Goal: Communication & Community: Answer question/provide support

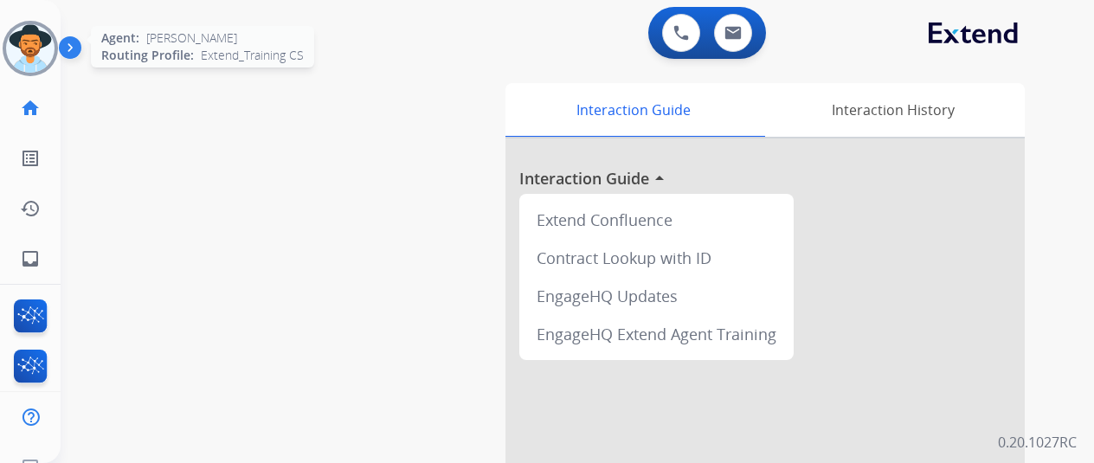
click at [28, 39] on img at bounding box center [30, 48] width 48 height 48
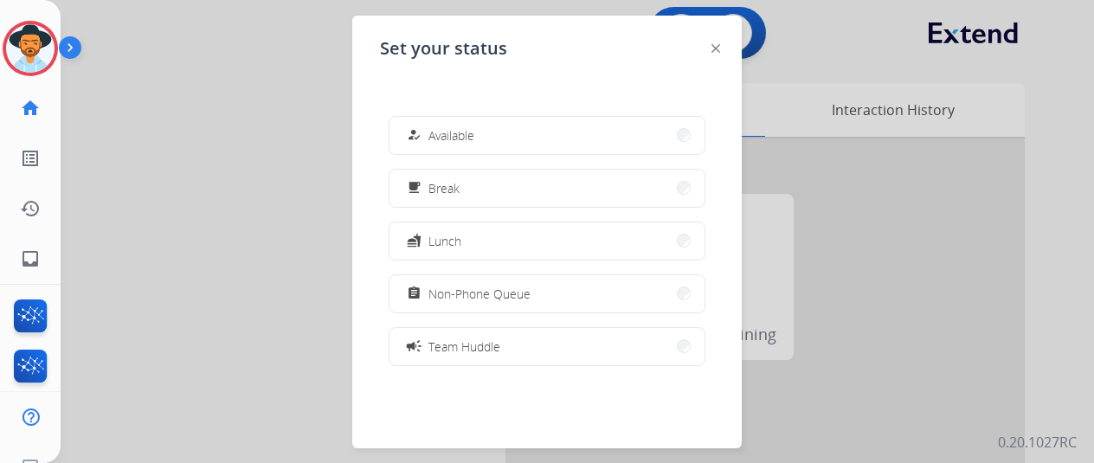
drag, startPoint x: 452, startPoint y: 142, endPoint x: 471, endPoint y: 139, distance: 19.4
click at [450, 142] on span "Available" at bounding box center [452, 135] width 46 height 18
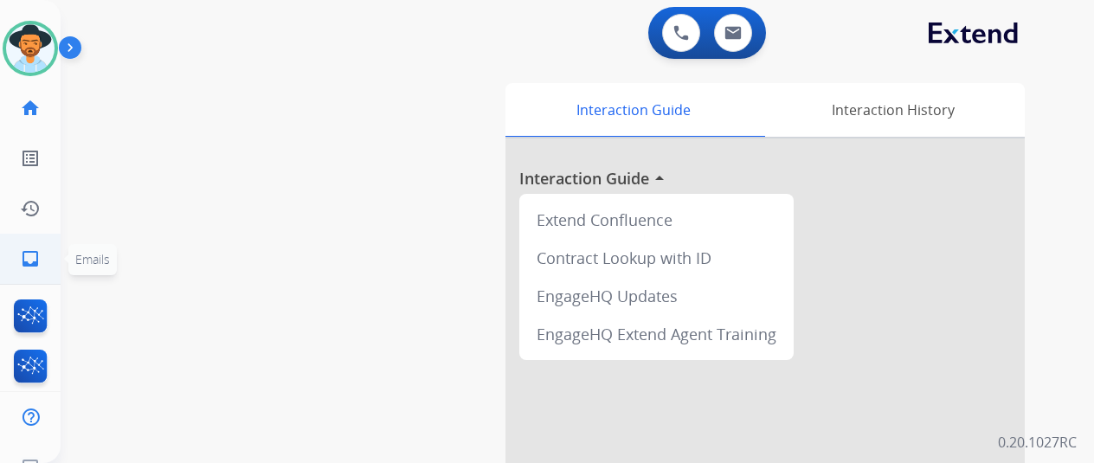
click at [29, 255] on mat-icon "inbox" at bounding box center [30, 258] width 21 height 21
select select "**********"
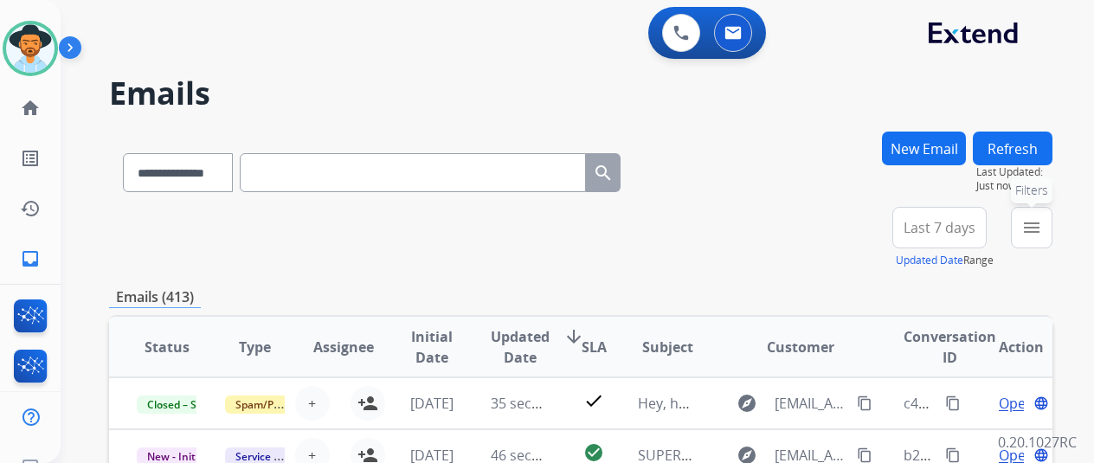
click at [1042, 224] on mat-icon "menu" at bounding box center [1031, 227] width 21 height 21
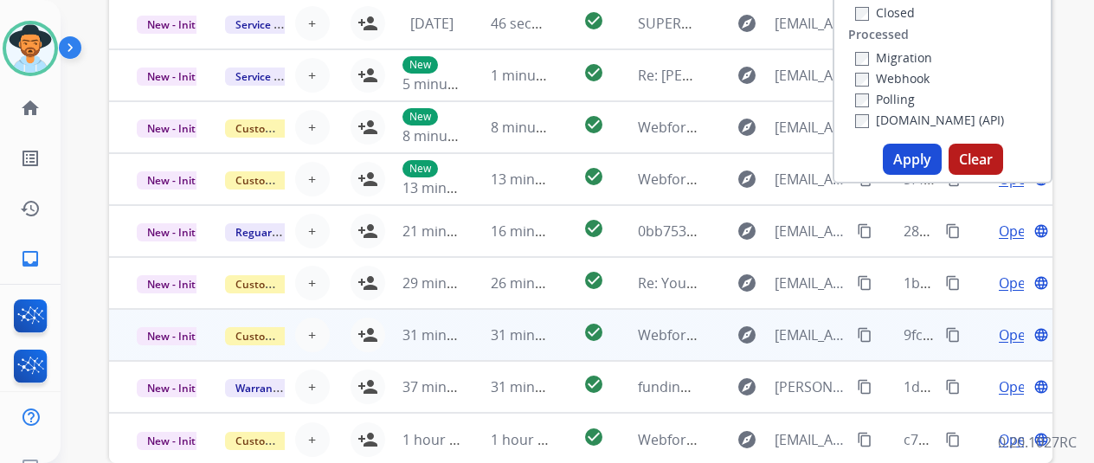
scroll to position [433, 0]
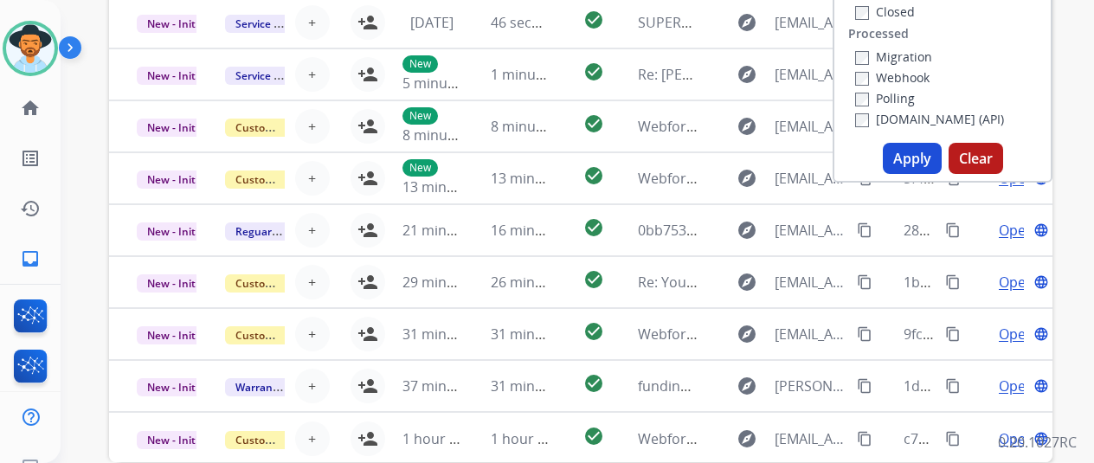
click at [912, 153] on button "Apply" at bounding box center [912, 158] width 59 height 31
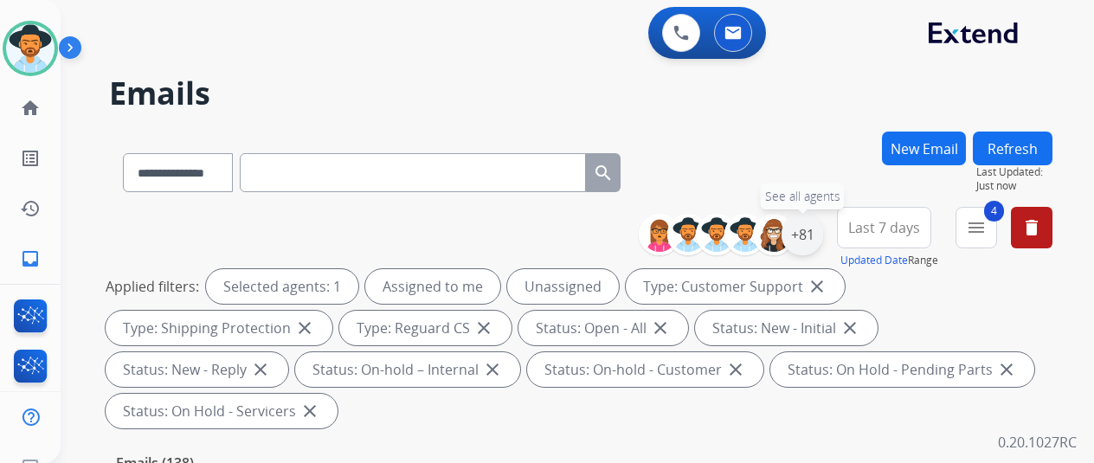
click at [809, 237] on div "+81" at bounding box center [803, 235] width 42 height 42
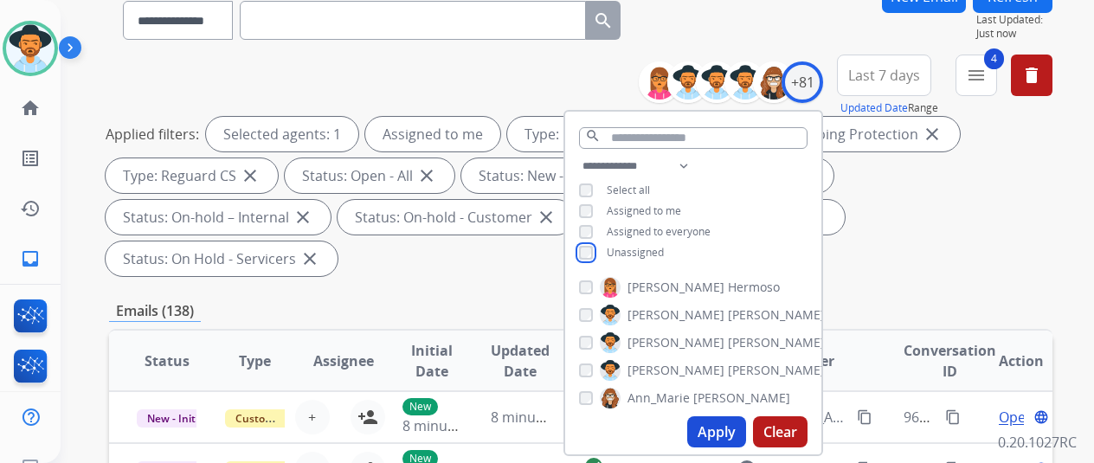
scroll to position [346, 0]
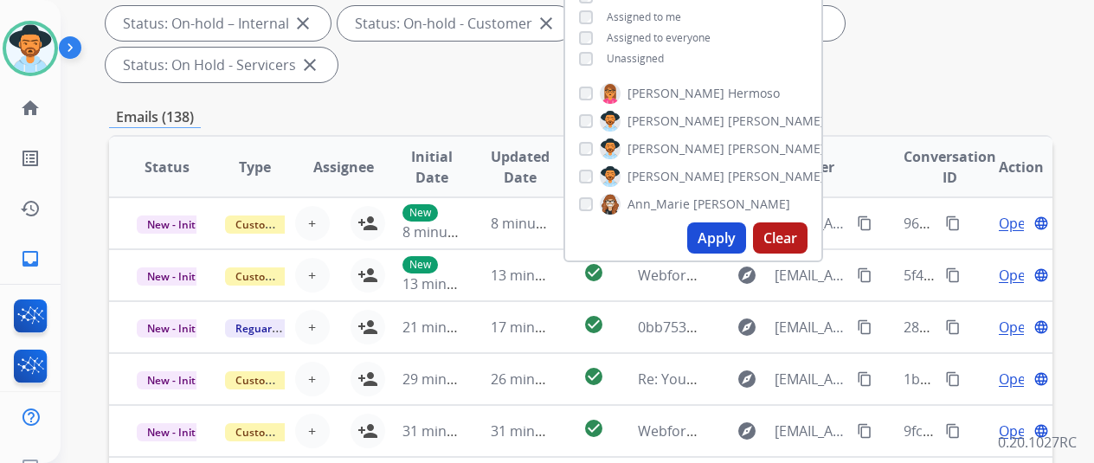
click at [731, 235] on button "Apply" at bounding box center [716, 237] width 59 height 31
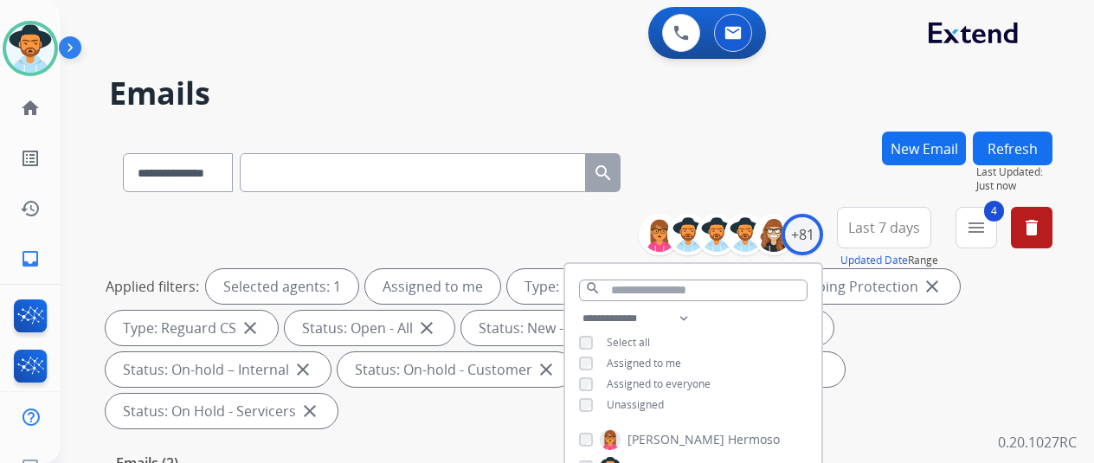
click at [779, 148] on div "**********" at bounding box center [581, 169] width 944 height 75
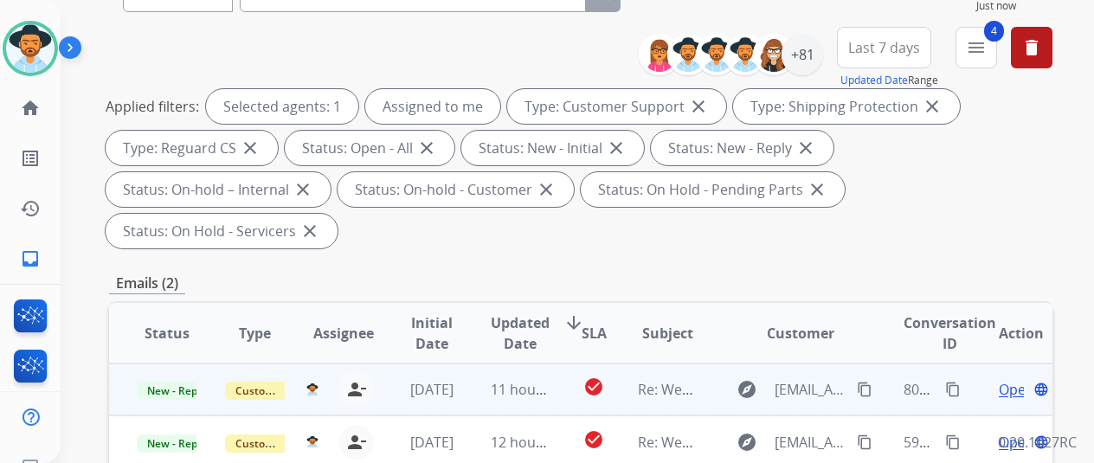
scroll to position [260, 0]
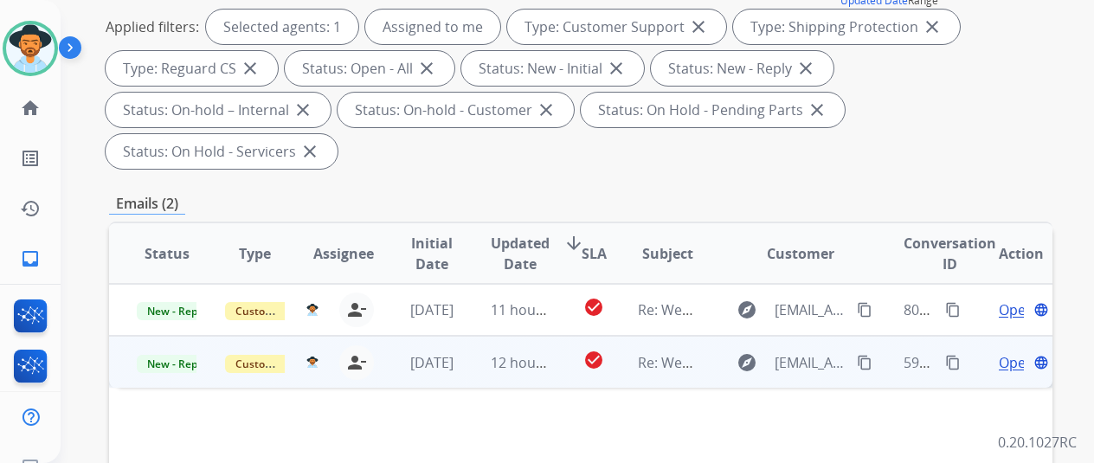
click at [1008, 352] on span "Open" at bounding box center [1016, 362] width 35 height 21
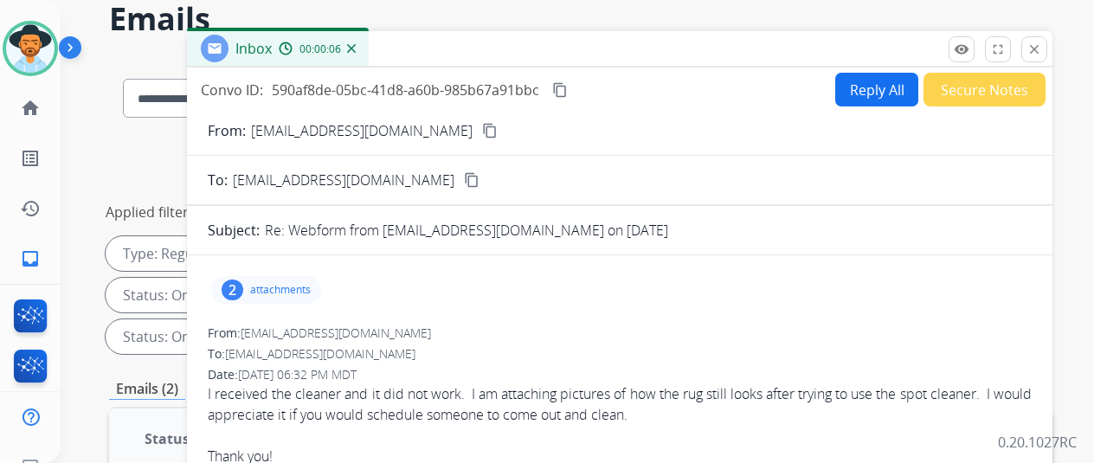
scroll to position [0, 0]
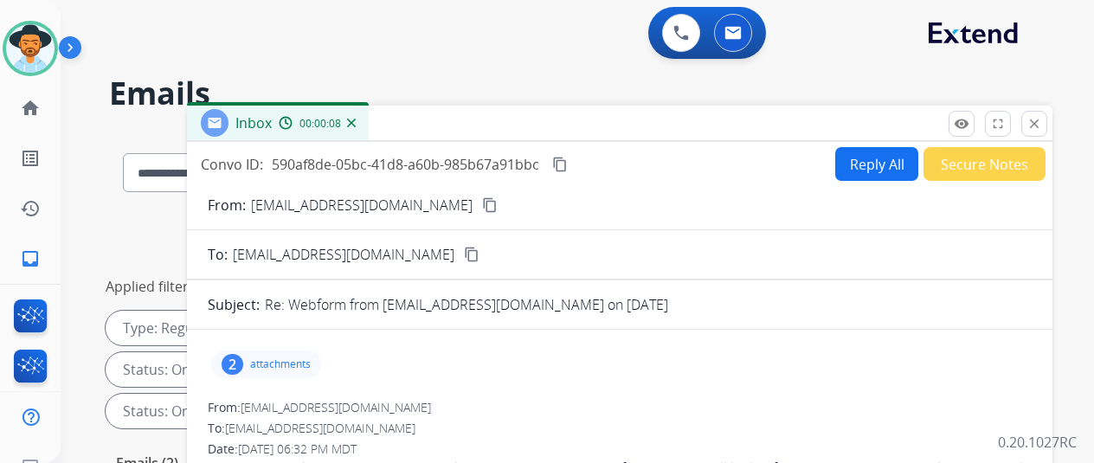
click at [482, 204] on mat-icon "content_copy" at bounding box center [490, 205] width 16 height 16
click at [243, 363] on div "2" at bounding box center [233, 364] width 22 height 21
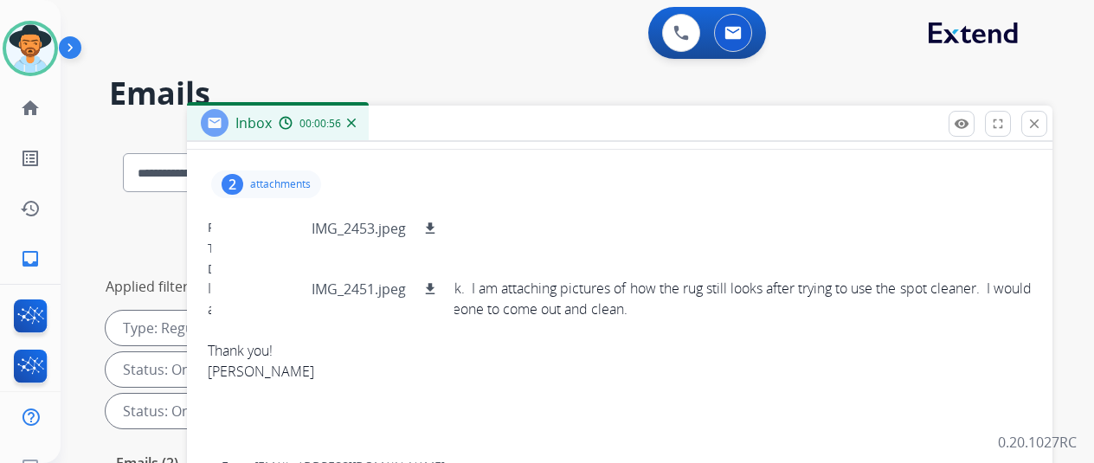
scroll to position [87, 0]
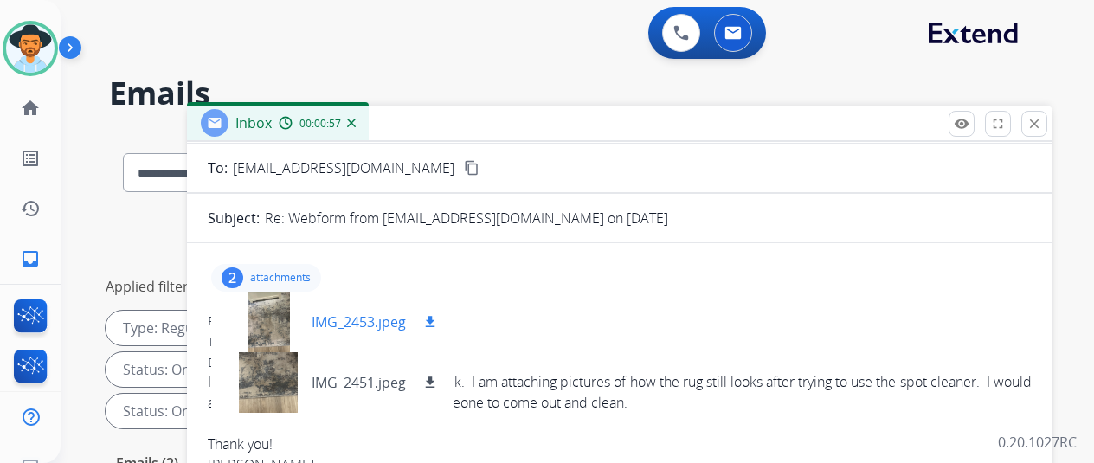
click at [280, 316] on div at bounding box center [268, 322] width 87 height 61
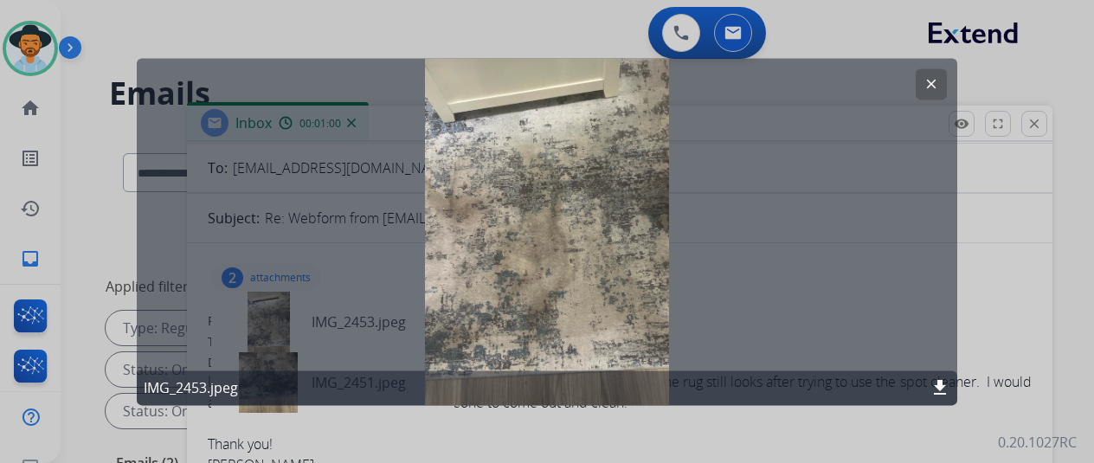
click at [938, 383] on mat-icon "download" at bounding box center [940, 387] width 21 height 21
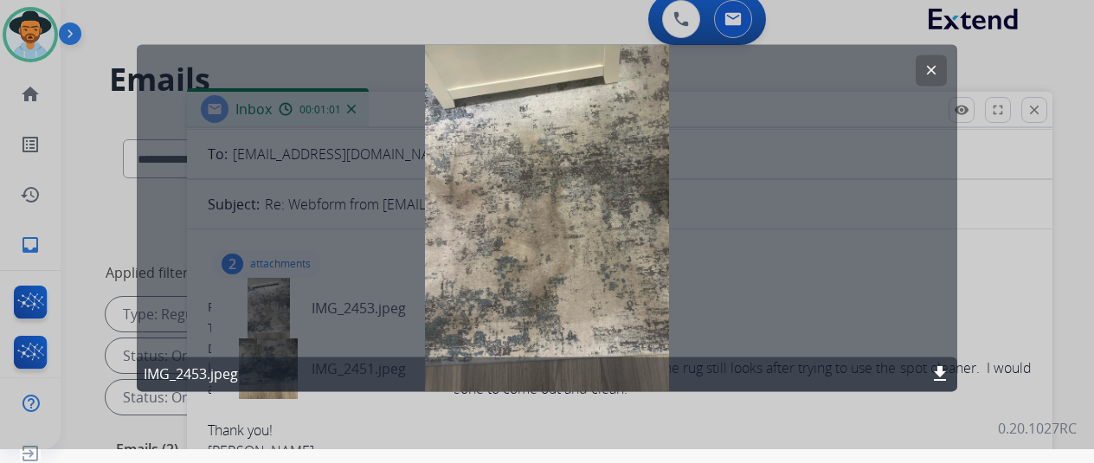
scroll to position [21, 0]
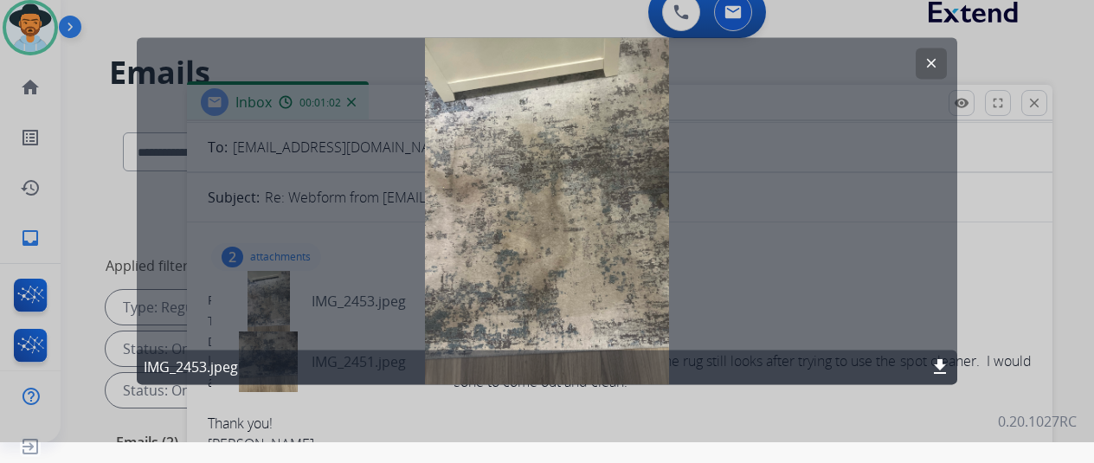
drag, startPoint x: 928, startPoint y: 59, endPoint x: 917, endPoint y: 54, distance: 12.4
click at [928, 59] on mat-icon "clear" at bounding box center [932, 63] width 16 height 16
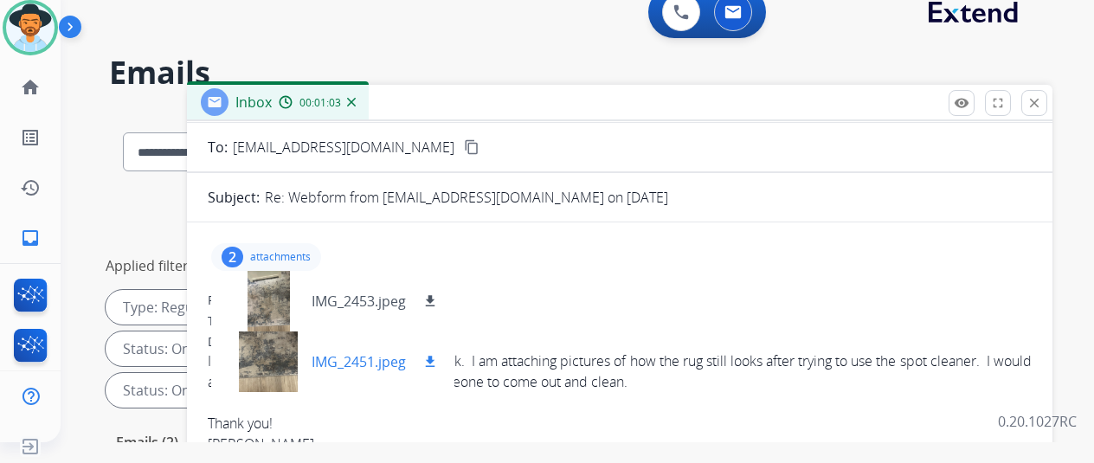
click at [281, 357] on div at bounding box center [268, 362] width 87 height 61
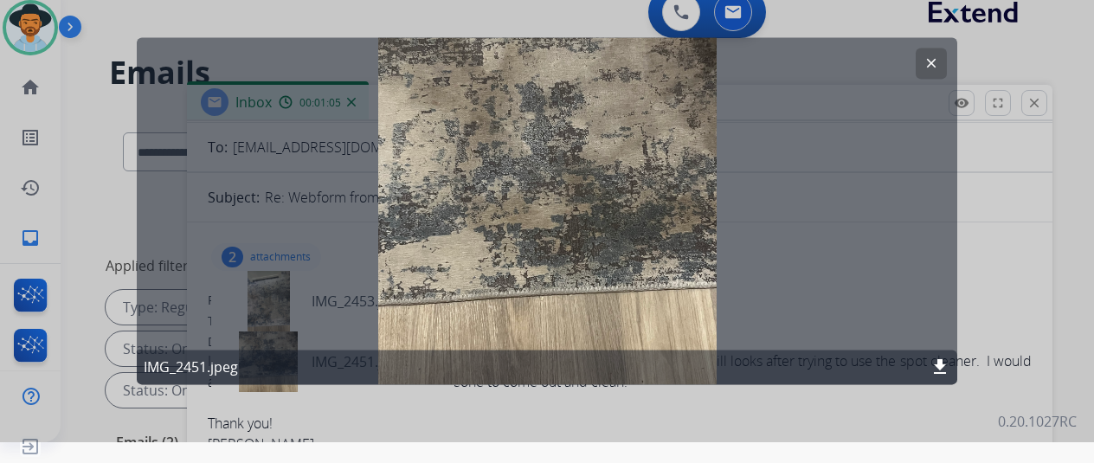
click at [938, 368] on mat-icon "download" at bounding box center [940, 367] width 21 height 21
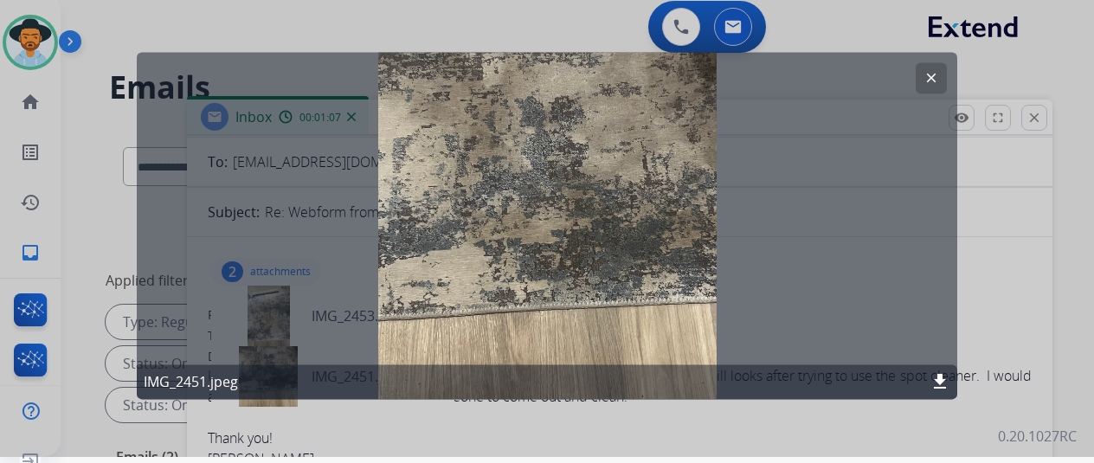
scroll to position [0, 0]
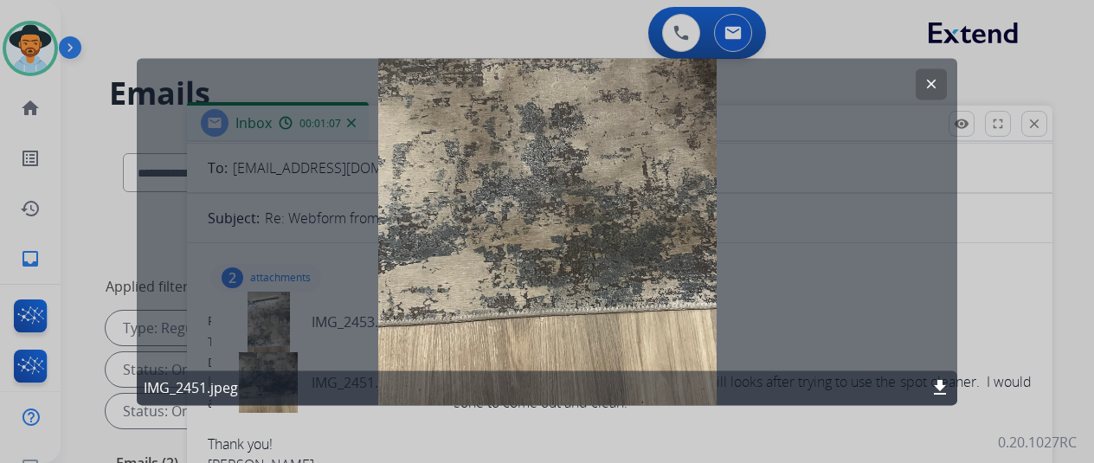
click at [931, 82] on mat-icon "clear" at bounding box center [932, 84] width 16 height 16
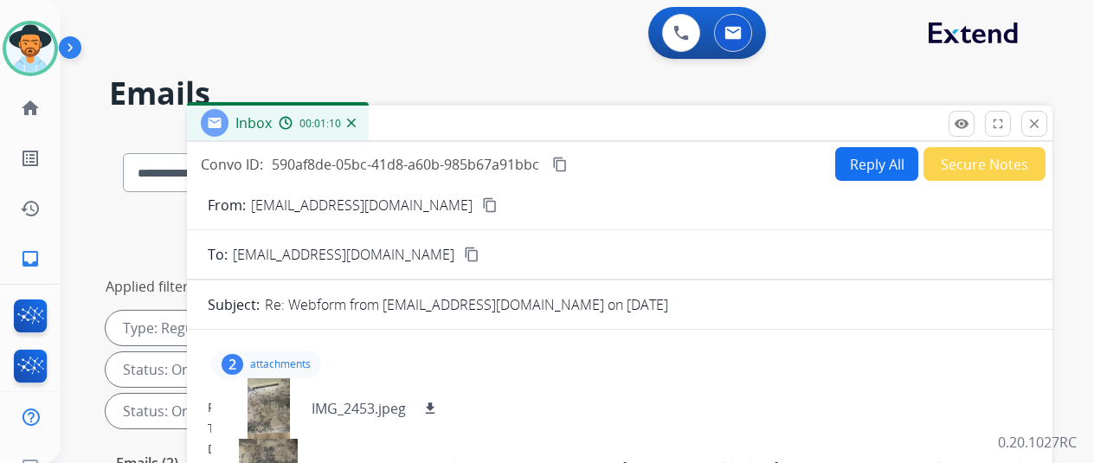
click at [568, 162] on mat-icon "content_copy" at bounding box center [560, 165] width 16 height 16
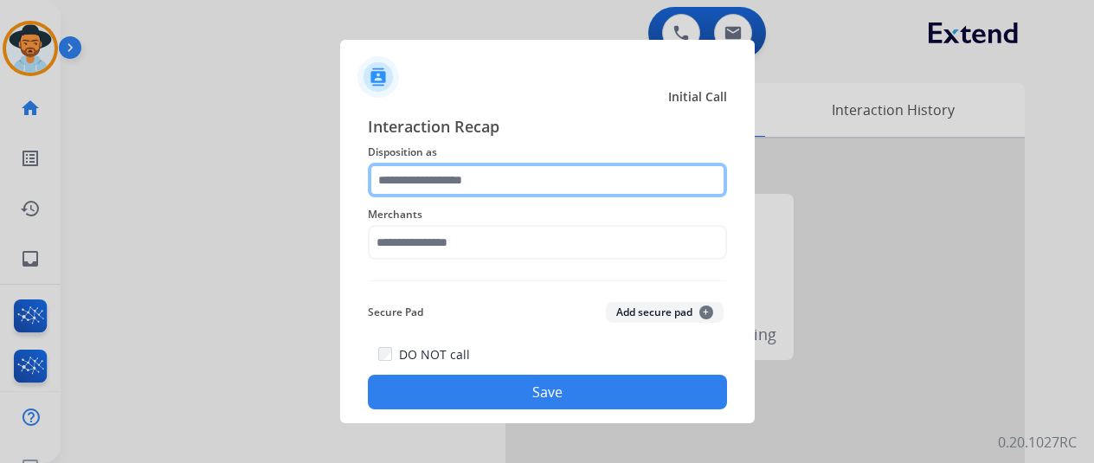
click at [443, 171] on input "text" at bounding box center [547, 180] width 359 height 35
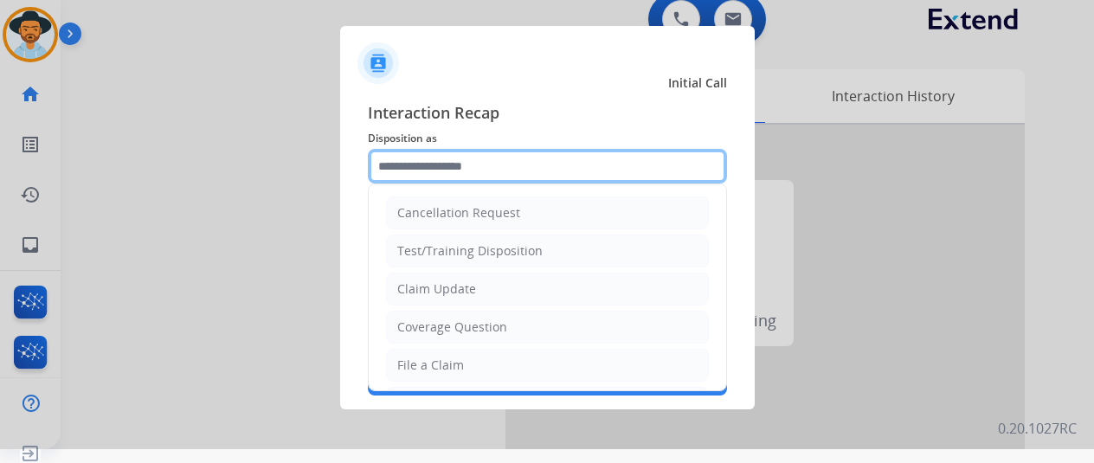
scroll to position [21, 0]
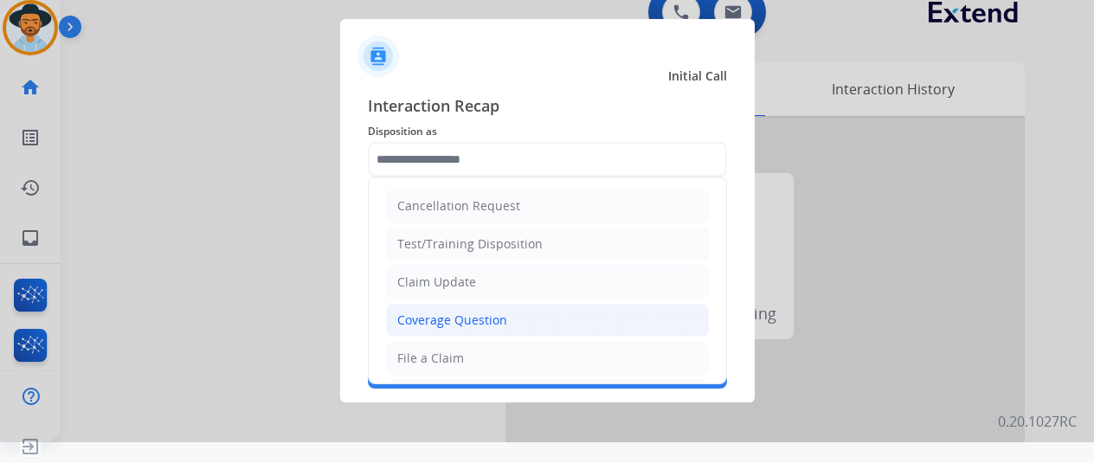
click at [442, 313] on div "Coverage Question" at bounding box center [452, 320] width 110 height 17
type input "**********"
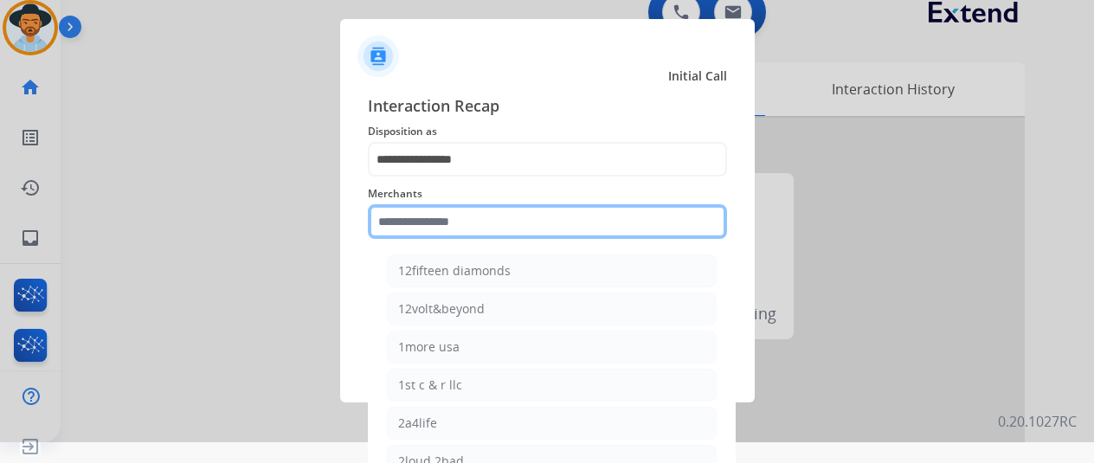
click at [388, 217] on input "text" at bounding box center [547, 221] width 359 height 35
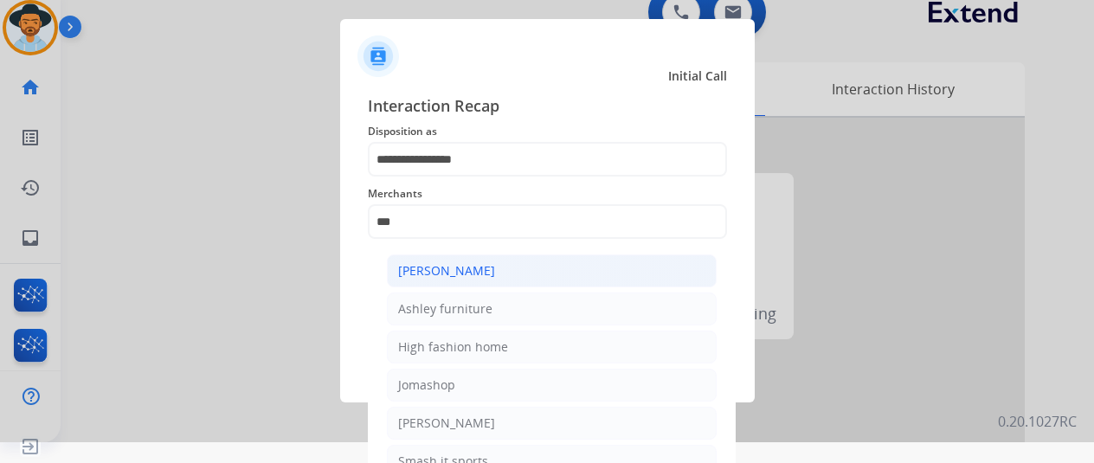
click at [512, 269] on li "[PERSON_NAME]" at bounding box center [552, 271] width 330 height 33
type input "**********"
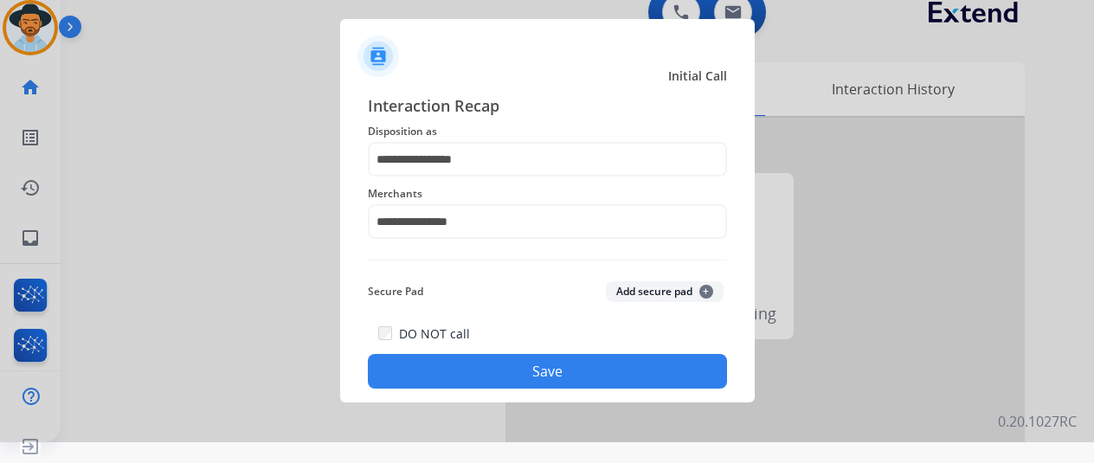
click at [540, 365] on button "Save" at bounding box center [547, 371] width 359 height 35
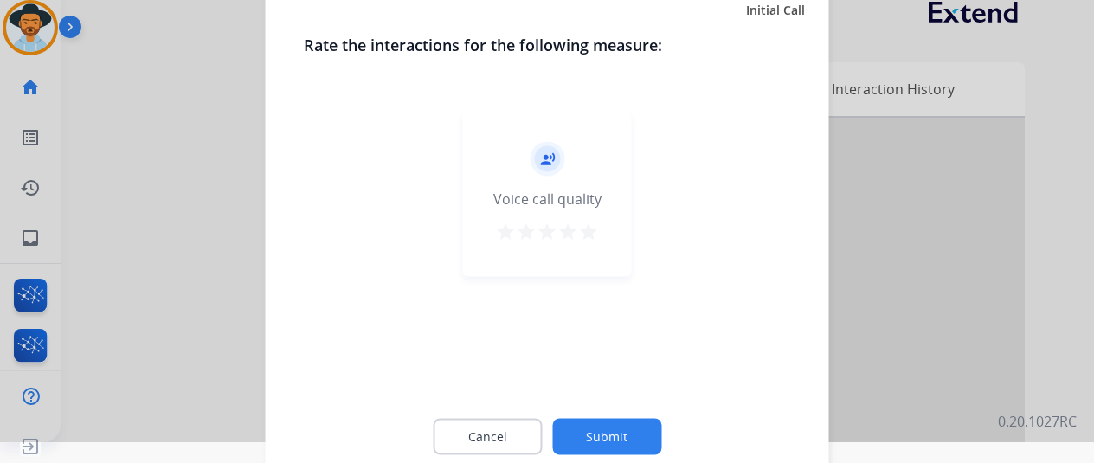
click at [591, 434] on button "Submit" at bounding box center [606, 436] width 109 height 36
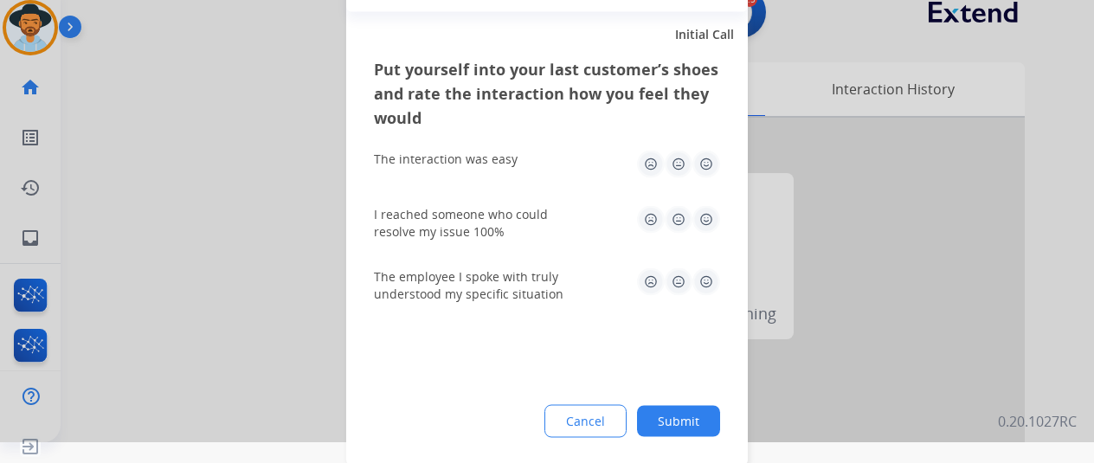
click at [677, 419] on button "Submit" at bounding box center [678, 420] width 83 height 31
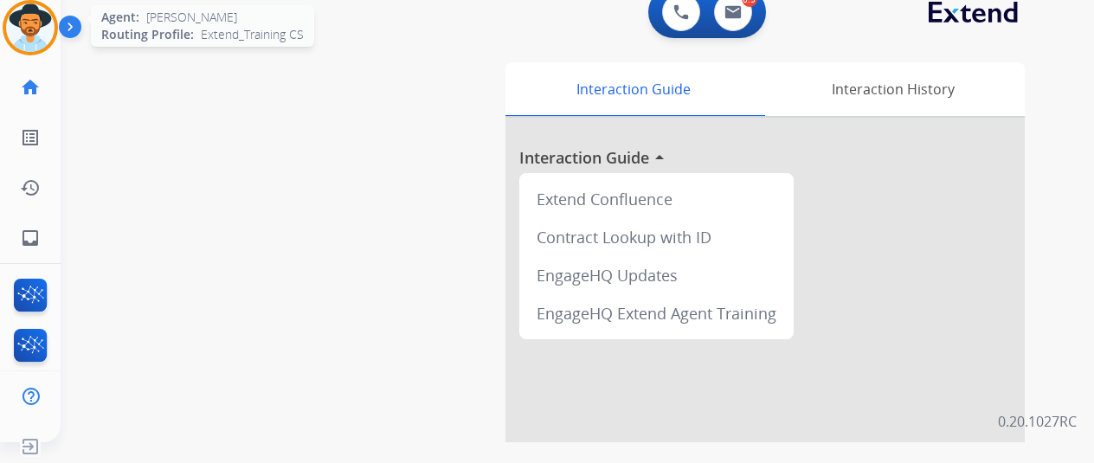
click at [23, 13] on img at bounding box center [30, 27] width 48 height 48
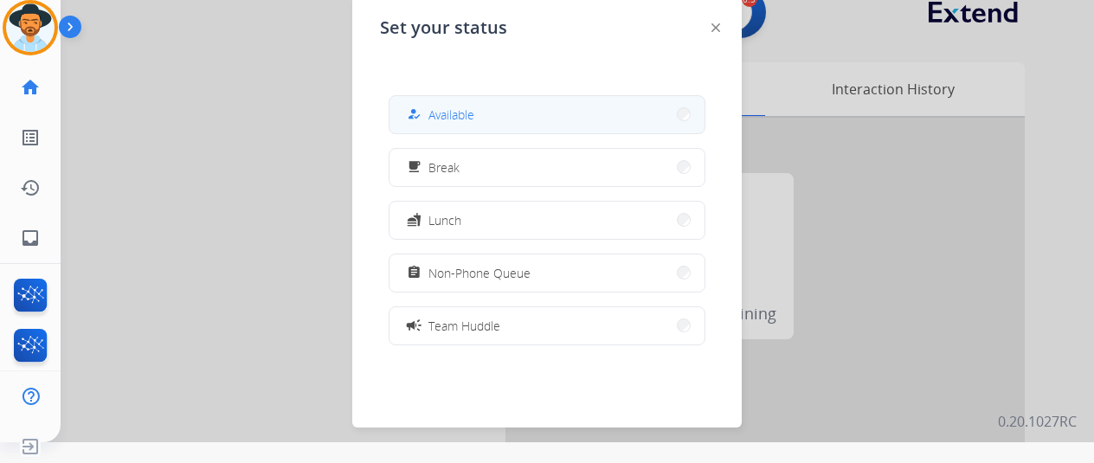
click at [497, 113] on button "how_to_reg Available" at bounding box center [547, 114] width 315 height 37
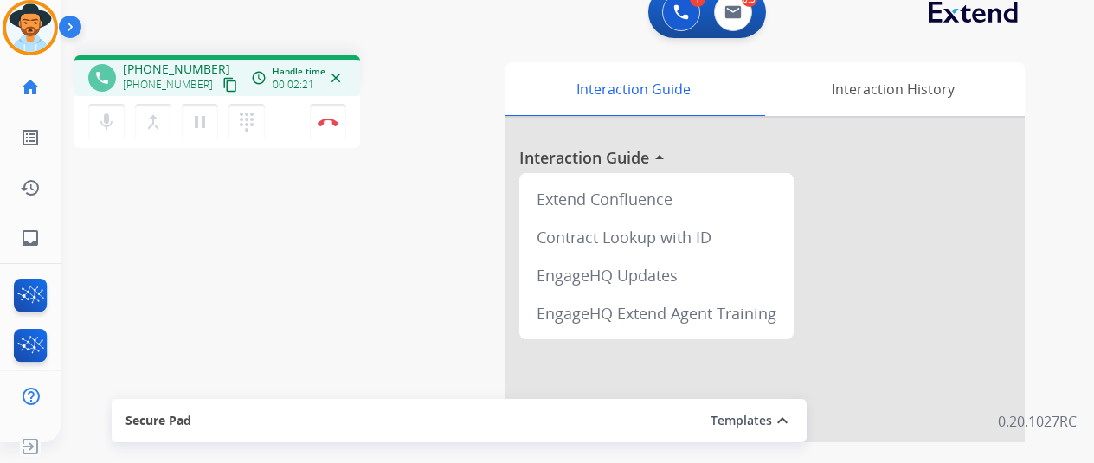
scroll to position [0, 0]
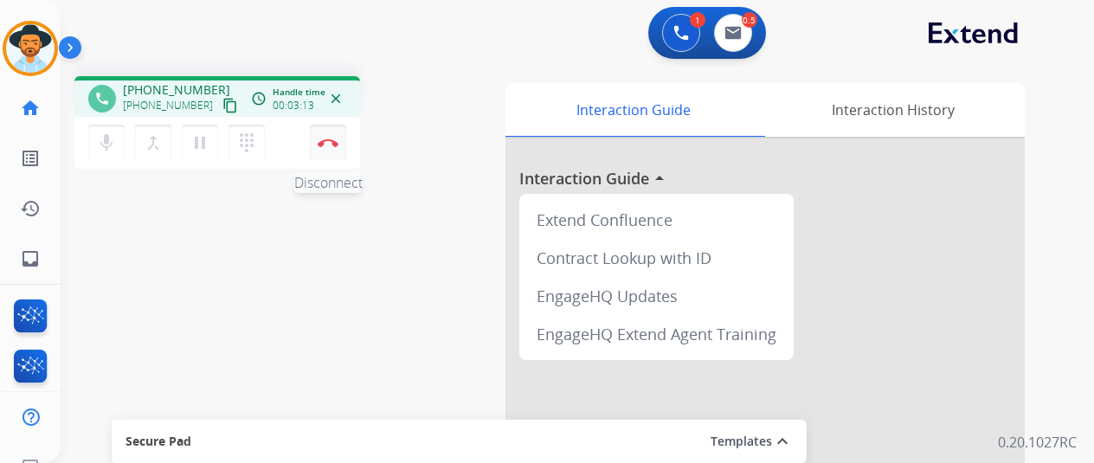
click at [332, 143] on img at bounding box center [328, 143] width 21 height 9
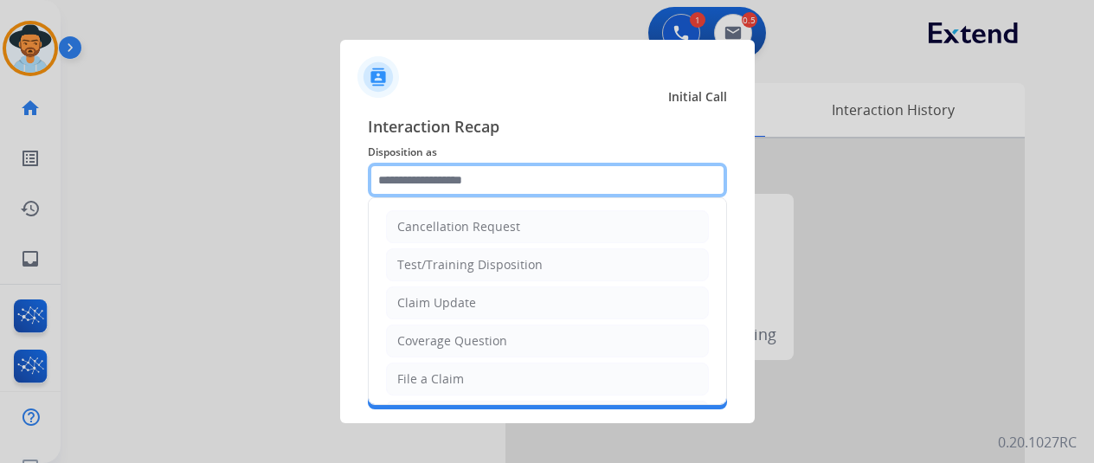
click at [433, 168] on input "text" at bounding box center [547, 180] width 359 height 35
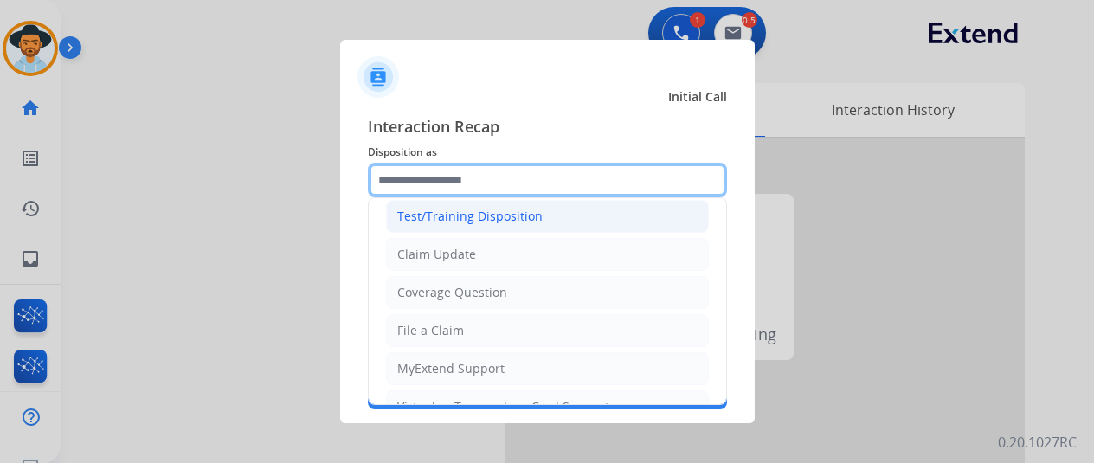
scroll to position [87, 0]
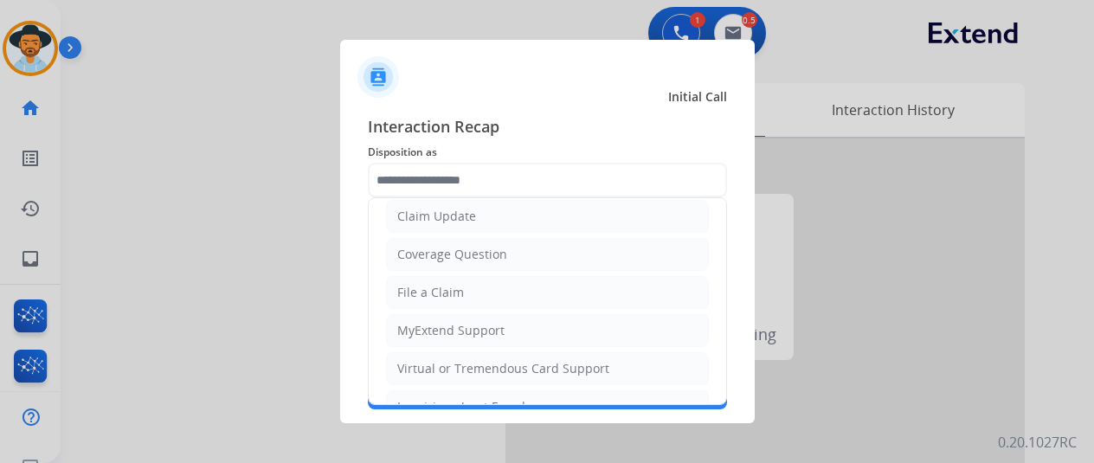
click at [431, 295] on div "File a Claim" at bounding box center [430, 292] width 67 height 17
type input "**********"
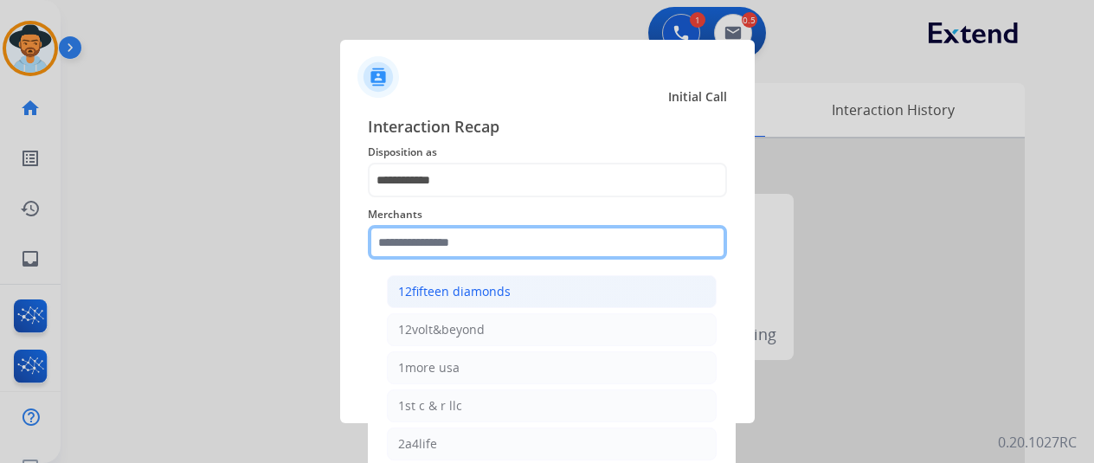
drag, startPoint x: 403, startPoint y: 258, endPoint x: 396, endPoint y: 276, distance: 19.2
click at [398, 267] on div "Merchants 12fifteen diamonds 12volt&beyond 1more usa 1st c & r llc 2a4life 2lou…" at bounding box center [547, 231] width 359 height 69
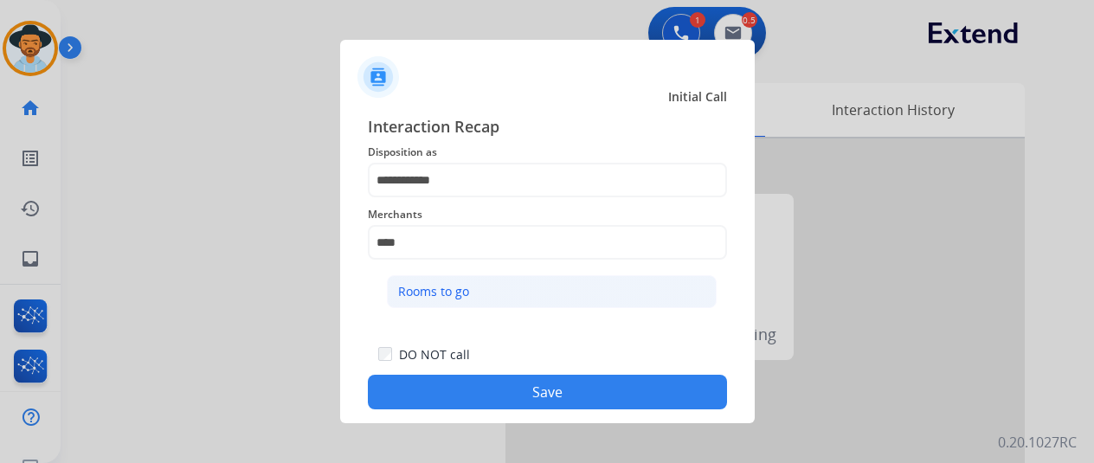
click at [448, 292] on div "Rooms to go" at bounding box center [433, 291] width 71 height 17
type input "**********"
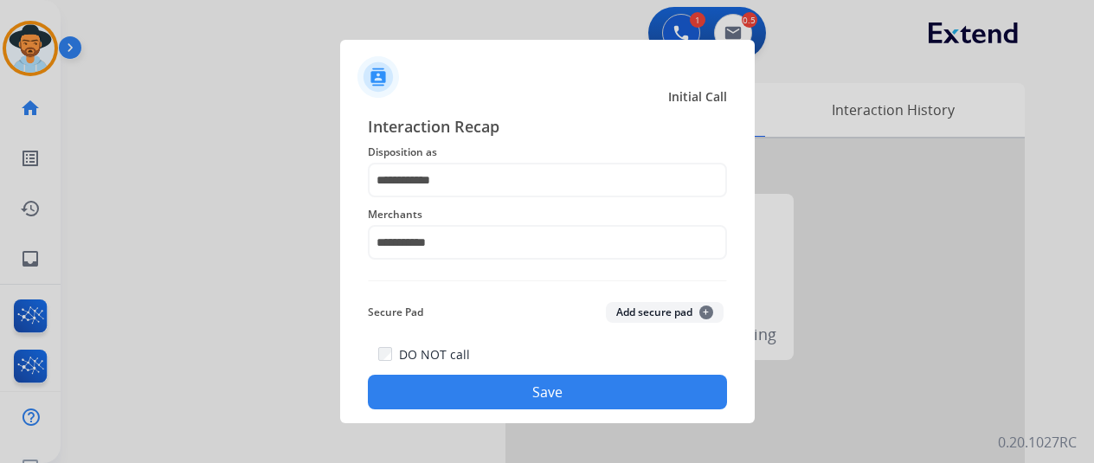
click at [487, 392] on button "Save" at bounding box center [547, 392] width 359 height 35
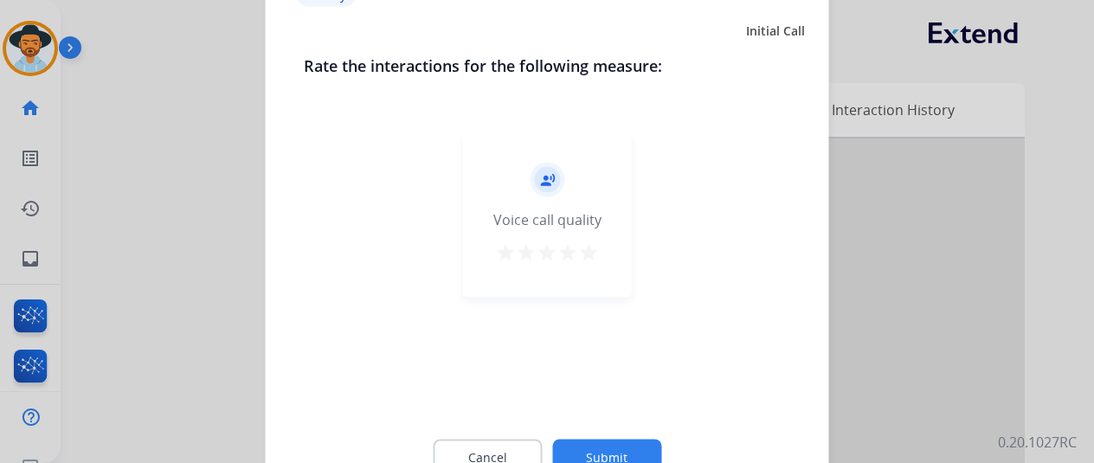
click at [608, 451] on button "Submit" at bounding box center [606, 457] width 109 height 36
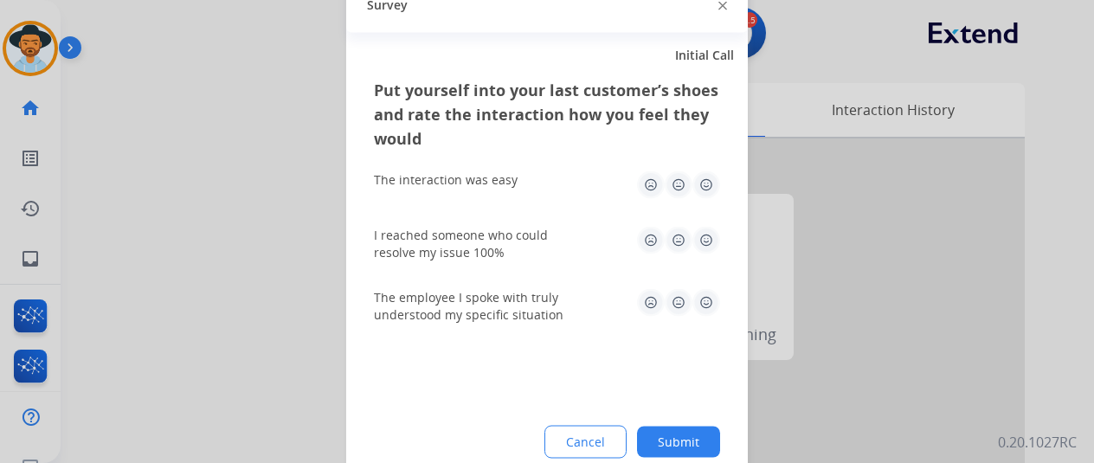
click at [691, 439] on button "Submit" at bounding box center [678, 441] width 83 height 31
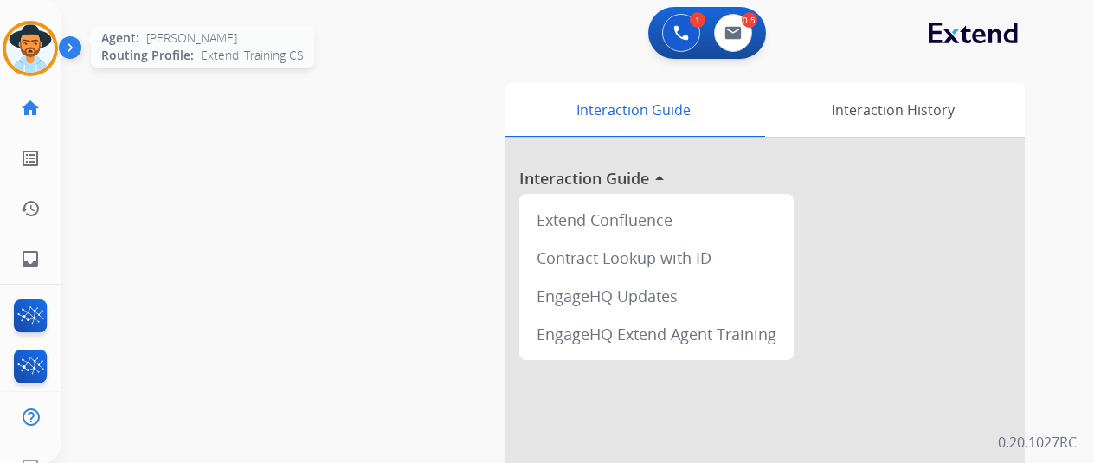
click at [29, 48] on img at bounding box center [30, 48] width 48 height 48
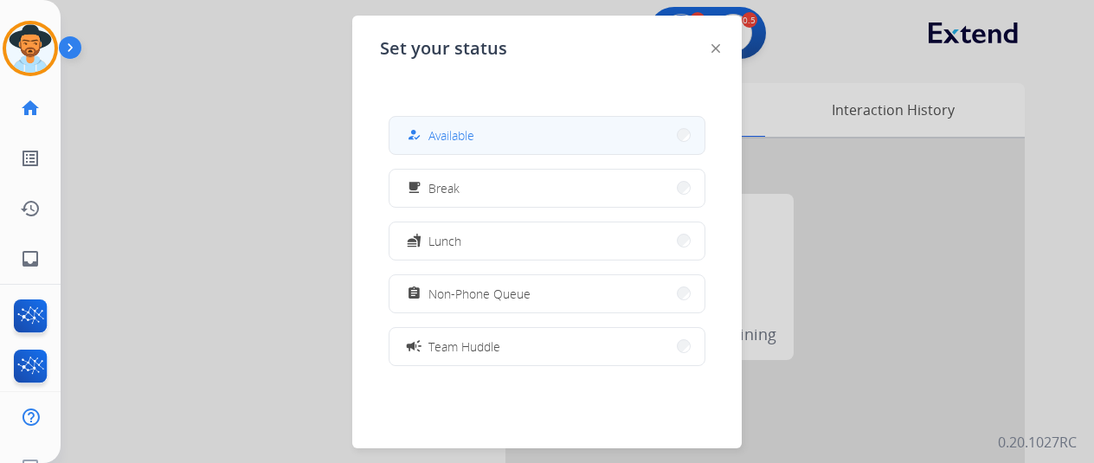
click at [464, 130] on span "Available" at bounding box center [452, 135] width 46 height 18
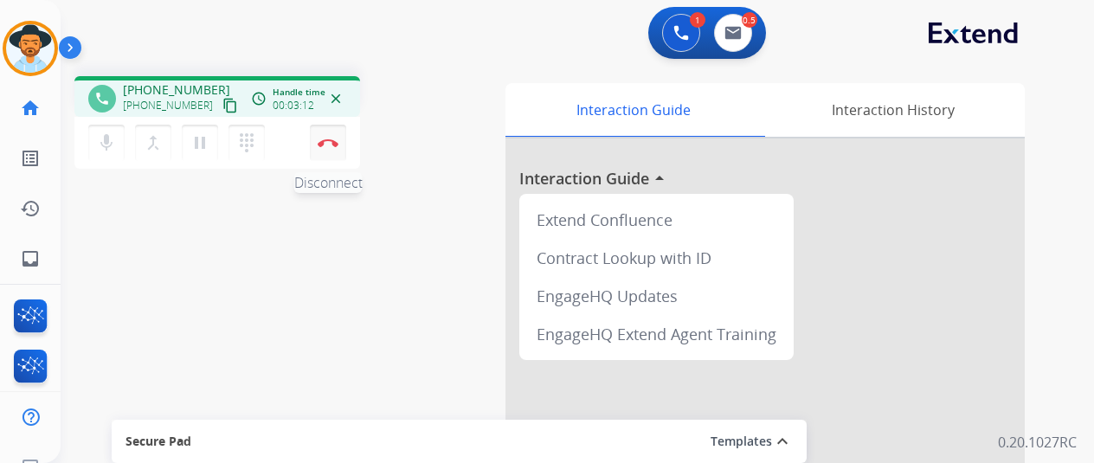
click at [329, 141] on img at bounding box center [328, 143] width 21 height 9
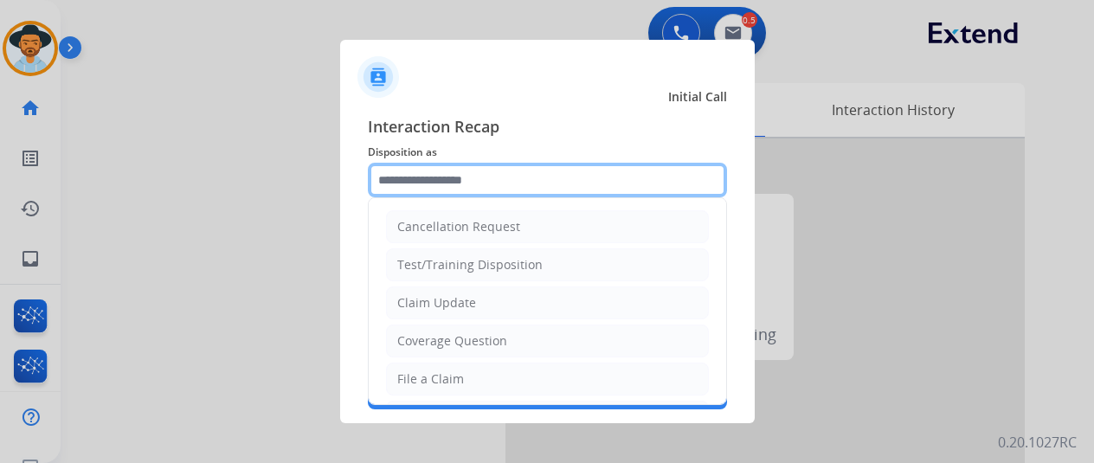
click at [407, 184] on input "text" at bounding box center [547, 180] width 359 height 35
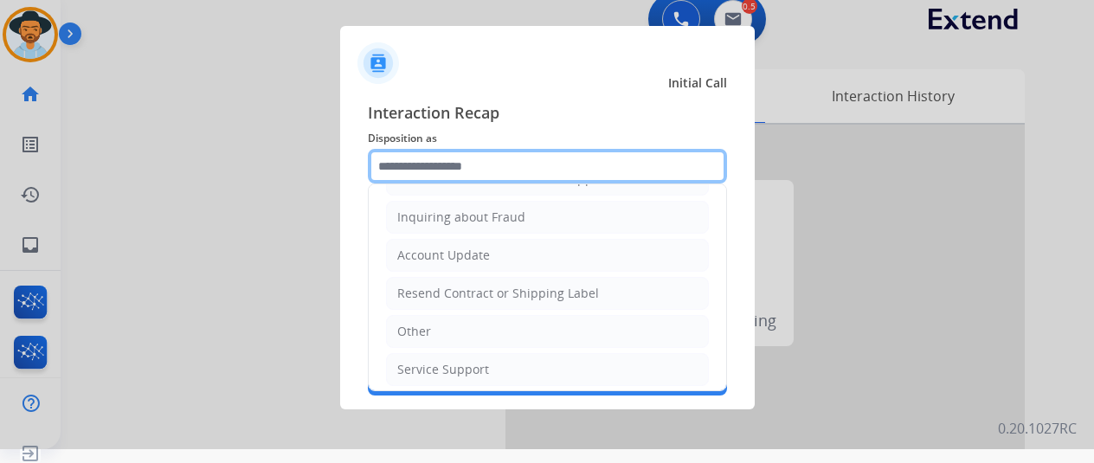
scroll to position [21, 0]
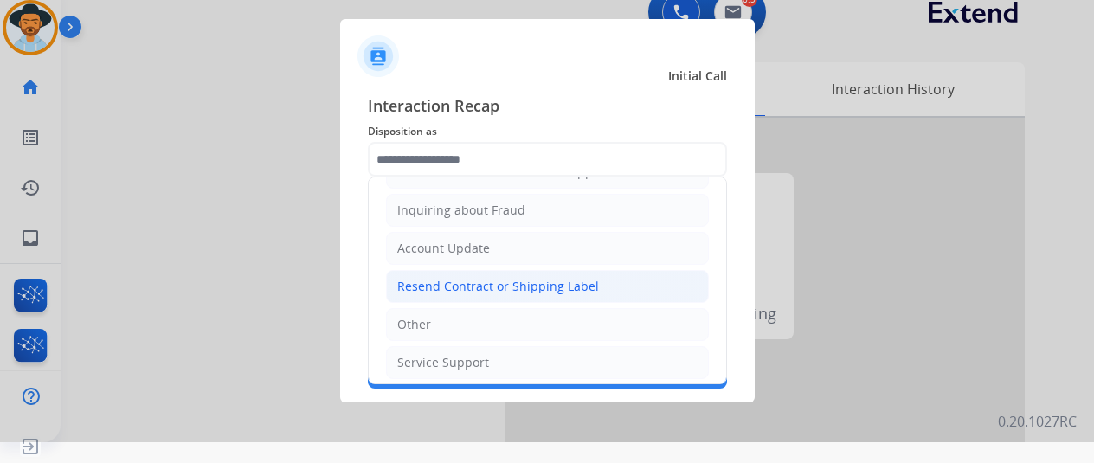
click at [418, 283] on div "Resend Contract or Shipping Label" at bounding box center [498, 286] width 202 height 17
type input "**********"
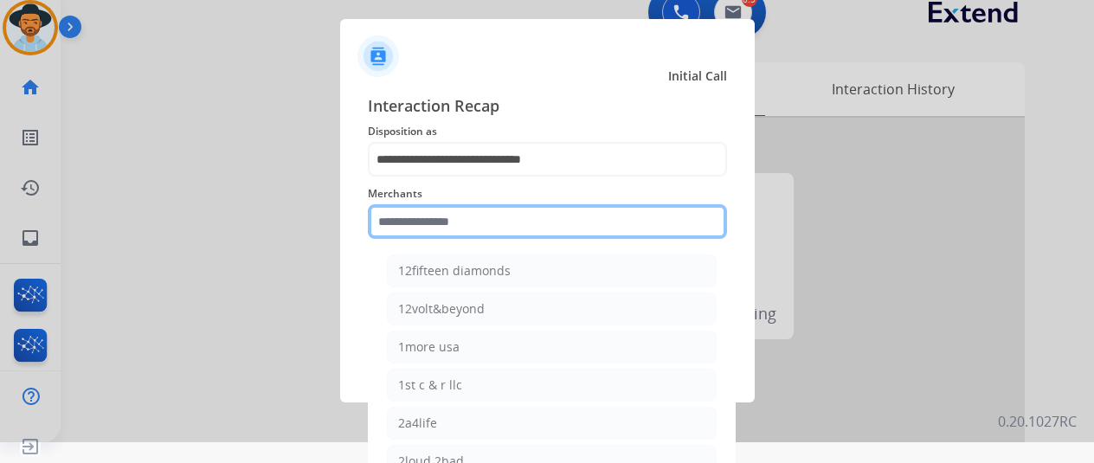
click at [409, 216] on input "text" at bounding box center [547, 221] width 359 height 35
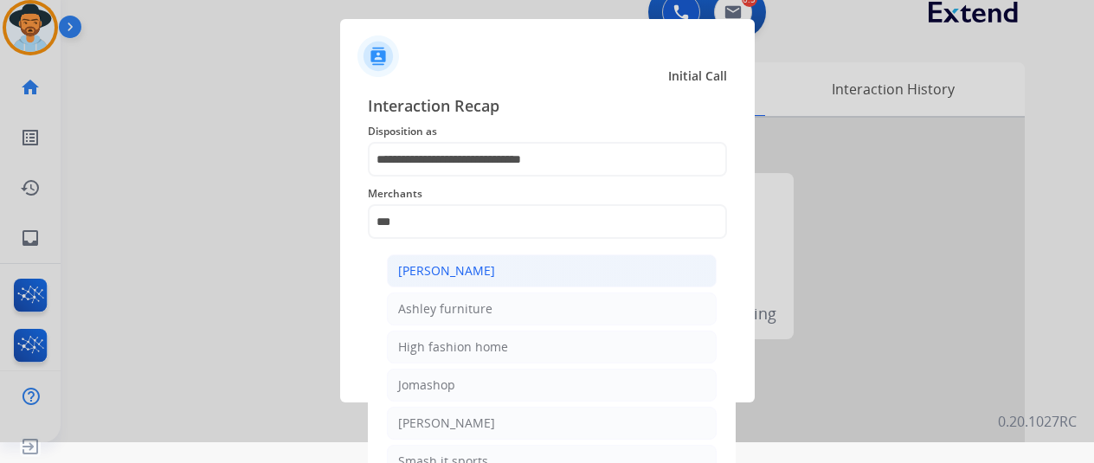
click at [553, 274] on li "[PERSON_NAME]" at bounding box center [552, 271] width 330 height 33
type input "**********"
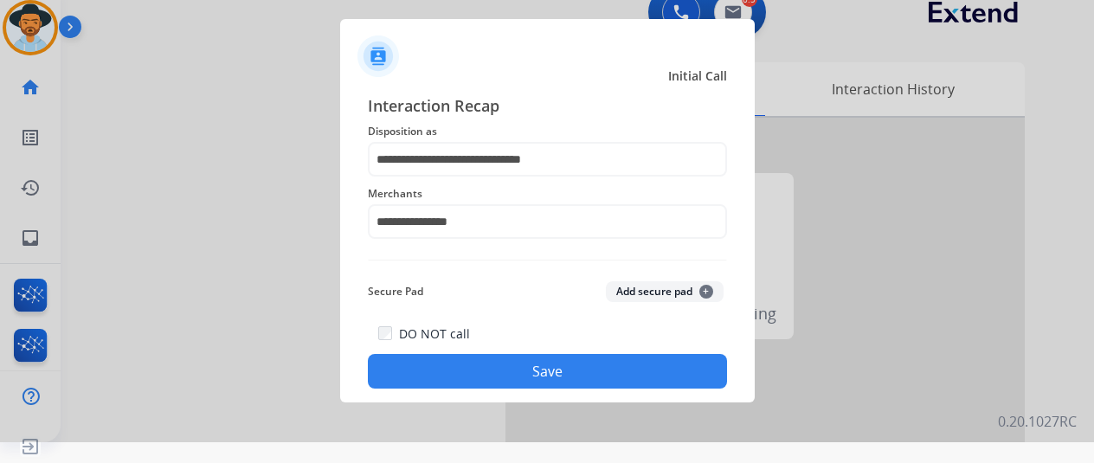
click at [535, 364] on button "Save" at bounding box center [547, 371] width 359 height 35
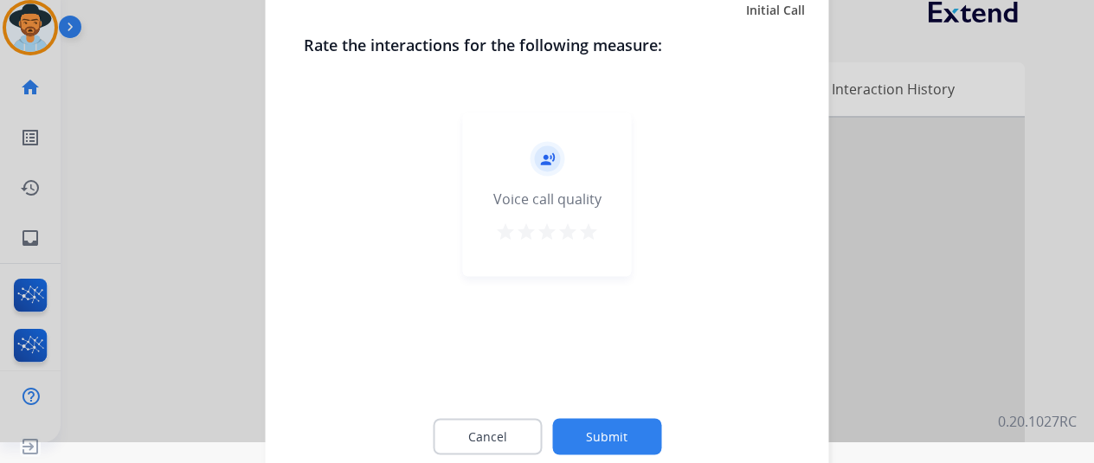
click at [599, 435] on button "Submit" at bounding box center [606, 436] width 109 height 36
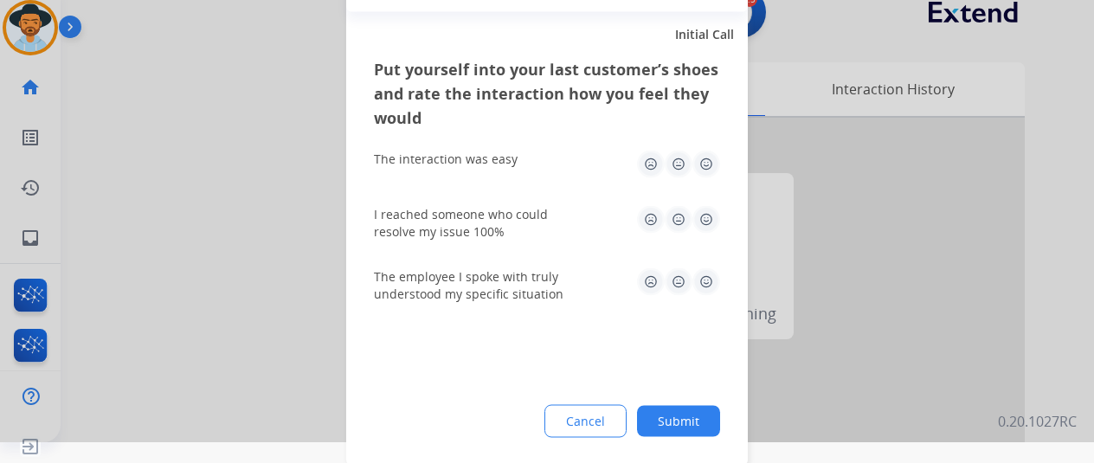
click at [682, 416] on button "Submit" at bounding box center [678, 420] width 83 height 31
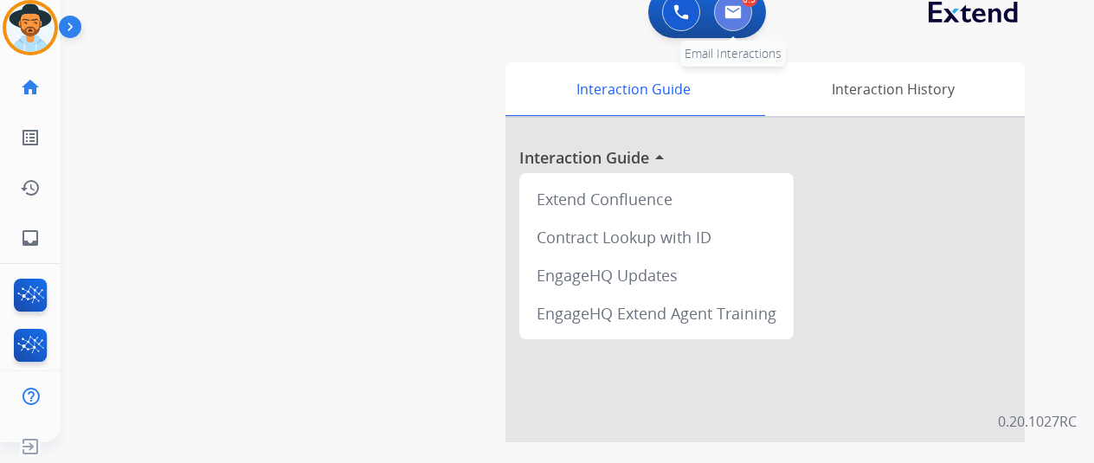
click at [734, 16] on img at bounding box center [733, 12] width 17 height 14
select select "**********"
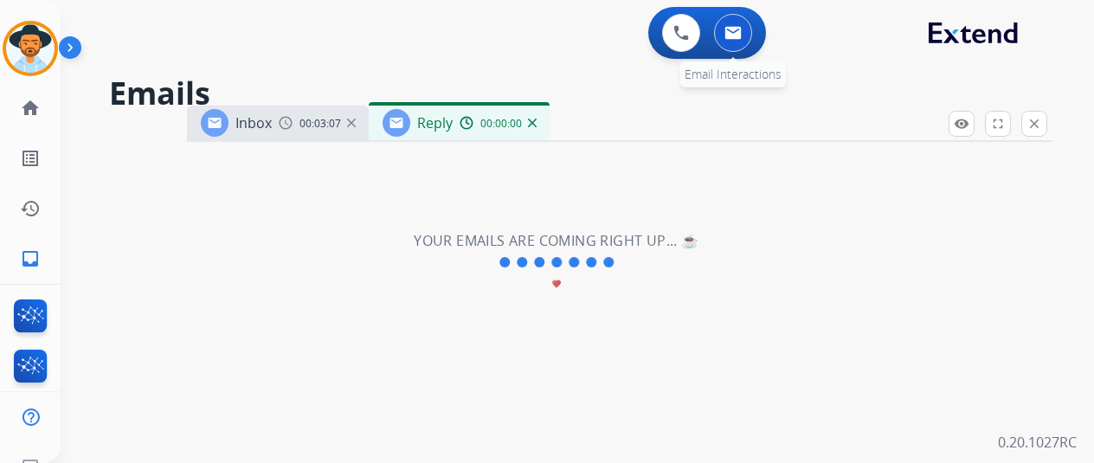
select select "**********"
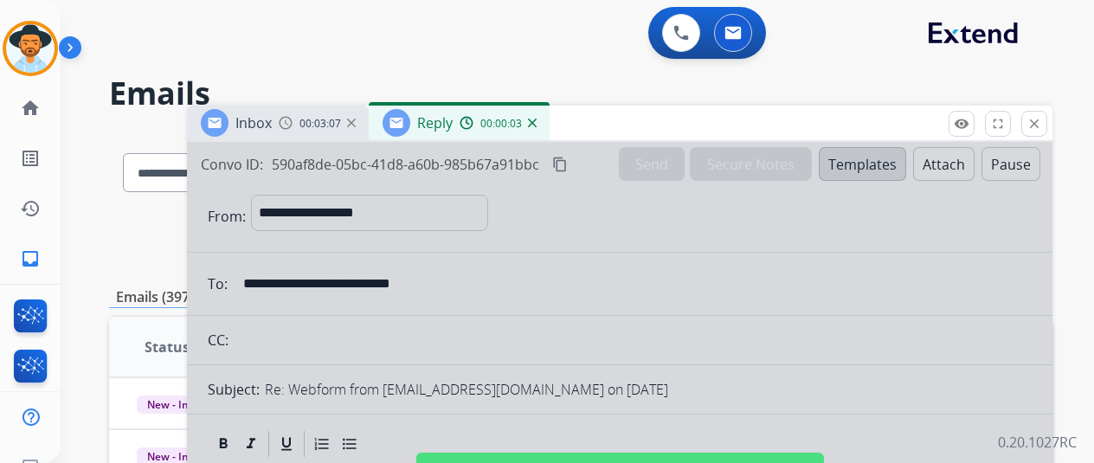
click at [779, 251] on div at bounding box center [620, 465] width 866 height 647
select select
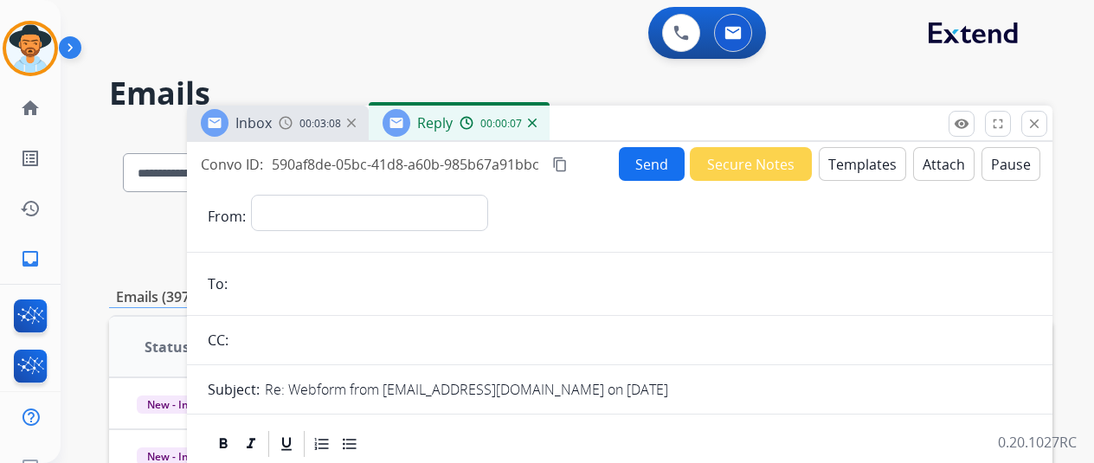
click at [537, 124] on img at bounding box center [532, 123] width 9 height 9
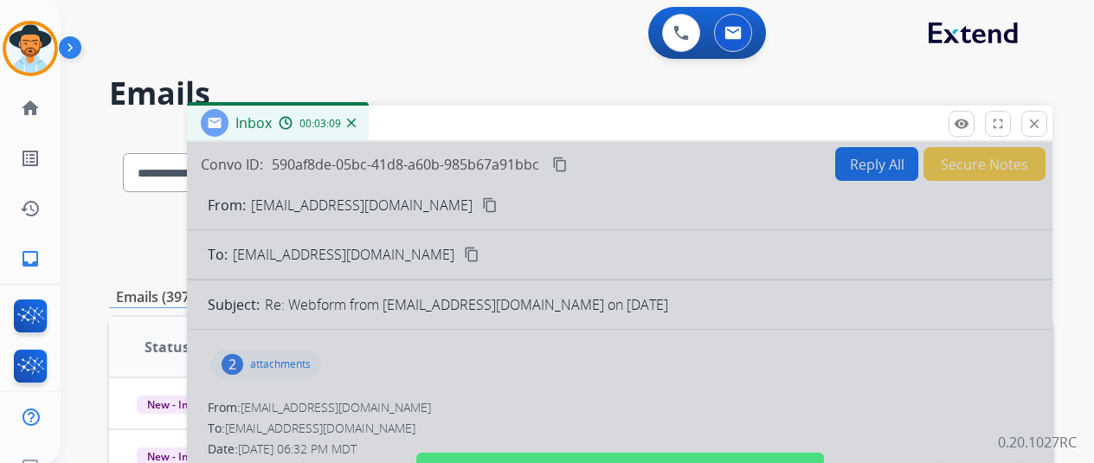
click at [500, 351] on div at bounding box center [620, 465] width 866 height 647
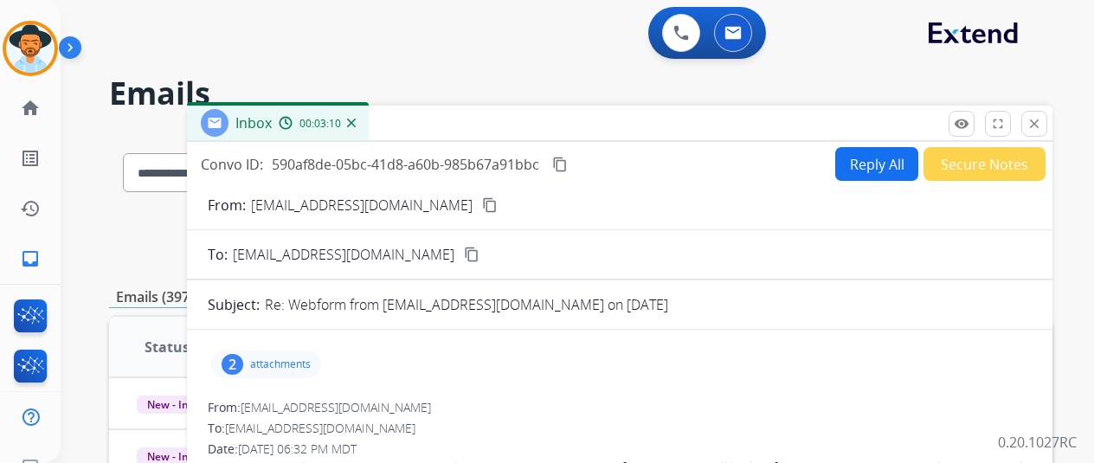
click at [870, 162] on button "Reply All" at bounding box center [876, 164] width 83 height 34
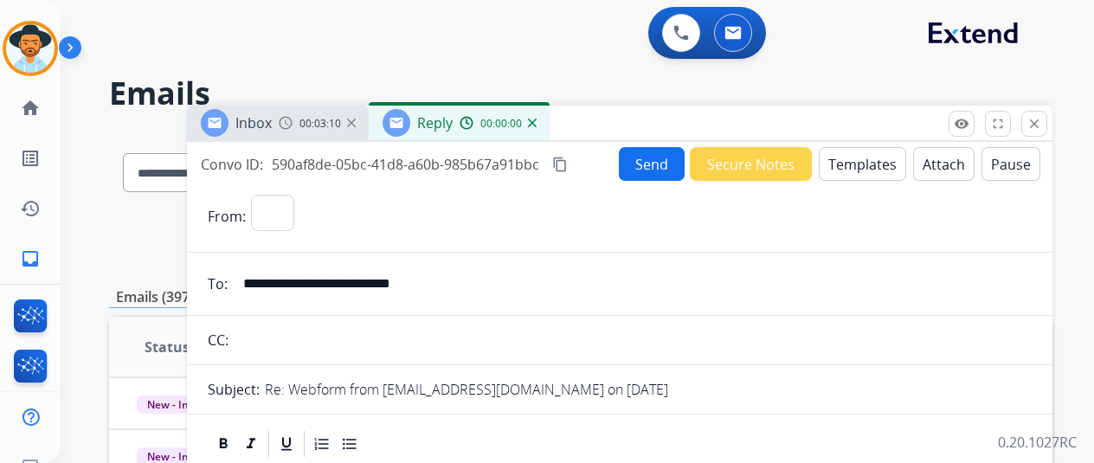
select select "**********"
click at [868, 157] on button "Templates" at bounding box center [862, 164] width 87 height 34
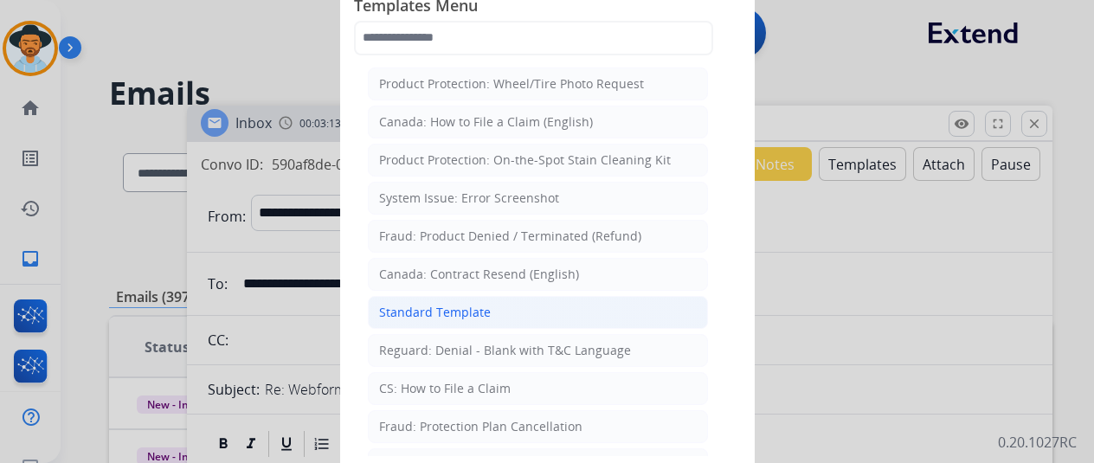
click at [452, 310] on div "Standard Template" at bounding box center [435, 312] width 112 height 17
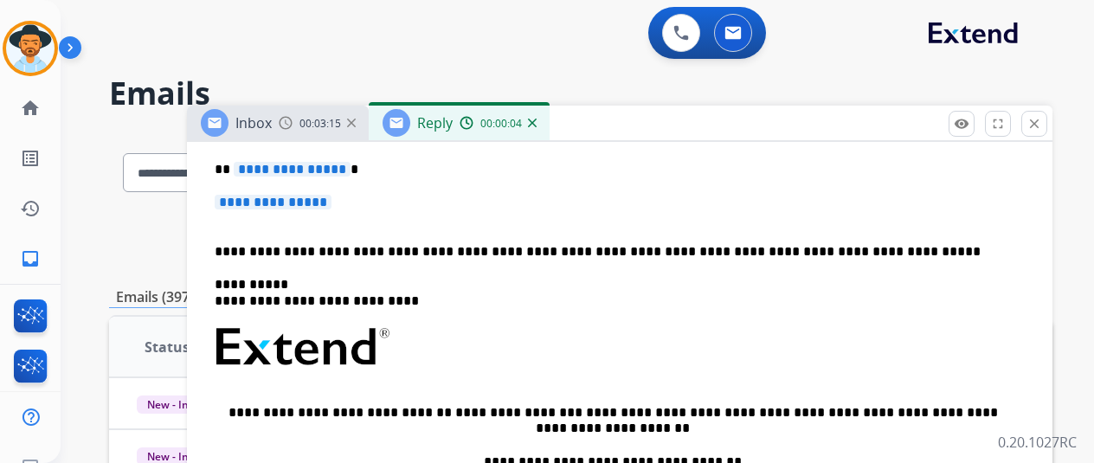
scroll to position [260, 0]
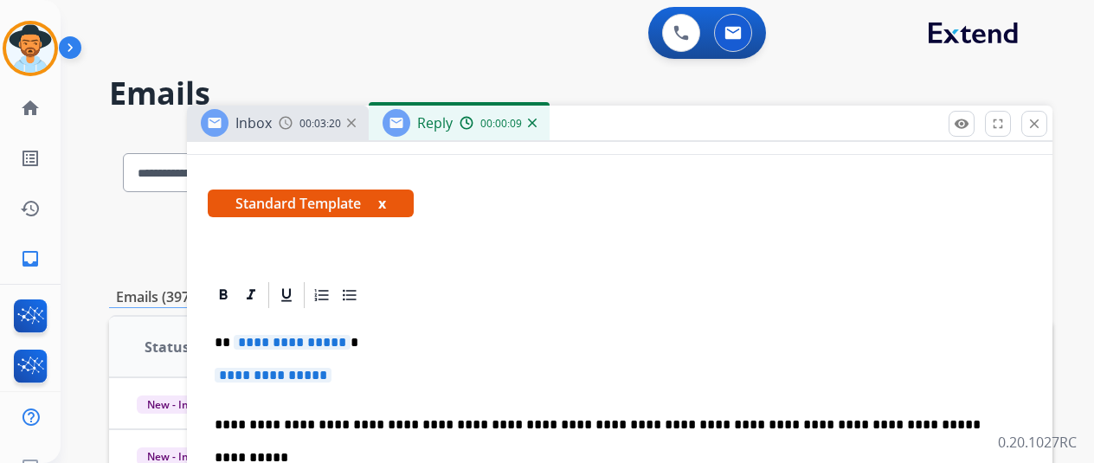
click at [351, 343] on span "**********" at bounding box center [292, 342] width 117 height 15
click at [332, 374] on span "**********" at bounding box center [273, 375] width 117 height 15
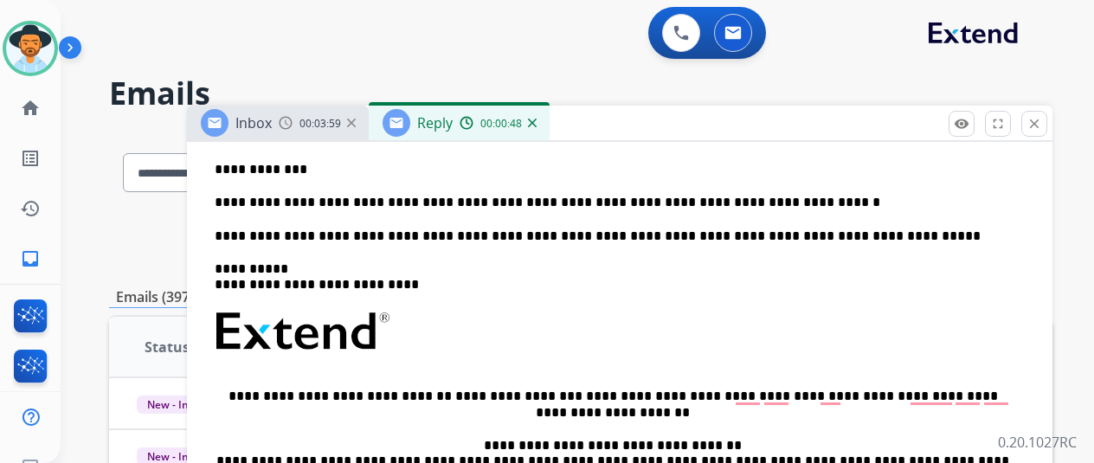
scroll to position [0, 0]
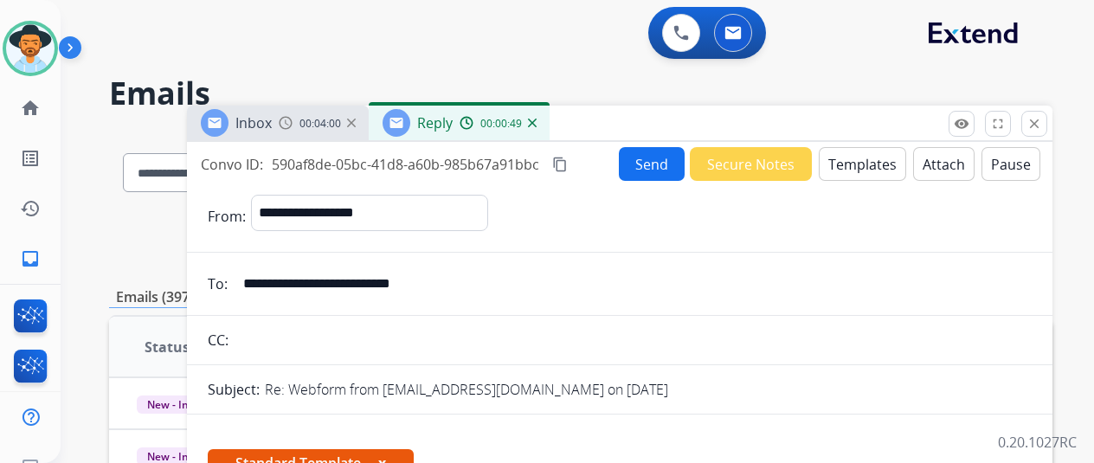
click at [654, 161] on button "Send" at bounding box center [652, 164] width 66 height 34
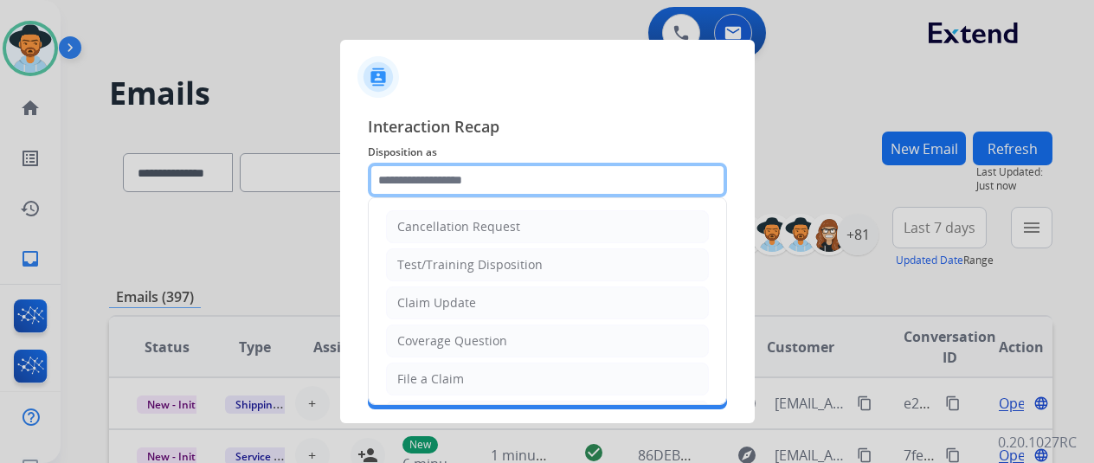
click at [430, 176] on input "text" at bounding box center [547, 180] width 359 height 35
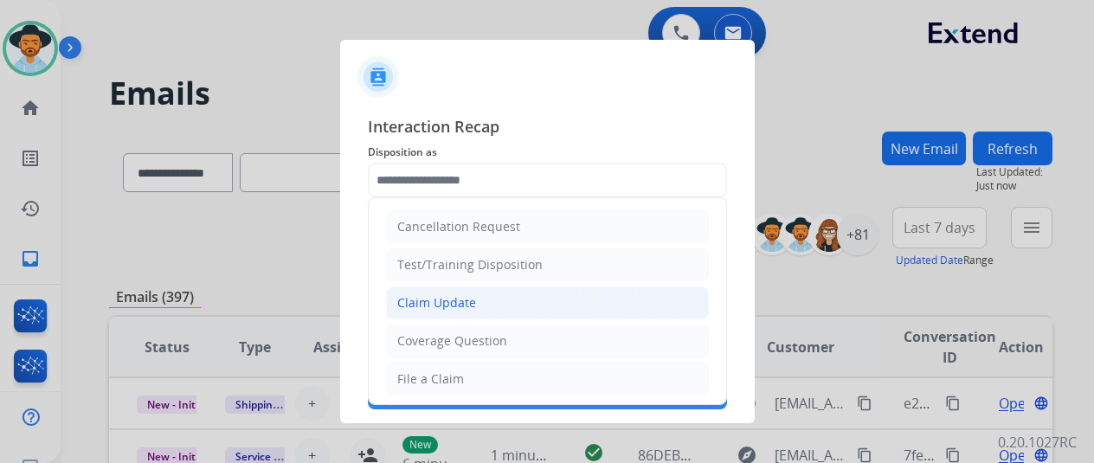
click at [459, 306] on div "Claim Update" at bounding box center [436, 302] width 79 height 17
type input "**********"
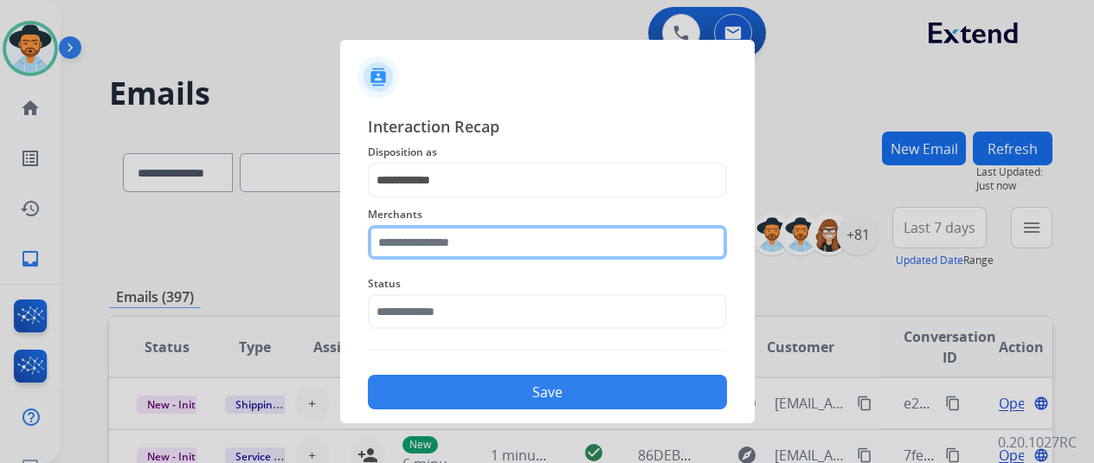
click at [428, 248] on input "text" at bounding box center [547, 242] width 359 height 35
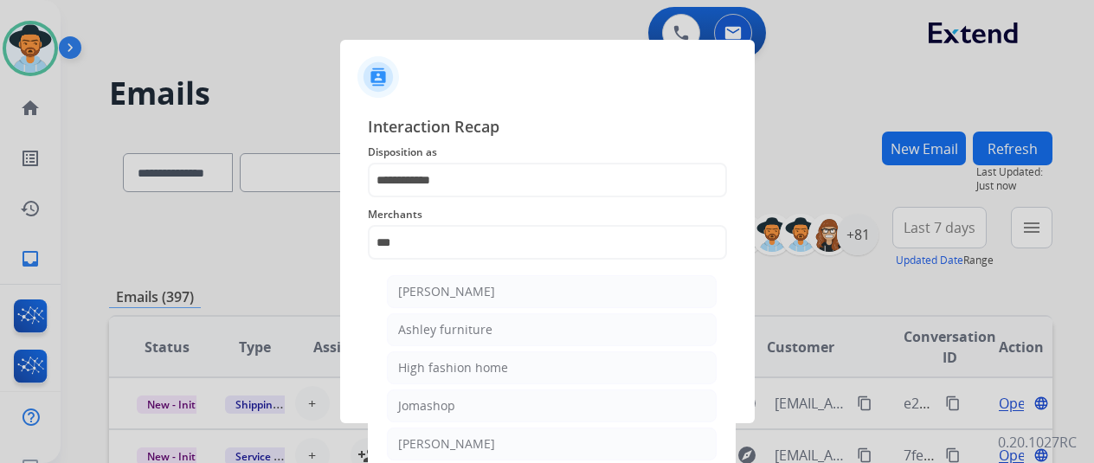
click at [452, 327] on div "Ashley furniture" at bounding box center [445, 329] width 94 height 17
type input "**********"
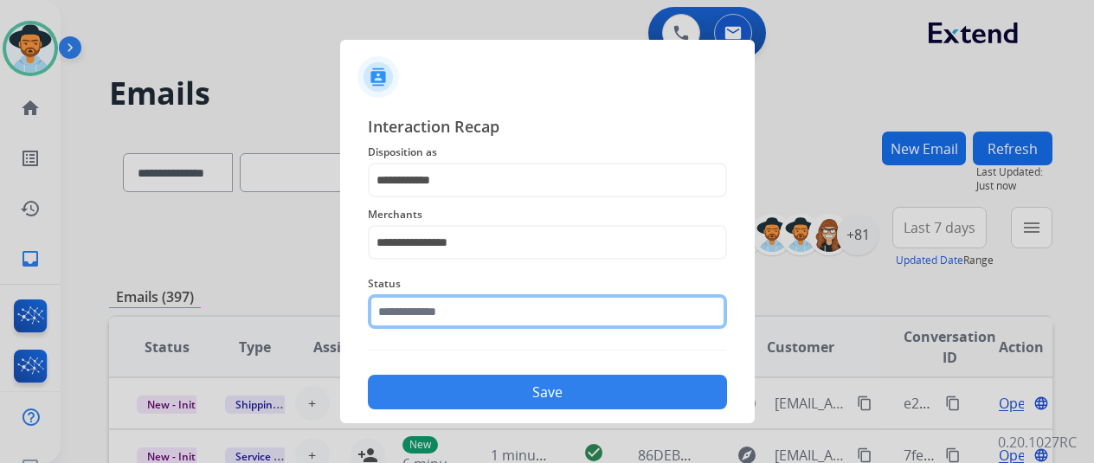
click at [432, 301] on input "text" at bounding box center [547, 311] width 359 height 35
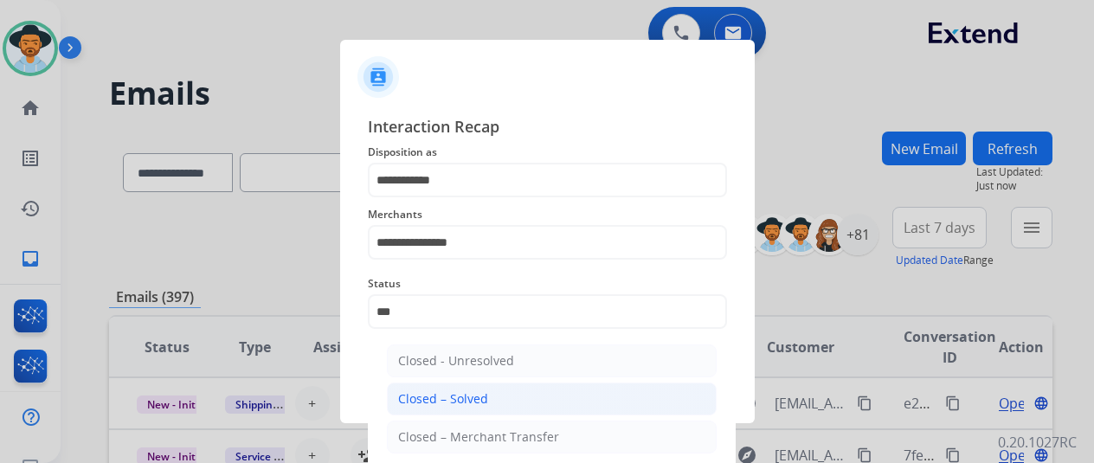
click at [454, 401] on div "Closed – Solved" at bounding box center [443, 398] width 90 height 17
type input "**********"
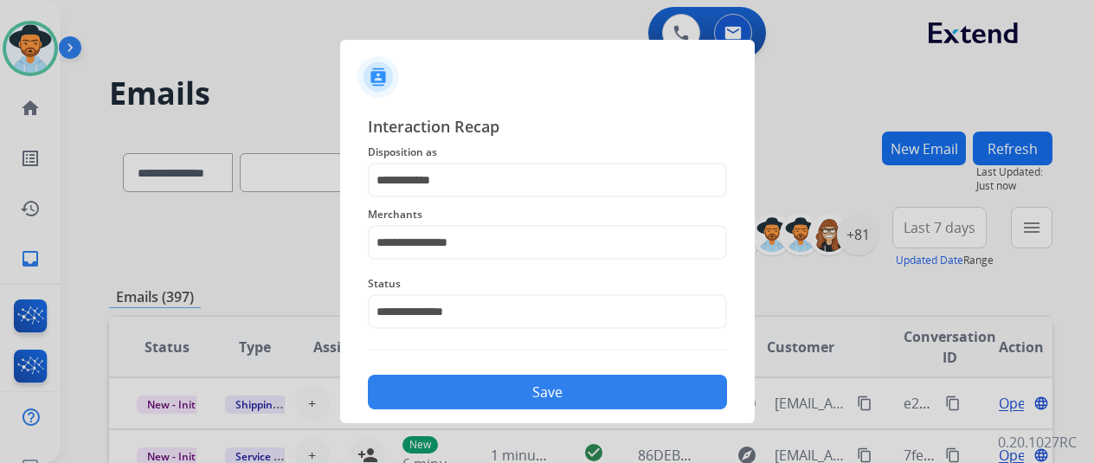
click at [516, 380] on button "Save" at bounding box center [547, 392] width 359 height 35
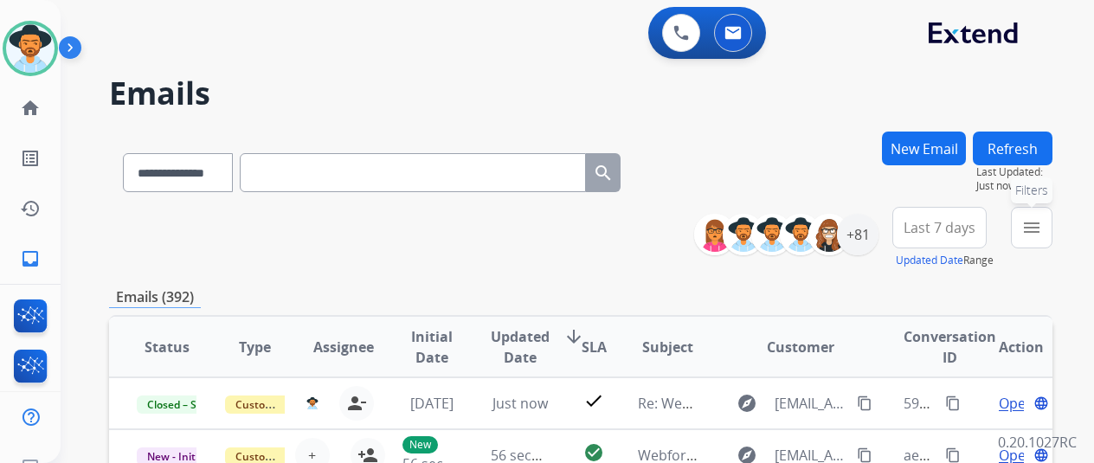
click at [1042, 228] on mat-icon "menu" at bounding box center [1031, 227] width 21 height 21
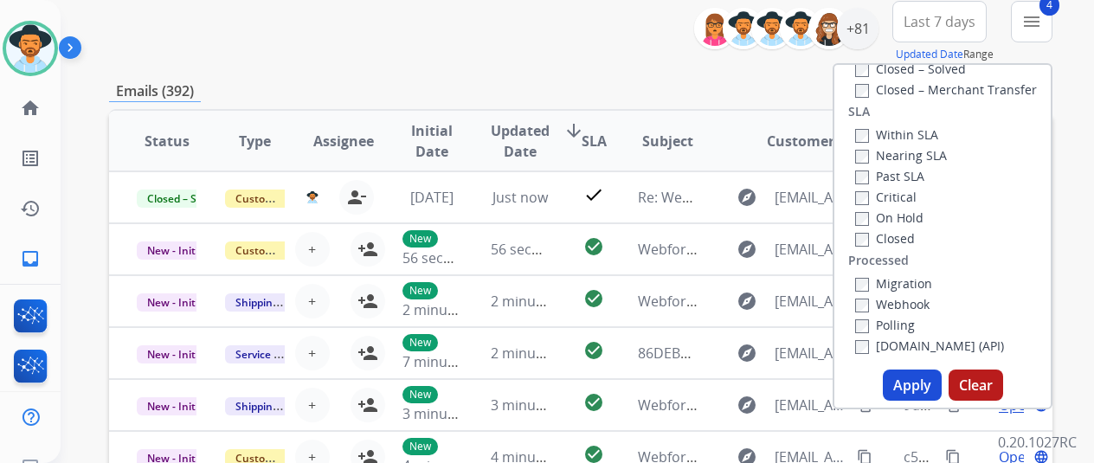
scroll to position [346, 0]
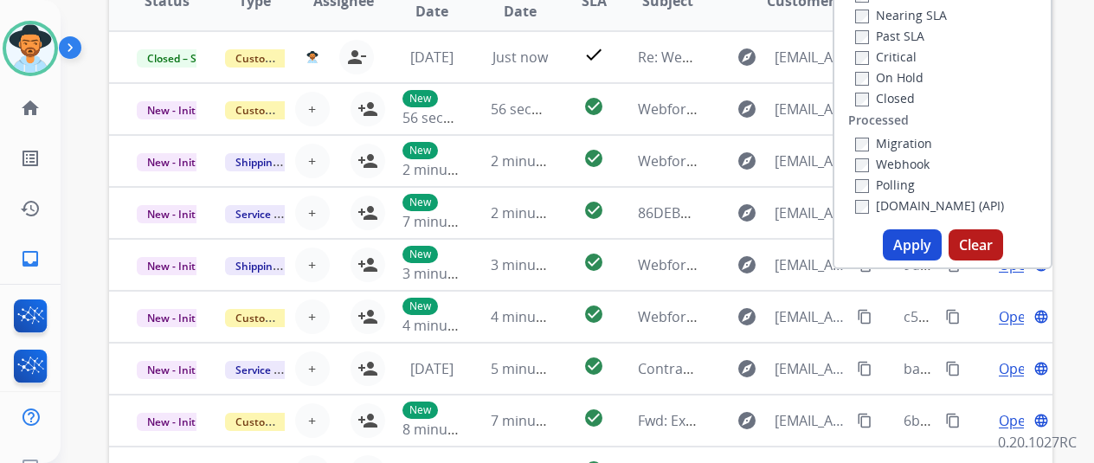
click at [915, 242] on button "Apply" at bounding box center [912, 244] width 59 height 31
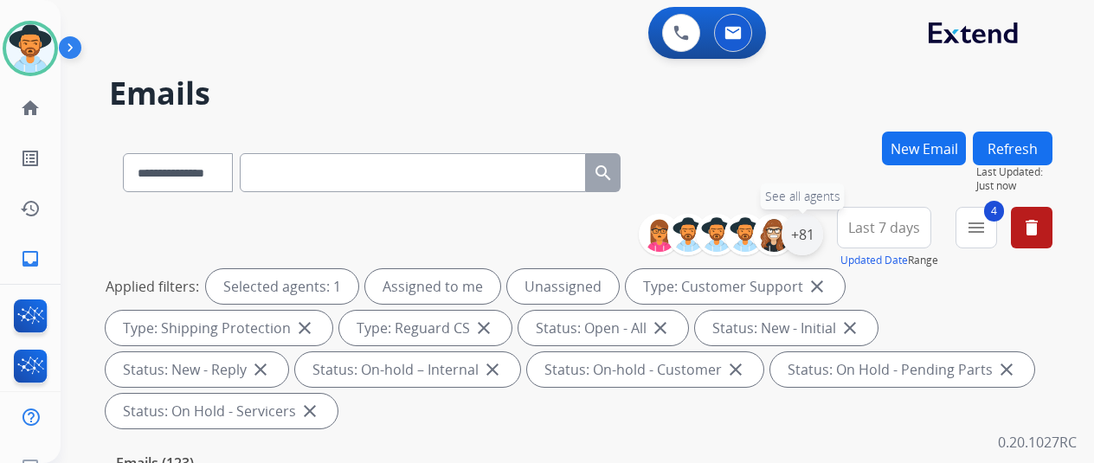
click at [815, 234] on div "+81" at bounding box center [803, 235] width 42 height 42
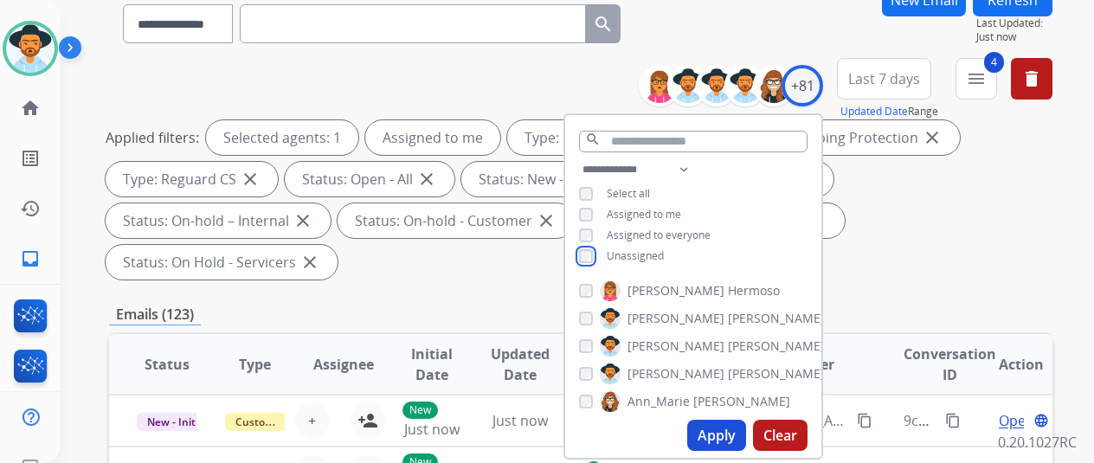
scroll to position [346, 0]
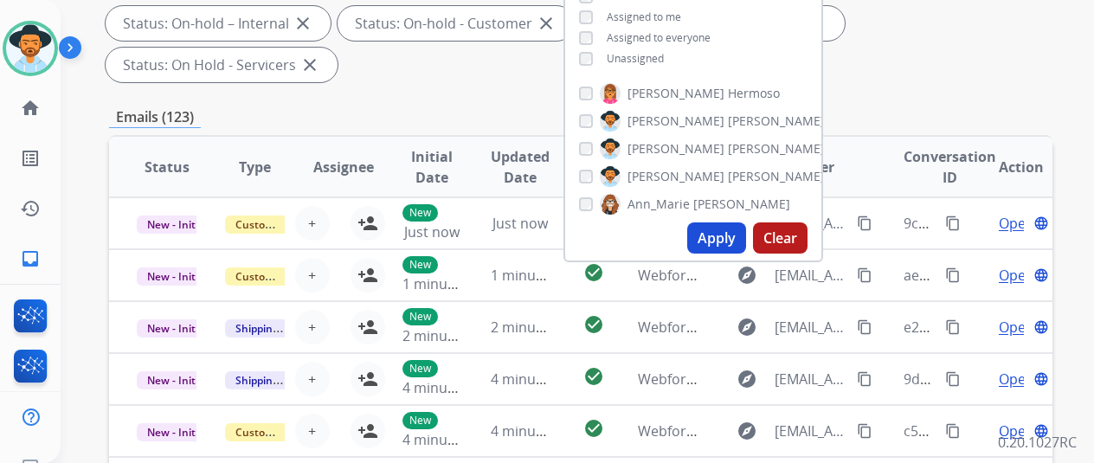
click at [722, 237] on button "Apply" at bounding box center [716, 237] width 59 height 31
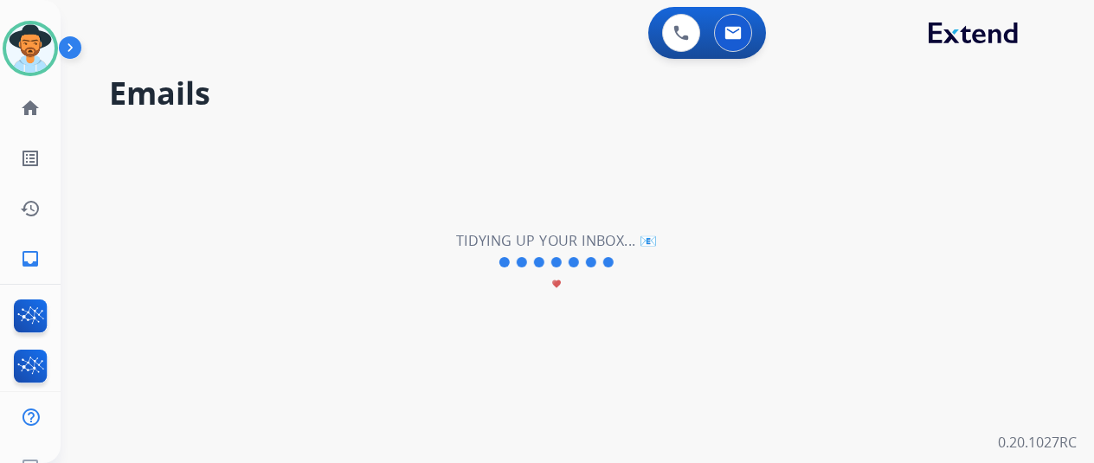
scroll to position [0, 0]
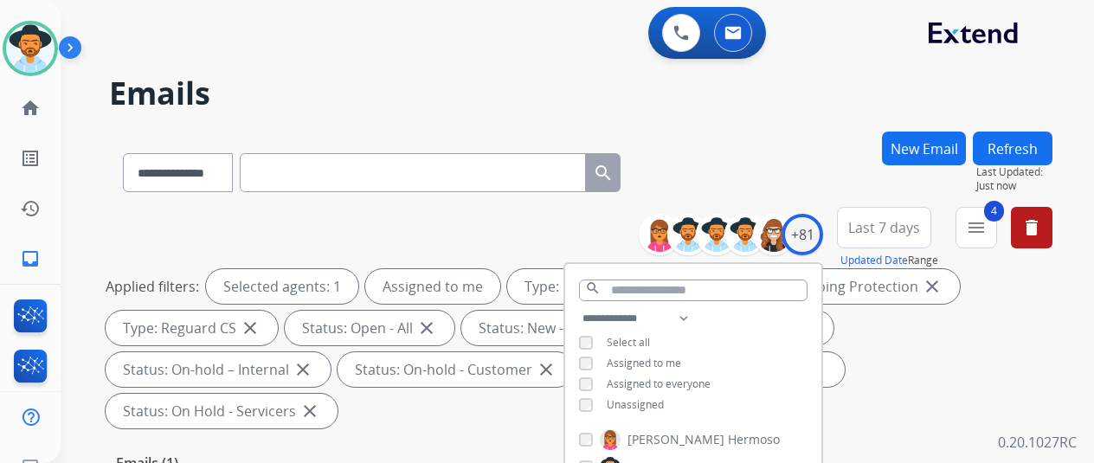
click at [742, 129] on div "**********" at bounding box center [557, 293] width 992 height 463
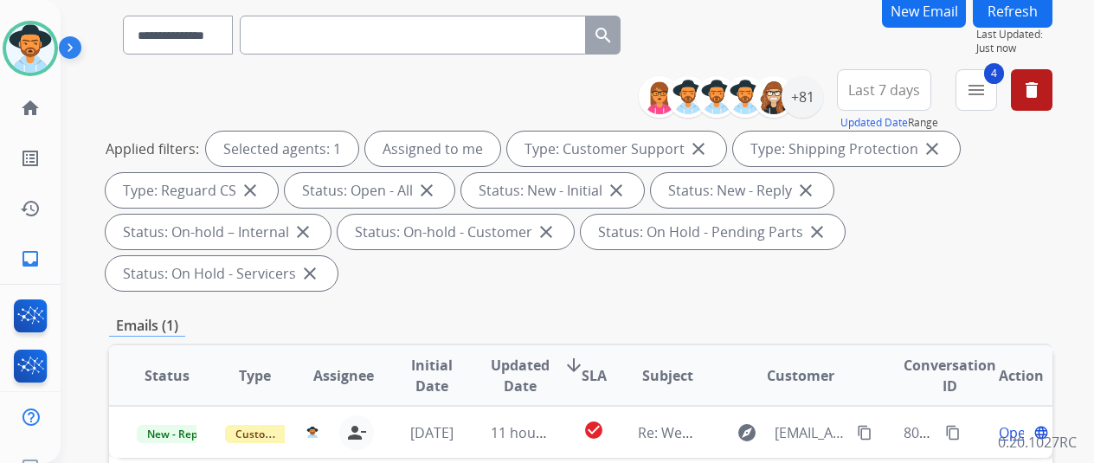
scroll to position [346, 0]
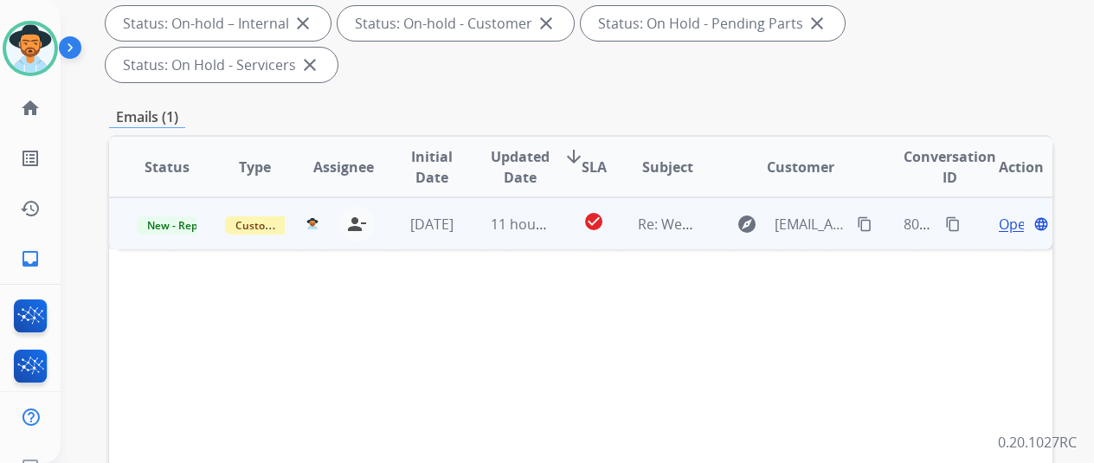
click at [1004, 214] on span "Open" at bounding box center [1016, 224] width 35 height 21
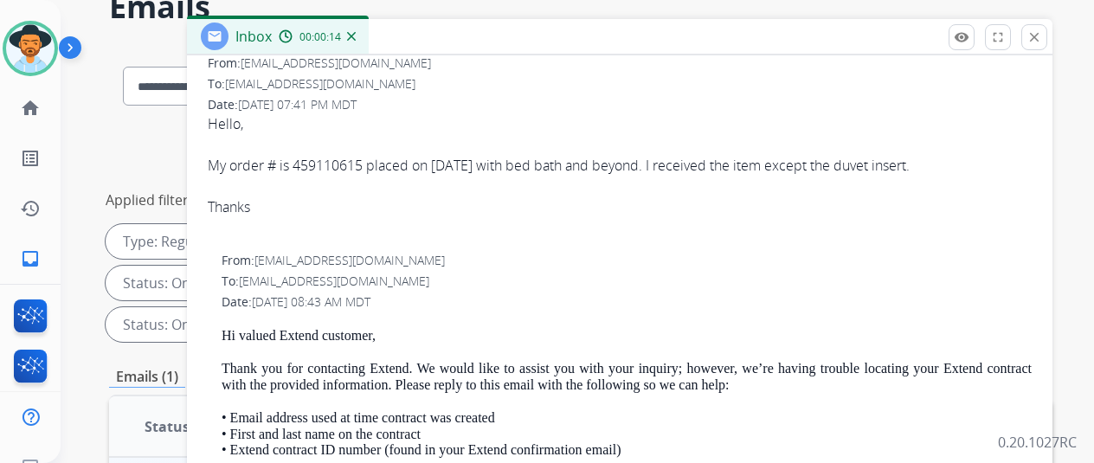
scroll to position [0, 0]
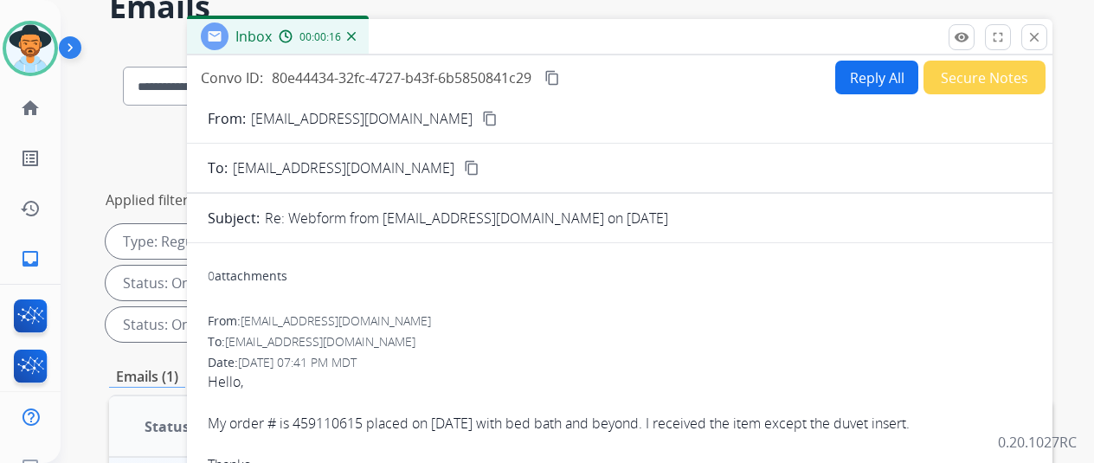
click at [485, 123] on mat-icon "content_copy" at bounding box center [490, 119] width 16 height 16
click at [867, 69] on button "Reply All" at bounding box center [876, 78] width 83 height 34
select select "**********"
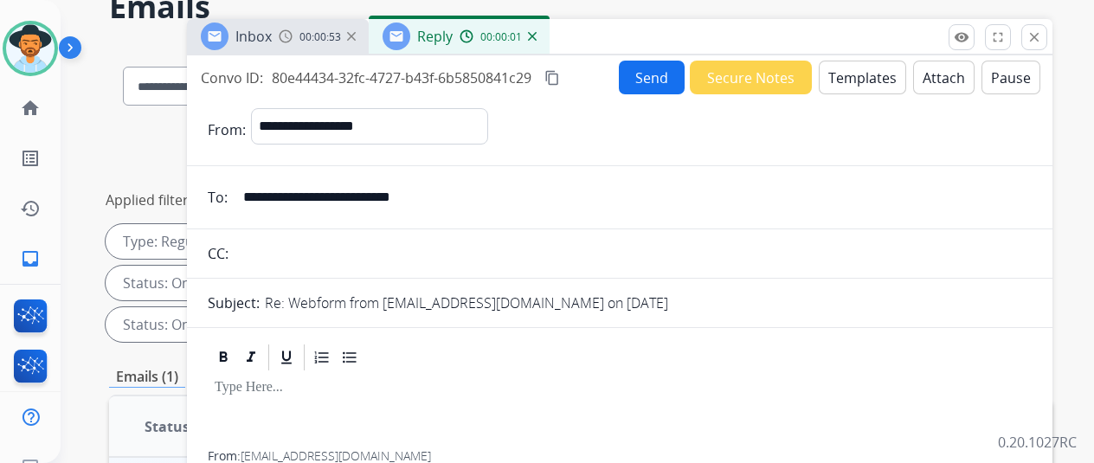
click at [871, 75] on button "Templates" at bounding box center [862, 78] width 87 height 34
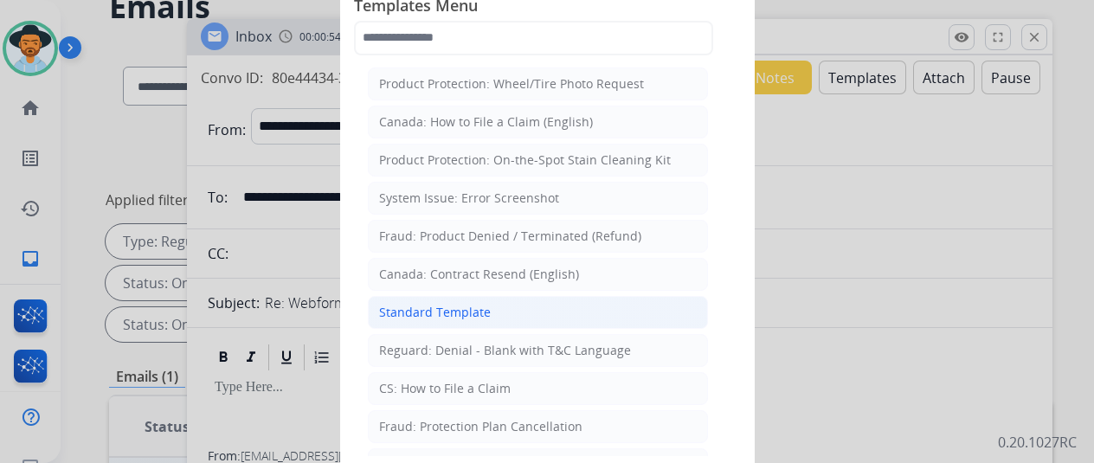
click at [443, 306] on div "Standard Template" at bounding box center [435, 312] width 112 height 17
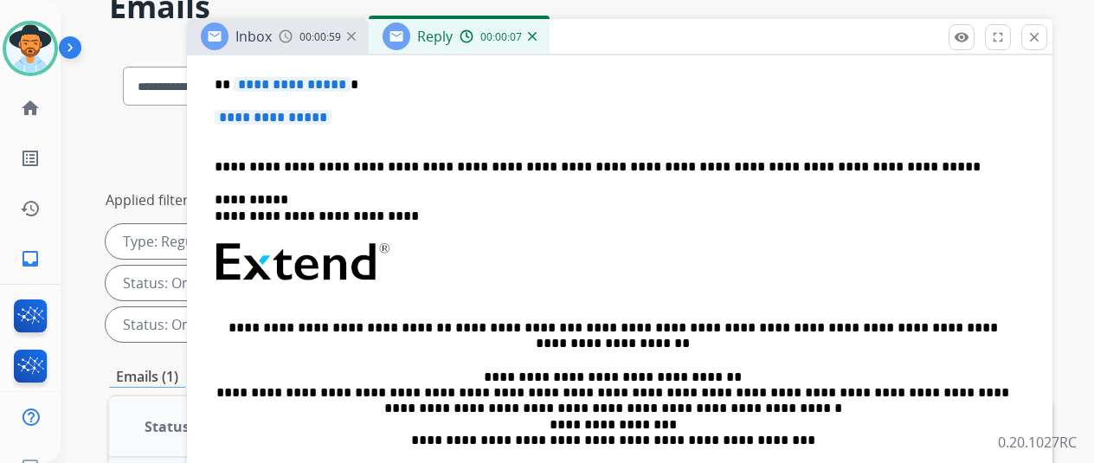
scroll to position [173, 0]
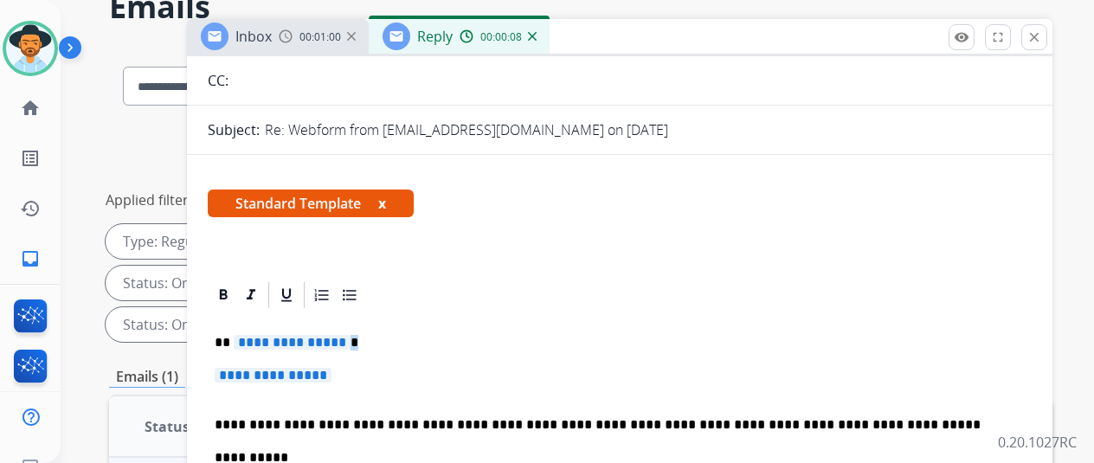
click at [356, 344] on p "**********" at bounding box center [613, 343] width 796 height 16
click at [332, 377] on span "**********" at bounding box center [273, 375] width 117 height 15
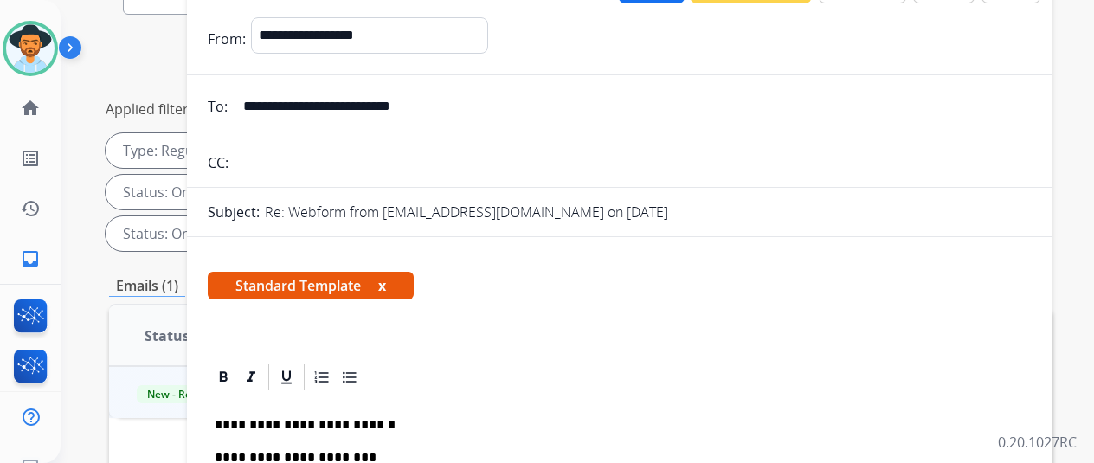
scroll to position [87, 0]
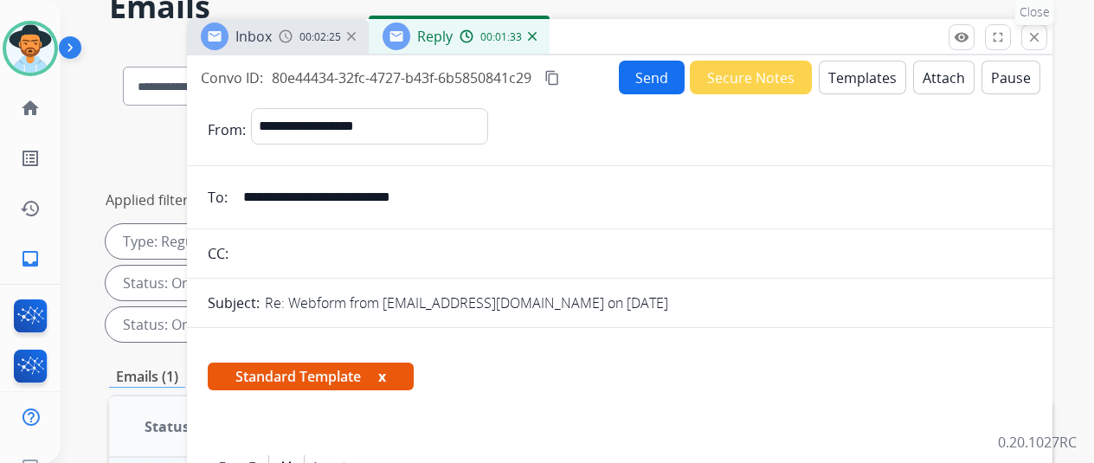
click at [1042, 34] on mat-icon "close" at bounding box center [1035, 37] width 16 height 16
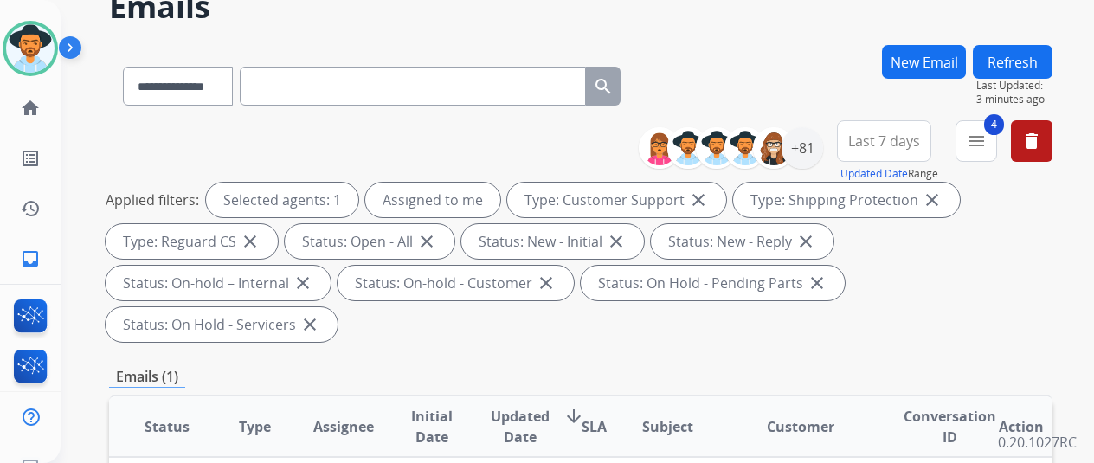
scroll to position [433, 0]
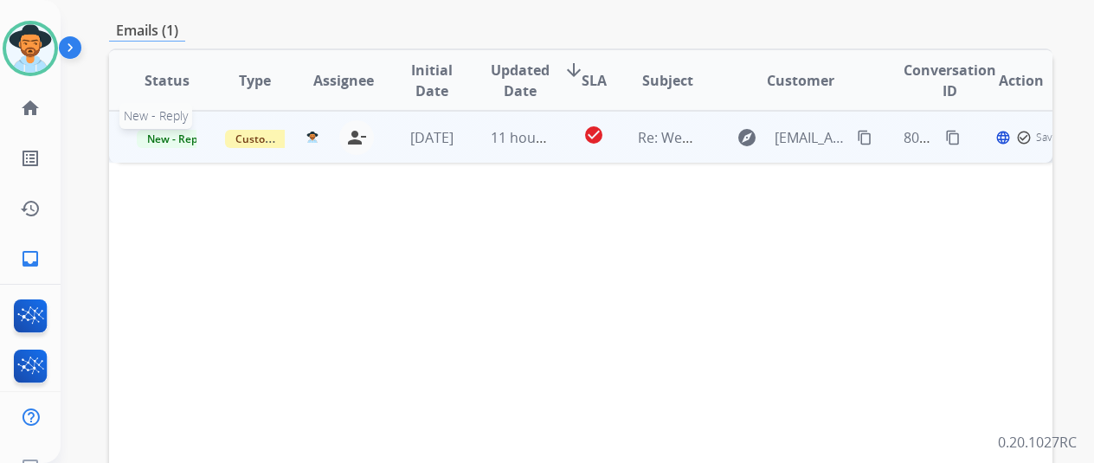
click at [159, 130] on span "New - Reply" at bounding box center [176, 139] width 79 height 18
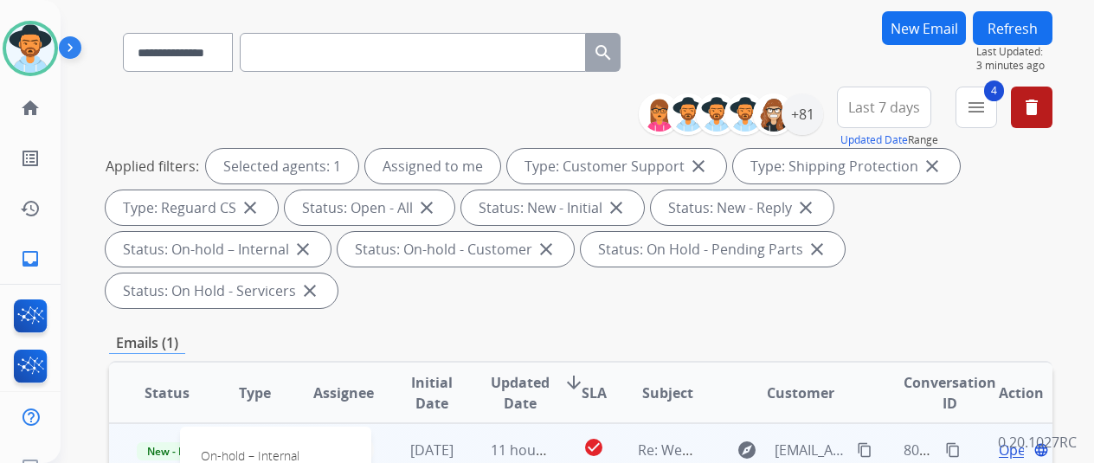
scroll to position [260, 0]
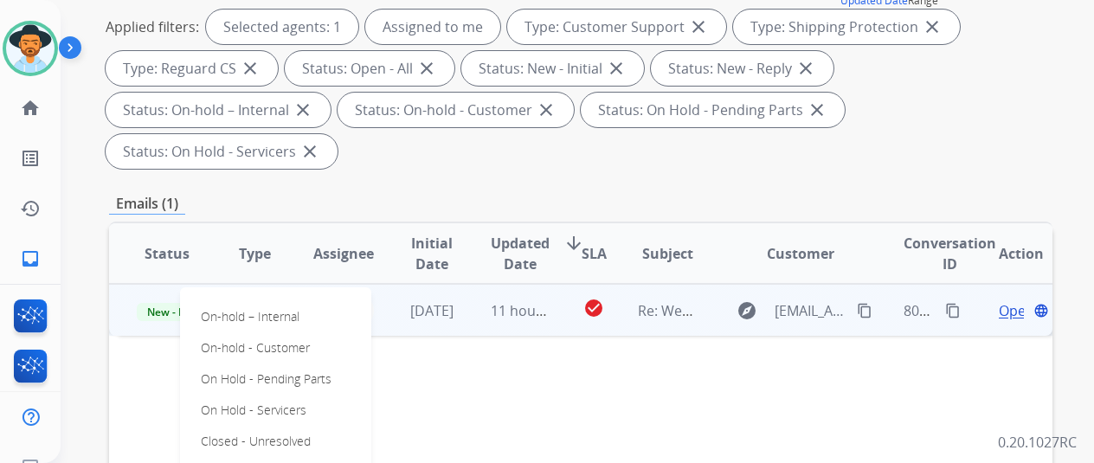
drag, startPoint x: 609, startPoint y: 366, endPoint x: 590, endPoint y: 347, distance: 26.9
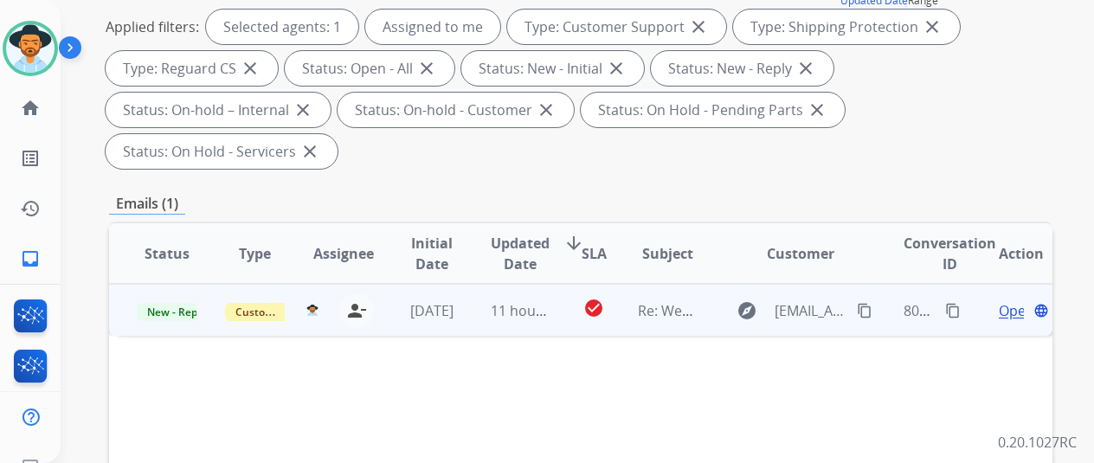
click at [1015, 300] on span "Open" at bounding box center [1016, 310] width 35 height 21
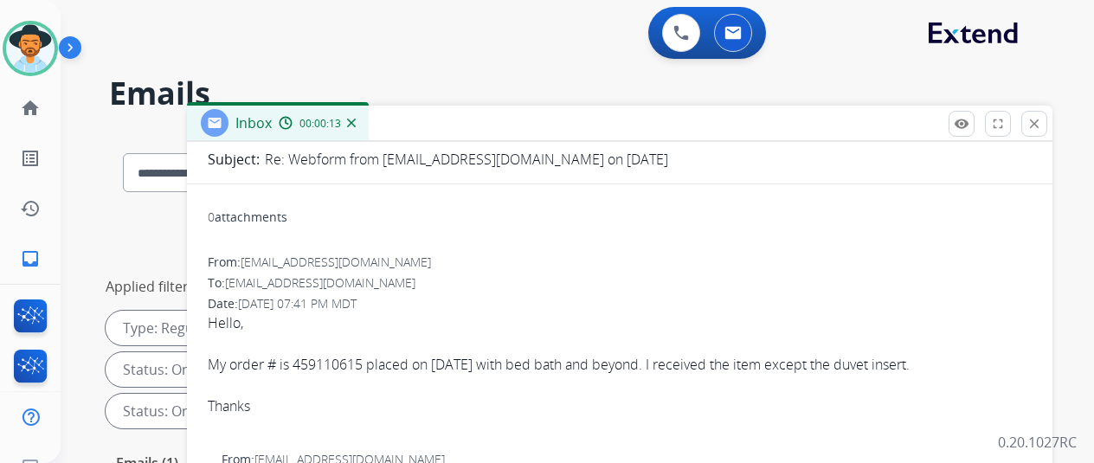
scroll to position [5, 0]
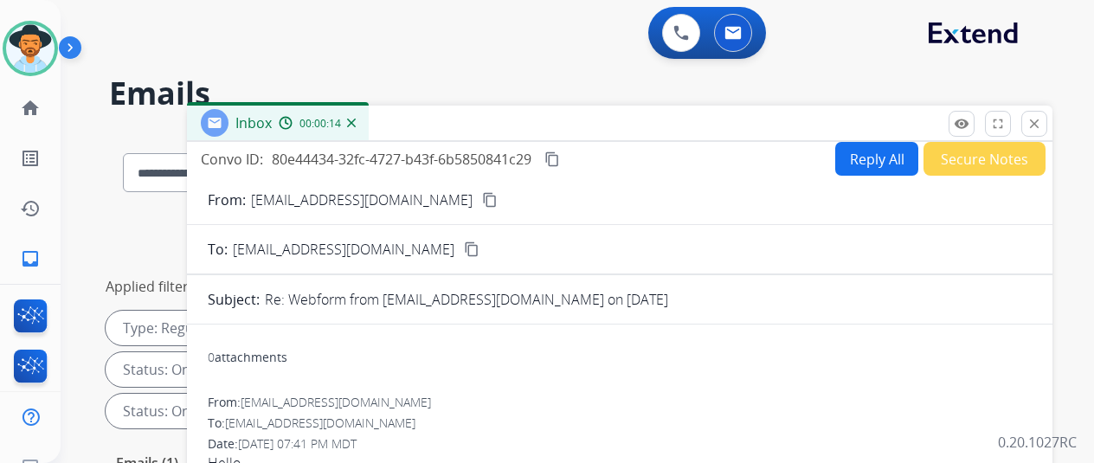
click at [356, 120] on img at bounding box center [351, 123] width 9 height 9
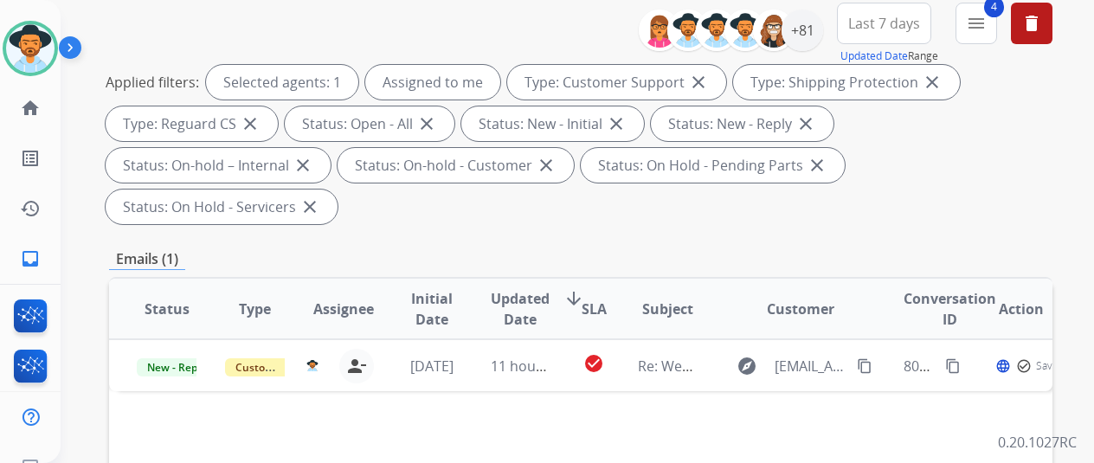
scroll to position [346, 0]
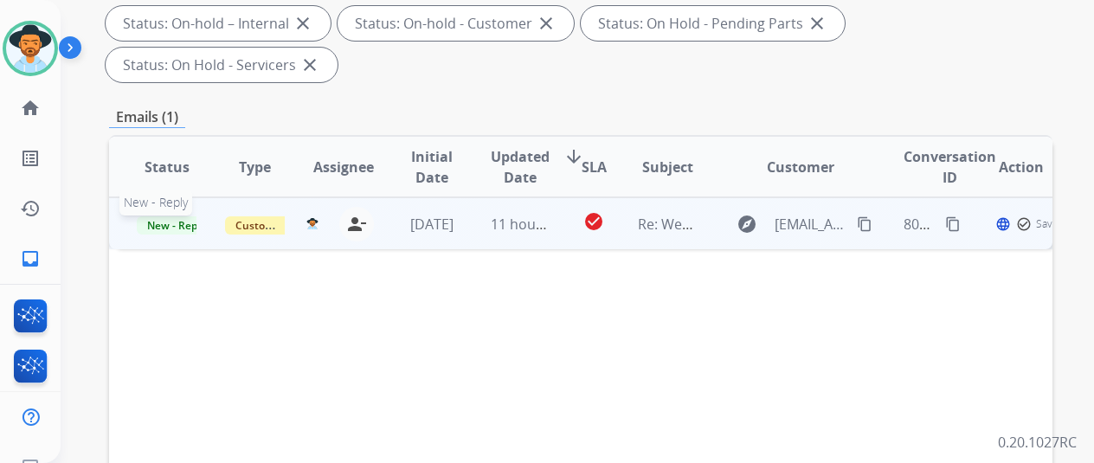
click at [164, 216] on span "New - Reply" at bounding box center [176, 225] width 79 height 18
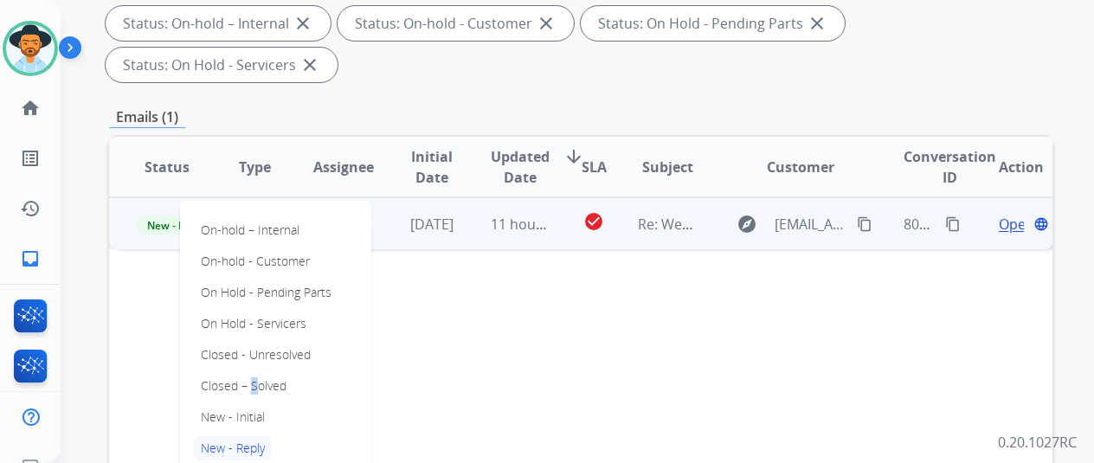
click at [248, 374] on p "Closed – Solved" at bounding box center [244, 386] width 100 height 24
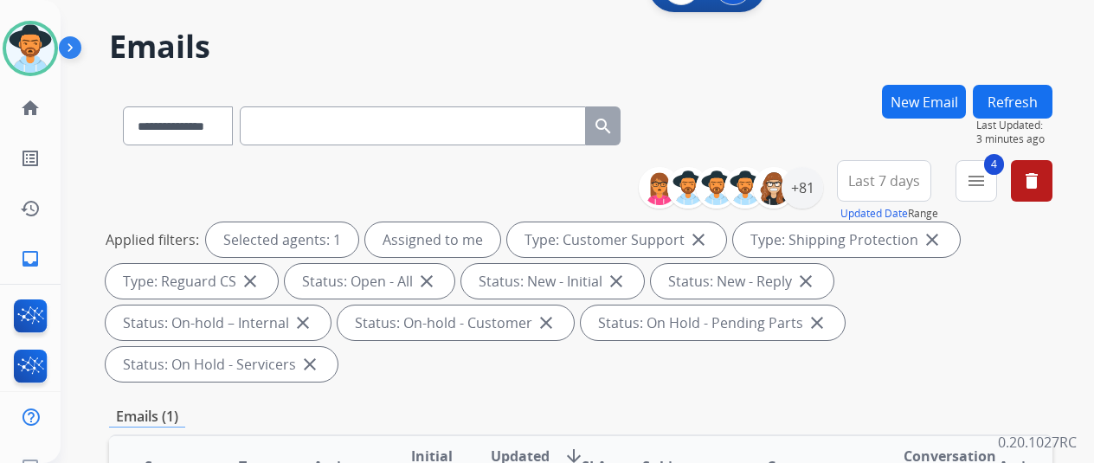
scroll to position [0, 0]
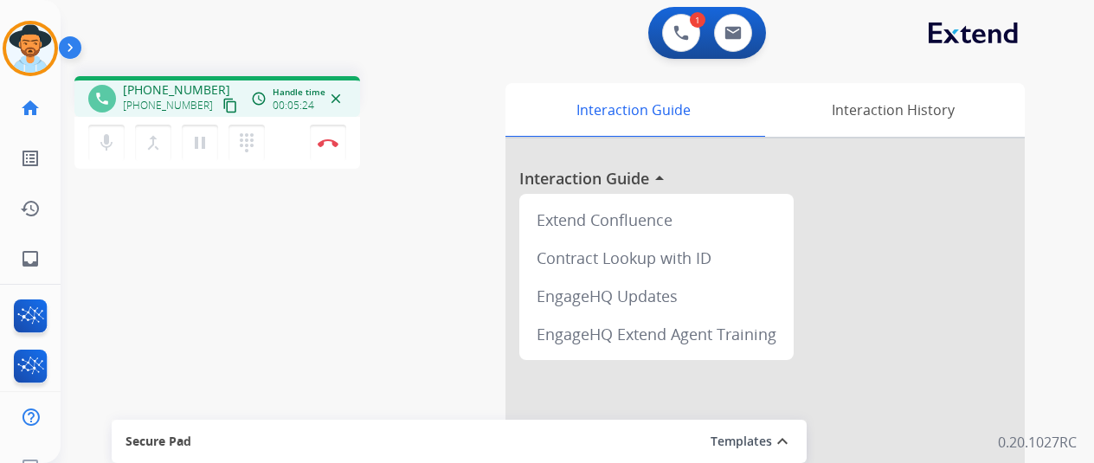
click at [290, 271] on div "phone [PHONE_NUMBER] [PHONE_NUMBER] content_copy access_time Call metrics Queue…" at bounding box center [557, 423] width 992 height 722
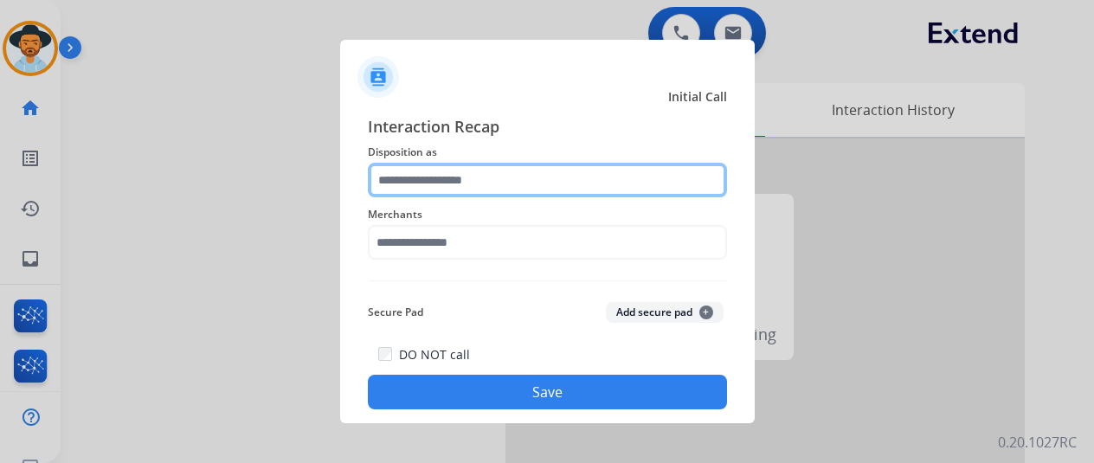
click at [416, 171] on input "text" at bounding box center [547, 180] width 359 height 35
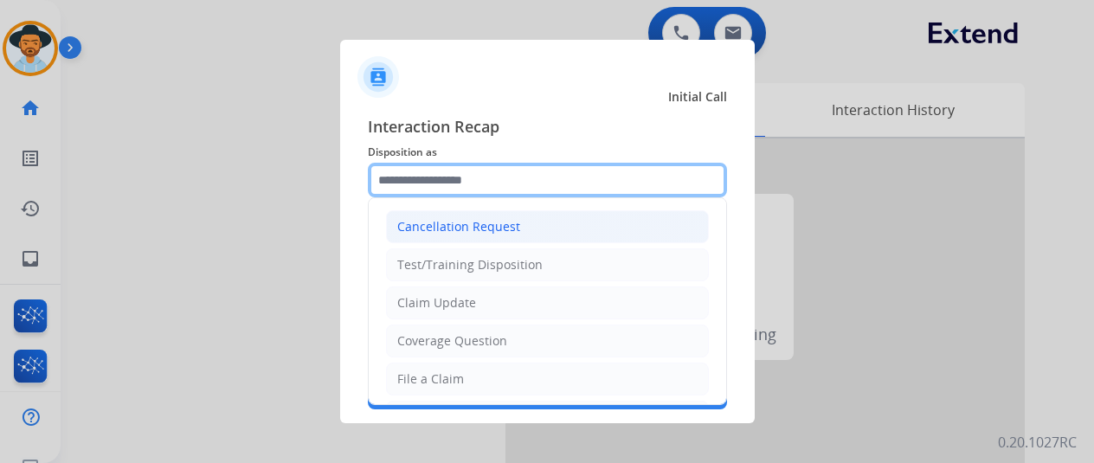
scroll to position [87, 0]
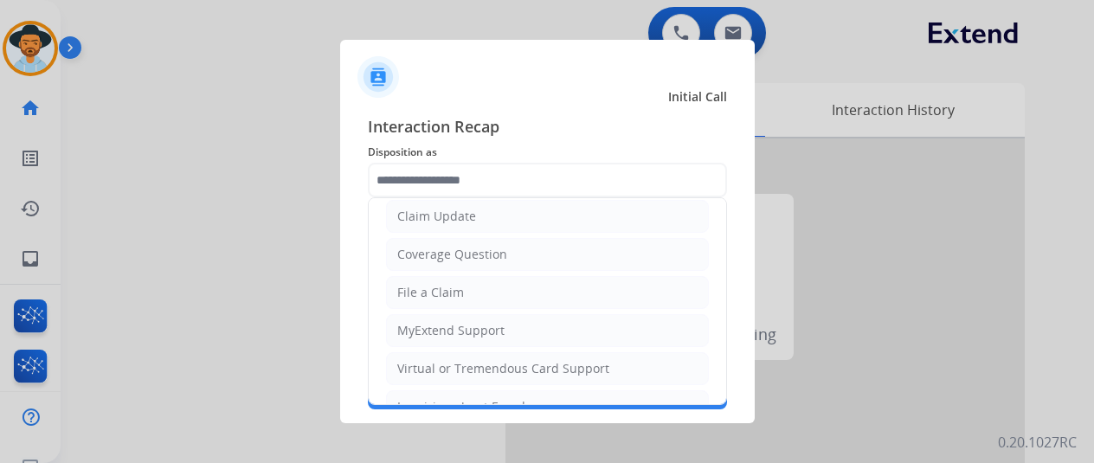
click at [422, 288] on div "File a Claim" at bounding box center [430, 292] width 67 height 17
type input "**********"
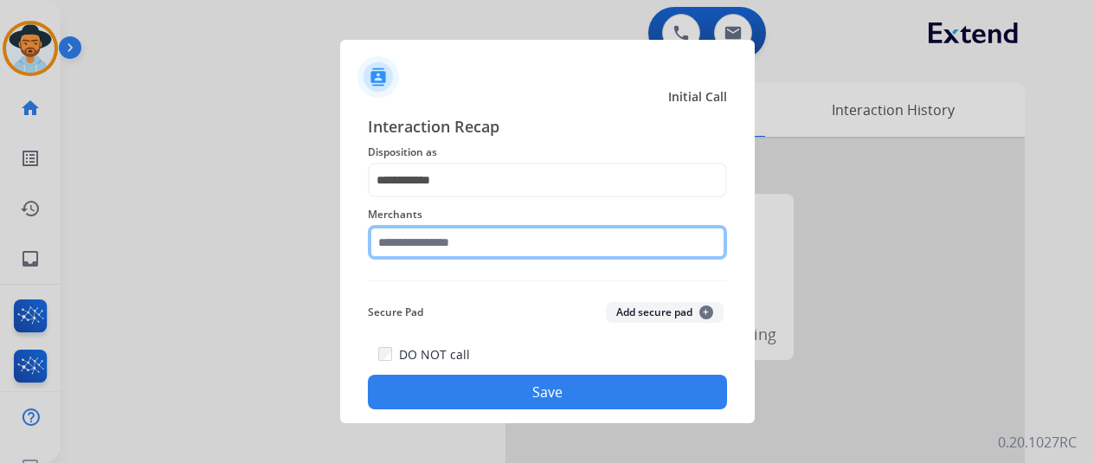
click at [427, 243] on input "text" at bounding box center [547, 242] width 359 height 35
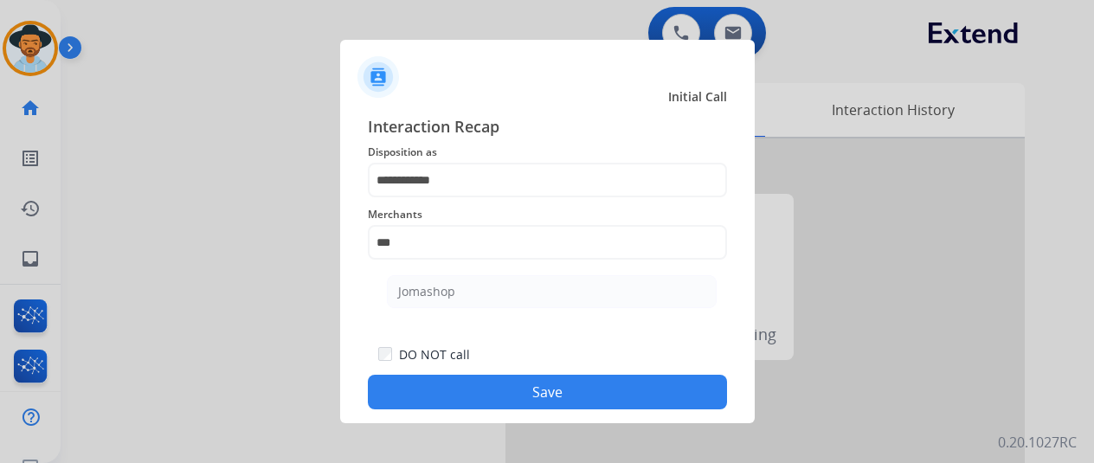
click at [436, 284] on div "Jomashop" at bounding box center [426, 291] width 57 height 17
type input "********"
click at [523, 403] on button "Save" at bounding box center [547, 392] width 359 height 35
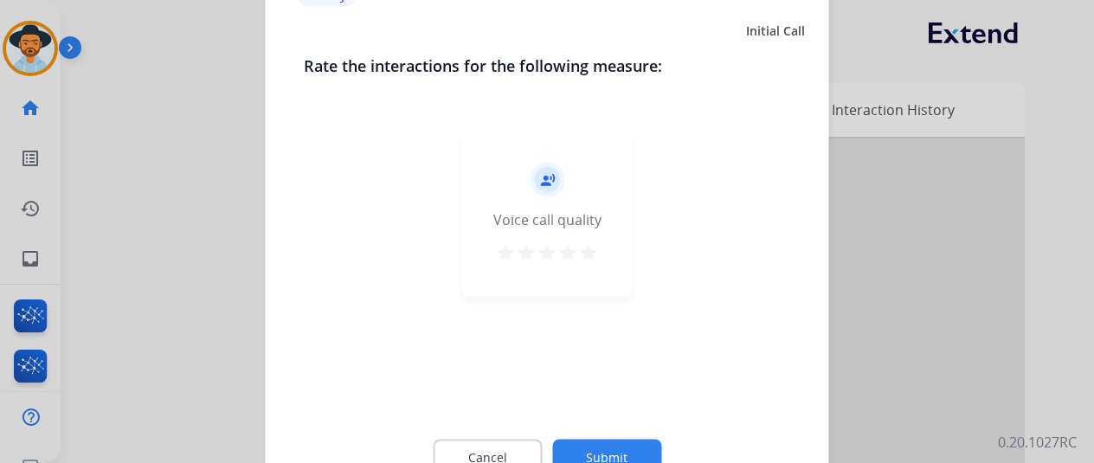
click at [597, 450] on button "Submit" at bounding box center [606, 457] width 109 height 36
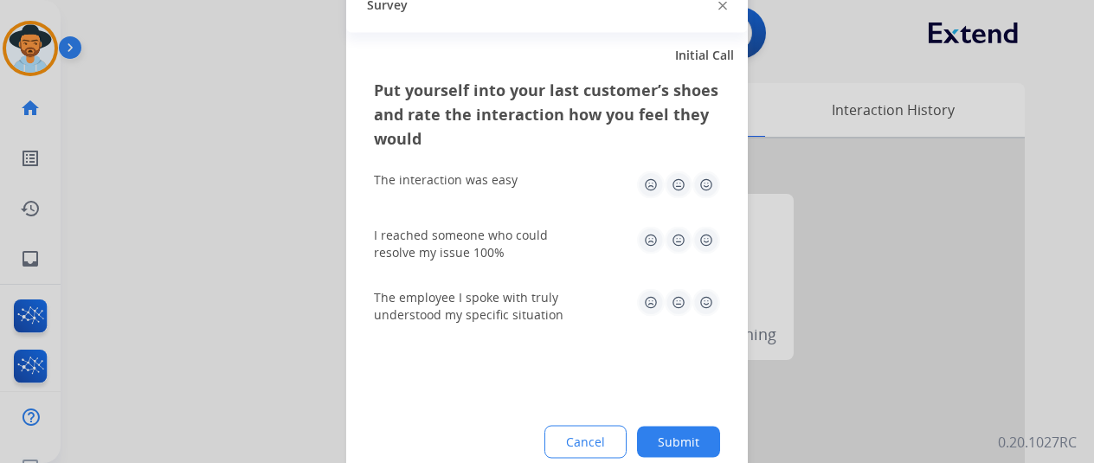
click at [686, 435] on button "Submit" at bounding box center [678, 441] width 83 height 31
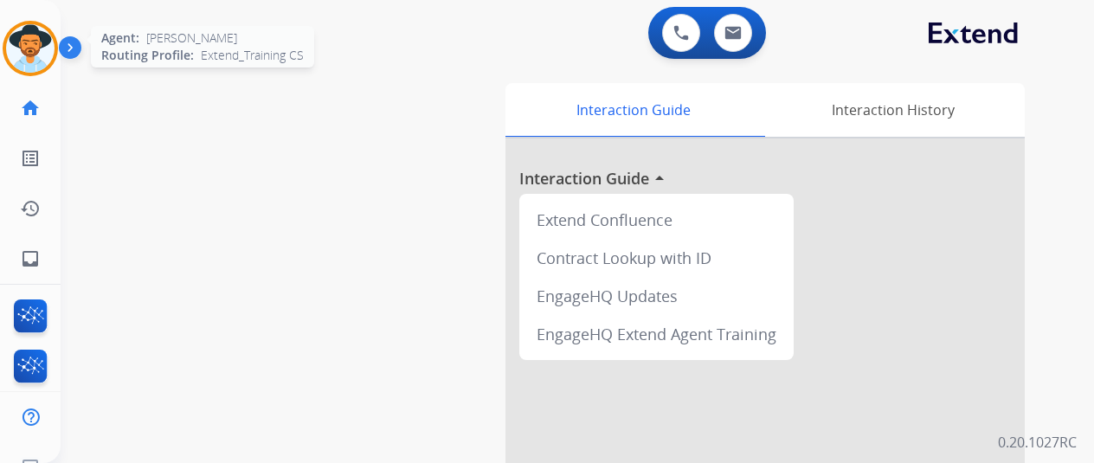
click at [43, 32] on img at bounding box center [30, 48] width 48 height 48
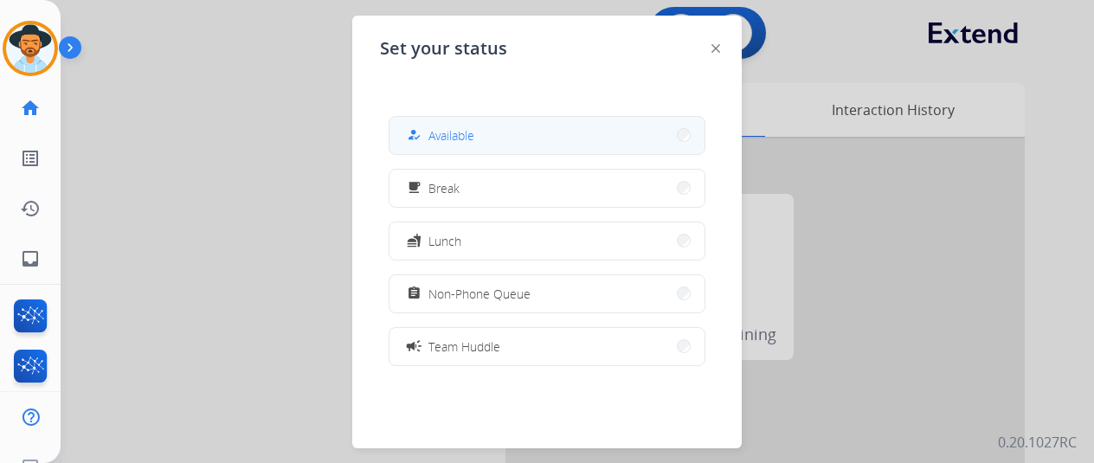
click at [539, 143] on button "how_to_reg Available" at bounding box center [547, 135] width 315 height 37
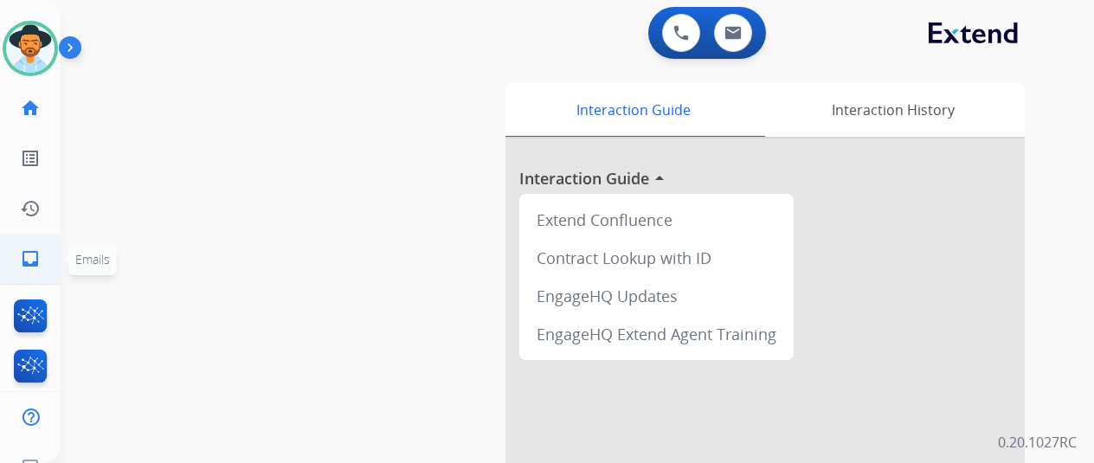
click at [23, 256] on mat-icon "inbox" at bounding box center [30, 258] width 21 height 21
select select "**********"
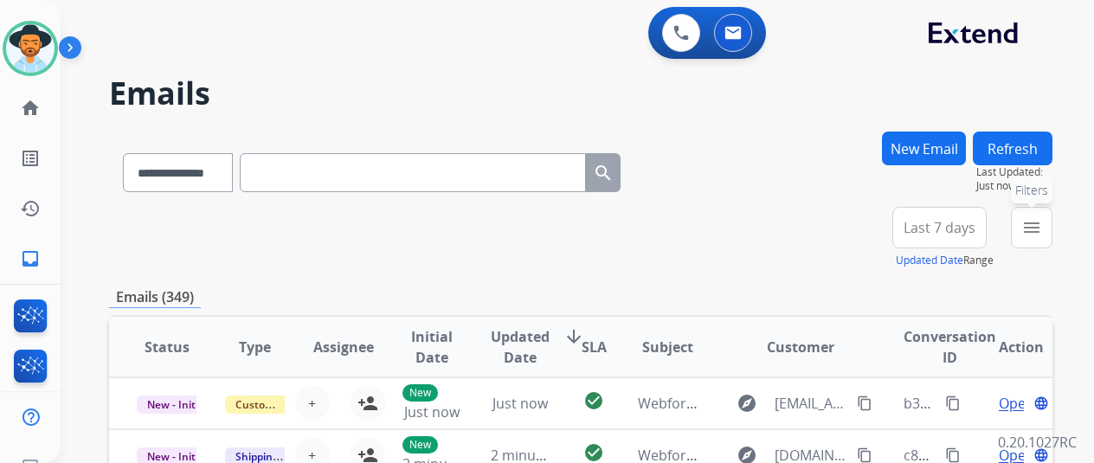
click at [1042, 222] on mat-icon "menu" at bounding box center [1031, 227] width 21 height 21
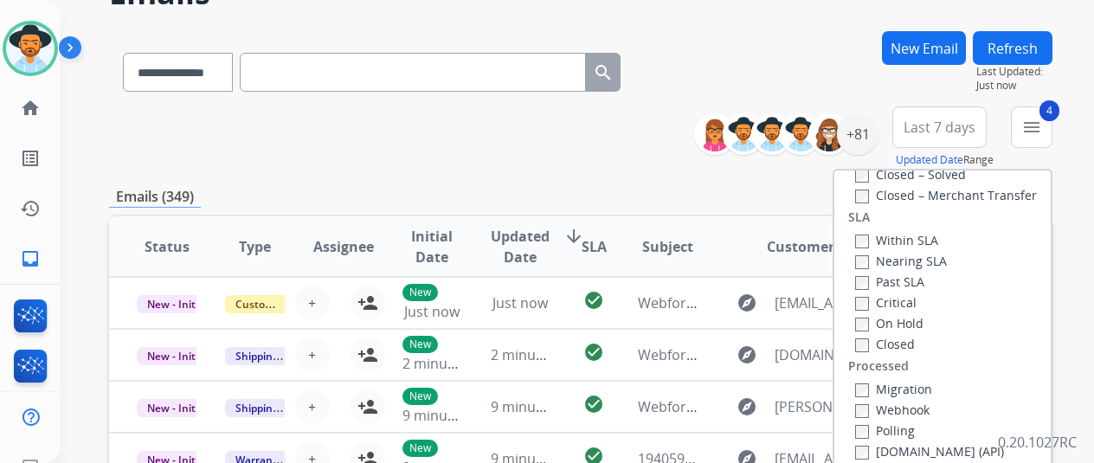
scroll to position [260, 0]
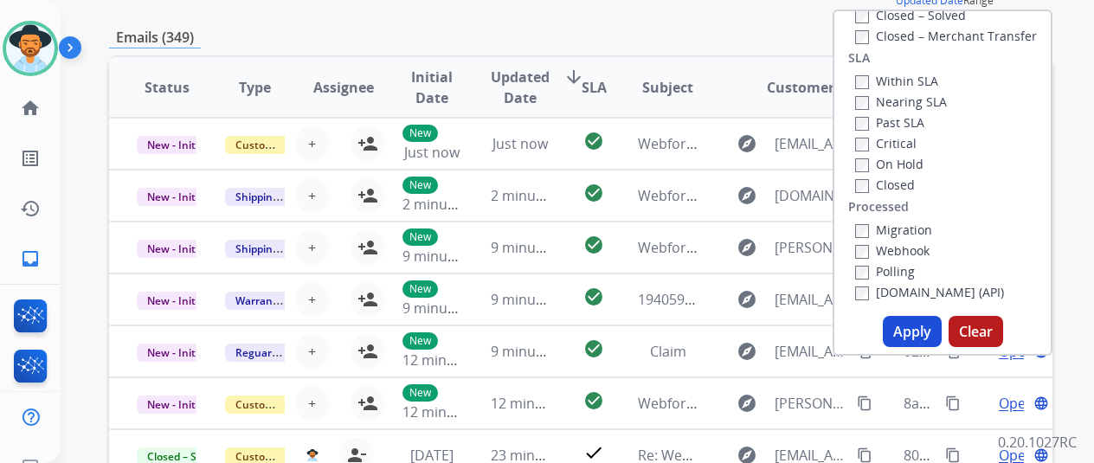
click at [912, 332] on button "Apply" at bounding box center [912, 331] width 59 height 31
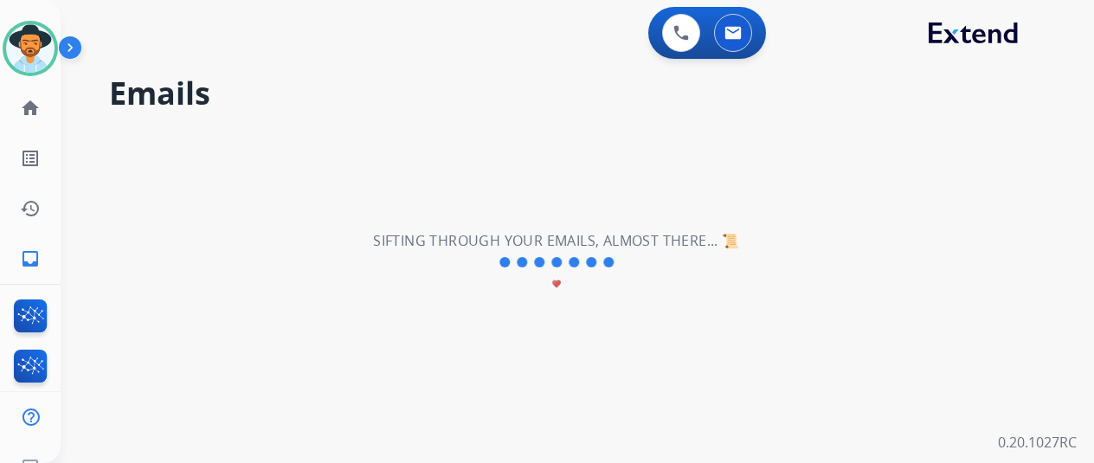
scroll to position [0, 0]
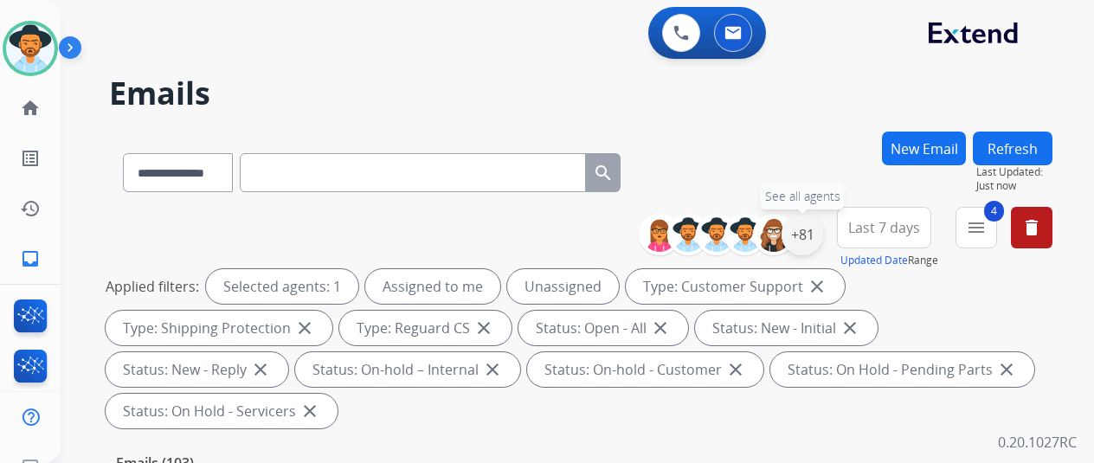
click at [815, 231] on div "+81" at bounding box center [803, 235] width 42 height 42
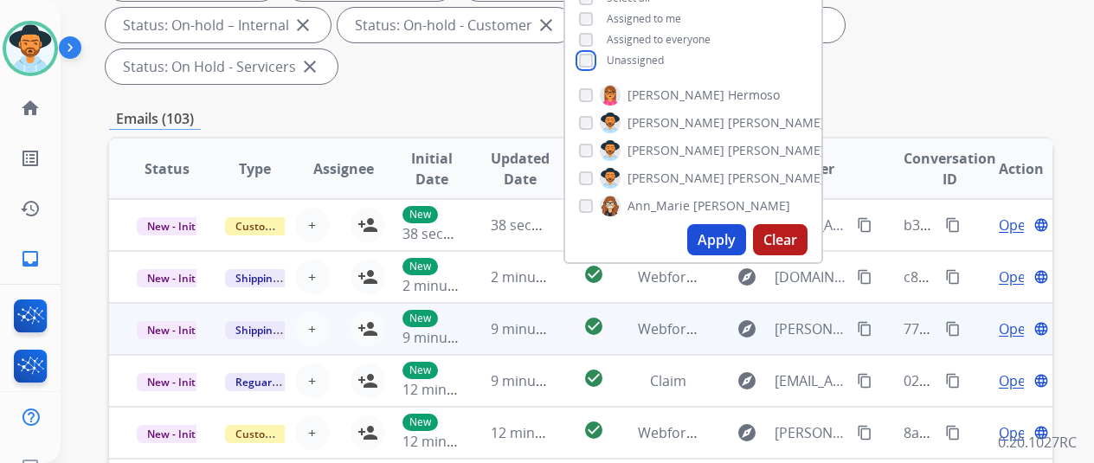
scroll to position [346, 0]
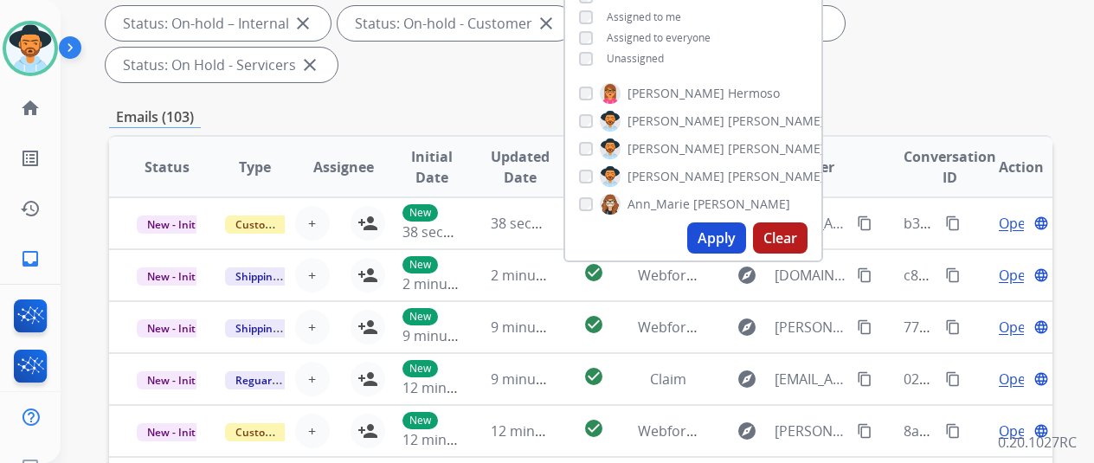
drag, startPoint x: 710, startPoint y: 236, endPoint x: 738, endPoint y: 224, distance: 30.2
click at [711, 236] on button "Apply" at bounding box center [716, 237] width 59 height 31
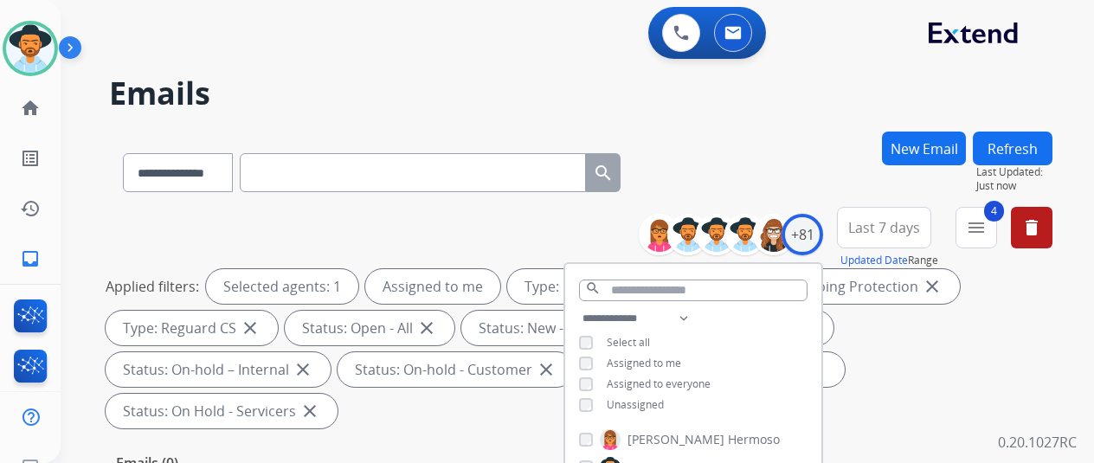
click at [810, 102] on h2 "Emails" at bounding box center [581, 93] width 944 height 35
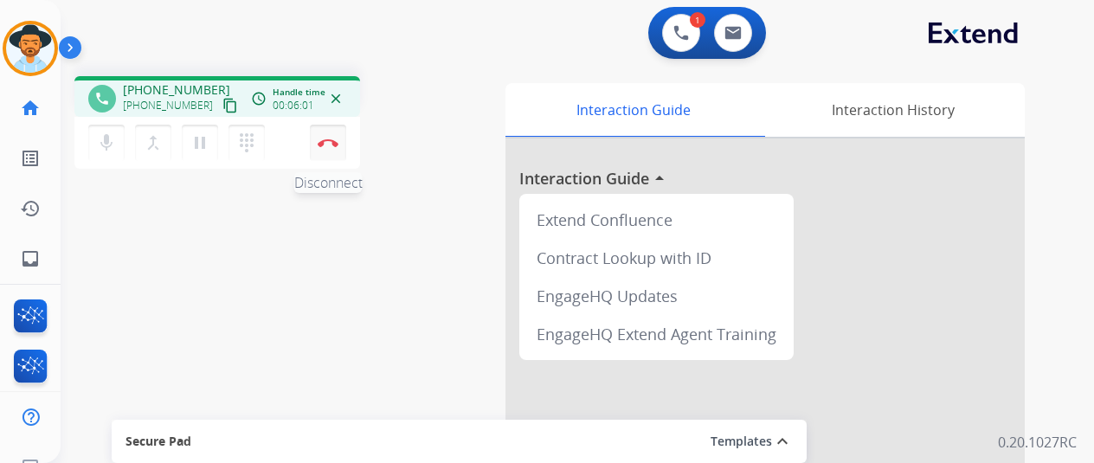
click at [330, 141] on img at bounding box center [328, 143] width 21 height 9
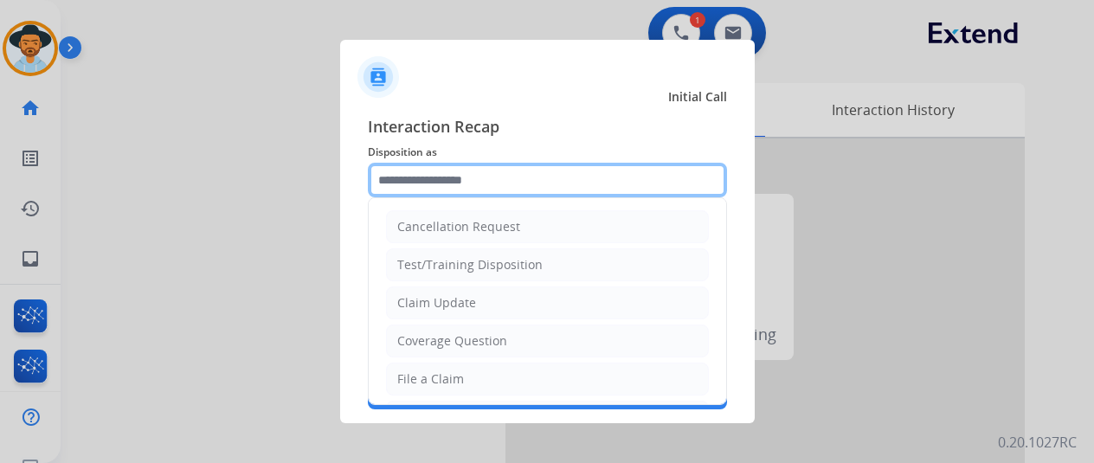
click at [424, 190] on input "text" at bounding box center [547, 180] width 359 height 35
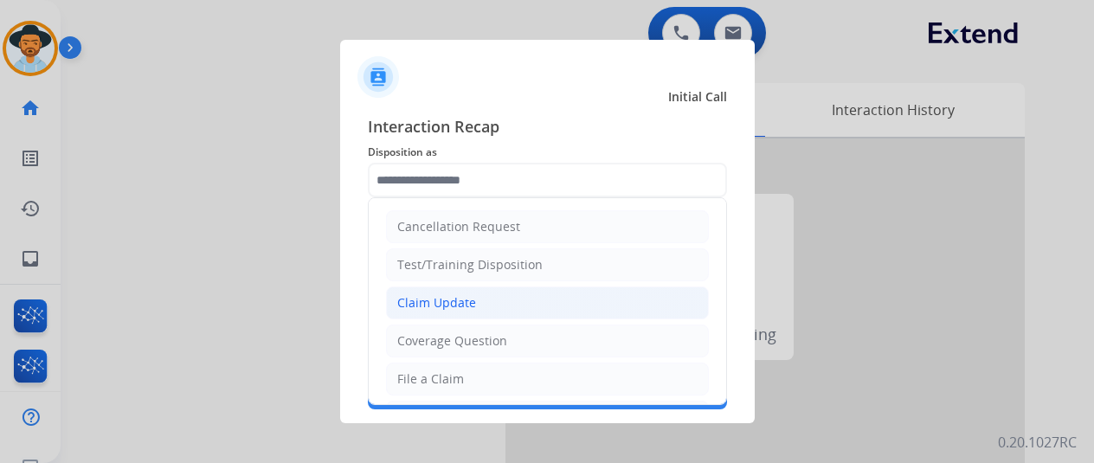
click at [433, 305] on div "Claim Update" at bounding box center [436, 302] width 79 height 17
type input "**********"
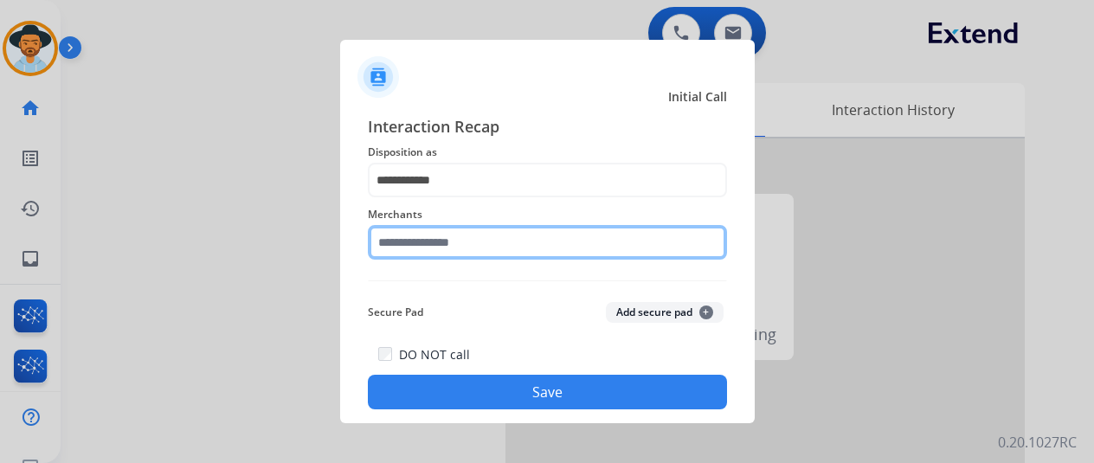
click at [408, 250] on input "text" at bounding box center [547, 242] width 359 height 35
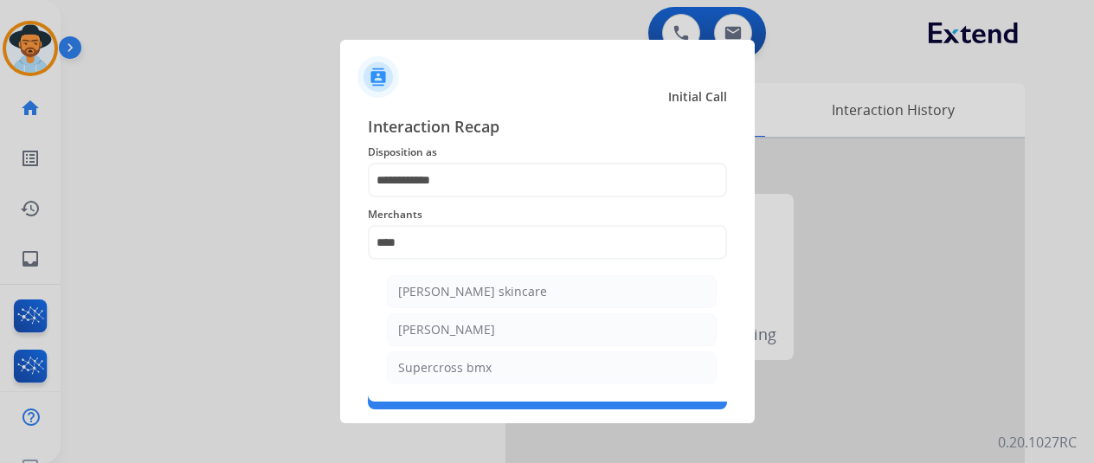
drag, startPoint x: 438, startPoint y: 330, endPoint x: 429, endPoint y: 322, distance: 11.6
click at [435, 329] on div "[PERSON_NAME]" at bounding box center [446, 329] width 97 height 17
type input "**********"
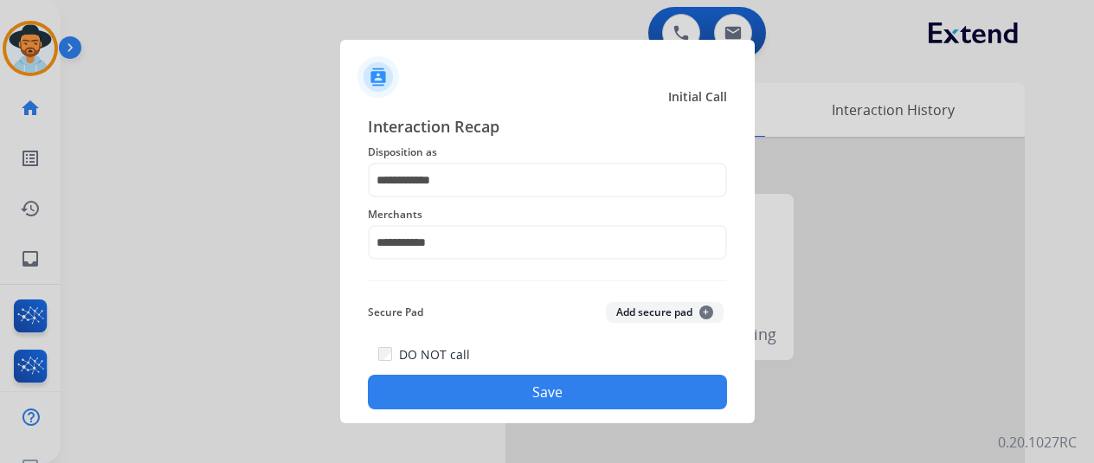
click at [523, 396] on button "Save" at bounding box center [547, 392] width 359 height 35
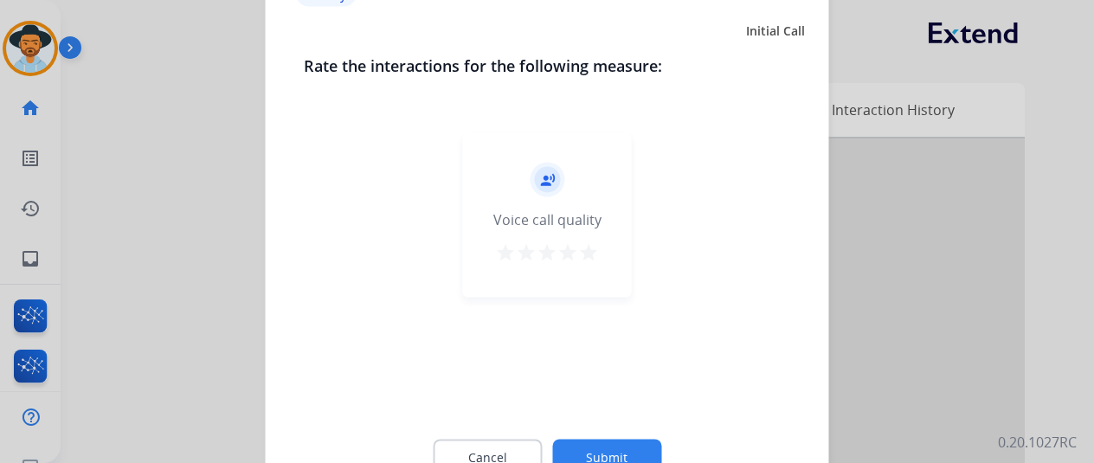
click at [608, 457] on button "Submit" at bounding box center [606, 457] width 109 height 36
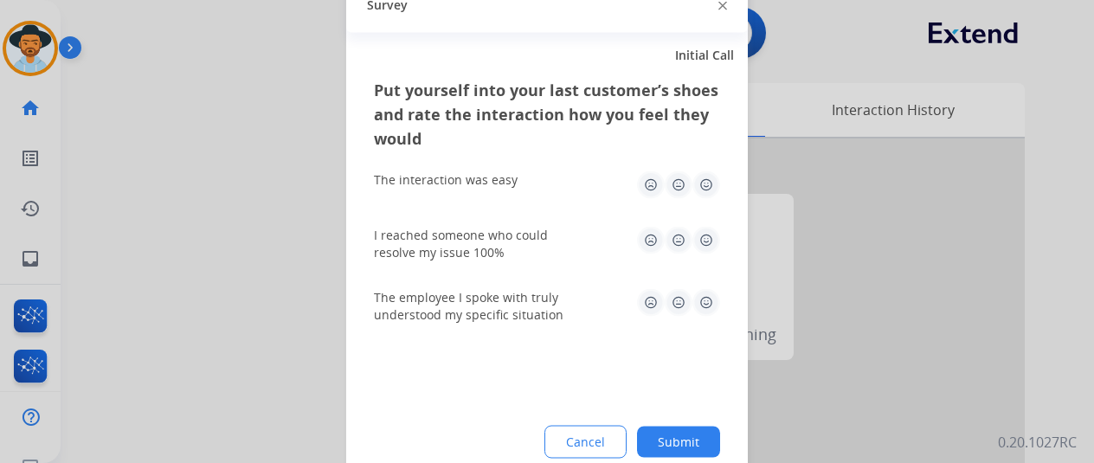
click at [686, 442] on button "Submit" at bounding box center [678, 441] width 83 height 31
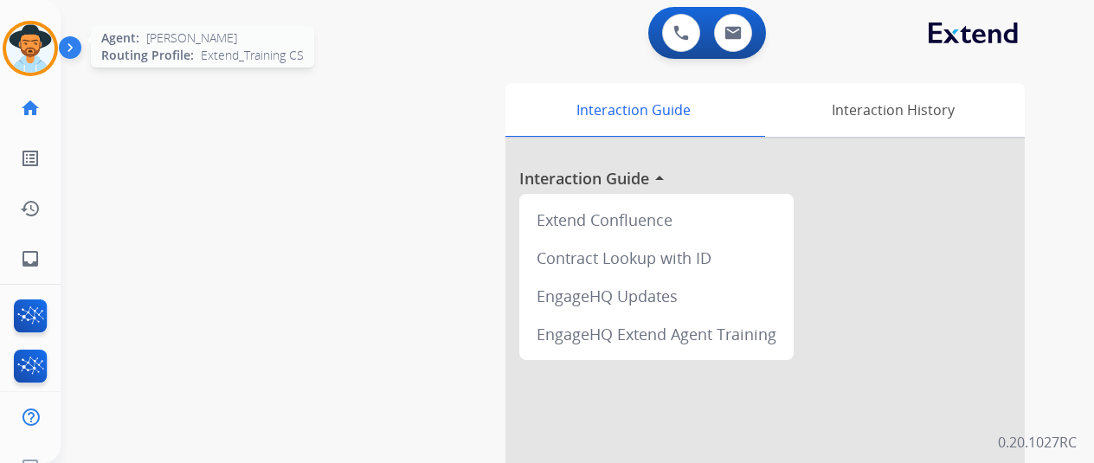
click at [43, 51] on img at bounding box center [30, 48] width 48 height 48
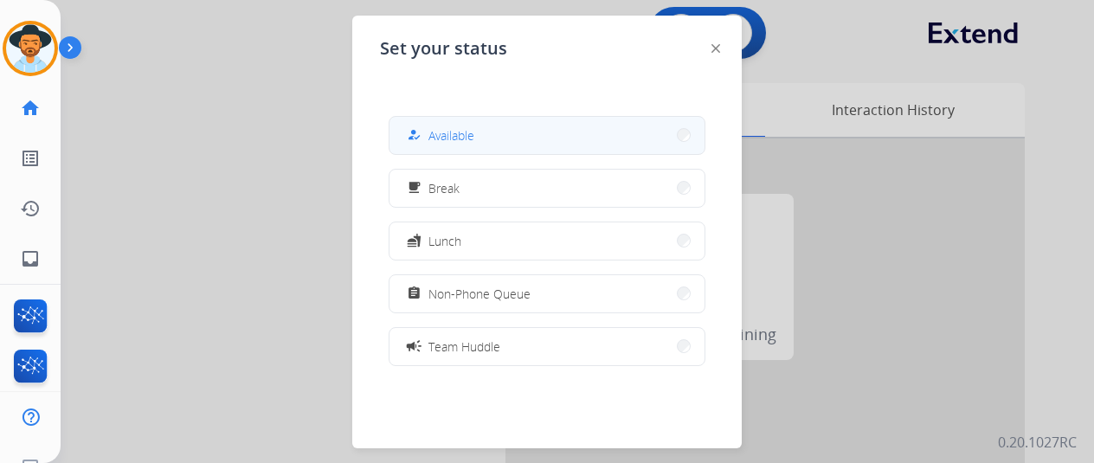
click at [487, 136] on button "how_to_reg Available" at bounding box center [547, 135] width 315 height 37
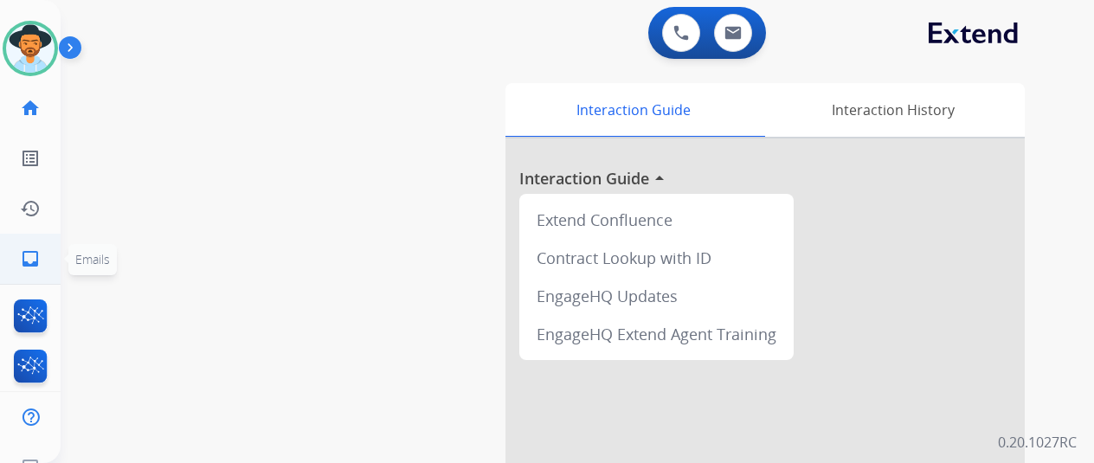
click at [29, 255] on mat-icon "inbox" at bounding box center [30, 258] width 21 height 21
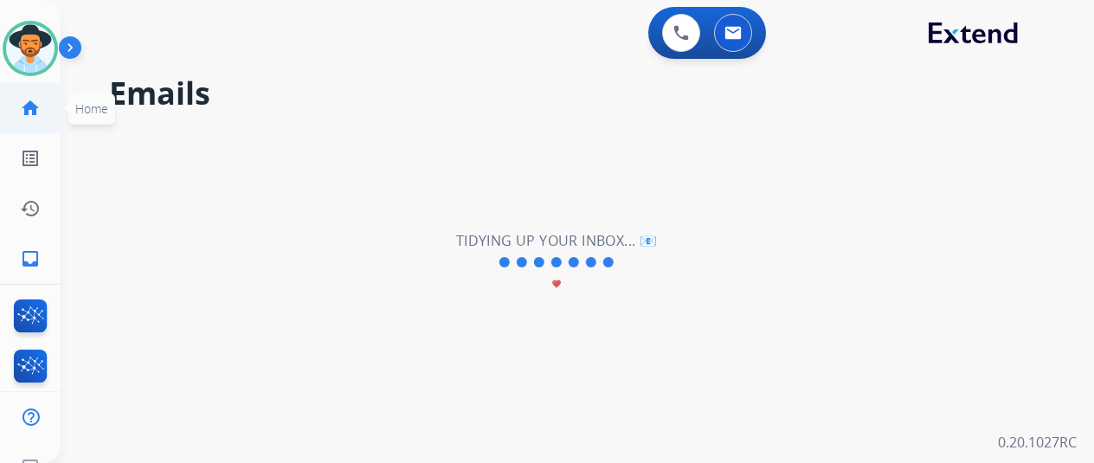
click at [34, 113] on mat-icon "home" at bounding box center [30, 108] width 21 height 21
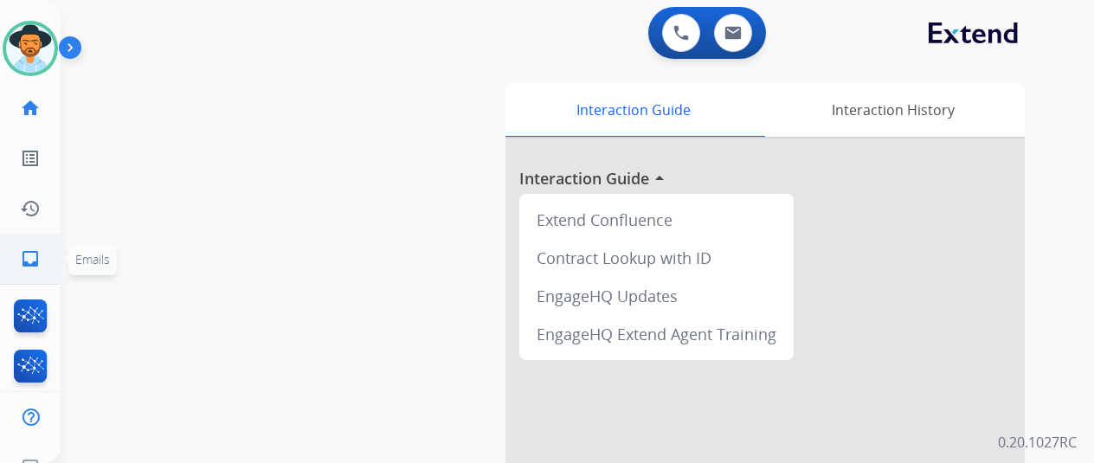
click at [22, 254] on mat-icon "inbox" at bounding box center [30, 258] width 21 height 21
select select "**********"
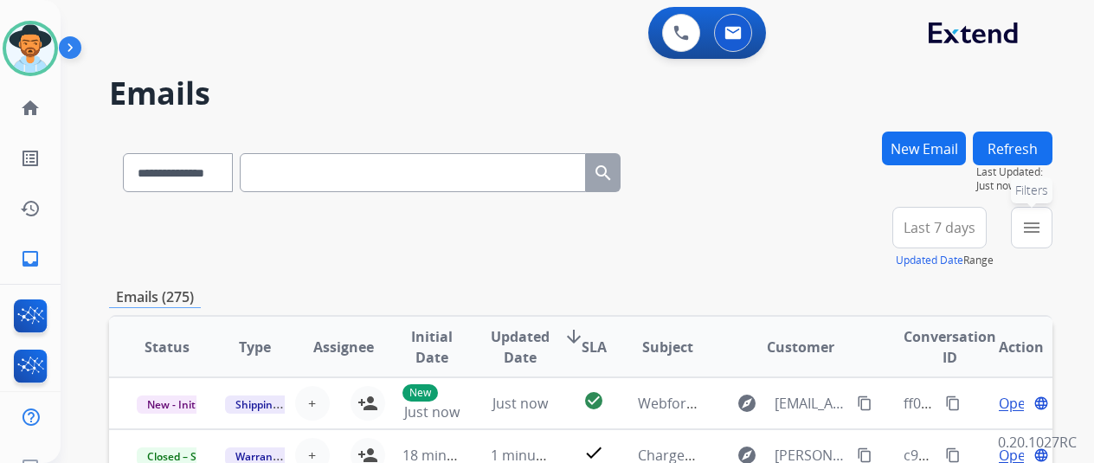
click at [1042, 219] on mat-icon "menu" at bounding box center [1031, 227] width 21 height 21
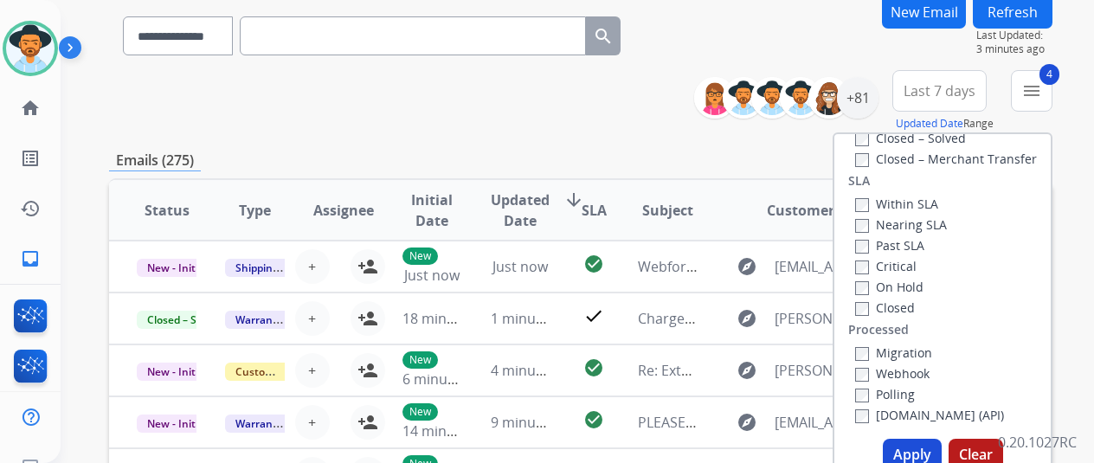
scroll to position [260, 0]
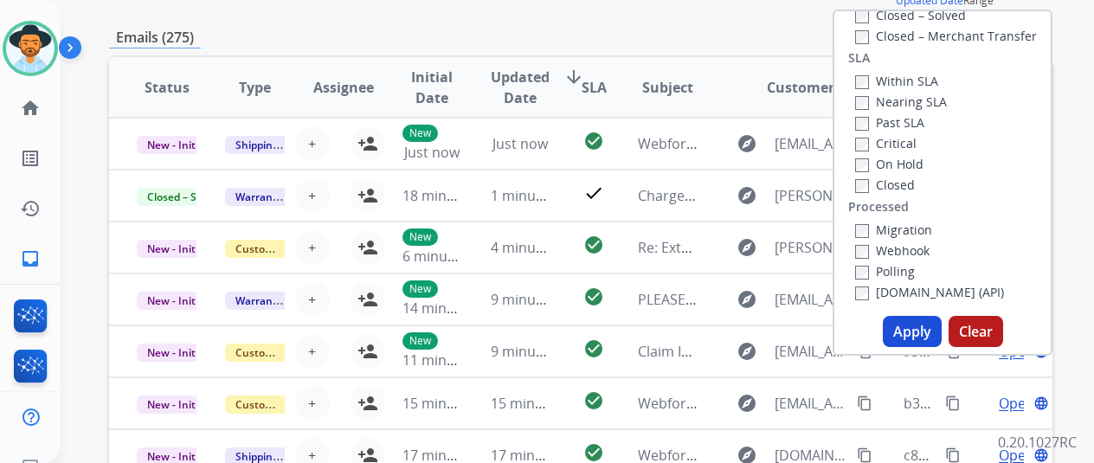
click at [914, 326] on button "Apply" at bounding box center [912, 331] width 59 height 31
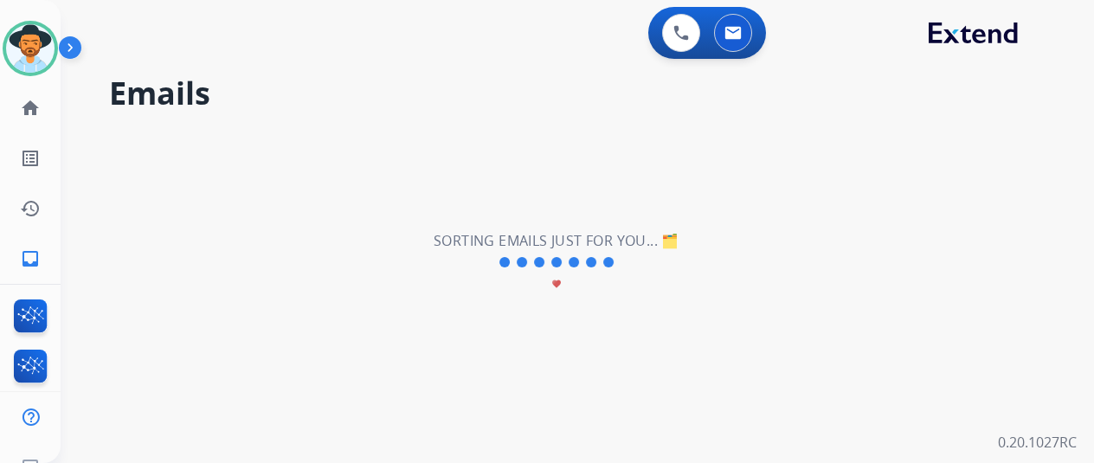
scroll to position [0, 0]
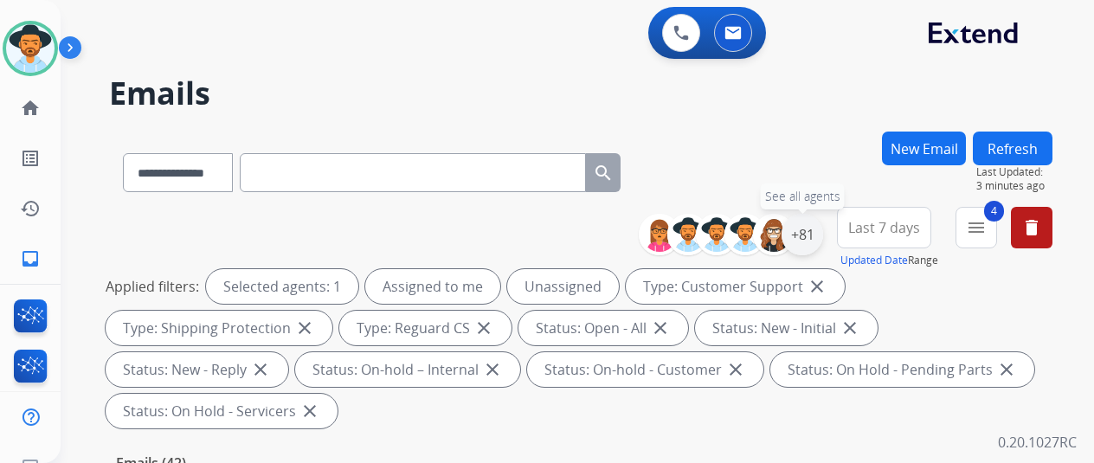
click at [809, 229] on div "+81" at bounding box center [803, 235] width 42 height 42
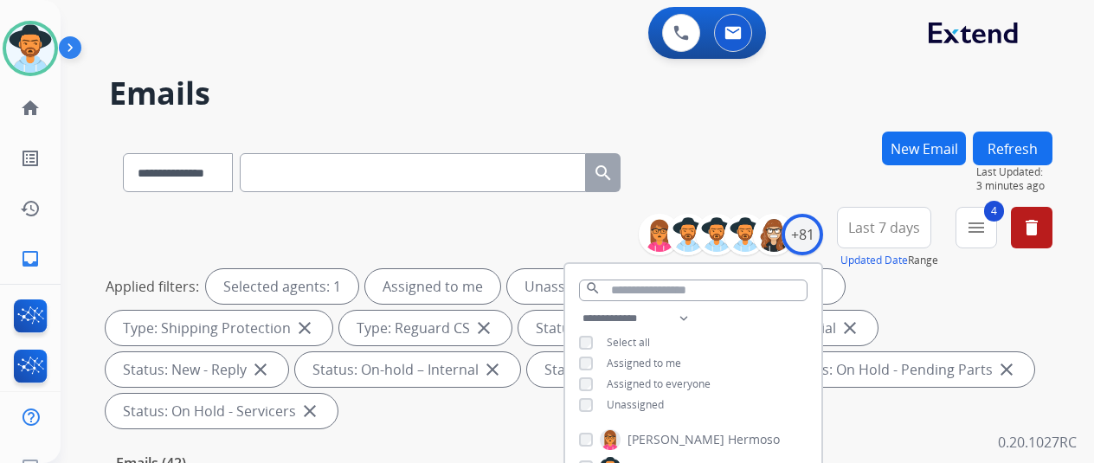
click at [596, 410] on div "**********" at bounding box center [693, 363] width 256 height 111
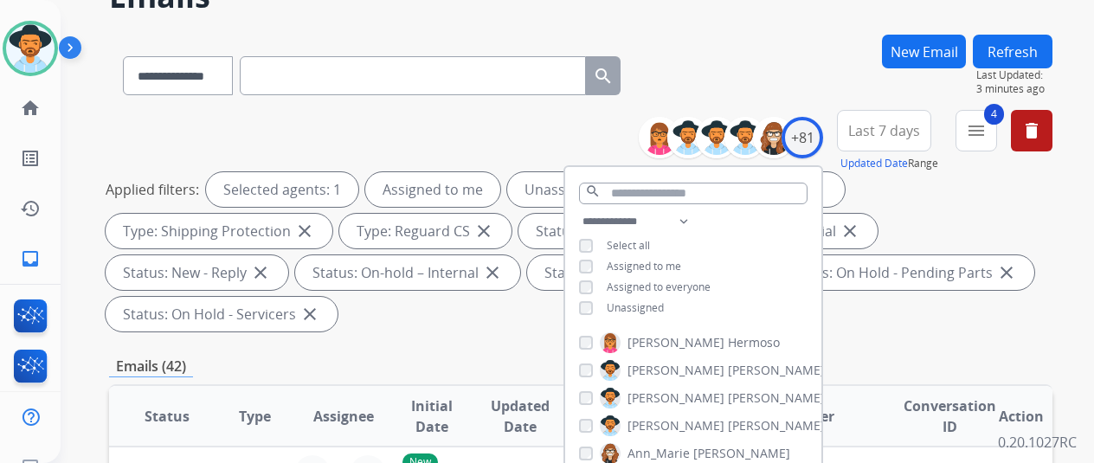
scroll to position [346, 0]
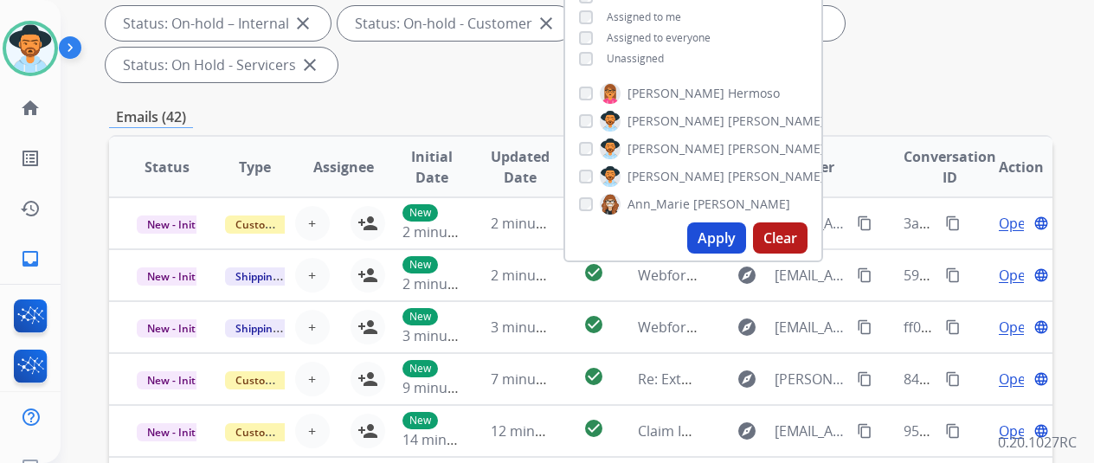
click at [723, 233] on button "Apply" at bounding box center [716, 237] width 59 height 31
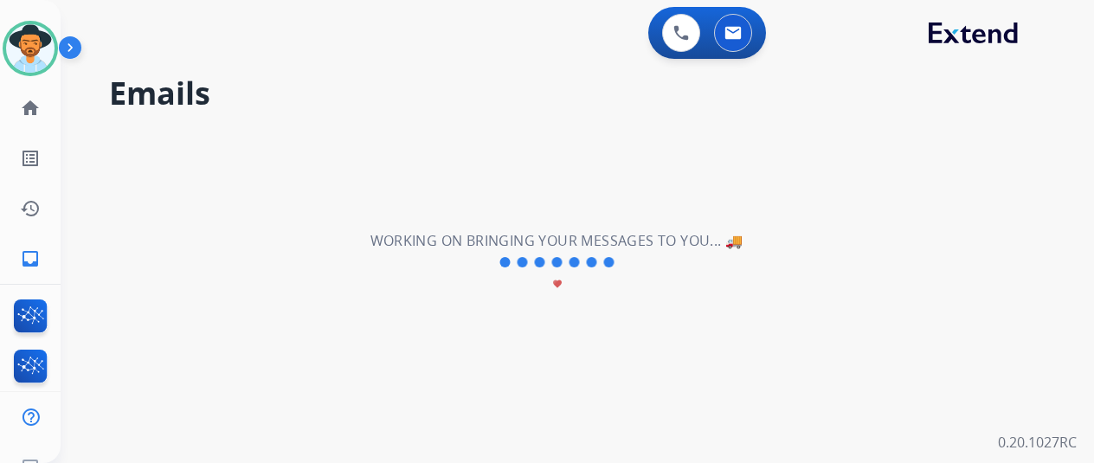
scroll to position [0, 0]
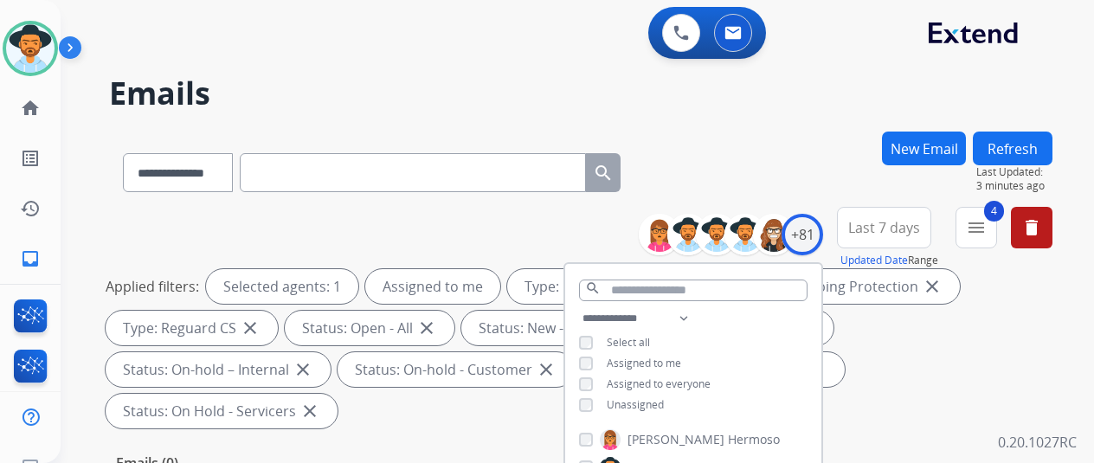
click at [736, 156] on div "**********" at bounding box center [581, 169] width 944 height 75
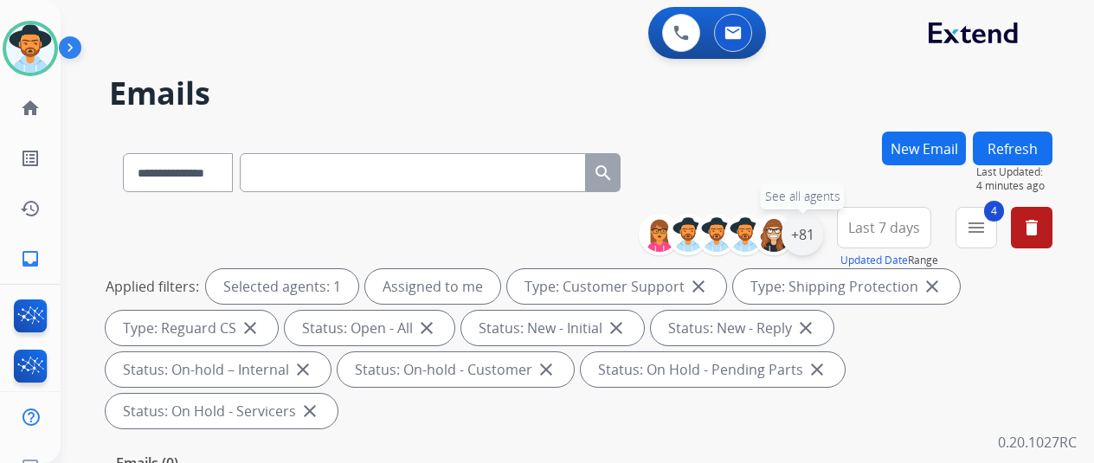
click at [812, 236] on div "+81" at bounding box center [803, 235] width 42 height 42
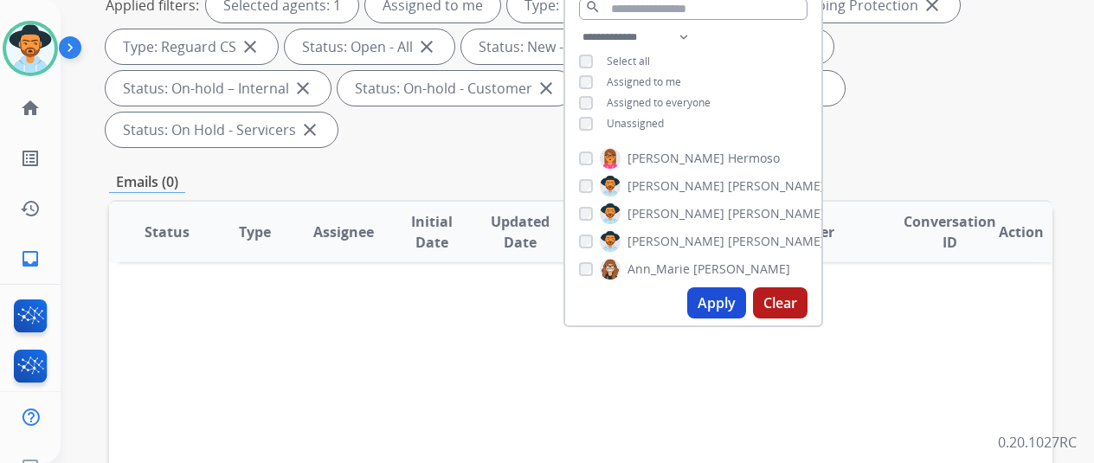
scroll to position [173, 0]
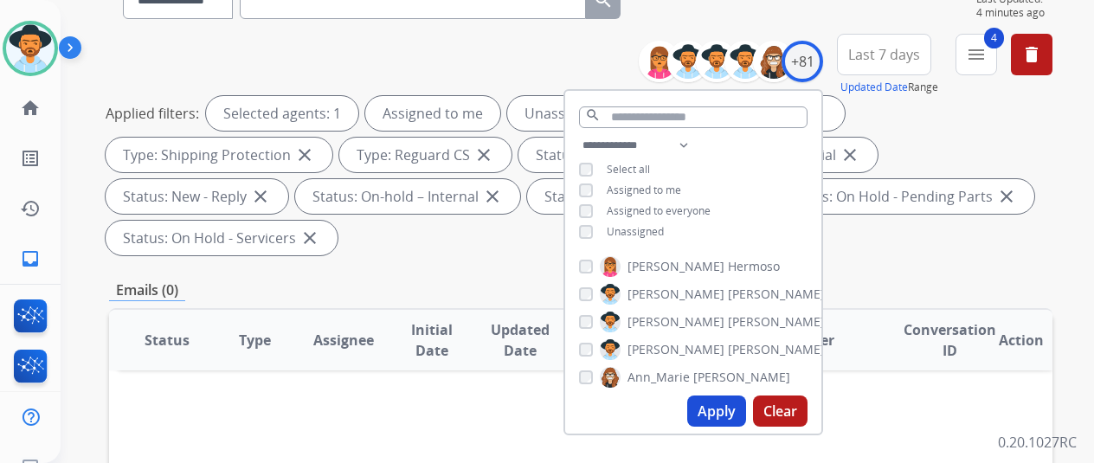
click at [717, 406] on button "Apply" at bounding box center [716, 411] width 59 height 31
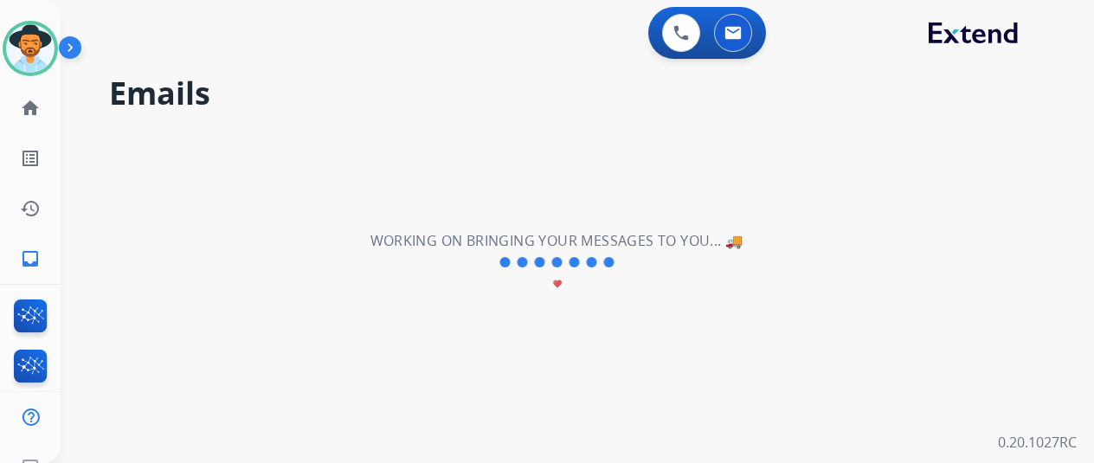
scroll to position [0, 0]
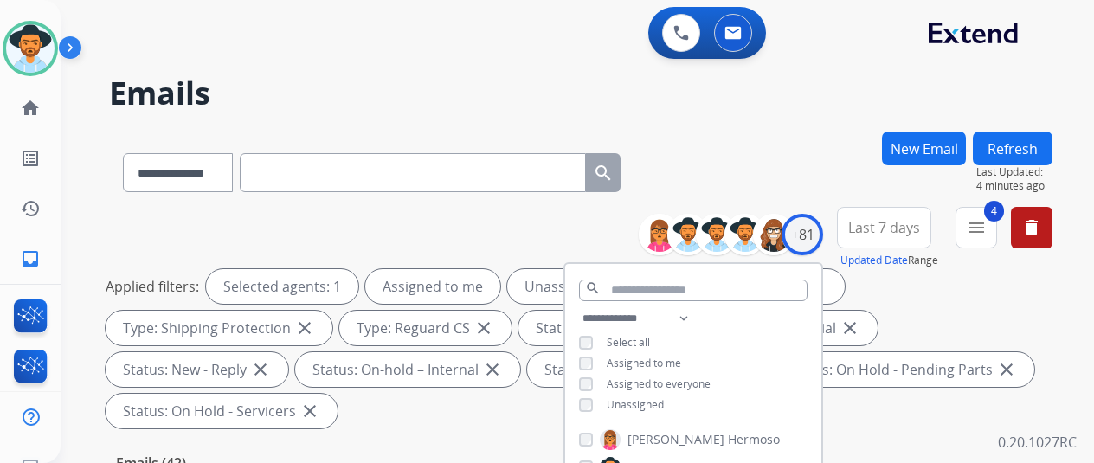
click at [677, 165] on div "**********" at bounding box center [581, 169] width 944 height 75
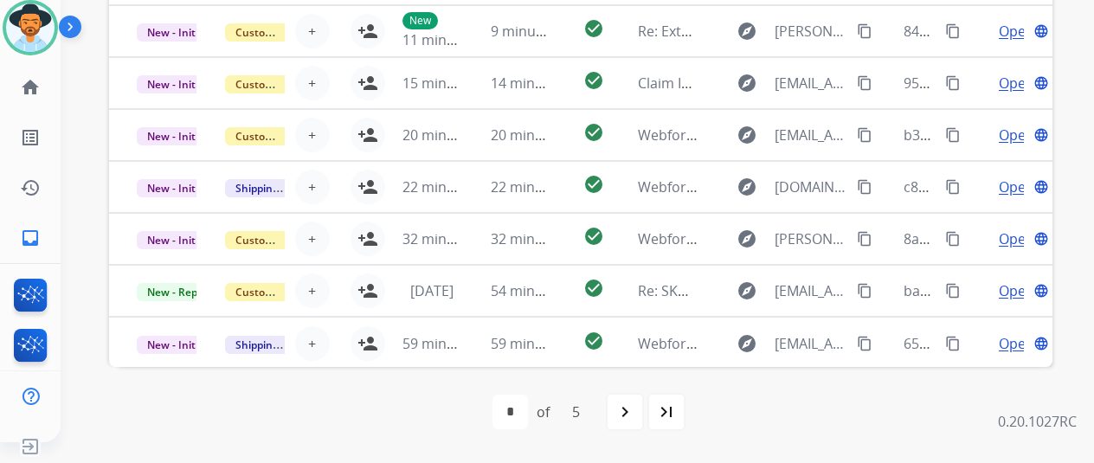
click at [632, 411] on mat-icon "navigate_next" at bounding box center [625, 412] width 21 height 21
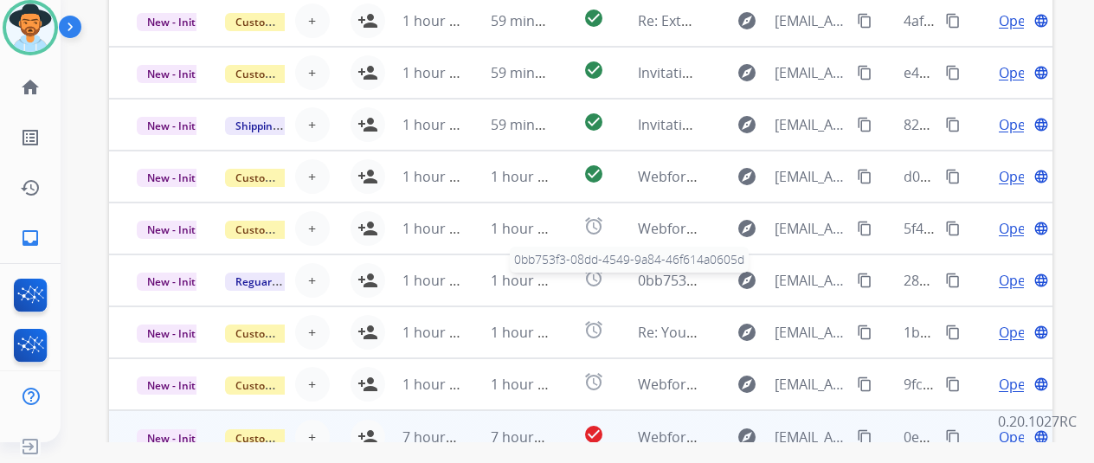
scroll to position [673, 0]
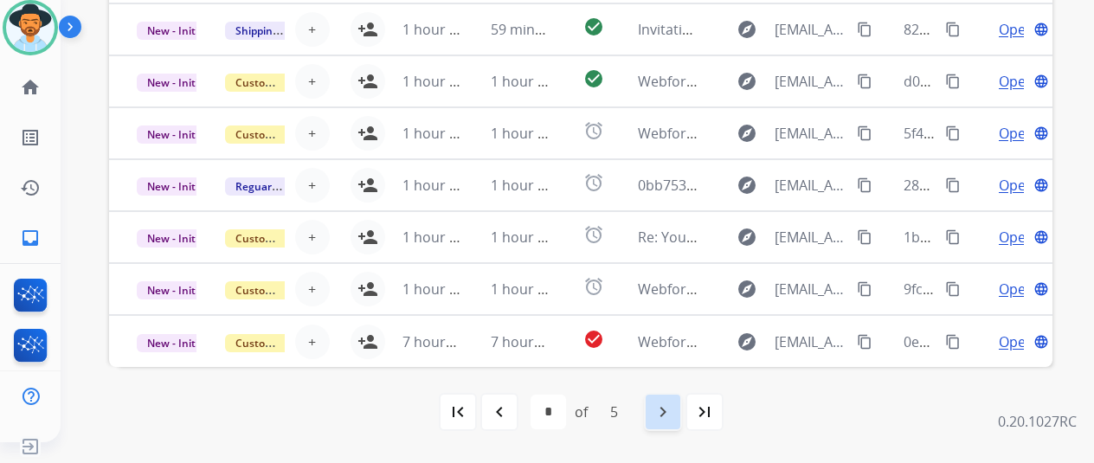
click at [668, 409] on mat-icon "navigate_next" at bounding box center [663, 412] width 21 height 21
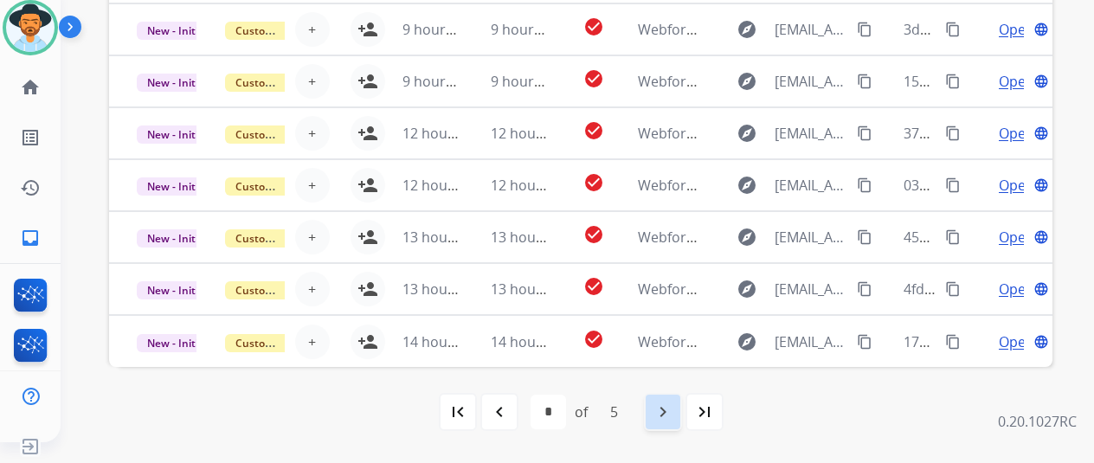
click at [668, 406] on mat-icon "navigate_next" at bounding box center [663, 412] width 21 height 21
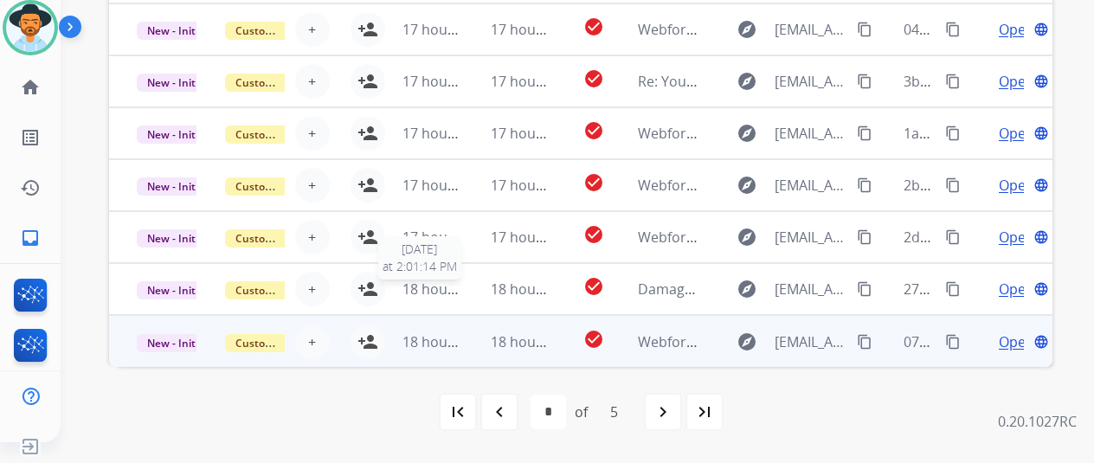
scroll to position [0, 0]
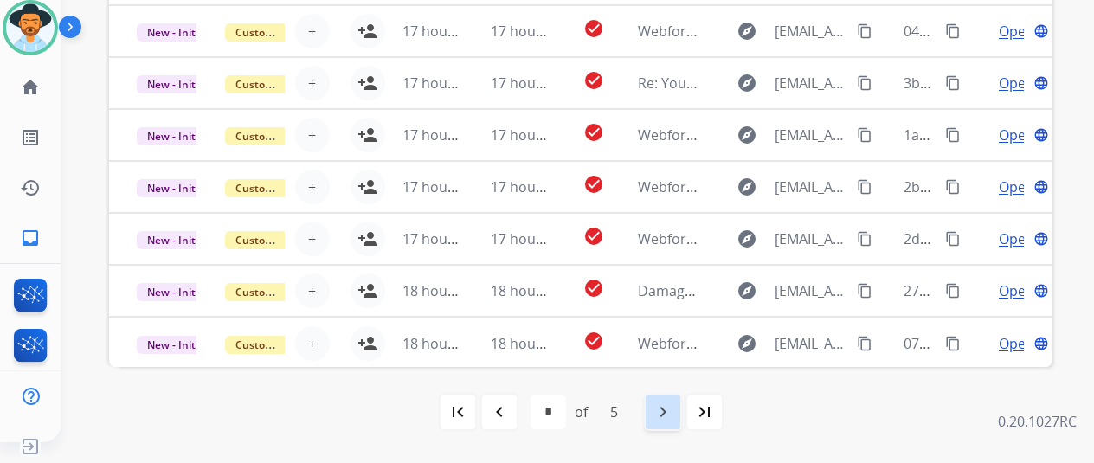
click at [668, 406] on mat-icon "navigate_next" at bounding box center [663, 412] width 21 height 21
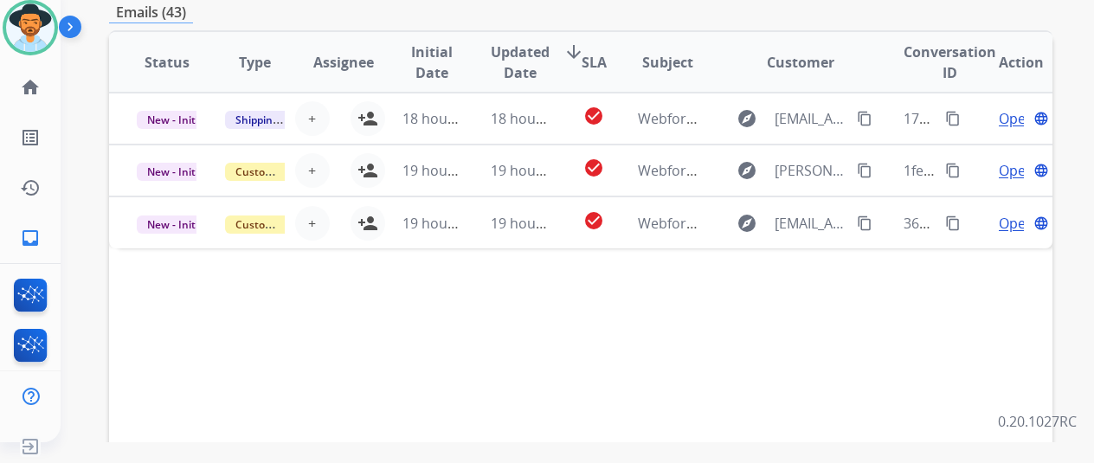
scroll to position [433, 0]
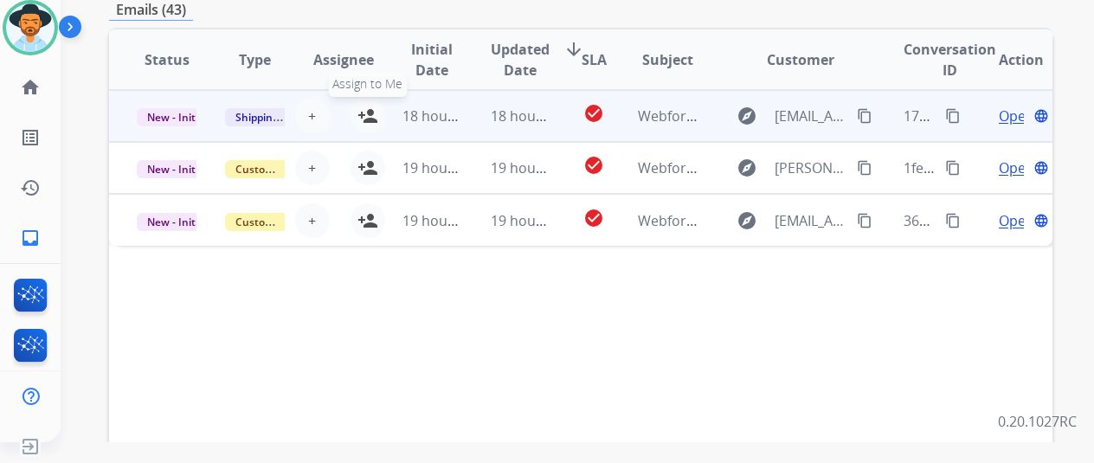
click at [358, 112] on mat-icon "person_add" at bounding box center [368, 116] width 21 height 21
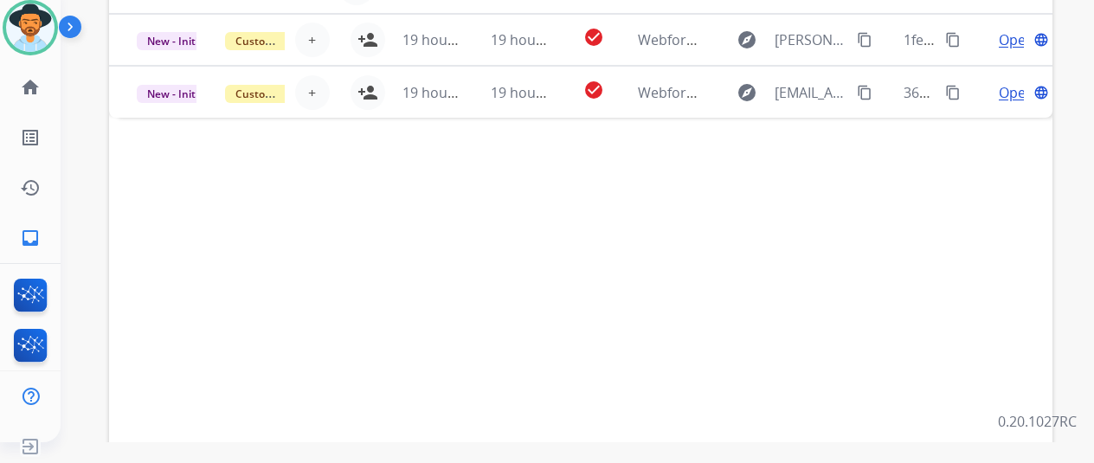
scroll to position [673, 0]
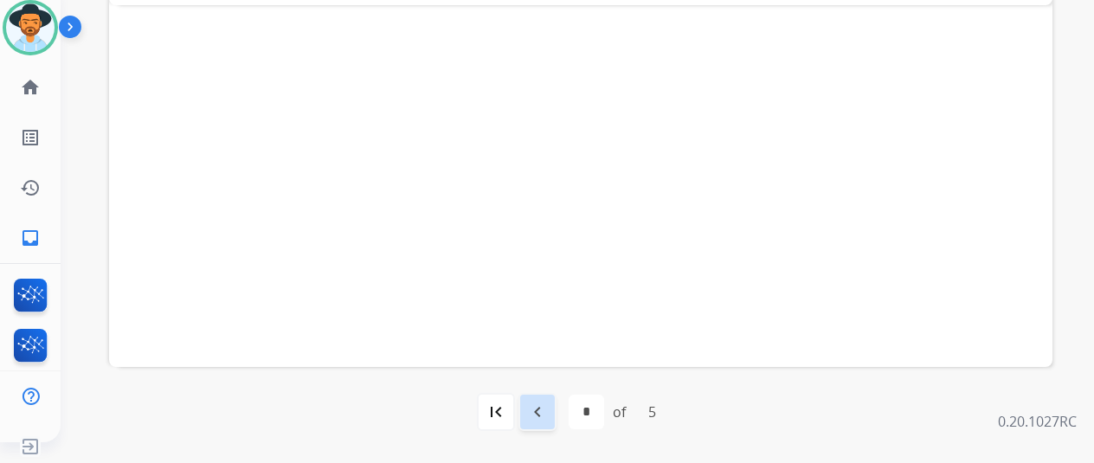
click at [544, 416] on mat-icon "navigate_before" at bounding box center [537, 412] width 21 height 21
select select "*"
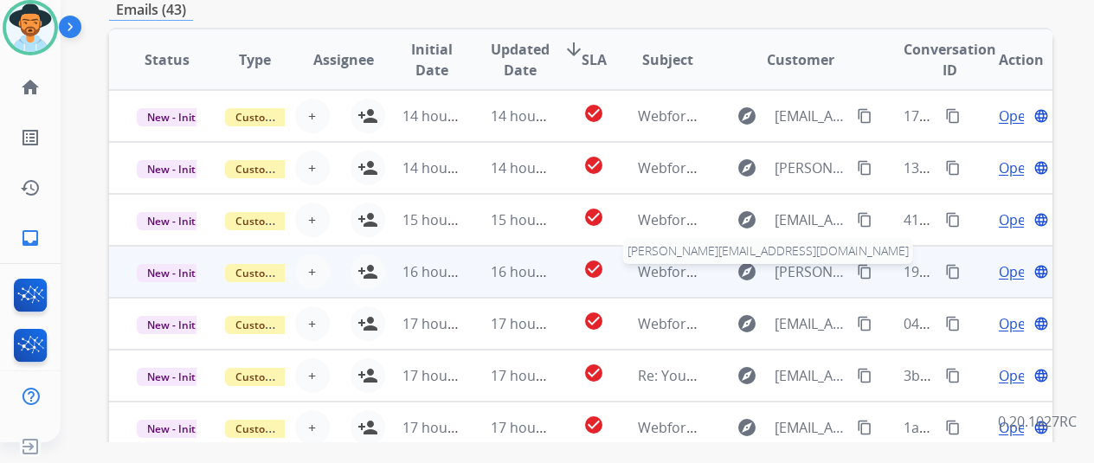
scroll to position [2, 0]
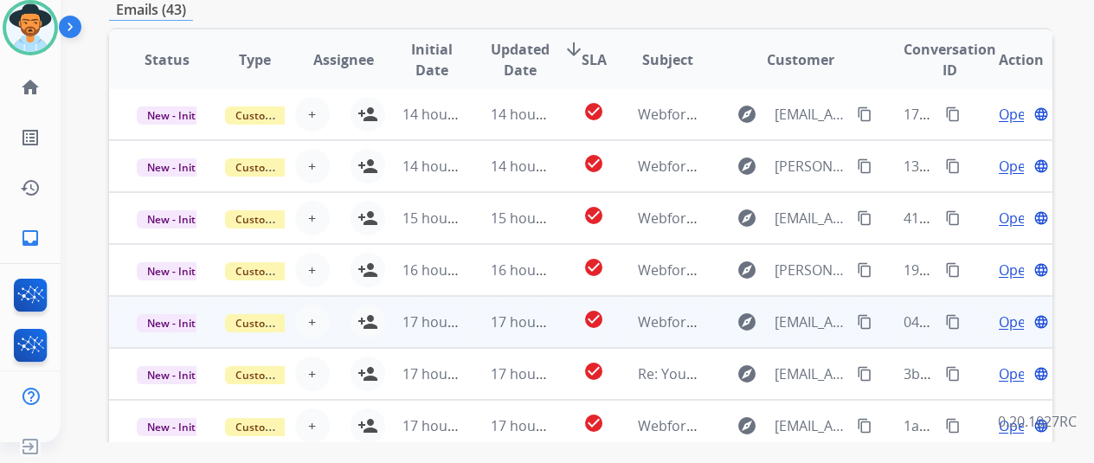
click at [1008, 325] on span "Open" at bounding box center [1016, 322] width 35 height 21
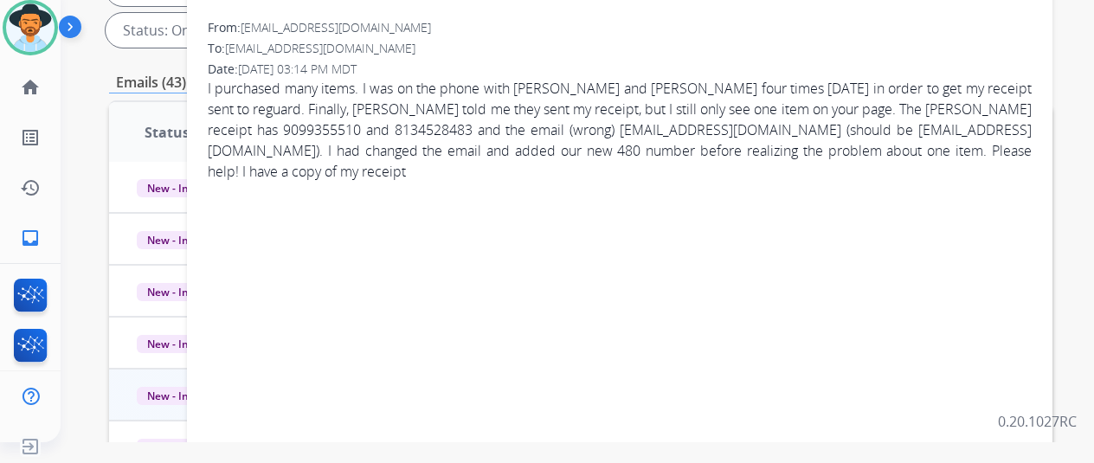
scroll to position [0, 0]
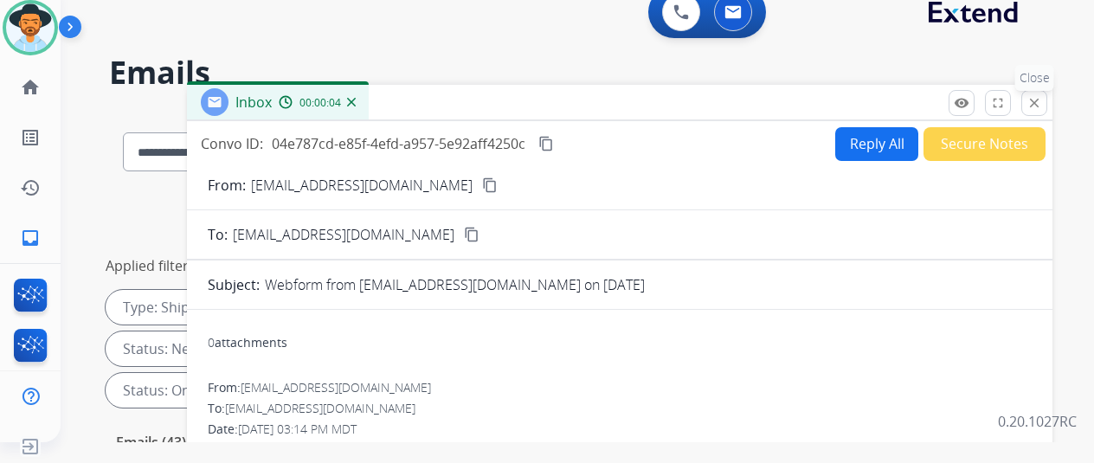
click at [1042, 96] on mat-icon "close" at bounding box center [1035, 103] width 16 height 16
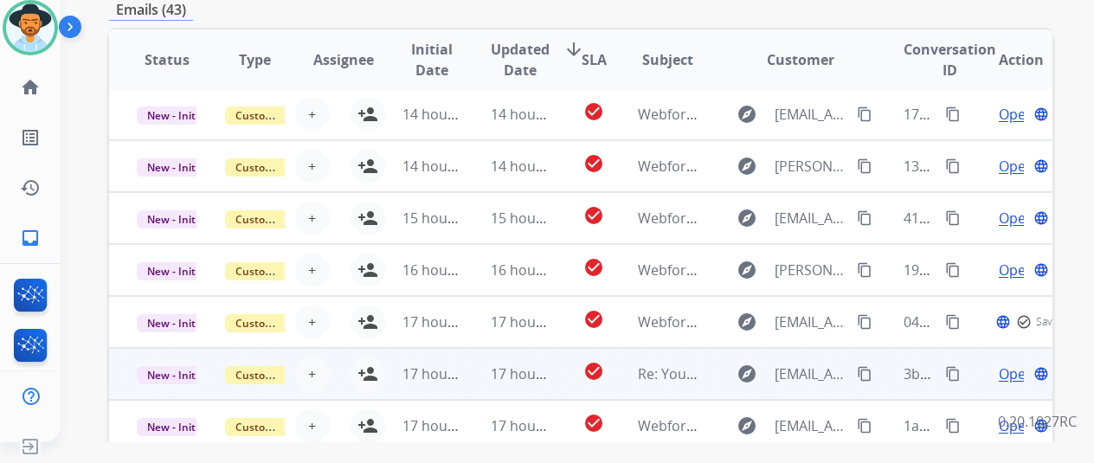
click at [1013, 371] on span "Open" at bounding box center [1016, 374] width 35 height 21
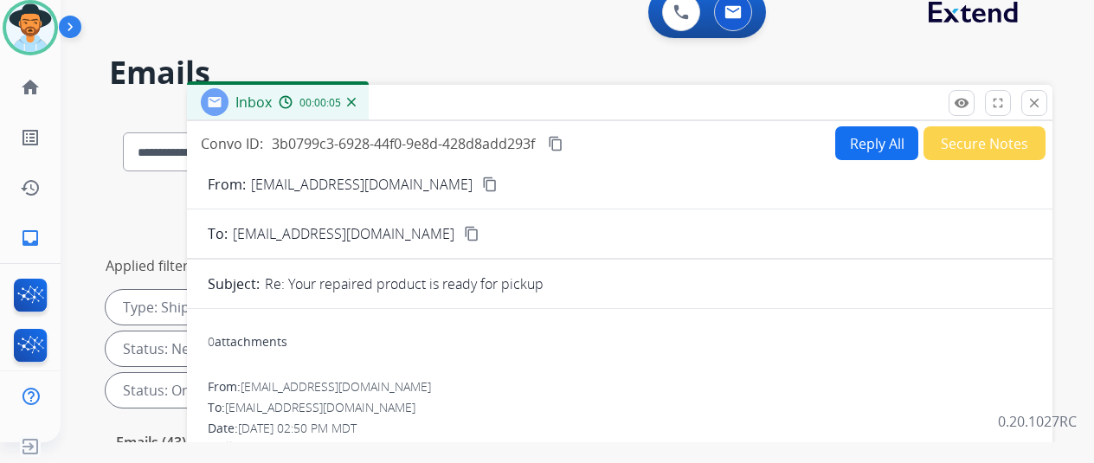
click at [1042, 101] on mat-icon "close" at bounding box center [1035, 103] width 16 height 16
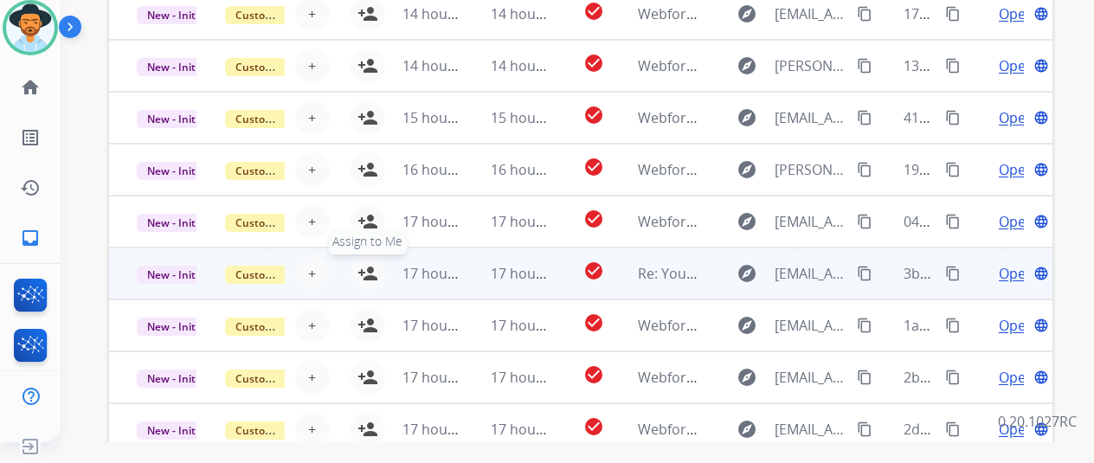
click at [369, 270] on mat-icon "person_add" at bounding box center [368, 273] width 21 height 21
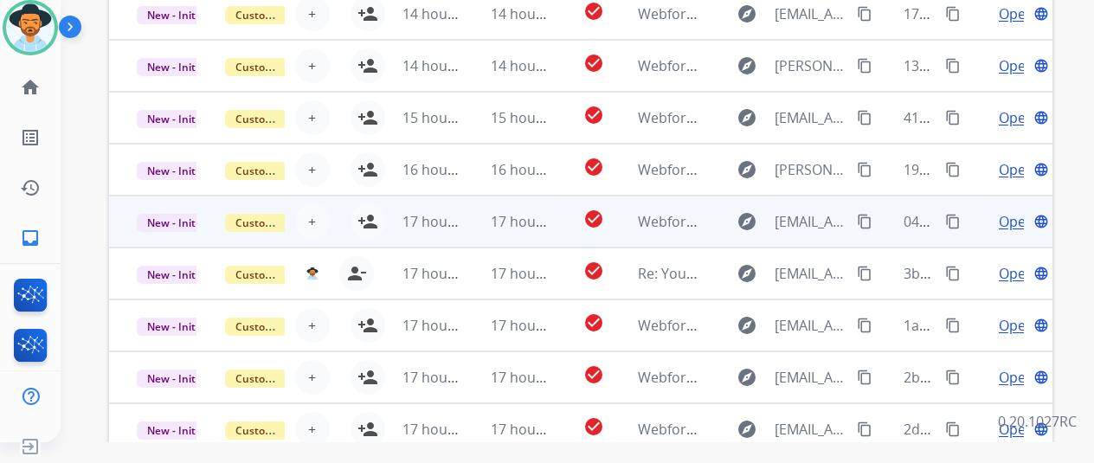
click at [1010, 222] on span "Open" at bounding box center [1016, 221] width 35 height 21
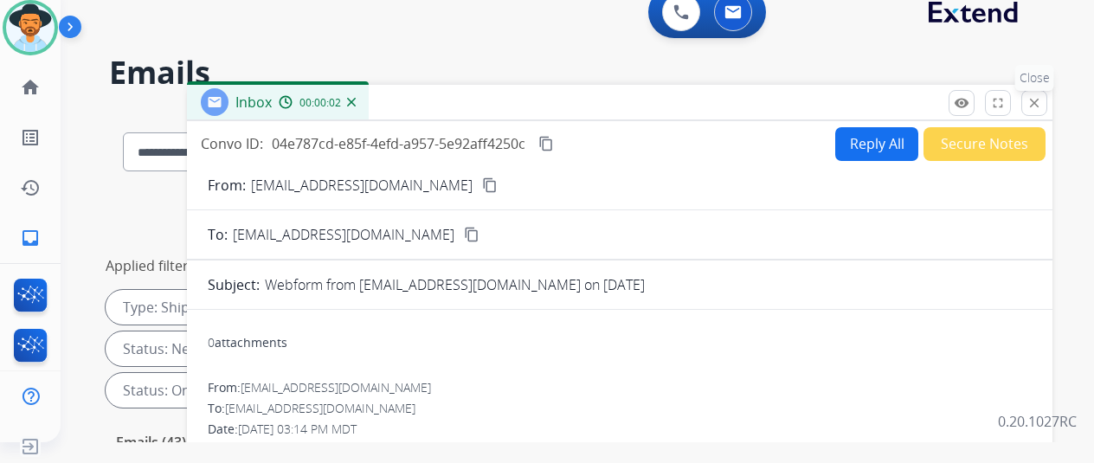
click at [1042, 96] on mat-icon "close" at bounding box center [1035, 103] width 16 height 16
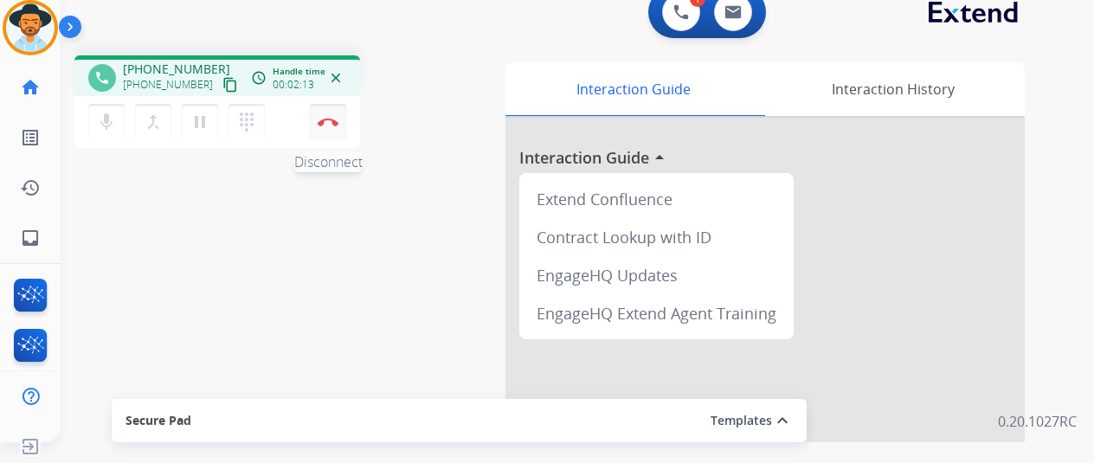
click at [323, 118] on img at bounding box center [328, 122] width 21 height 9
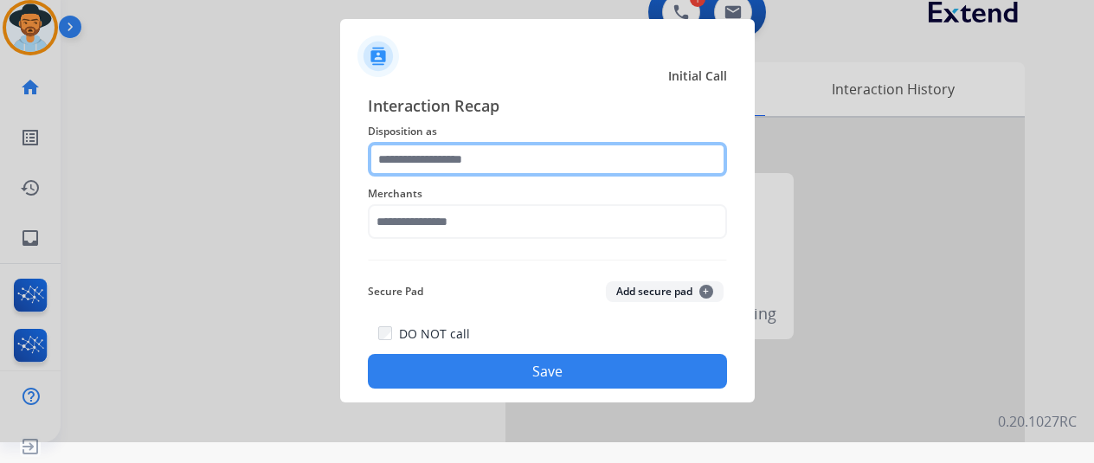
click at [426, 162] on input "text" at bounding box center [547, 159] width 359 height 35
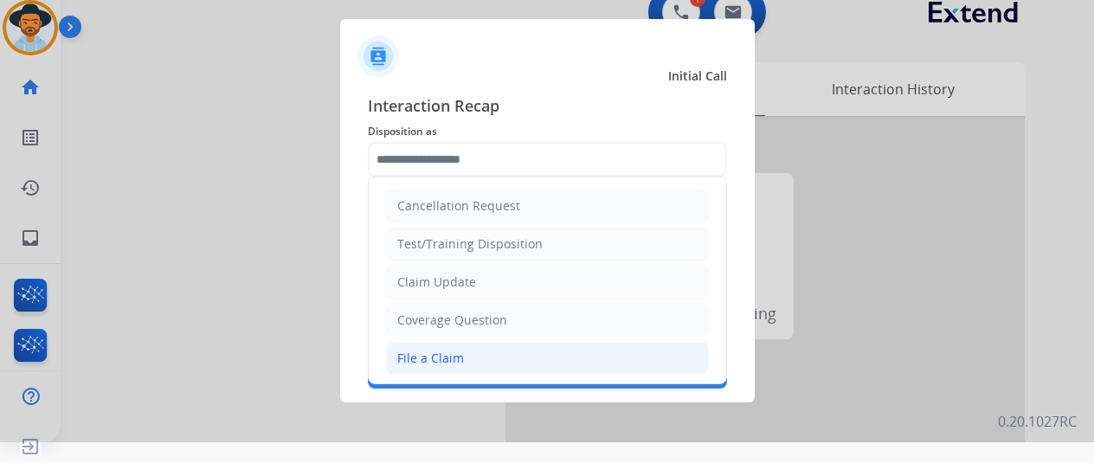
click at [419, 353] on div "File a Claim" at bounding box center [430, 358] width 67 height 17
type input "**********"
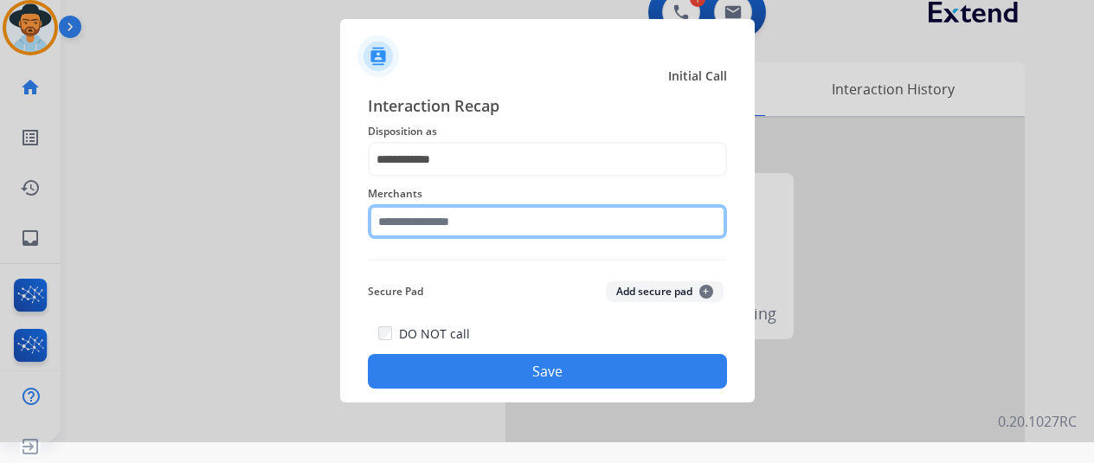
click at [430, 209] on input "text" at bounding box center [547, 221] width 359 height 35
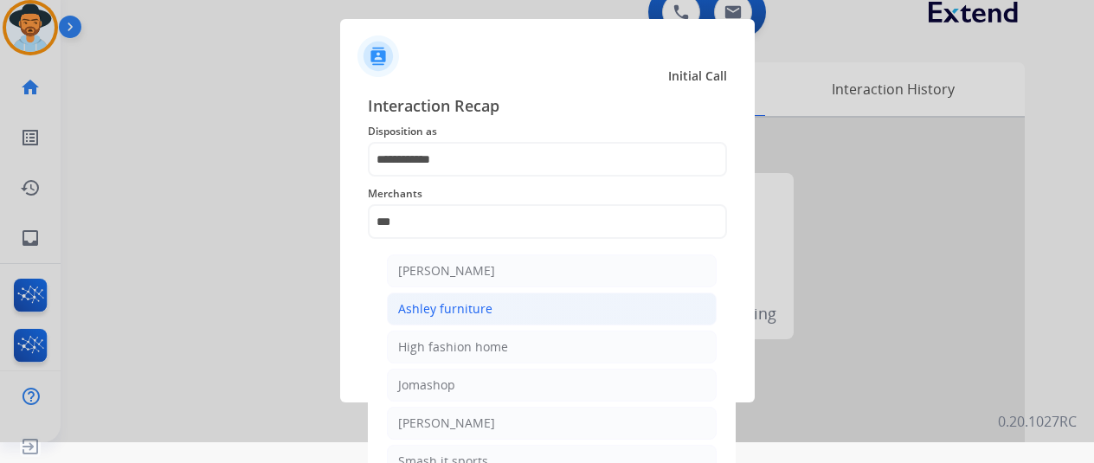
click at [448, 307] on div "Ashley furniture" at bounding box center [445, 308] width 94 height 17
type input "**********"
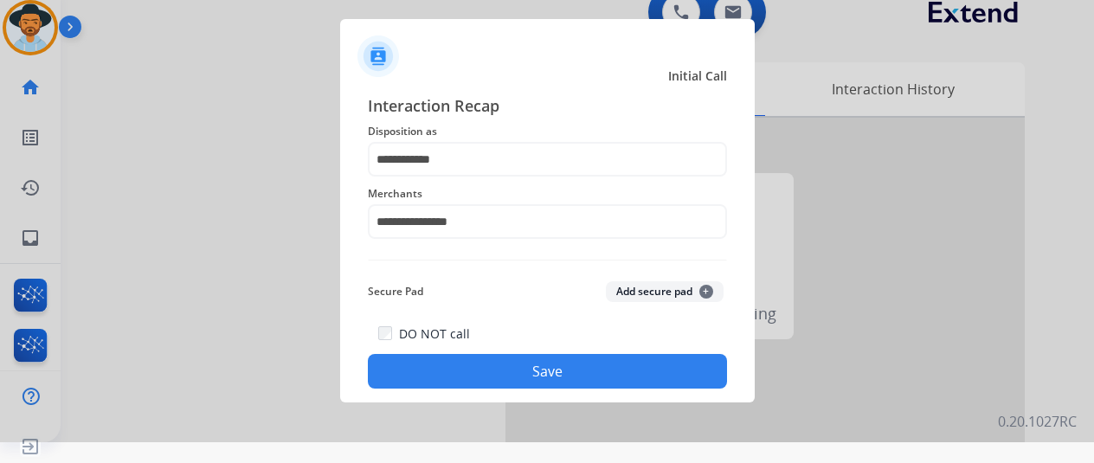
click at [521, 371] on button "Save" at bounding box center [547, 371] width 359 height 35
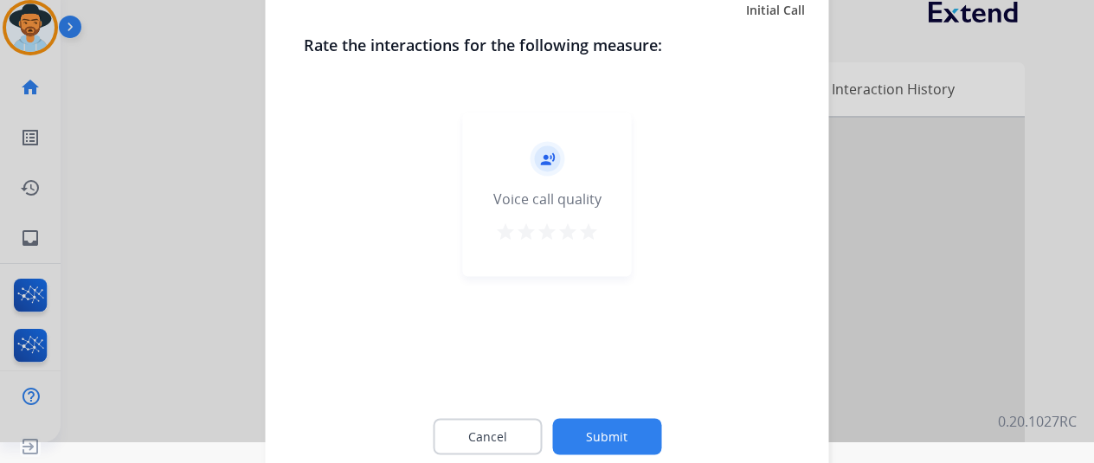
click at [613, 428] on button "Submit" at bounding box center [606, 436] width 109 height 36
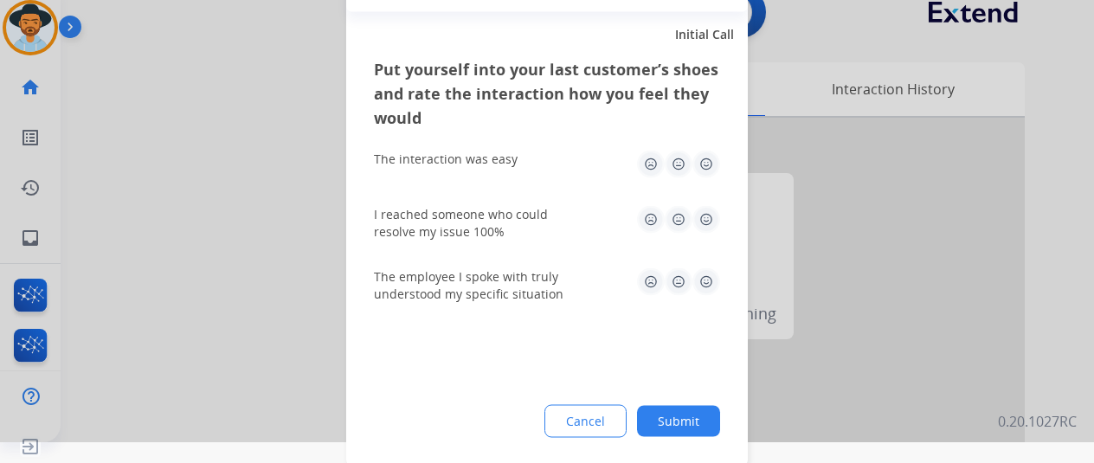
click at [686, 416] on button "Submit" at bounding box center [678, 420] width 83 height 31
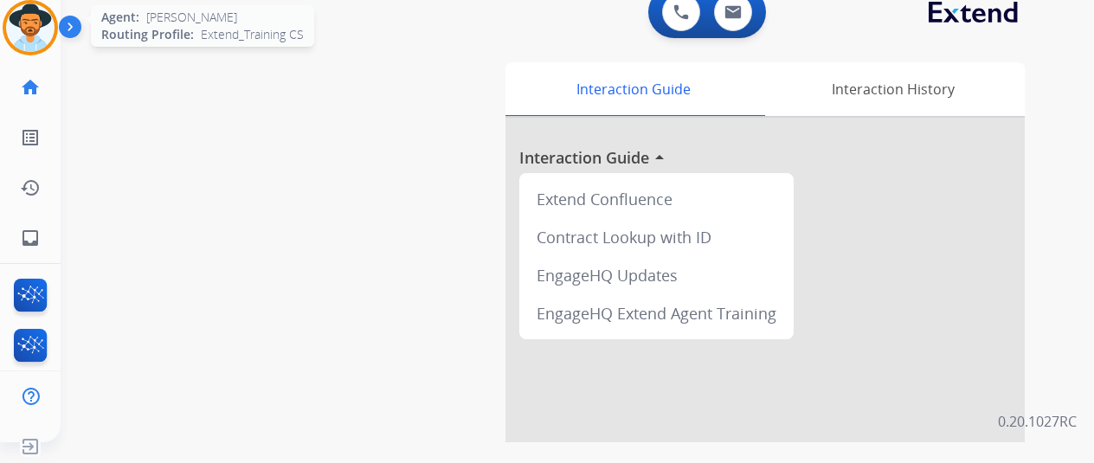
click at [42, 29] on img at bounding box center [30, 27] width 48 height 48
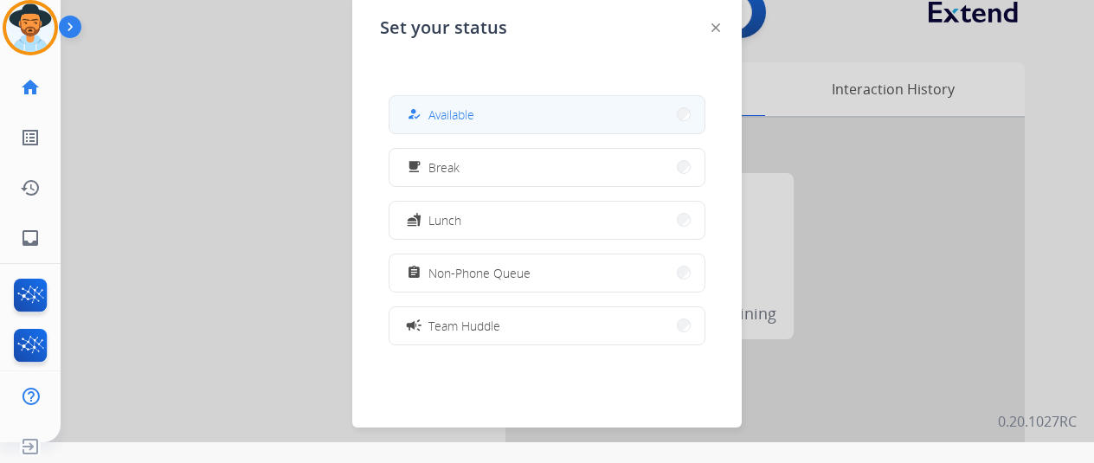
click at [461, 110] on span "Available" at bounding box center [452, 115] width 46 height 18
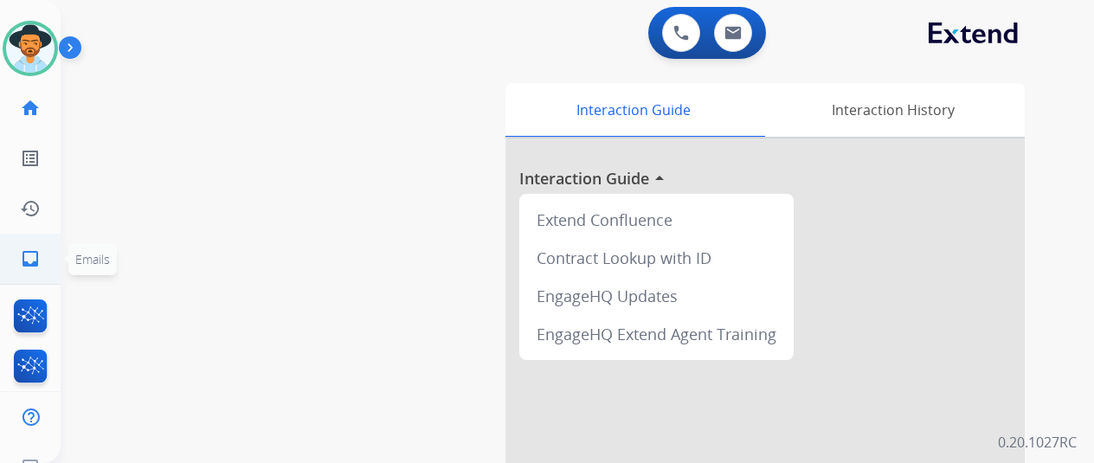
click at [32, 254] on mat-icon "inbox" at bounding box center [30, 258] width 21 height 21
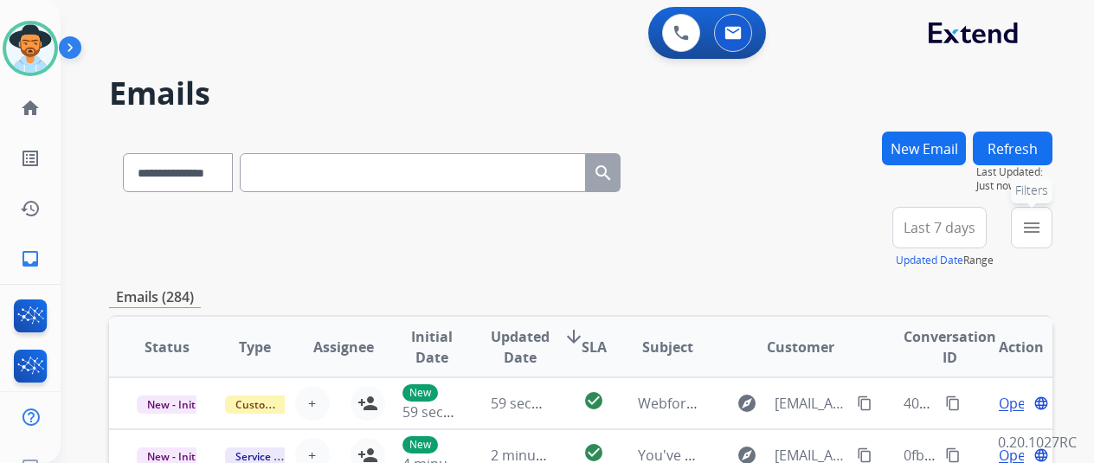
click at [1041, 227] on mat-icon "menu" at bounding box center [1031, 227] width 21 height 21
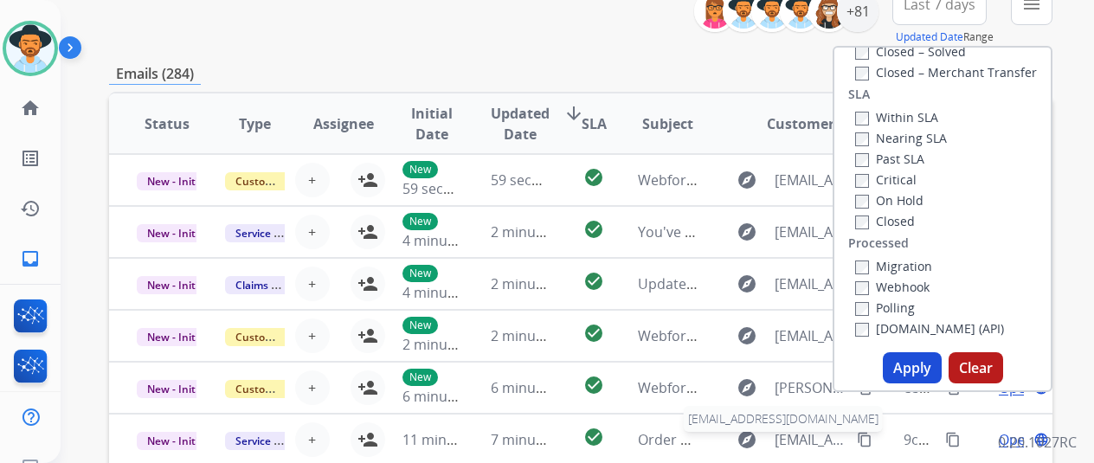
scroll to position [346, 0]
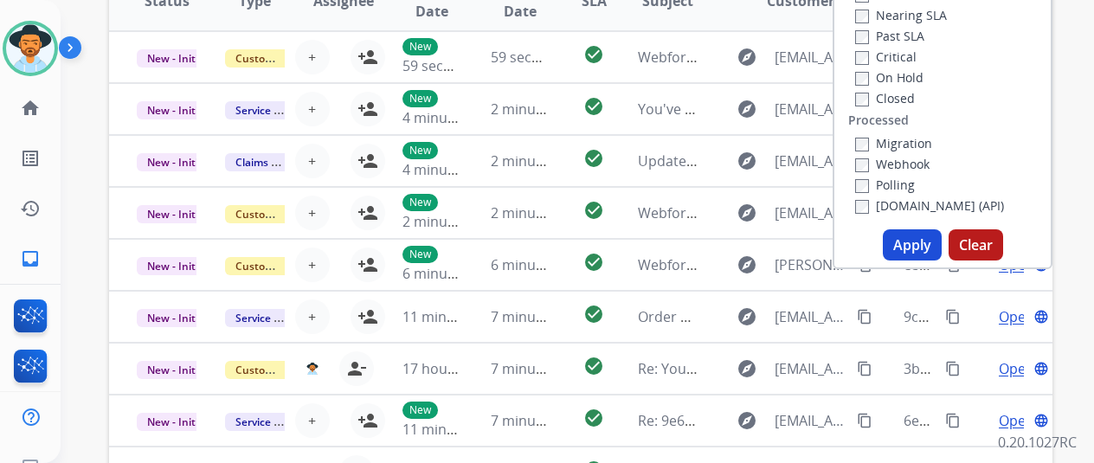
click at [909, 245] on button "Apply" at bounding box center [912, 244] width 59 height 31
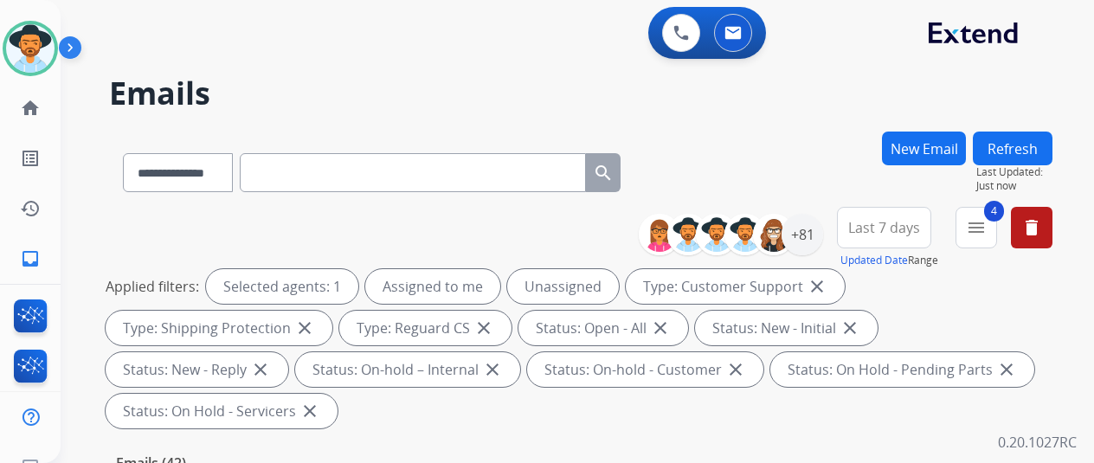
click at [767, 140] on div "**********" at bounding box center [581, 169] width 944 height 75
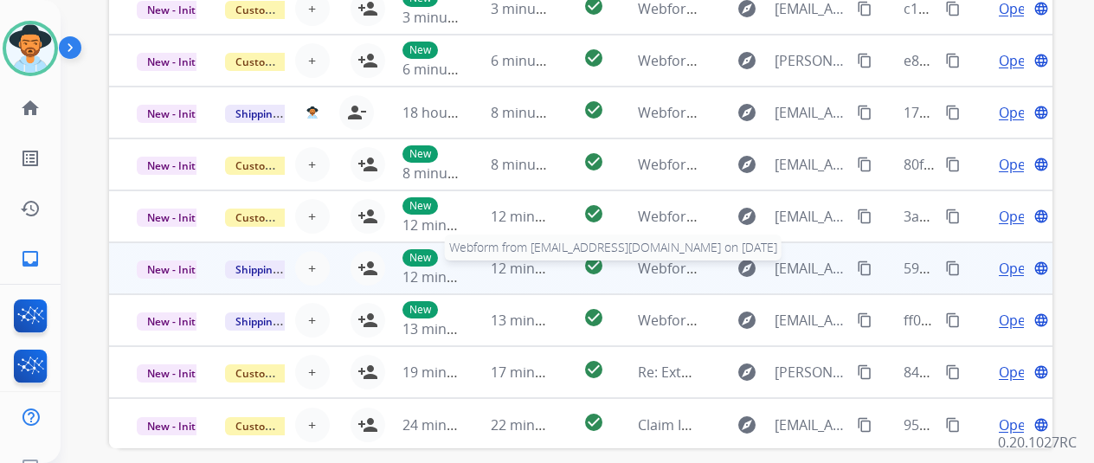
scroll to position [587, 0]
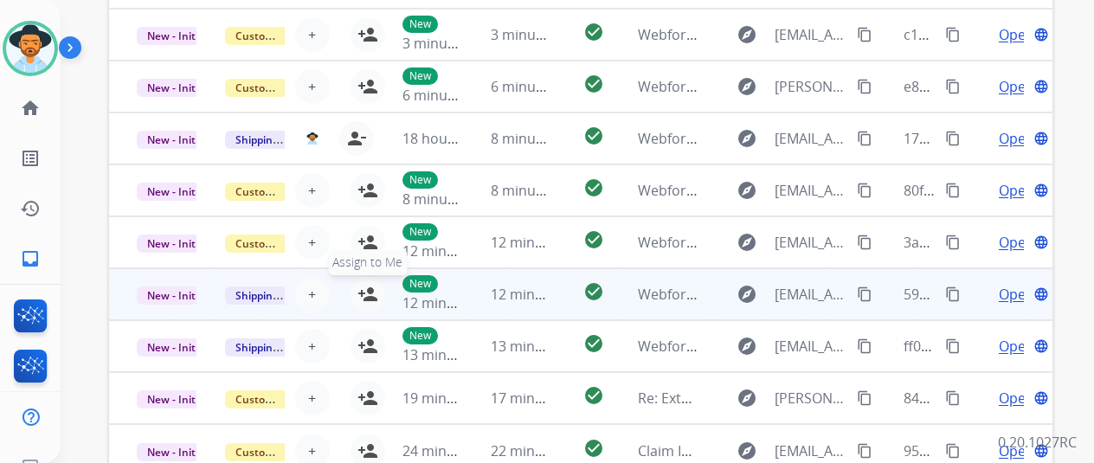
click at [370, 287] on mat-icon "person_add" at bounding box center [368, 294] width 21 height 21
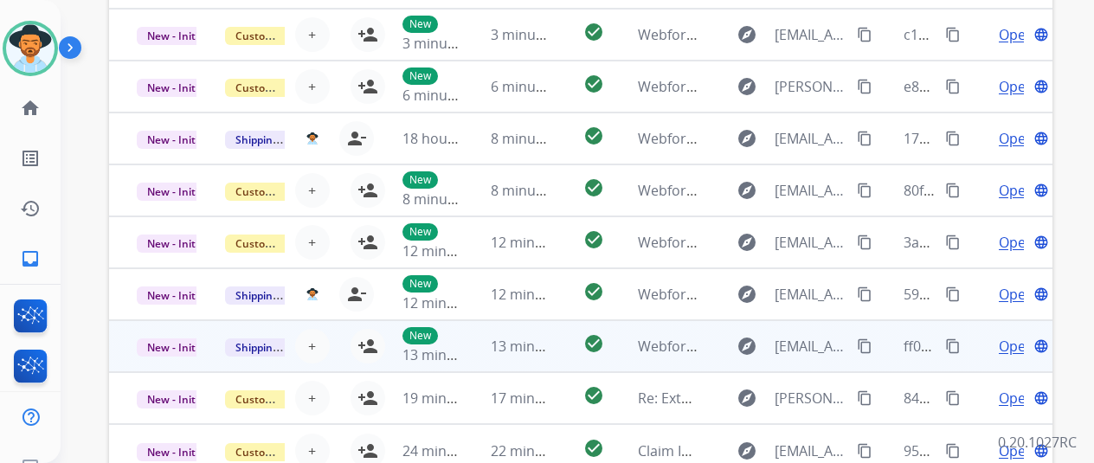
click at [375, 340] on td "New 13 minutes ago" at bounding box center [419, 346] width 88 height 52
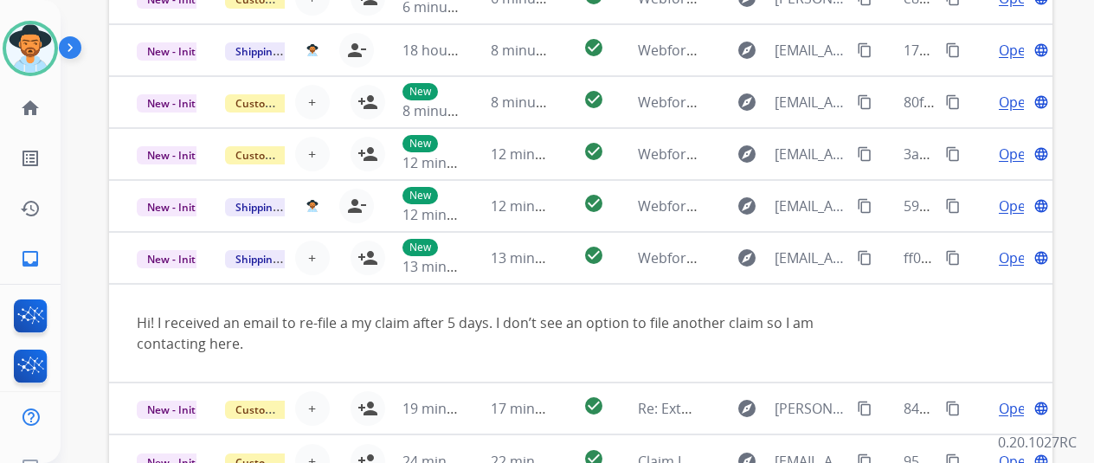
scroll to position [100, 0]
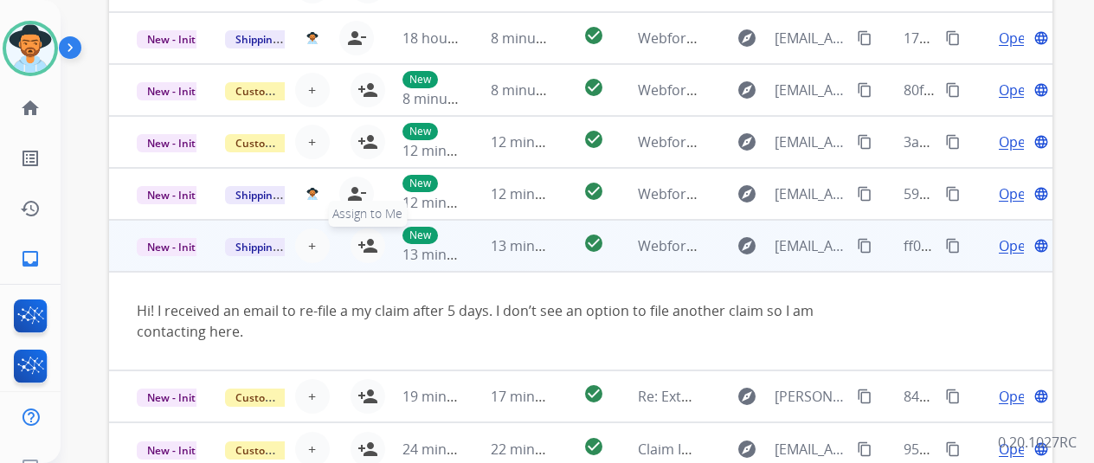
click at [370, 238] on mat-icon "person_add" at bounding box center [368, 245] width 21 height 21
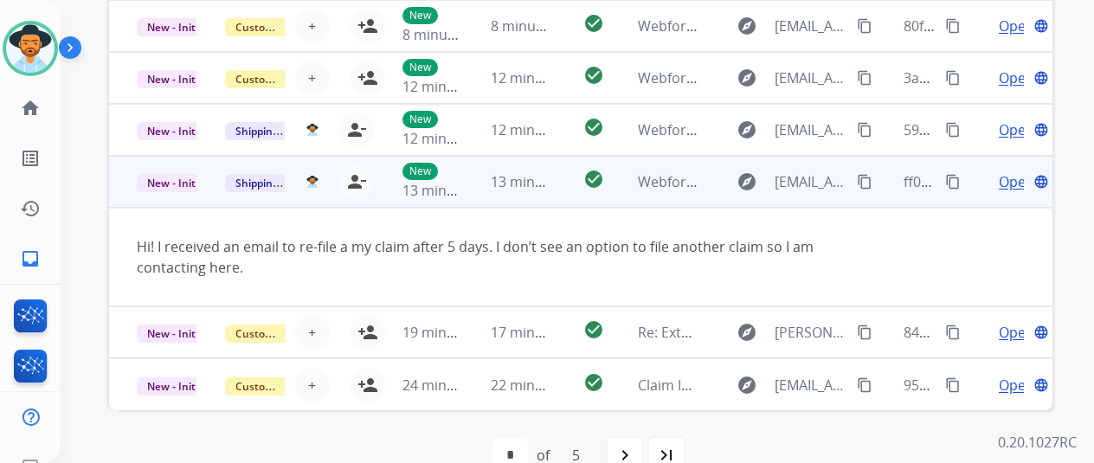
scroll to position [673, 0]
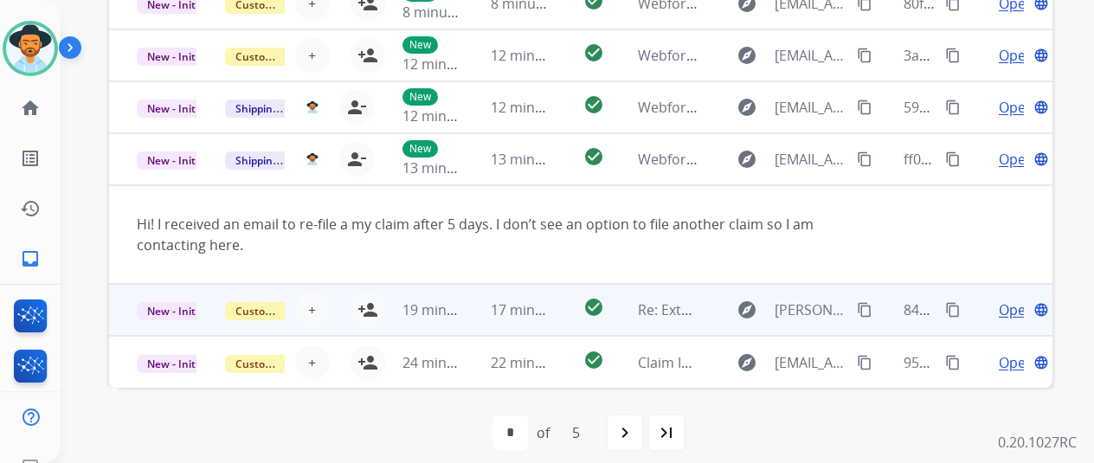
click at [1002, 311] on span "Open" at bounding box center [1016, 310] width 35 height 21
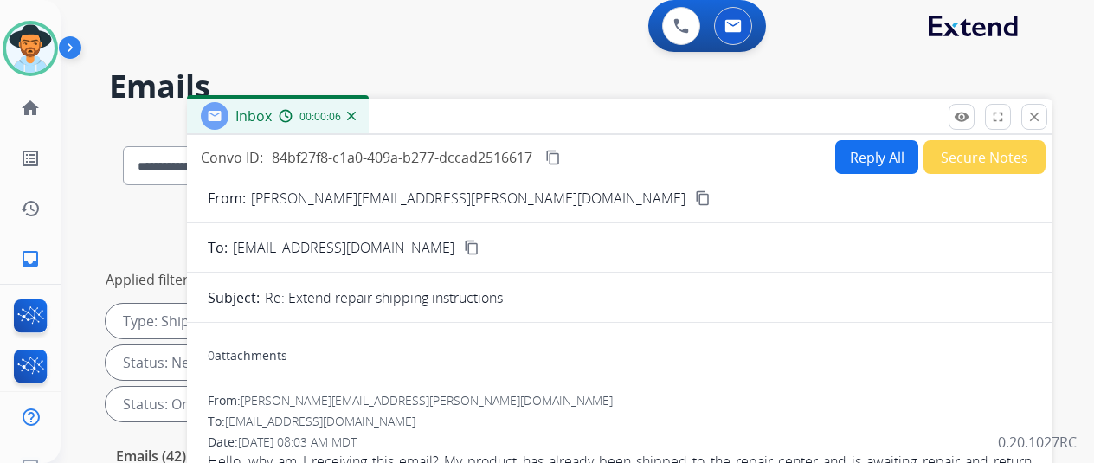
scroll to position [0, 0]
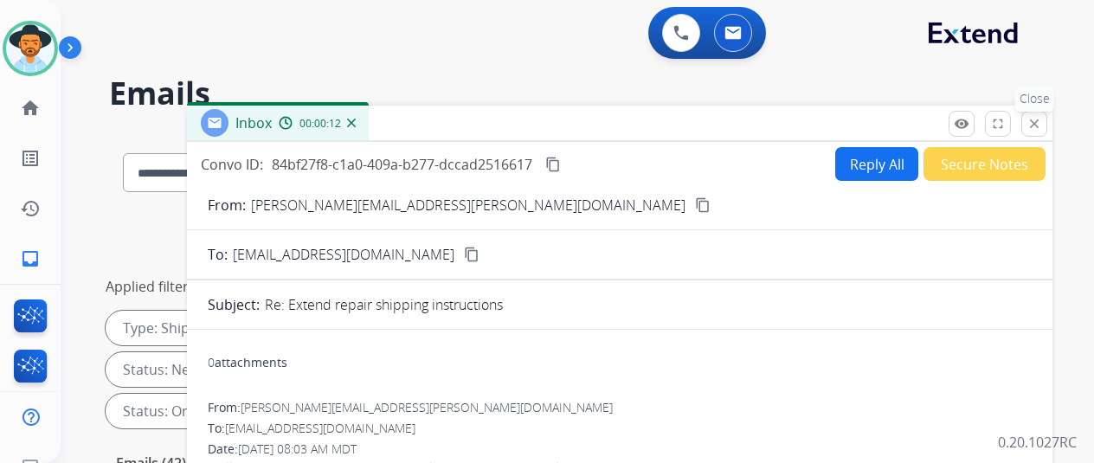
click at [1042, 123] on mat-icon "close" at bounding box center [1035, 124] width 16 height 16
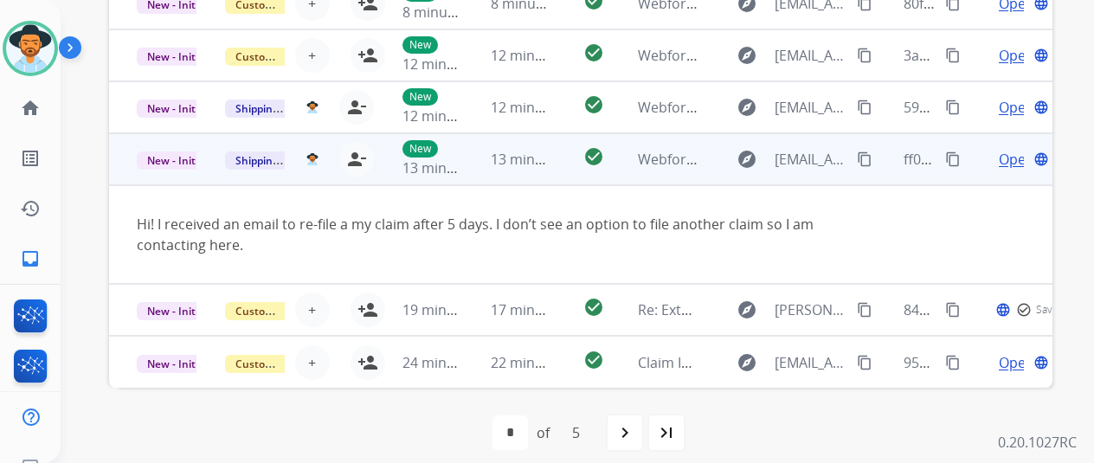
scroll to position [100, 0]
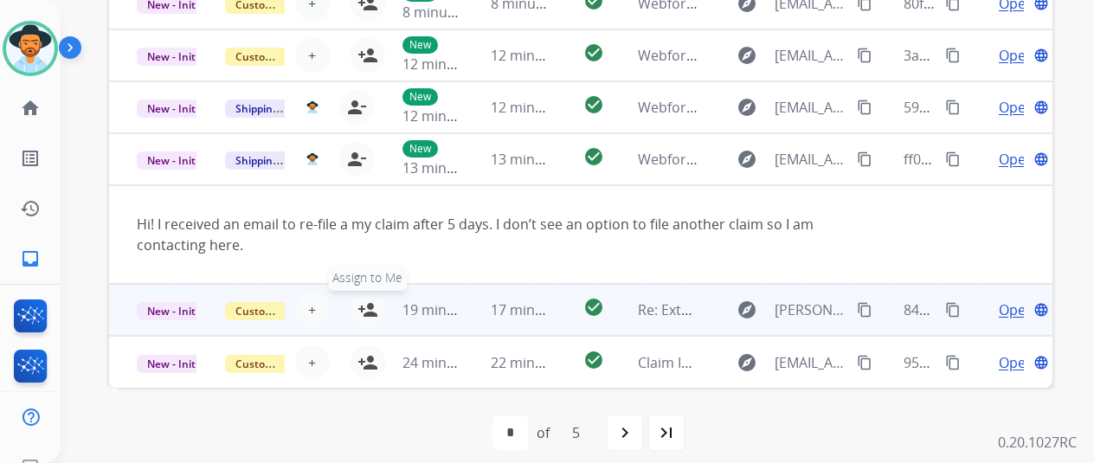
click at [372, 301] on mat-icon "person_add" at bounding box center [368, 310] width 21 height 21
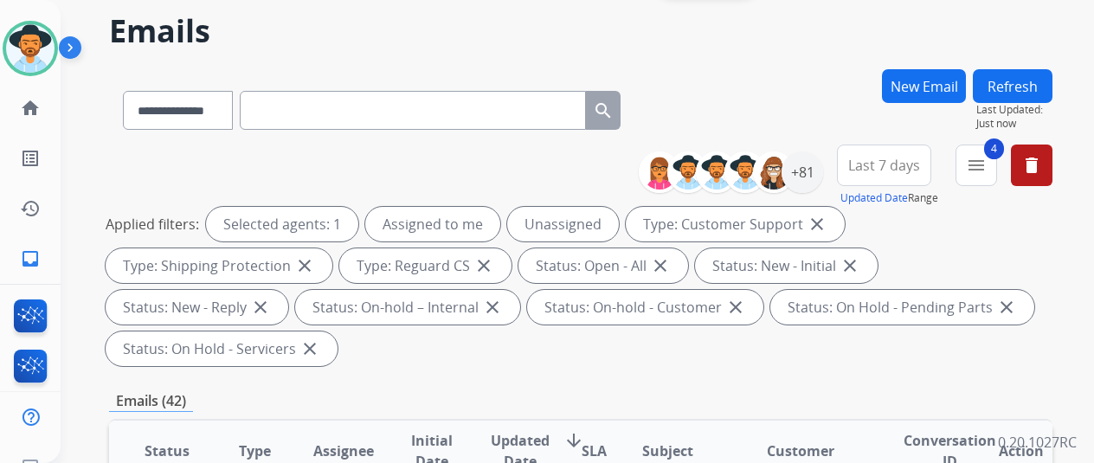
scroll to position [0, 0]
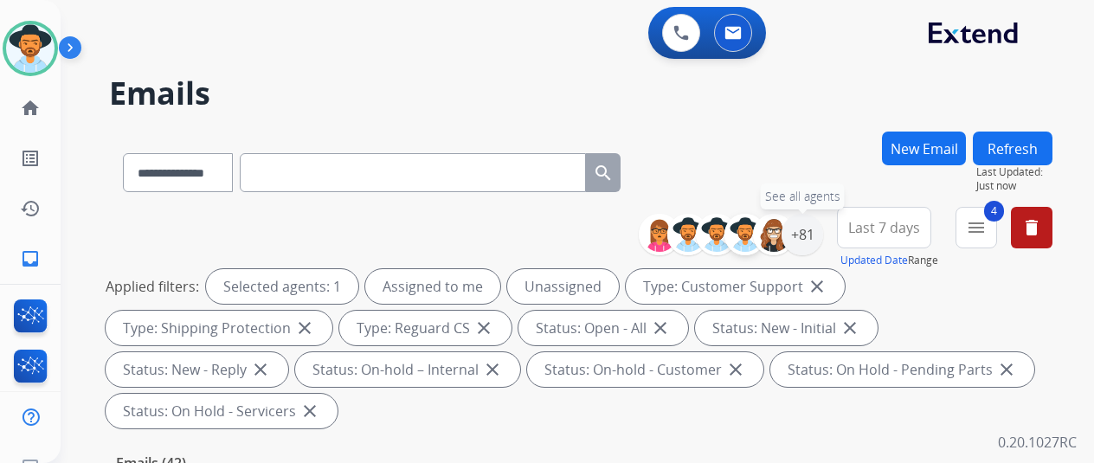
drag, startPoint x: 825, startPoint y: 235, endPoint x: 761, endPoint y: 224, distance: 65.0
click at [823, 235] on div "+81" at bounding box center [803, 235] width 42 height 42
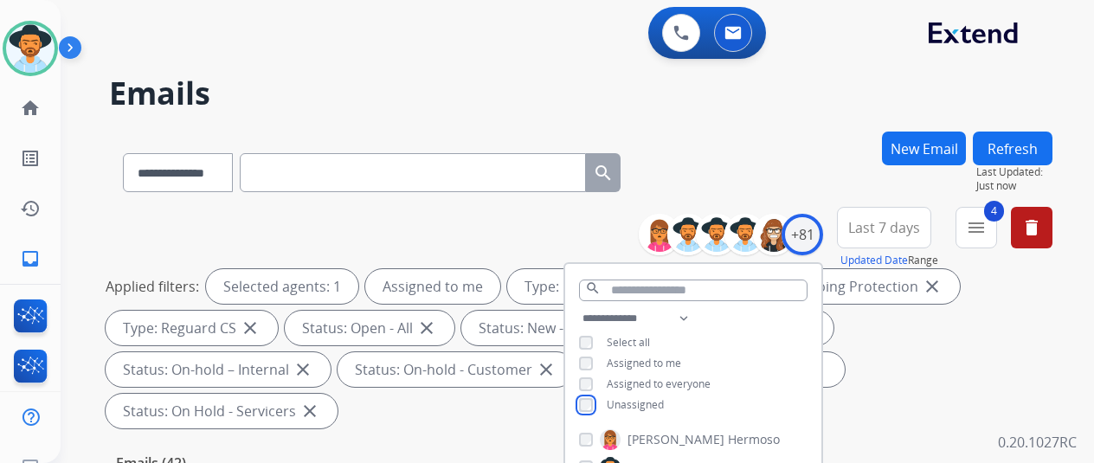
scroll to position [346, 0]
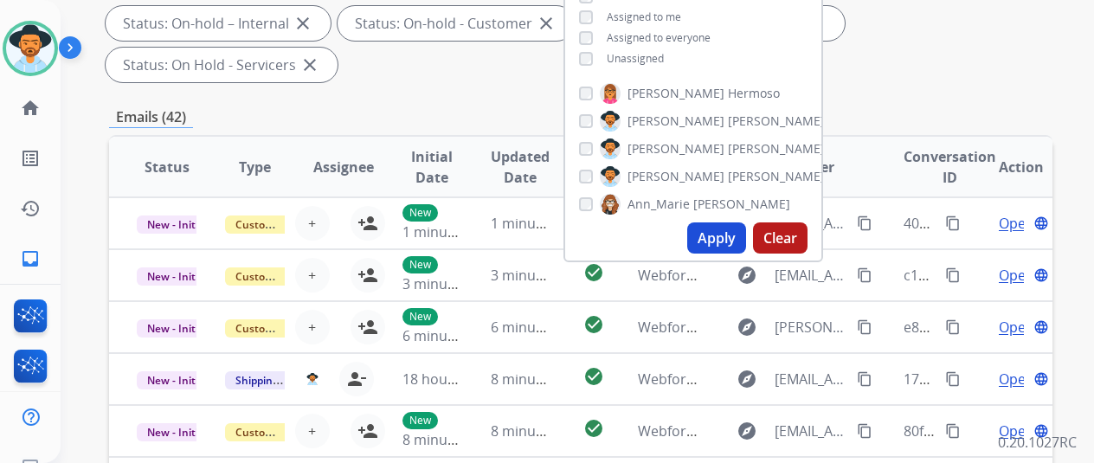
click at [725, 232] on button "Apply" at bounding box center [716, 237] width 59 height 31
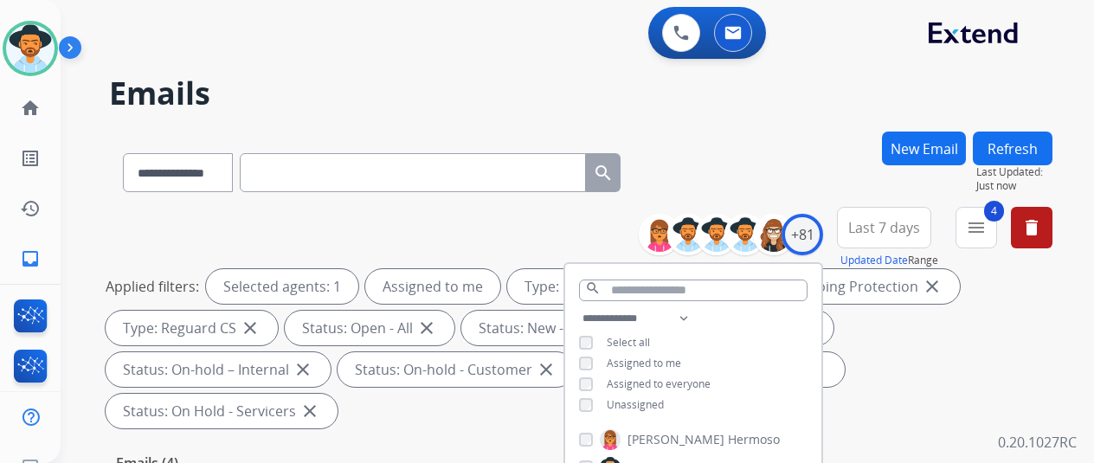
click at [737, 164] on div "**********" at bounding box center [581, 169] width 944 height 75
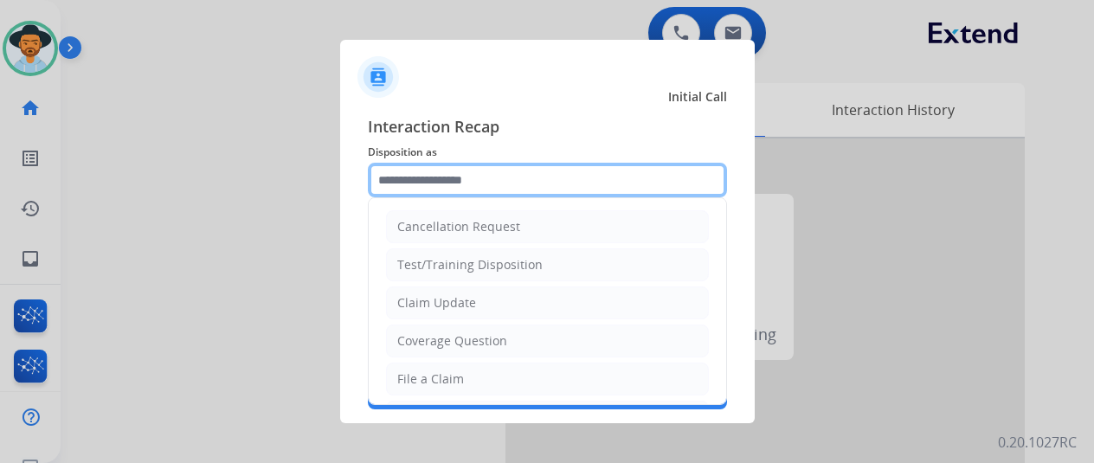
click at [391, 184] on input "text" at bounding box center [547, 180] width 359 height 35
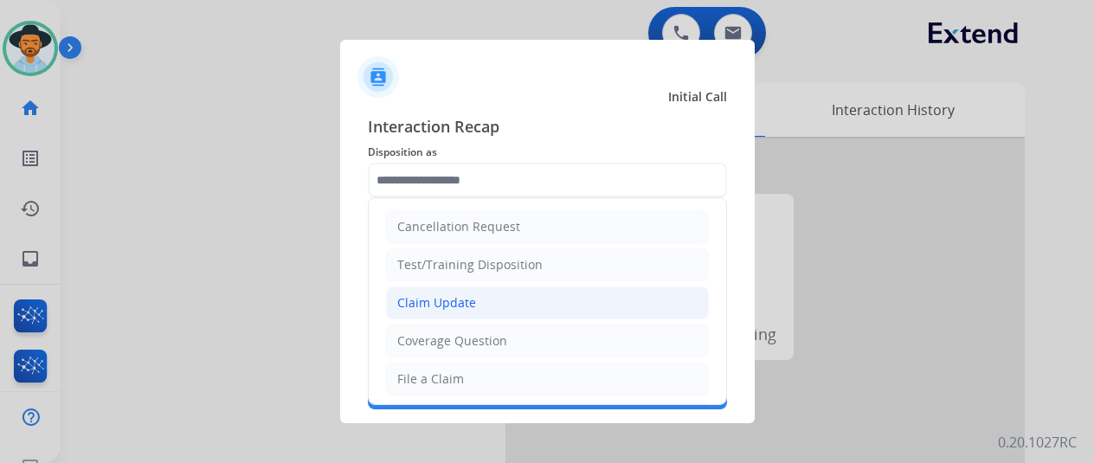
click at [447, 297] on div "Claim Update" at bounding box center [436, 302] width 79 height 17
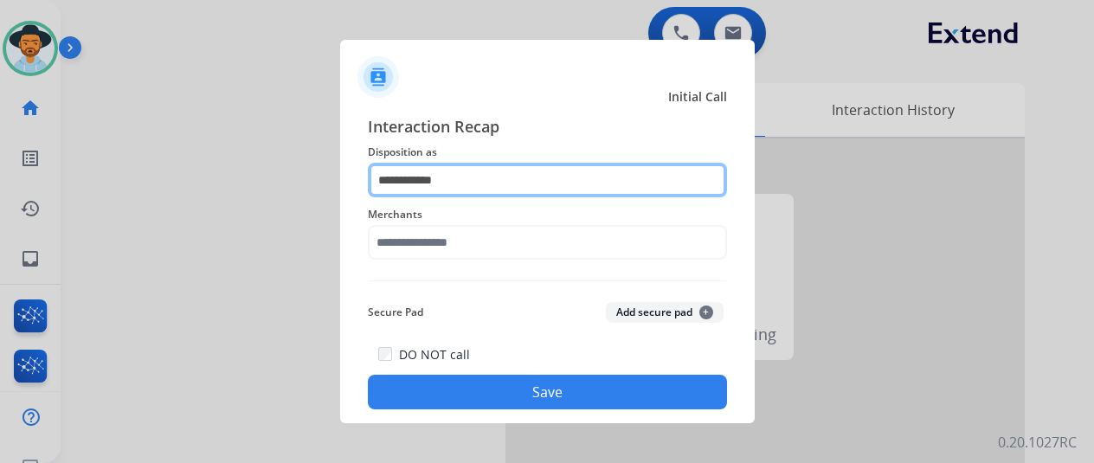
click at [409, 186] on input "**********" at bounding box center [547, 180] width 359 height 35
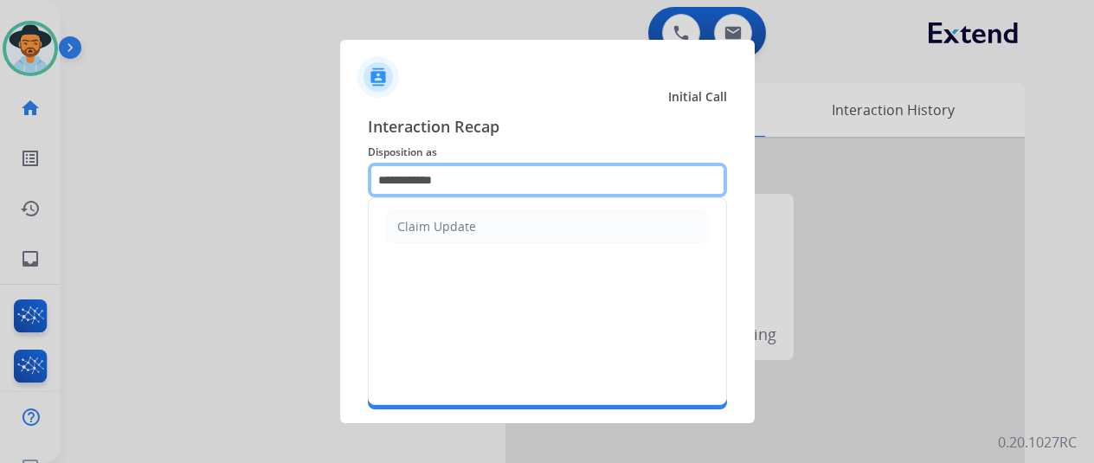
drag, startPoint x: 463, startPoint y: 171, endPoint x: 313, endPoint y: 164, distance: 149.9
click at [0, 164] on app-contact-recap-modal "**********" at bounding box center [0, 231] width 0 height 463
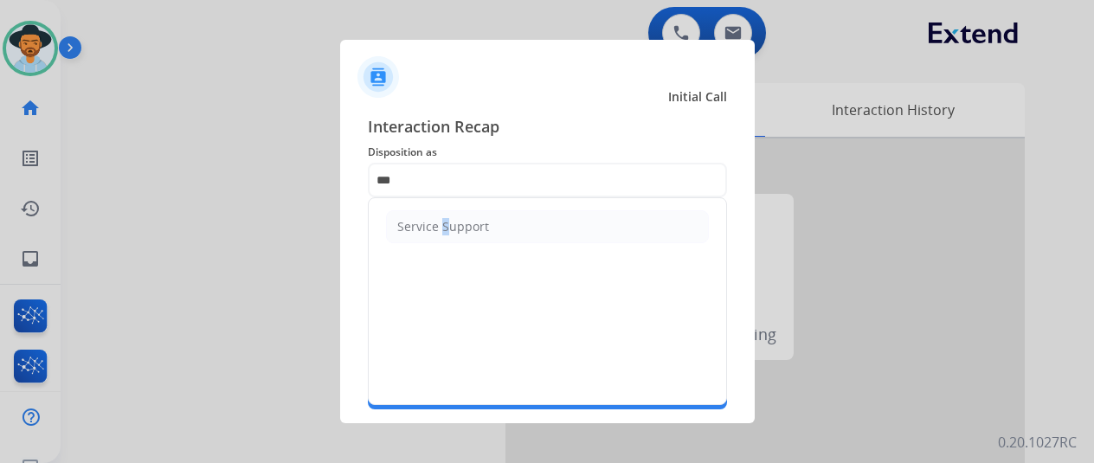
click at [436, 226] on div "Service Support" at bounding box center [443, 226] width 92 height 17
type input "**********"
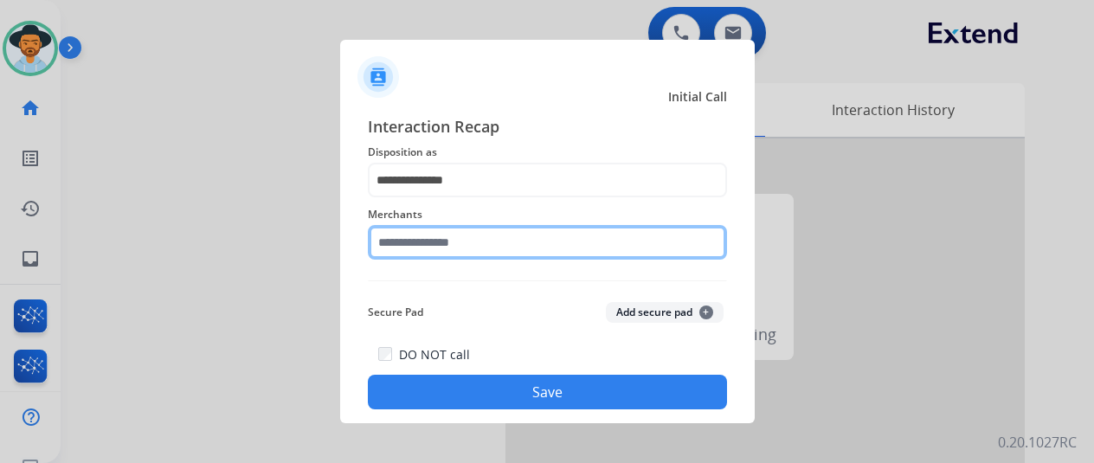
click at [423, 240] on input "text" at bounding box center [547, 242] width 359 height 35
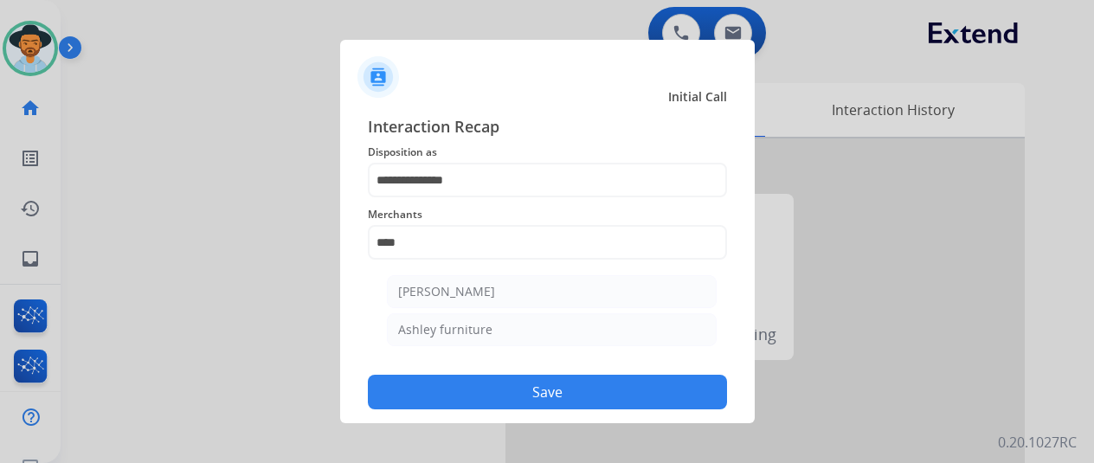
click at [488, 343] on li "Ashley furniture" at bounding box center [552, 329] width 330 height 33
type input "**********"
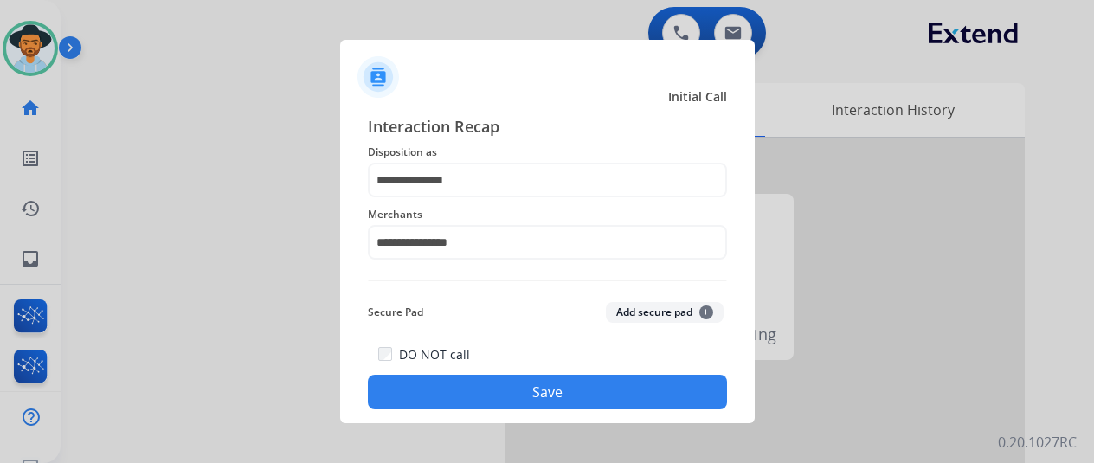
click at [520, 403] on button "Save" at bounding box center [547, 392] width 359 height 35
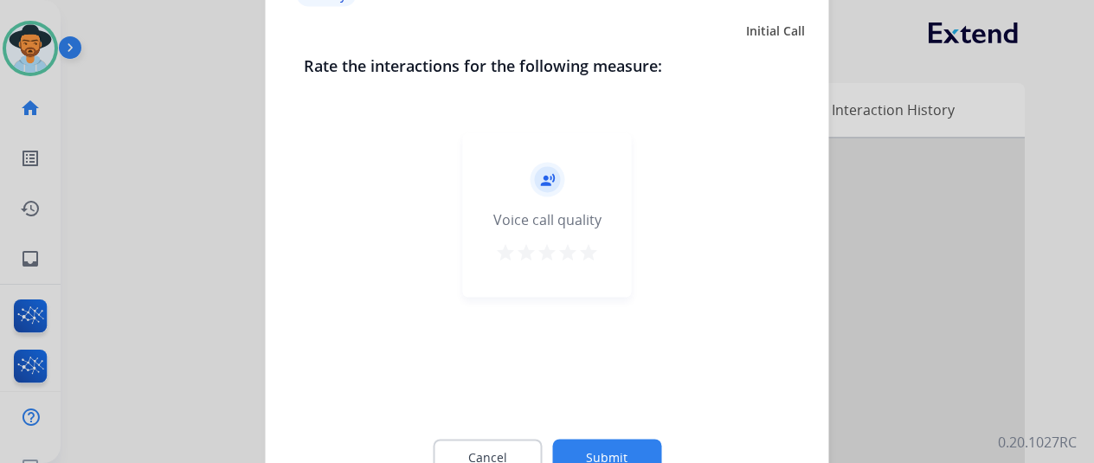
click at [639, 444] on button "Submit" at bounding box center [606, 457] width 109 height 36
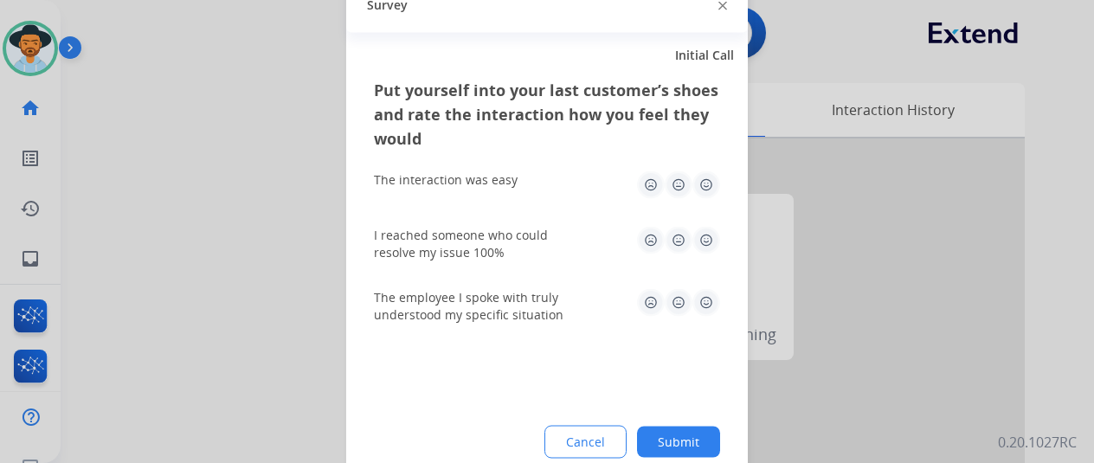
click at [670, 431] on button "Submit" at bounding box center [678, 441] width 83 height 31
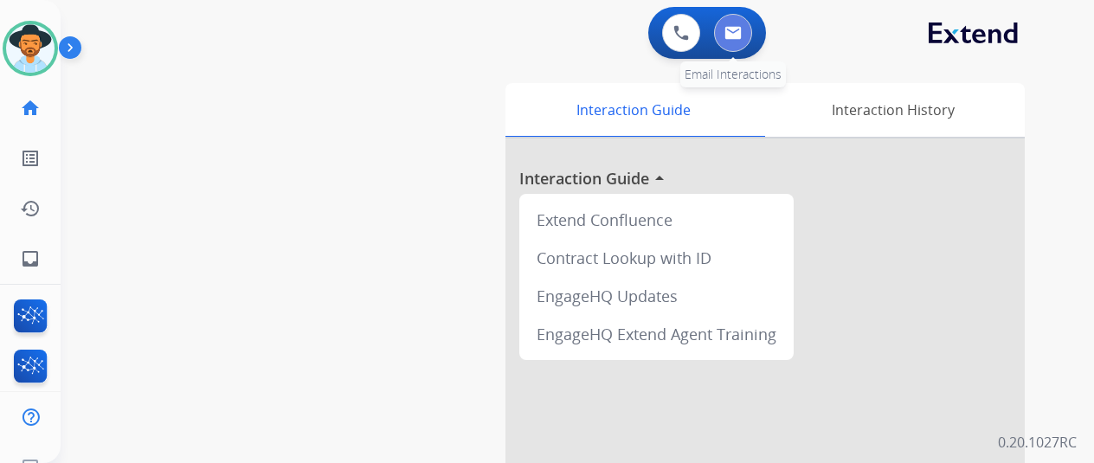
click at [752, 29] on button at bounding box center [733, 33] width 38 height 38
select select "**********"
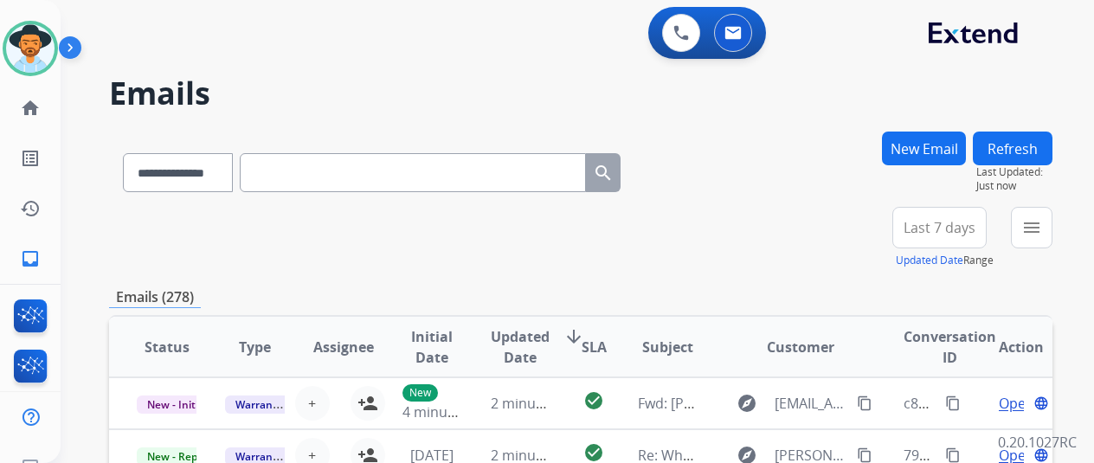
click at [944, 146] on button "New Email" at bounding box center [924, 149] width 84 height 34
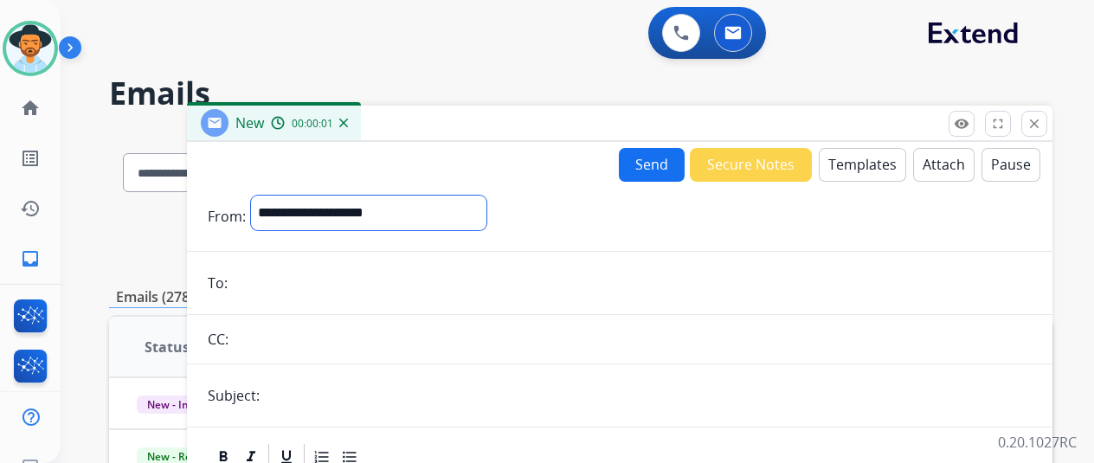
click at [286, 203] on select "**********" at bounding box center [368, 213] width 235 height 35
select select "**********"
click at [264, 196] on select "**********" at bounding box center [368, 213] width 235 height 35
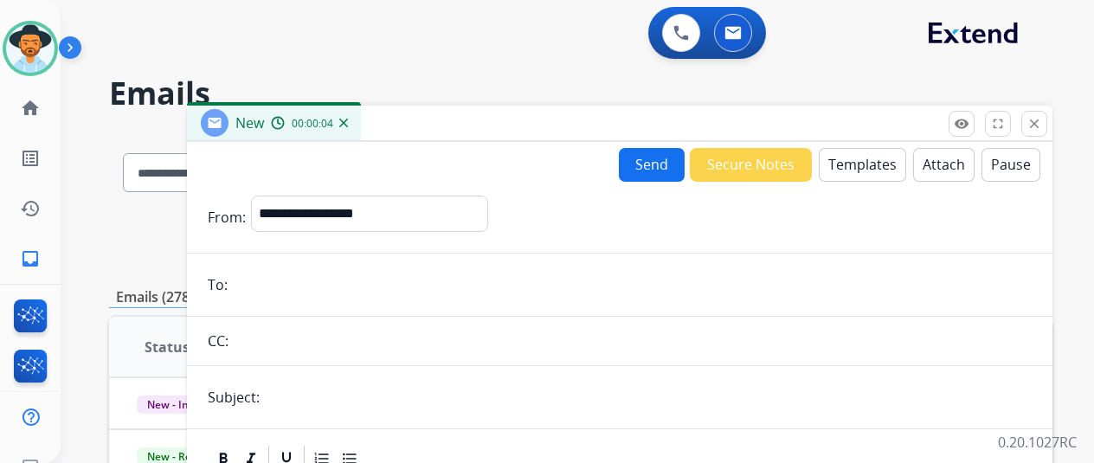
click at [273, 289] on input "email" at bounding box center [632, 284] width 799 height 35
paste input "**********"
type input "**********"
click at [869, 148] on div "Send Secure Notes Templates Attach Pause" at bounding box center [830, 165] width 422 height 34
click at [862, 159] on button "Templates" at bounding box center [862, 165] width 87 height 34
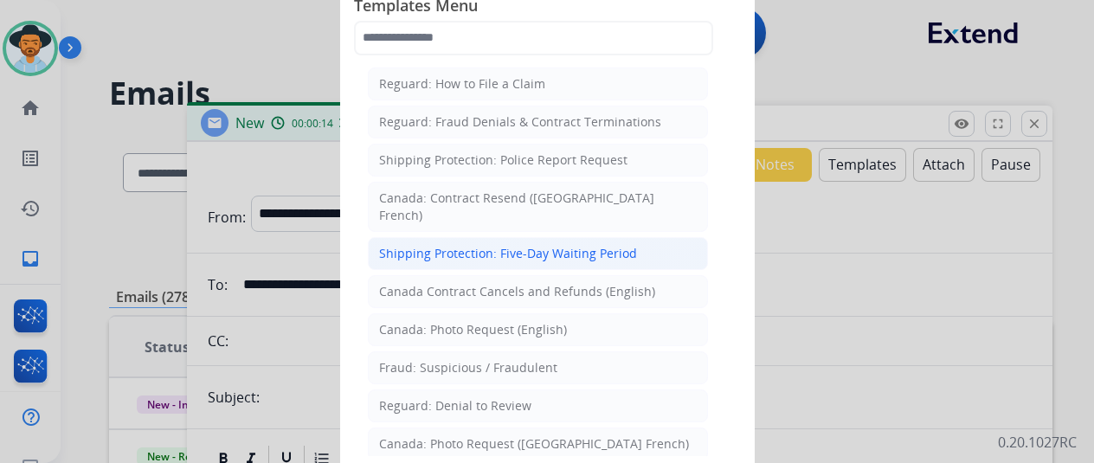
scroll to position [1818, 0]
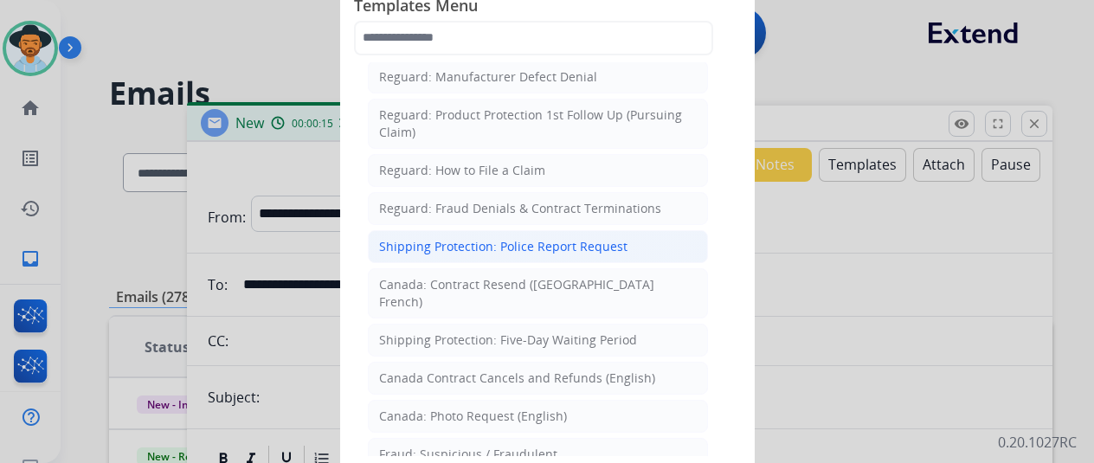
click at [478, 238] on div "Shipping Protection: Police Report Request" at bounding box center [503, 246] width 248 height 17
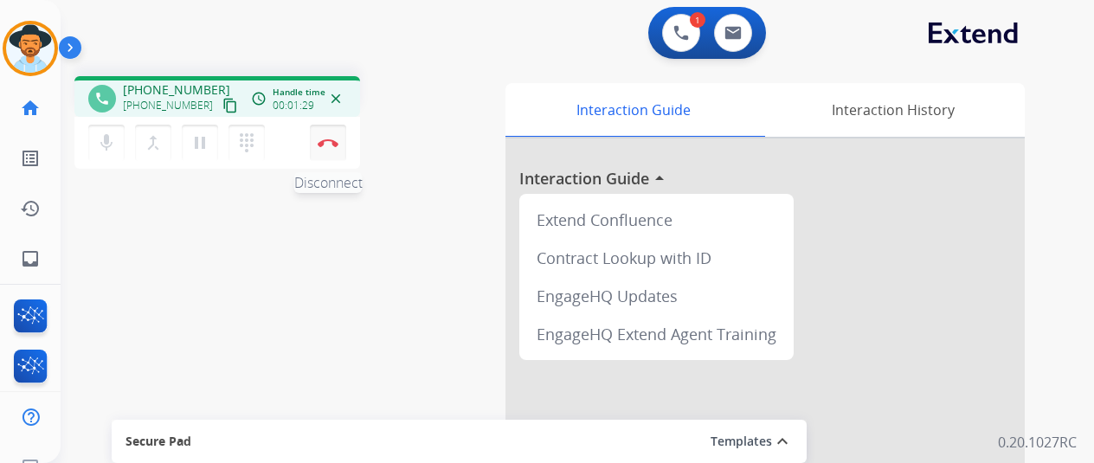
click at [332, 143] on img at bounding box center [328, 143] width 21 height 9
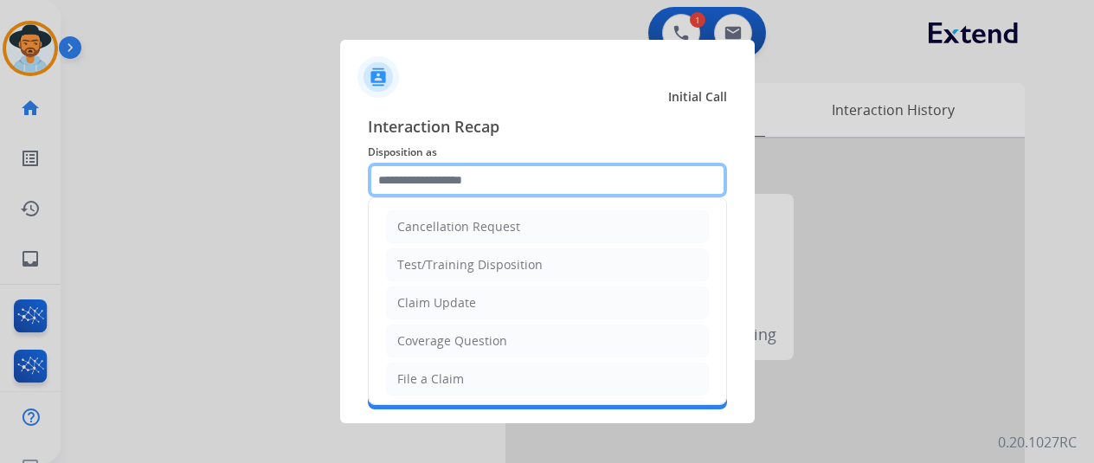
click at [421, 171] on input "text" at bounding box center [547, 180] width 359 height 35
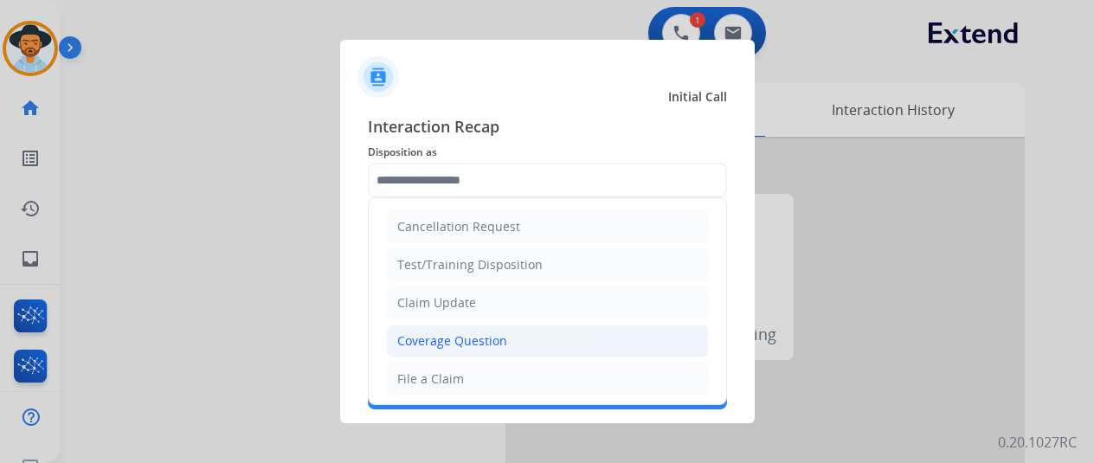
click at [415, 342] on div "Coverage Question" at bounding box center [452, 340] width 110 height 17
type input "**********"
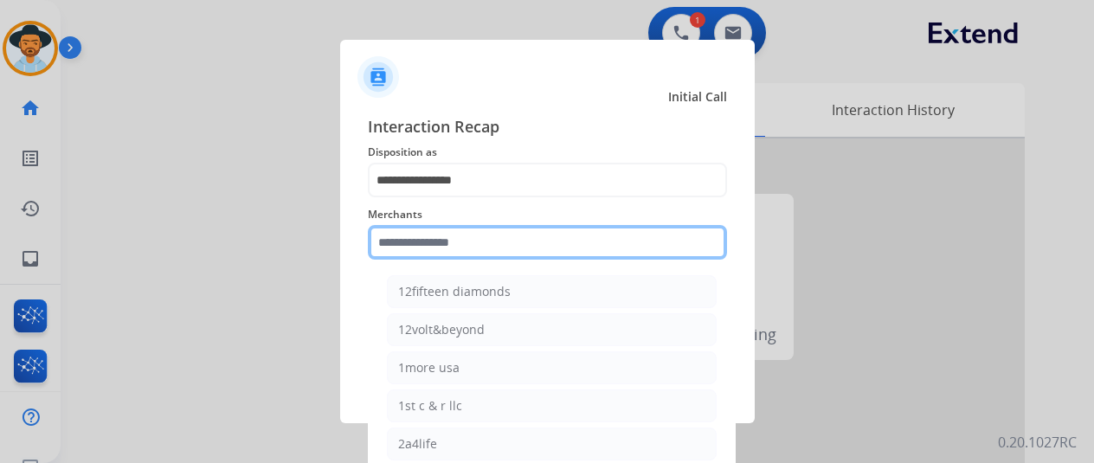
click at [411, 225] on input "text" at bounding box center [547, 242] width 359 height 35
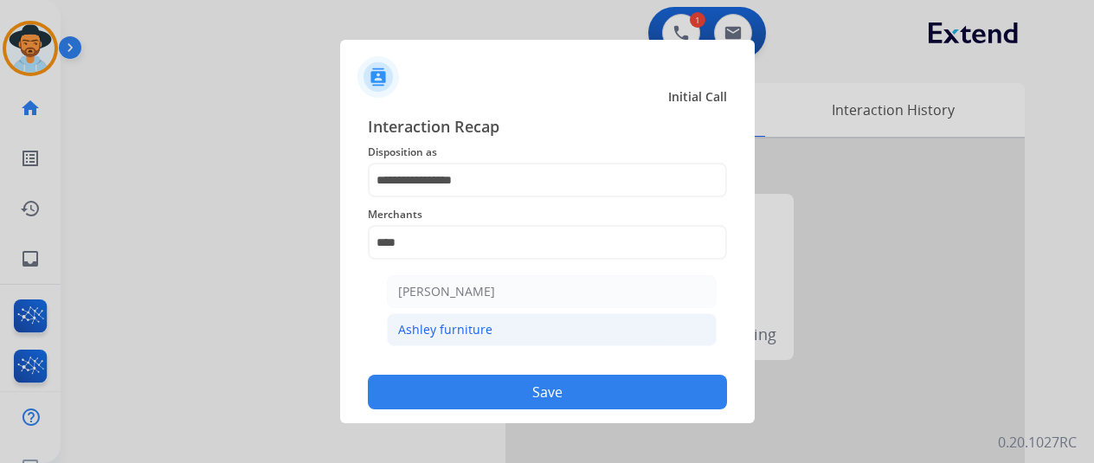
click at [458, 328] on div "Ashley furniture" at bounding box center [445, 329] width 94 height 17
type input "**********"
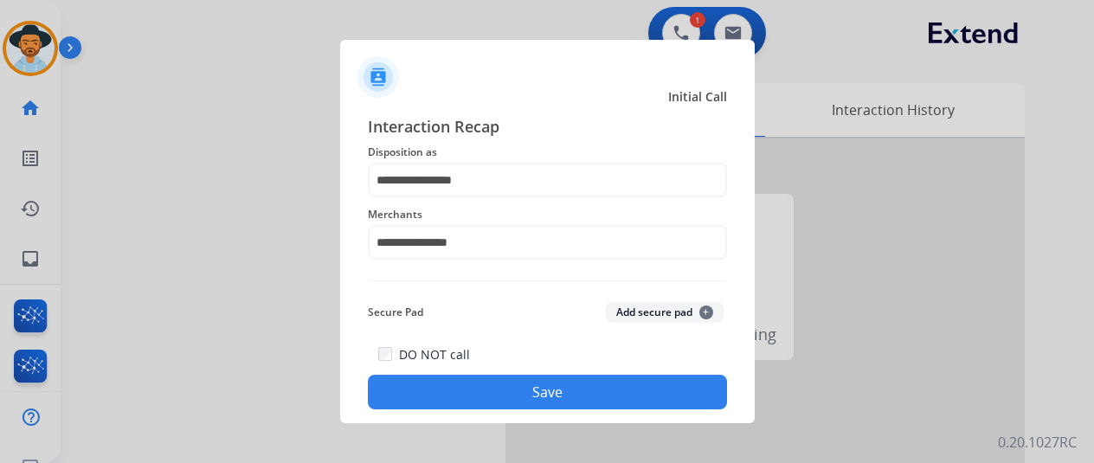
click at [545, 399] on button "Save" at bounding box center [547, 392] width 359 height 35
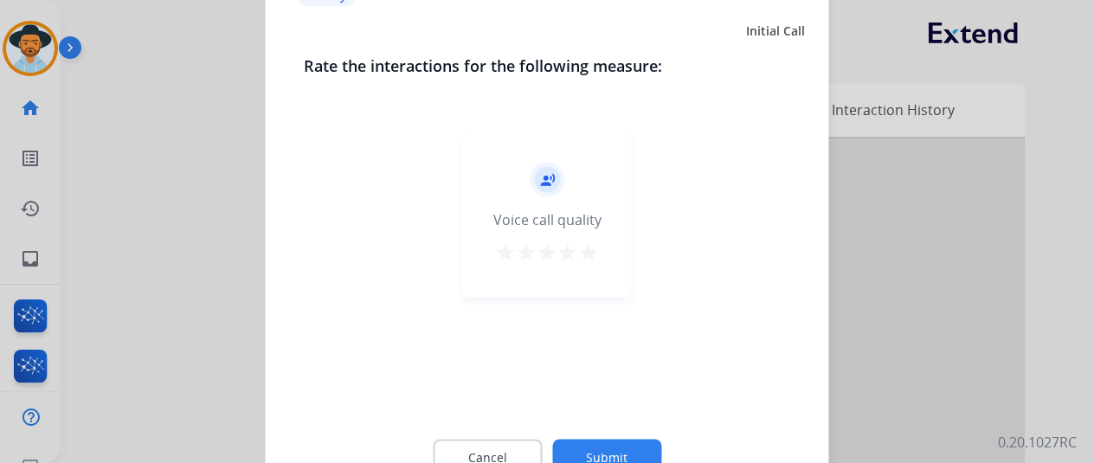
click at [616, 453] on button "Submit" at bounding box center [606, 457] width 109 height 36
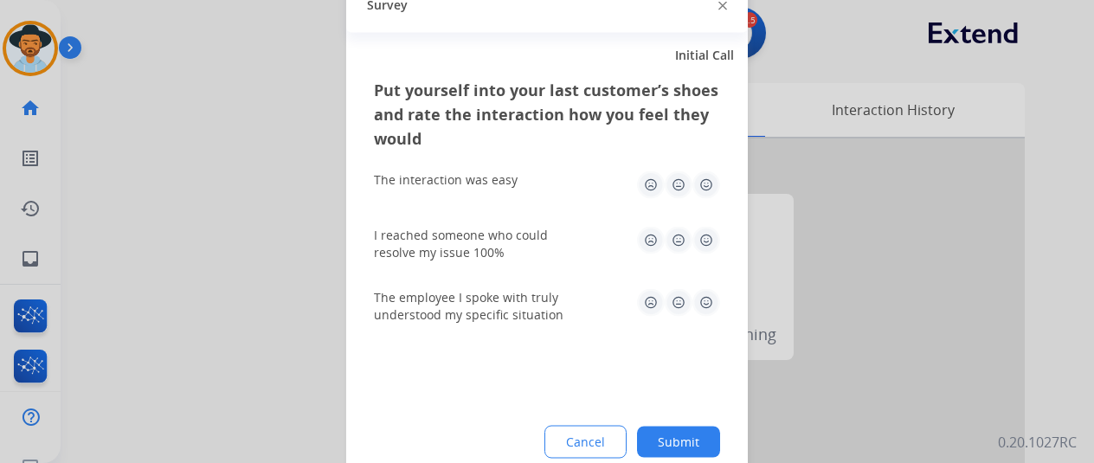
click at [705, 438] on button "Submit" at bounding box center [678, 441] width 83 height 31
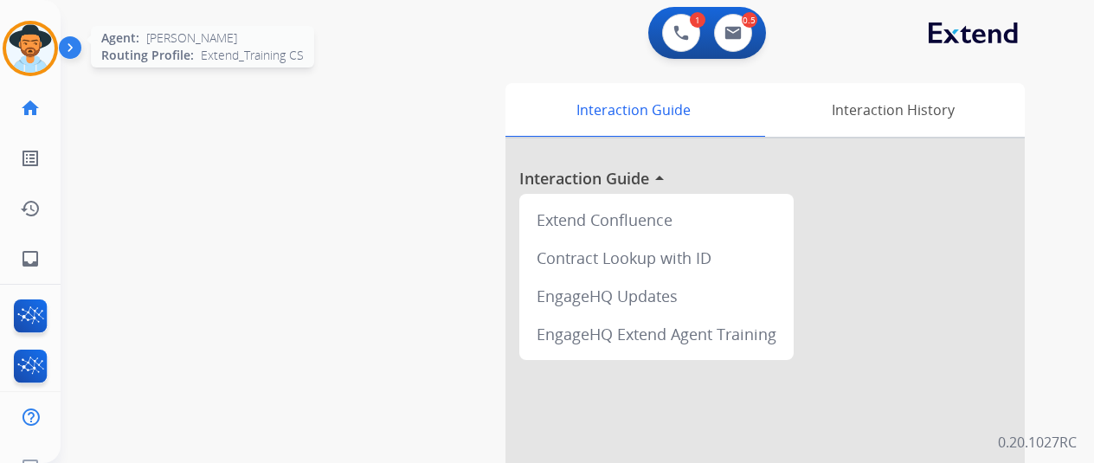
drag, startPoint x: 29, startPoint y: 28, endPoint x: 55, endPoint y: 27, distance: 25.1
click at [30, 28] on img at bounding box center [30, 48] width 48 height 48
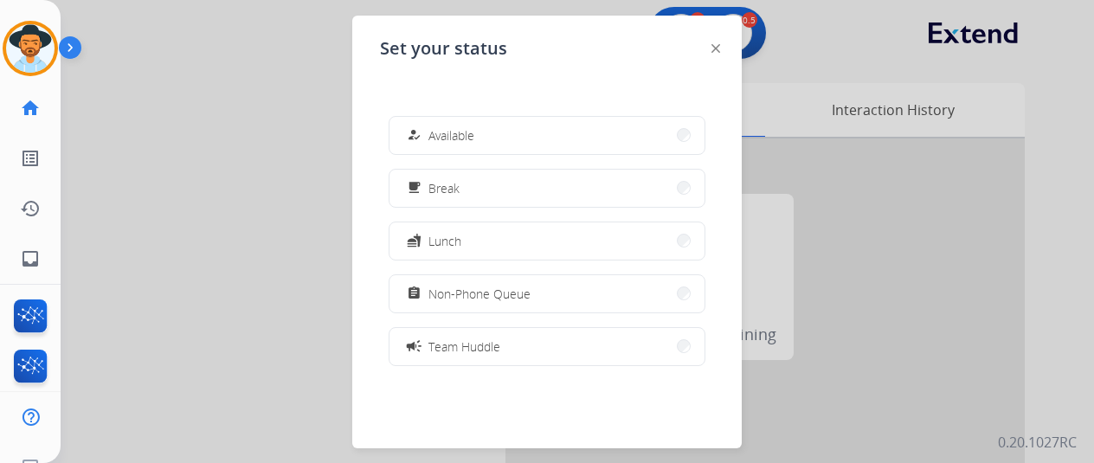
click at [459, 130] on span "Available" at bounding box center [452, 135] width 46 height 18
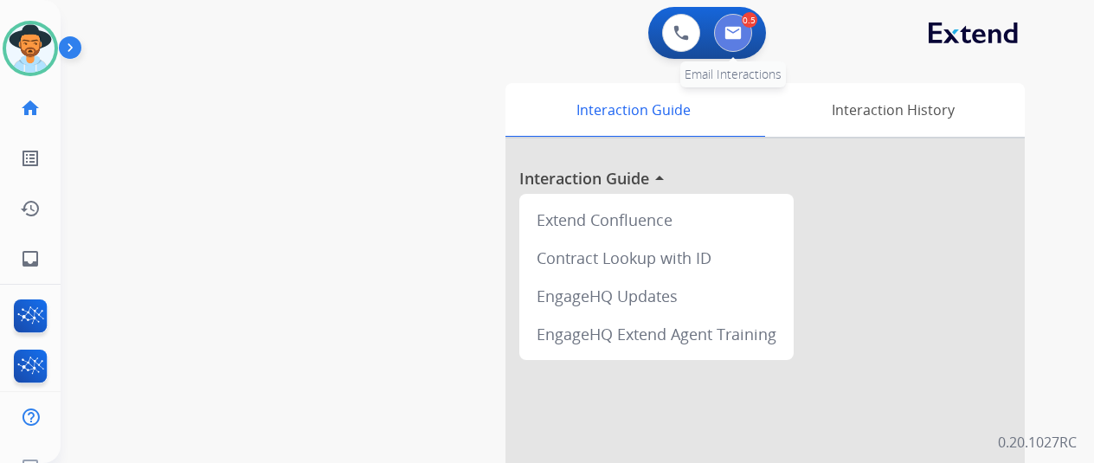
click at [742, 35] on img at bounding box center [733, 33] width 17 height 14
select select "**********"
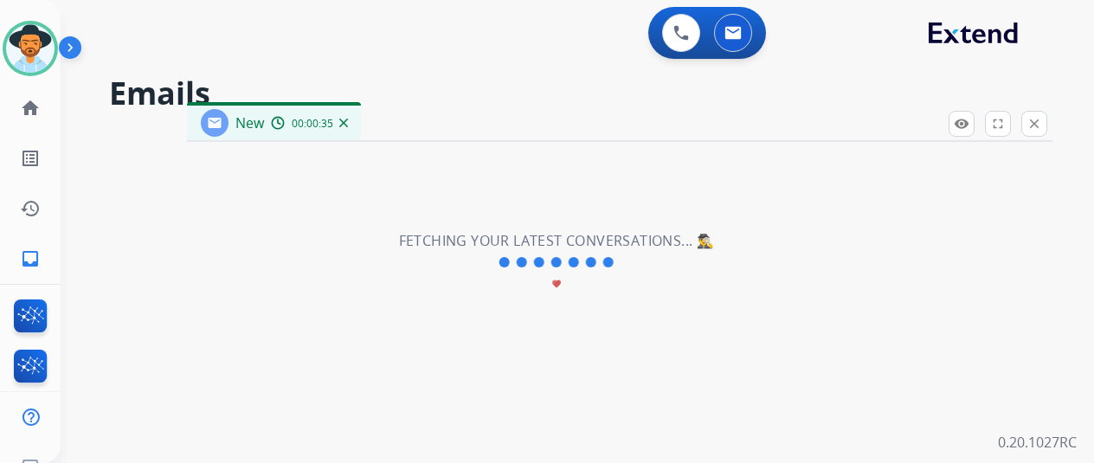
select select "**********"
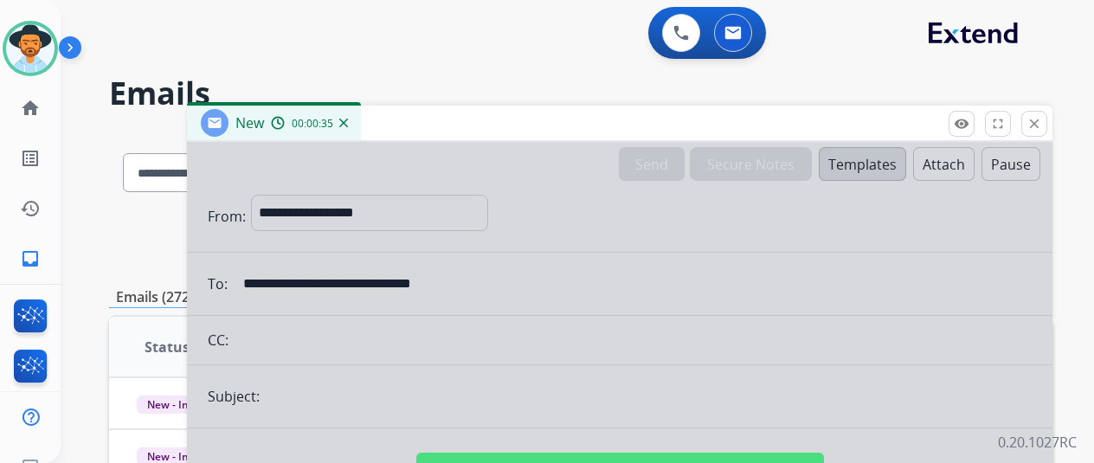
click at [590, 274] on div at bounding box center [620, 465] width 866 height 647
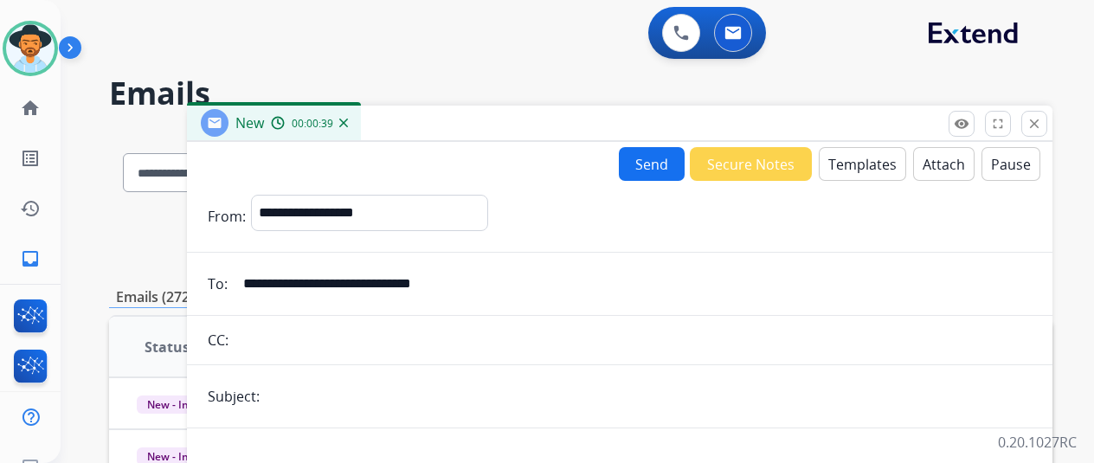
click at [348, 122] on img at bounding box center [343, 123] width 9 height 9
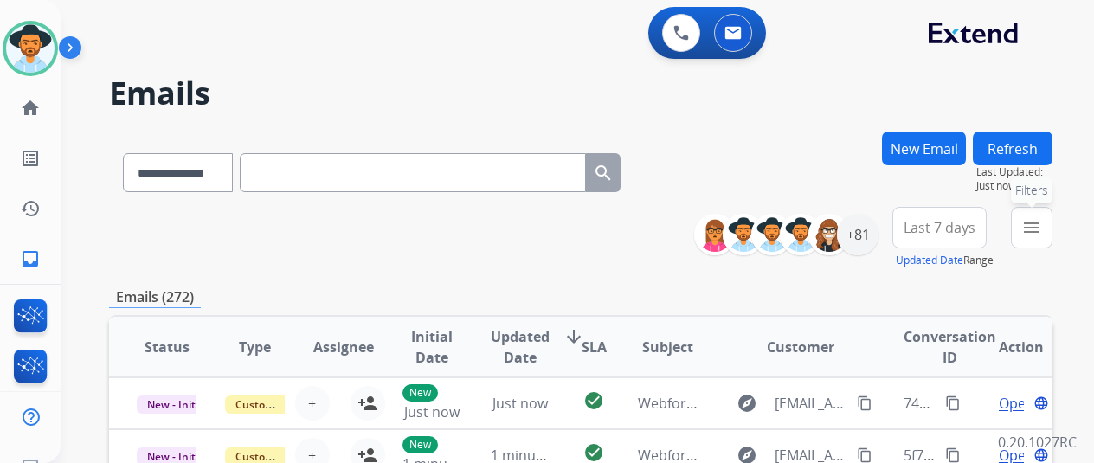
click at [1044, 217] on button "menu Filters" at bounding box center [1032, 228] width 42 height 42
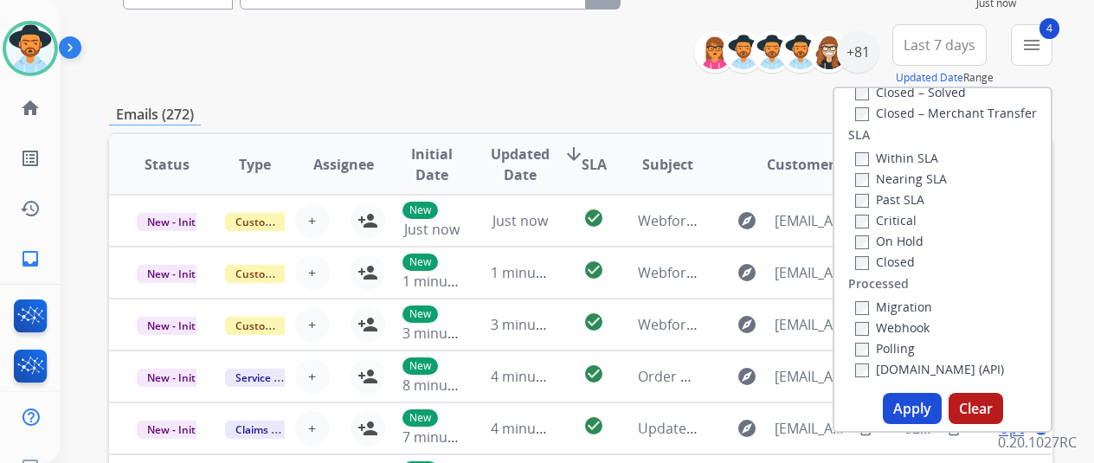
scroll to position [346, 0]
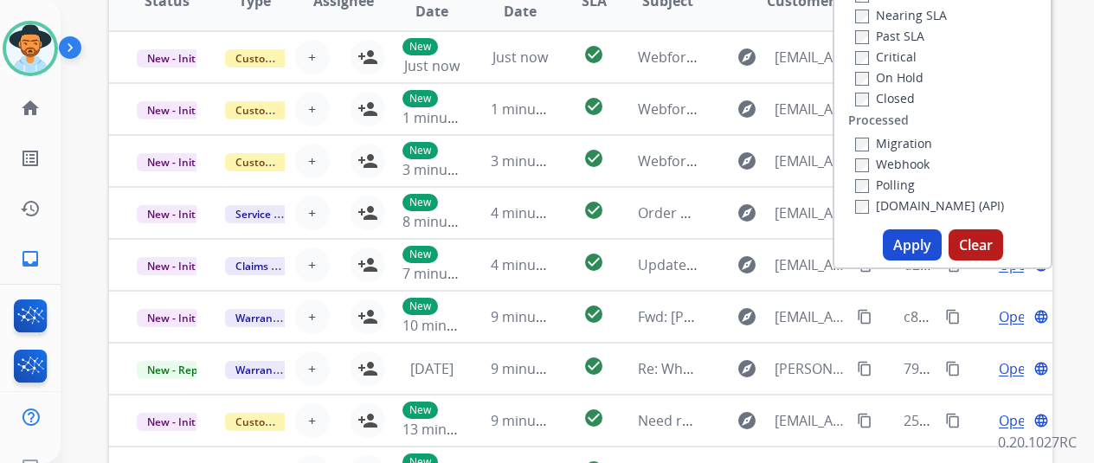
click at [921, 246] on button "Apply" at bounding box center [912, 244] width 59 height 31
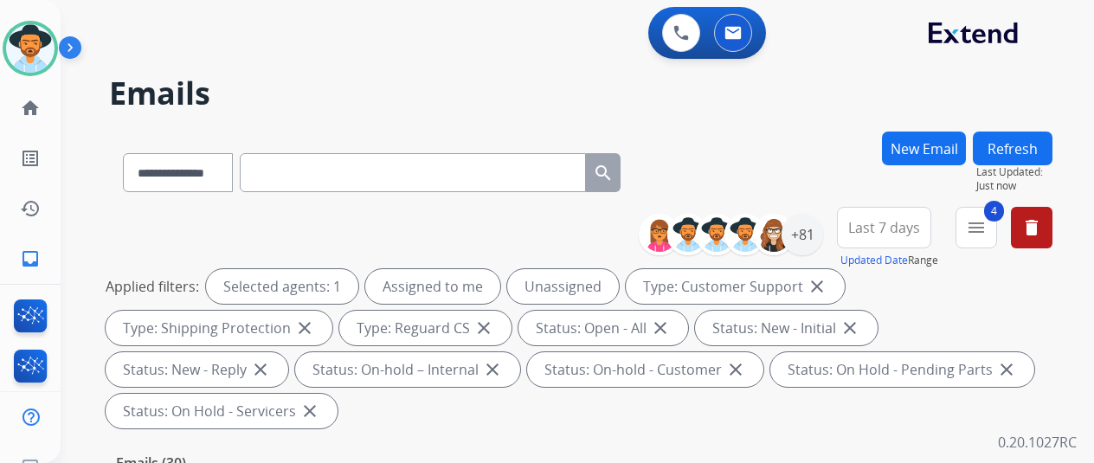
click at [918, 136] on button "New Email" at bounding box center [924, 149] width 84 height 34
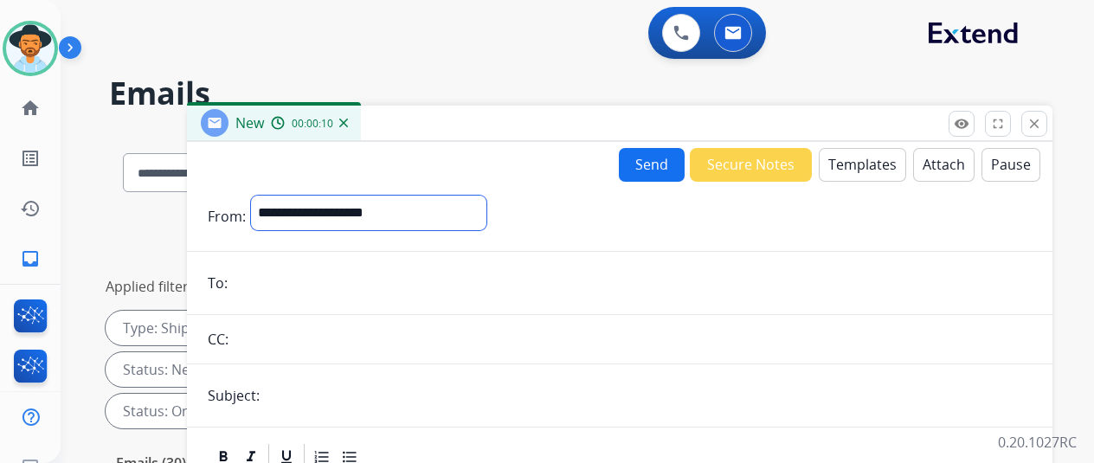
click at [304, 209] on select "**********" at bounding box center [368, 213] width 235 height 35
select select "**********"
click at [264, 196] on select "**********" at bounding box center [368, 213] width 235 height 35
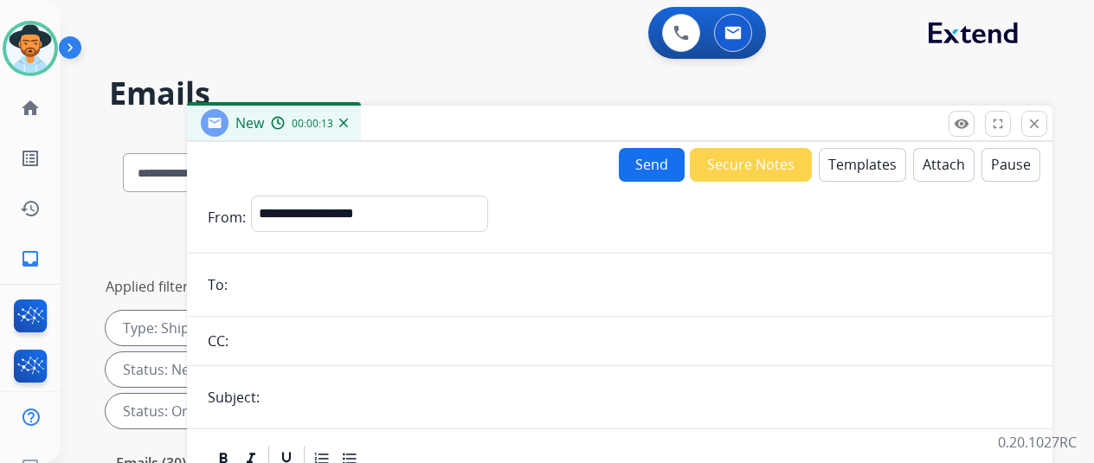
click at [280, 290] on input "email" at bounding box center [632, 284] width 799 height 35
paste input "**********"
type input "**********"
click at [854, 158] on button "Templates" at bounding box center [862, 165] width 87 height 34
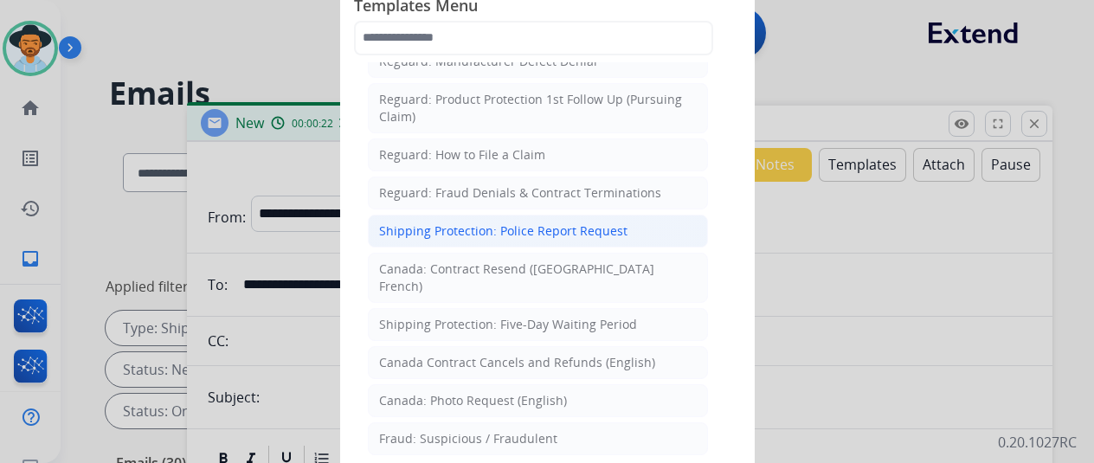
scroll to position [1795, 0]
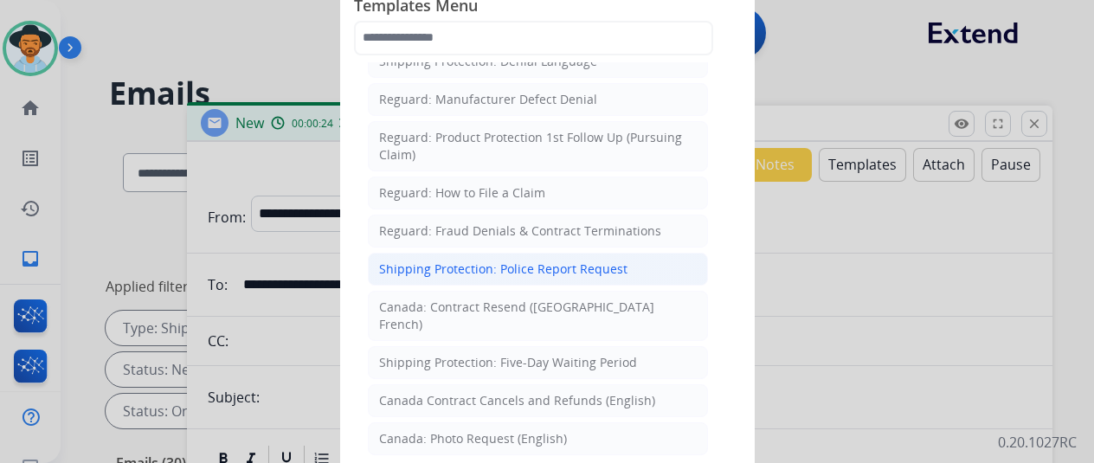
click at [442, 261] on div "Shipping Protection: Police Report Request" at bounding box center [503, 269] width 248 height 17
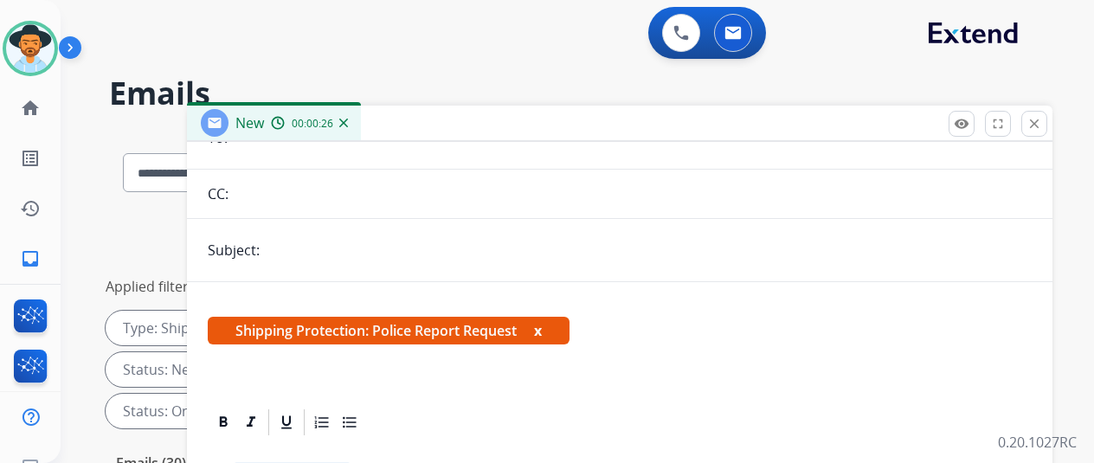
scroll to position [173, 0]
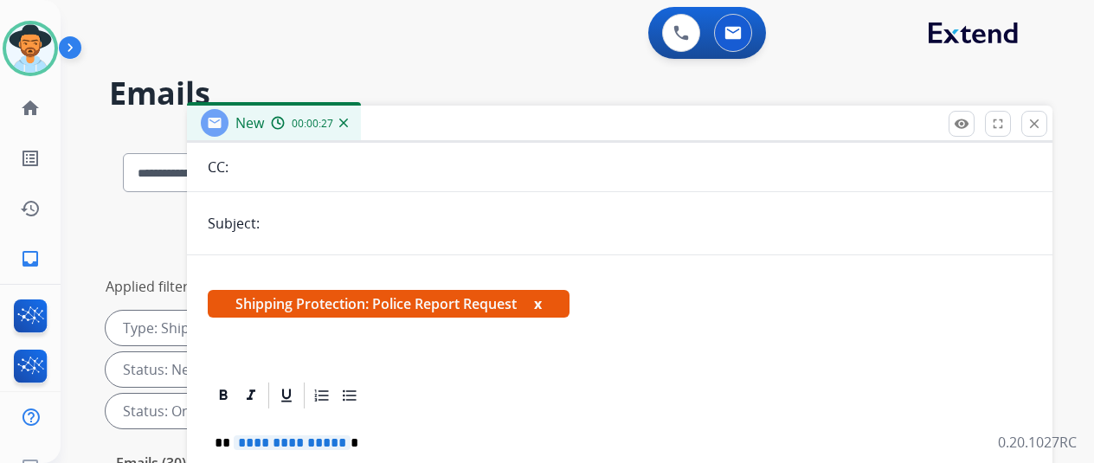
click at [302, 222] on input "text" at bounding box center [648, 223] width 767 height 35
type input "**********"
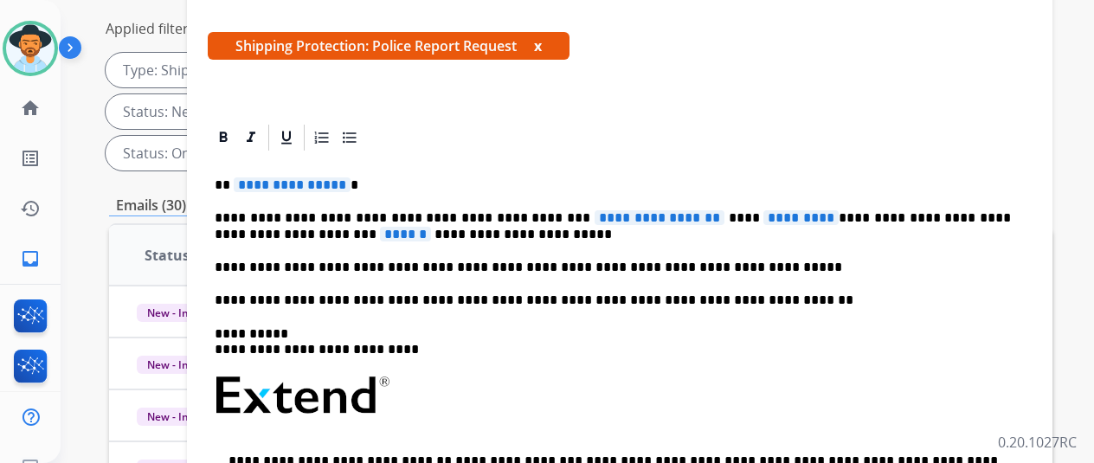
scroll to position [260, 0]
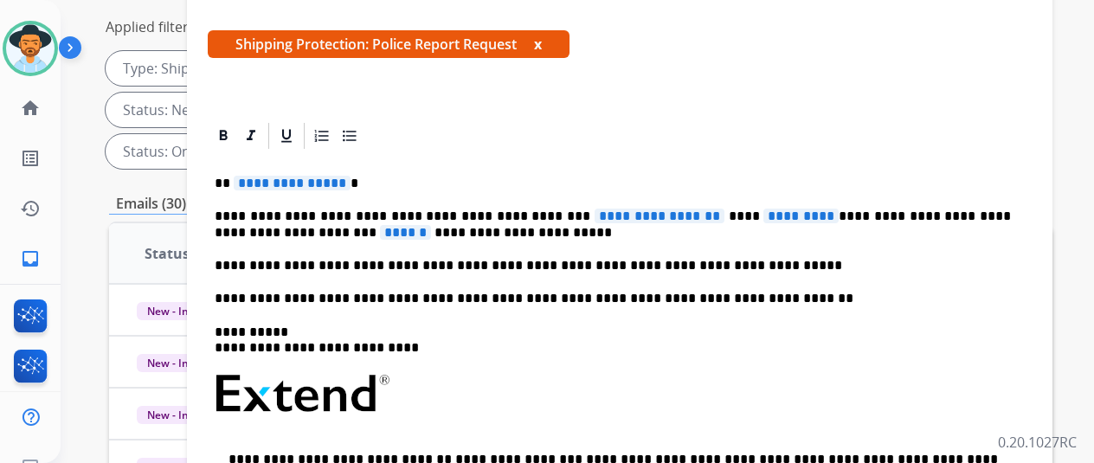
click at [350, 182] on span "**********" at bounding box center [292, 183] width 117 height 15
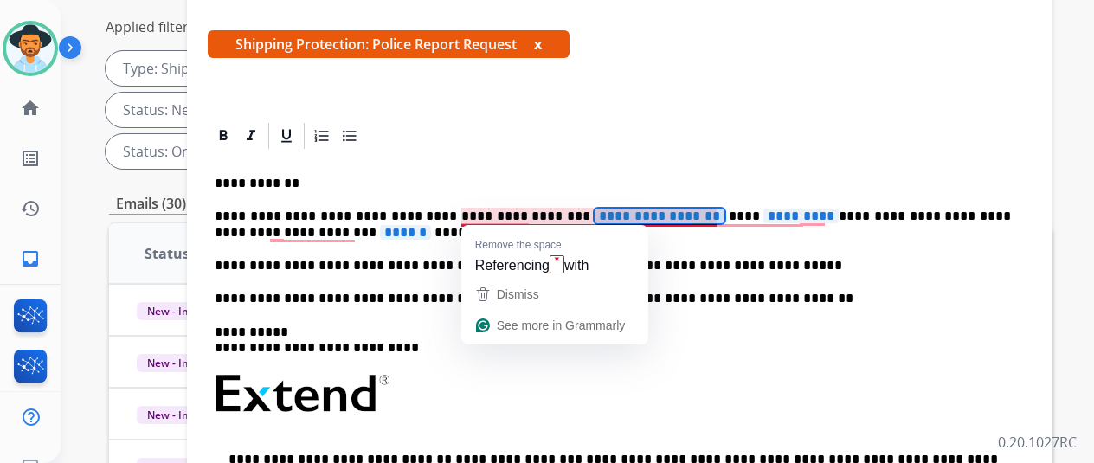
click at [688, 217] on span "**********" at bounding box center [660, 216] width 130 height 15
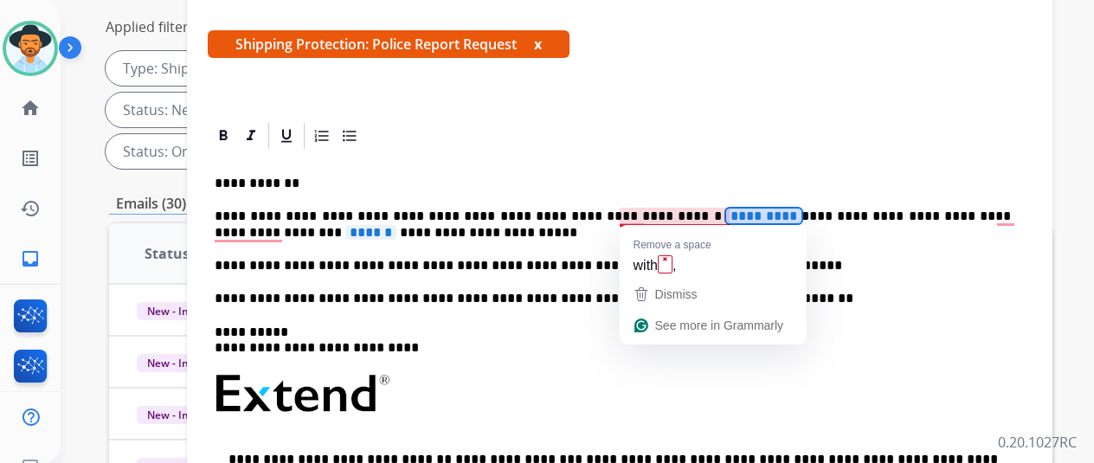
click at [732, 217] on span "*********" at bounding box center [763, 216] width 75 height 15
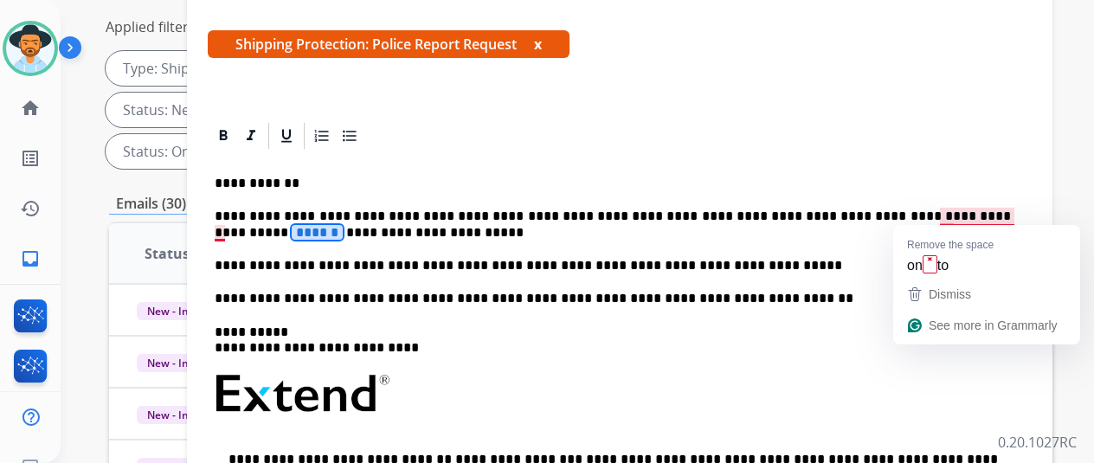
click at [343, 225] on span "******" at bounding box center [317, 232] width 51 height 15
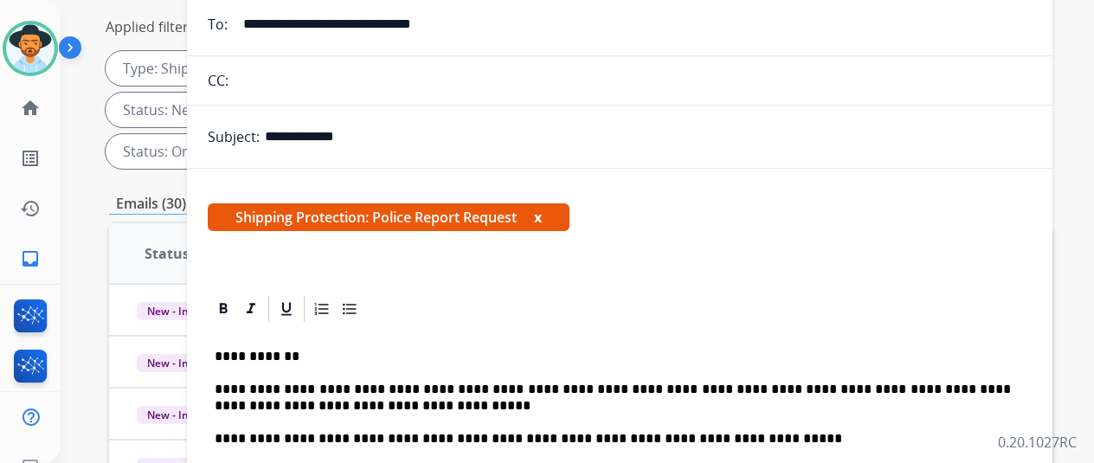
scroll to position [0, 0]
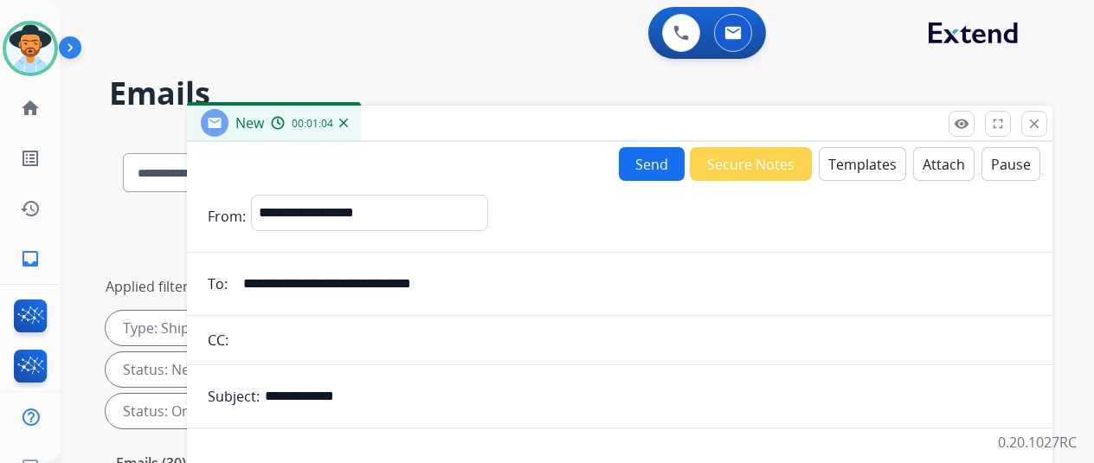
click at [670, 158] on button "Send" at bounding box center [652, 164] width 66 height 34
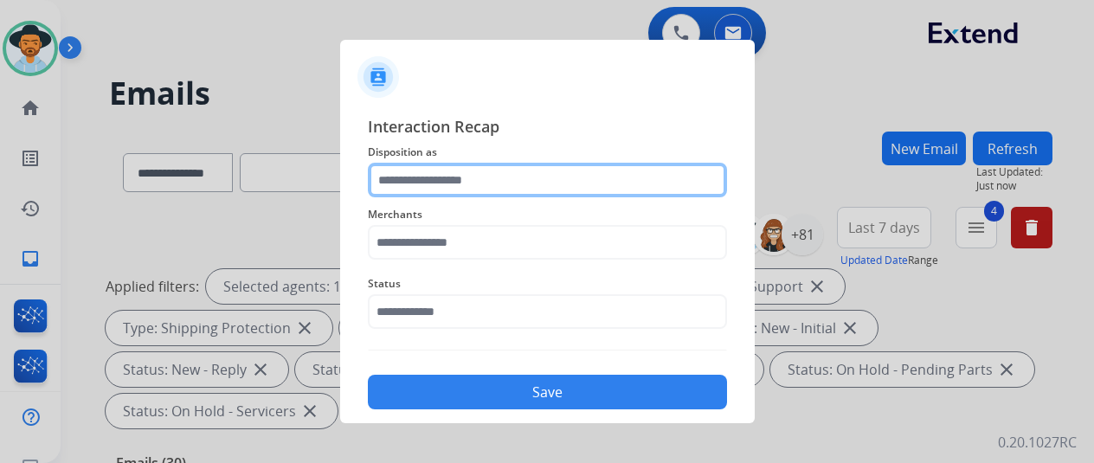
drag, startPoint x: 426, startPoint y: 184, endPoint x: 439, endPoint y: 174, distance: 16.6
click at [428, 183] on input "text" at bounding box center [547, 180] width 359 height 35
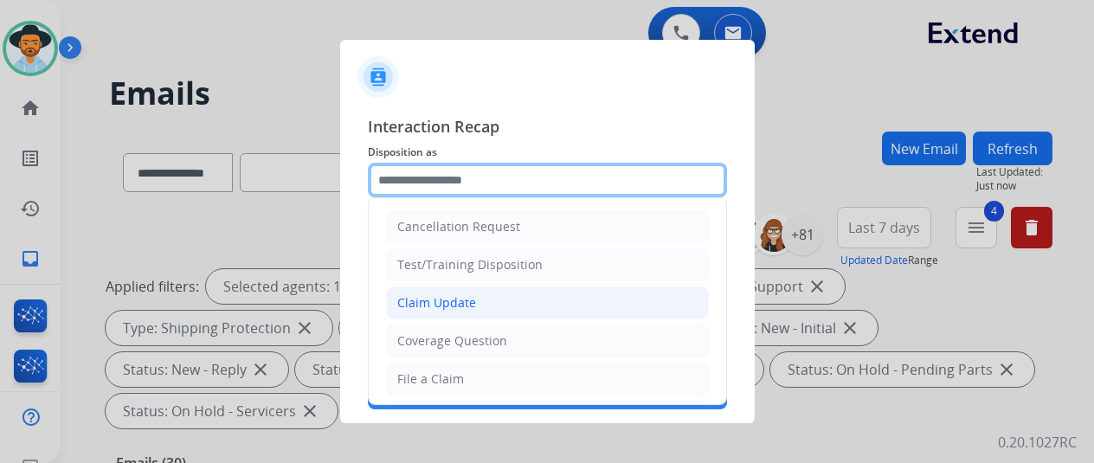
scroll to position [260, 0]
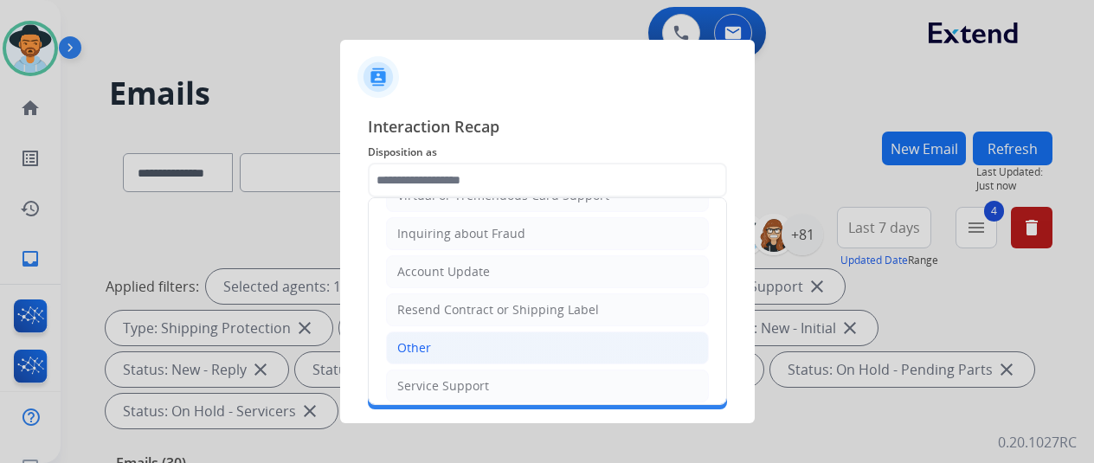
drag, startPoint x: 438, startPoint y: 344, endPoint x: 435, endPoint y: 273, distance: 71.1
click at [440, 340] on li "Other" at bounding box center [547, 348] width 323 height 33
type input "*****"
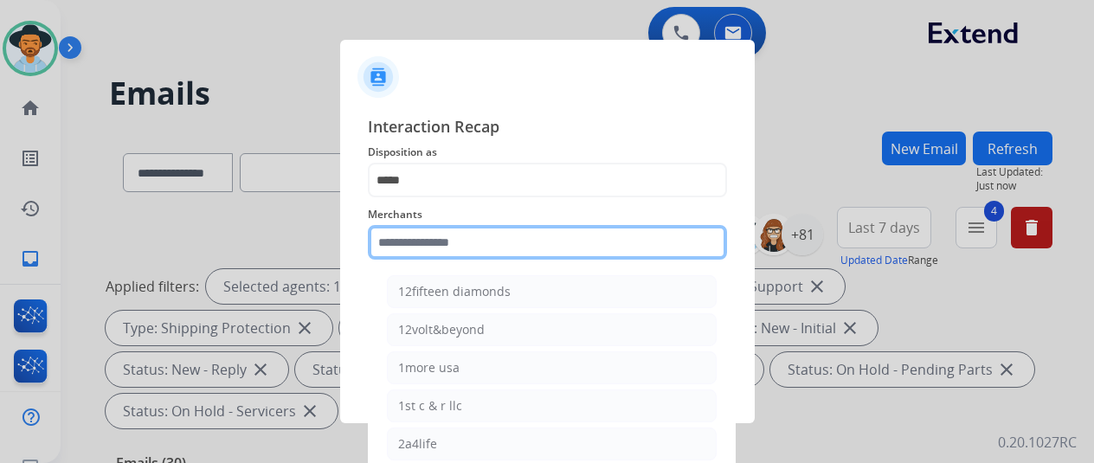
click at [408, 247] on input "text" at bounding box center [547, 242] width 359 height 35
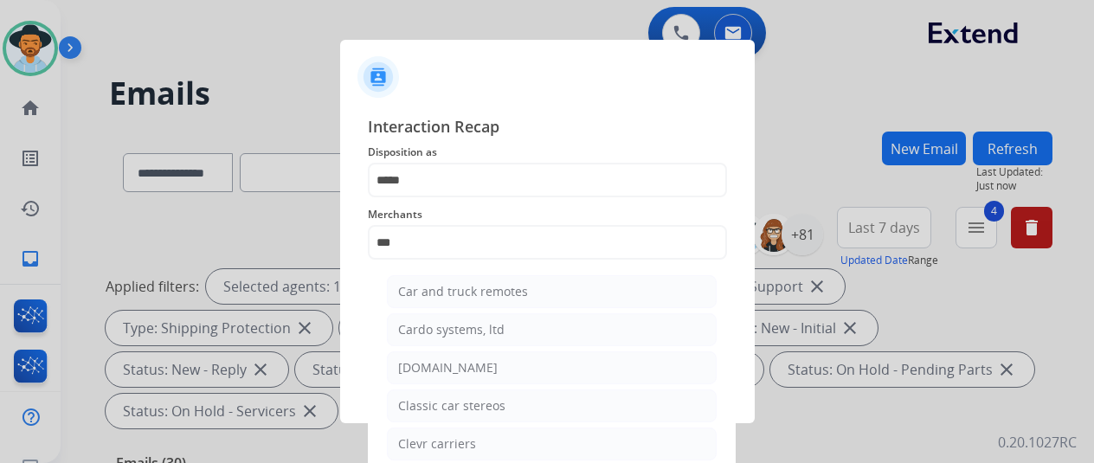
drag, startPoint x: 422, startPoint y: 363, endPoint x: 432, endPoint y: 349, distance: 17.3
click at [422, 361] on div "[DOMAIN_NAME]" at bounding box center [448, 367] width 100 height 17
type input "**********"
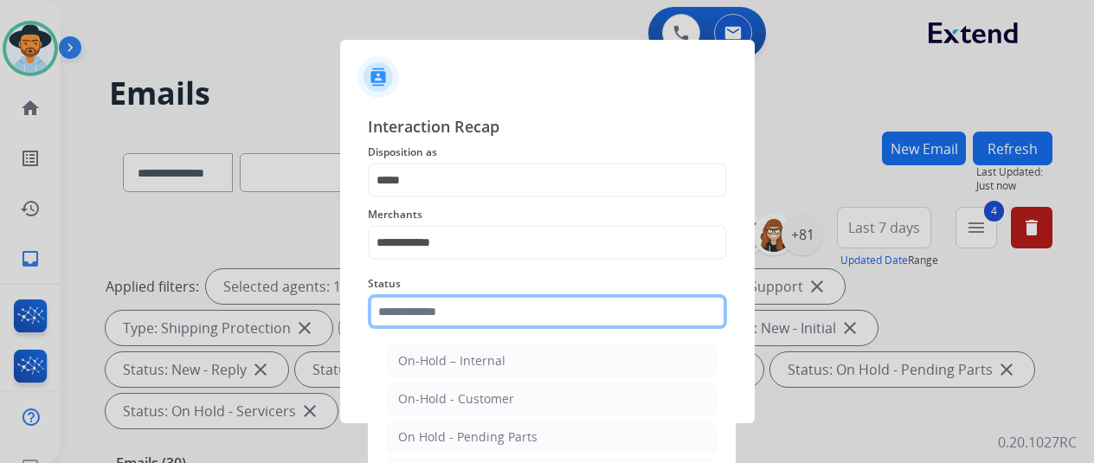
click at [433, 310] on input "text" at bounding box center [547, 311] width 359 height 35
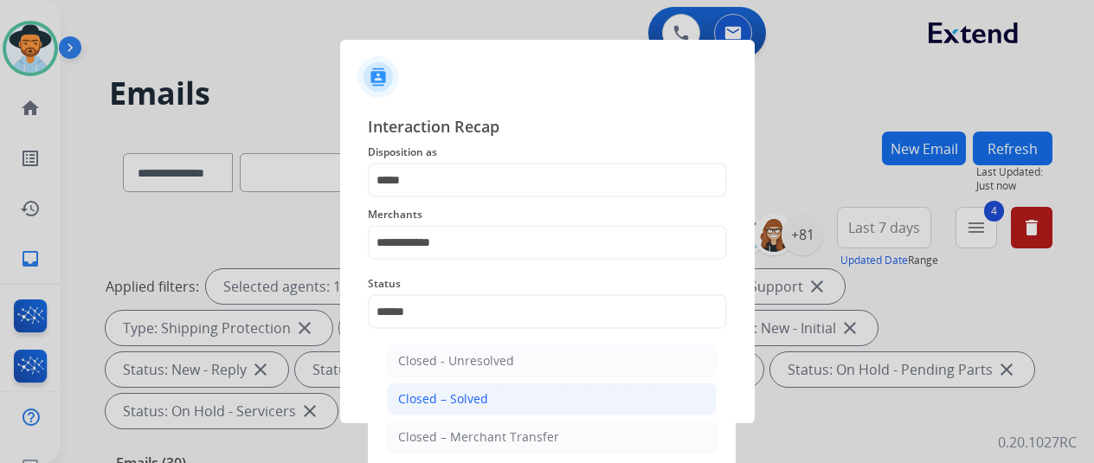
click at [443, 399] on div "Closed – Solved" at bounding box center [443, 398] width 90 height 17
type input "**********"
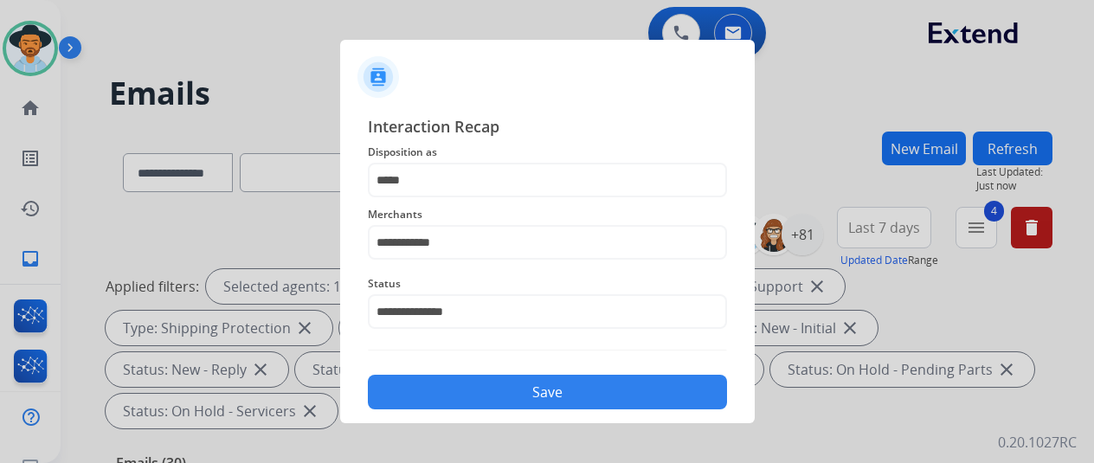
click at [495, 383] on button "Save" at bounding box center [547, 392] width 359 height 35
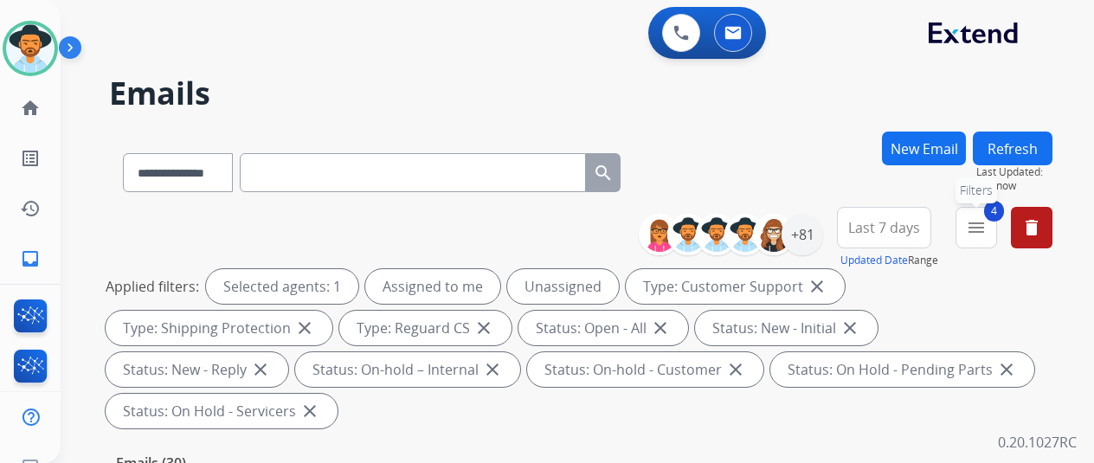
click at [986, 227] on mat-icon "menu" at bounding box center [976, 227] width 21 height 21
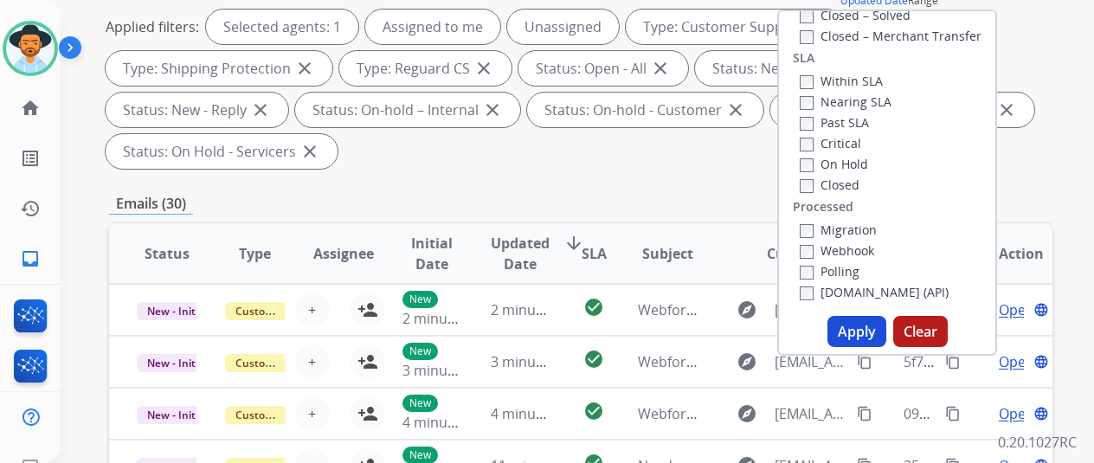
click at [864, 329] on button "Apply" at bounding box center [857, 331] width 59 height 31
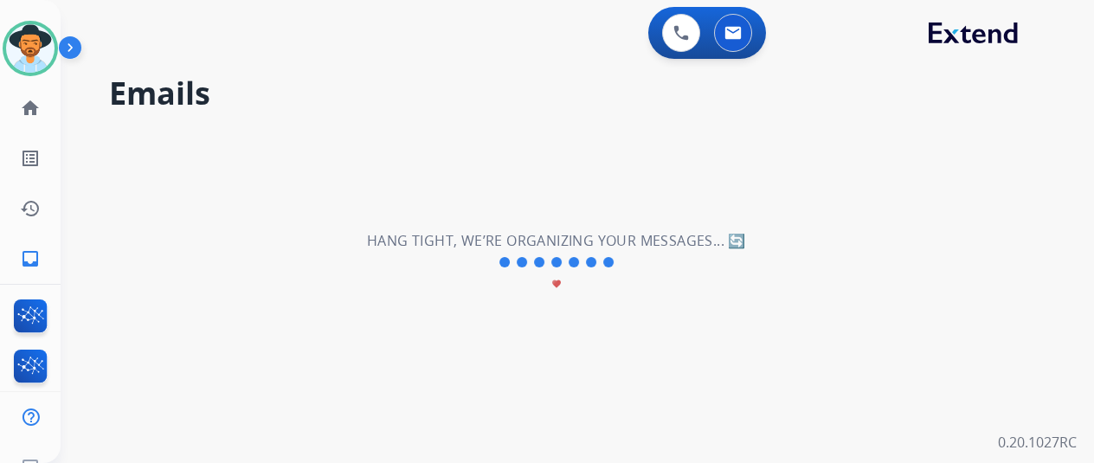
scroll to position [0, 0]
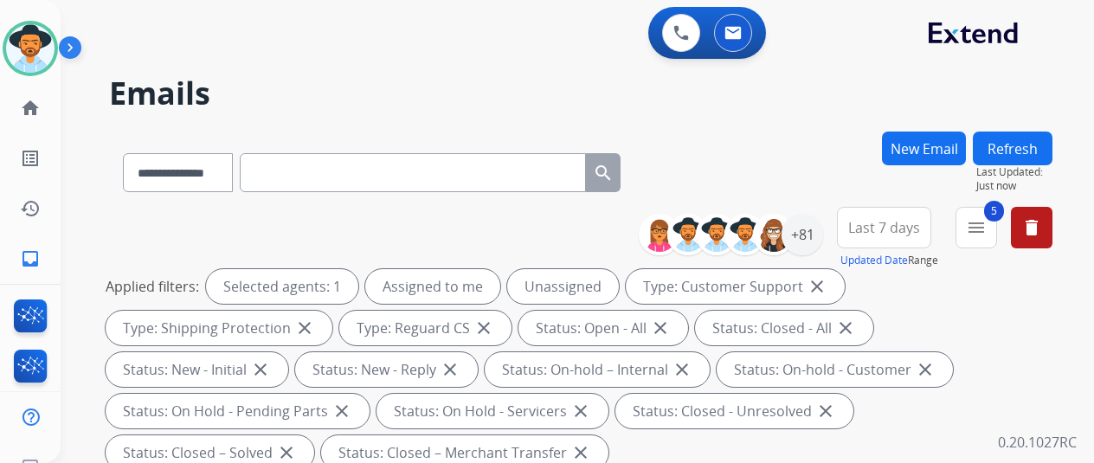
click at [822, 113] on div "**********" at bounding box center [557, 293] width 992 height 463
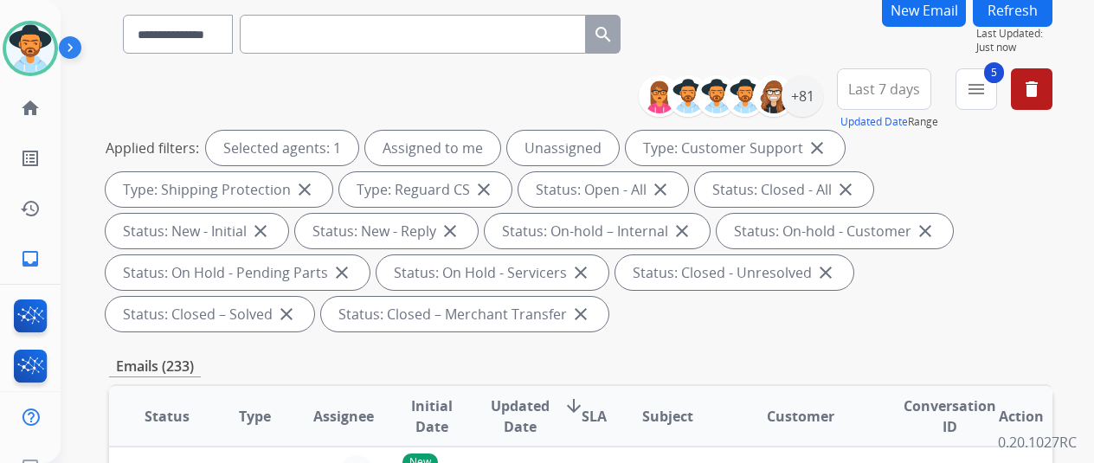
scroll to position [260, 0]
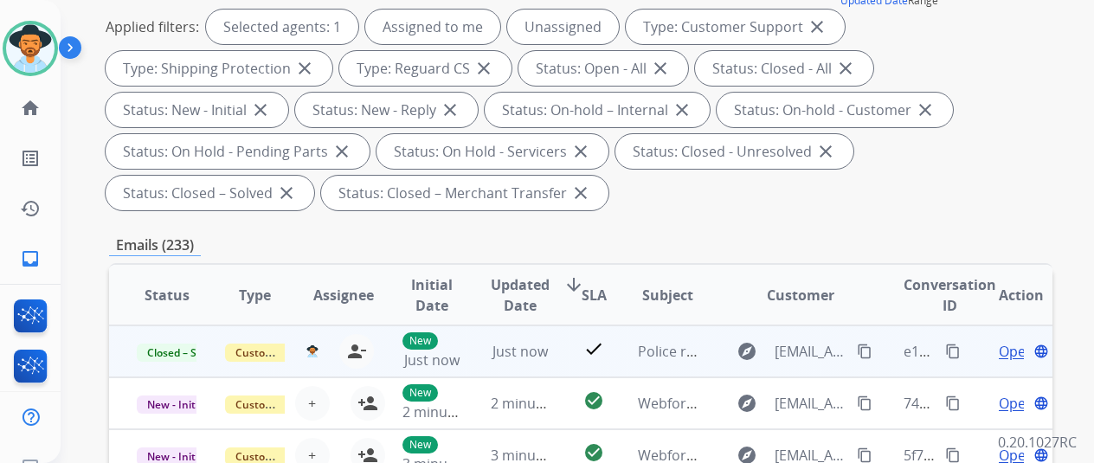
click at [954, 352] on mat-icon "content_copy" at bounding box center [953, 352] width 16 height 16
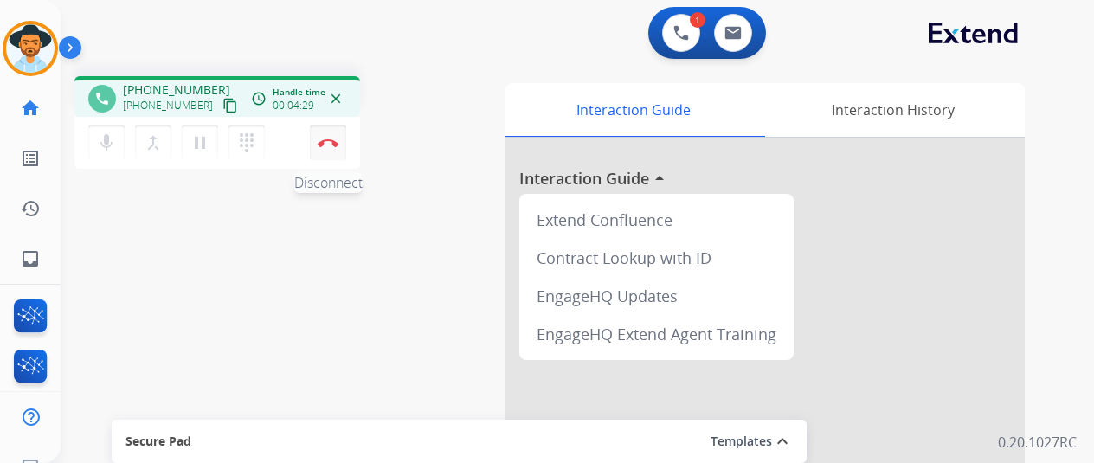
click at [329, 145] on img at bounding box center [328, 143] width 21 height 9
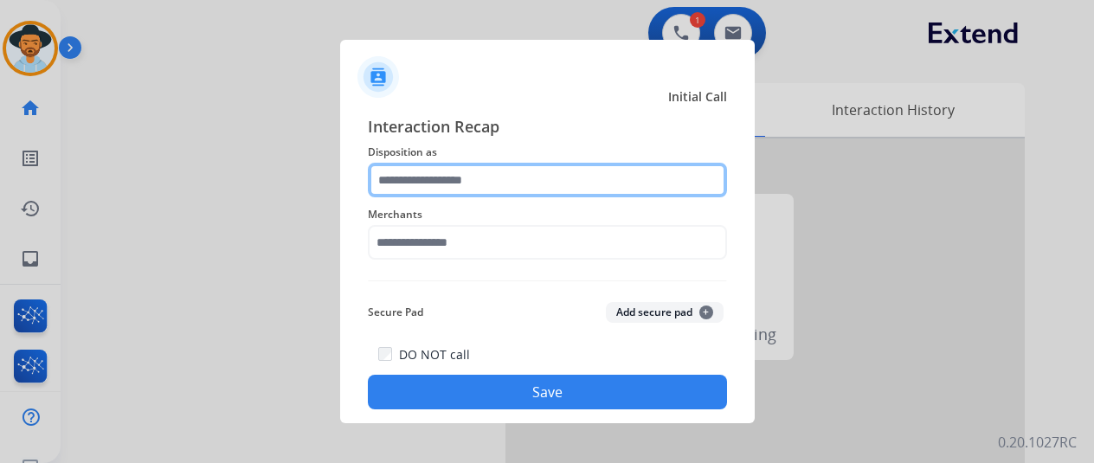
click at [420, 183] on input "text" at bounding box center [547, 180] width 359 height 35
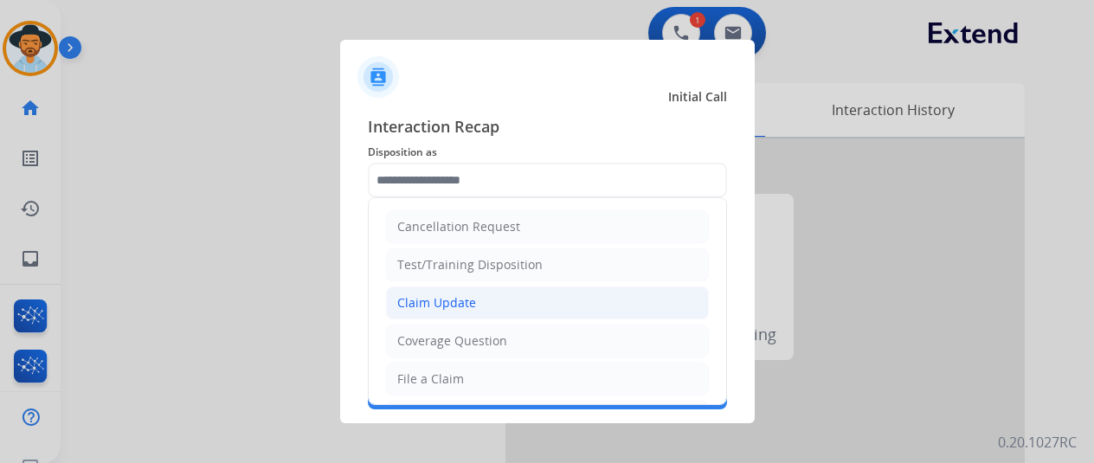
click at [426, 302] on div "Claim Update" at bounding box center [436, 302] width 79 height 17
type input "**********"
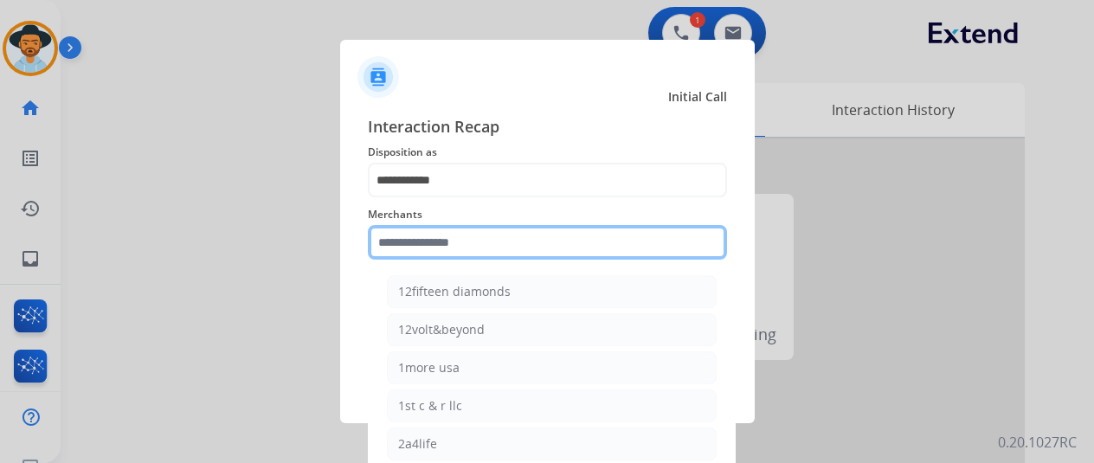
click at [414, 238] on input "text" at bounding box center [547, 242] width 359 height 35
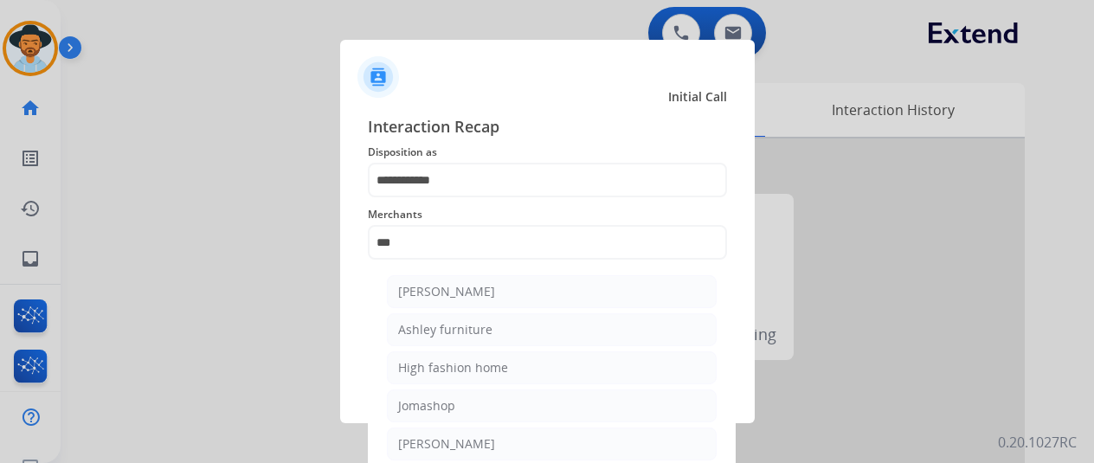
drag, startPoint x: 435, startPoint y: 293, endPoint x: 466, endPoint y: 289, distance: 30.6
click at [436, 295] on div "[PERSON_NAME]" at bounding box center [446, 291] width 97 height 17
type input "**********"
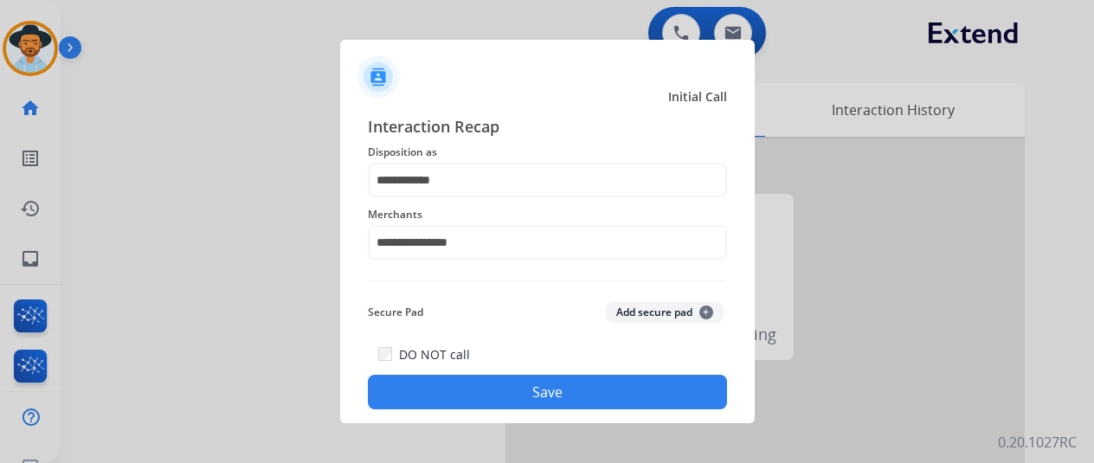
click at [514, 401] on button "Save" at bounding box center [547, 392] width 359 height 35
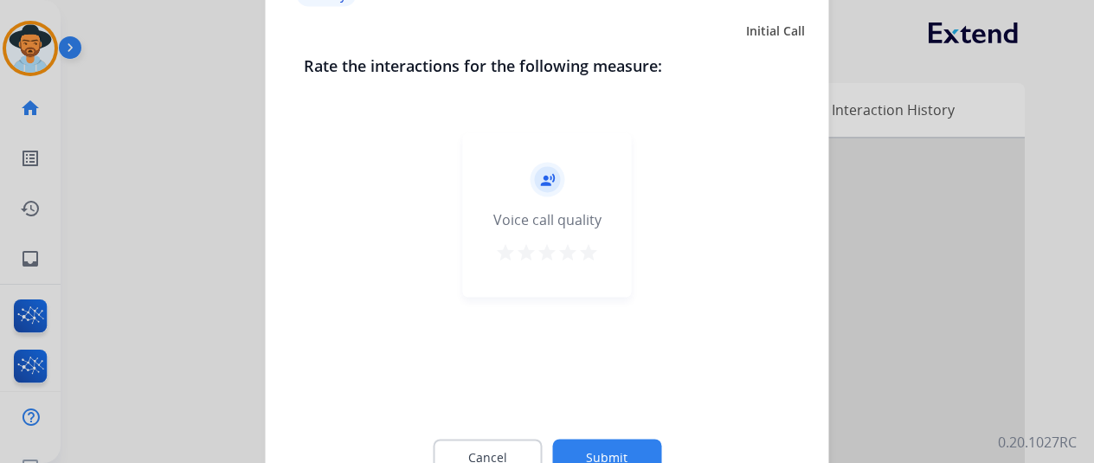
click at [612, 441] on button "Submit" at bounding box center [606, 457] width 109 height 36
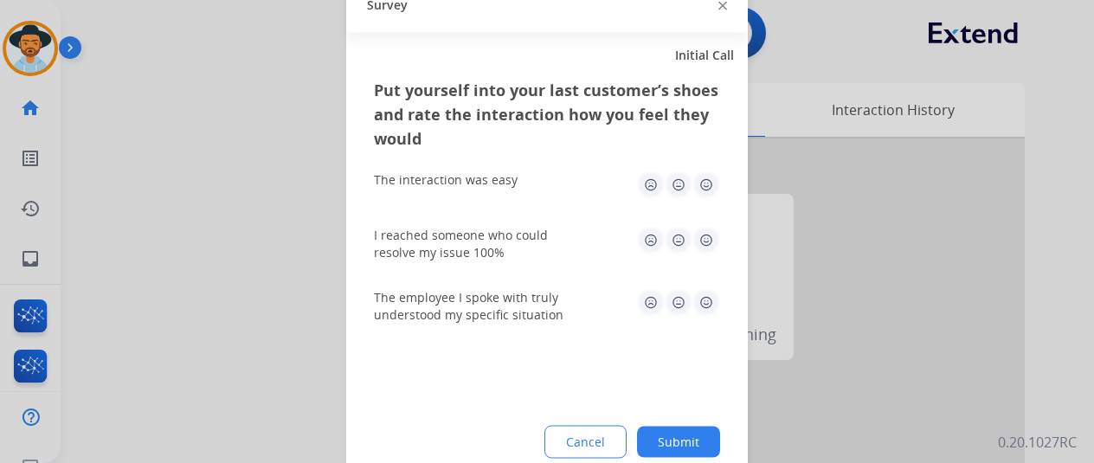
click at [687, 443] on button "Submit" at bounding box center [678, 441] width 83 height 31
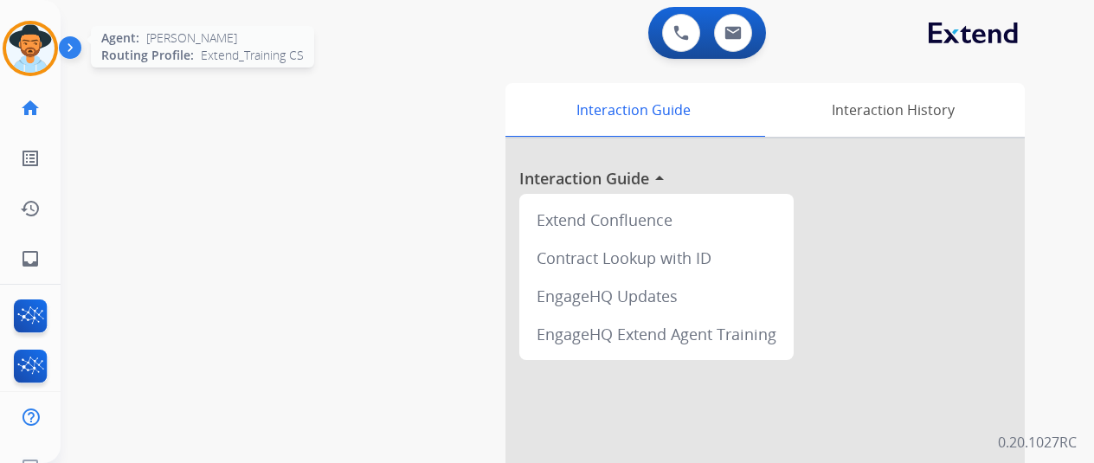
click at [37, 50] on img at bounding box center [30, 48] width 48 height 48
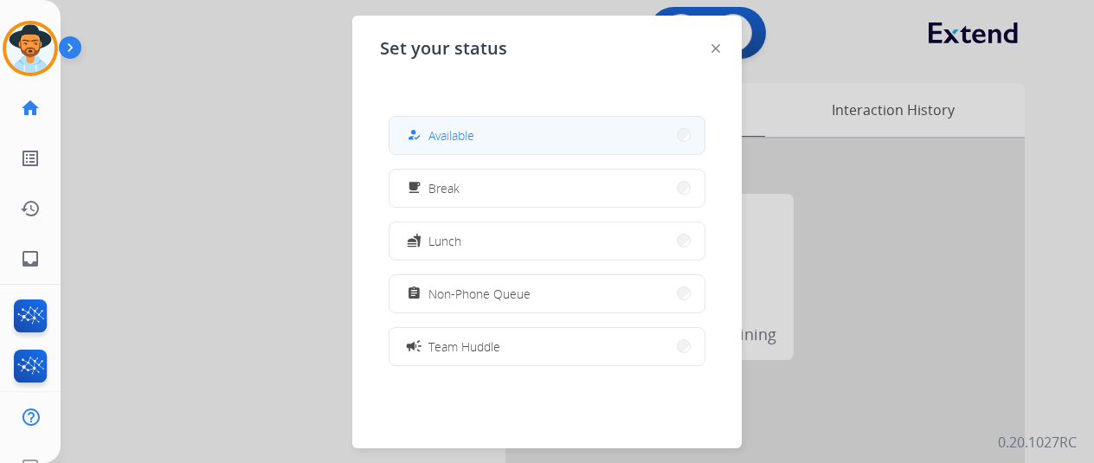
click at [468, 129] on span "Available" at bounding box center [452, 135] width 46 height 18
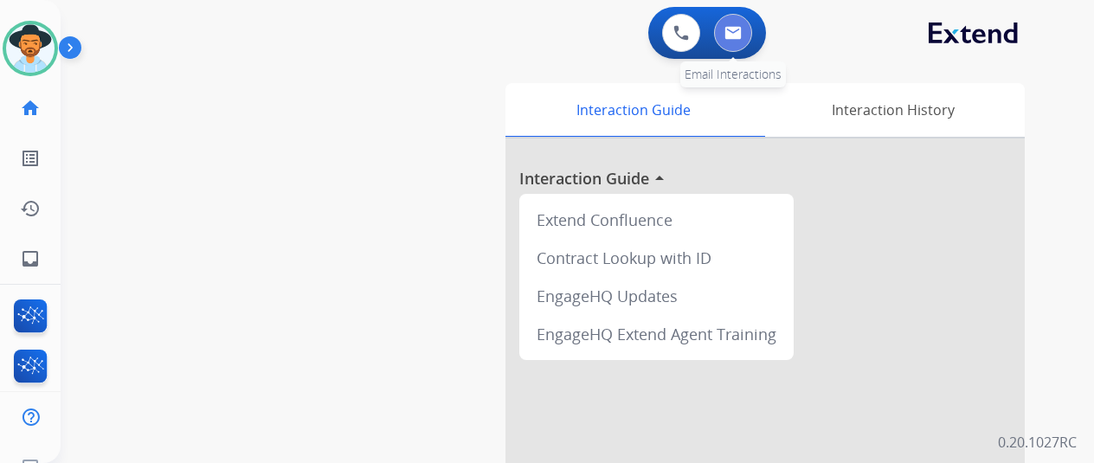
click at [742, 31] on img at bounding box center [733, 33] width 17 height 14
select select "**********"
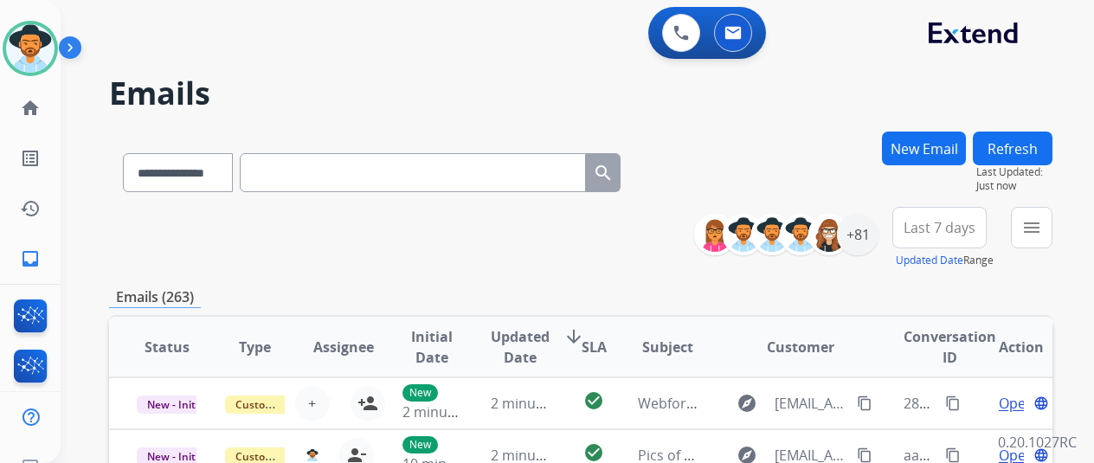
click at [930, 142] on button "New Email" at bounding box center [924, 149] width 84 height 34
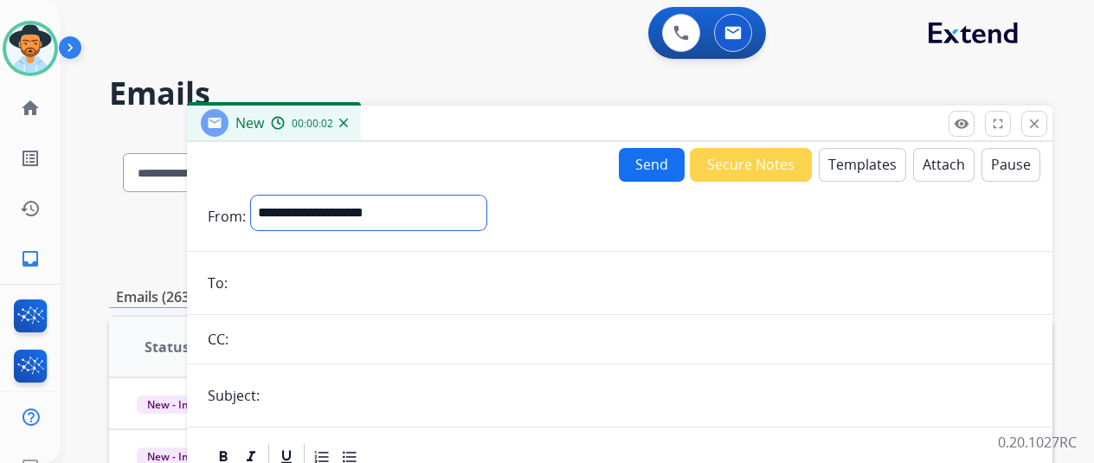
click at [291, 212] on select "**********" at bounding box center [368, 213] width 235 height 35
select select "**********"
click at [264, 196] on select "**********" at bounding box center [368, 213] width 235 height 35
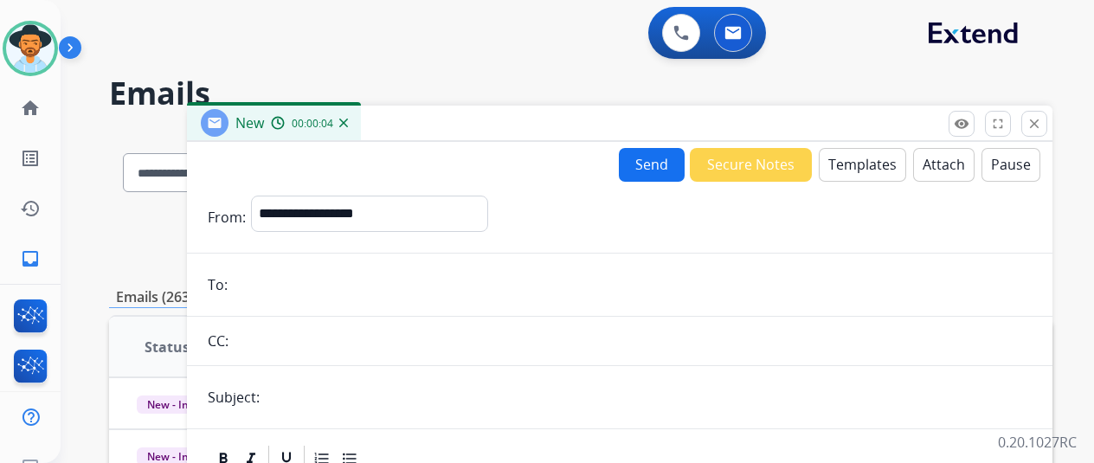
click at [284, 280] on input "email" at bounding box center [632, 284] width 799 height 35
paste input "**********"
type input "**********"
click at [334, 391] on input "text" at bounding box center [648, 397] width 767 height 35
type input "**********"
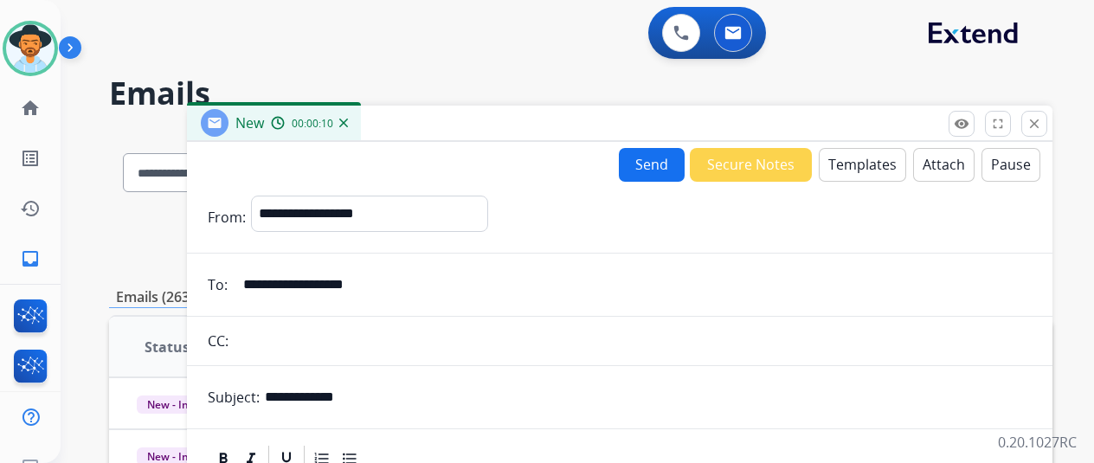
click at [871, 171] on button "Templates" at bounding box center [862, 165] width 87 height 34
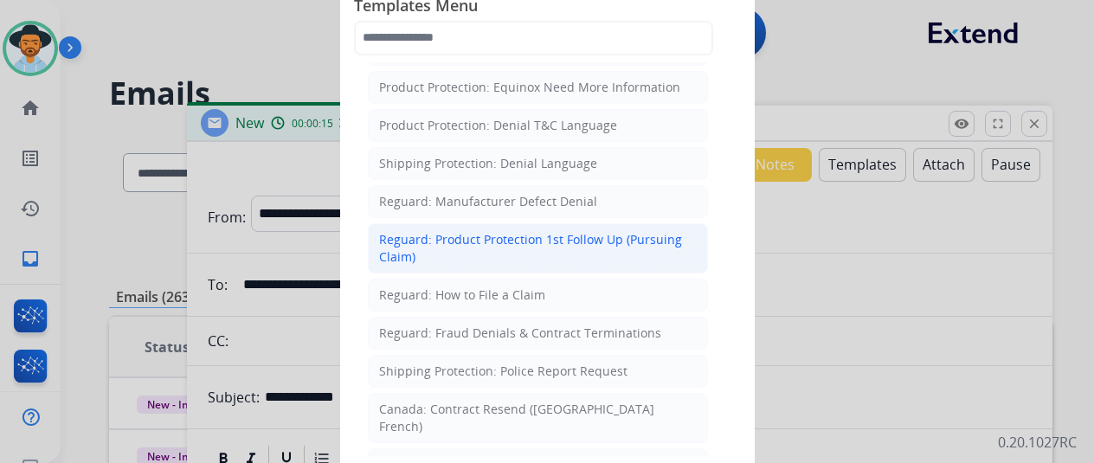
scroll to position [1731, 0]
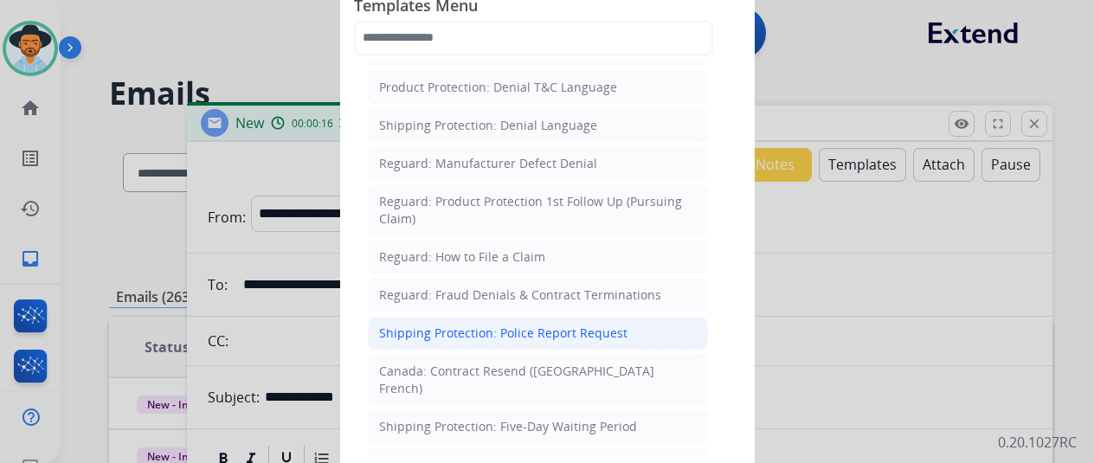
click at [433, 325] on div "Shipping Protection: Police Report Request" at bounding box center [503, 333] width 248 height 17
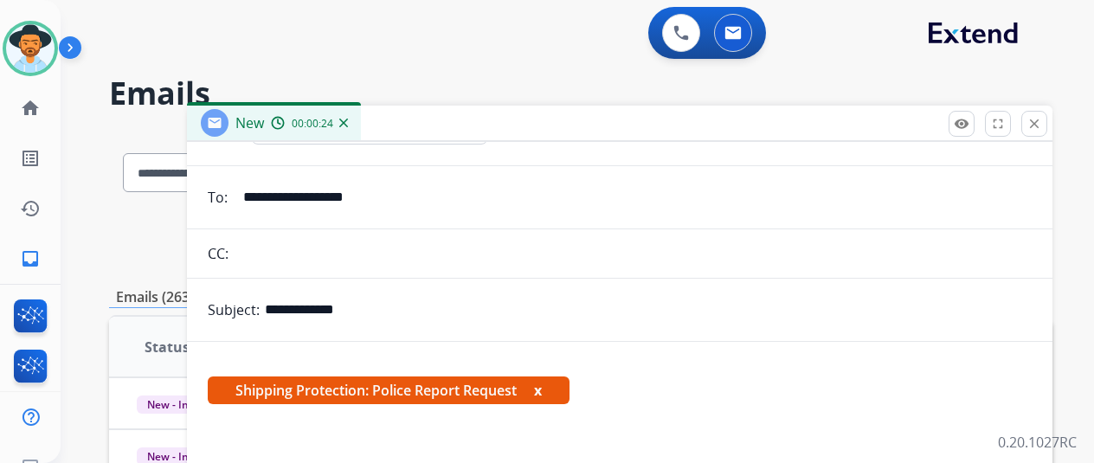
scroll to position [173, 0]
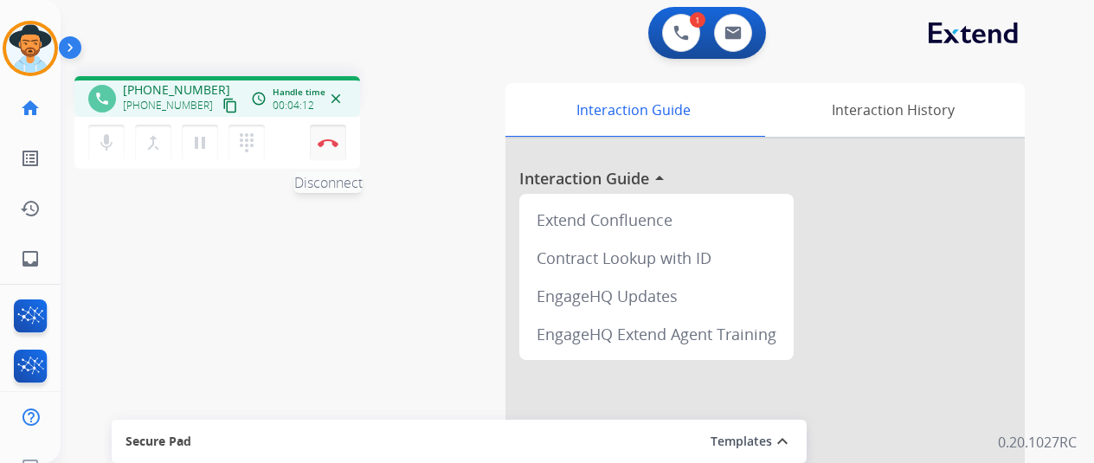
click at [325, 143] on img at bounding box center [328, 143] width 21 height 9
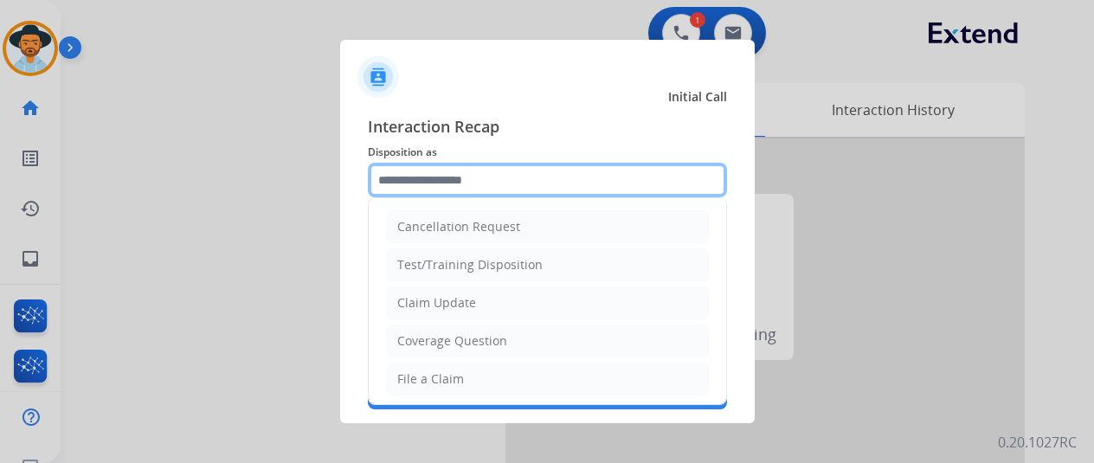
click at [403, 168] on input "text" at bounding box center [547, 180] width 359 height 35
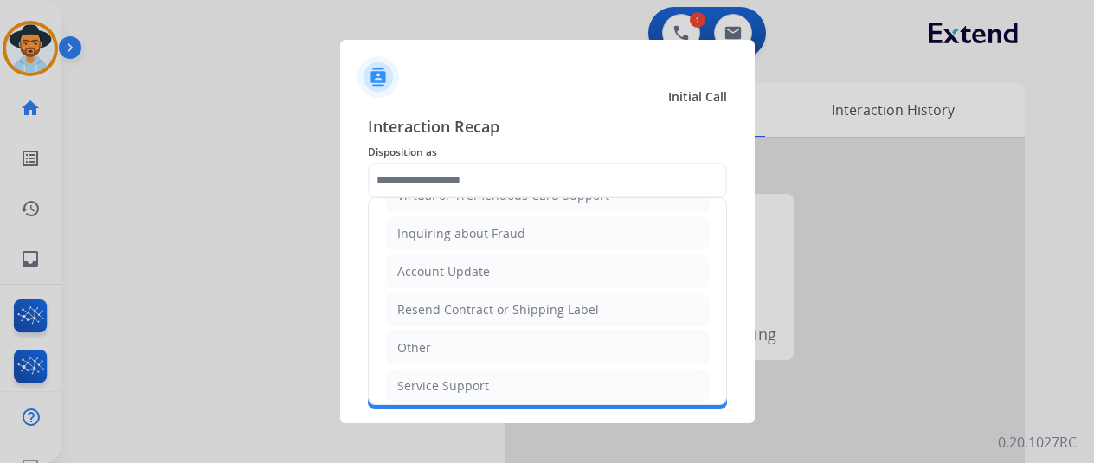
drag, startPoint x: 458, startPoint y: 309, endPoint x: 419, endPoint y: 205, distance: 110.9
click at [455, 306] on div "Resend Contract or Shipping Label" at bounding box center [498, 309] width 202 height 17
type input "**********"
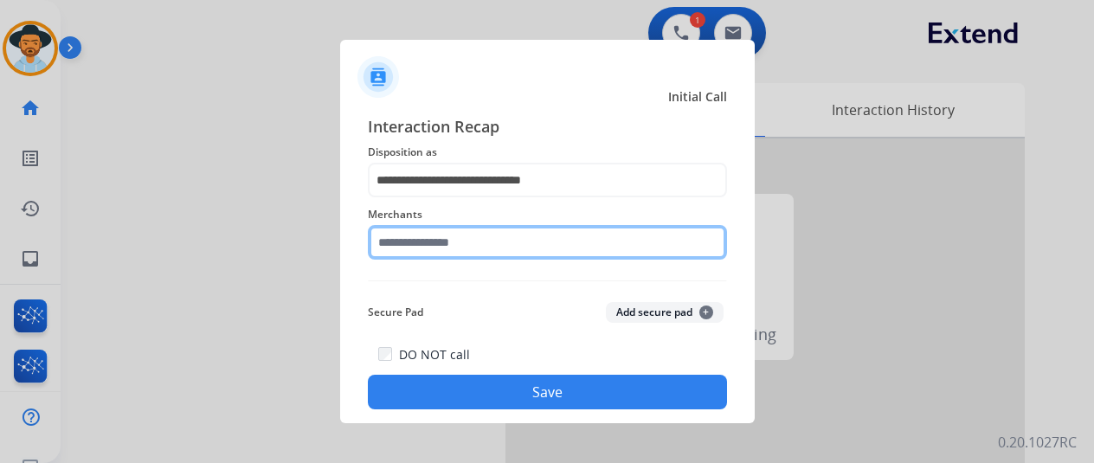
drag, startPoint x: 402, startPoint y: 243, endPoint x: 402, endPoint y: 264, distance: 20.8
click at [402, 258] on input "text" at bounding box center [547, 242] width 359 height 35
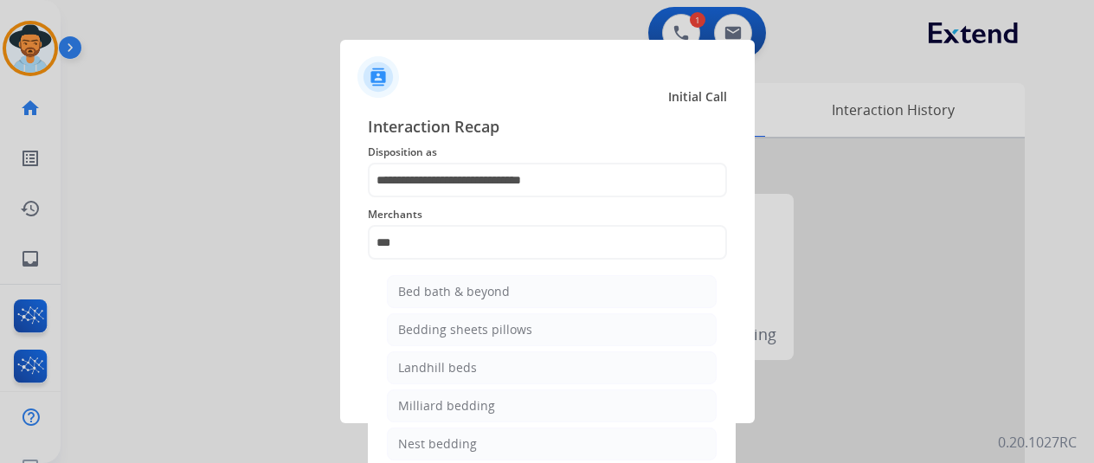
click at [473, 277] on li "Bed bath & beyond" at bounding box center [552, 291] width 330 height 33
type input "**********"
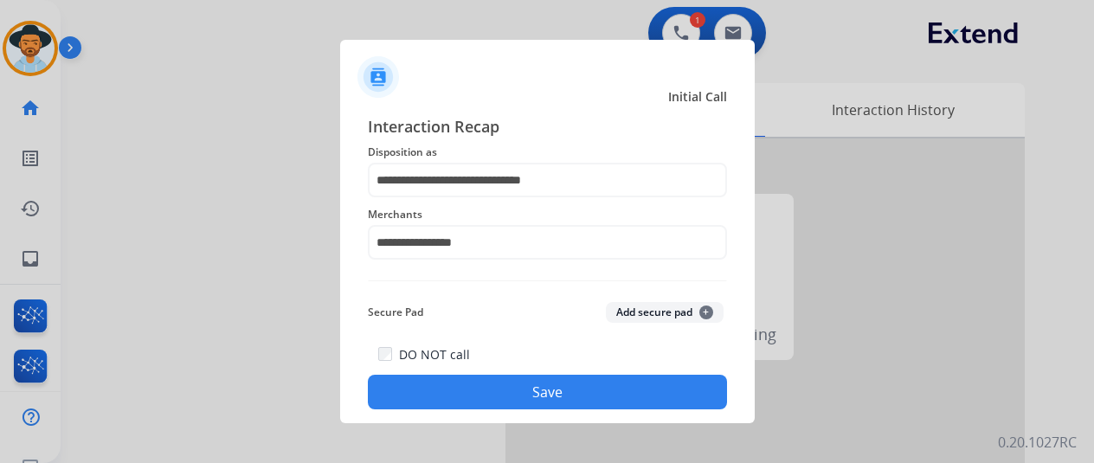
click at [521, 382] on button "Save" at bounding box center [547, 392] width 359 height 35
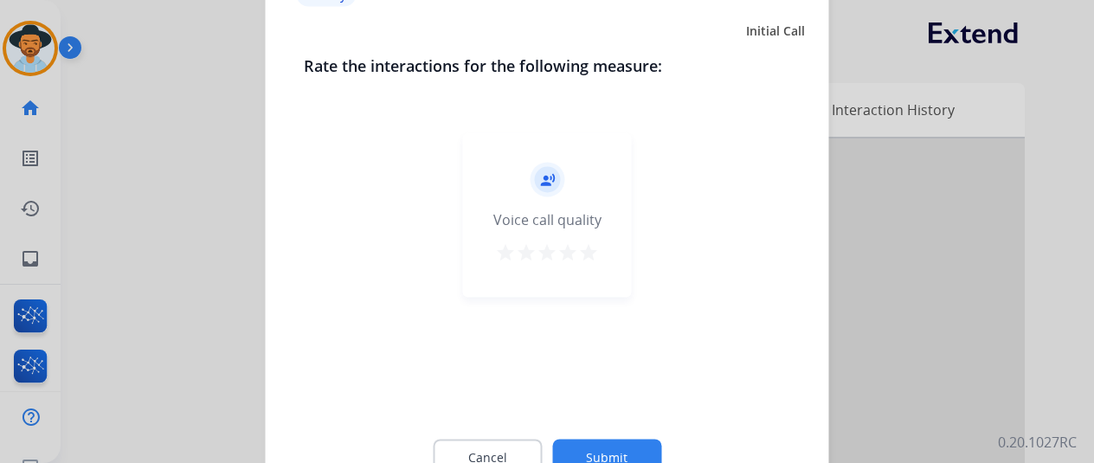
click at [616, 454] on button "Submit" at bounding box center [606, 457] width 109 height 36
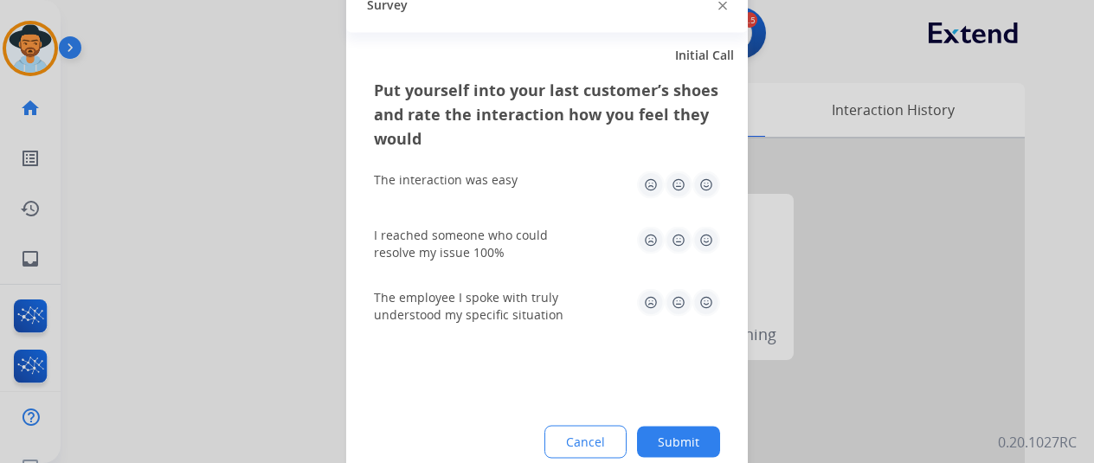
click at [694, 434] on button "Submit" at bounding box center [678, 441] width 83 height 31
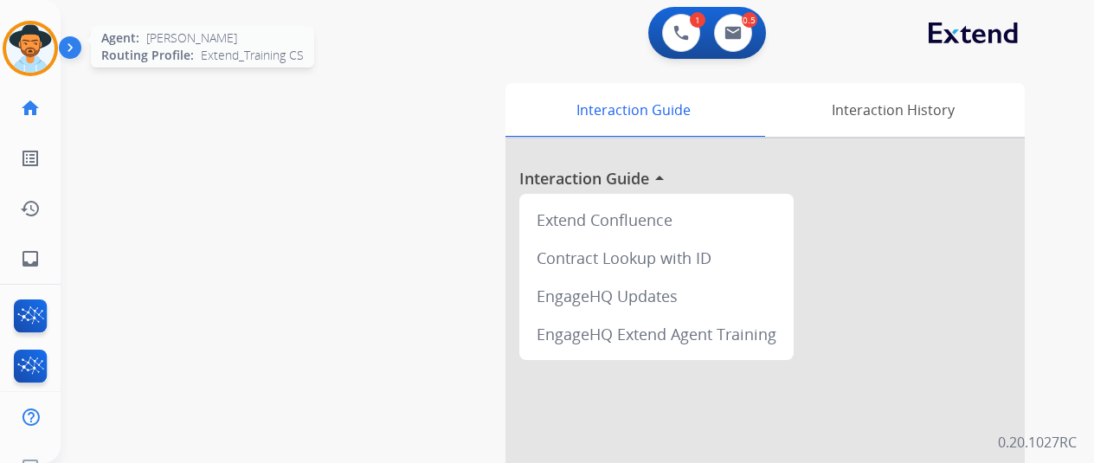
click at [32, 42] on img at bounding box center [30, 48] width 48 height 48
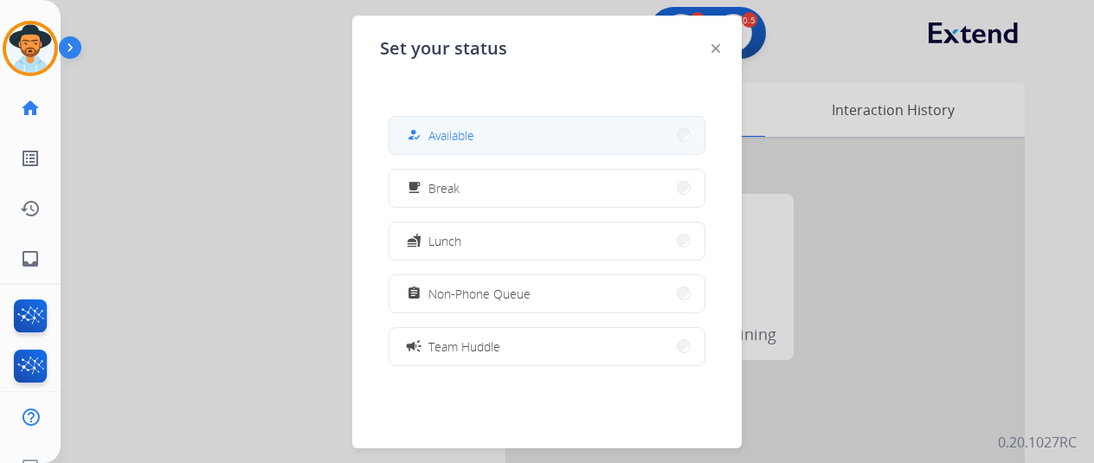
click at [506, 129] on button "how_to_reg Available" at bounding box center [547, 135] width 315 height 37
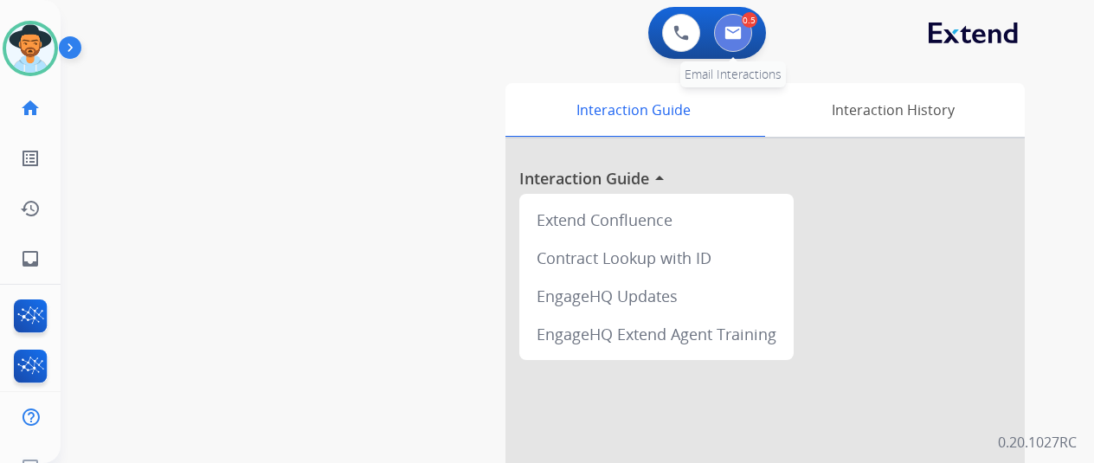
click at [742, 27] on img at bounding box center [733, 33] width 17 height 14
select select "**********"
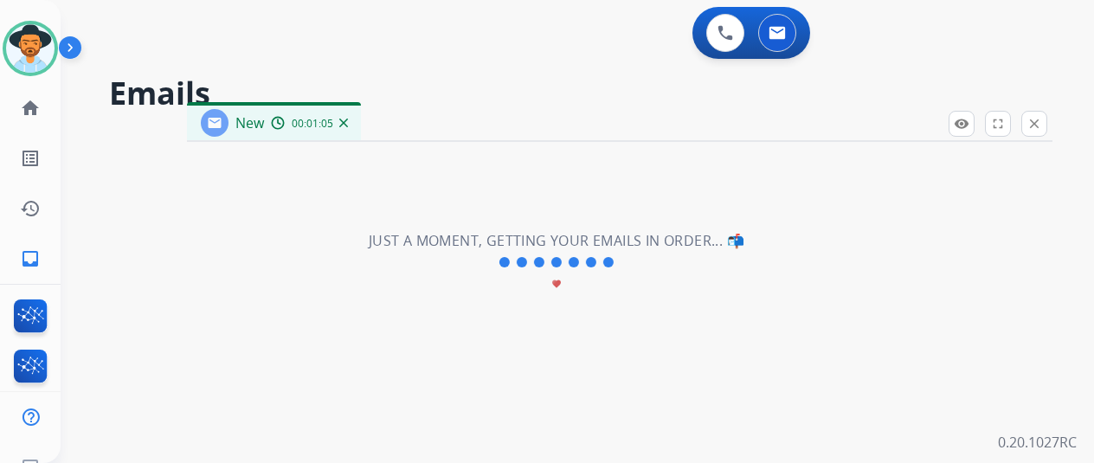
select select "**********"
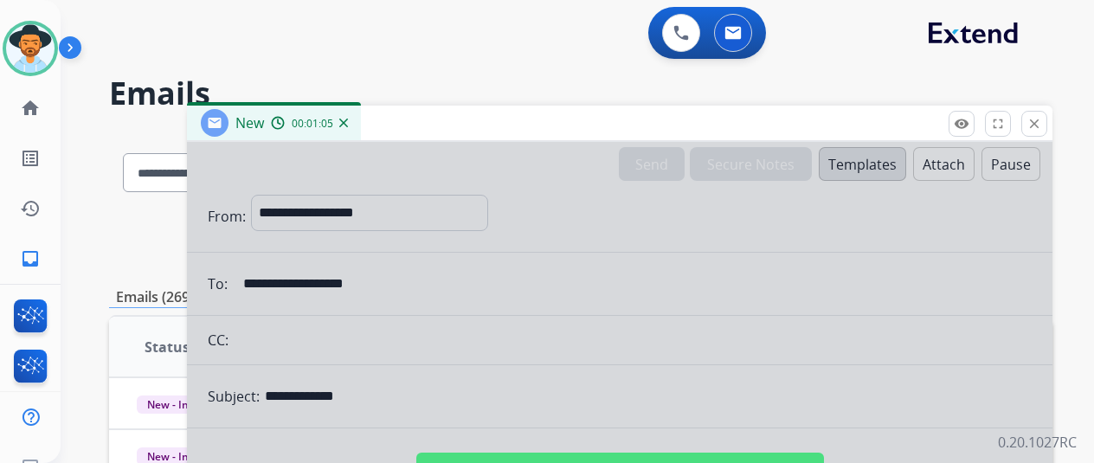
click at [506, 276] on div at bounding box center [620, 465] width 866 height 647
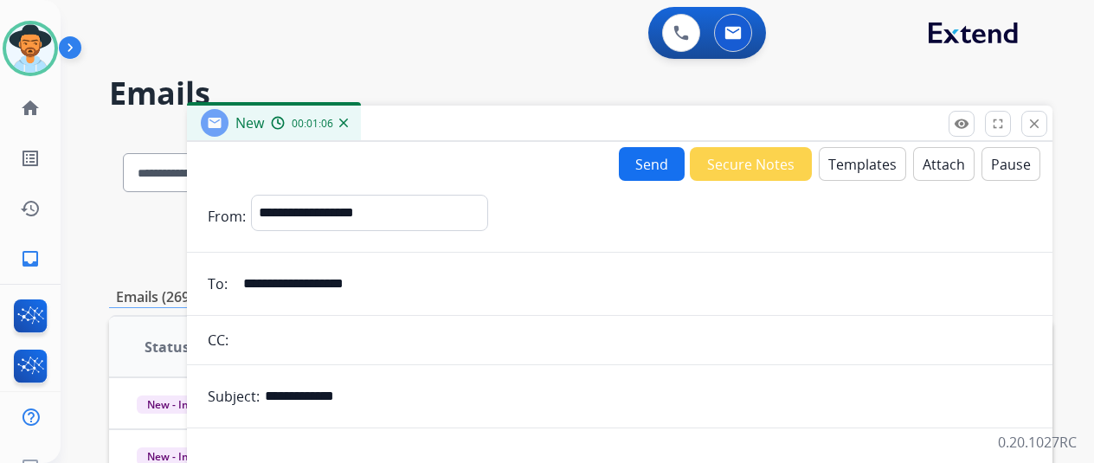
click at [869, 156] on button "Templates" at bounding box center [862, 164] width 87 height 34
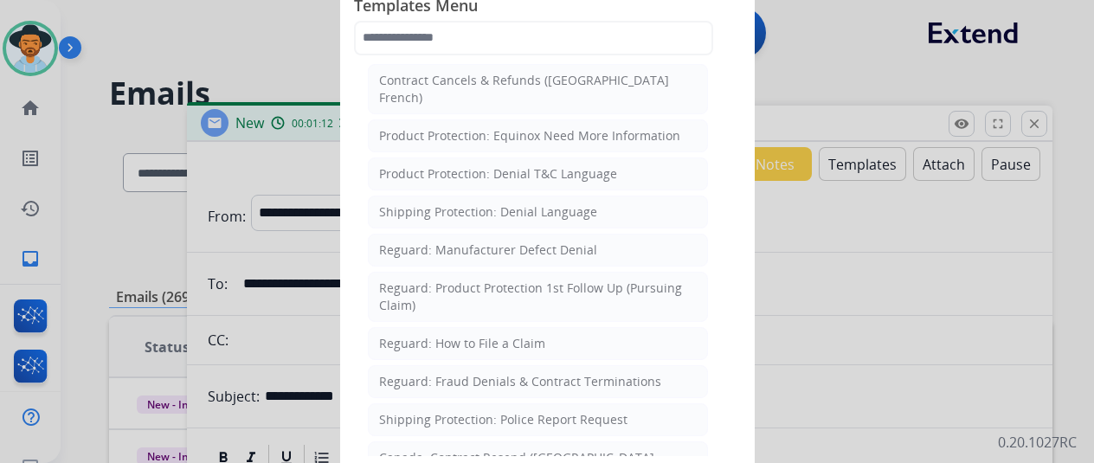
scroll to position [1818, 0]
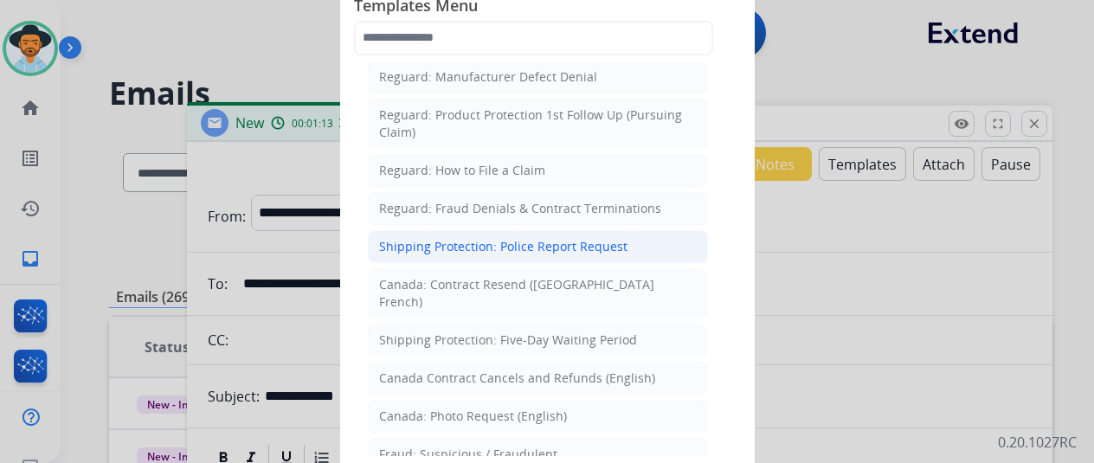
click at [499, 238] on div "Shipping Protection: Police Report Request" at bounding box center [503, 246] width 248 height 17
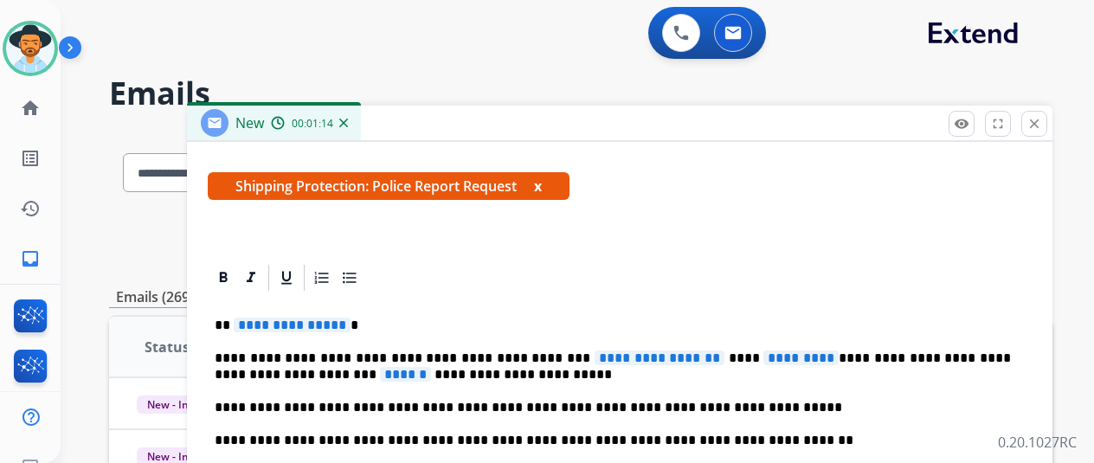
scroll to position [306, 0]
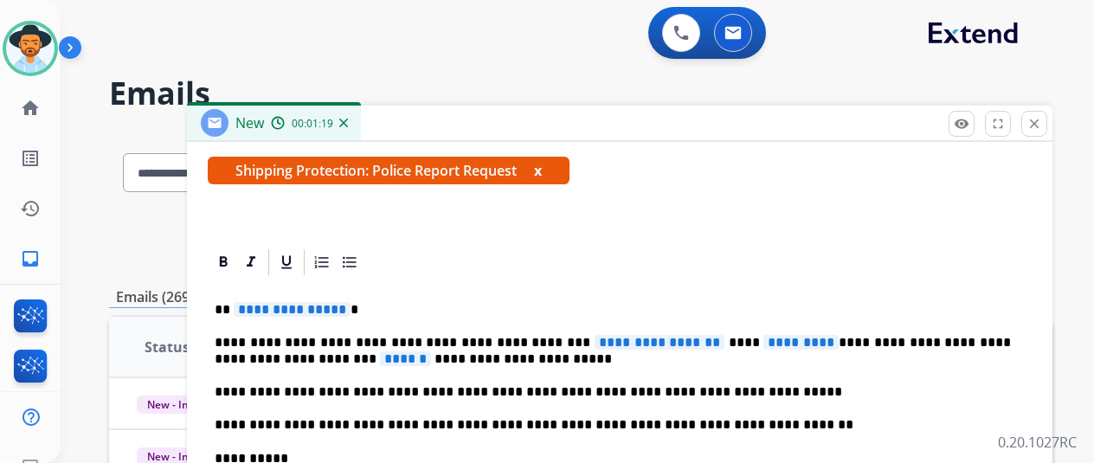
click at [350, 308] on span "**********" at bounding box center [292, 309] width 117 height 15
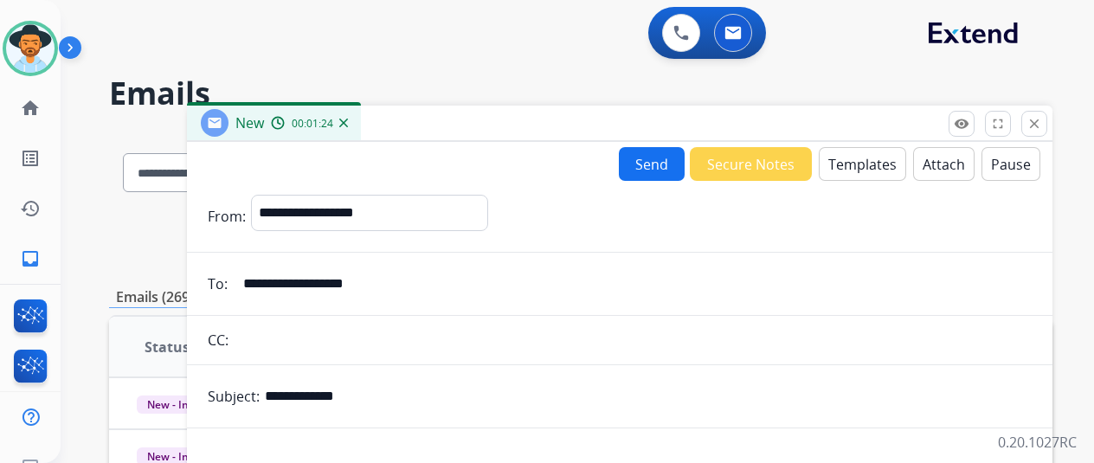
select select "**********"
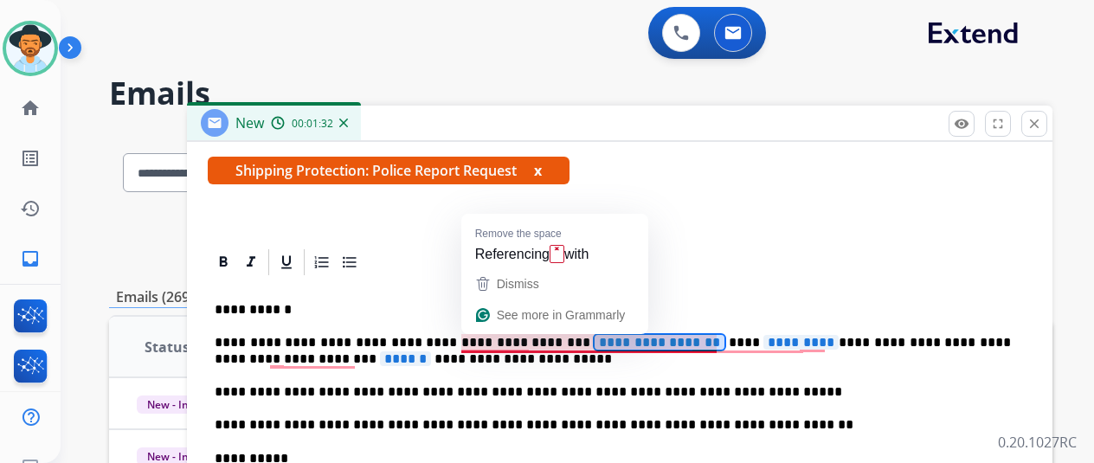
click at [655, 341] on span "**********" at bounding box center [660, 342] width 130 height 15
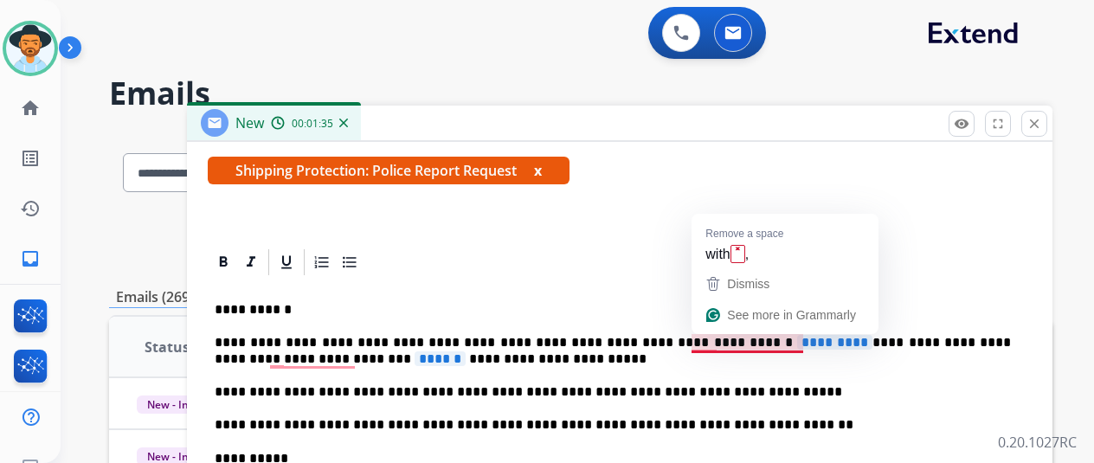
click at [797, 338] on span "*********" at bounding box center [834, 342] width 75 height 15
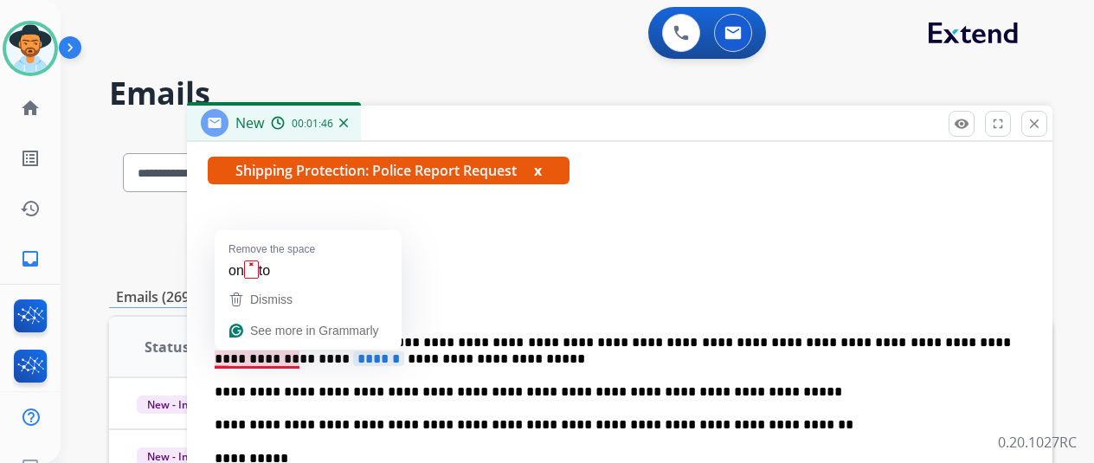
click at [353, 358] on span "******" at bounding box center [378, 358] width 51 height 15
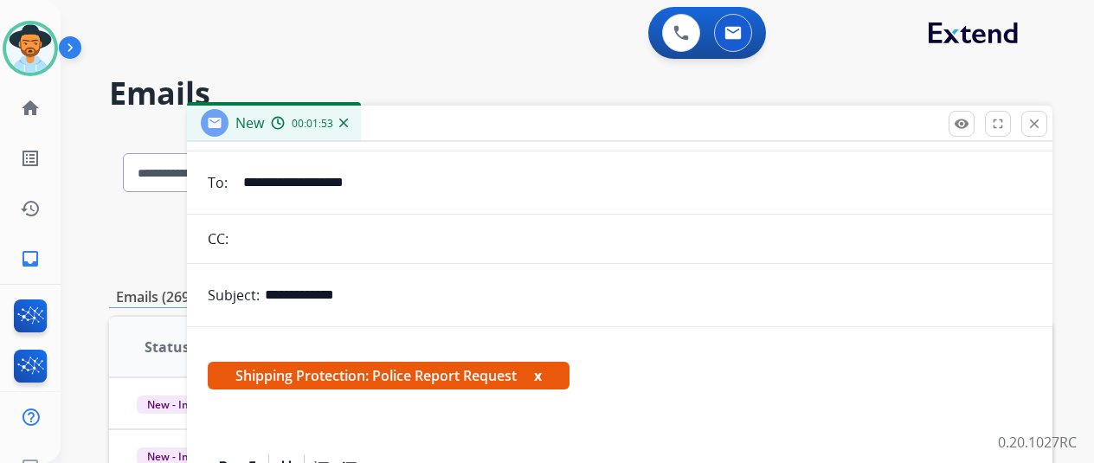
scroll to position [0, 0]
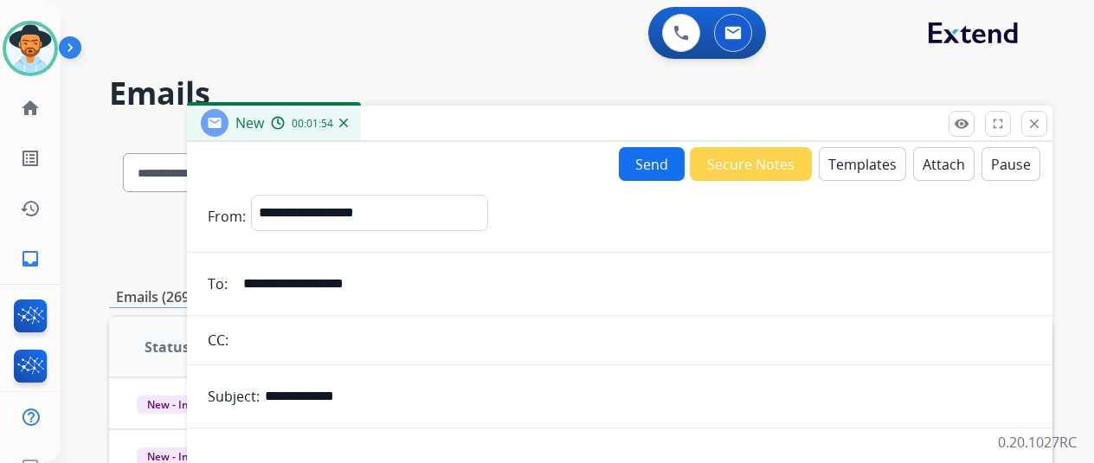
click at [648, 155] on button "Send" at bounding box center [652, 164] width 66 height 34
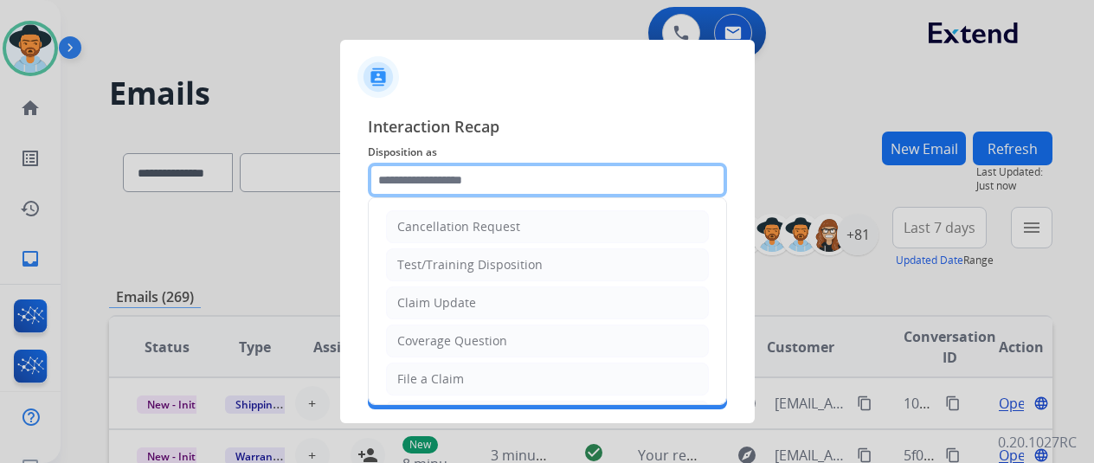
click at [426, 177] on input "text" at bounding box center [547, 180] width 359 height 35
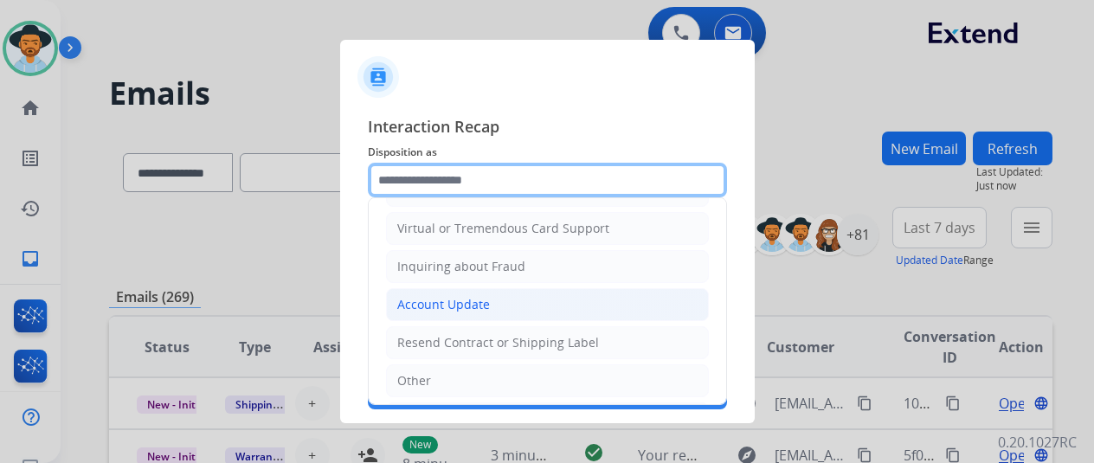
scroll to position [262, 0]
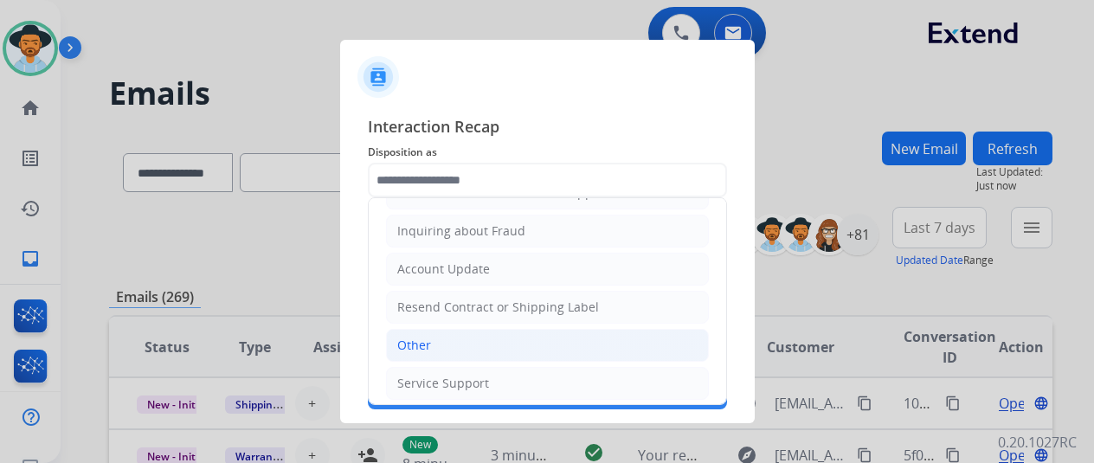
click at [407, 338] on div "Other" at bounding box center [414, 345] width 34 height 17
type input "*****"
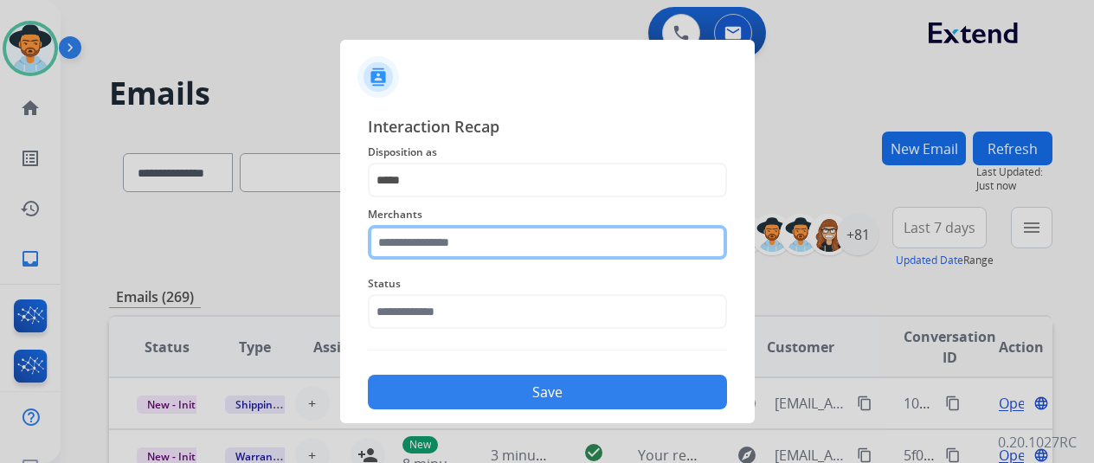
click at [416, 242] on input "text" at bounding box center [547, 242] width 359 height 35
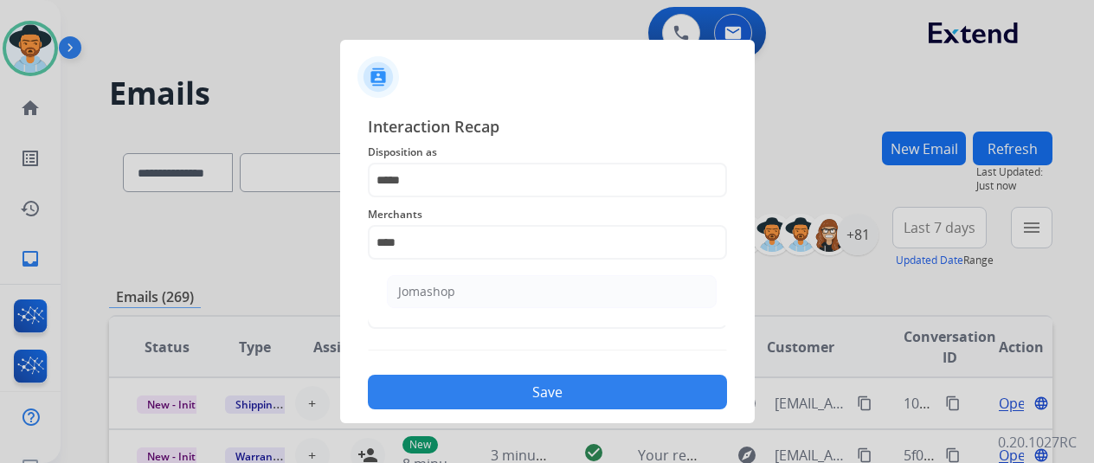
click at [431, 278] on li "Jomashop" at bounding box center [552, 291] width 330 height 33
type input "********"
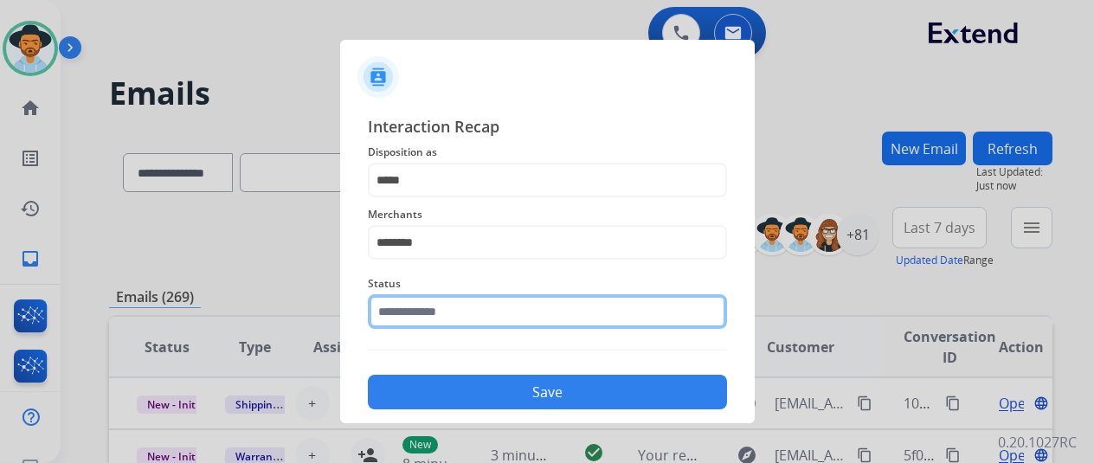
click at [402, 325] on input "text" at bounding box center [547, 311] width 359 height 35
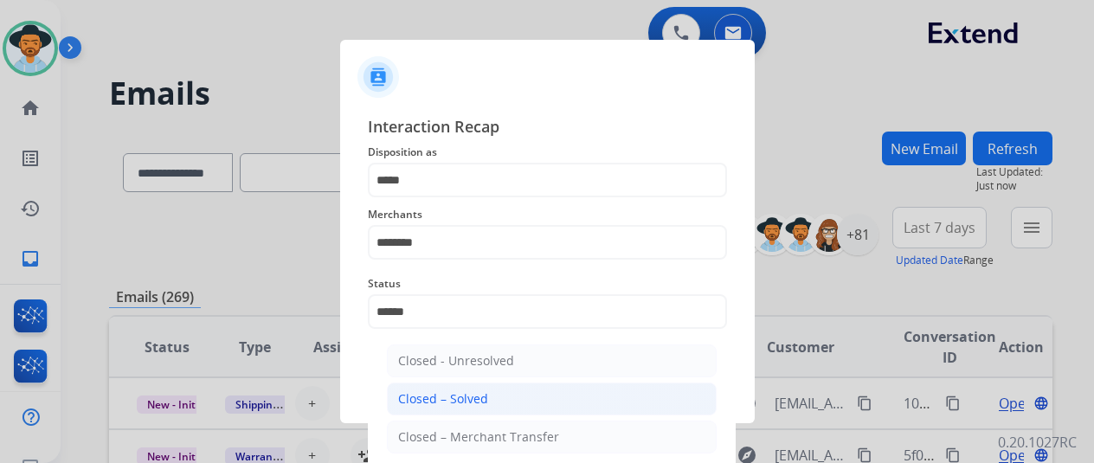
click at [452, 395] on div "Closed – Solved" at bounding box center [443, 398] width 90 height 17
type input "**********"
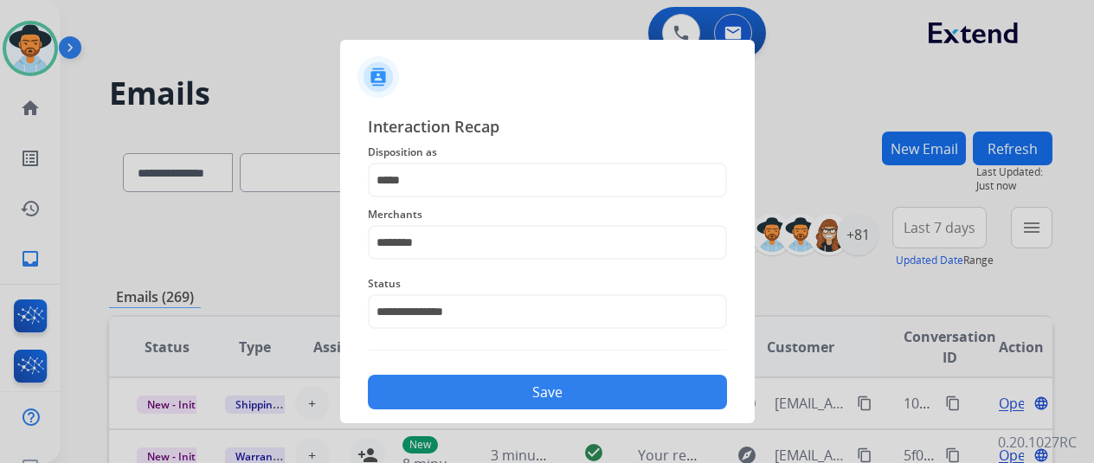
click at [488, 390] on button "Save" at bounding box center [547, 392] width 359 height 35
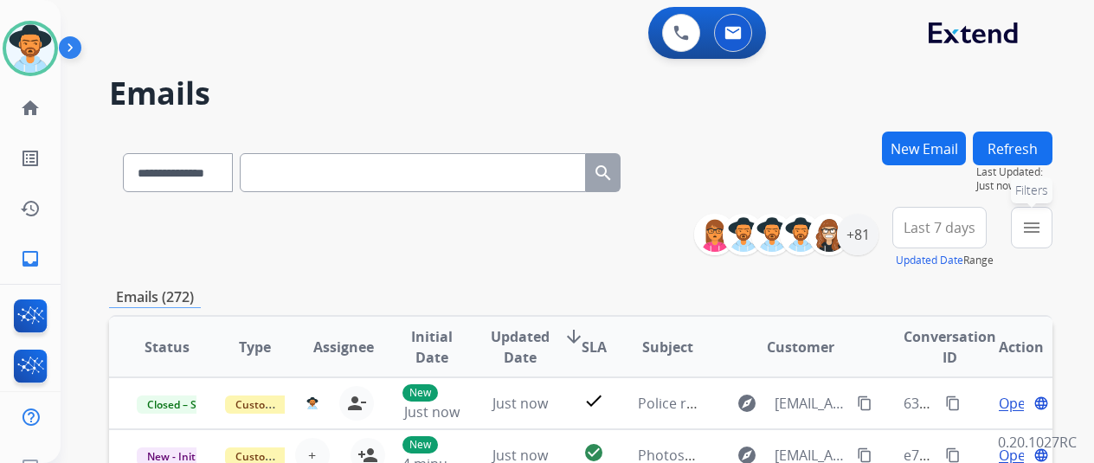
click at [1042, 219] on mat-icon "menu" at bounding box center [1031, 227] width 21 height 21
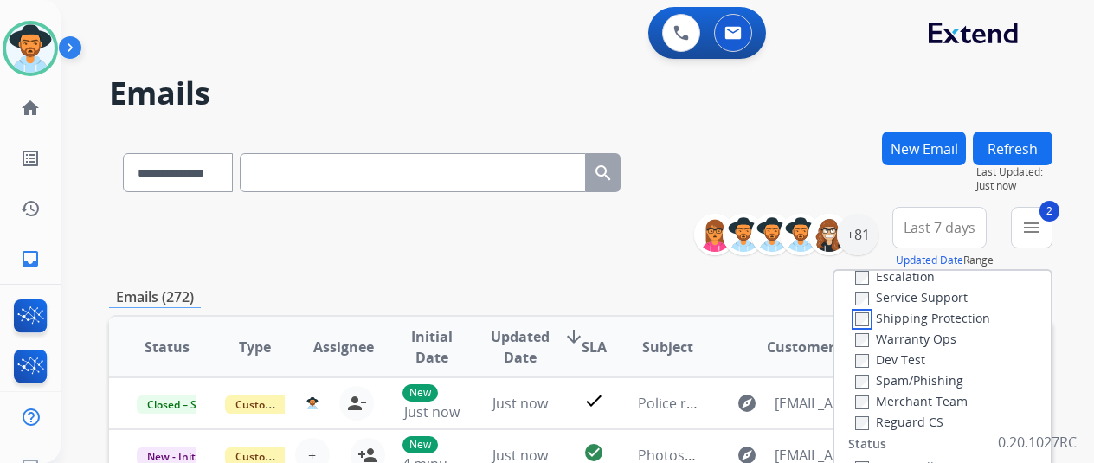
scroll to position [173, 0]
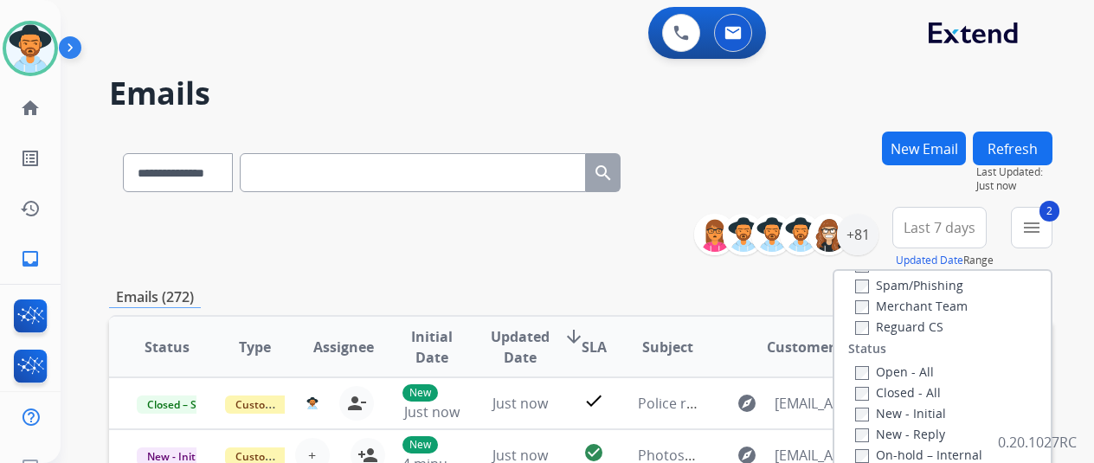
click at [611, 236] on div "**********" at bounding box center [581, 238] width 944 height 62
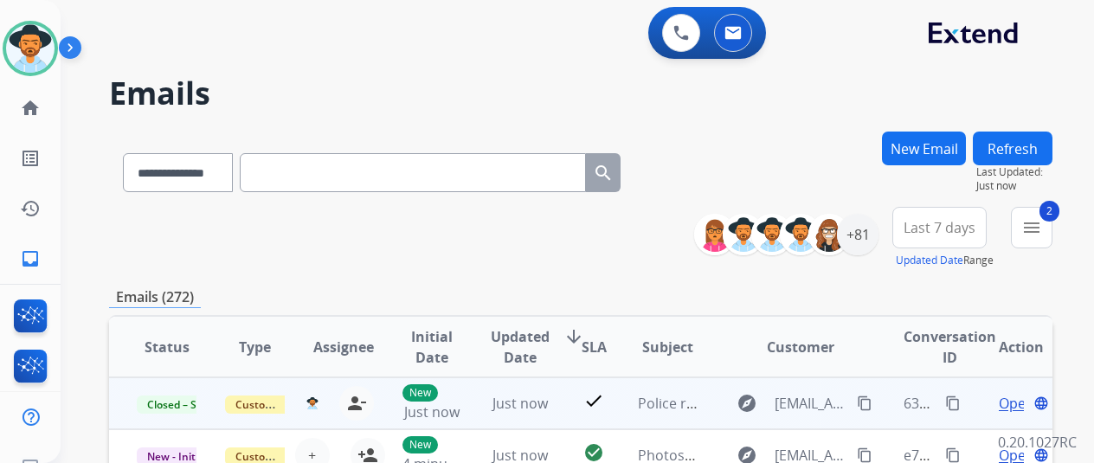
click at [954, 404] on mat-icon "content_copy" at bounding box center [953, 404] width 16 height 16
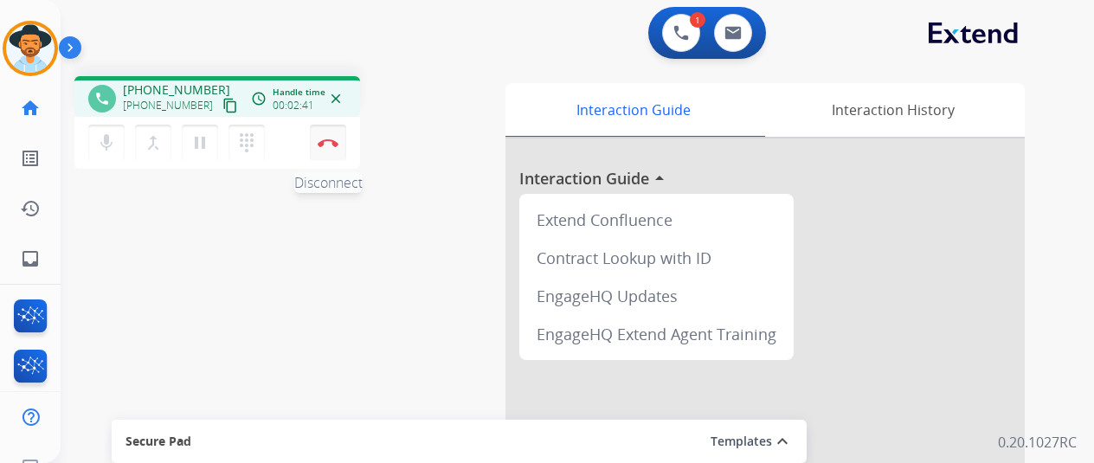
click at [328, 142] on img at bounding box center [328, 143] width 21 height 9
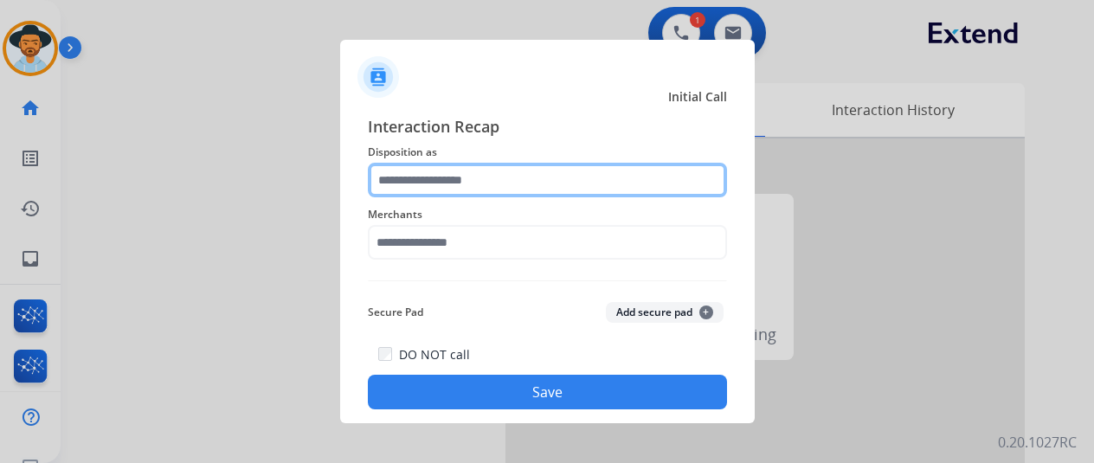
click at [450, 171] on input "text" at bounding box center [547, 180] width 359 height 35
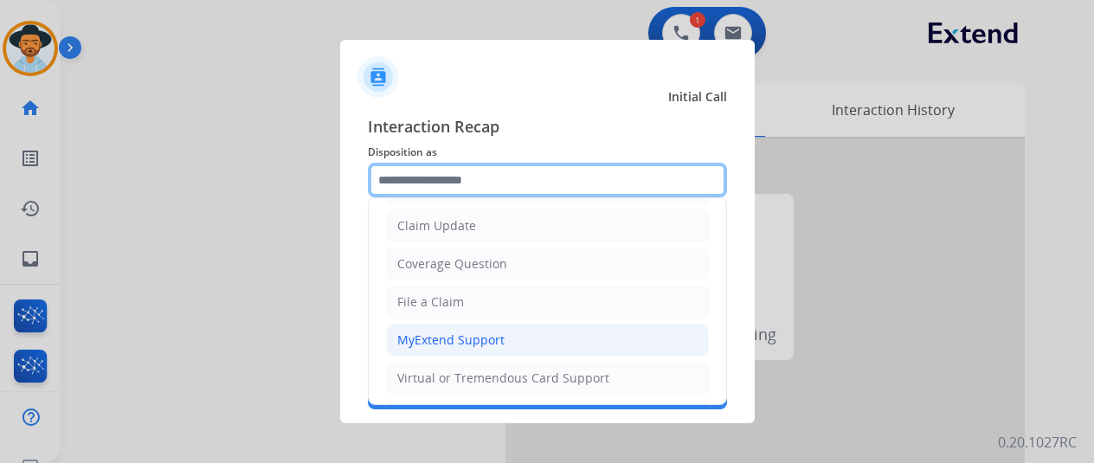
scroll to position [173, 0]
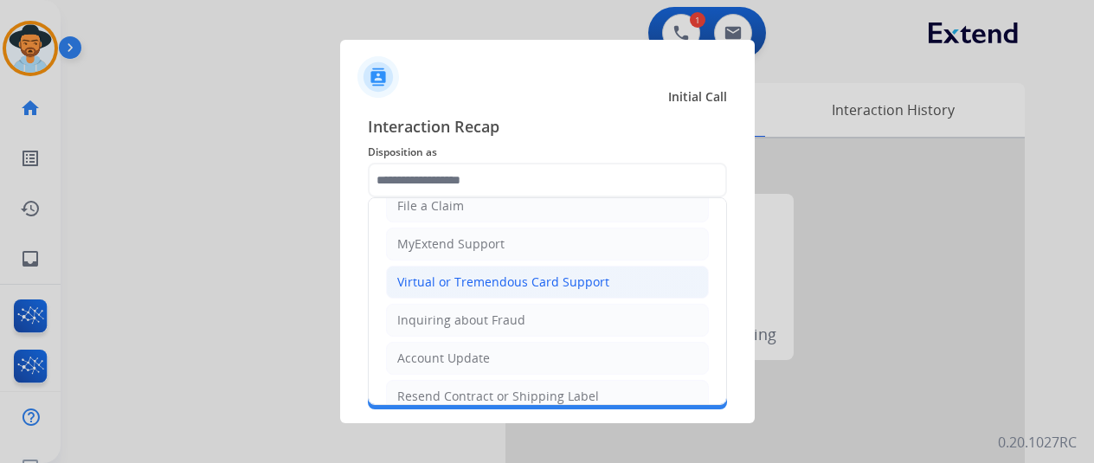
click at [445, 279] on div "Virtual or Tremendous Card Support" at bounding box center [503, 282] width 212 height 17
type input "**********"
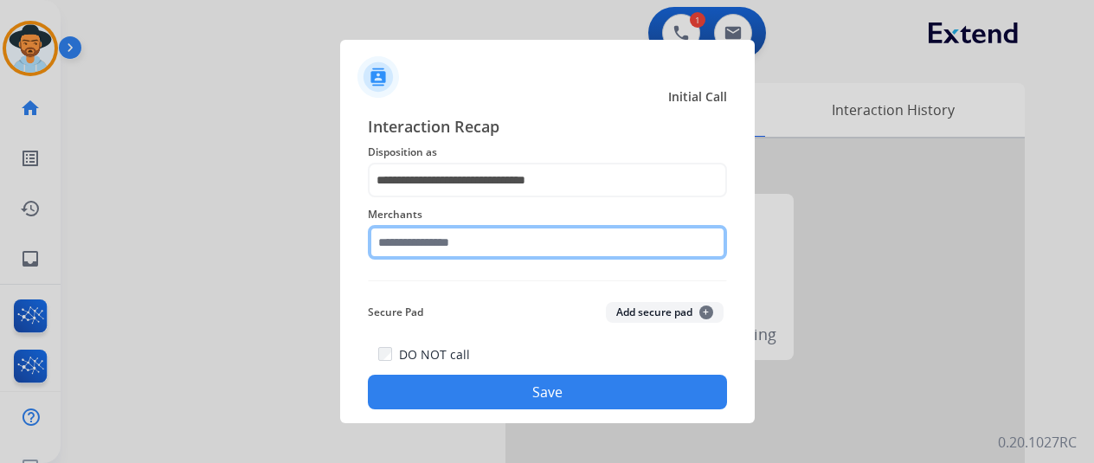
click at [409, 252] on input "text" at bounding box center [547, 242] width 359 height 35
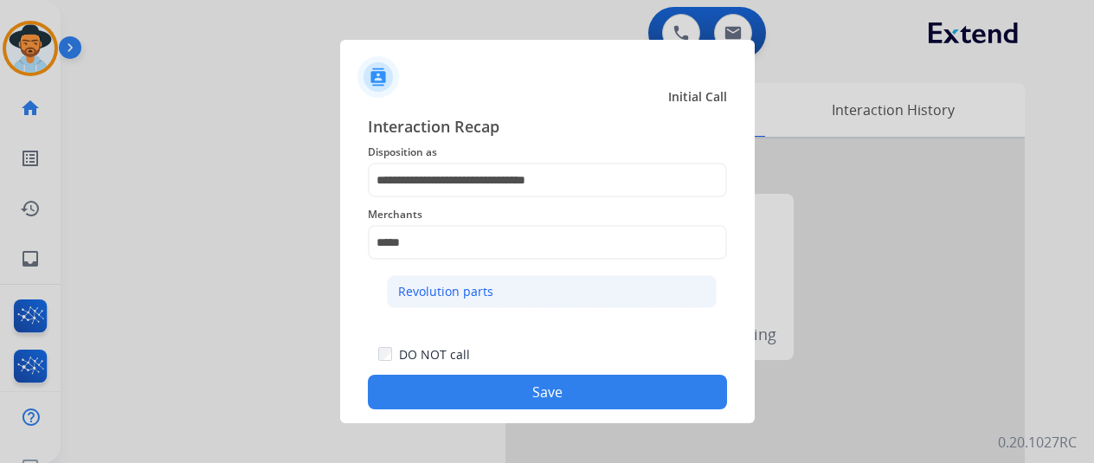
click at [467, 292] on div "Revolution parts" at bounding box center [445, 291] width 95 height 17
type input "**********"
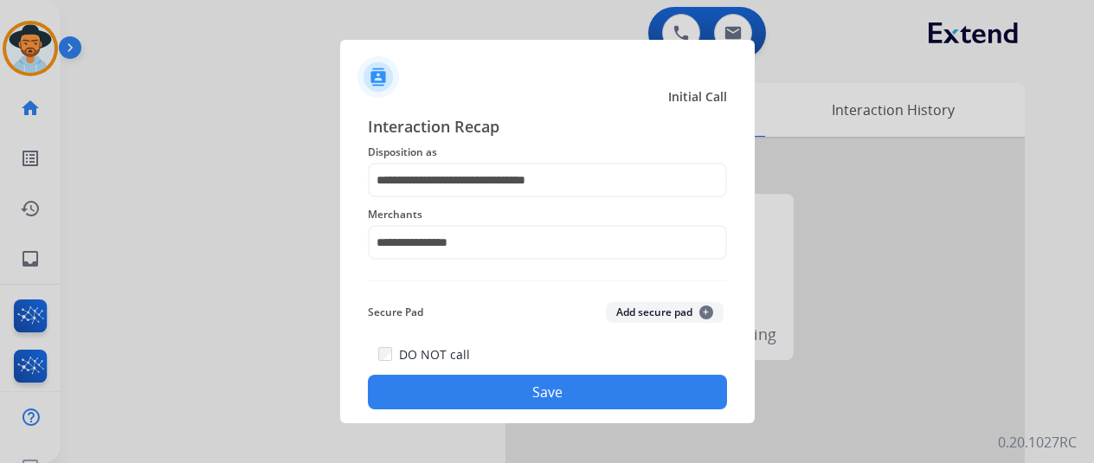
click at [515, 396] on button "Save" at bounding box center [547, 392] width 359 height 35
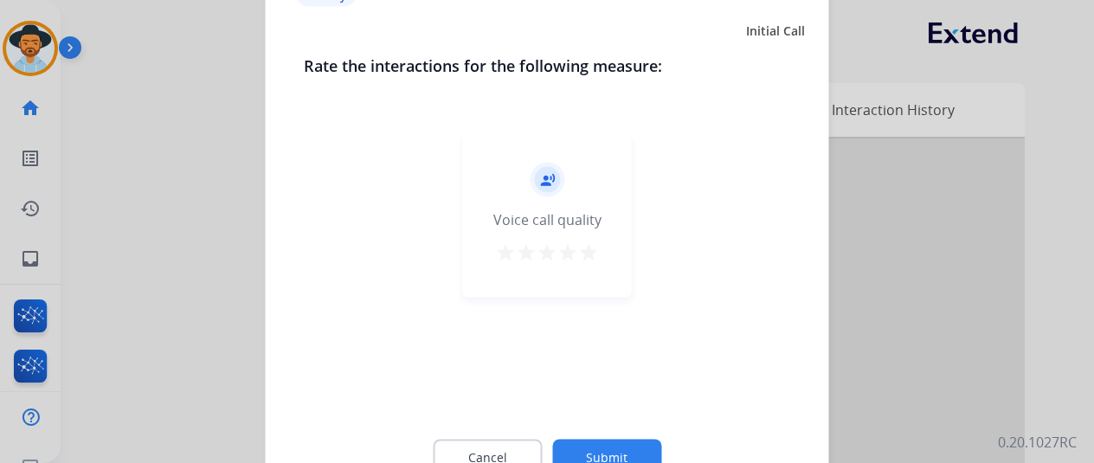
click at [597, 441] on button "Submit" at bounding box center [606, 457] width 109 height 36
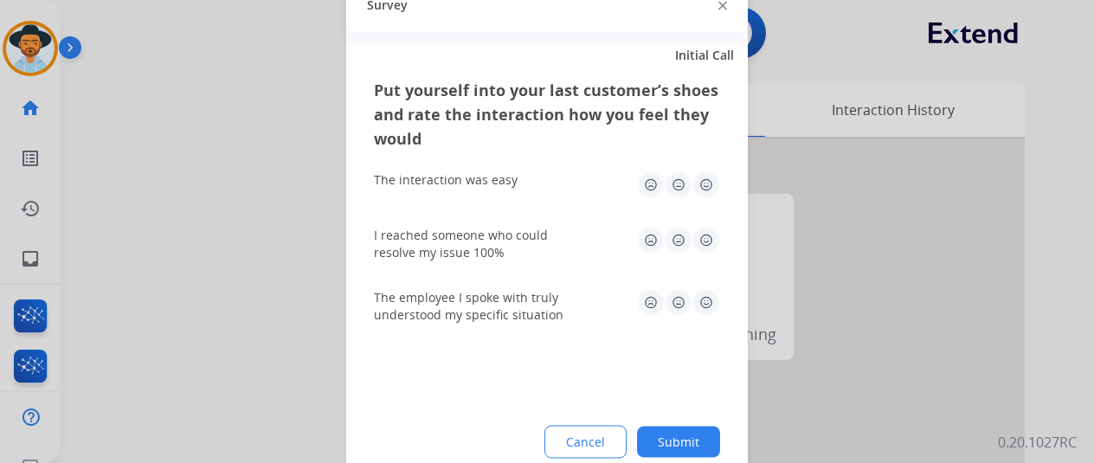
click at [685, 443] on button "Submit" at bounding box center [678, 441] width 83 height 31
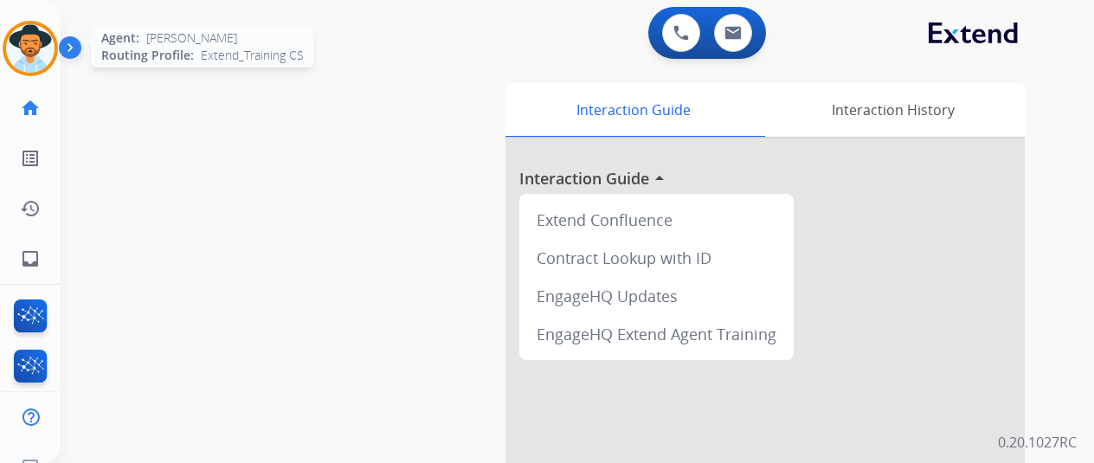
click at [33, 42] on img at bounding box center [30, 48] width 48 height 48
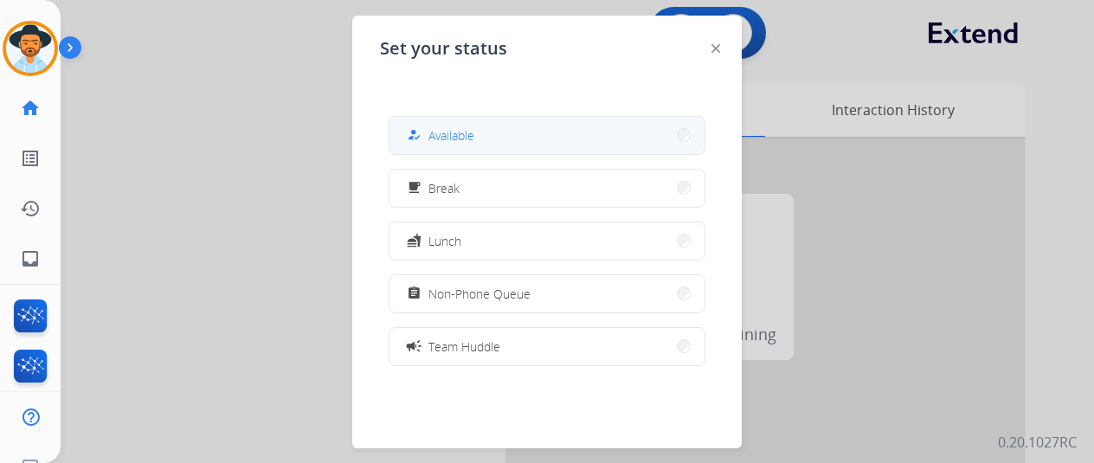
click at [512, 138] on button "how_to_reg Available" at bounding box center [547, 135] width 315 height 37
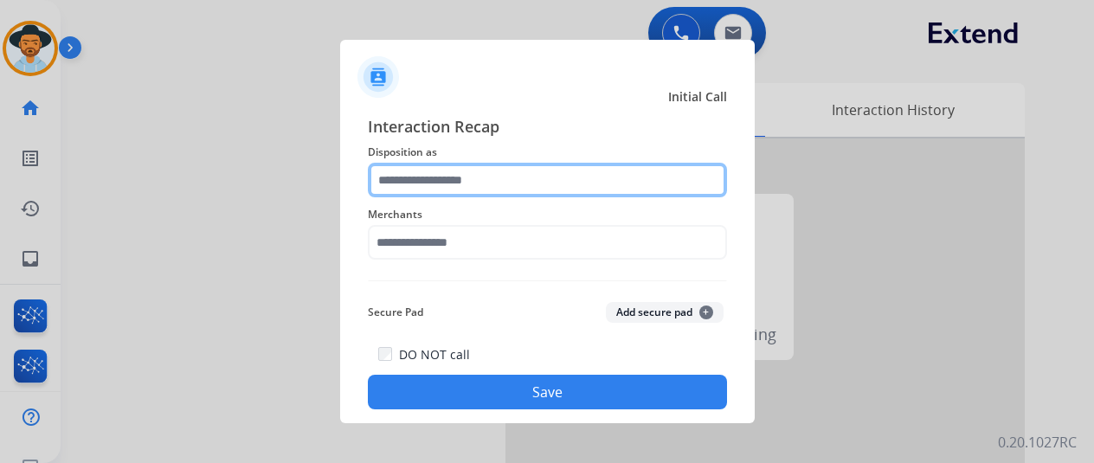
drag, startPoint x: 397, startPoint y: 179, endPoint x: 388, endPoint y: 167, distance: 15.4
click at [395, 177] on input "text" at bounding box center [547, 180] width 359 height 35
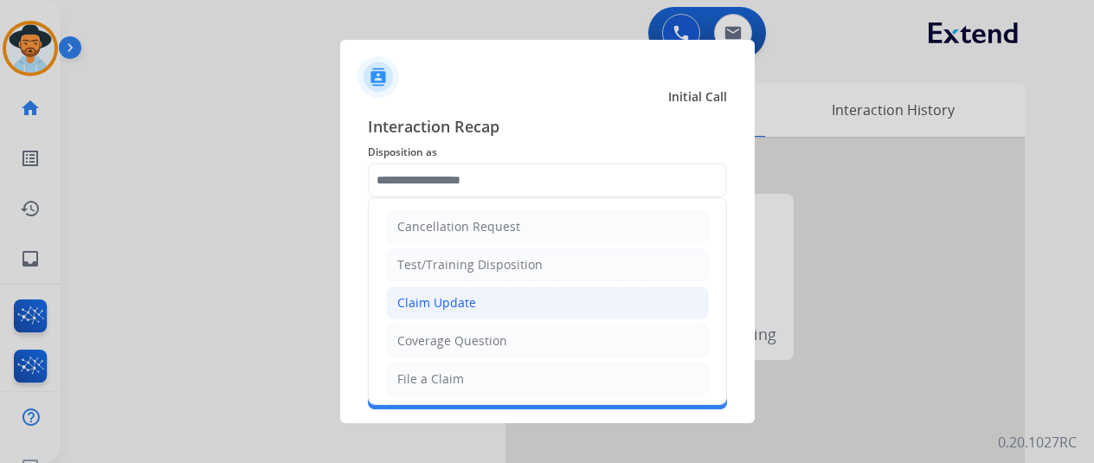
click at [445, 300] on div "Claim Update" at bounding box center [436, 302] width 79 height 17
type input "**********"
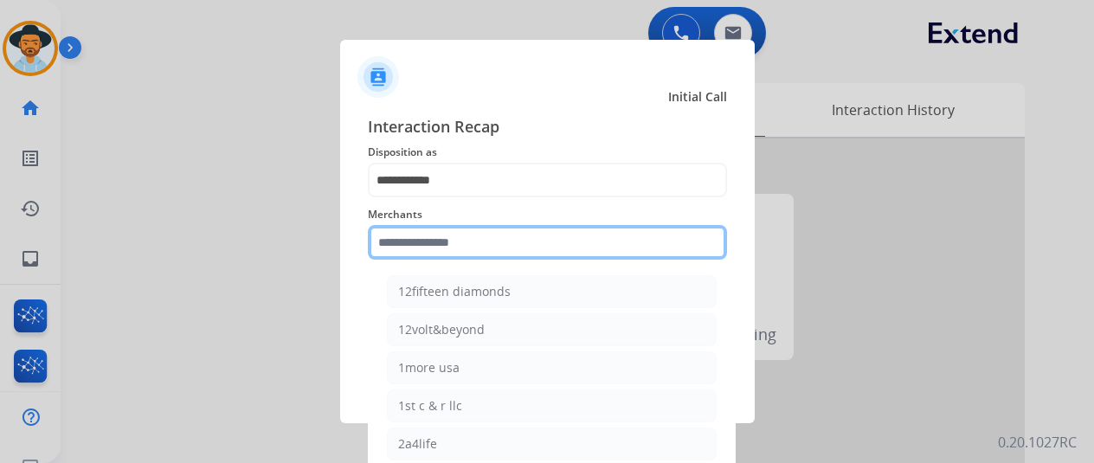
click at [408, 251] on input "text" at bounding box center [547, 242] width 359 height 35
click at [424, 255] on input "text" at bounding box center [547, 242] width 359 height 35
click at [420, 246] on input "text" at bounding box center [547, 242] width 359 height 35
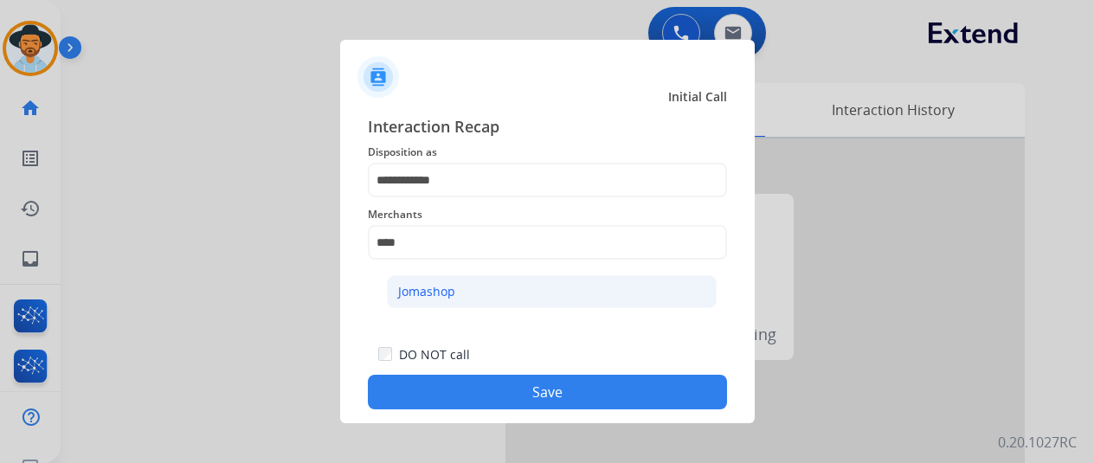
click at [401, 280] on li "Jomashop" at bounding box center [552, 291] width 330 height 33
type input "********"
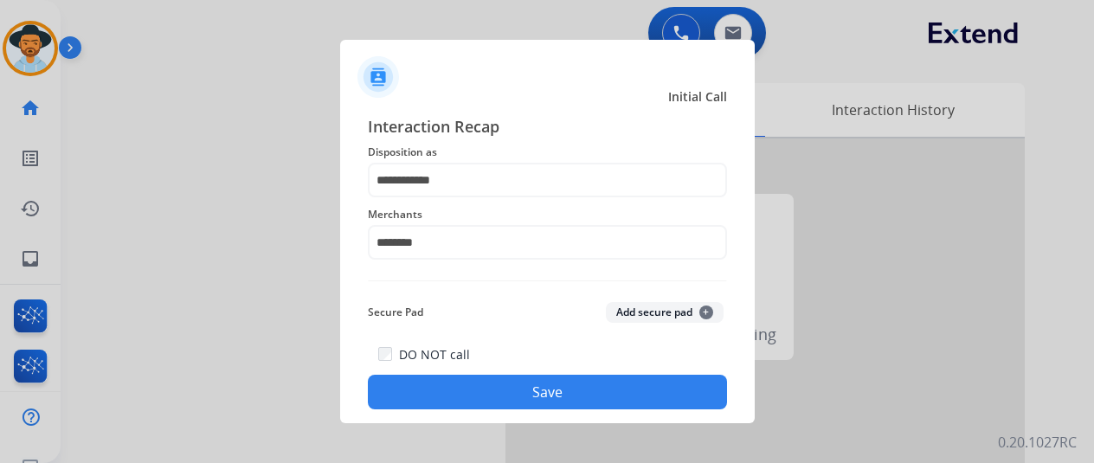
click at [530, 393] on button "Save" at bounding box center [547, 392] width 359 height 35
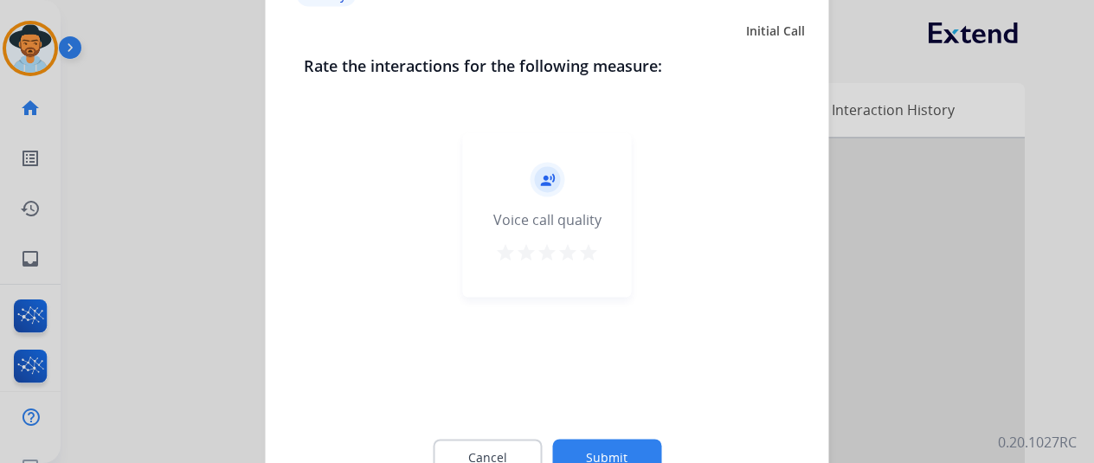
click at [599, 451] on button "Submit" at bounding box center [606, 457] width 109 height 36
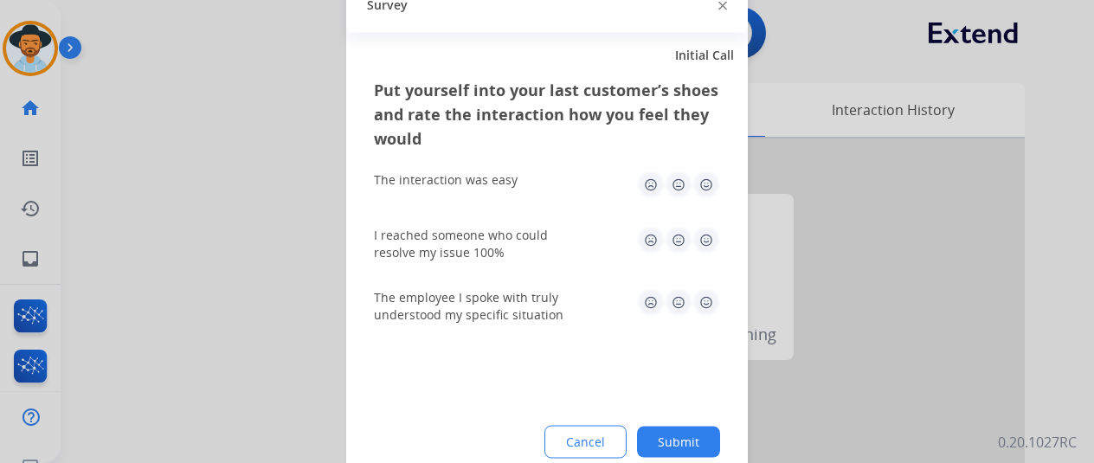
click at [680, 437] on button "Submit" at bounding box center [678, 441] width 83 height 31
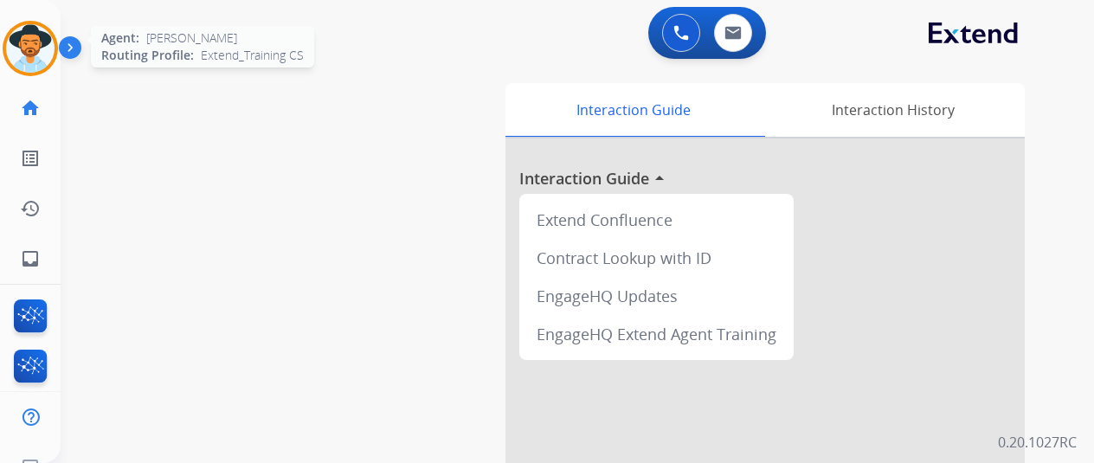
click at [35, 42] on img at bounding box center [30, 48] width 48 height 48
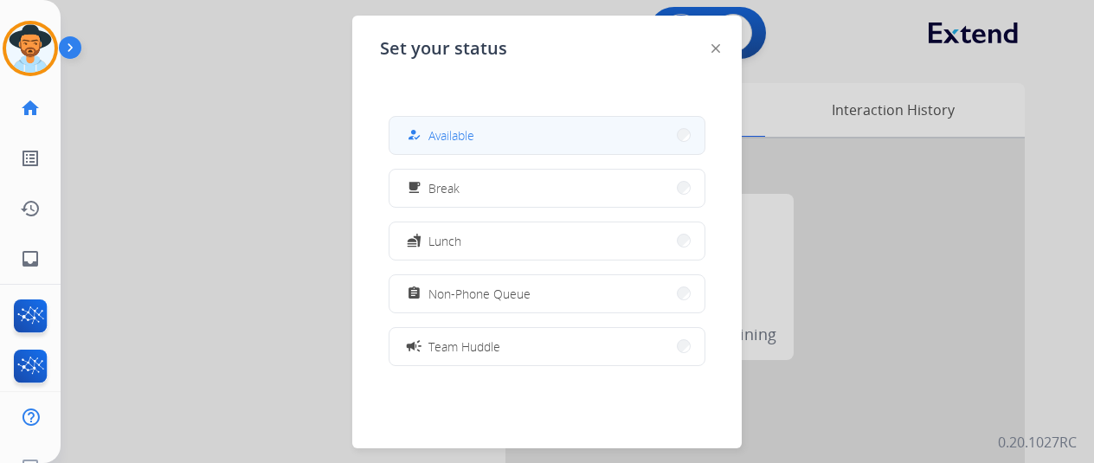
click at [493, 148] on button "how_to_reg Available" at bounding box center [547, 135] width 315 height 37
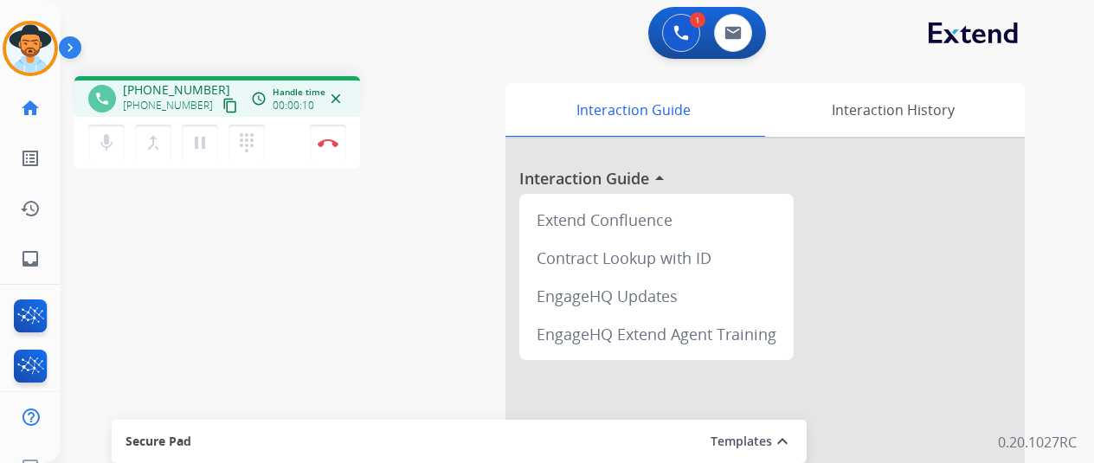
click at [157, 222] on div "phone +16154395940 +16154395940 content_copy access_time Call metrics Queue 00:…" at bounding box center [557, 423] width 992 height 722
click at [737, 27] on img at bounding box center [733, 33] width 17 height 14
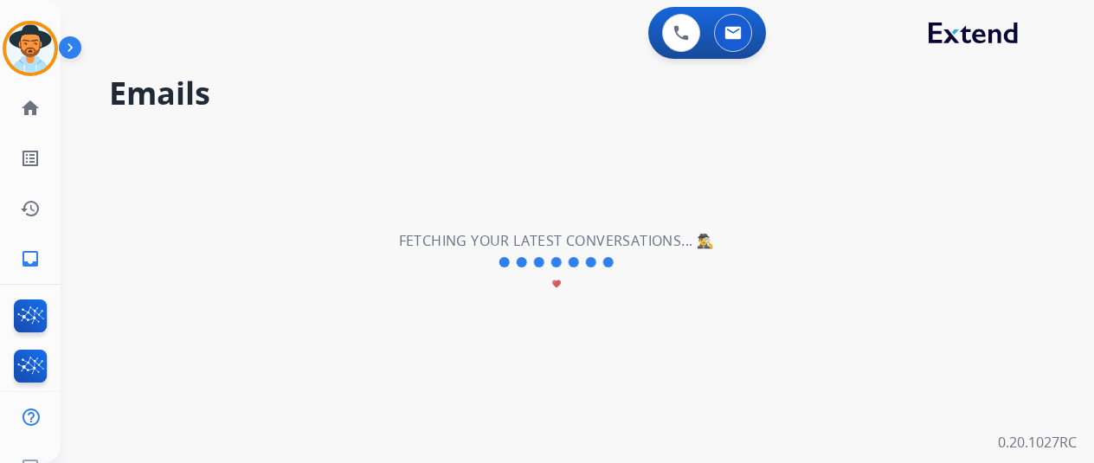
click at [551, 77] on h2 "Emails" at bounding box center [581, 93] width 944 height 35
click at [24, 110] on mat-icon "home" at bounding box center [30, 108] width 21 height 21
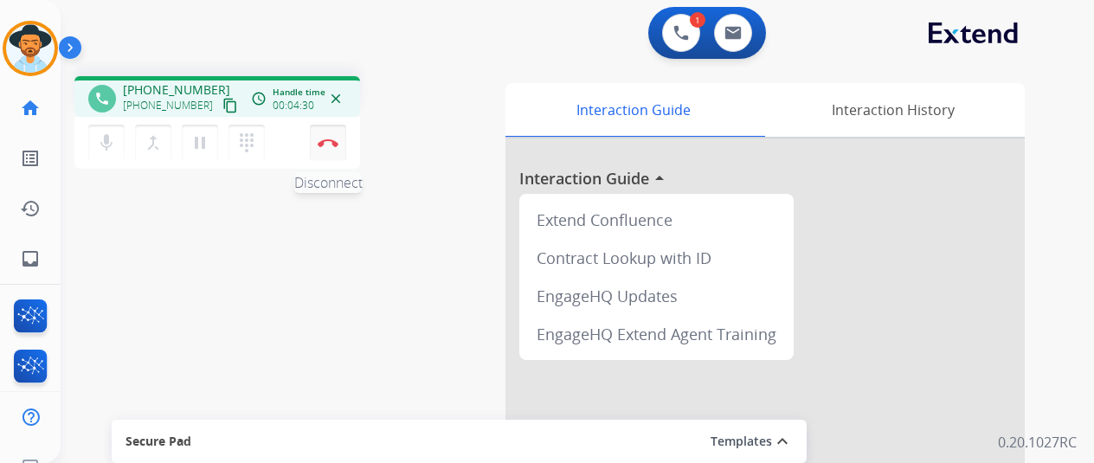
click at [330, 145] on img at bounding box center [328, 143] width 21 height 9
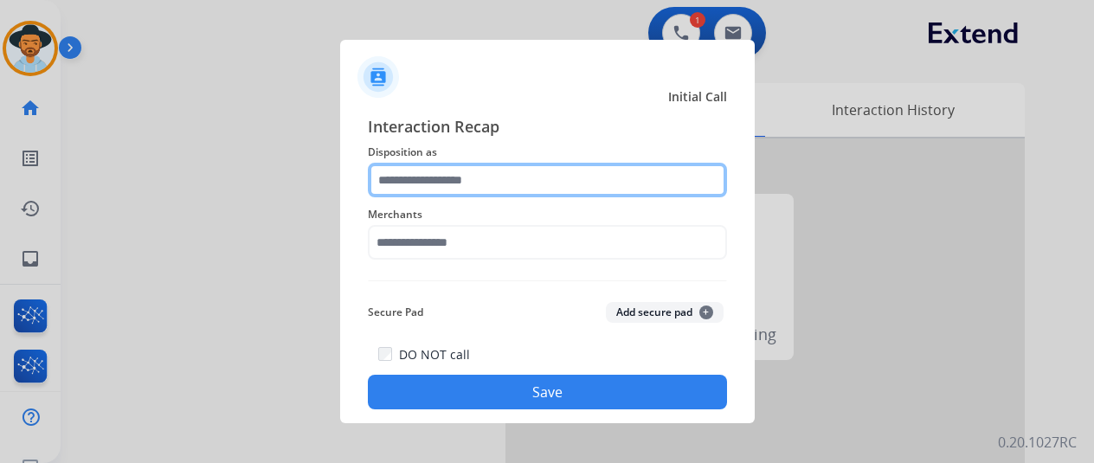
click at [410, 178] on input "text" at bounding box center [547, 180] width 359 height 35
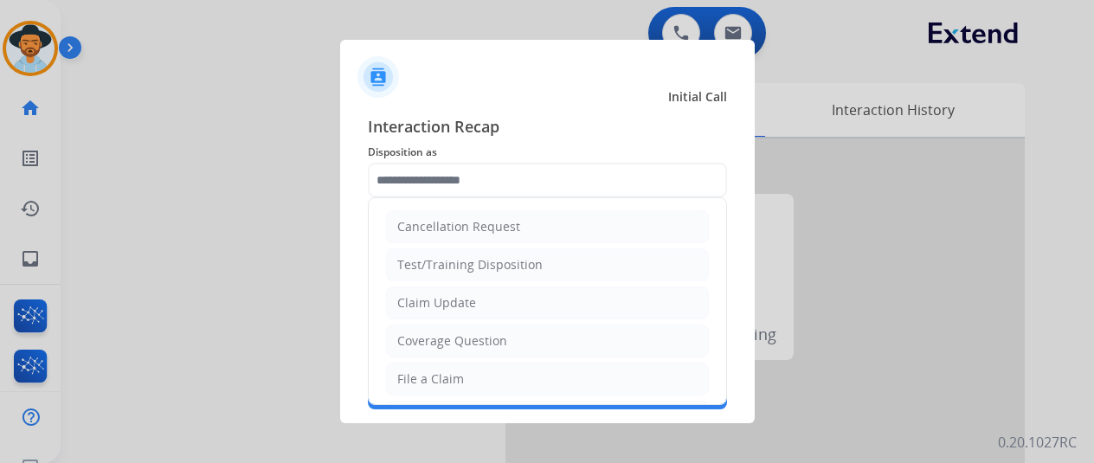
drag, startPoint x: 410, startPoint y: 380, endPoint x: 402, endPoint y: 339, distance: 41.6
click at [403, 376] on div "File a Claim" at bounding box center [430, 379] width 67 height 17
type input "**********"
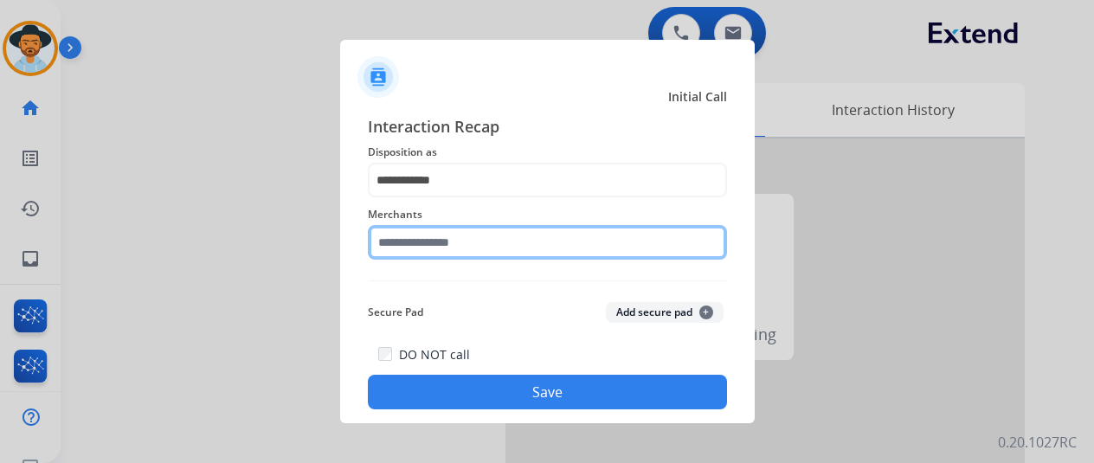
click at [412, 243] on input "text" at bounding box center [547, 242] width 359 height 35
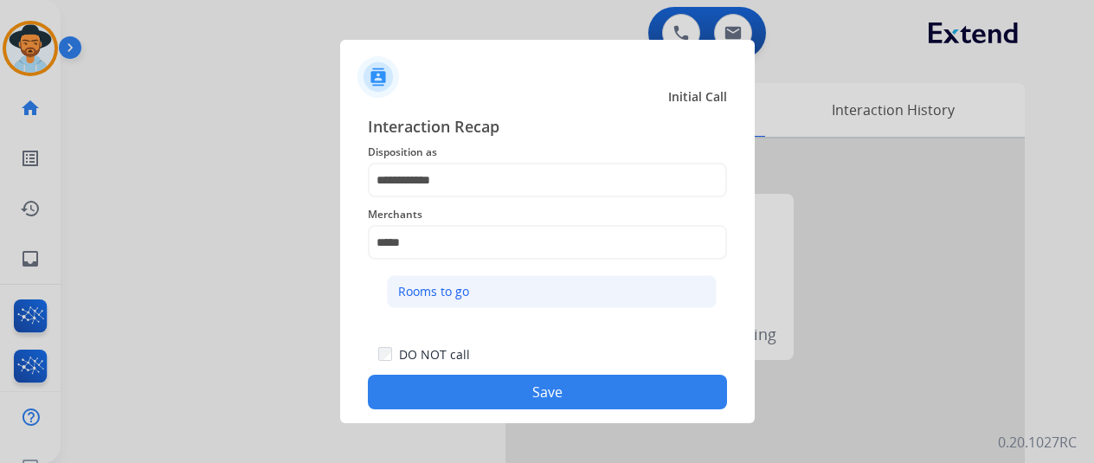
click at [421, 293] on div "Rooms to go" at bounding box center [433, 291] width 71 height 17
type input "**********"
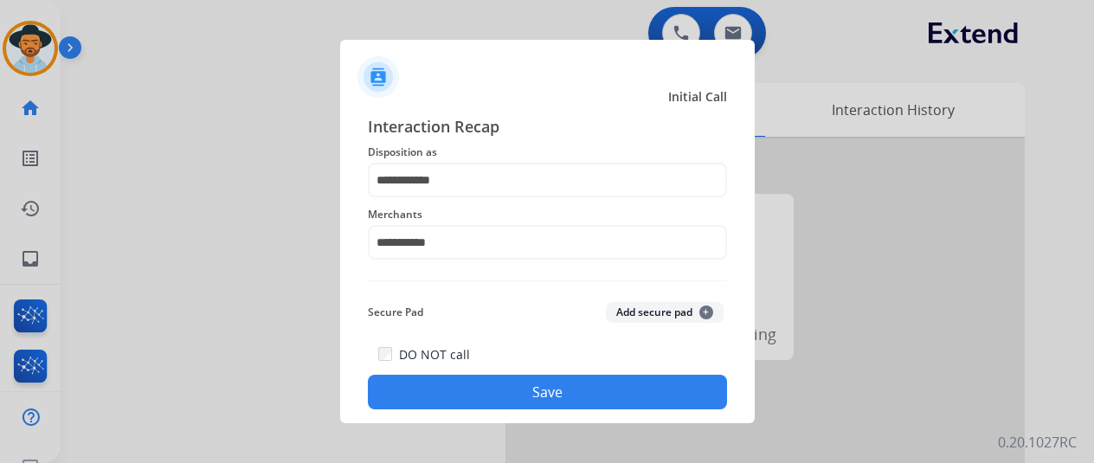
click at [535, 388] on button "Save" at bounding box center [547, 392] width 359 height 35
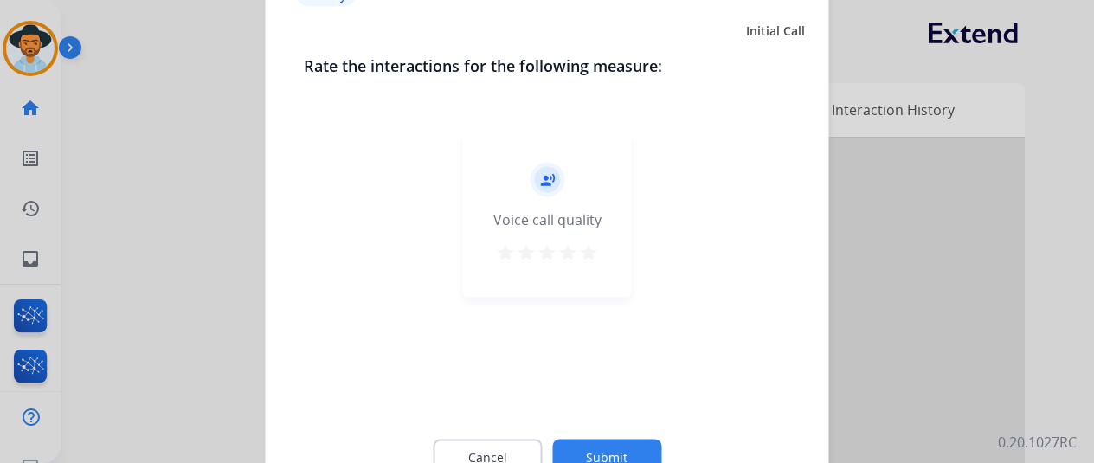
click at [586, 456] on button "Submit" at bounding box center [606, 457] width 109 height 36
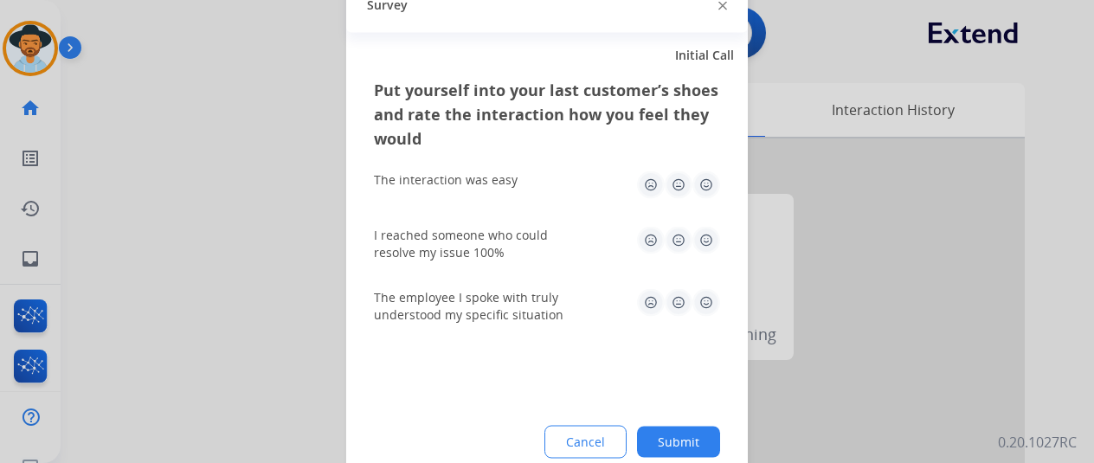
click at [682, 442] on button "Submit" at bounding box center [678, 441] width 83 height 31
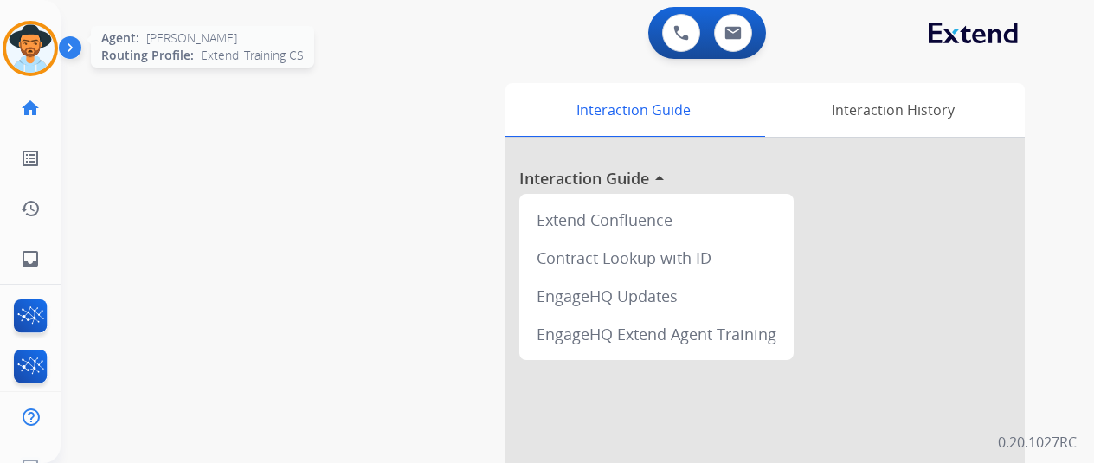
click at [29, 42] on img at bounding box center [30, 48] width 48 height 48
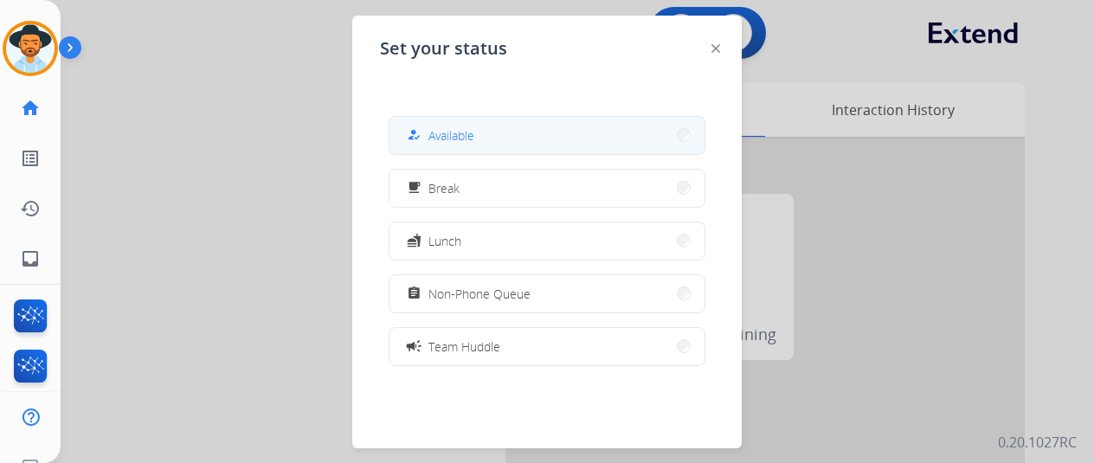
click at [469, 132] on span "Available" at bounding box center [452, 135] width 46 height 18
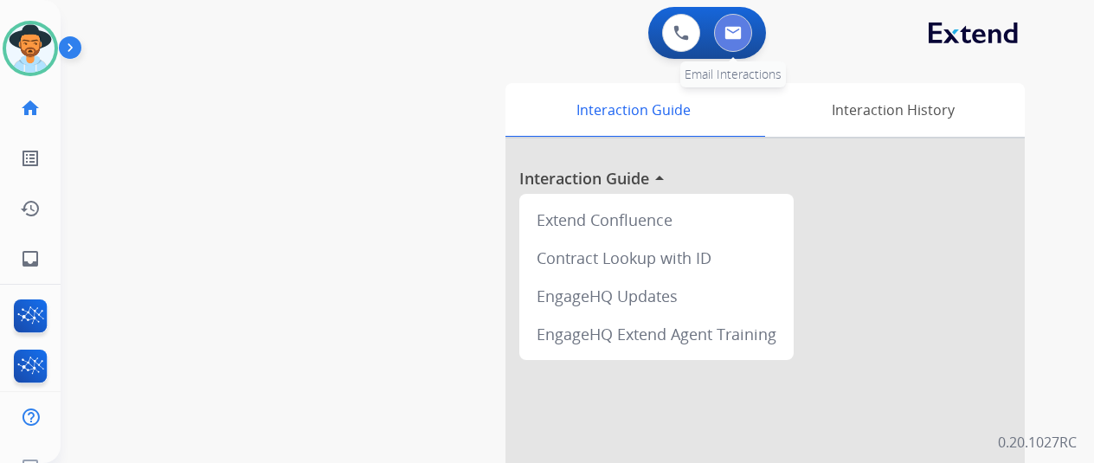
click at [731, 27] on img at bounding box center [733, 33] width 17 height 14
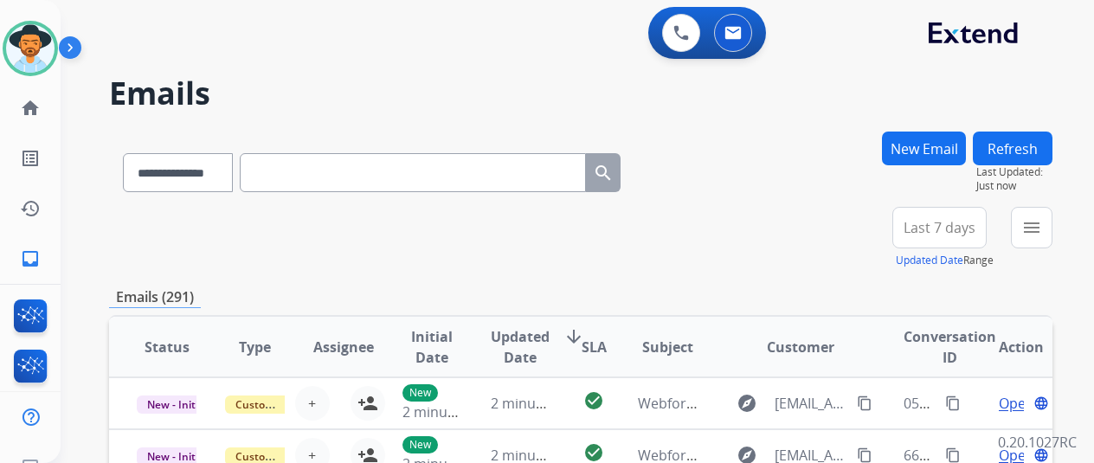
click at [928, 141] on button "New Email" at bounding box center [924, 149] width 84 height 34
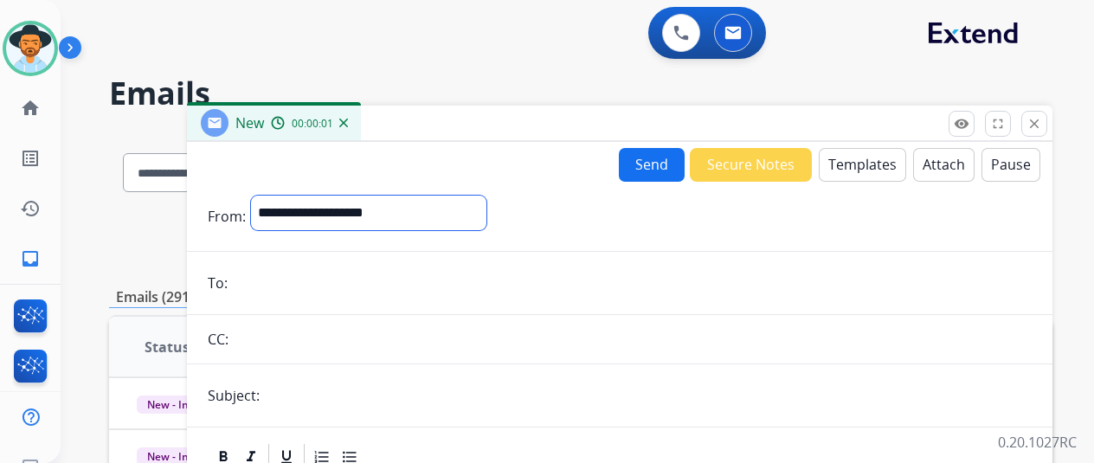
click at [296, 214] on select "**********" at bounding box center [368, 213] width 235 height 35
select select "**********"
click at [264, 196] on select "**********" at bounding box center [368, 213] width 235 height 35
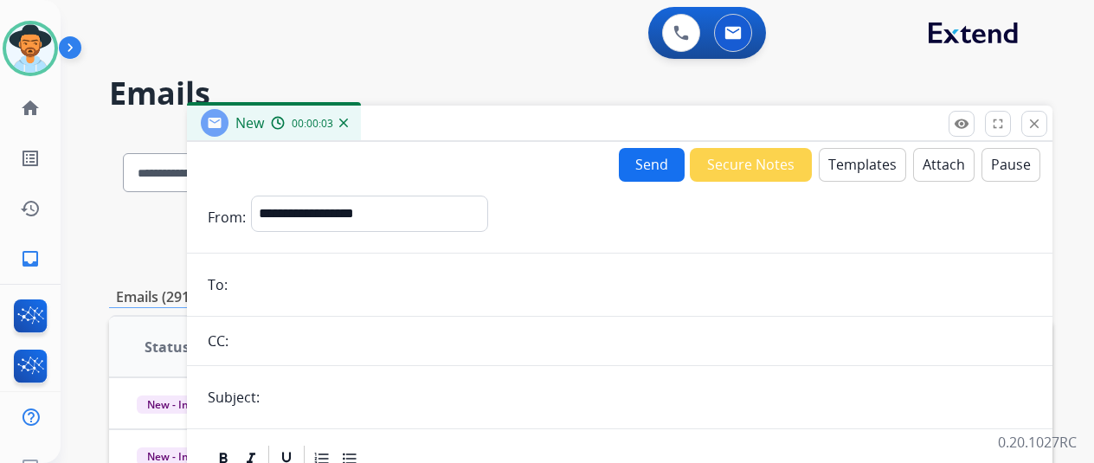
click at [265, 299] on input "email" at bounding box center [632, 284] width 799 height 35
paste input "**********"
type input "**********"
click at [848, 169] on button "Templates" at bounding box center [862, 165] width 87 height 34
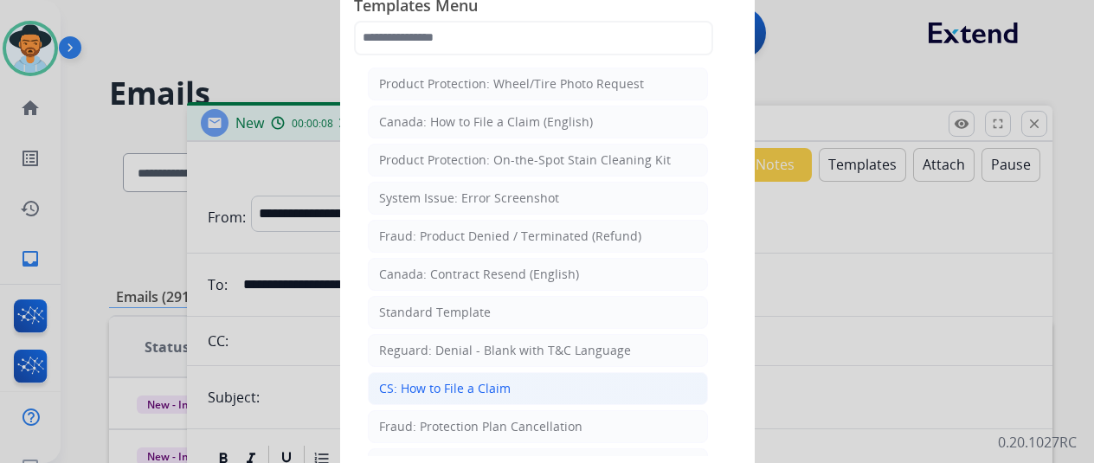
click at [423, 389] on div "CS: How to File a Claim" at bounding box center [445, 388] width 132 height 17
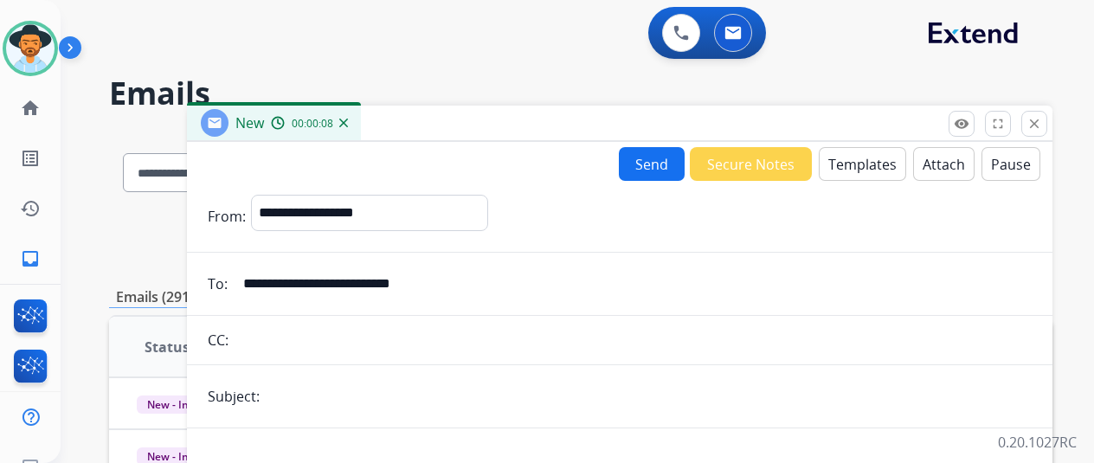
scroll to position [87, 0]
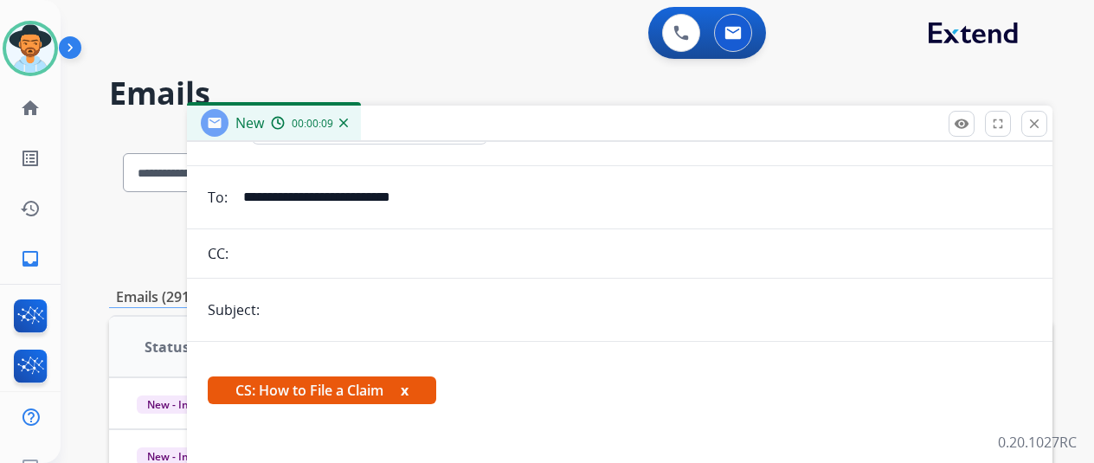
click at [292, 311] on input "text" at bounding box center [648, 310] width 767 height 35
type input "**********"
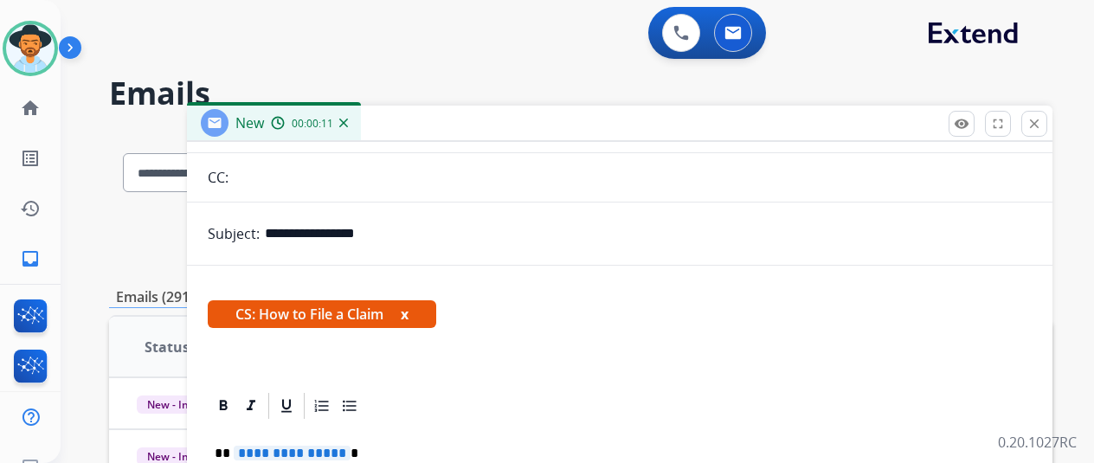
scroll to position [272, 0]
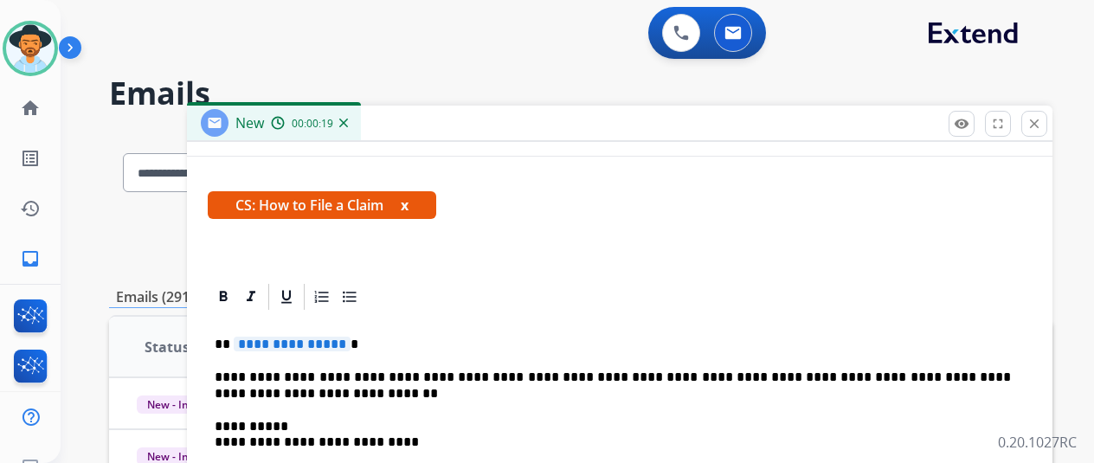
click at [351, 347] on span "**********" at bounding box center [292, 344] width 117 height 15
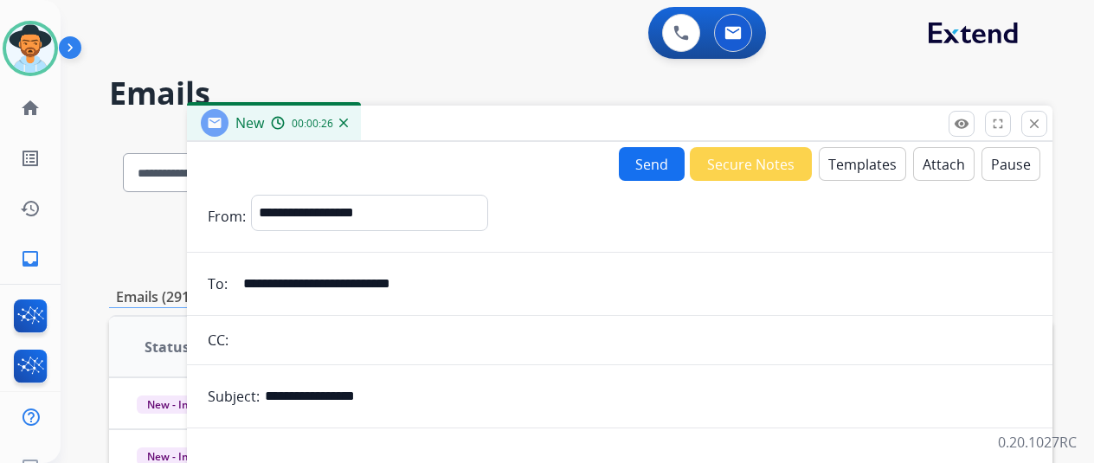
click at [661, 162] on button "Send" at bounding box center [652, 164] width 66 height 34
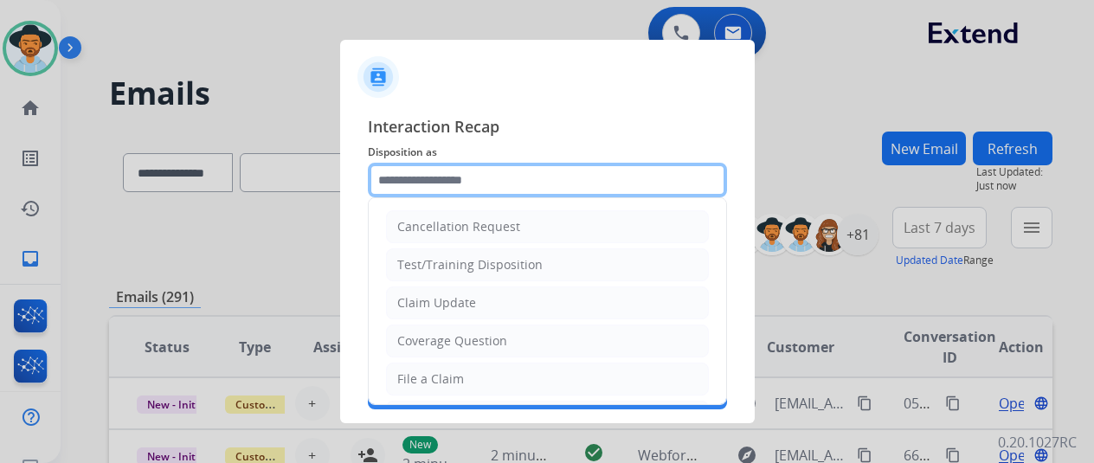
click at [402, 186] on input "text" at bounding box center [547, 180] width 359 height 35
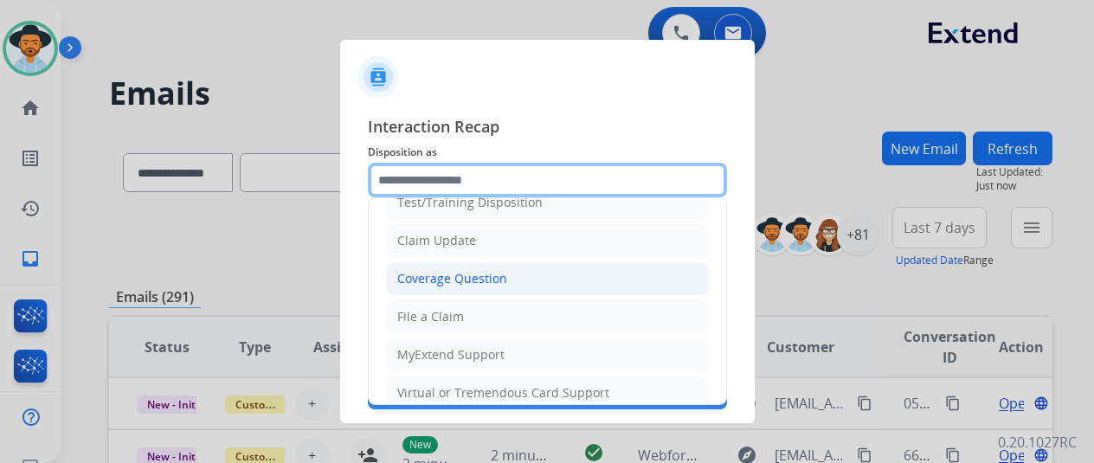
scroll to position [87, 0]
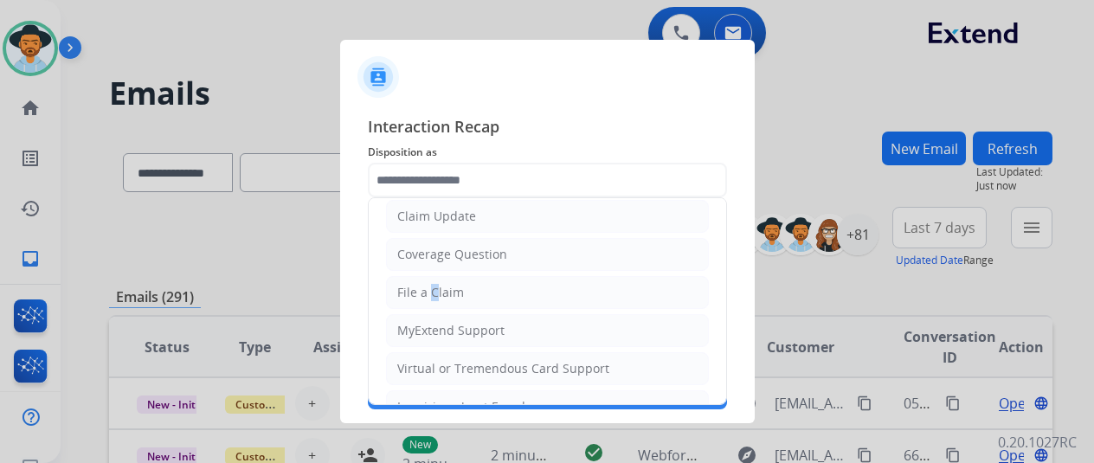
click at [425, 294] on div "File a Claim" at bounding box center [430, 292] width 67 height 17
type input "**********"
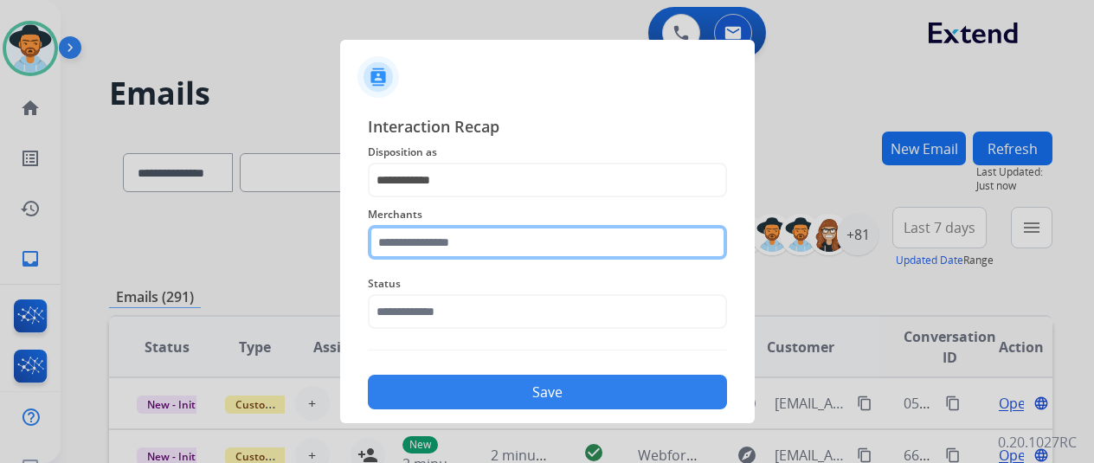
click at [389, 251] on input "text" at bounding box center [547, 242] width 359 height 35
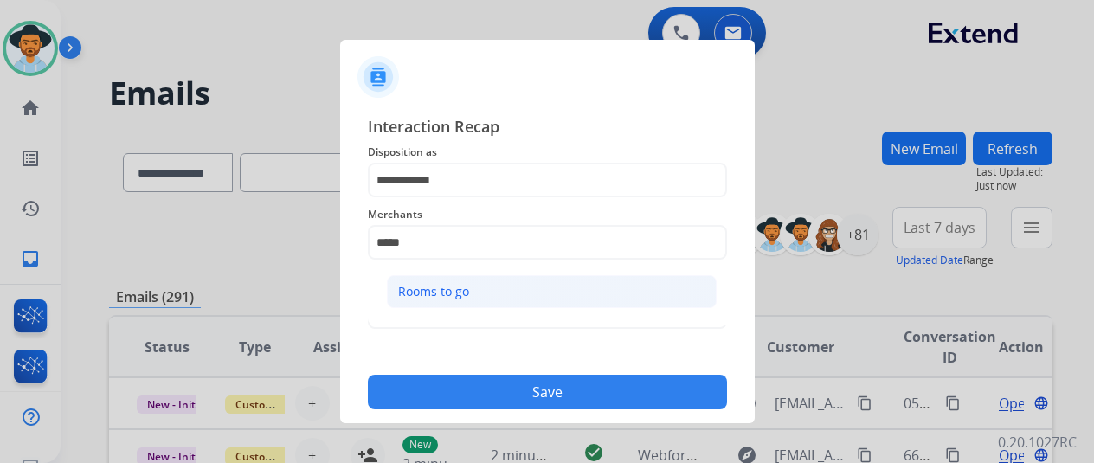
click at [406, 283] on div "Rooms to go" at bounding box center [433, 291] width 71 height 17
type input "**********"
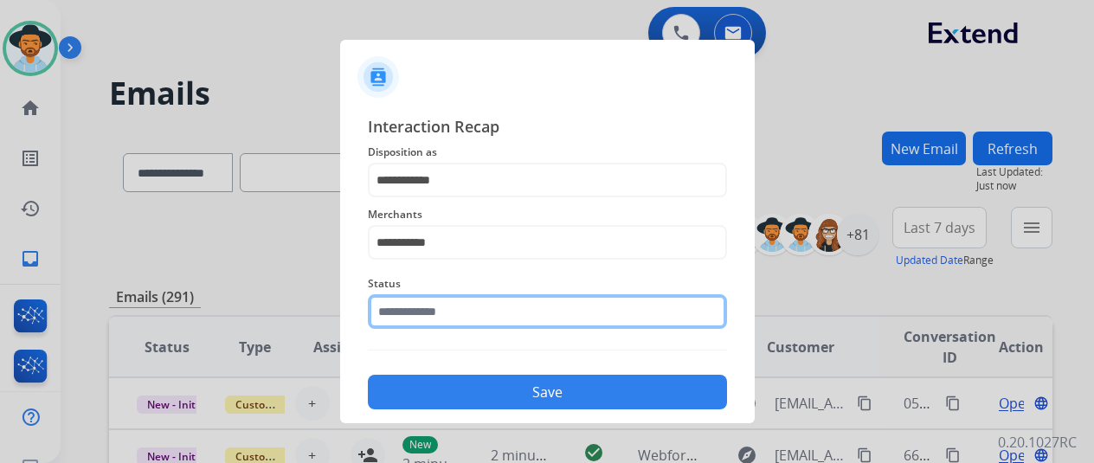
click at [443, 313] on input "text" at bounding box center [547, 311] width 359 height 35
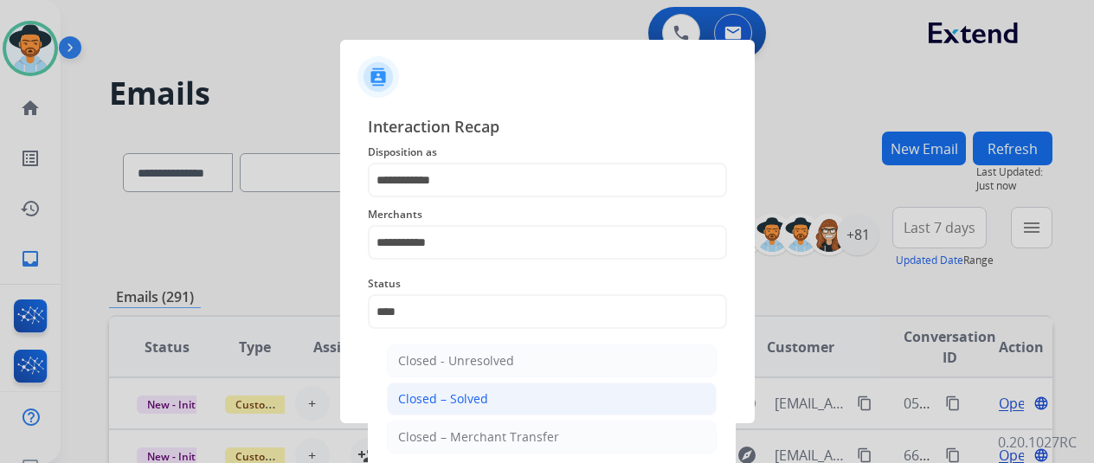
click at [411, 403] on div "Closed – Solved" at bounding box center [443, 398] width 90 height 17
type input "**********"
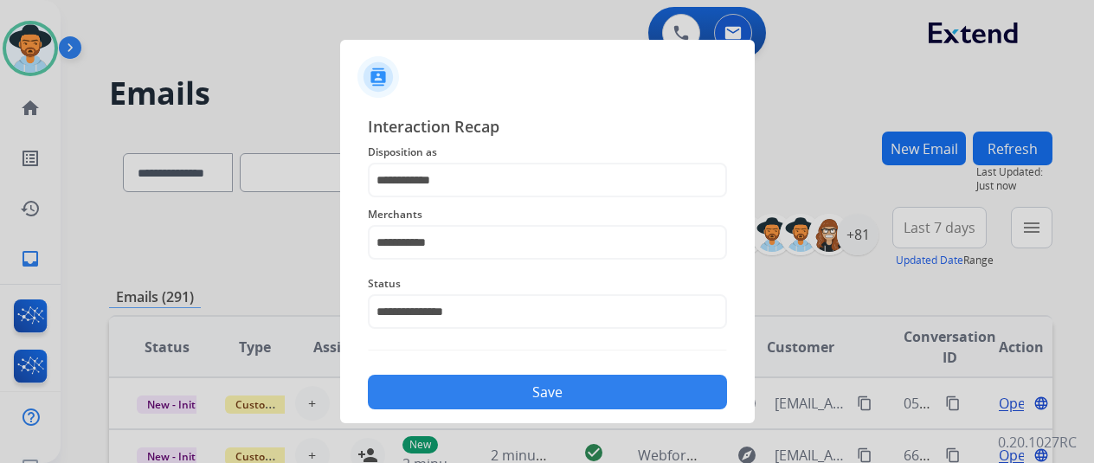
click at [535, 390] on button "Save" at bounding box center [547, 392] width 359 height 35
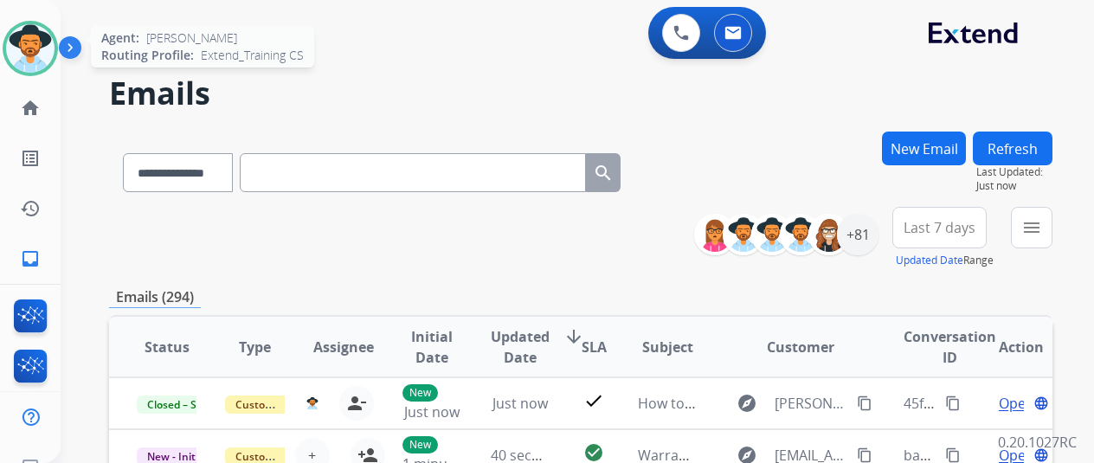
click at [24, 35] on img at bounding box center [30, 48] width 48 height 48
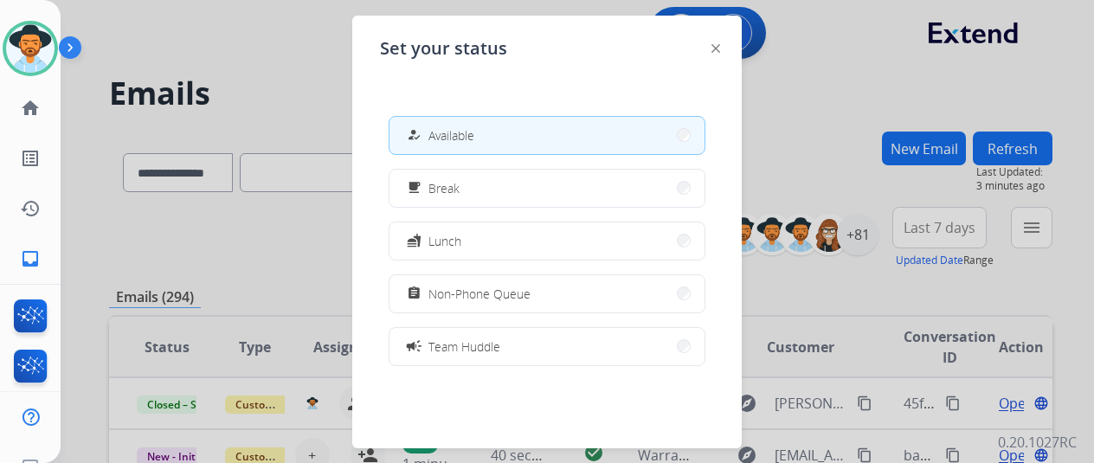
click at [481, 129] on button "how_to_reg Available" at bounding box center [547, 135] width 315 height 37
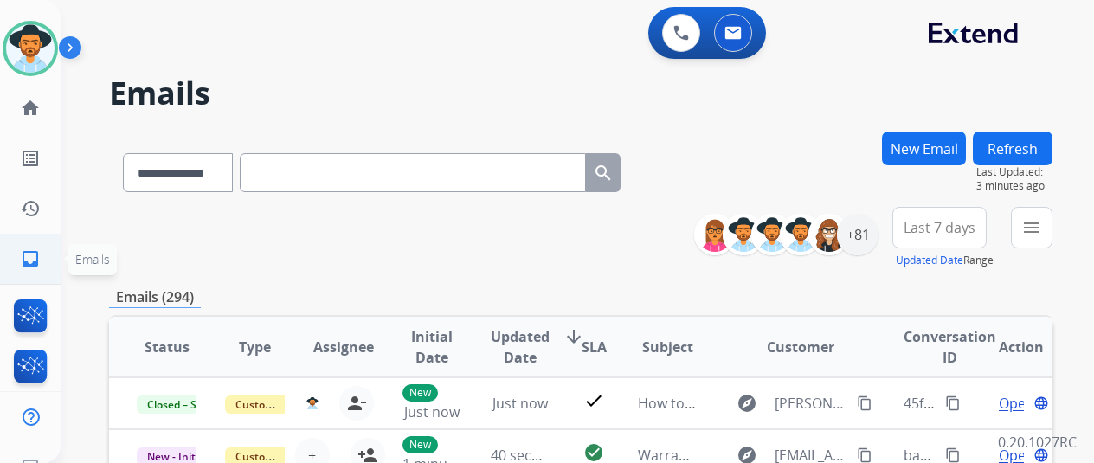
click at [28, 260] on mat-icon "inbox" at bounding box center [30, 258] width 21 height 21
click at [1042, 229] on mat-icon "menu" at bounding box center [1031, 227] width 21 height 21
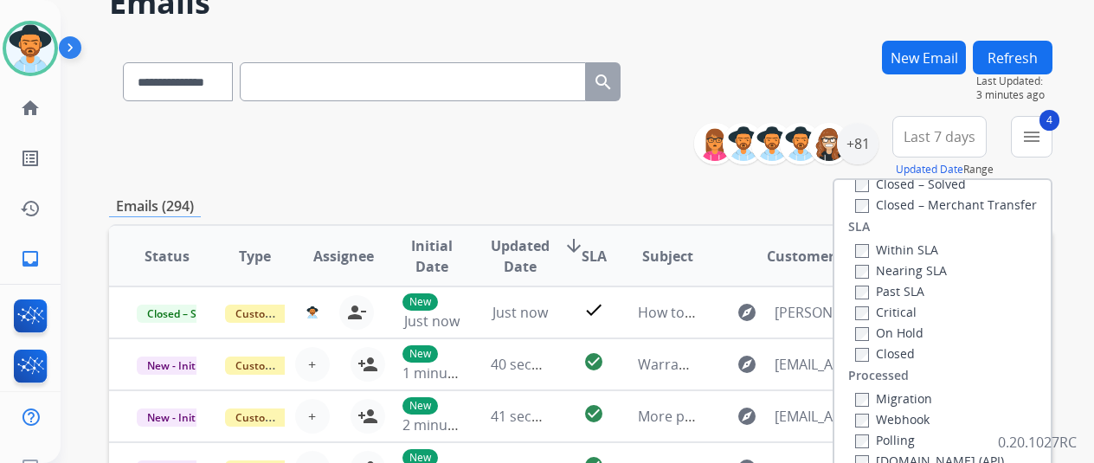
scroll to position [260, 0]
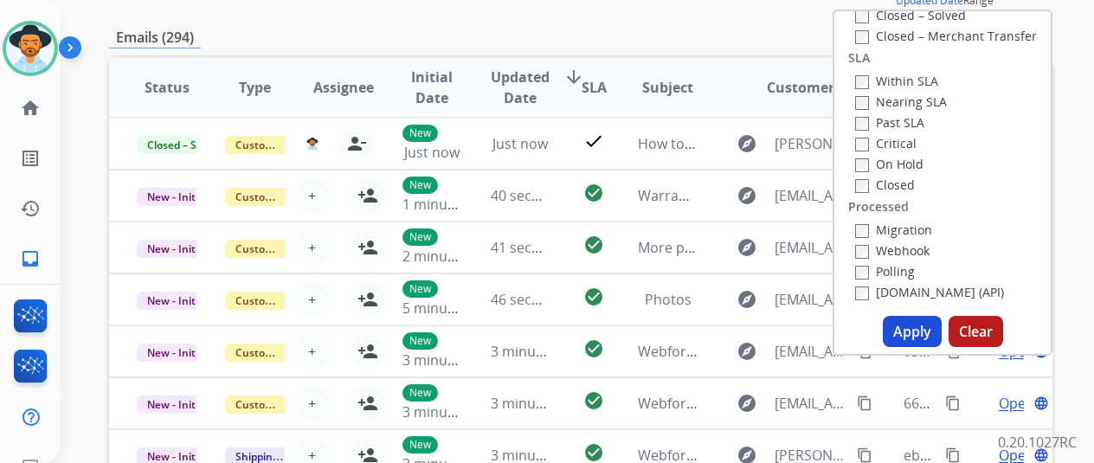
click at [909, 327] on button "Apply" at bounding box center [912, 331] width 59 height 31
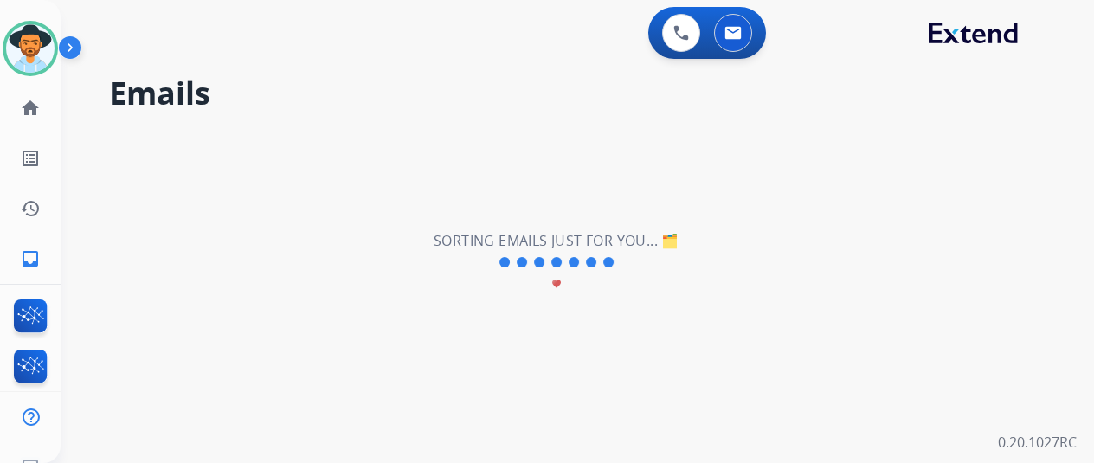
scroll to position [0, 0]
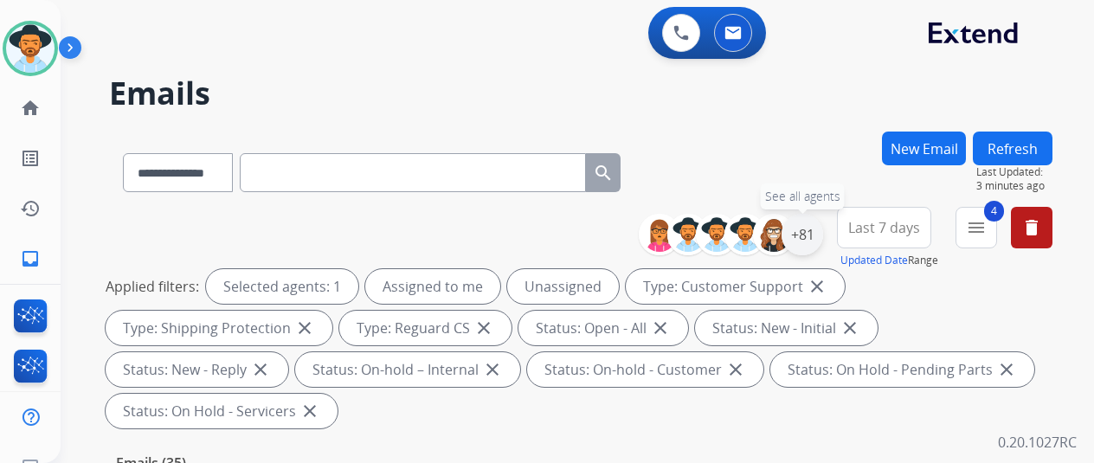
click at [821, 230] on div "+81" at bounding box center [803, 235] width 42 height 42
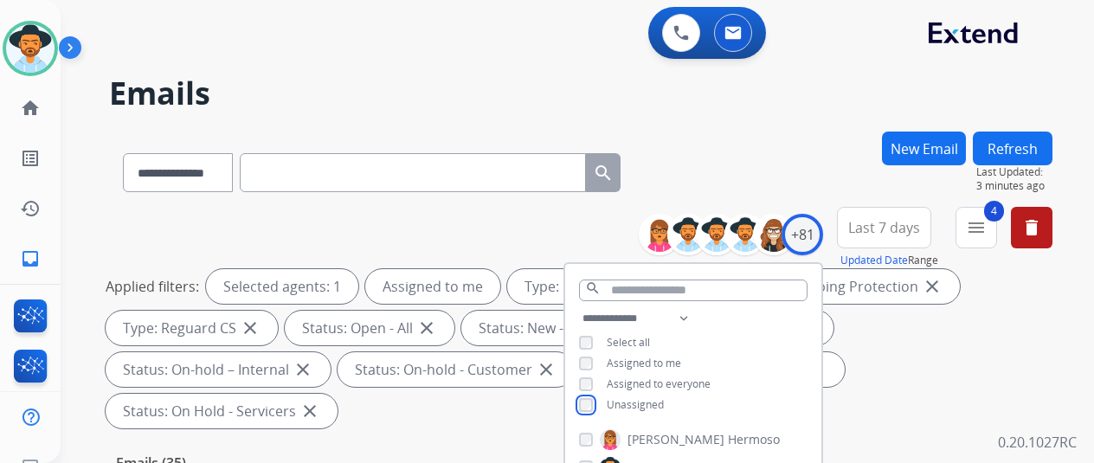
scroll to position [346, 0]
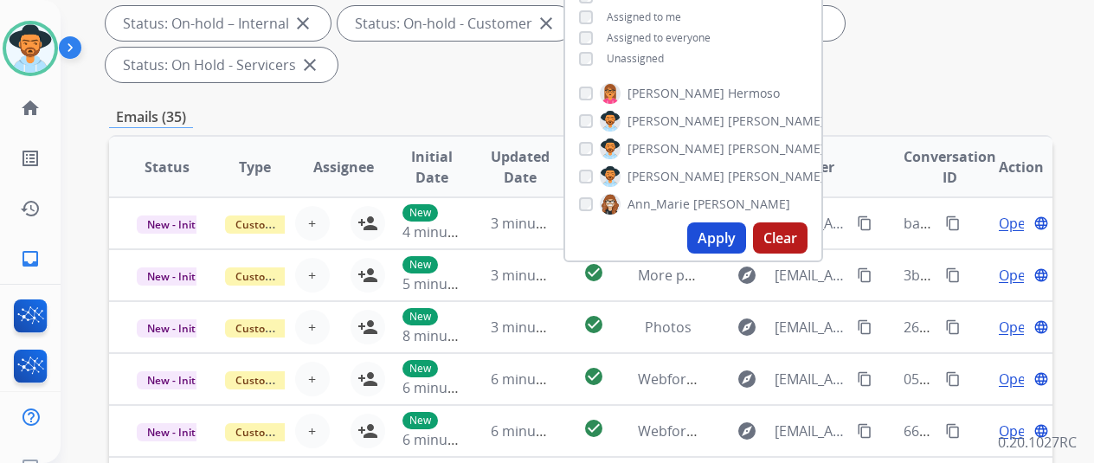
click at [726, 235] on button "Apply" at bounding box center [716, 237] width 59 height 31
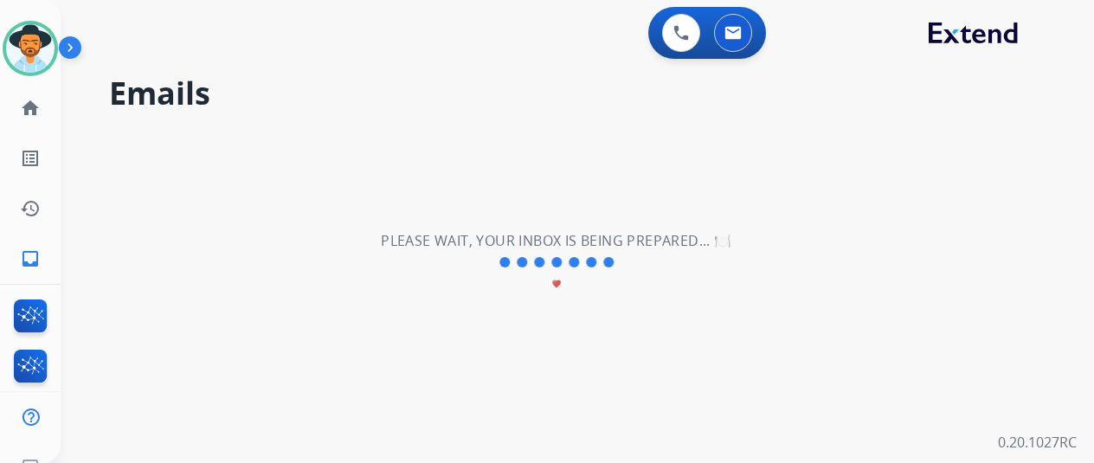
scroll to position [0, 0]
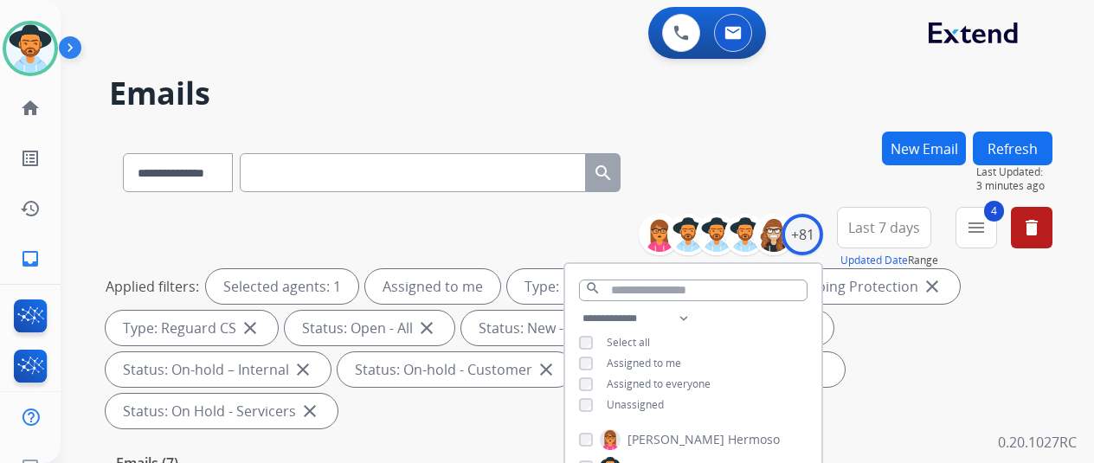
click at [675, 135] on div "**********" at bounding box center [581, 169] width 944 height 75
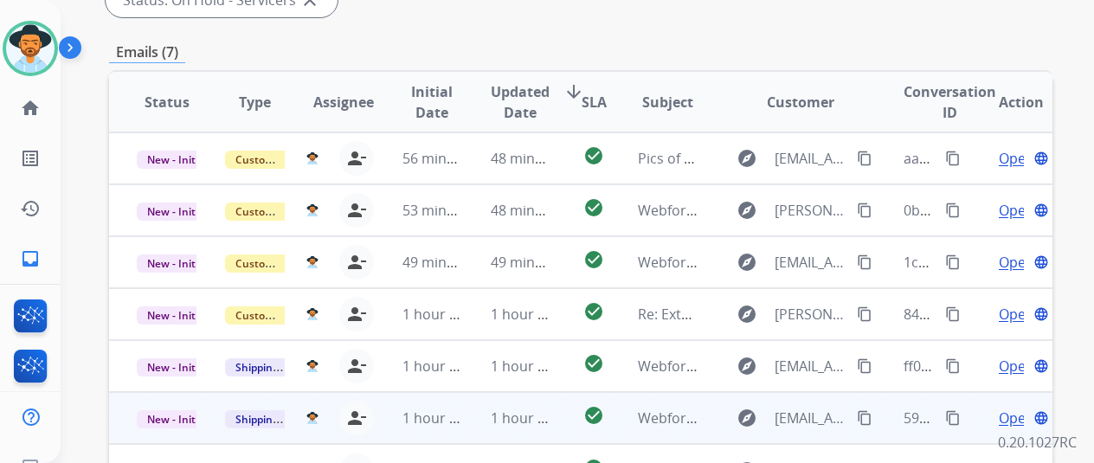
scroll to position [519, 0]
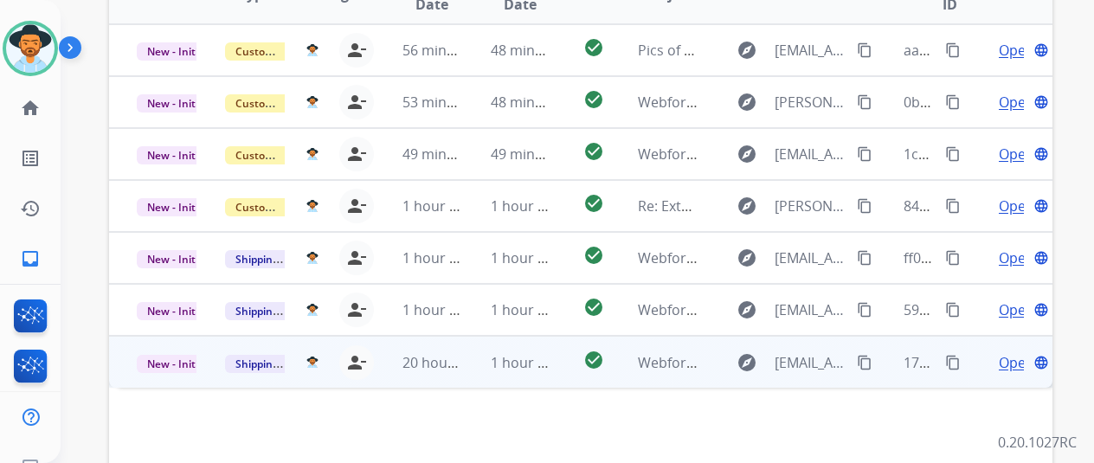
click at [1014, 352] on span "Open" at bounding box center [1016, 362] width 35 height 21
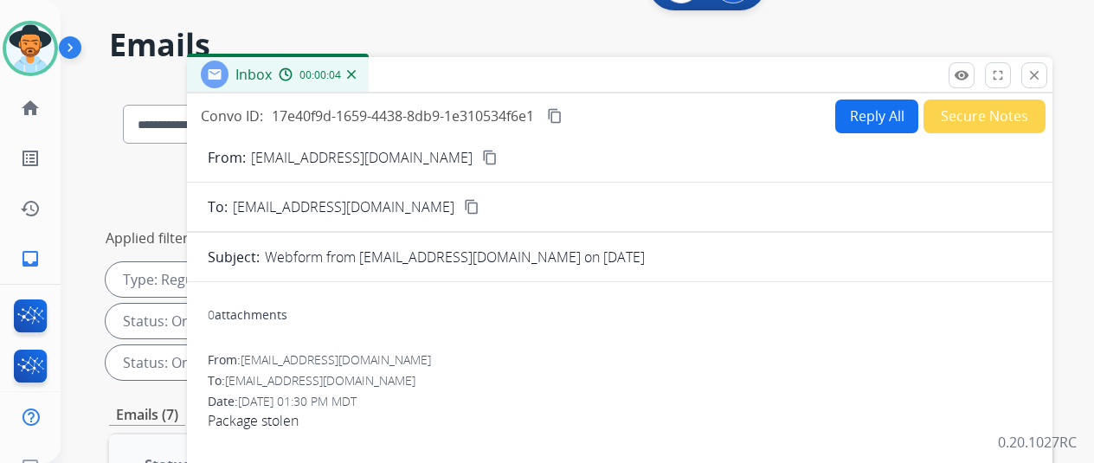
scroll to position [87, 0]
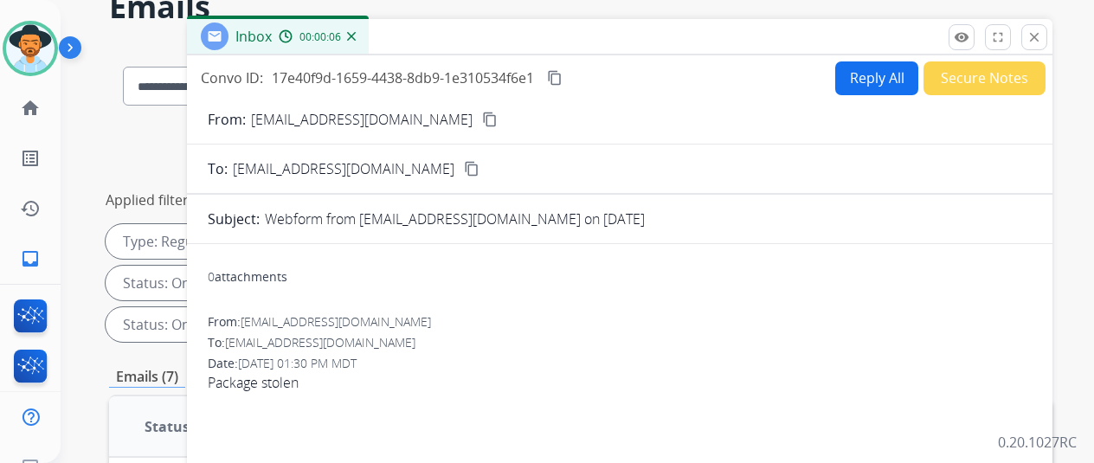
drag, startPoint x: 455, startPoint y: 118, endPoint x: 596, endPoint y: 41, distance: 160.0
click at [482, 117] on mat-icon "content_copy" at bounding box center [490, 120] width 16 height 16
click at [563, 70] on mat-icon "content_copy" at bounding box center [555, 78] width 16 height 16
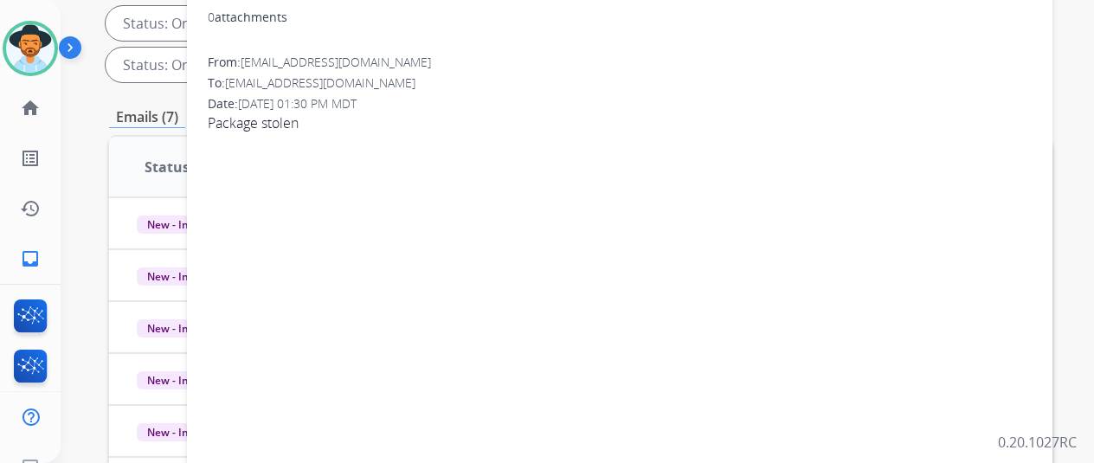
scroll to position [0, 0]
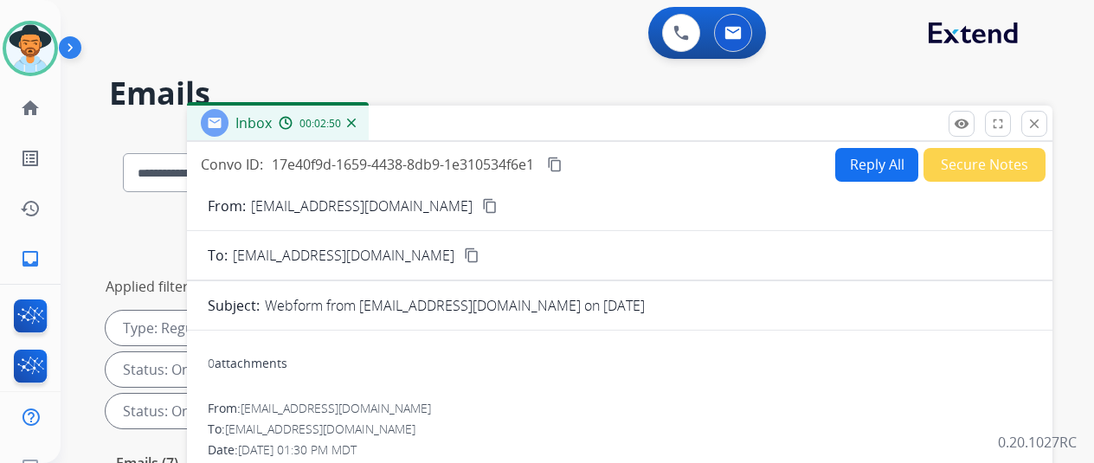
click at [867, 157] on button "Reply All" at bounding box center [876, 165] width 83 height 34
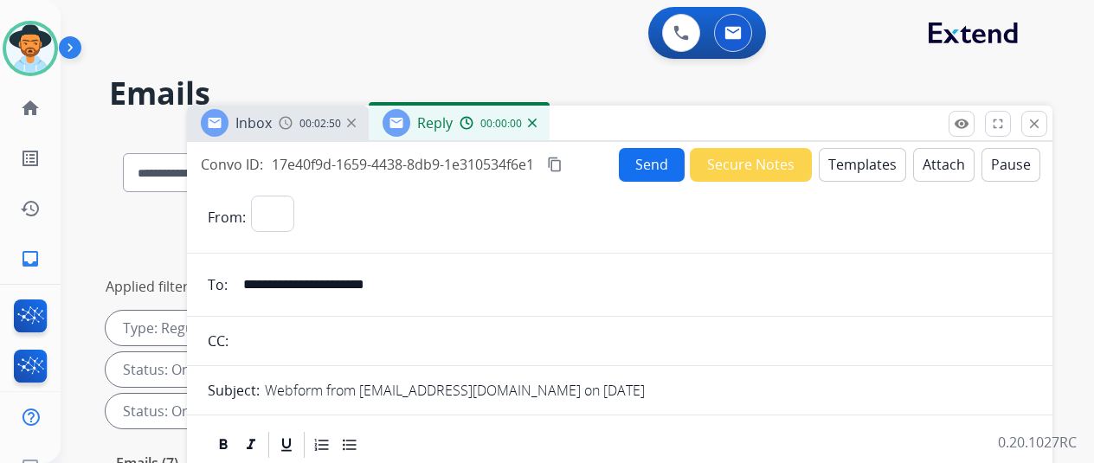
select select "**********"
click at [866, 155] on button "Templates" at bounding box center [862, 165] width 87 height 34
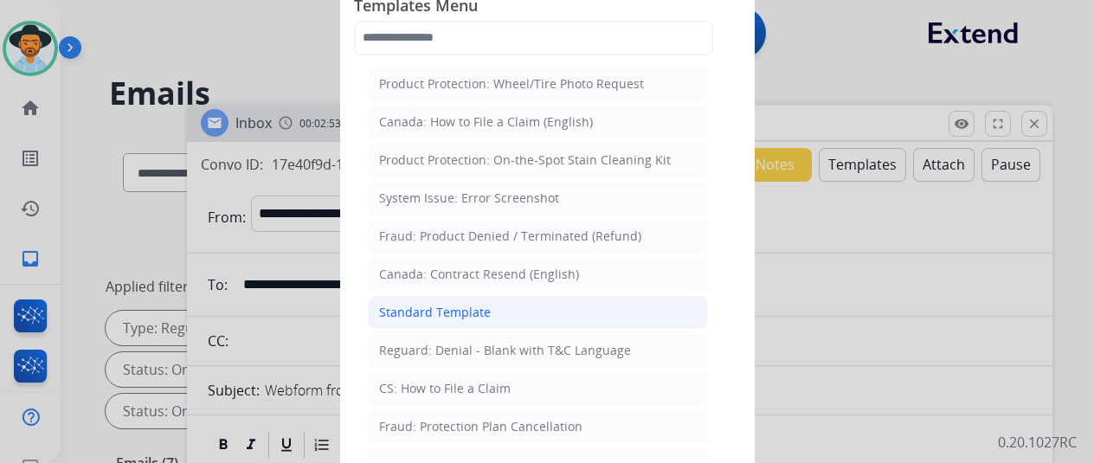
click at [434, 306] on div "Standard Template" at bounding box center [435, 312] width 112 height 17
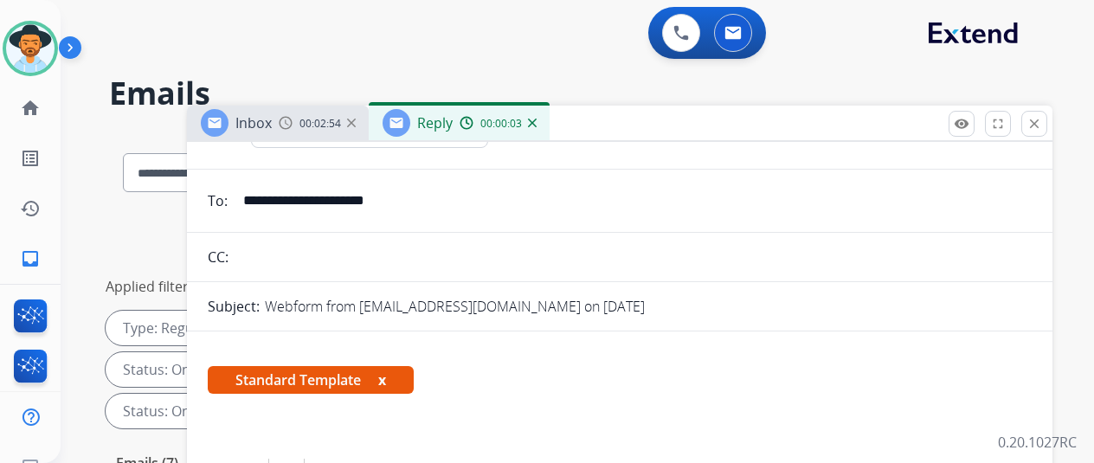
scroll to position [260, 0]
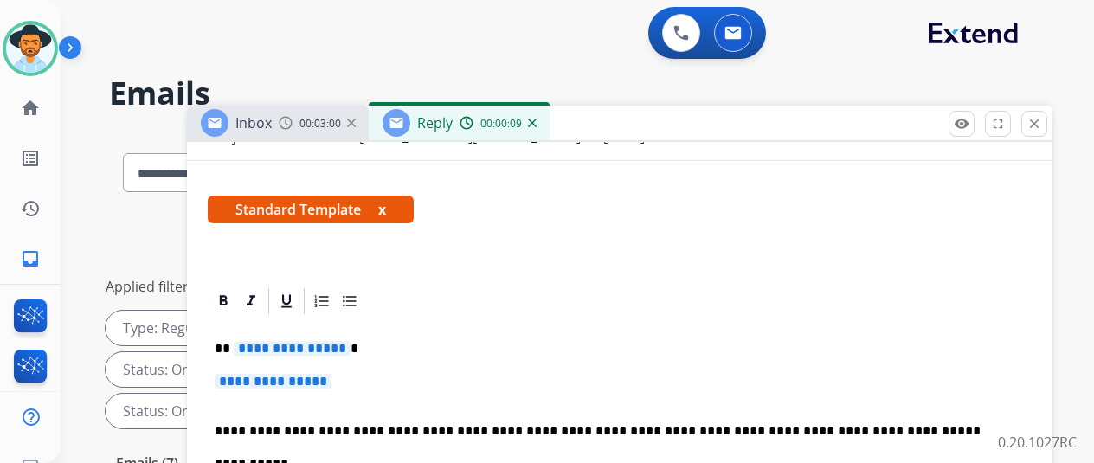
click at [350, 341] on span "**********" at bounding box center [292, 348] width 117 height 15
click at [332, 377] on span "**********" at bounding box center [273, 381] width 117 height 15
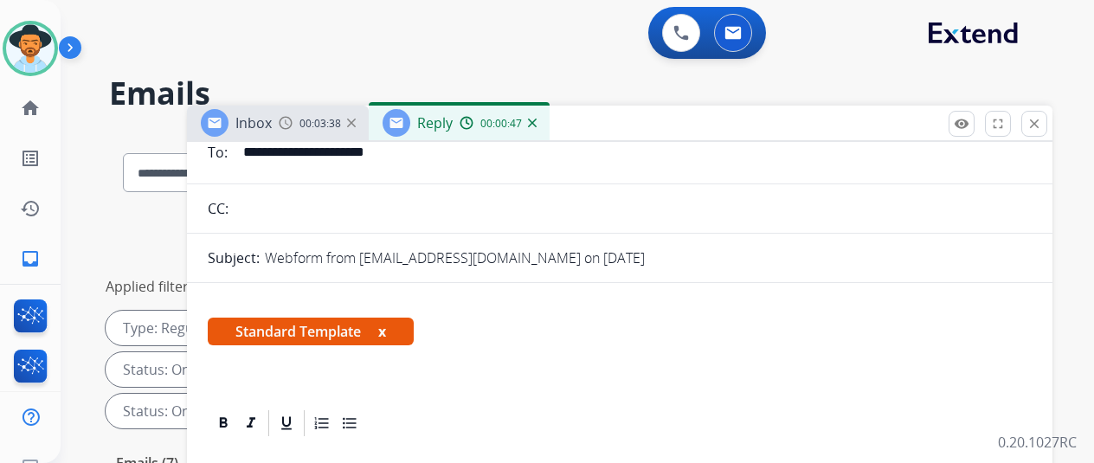
scroll to position [0, 0]
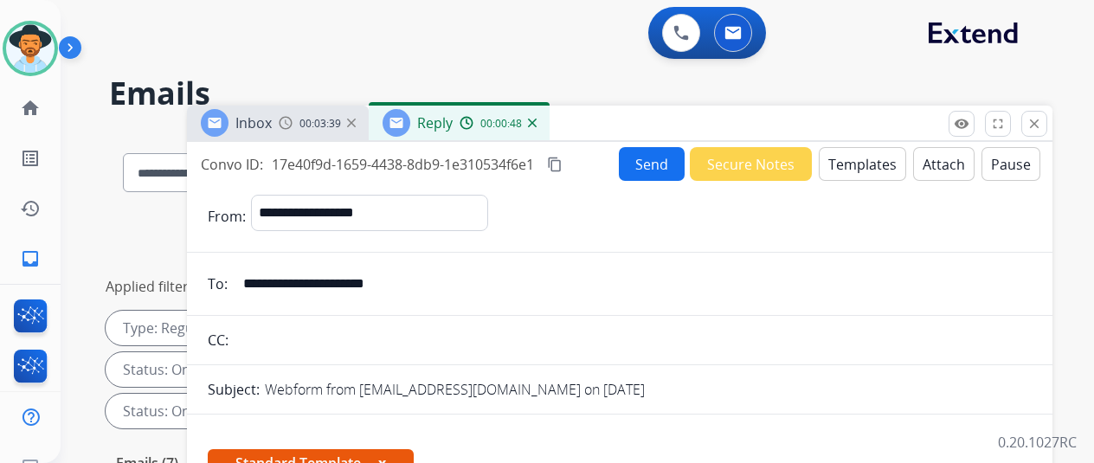
click at [645, 158] on button "Send" at bounding box center [652, 164] width 66 height 34
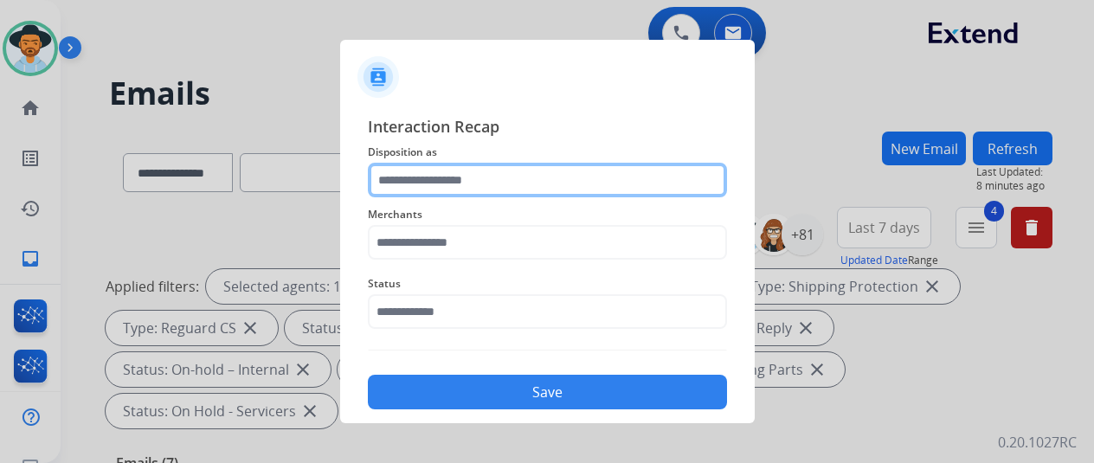
click at [416, 179] on input "text" at bounding box center [547, 180] width 359 height 35
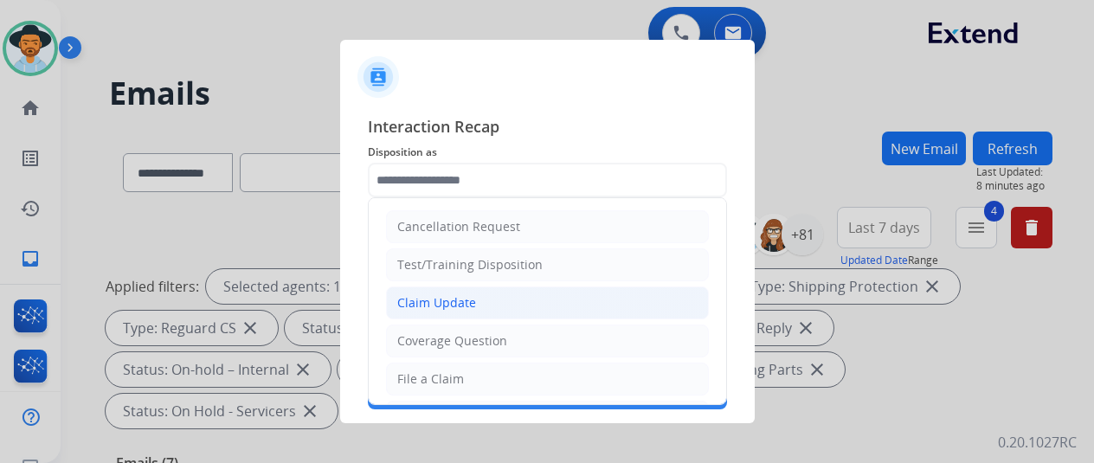
click at [451, 296] on div "Claim Update" at bounding box center [436, 302] width 79 height 17
type input "**********"
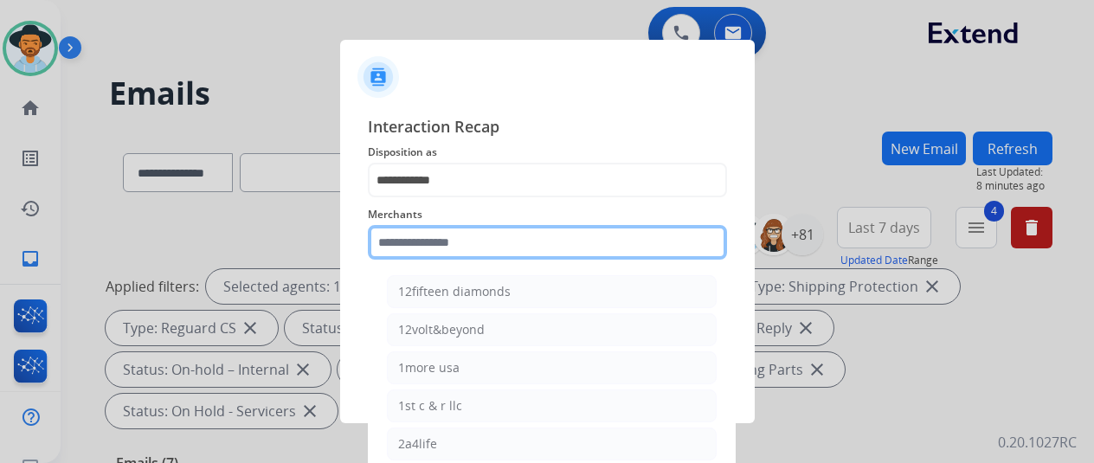
click at [418, 241] on input "text" at bounding box center [547, 242] width 359 height 35
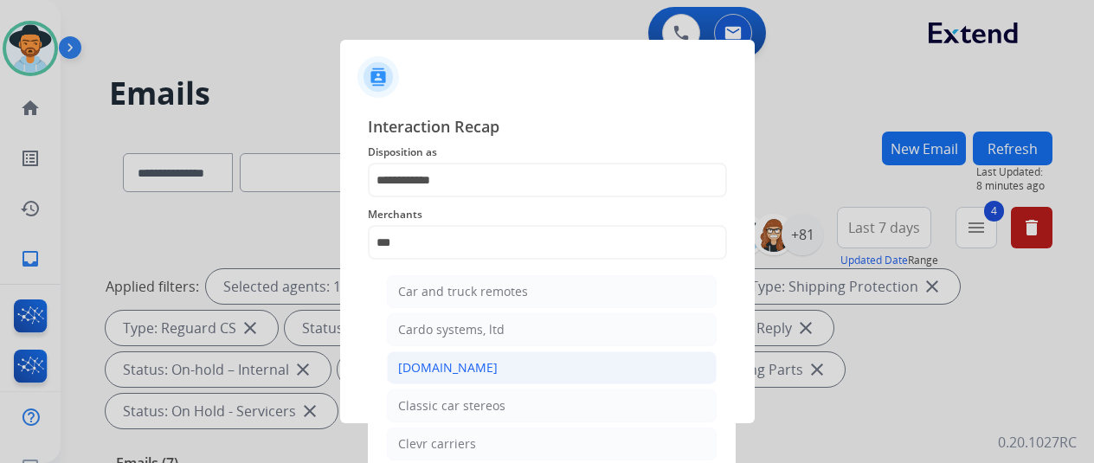
click at [461, 359] on div "[DOMAIN_NAME]" at bounding box center [448, 367] width 100 height 17
type input "**********"
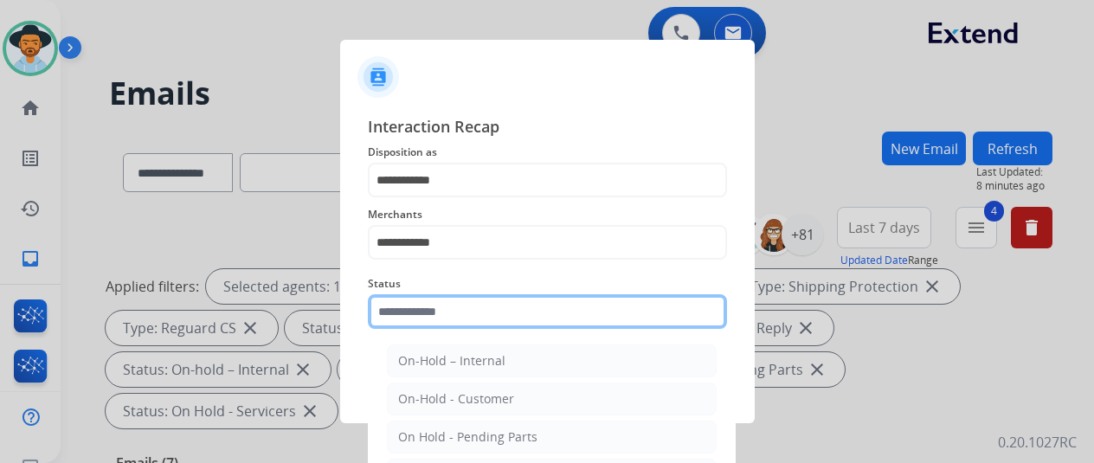
click at [443, 314] on input "text" at bounding box center [547, 311] width 359 height 35
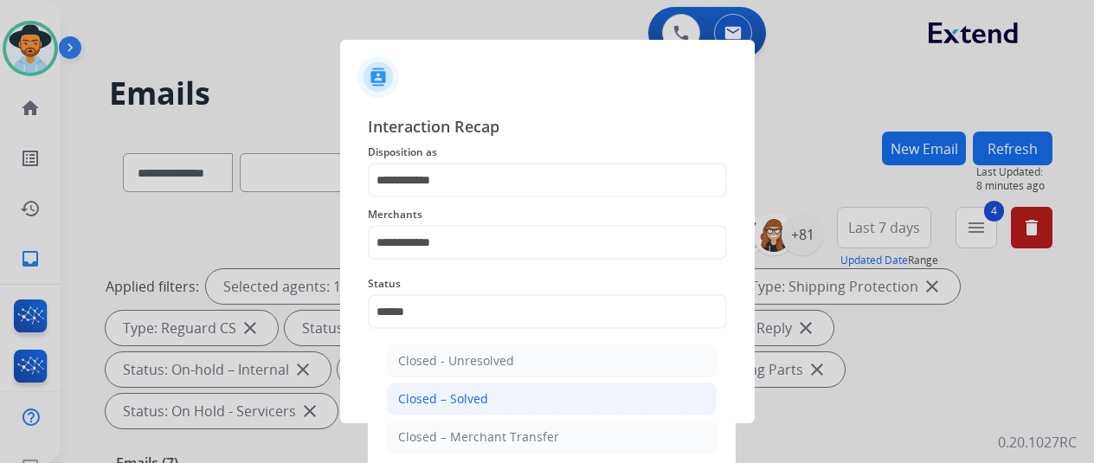
click at [439, 406] on div "Closed – Solved" at bounding box center [443, 398] width 90 height 17
type input "**********"
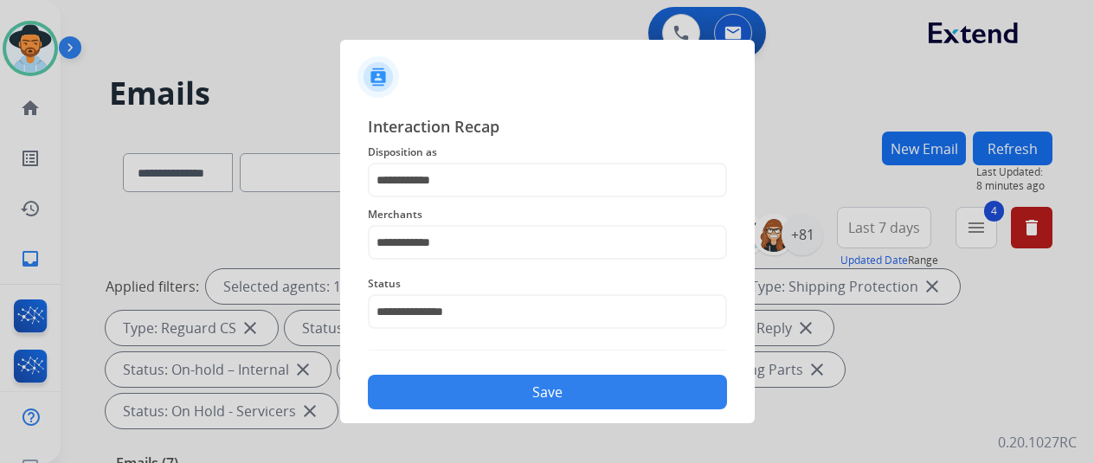
click at [512, 389] on button "Save" at bounding box center [547, 392] width 359 height 35
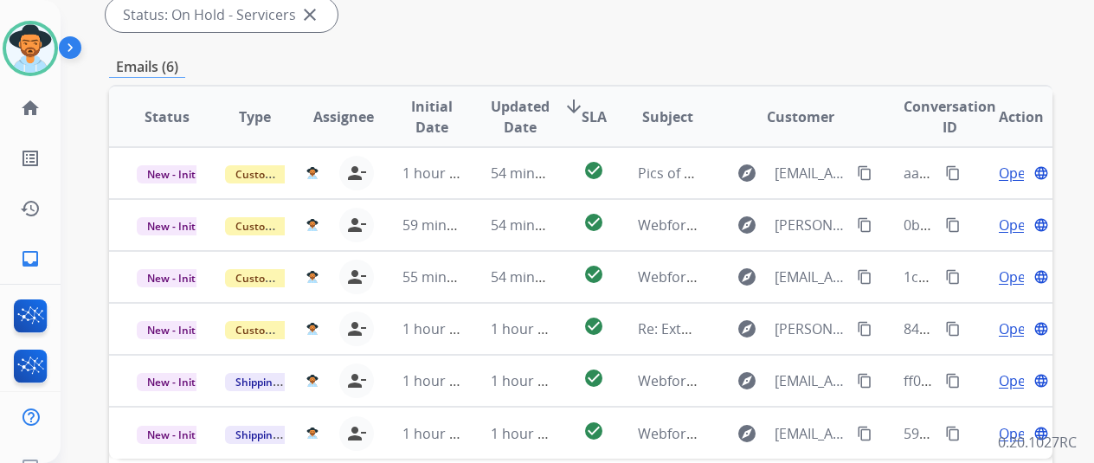
scroll to position [519, 0]
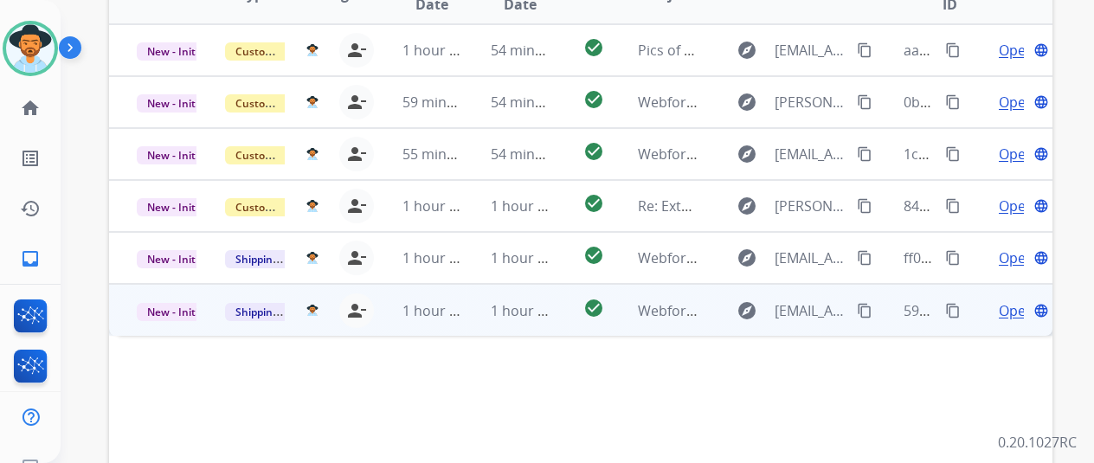
click at [1006, 300] on span "Open" at bounding box center [1016, 310] width 35 height 21
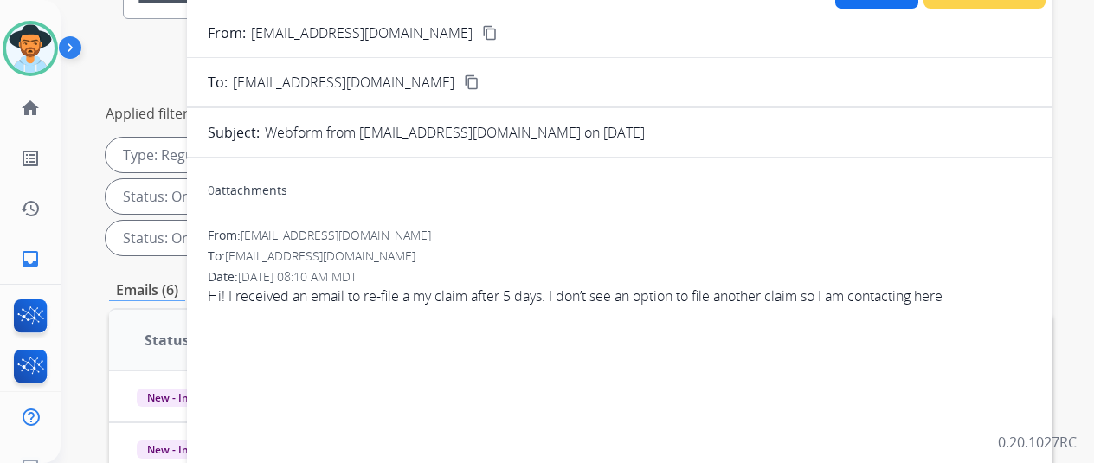
scroll to position [0, 0]
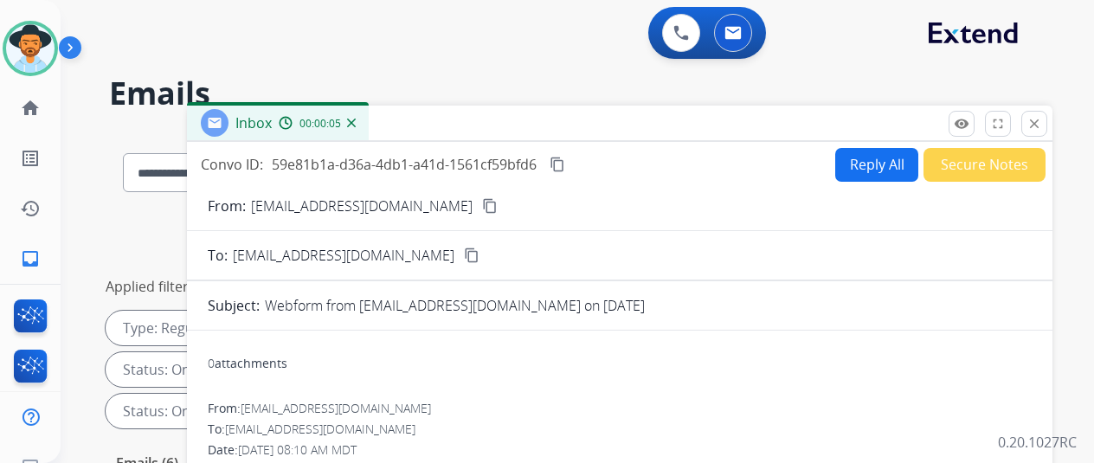
click at [482, 207] on mat-icon "content_copy" at bounding box center [490, 206] width 16 height 16
click at [565, 160] on mat-icon "content_copy" at bounding box center [558, 165] width 16 height 16
click at [876, 157] on button "Reply All" at bounding box center [876, 165] width 83 height 34
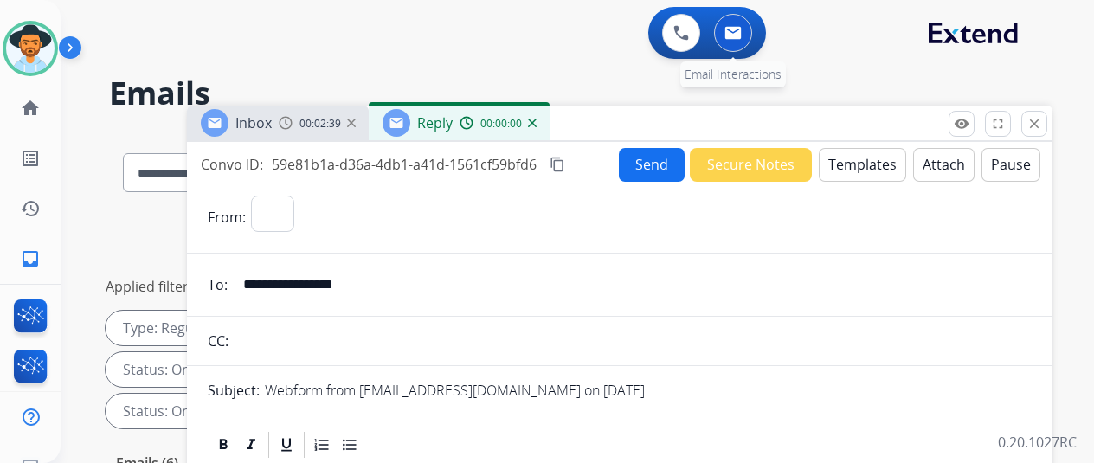
select select "**********"
click at [851, 160] on button "Templates" at bounding box center [862, 165] width 87 height 34
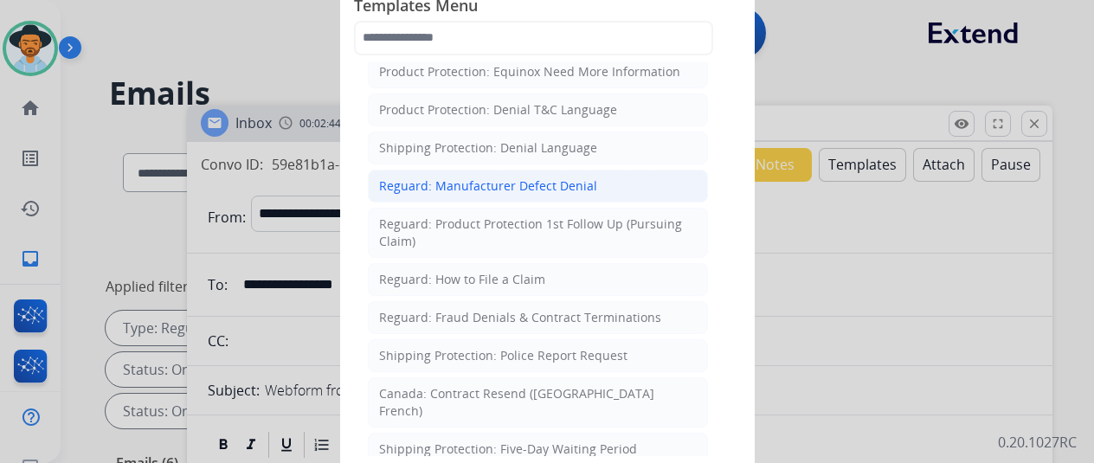
scroll to position [1904, 0]
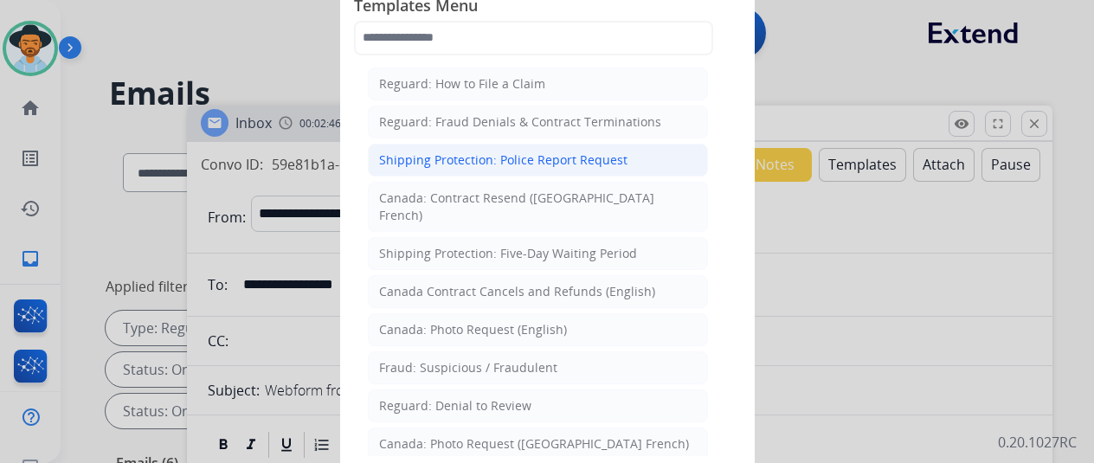
click at [476, 151] on div "Shipping Protection: Police Report Request" at bounding box center [503, 159] width 248 height 17
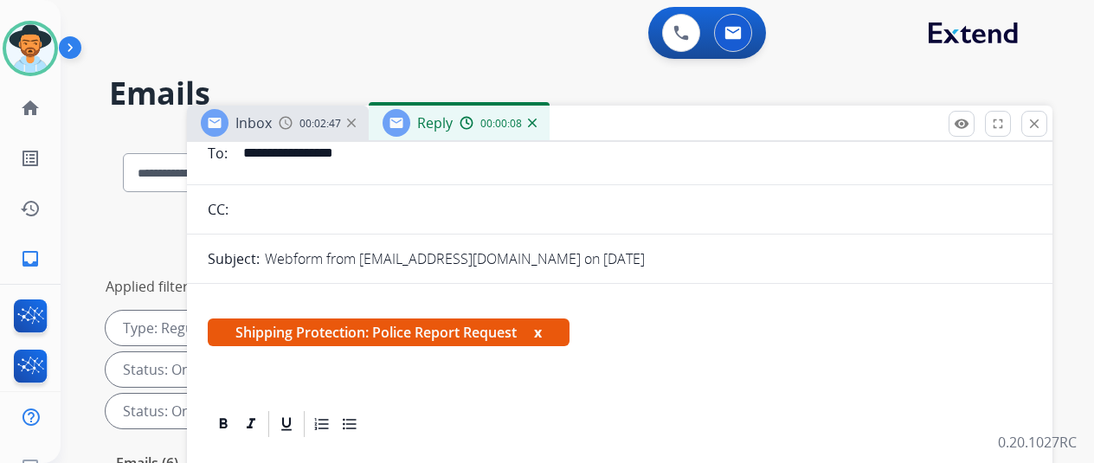
scroll to position [286, 0]
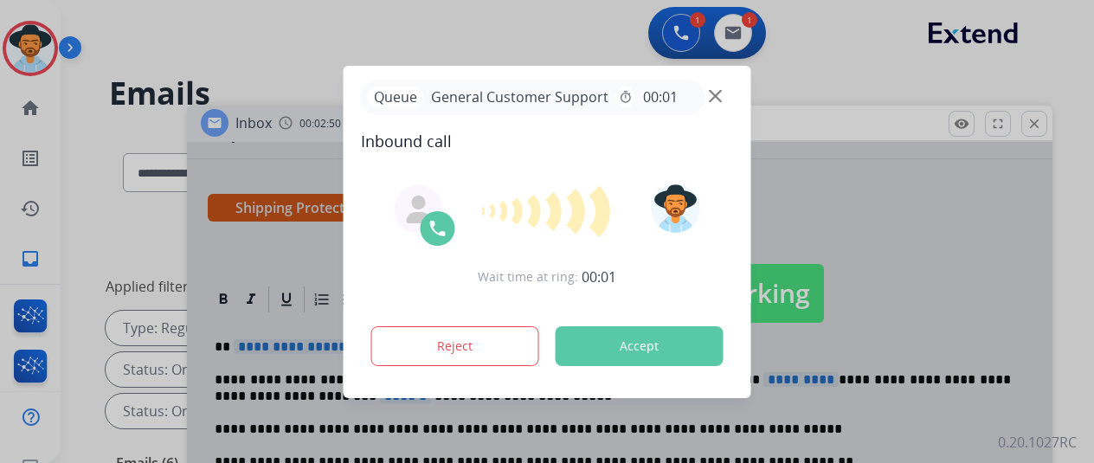
click at [280, 310] on div at bounding box center [547, 231] width 1094 height 463
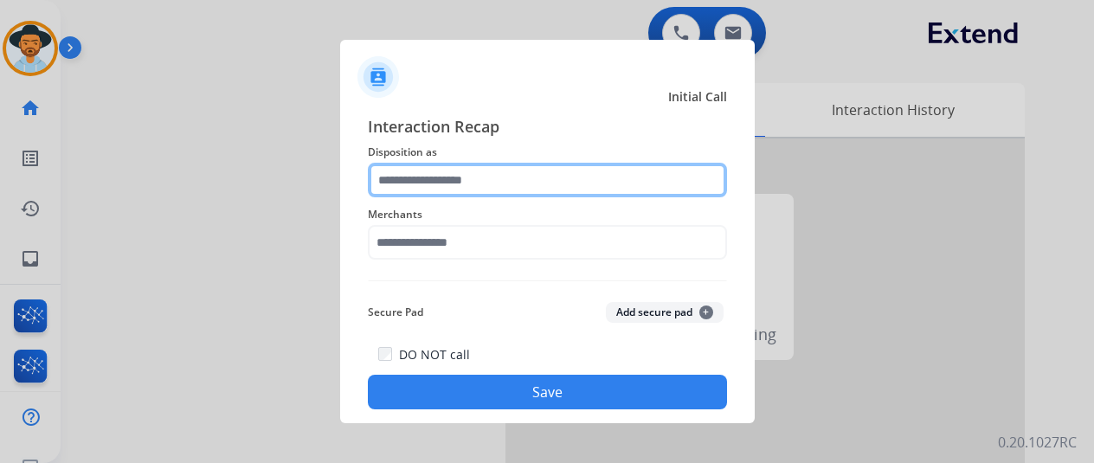
click at [410, 174] on input "text" at bounding box center [547, 180] width 359 height 35
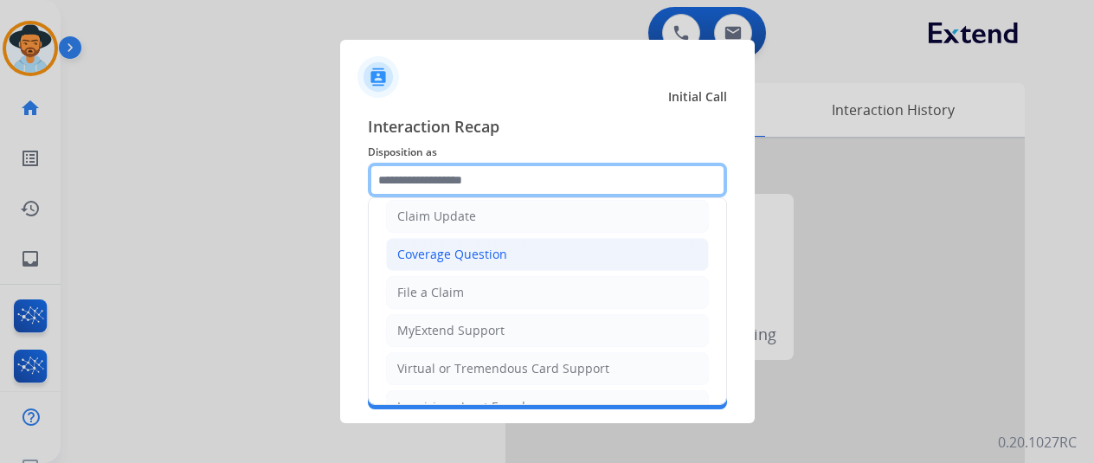
scroll to position [173, 0]
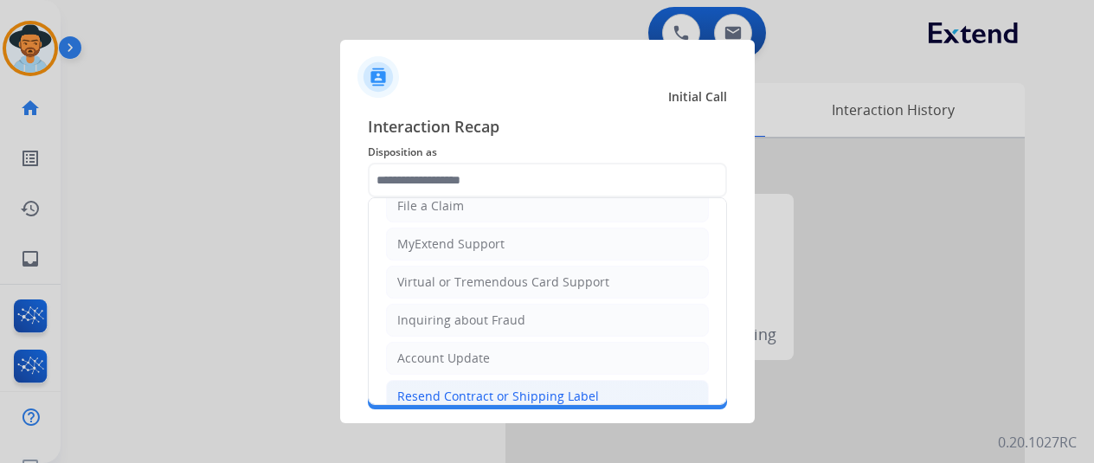
click at [421, 390] on div "Resend Contract or Shipping Label" at bounding box center [498, 396] width 202 height 17
type input "**********"
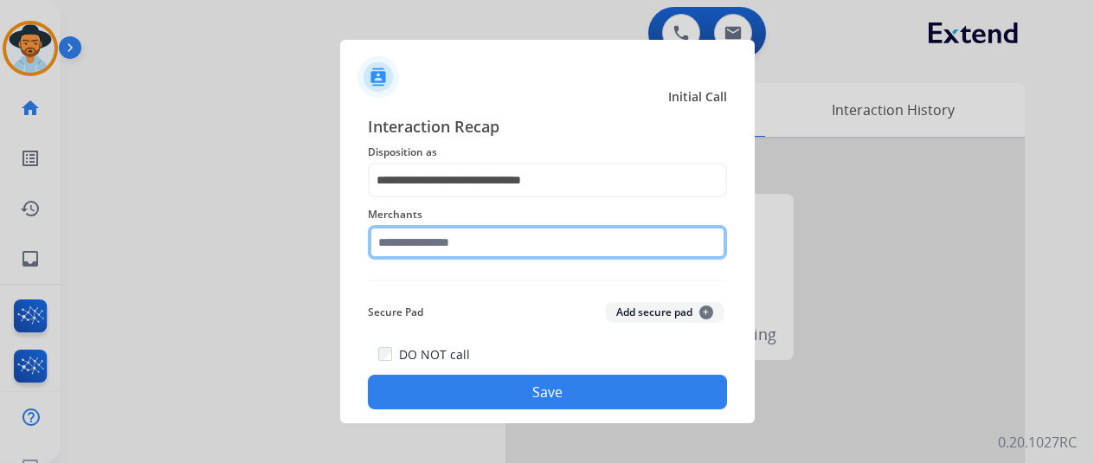
click at [412, 245] on input "text" at bounding box center [547, 242] width 359 height 35
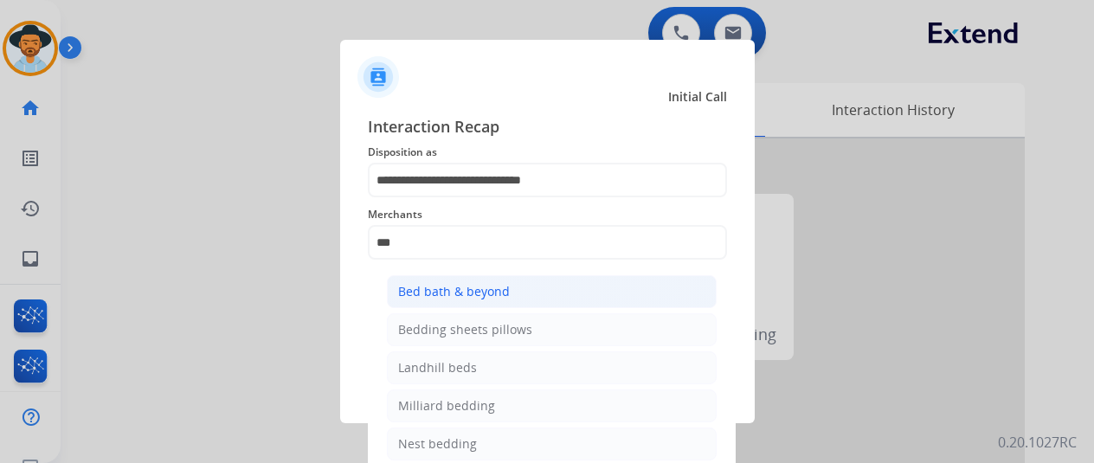
click at [452, 295] on div "Bed bath & beyond" at bounding box center [454, 291] width 112 height 17
type input "**********"
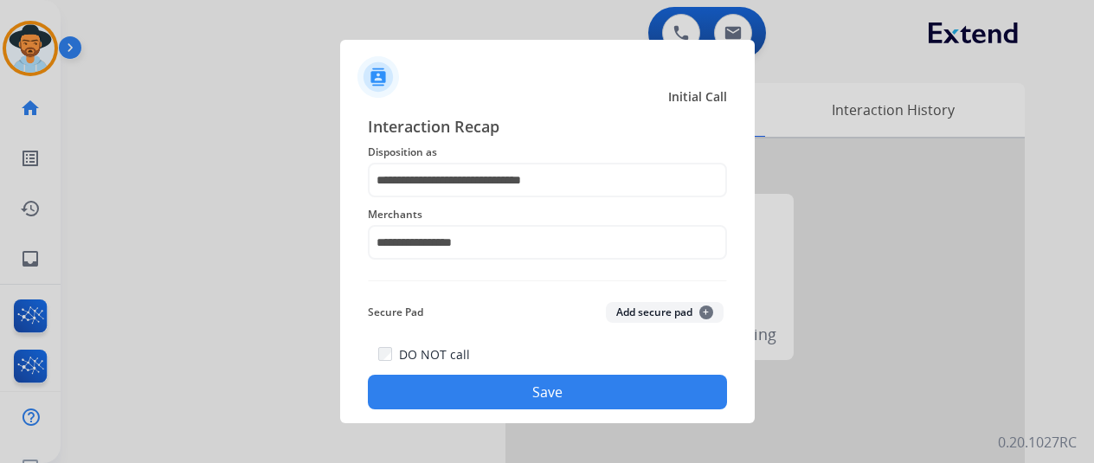
click at [528, 392] on button "Save" at bounding box center [547, 392] width 359 height 35
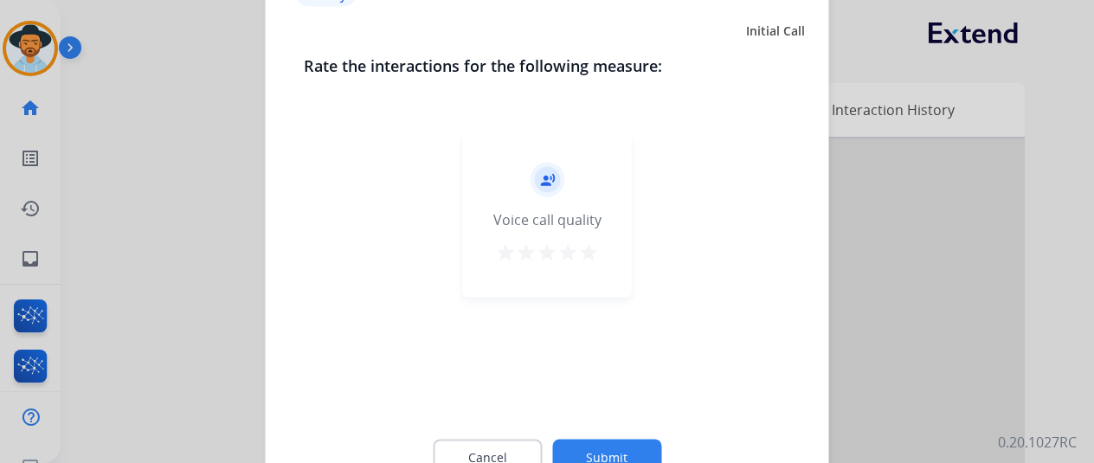
click at [608, 442] on button "Submit" at bounding box center [606, 457] width 109 height 36
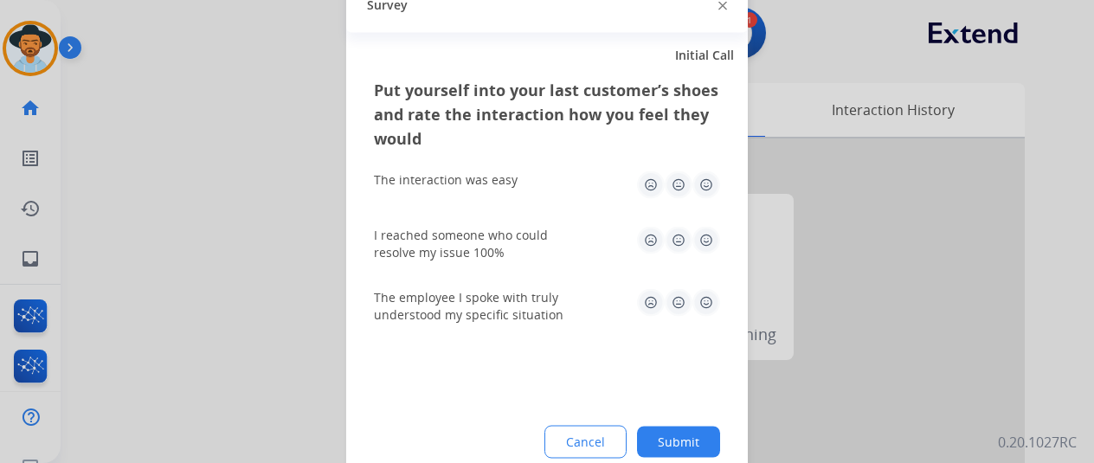
drag, startPoint x: 681, startPoint y: 448, endPoint x: 445, endPoint y: 170, distance: 364.8
click at [680, 445] on button "Submit" at bounding box center [678, 441] width 83 height 31
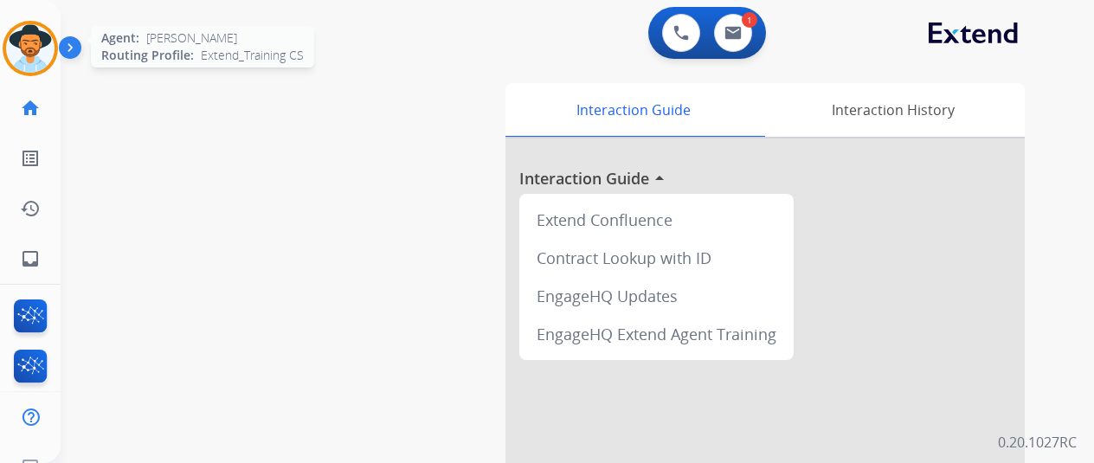
click at [36, 55] on img at bounding box center [30, 48] width 48 height 48
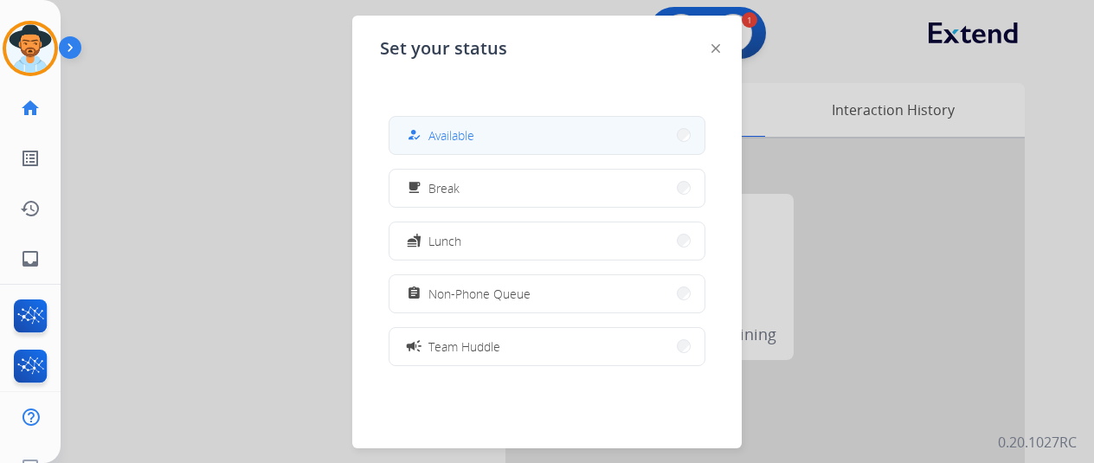
click at [432, 139] on div "how_to_reg Available" at bounding box center [438, 135] width 71 height 21
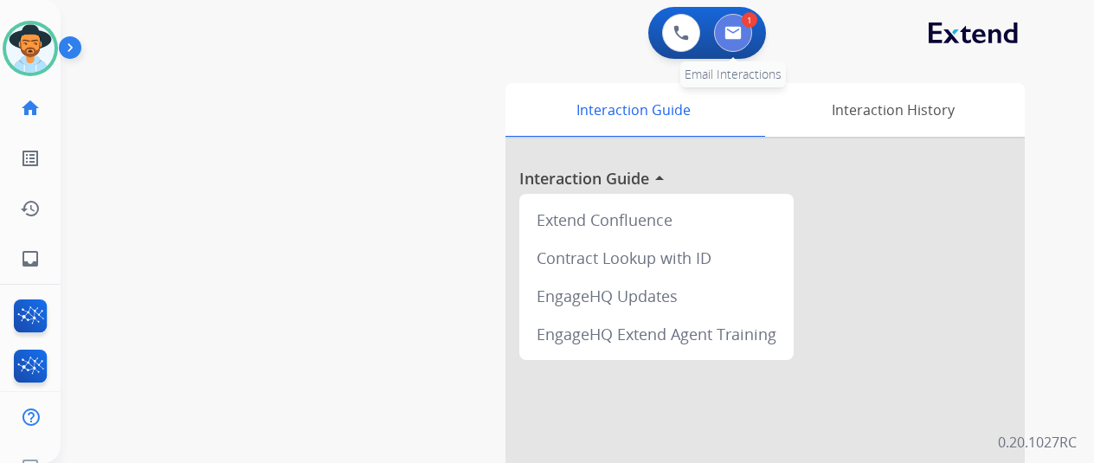
click at [736, 27] on img at bounding box center [733, 33] width 17 height 14
select select "**********"
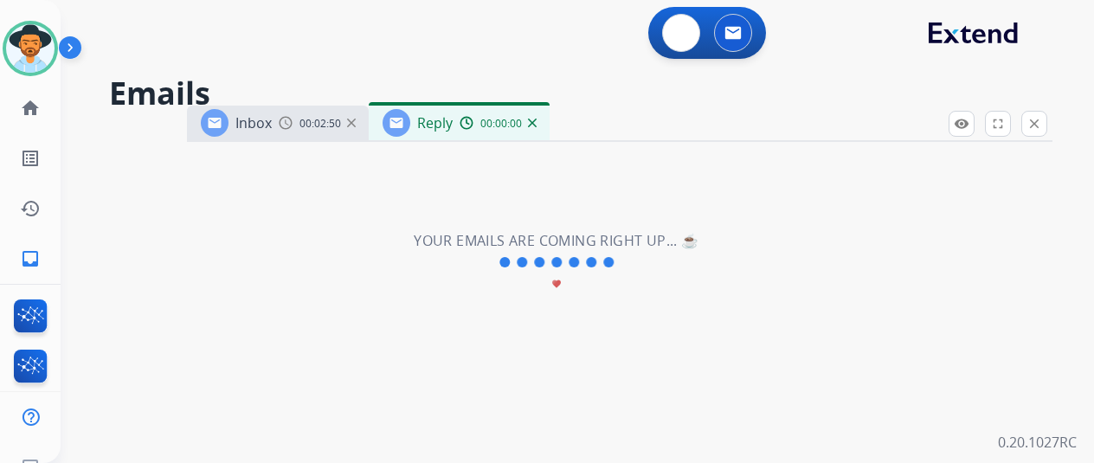
select select "**********"
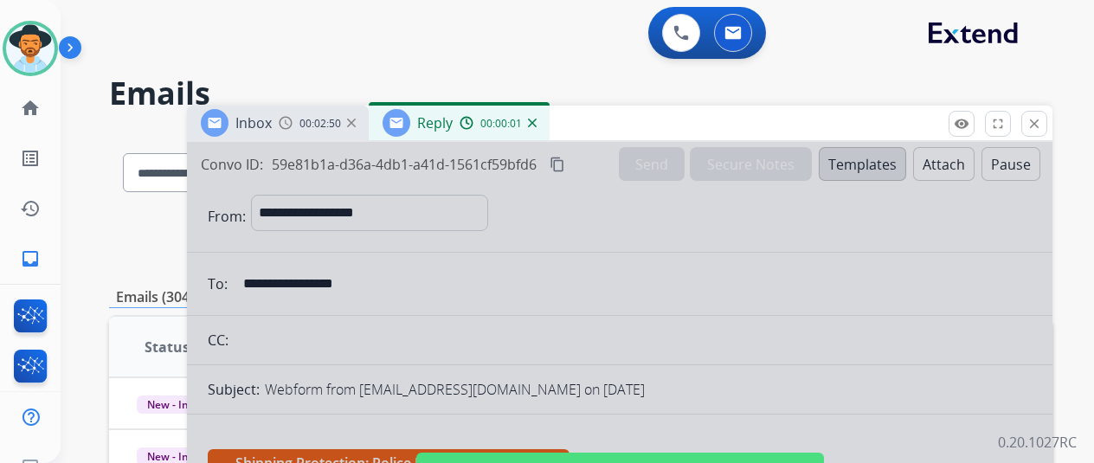
click at [433, 255] on div at bounding box center [620, 465] width 866 height 647
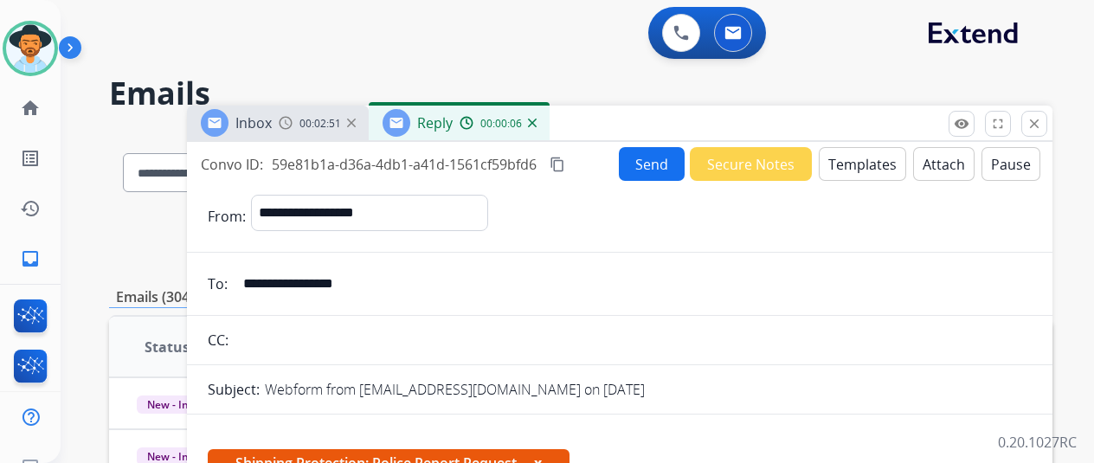
click at [864, 147] on div "Send Secure Notes Templates Attach Pause" at bounding box center [830, 164] width 422 height 34
click at [871, 155] on button "Templates" at bounding box center [862, 164] width 87 height 34
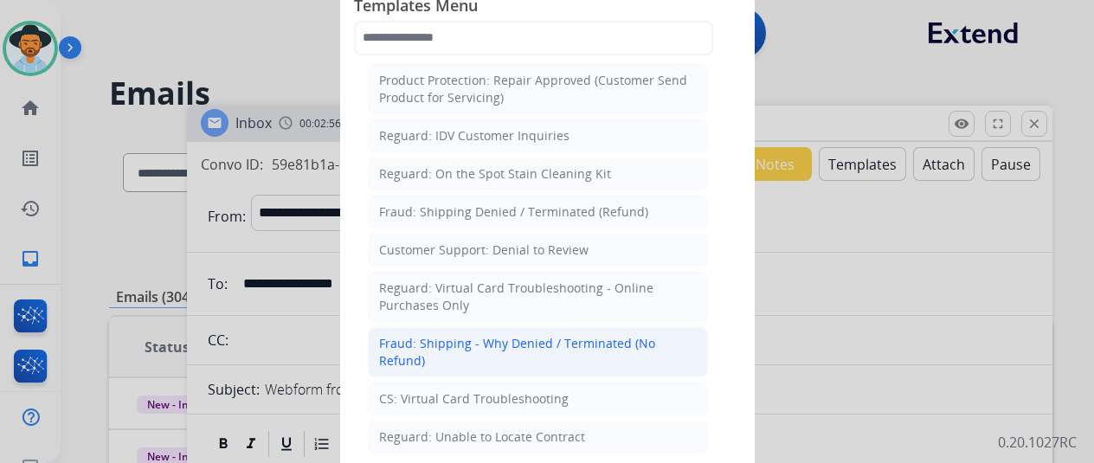
scroll to position [1645, 0]
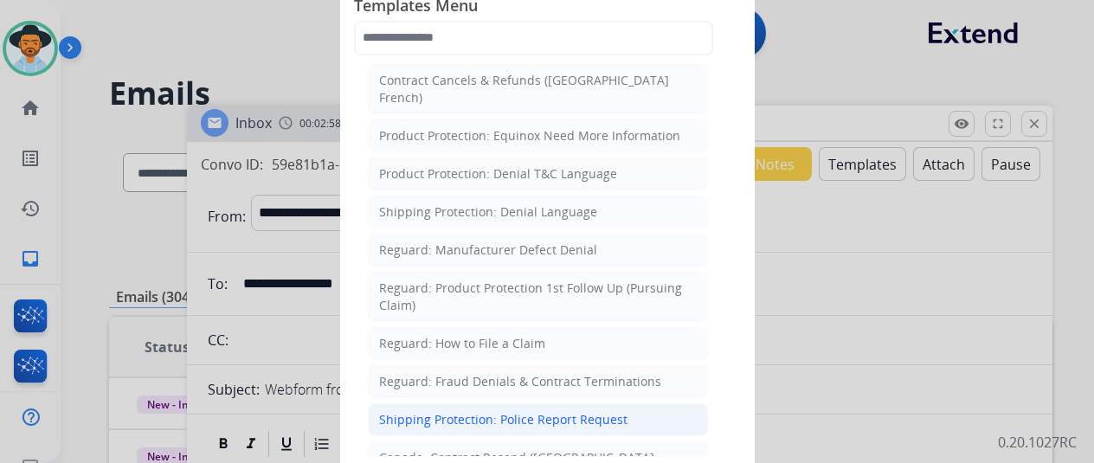
click at [426, 411] on div "Shipping Protection: Police Report Request" at bounding box center [503, 419] width 248 height 17
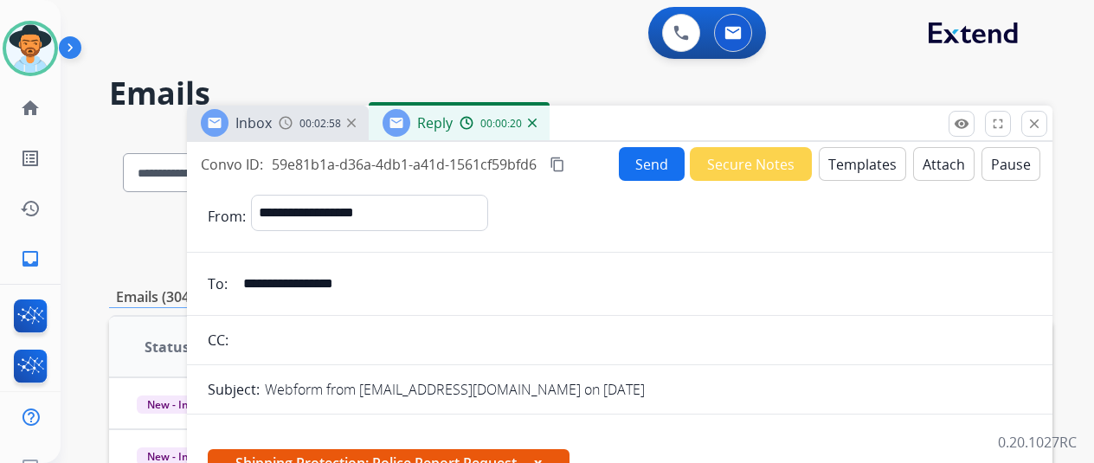
scroll to position [260, 0]
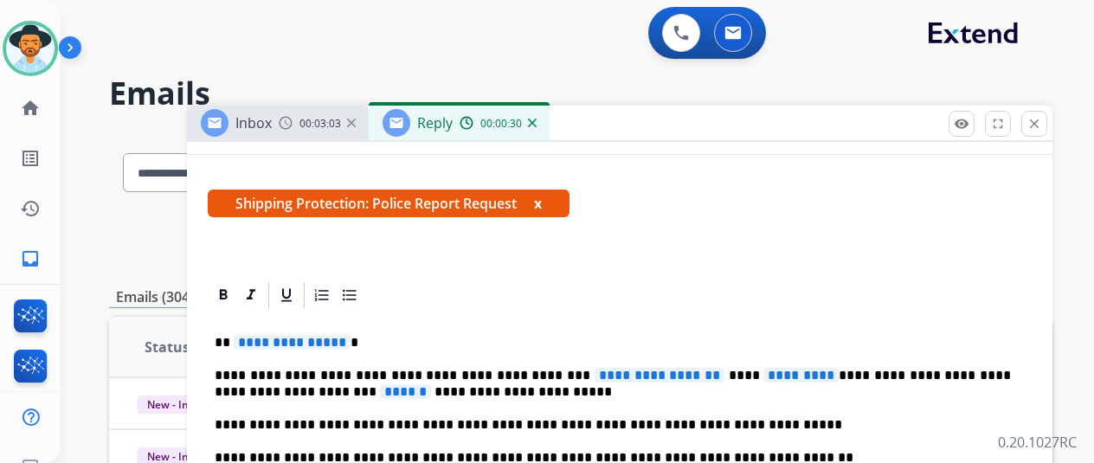
click at [351, 342] on span "**********" at bounding box center [292, 342] width 117 height 15
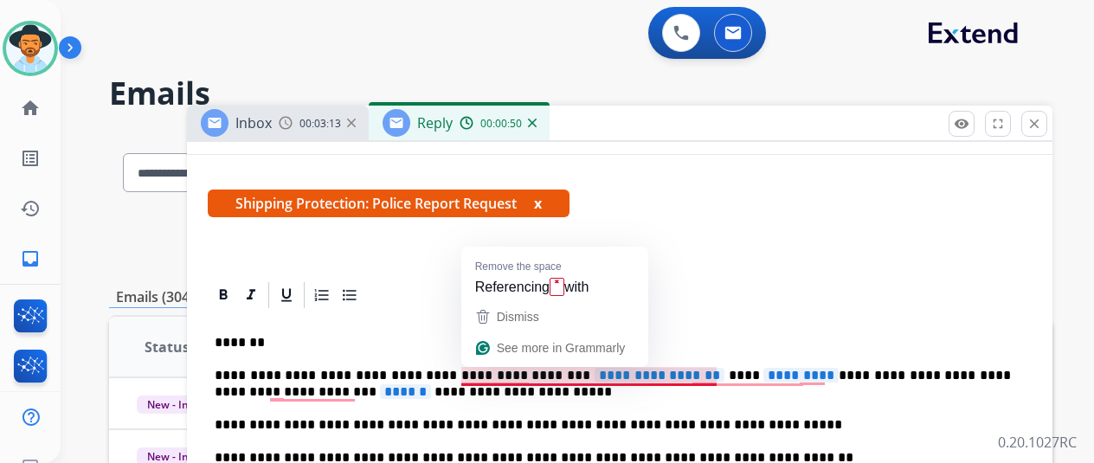
click at [692, 376] on span "**********" at bounding box center [660, 375] width 130 height 15
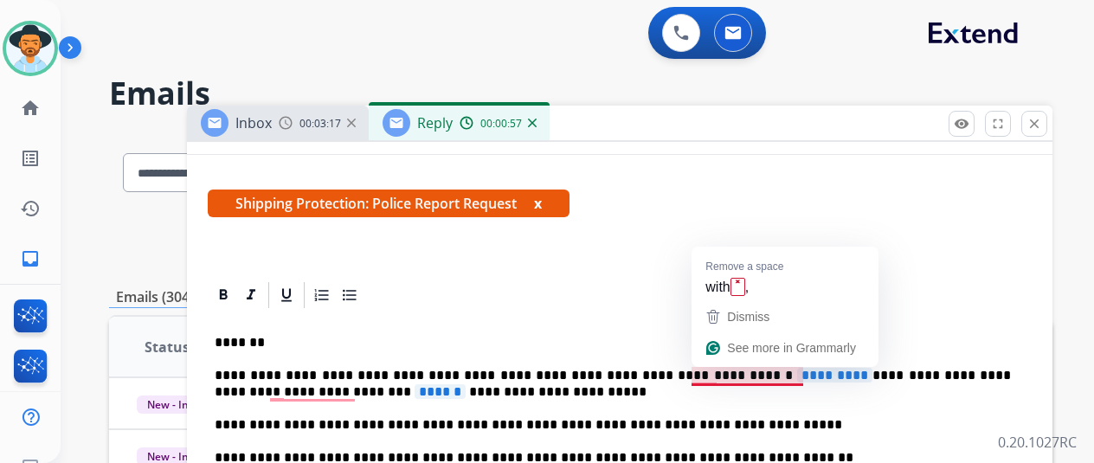
click at [808, 375] on span "*********" at bounding box center [834, 375] width 75 height 15
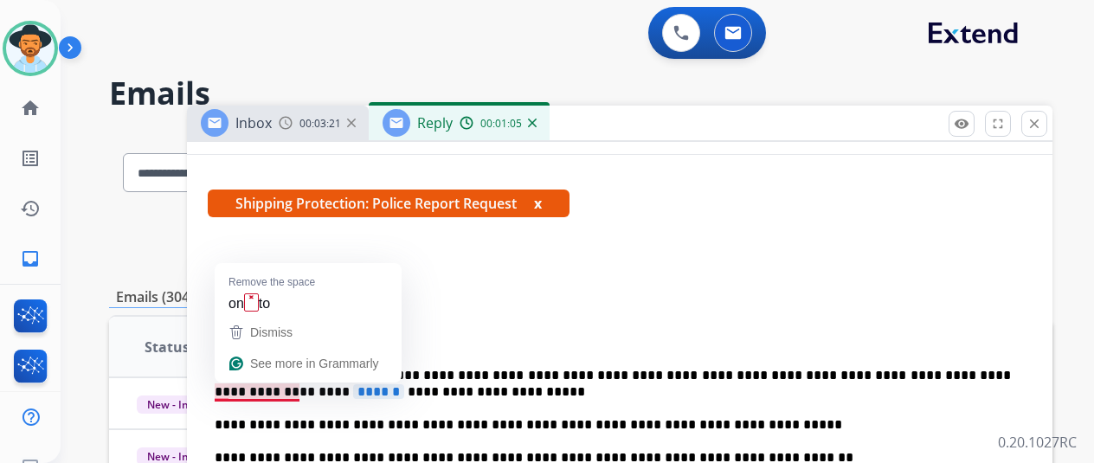
click at [353, 392] on span "******" at bounding box center [378, 391] width 51 height 15
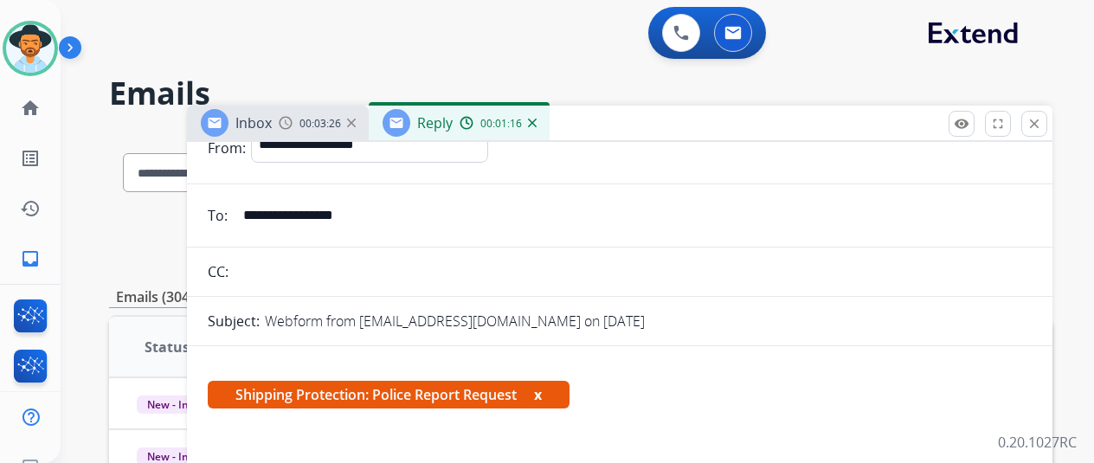
scroll to position [0, 0]
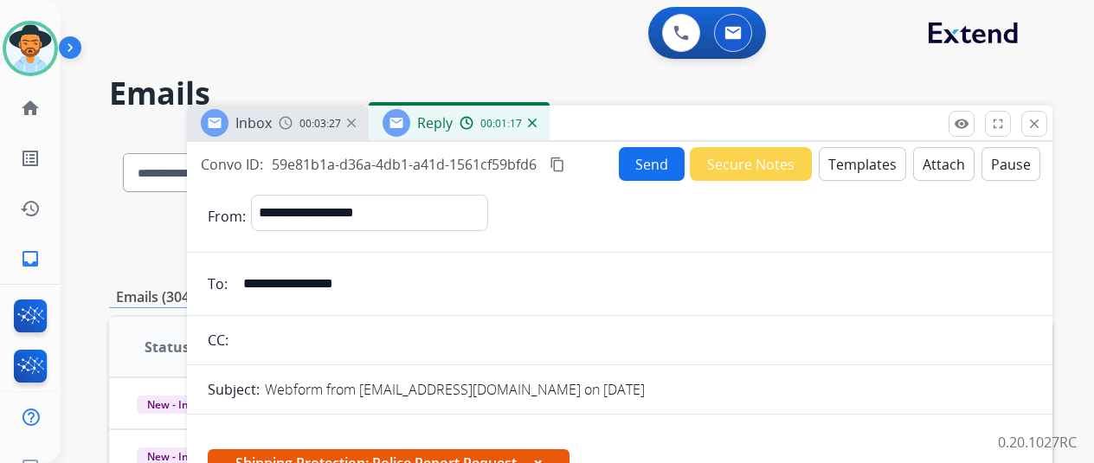
click at [661, 160] on button "Send" at bounding box center [652, 164] width 66 height 34
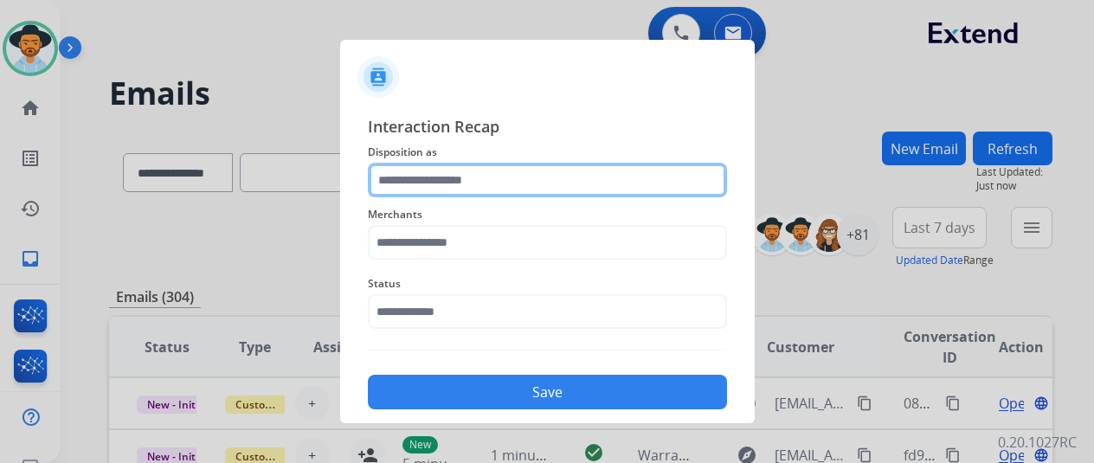
click at [432, 174] on input "text" at bounding box center [547, 180] width 359 height 35
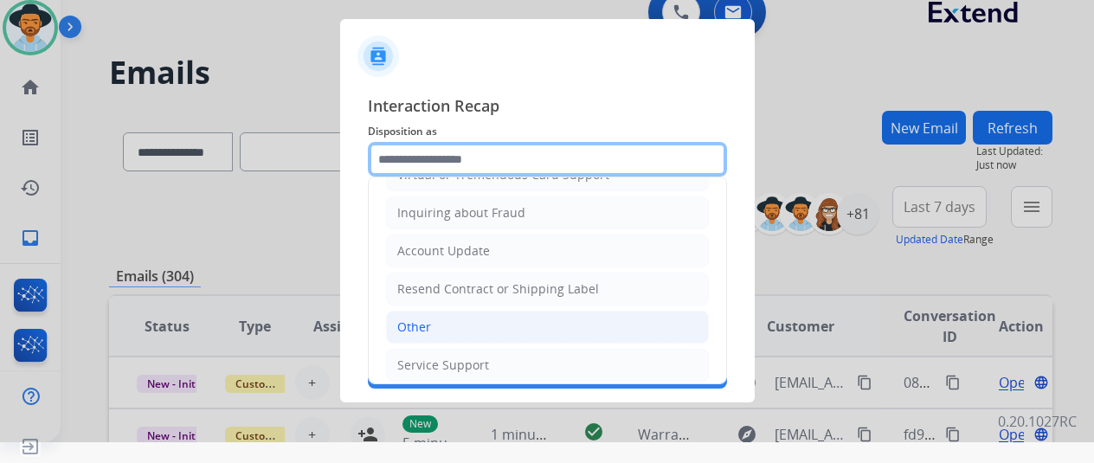
scroll to position [262, 0]
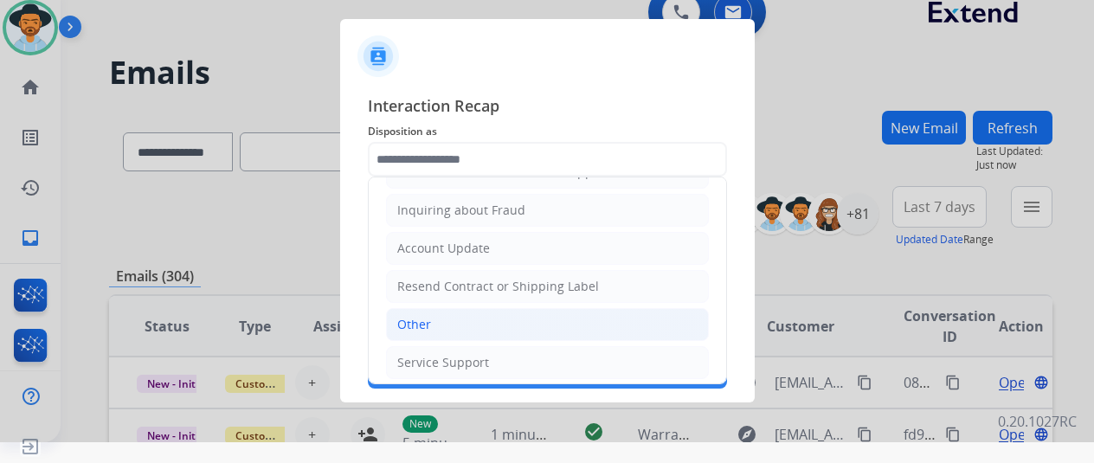
click at [400, 329] on li "Other" at bounding box center [547, 324] width 323 height 33
type input "*****"
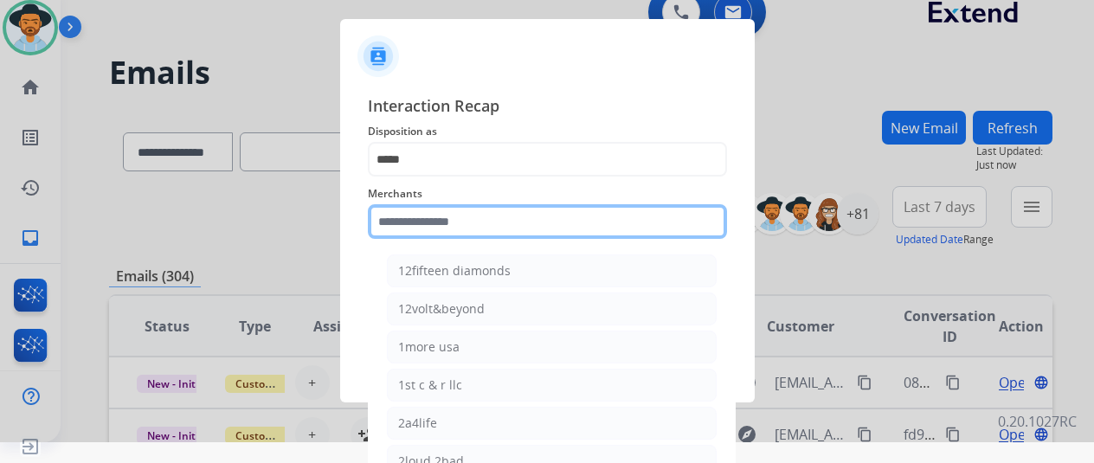
click at [429, 214] on input "text" at bounding box center [547, 221] width 359 height 35
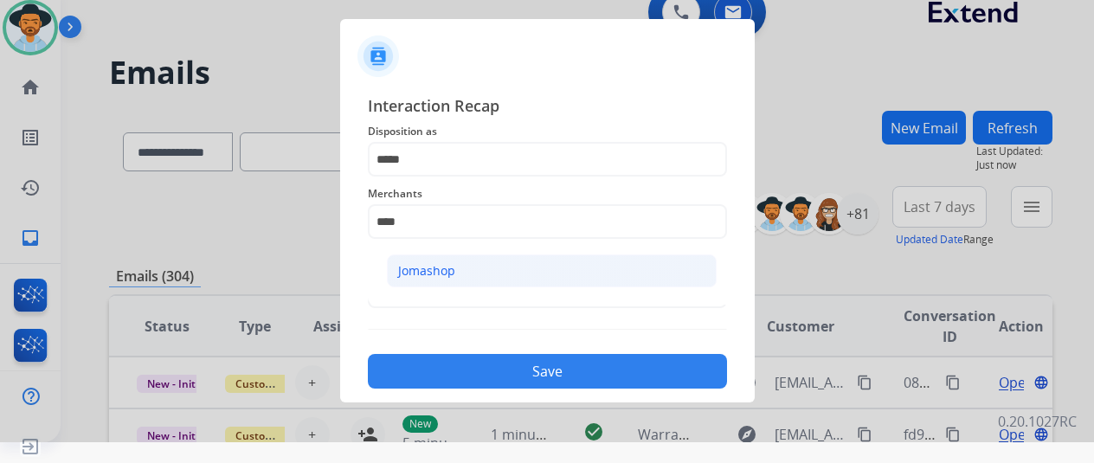
click at [438, 272] on div "Jomashop" at bounding box center [426, 270] width 57 height 17
type input "********"
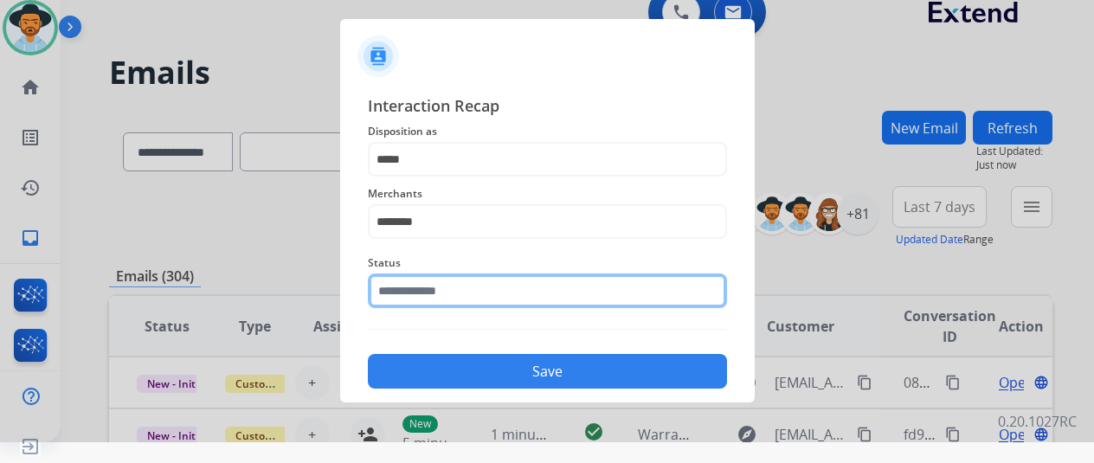
click at [426, 285] on input "text" at bounding box center [547, 291] width 359 height 35
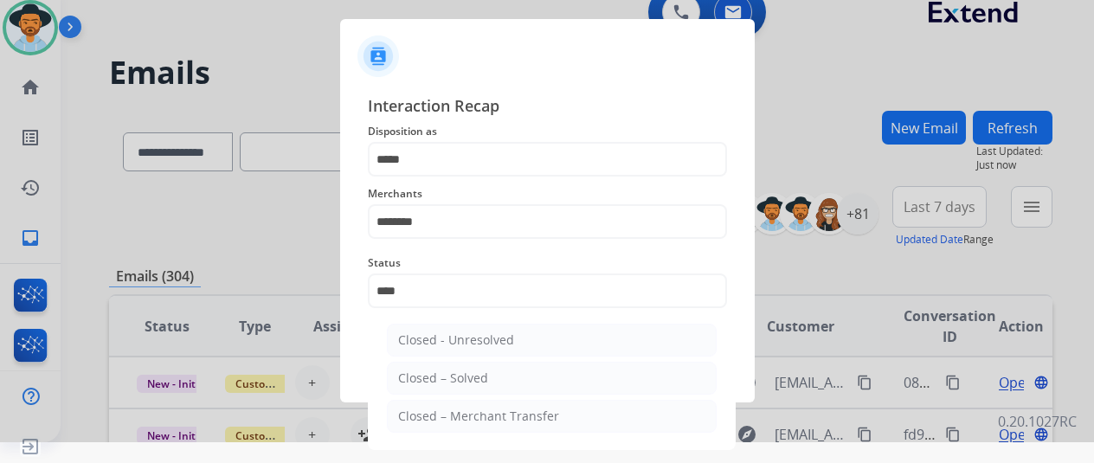
click at [466, 388] on li "Closed – Solved" at bounding box center [552, 378] width 330 height 33
type input "**********"
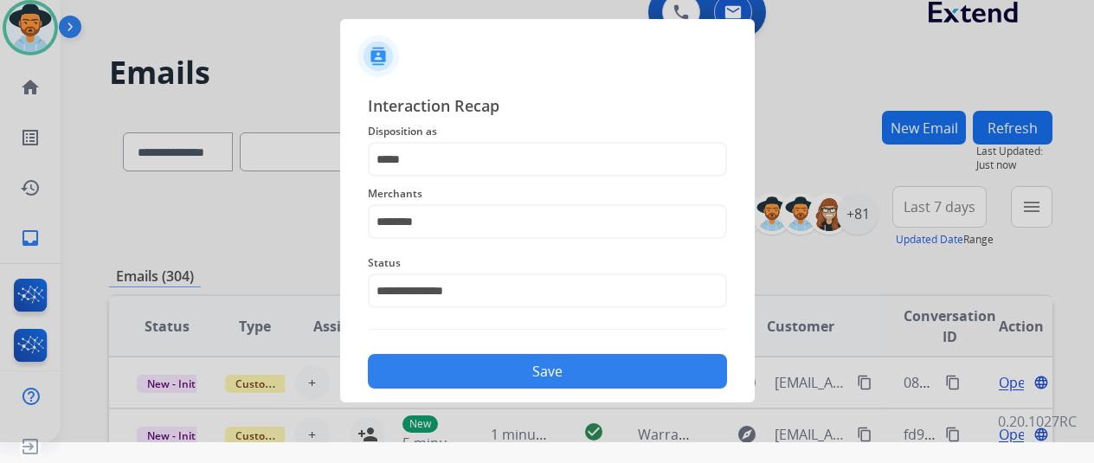
click at [479, 373] on button "Save" at bounding box center [547, 371] width 359 height 35
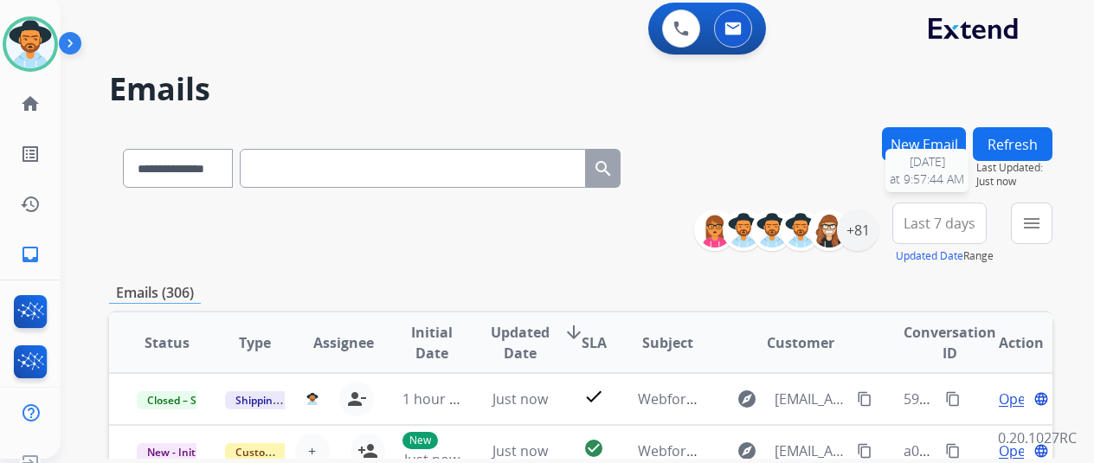
scroll to position [0, 0]
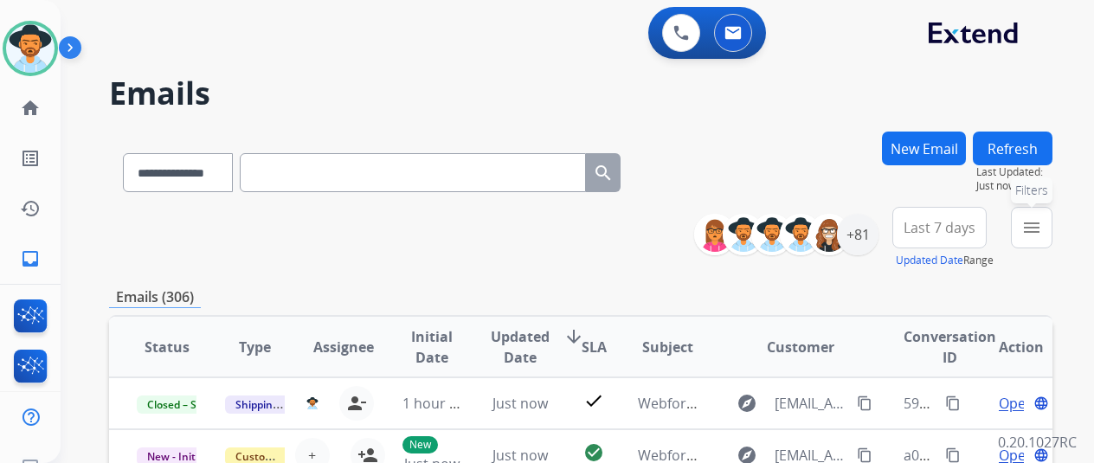
click at [1042, 228] on mat-icon "menu" at bounding box center [1031, 227] width 21 height 21
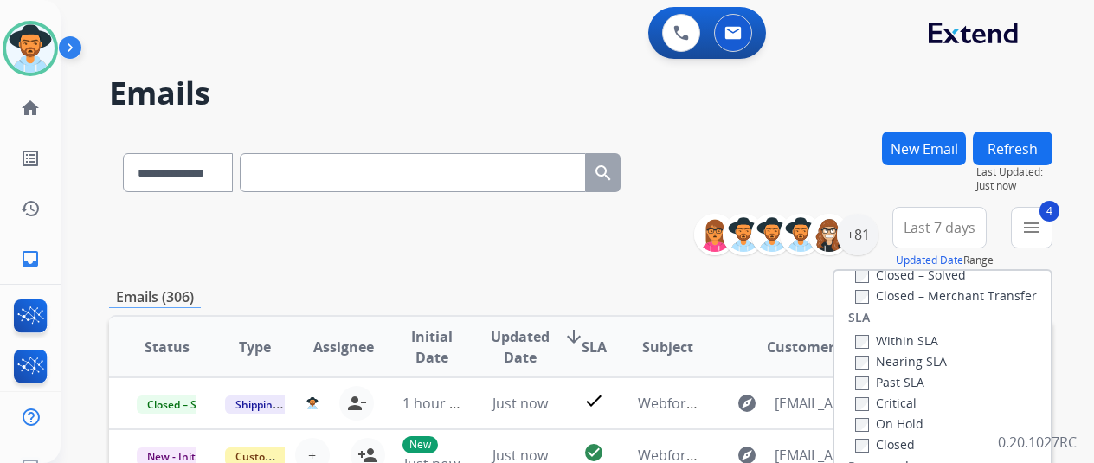
scroll to position [346, 0]
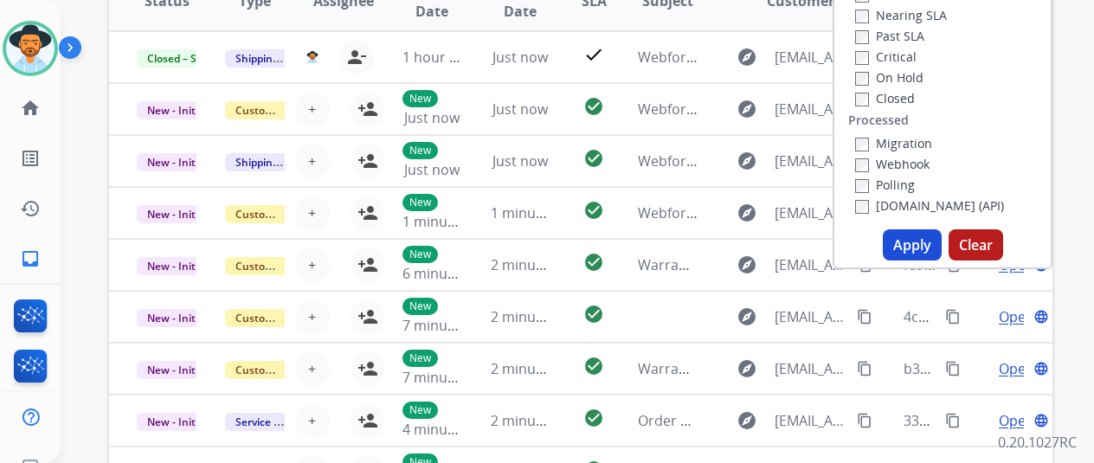
click at [923, 240] on button "Apply" at bounding box center [912, 244] width 59 height 31
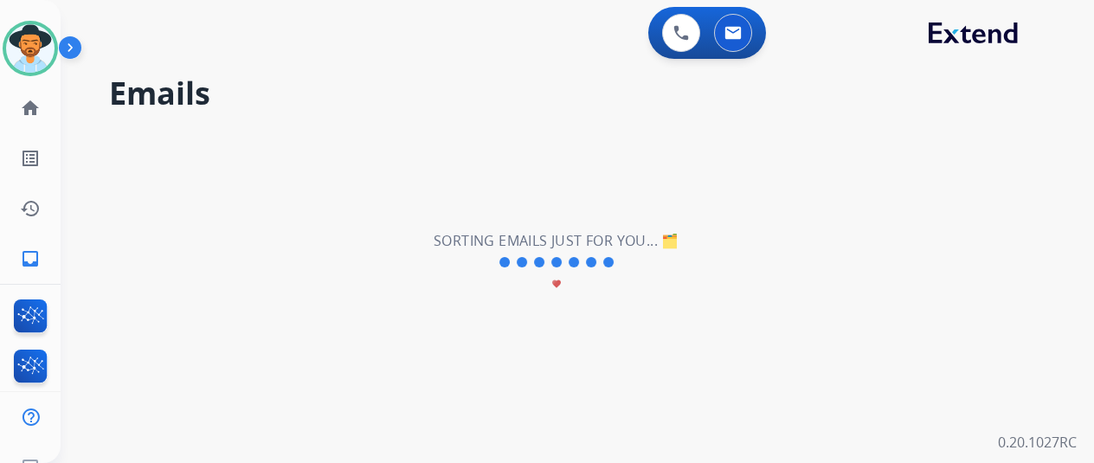
scroll to position [0, 0]
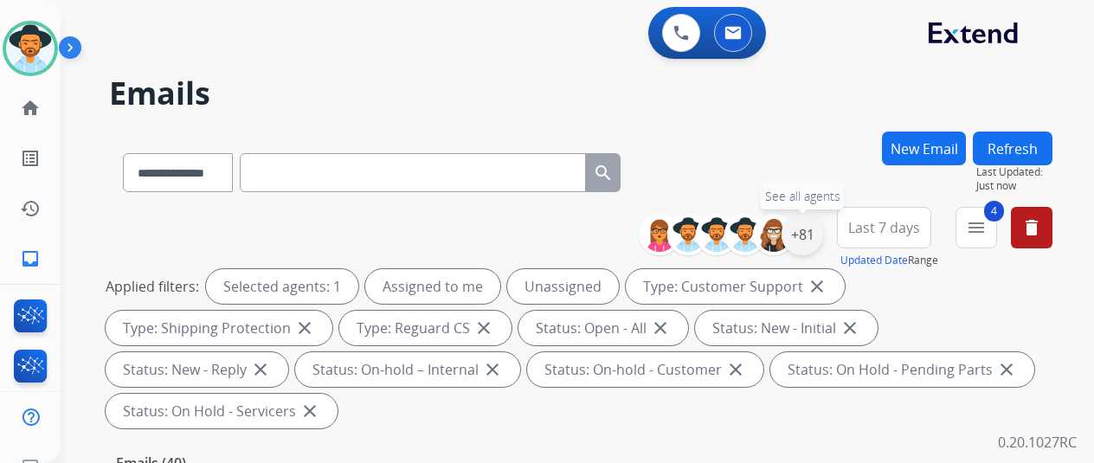
click at [822, 231] on div "+81" at bounding box center [803, 235] width 42 height 42
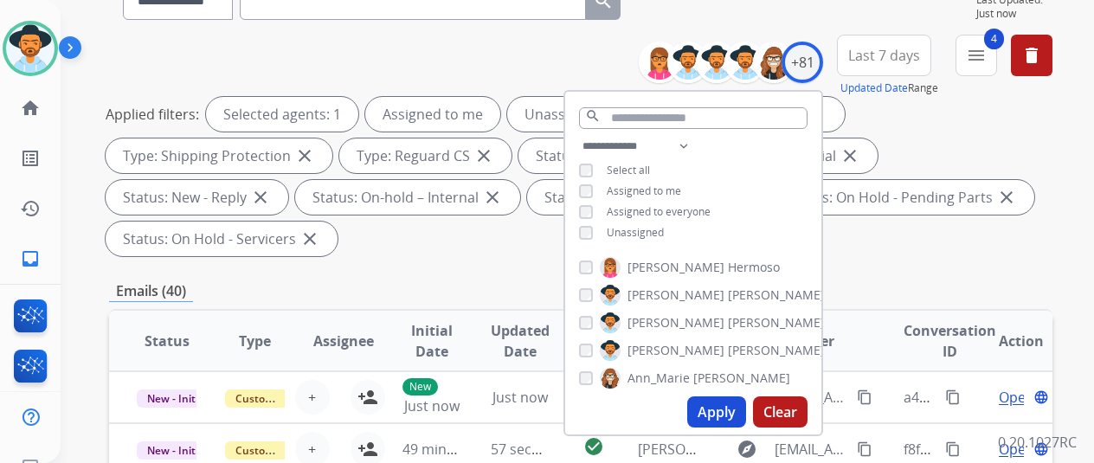
scroll to position [173, 0]
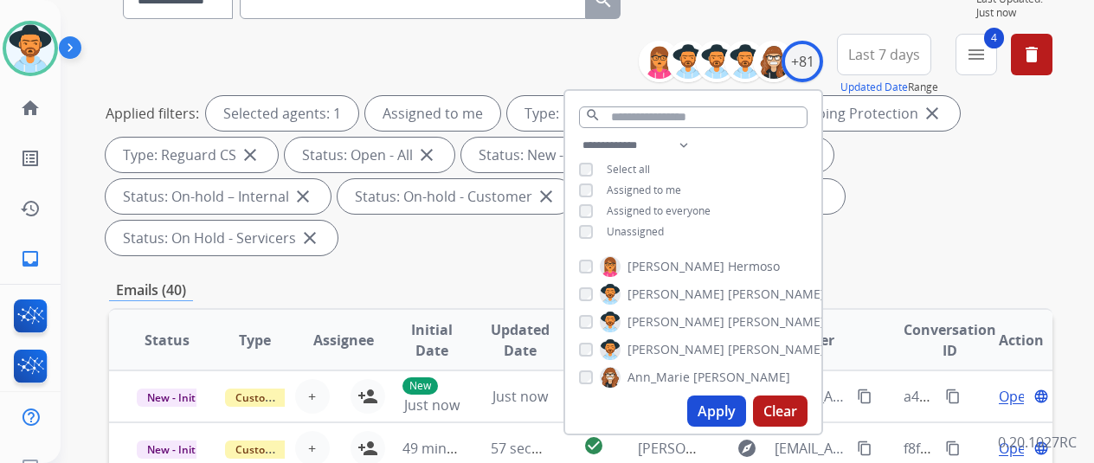
click at [731, 409] on button "Apply" at bounding box center [716, 411] width 59 height 31
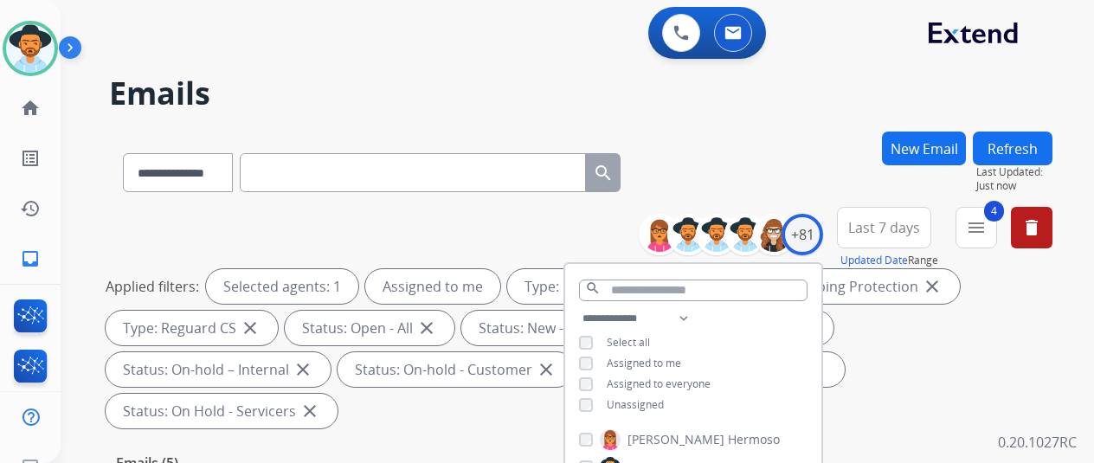
click at [789, 139] on div "**********" at bounding box center [581, 169] width 944 height 75
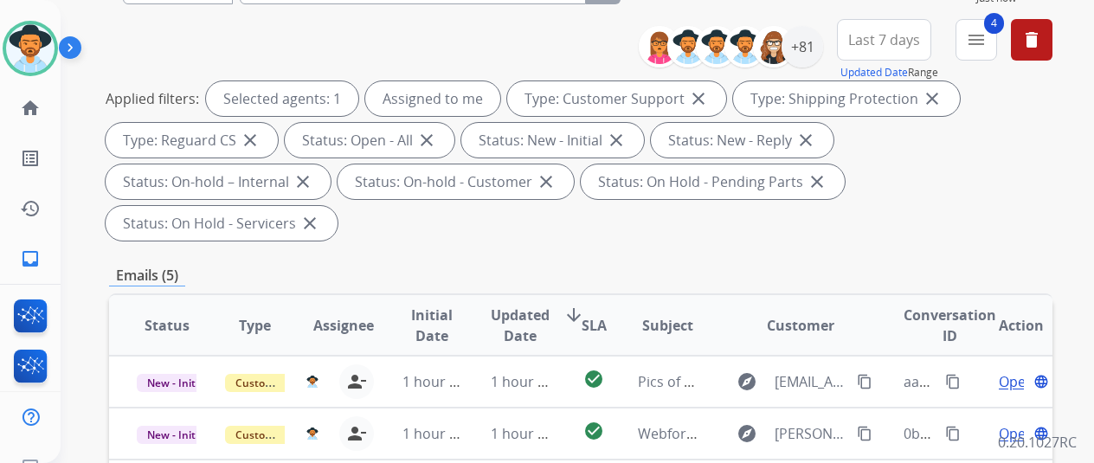
scroll to position [433, 0]
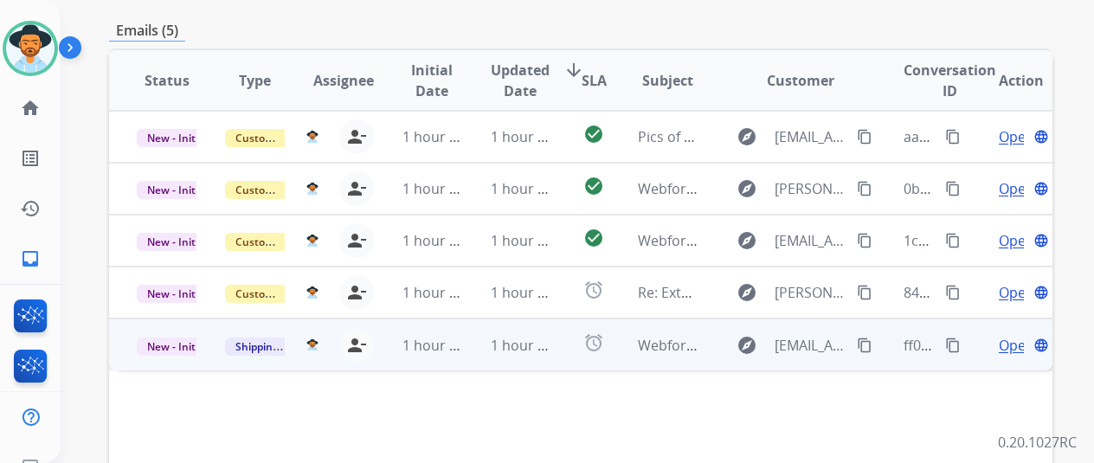
click at [1008, 335] on span "Open" at bounding box center [1016, 345] width 35 height 21
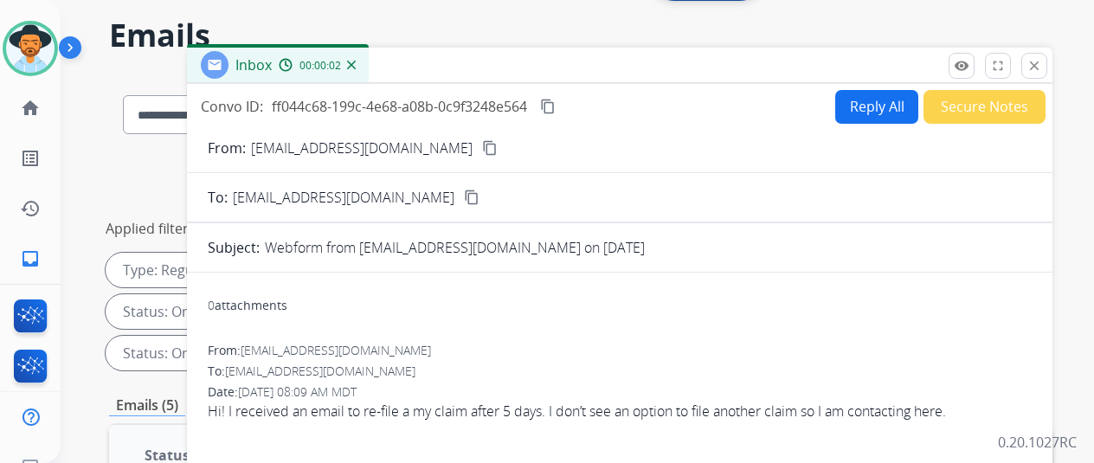
scroll to position [0, 0]
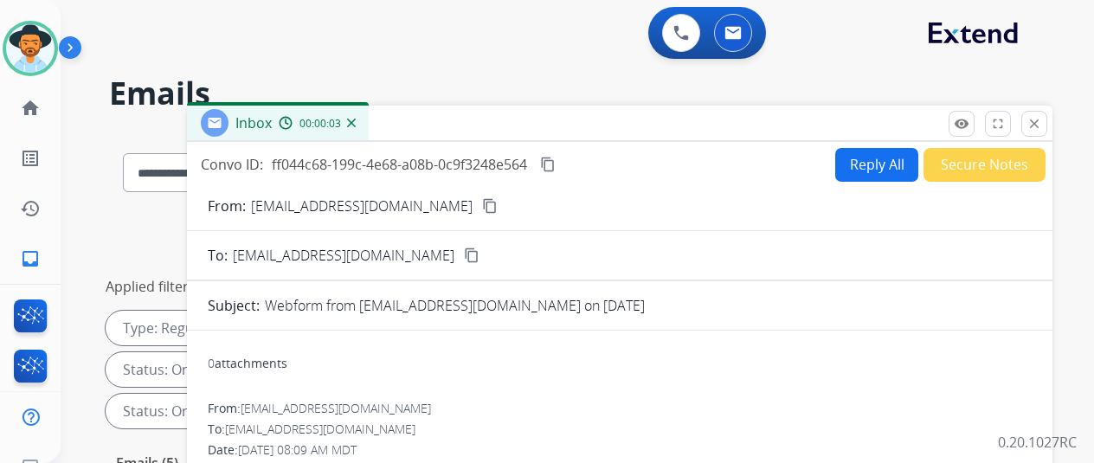
click at [482, 207] on mat-icon "content_copy" at bounding box center [490, 206] width 16 height 16
click at [356, 123] on img at bounding box center [351, 123] width 9 height 9
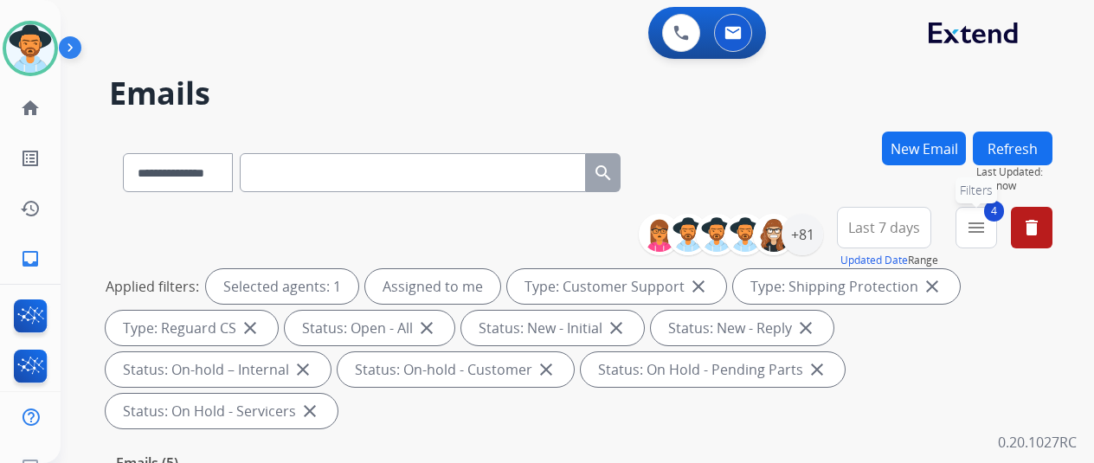
click at [987, 233] on mat-icon "menu" at bounding box center [976, 227] width 21 height 21
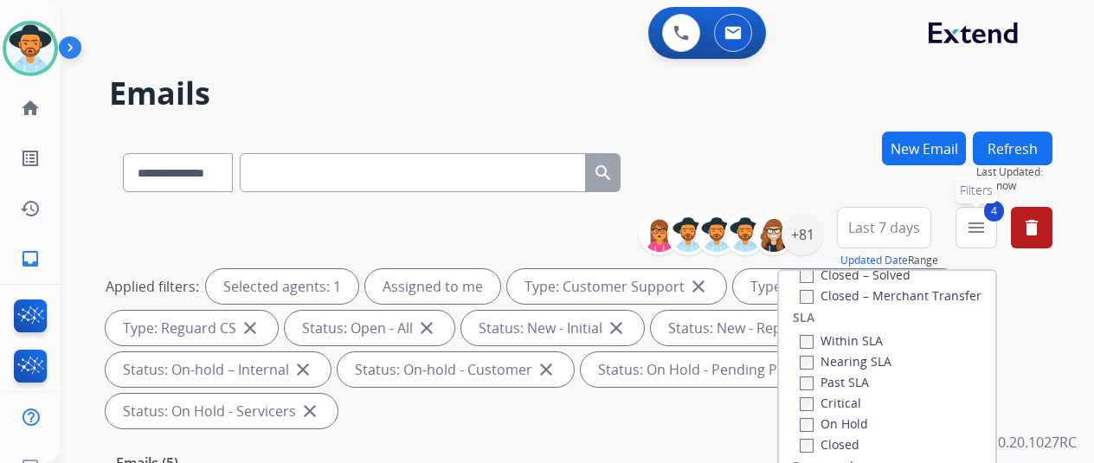
click at [994, 209] on button "4 menu Filters" at bounding box center [977, 228] width 42 height 42
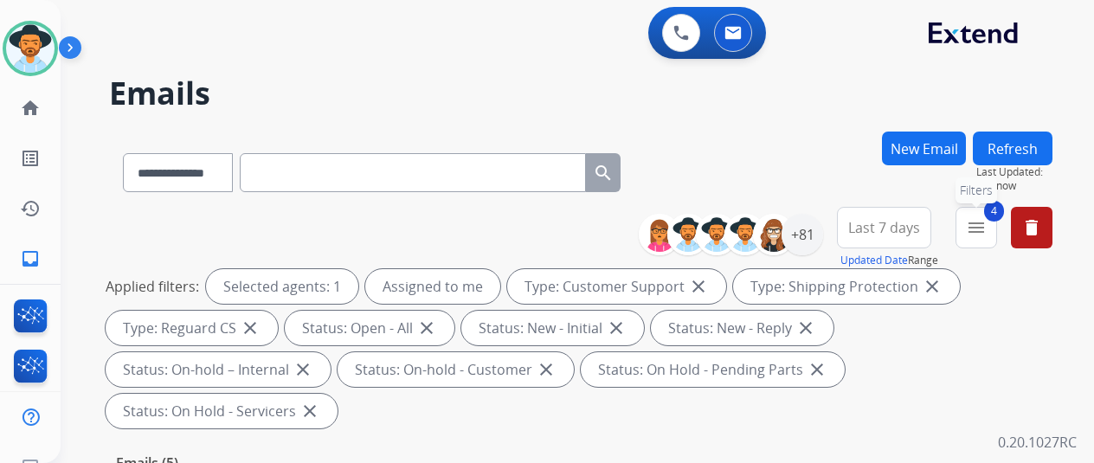
click at [978, 228] on button "4 menu Filters" at bounding box center [977, 228] width 42 height 42
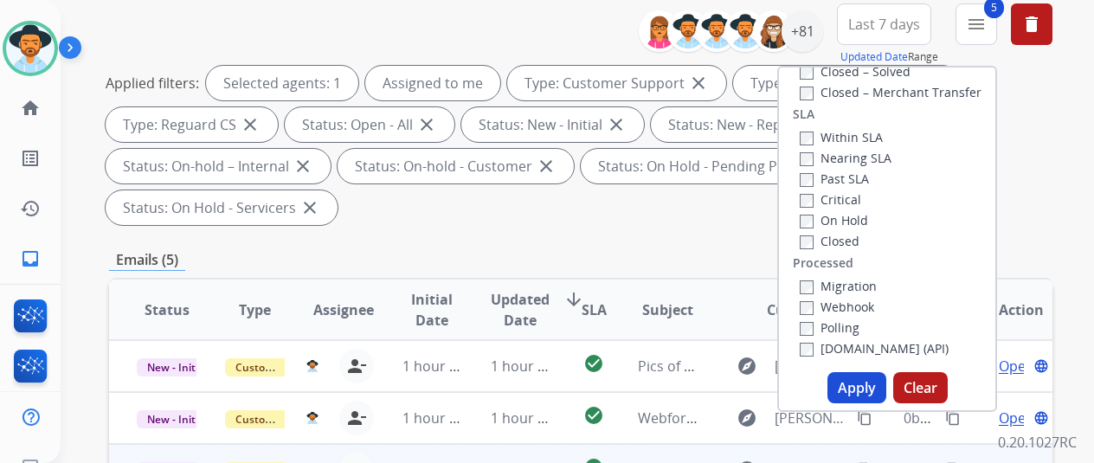
scroll to position [346, 0]
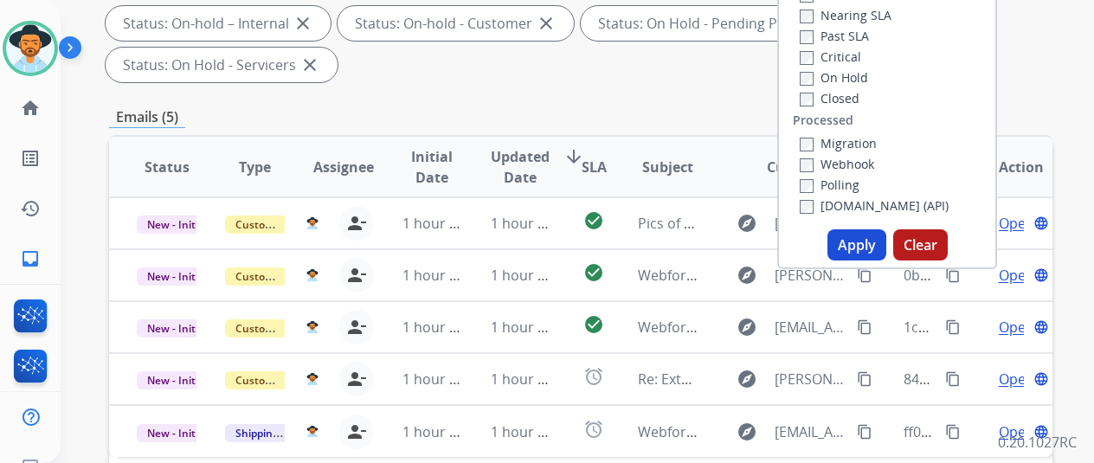
click at [867, 240] on button "Apply" at bounding box center [857, 244] width 59 height 31
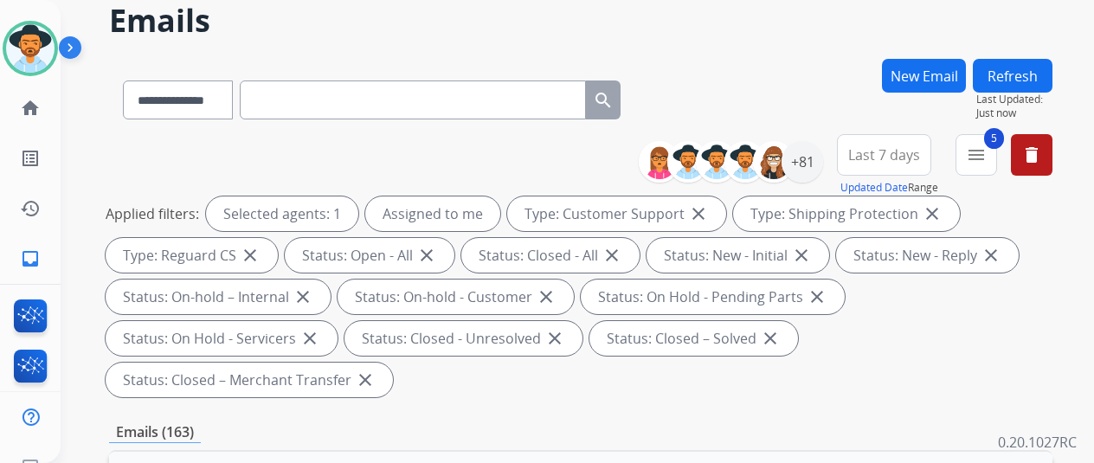
scroll to position [0, 0]
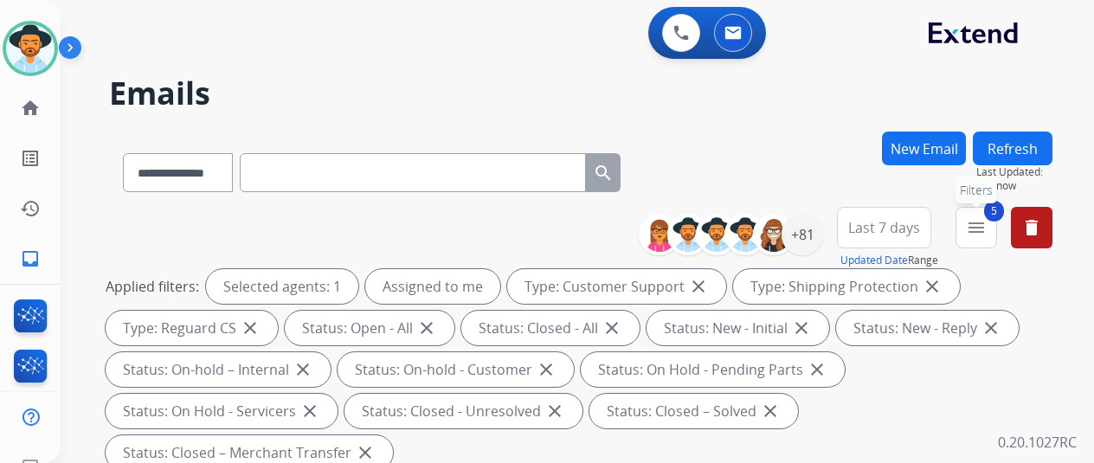
drag, startPoint x: 992, startPoint y: 228, endPoint x: 976, endPoint y: 222, distance: 17.2
click at [987, 228] on mat-icon "menu" at bounding box center [976, 227] width 21 height 21
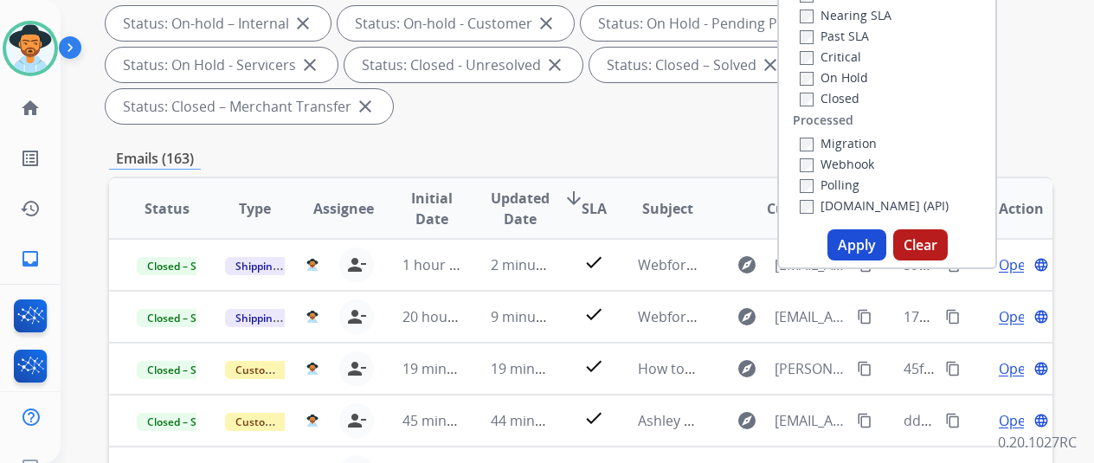
click at [856, 237] on button "Apply" at bounding box center [857, 244] width 59 height 31
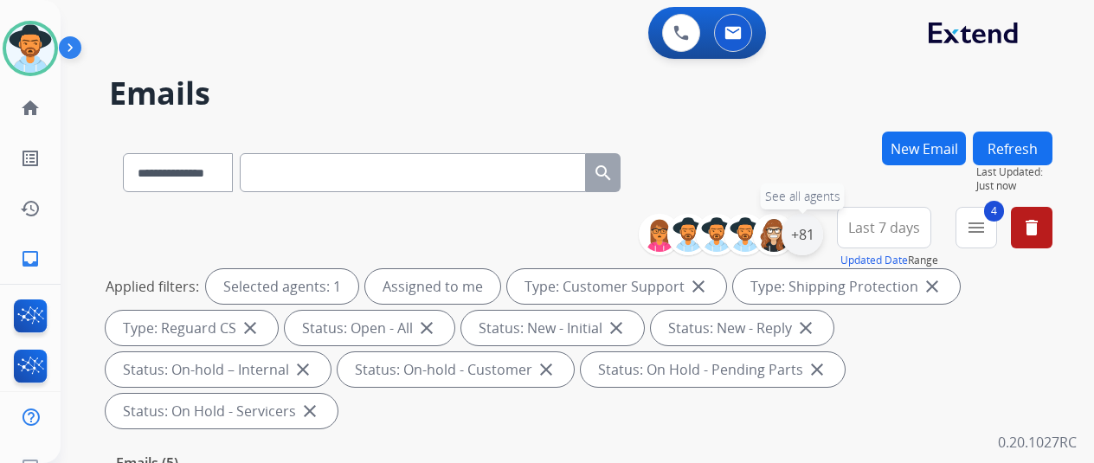
click at [805, 237] on div "+81" at bounding box center [803, 235] width 42 height 42
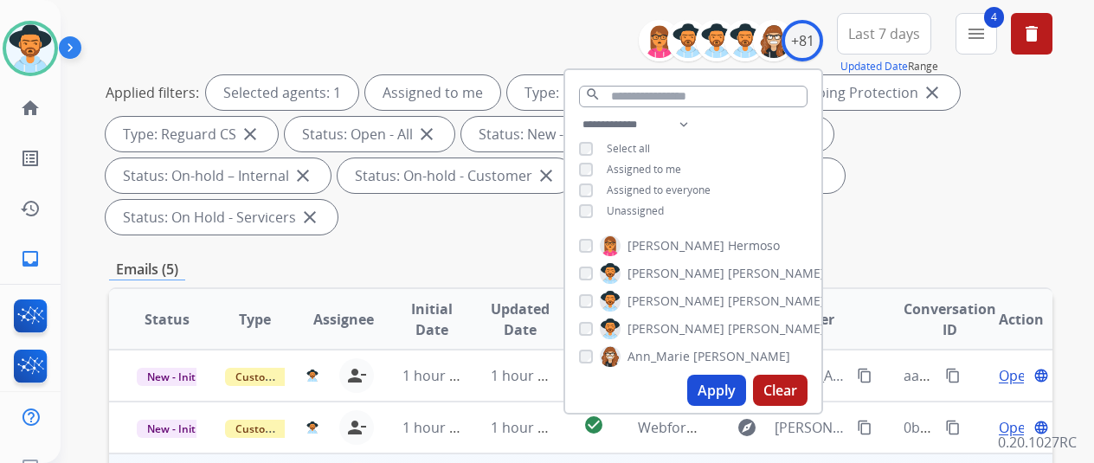
scroll to position [346, 0]
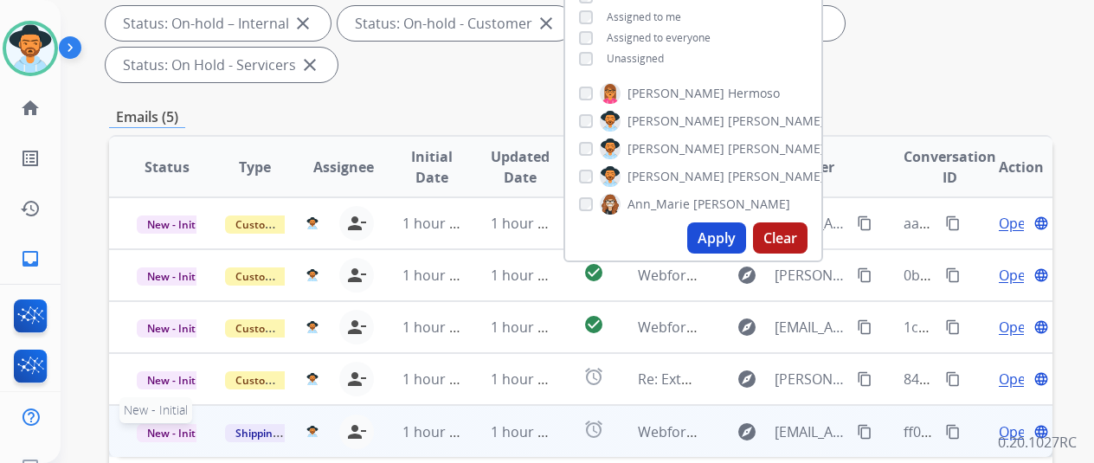
click at [158, 424] on span "New - Initial" at bounding box center [177, 433] width 81 height 18
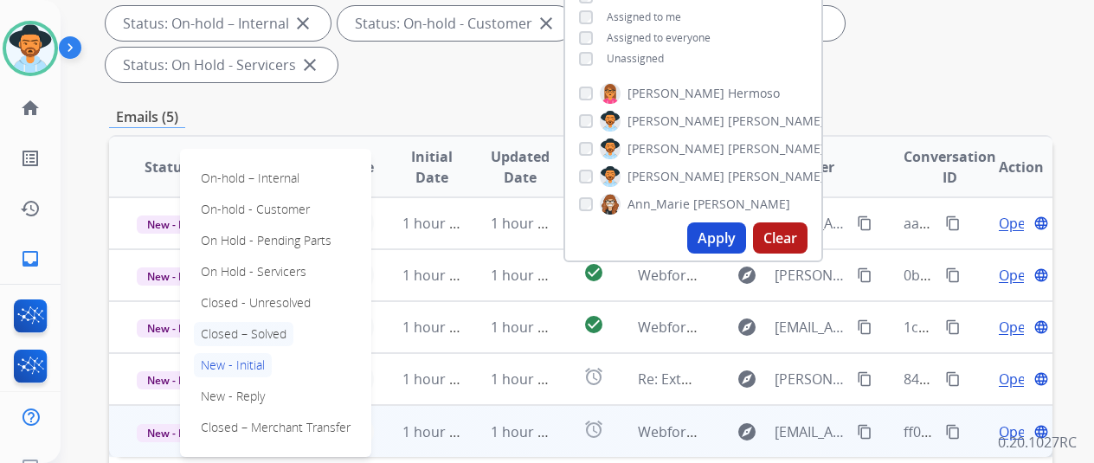
click at [263, 322] on p "Closed – Solved" at bounding box center [244, 334] width 100 height 24
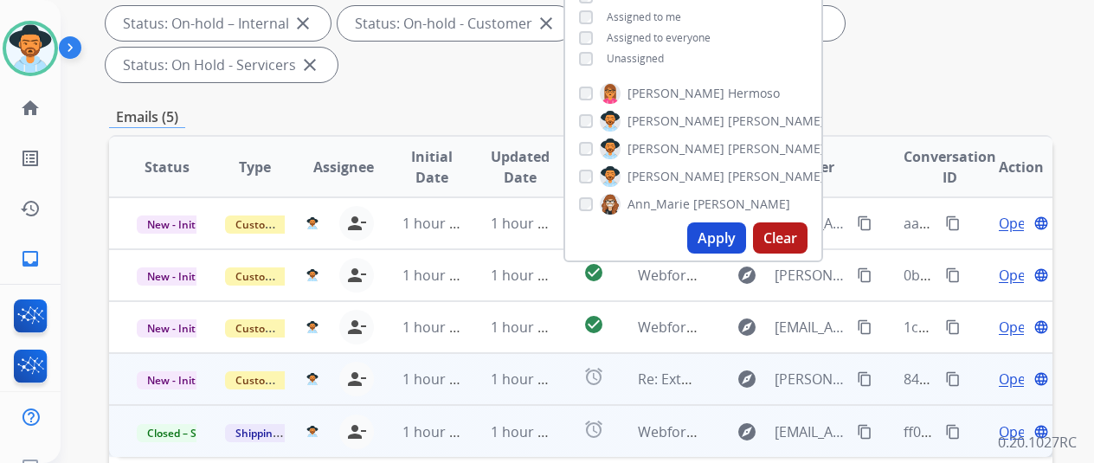
click at [1008, 369] on span "Open" at bounding box center [1016, 379] width 35 height 21
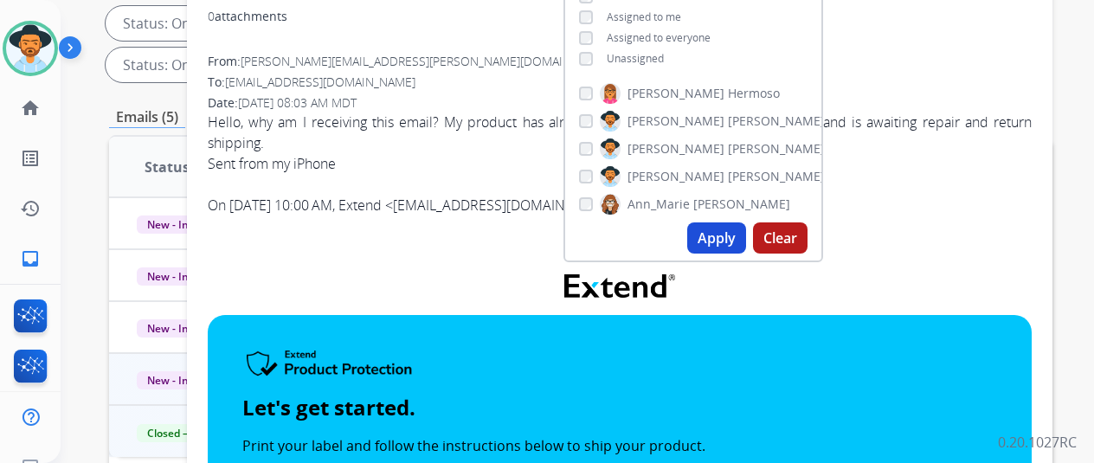
click at [1008, 260] on td at bounding box center [620, 286] width 824 height 58
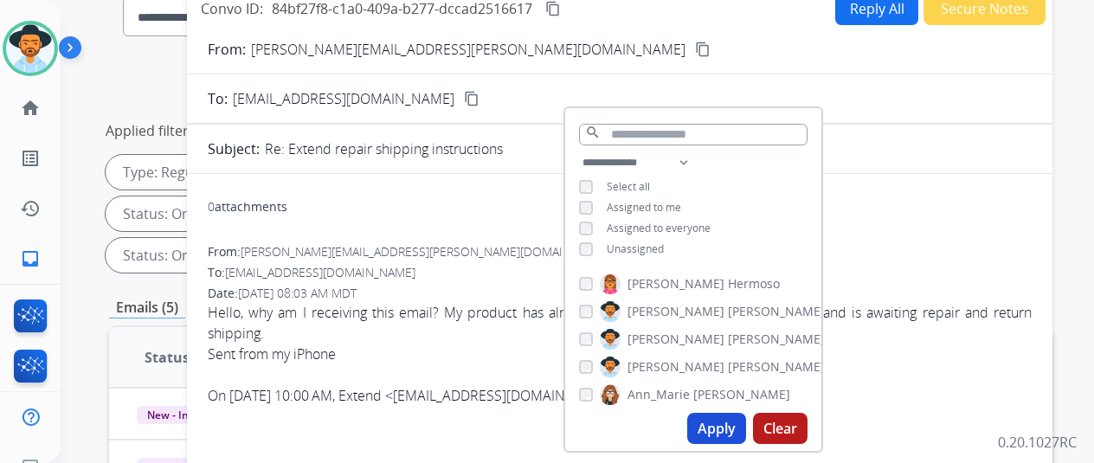
scroll to position [0, 0]
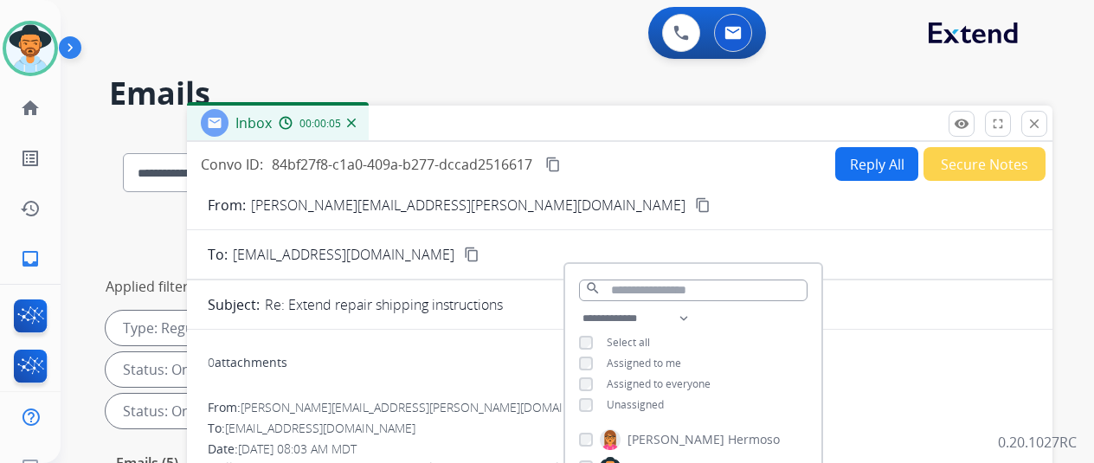
click at [454, 351] on div "0 attachments" at bounding box center [620, 365] width 824 height 42
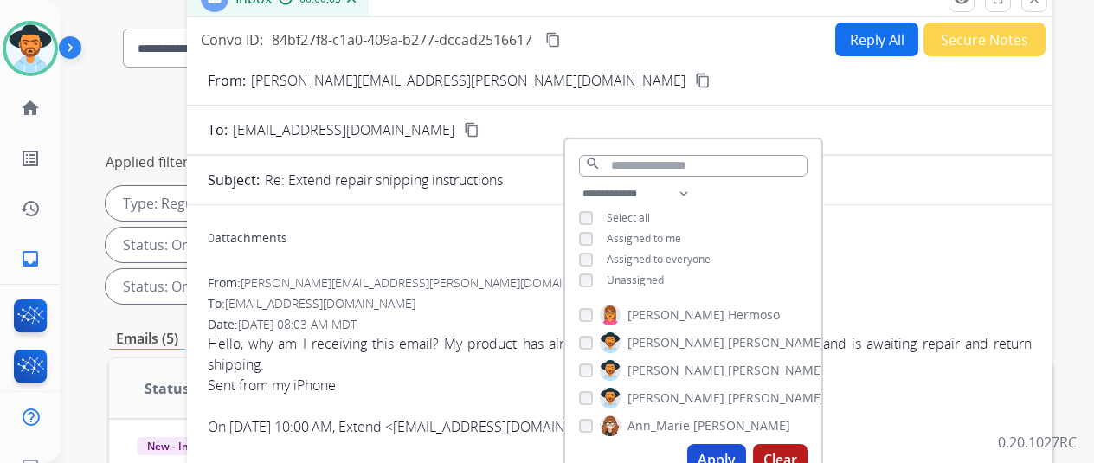
scroll to position [346, 0]
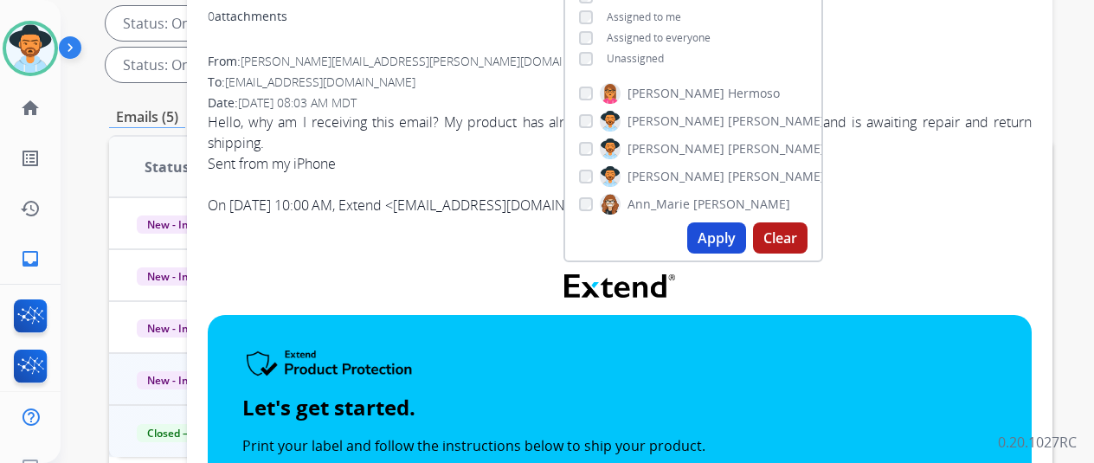
click at [720, 242] on button "Apply" at bounding box center [716, 237] width 59 height 31
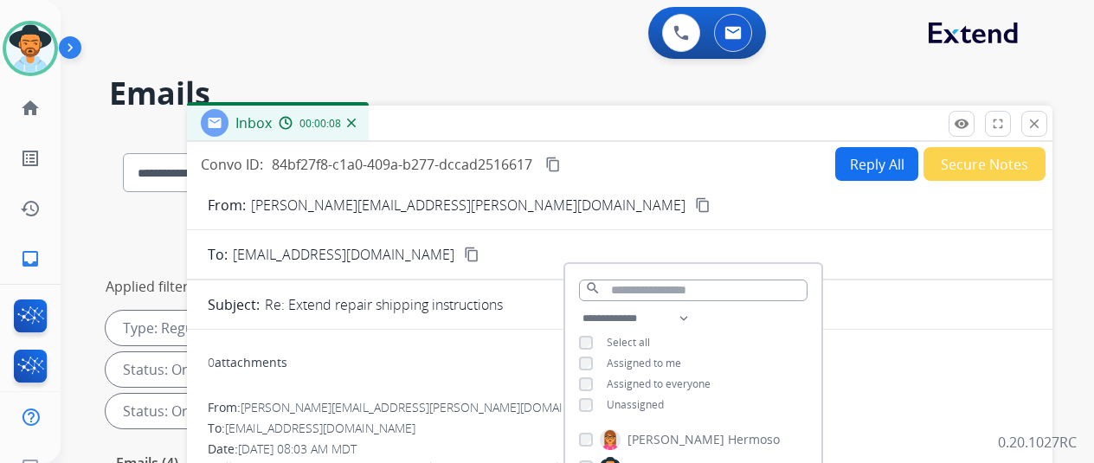
drag, startPoint x: 363, startPoint y: 132, endPoint x: 366, endPoint y: 124, distance: 9.3
click at [364, 131] on div "Inbox 00:00:09" at bounding box center [278, 123] width 182 height 35
click at [356, 124] on img at bounding box center [351, 123] width 9 height 9
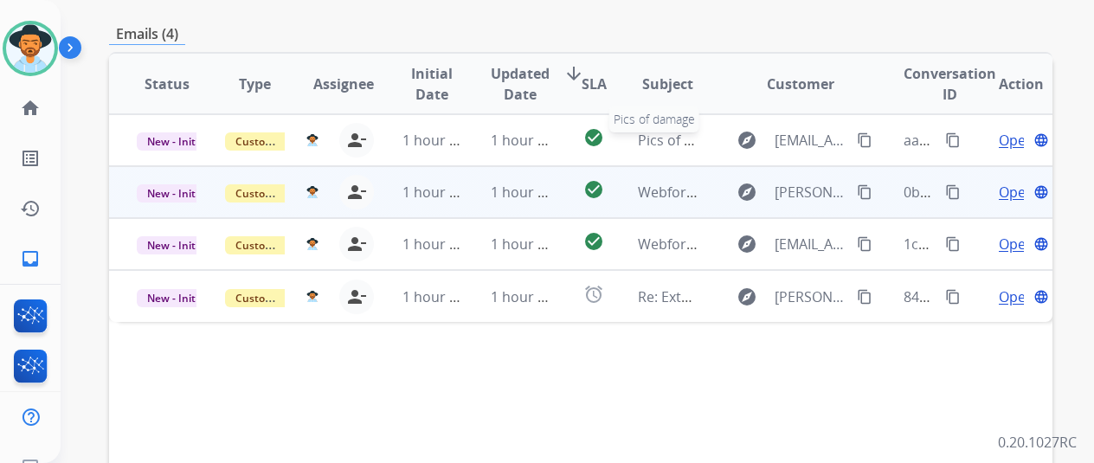
scroll to position [433, 0]
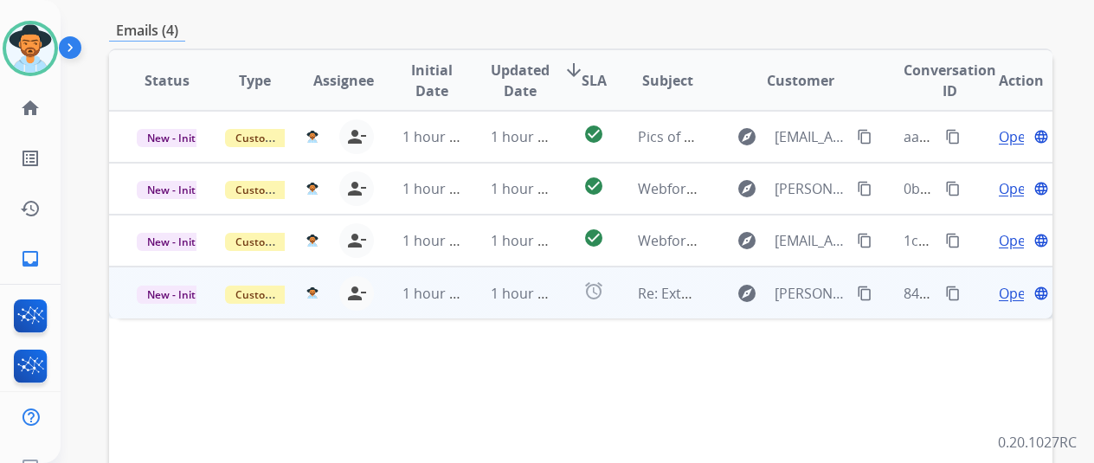
click at [1016, 283] on span "Open" at bounding box center [1016, 293] width 35 height 21
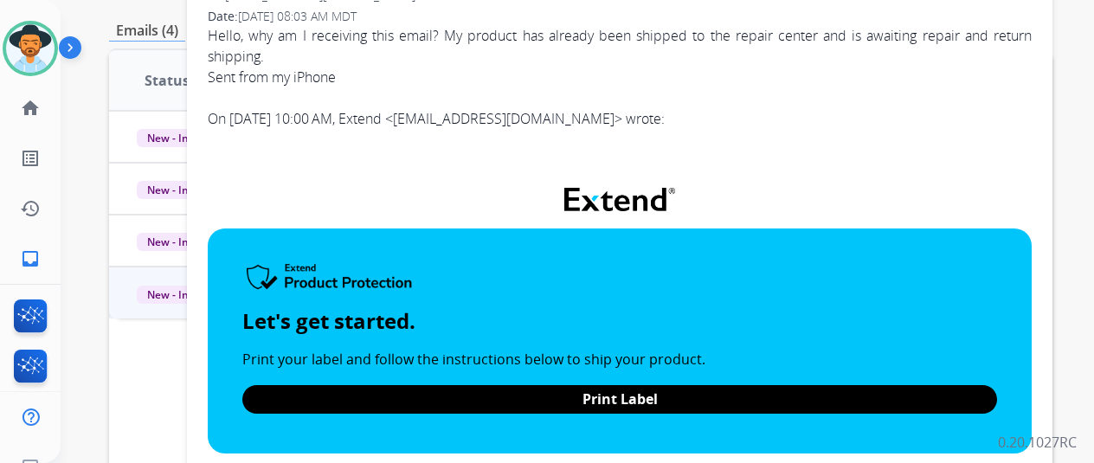
scroll to position [87, 0]
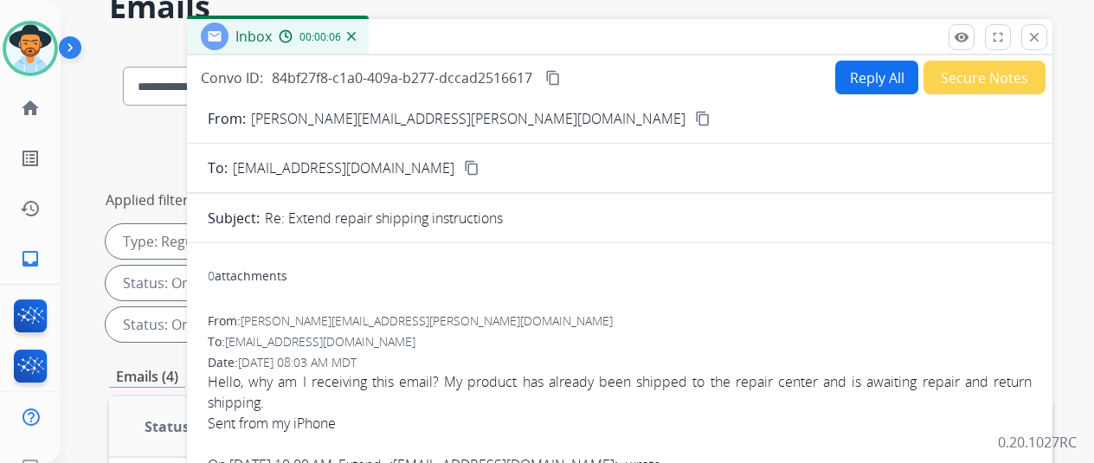
click at [695, 118] on mat-icon "content_copy" at bounding box center [703, 119] width 16 height 16
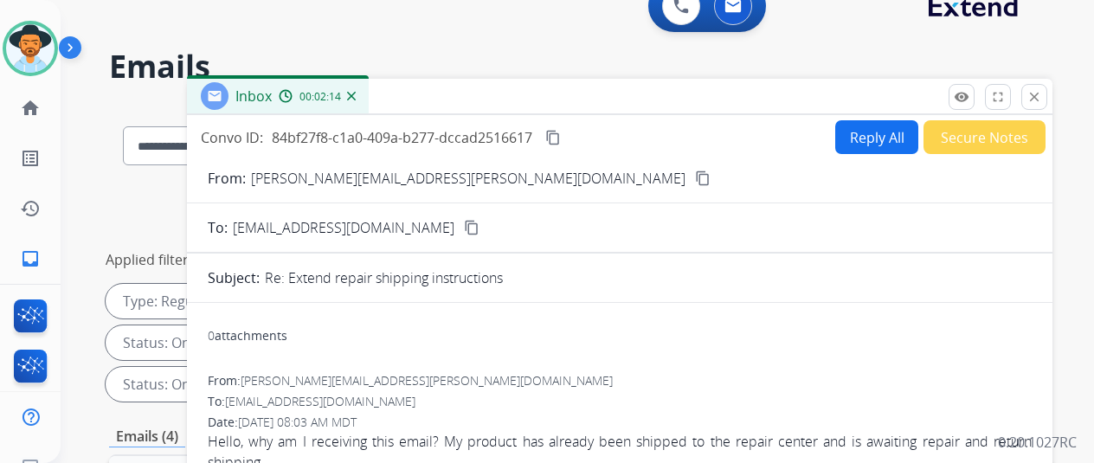
scroll to position [0, 0]
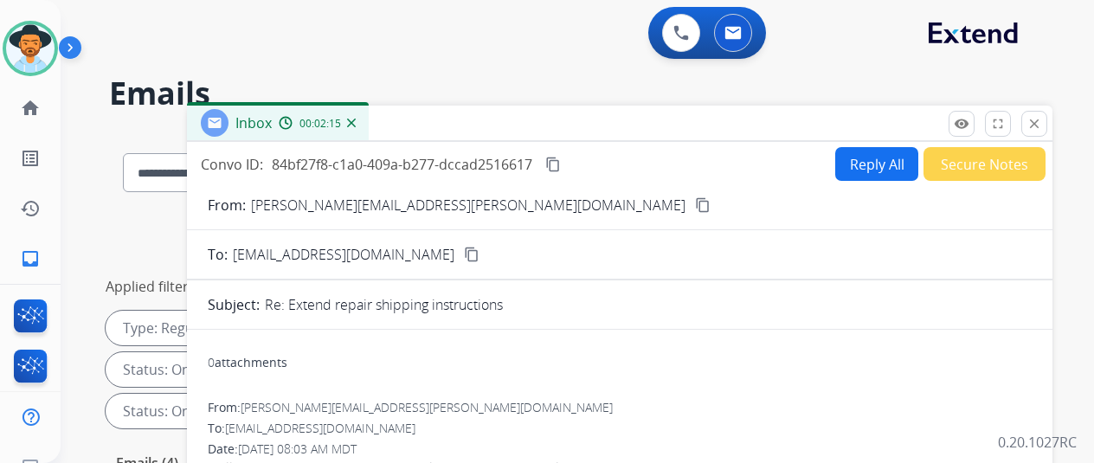
click at [356, 123] on img at bounding box center [351, 123] width 9 height 9
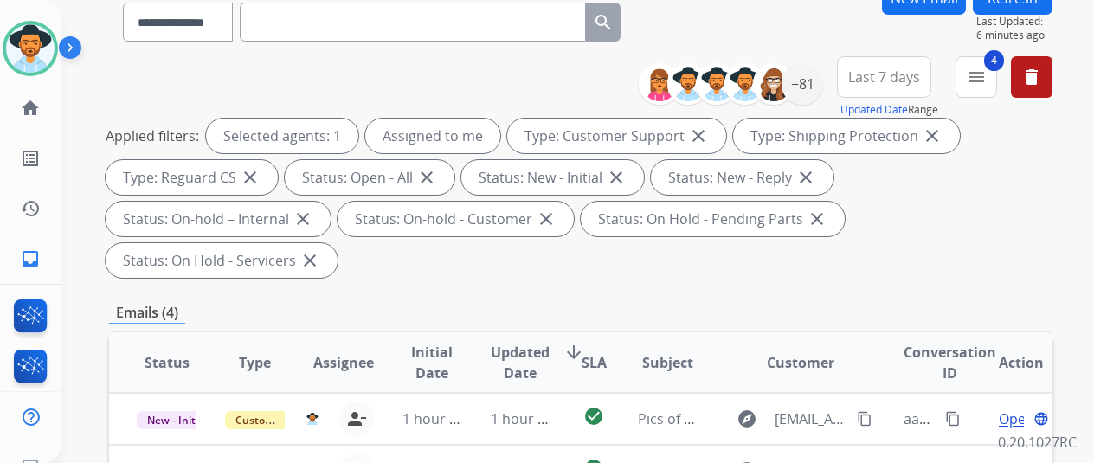
scroll to position [346, 0]
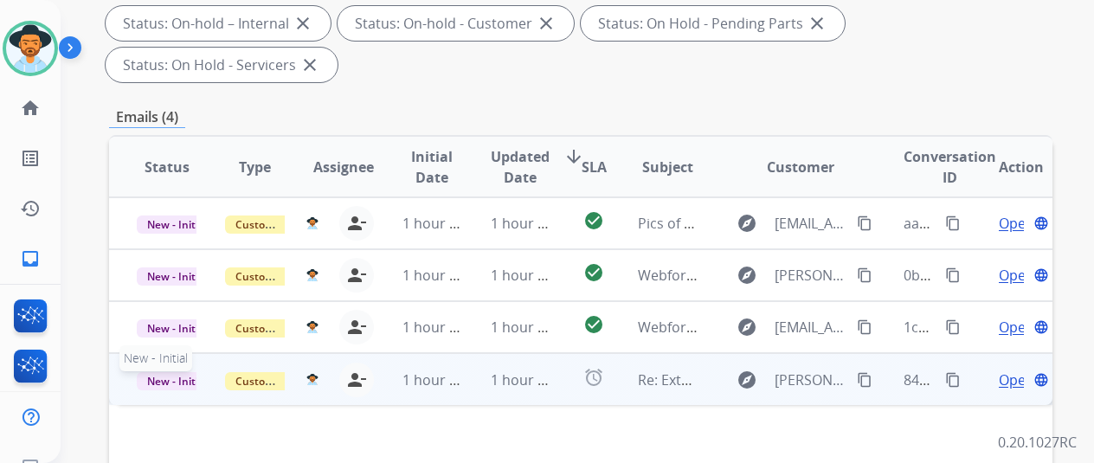
click at [155, 372] on span "New - Initial" at bounding box center [177, 381] width 81 height 18
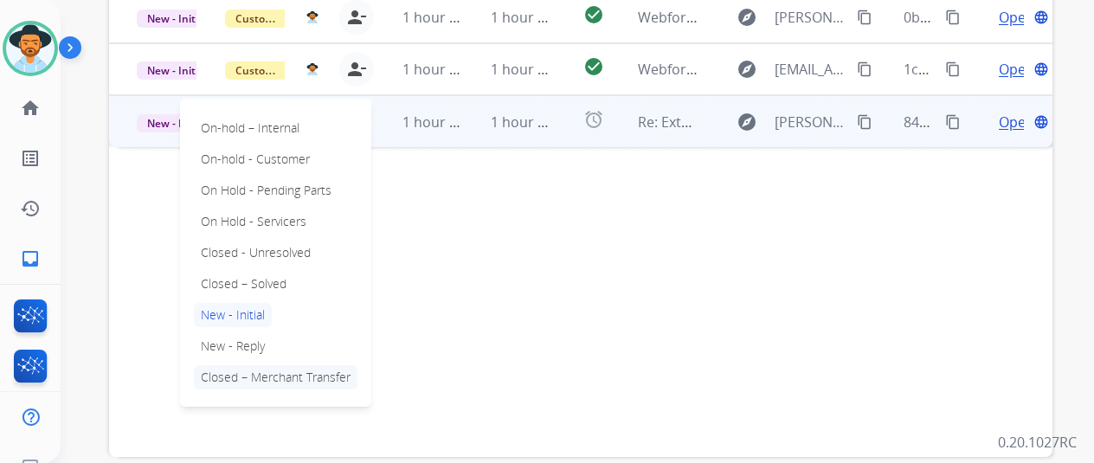
scroll to position [606, 0]
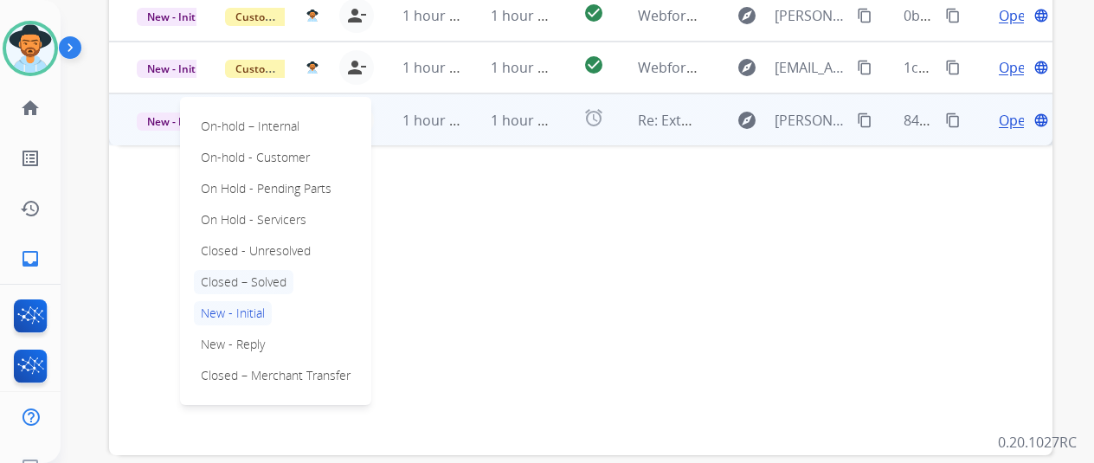
click at [249, 270] on p "Closed – Solved" at bounding box center [244, 282] width 100 height 24
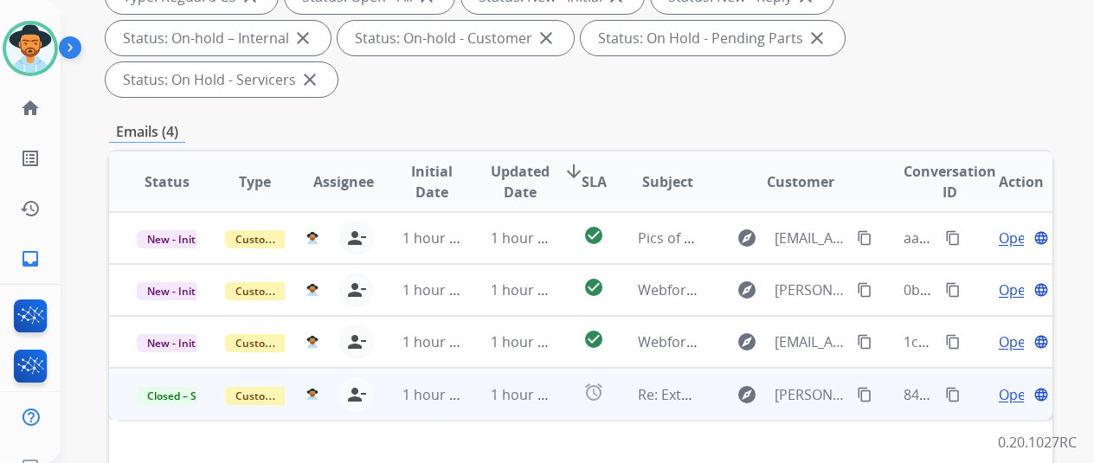
scroll to position [173, 0]
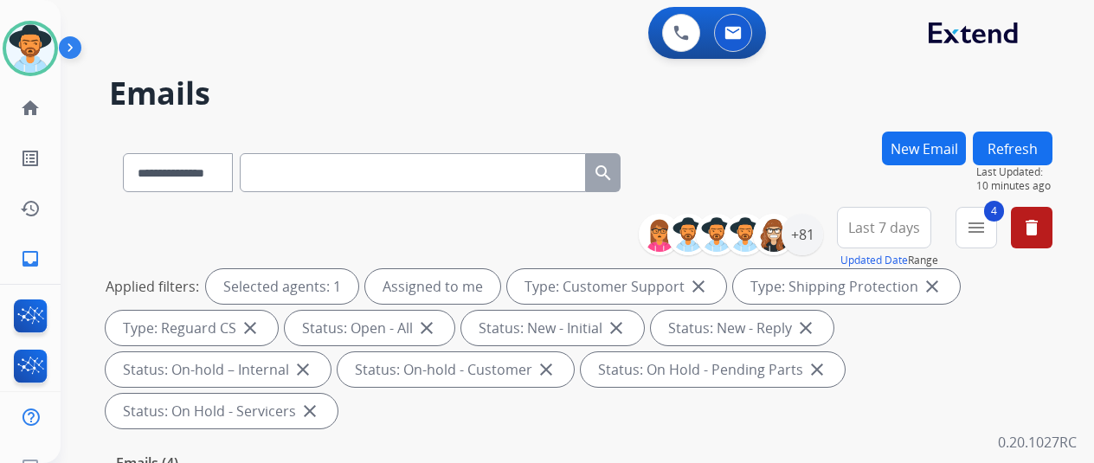
select select "**********"
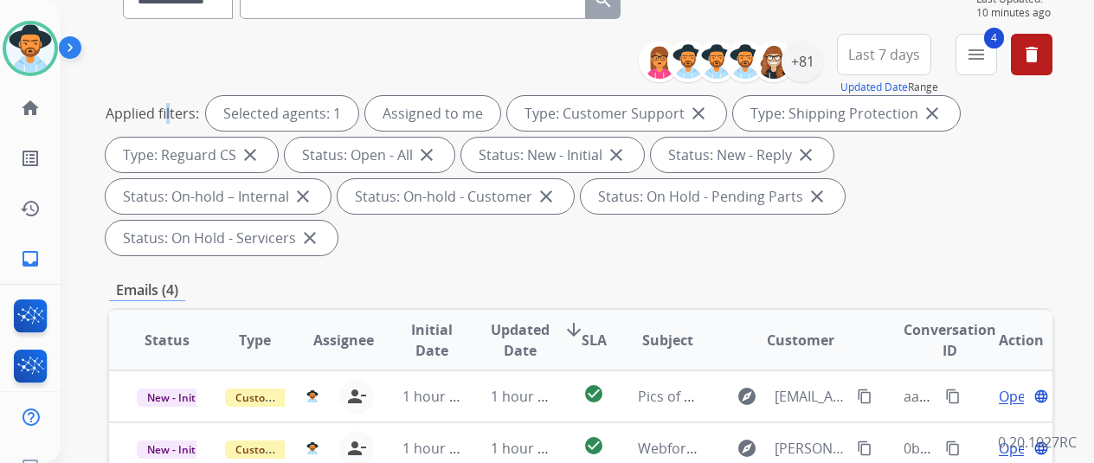
click at [170, 55] on div "**********" at bounding box center [581, 148] width 944 height 229
click at [42, 41] on img at bounding box center [30, 48] width 48 height 48
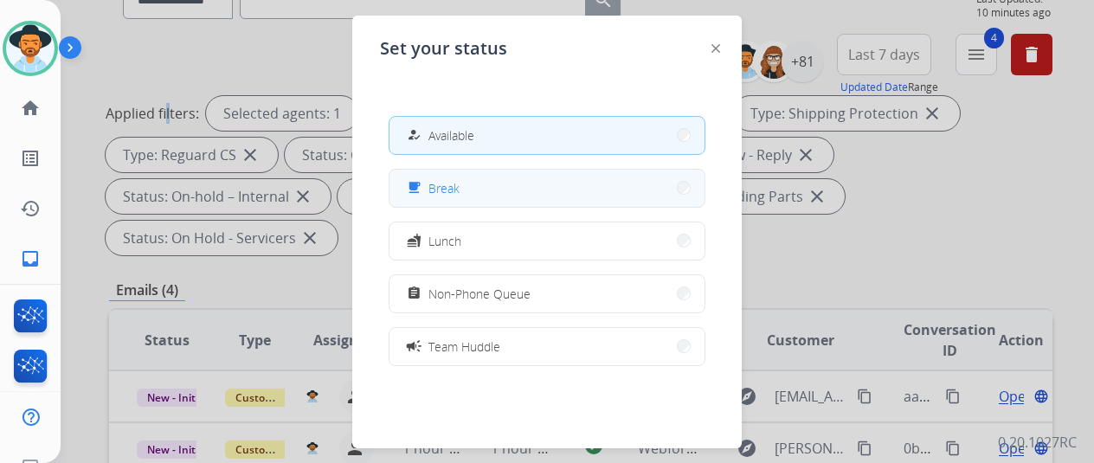
click at [477, 189] on button "free_breakfast Break" at bounding box center [547, 188] width 315 height 37
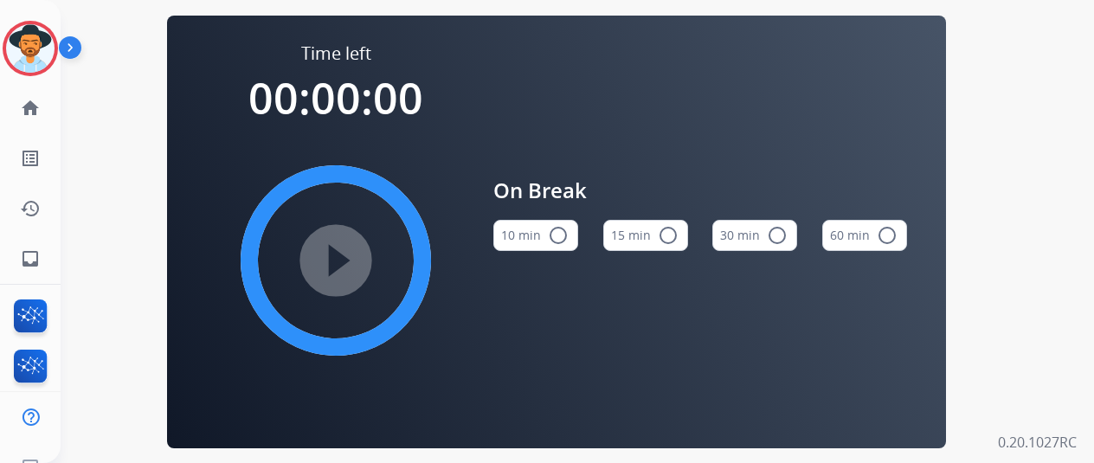
click at [564, 242] on mat-icon "radio_button_unchecked" at bounding box center [558, 235] width 21 height 21
click at [343, 261] on mat-icon "play_circle_filled" at bounding box center [335, 260] width 21 height 21
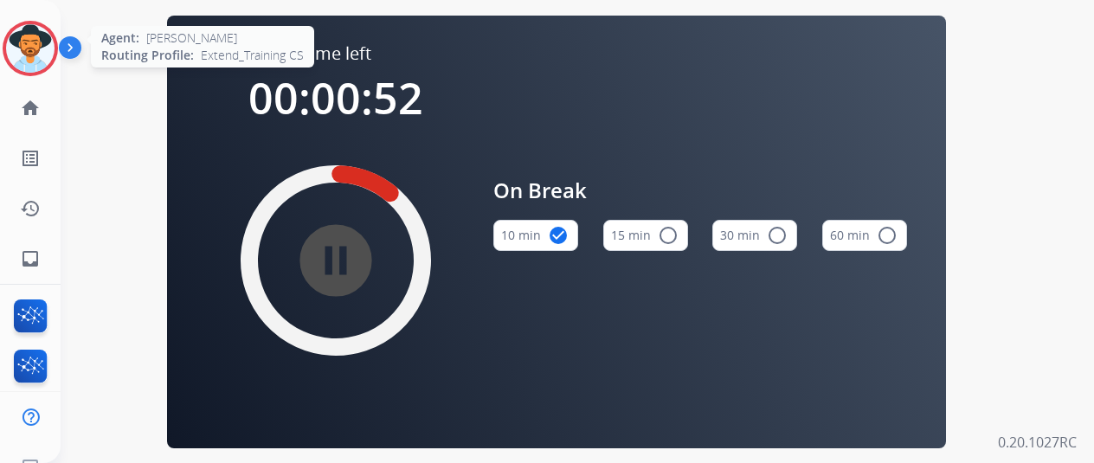
click at [36, 42] on img at bounding box center [30, 48] width 48 height 48
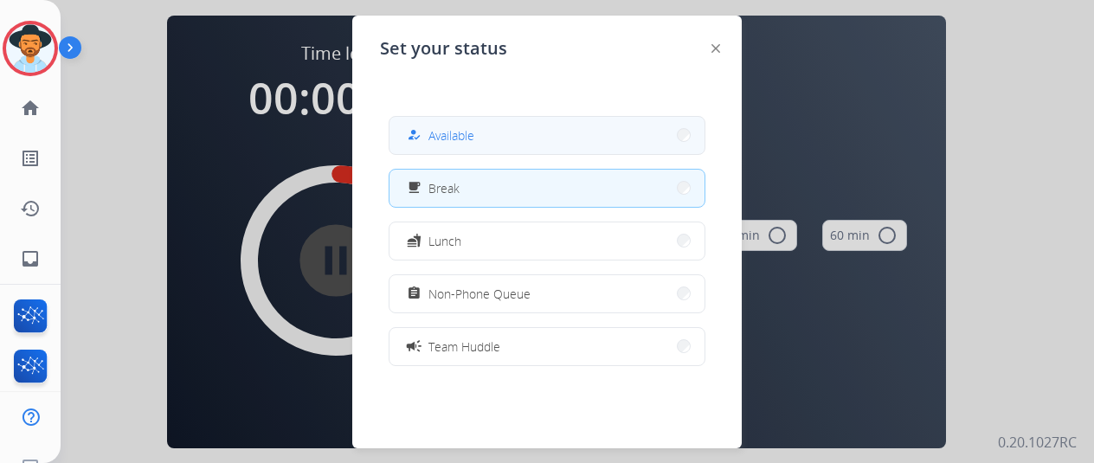
click at [469, 129] on span "Available" at bounding box center [452, 135] width 46 height 18
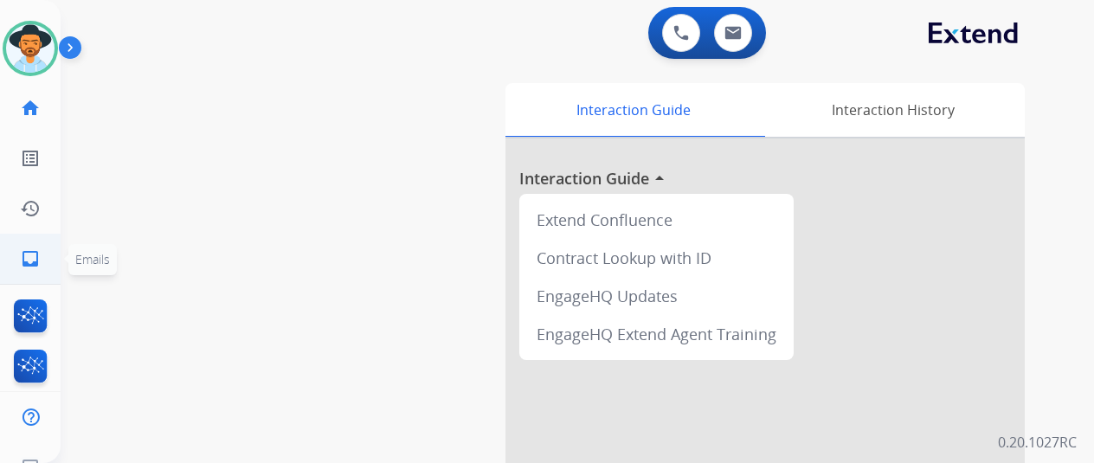
click at [24, 254] on mat-icon "inbox" at bounding box center [30, 258] width 21 height 21
select select "**********"
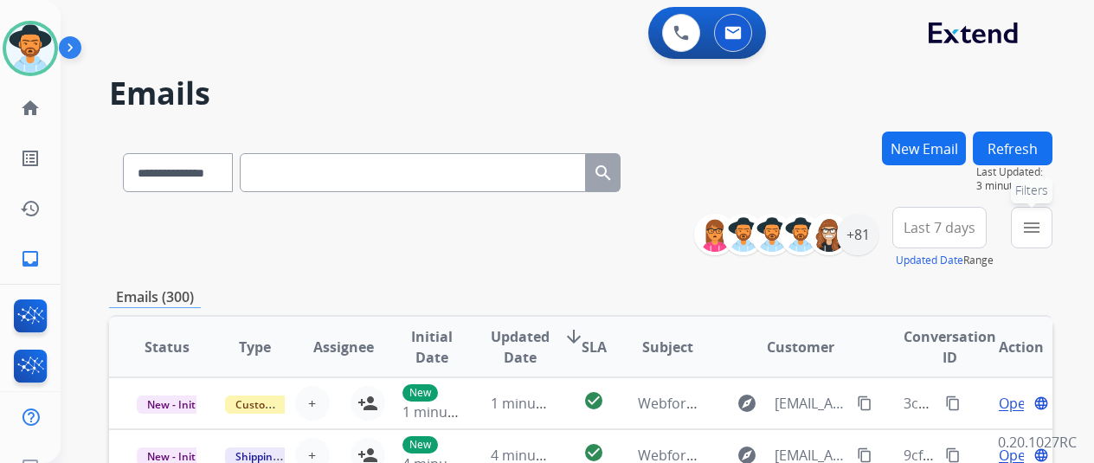
click at [1042, 222] on mat-icon "menu" at bounding box center [1031, 227] width 21 height 21
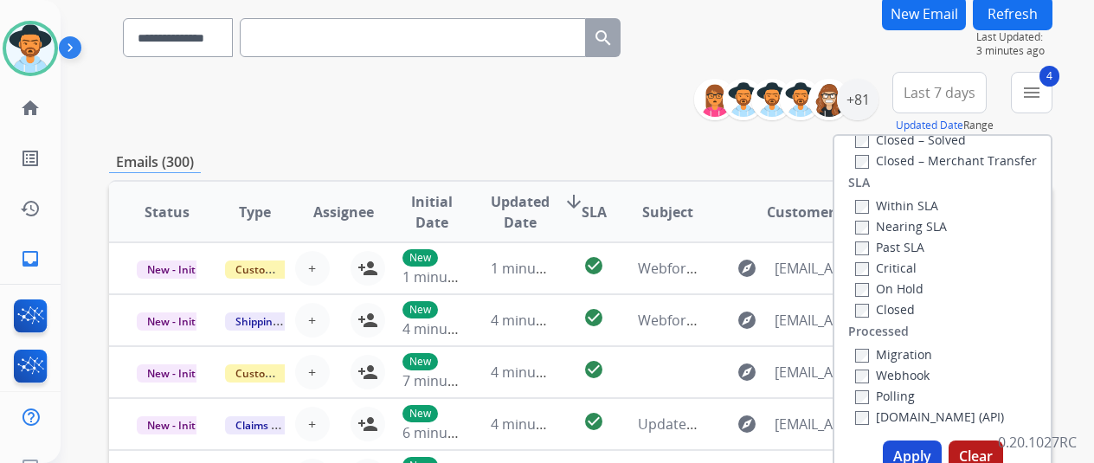
scroll to position [260, 0]
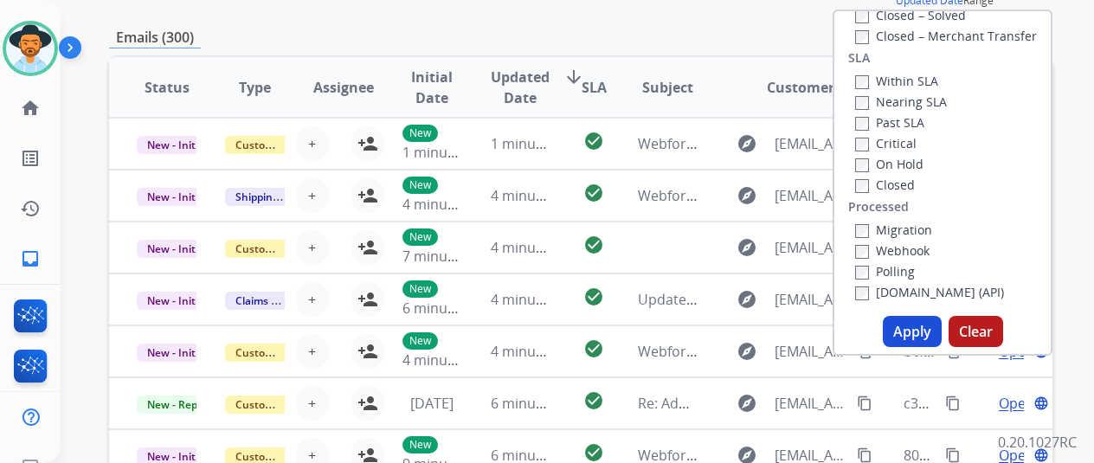
click at [928, 328] on button "Apply" at bounding box center [912, 331] width 59 height 31
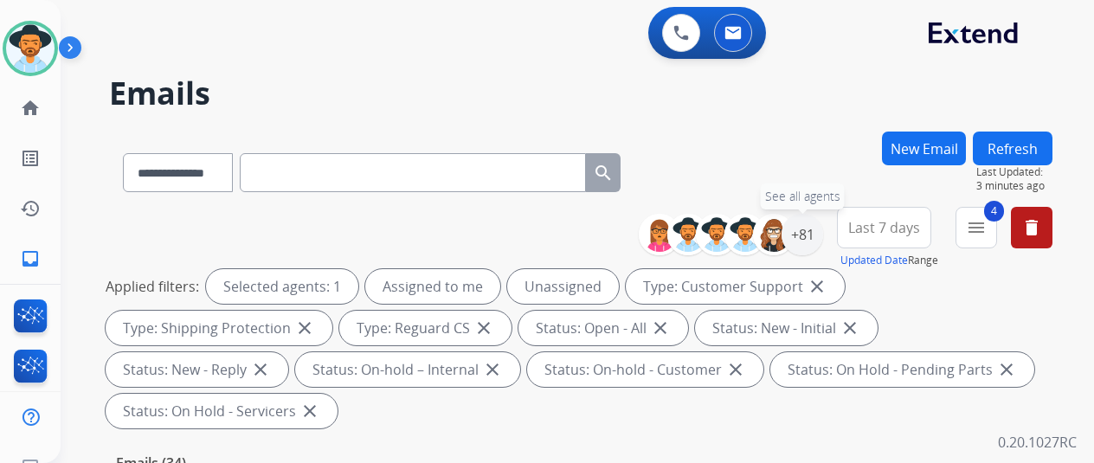
drag, startPoint x: 821, startPoint y: 237, endPoint x: 680, endPoint y: 184, distance: 151.0
click at [821, 236] on div "+81" at bounding box center [803, 235] width 42 height 42
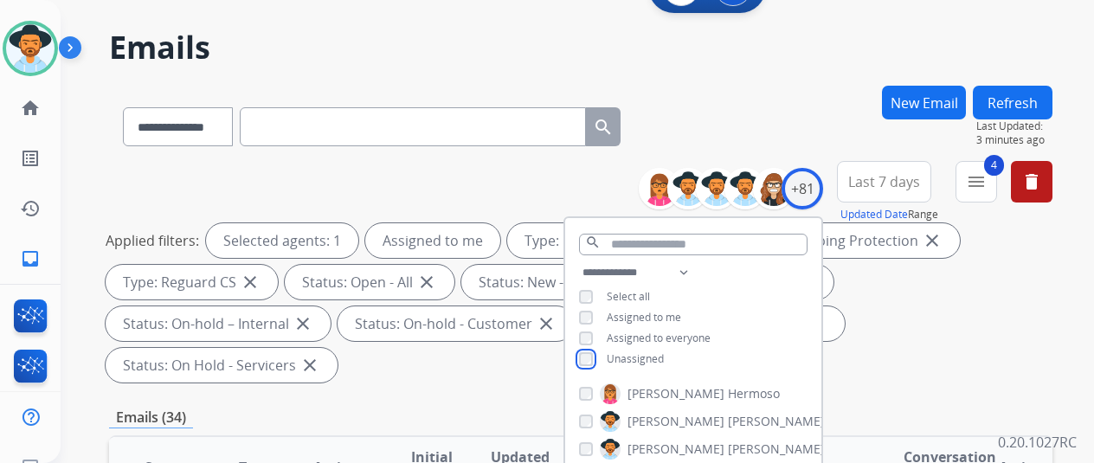
scroll to position [260, 0]
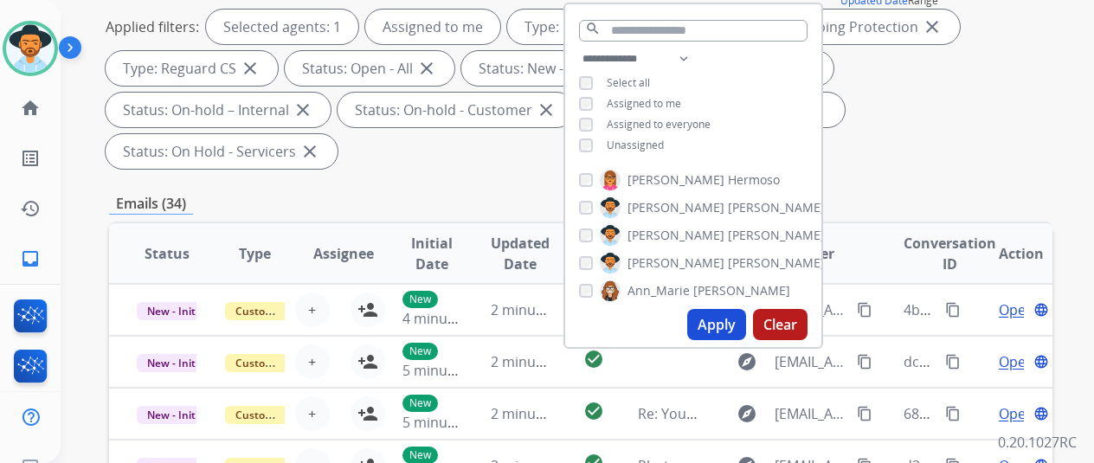
click at [725, 331] on button "Apply" at bounding box center [716, 324] width 59 height 31
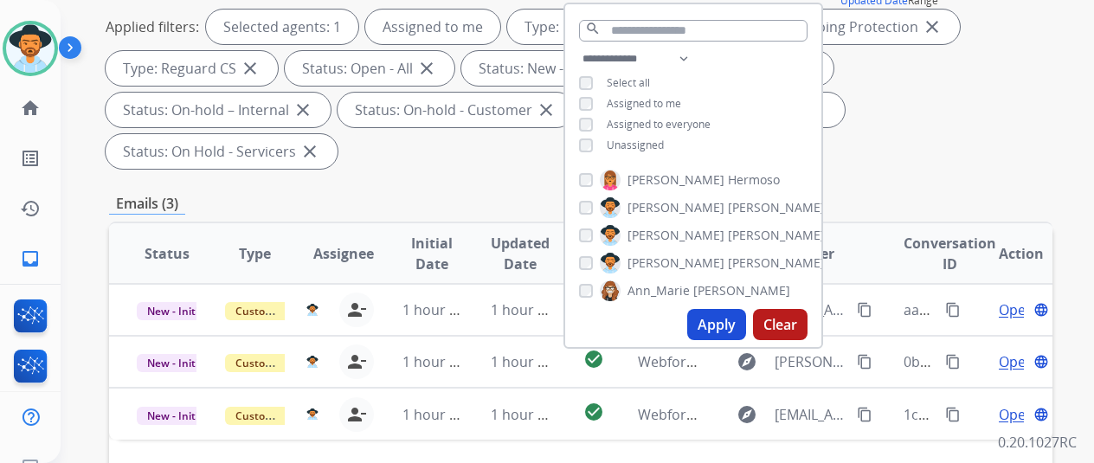
click at [945, 119] on div "Applied filters: Selected agents: 1 Assigned to me Type: Customer Support close…" at bounding box center [578, 89] width 944 height 159
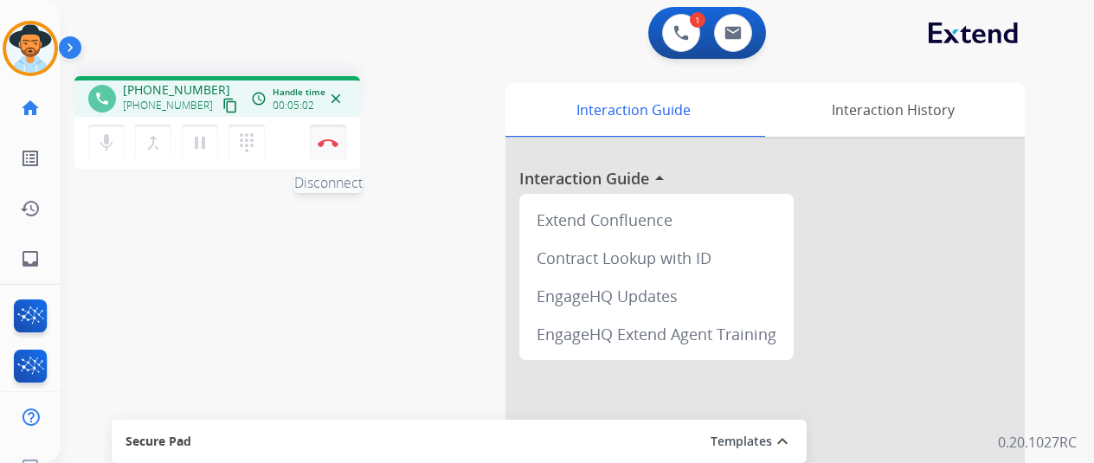
click at [329, 139] on img at bounding box center [328, 143] width 21 height 9
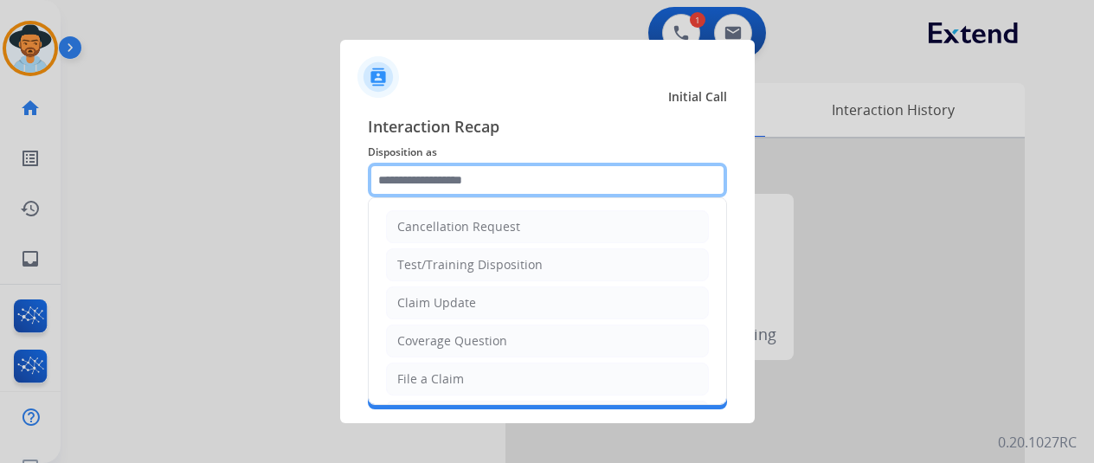
click at [410, 181] on input "text" at bounding box center [547, 180] width 359 height 35
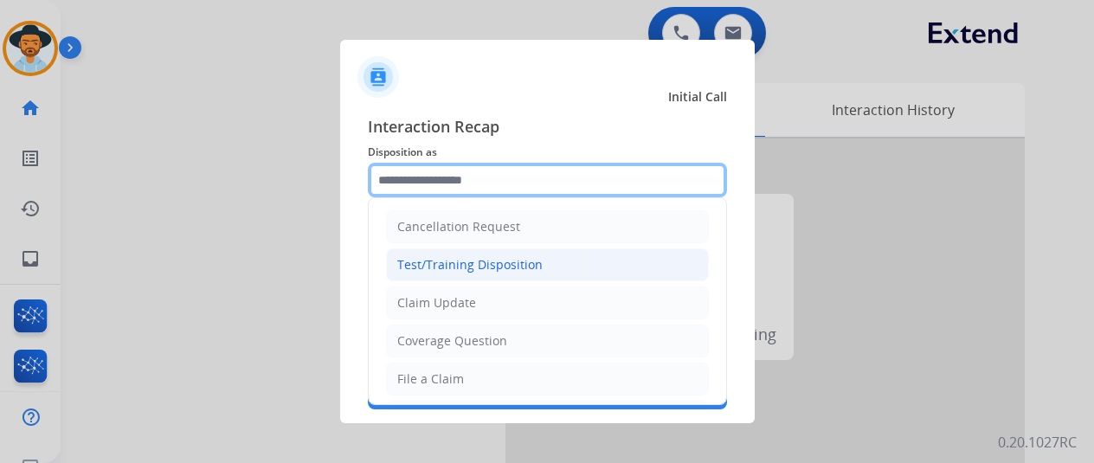
scroll to position [87, 0]
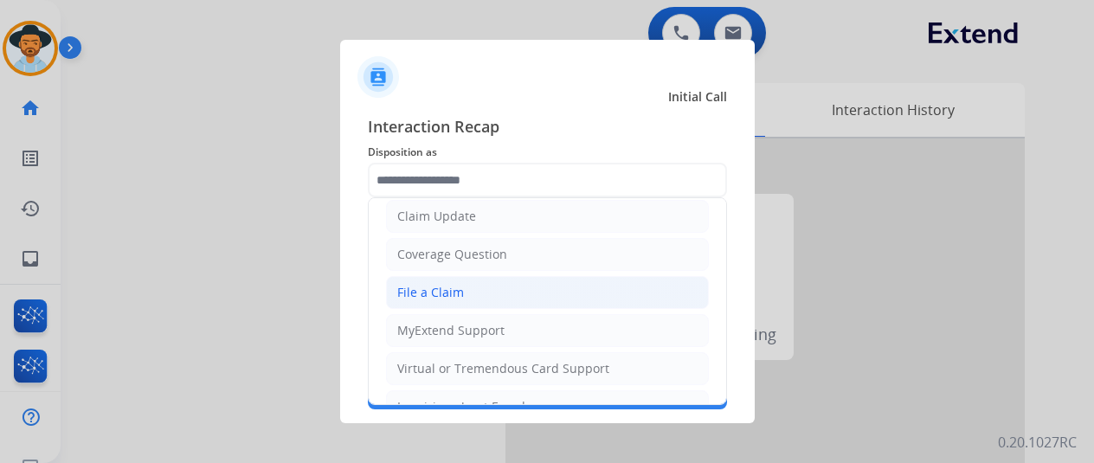
click at [429, 285] on div "File a Claim" at bounding box center [430, 292] width 67 height 17
type input "**********"
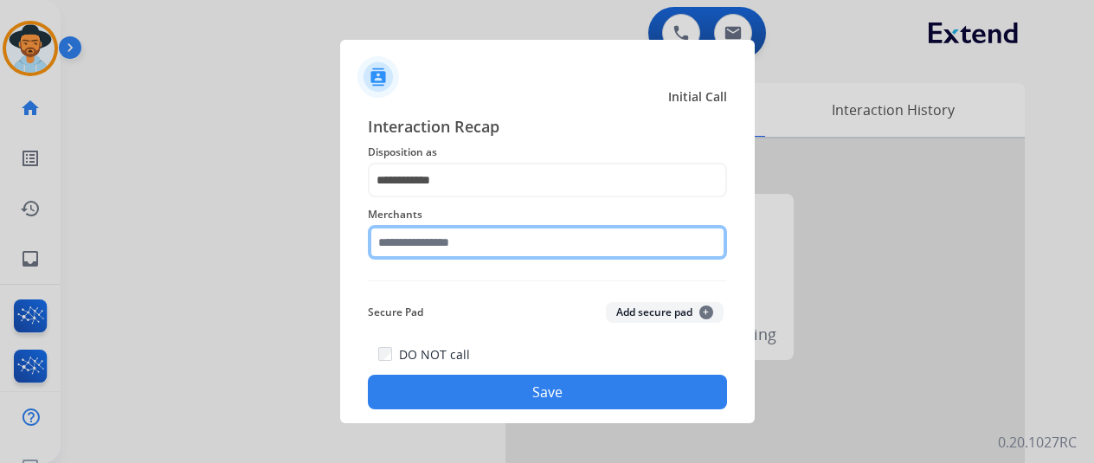
drag, startPoint x: 410, startPoint y: 235, endPoint x: 409, endPoint y: 256, distance: 21.7
click at [409, 238] on input "text" at bounding box center [547, 242] width 359 height 35
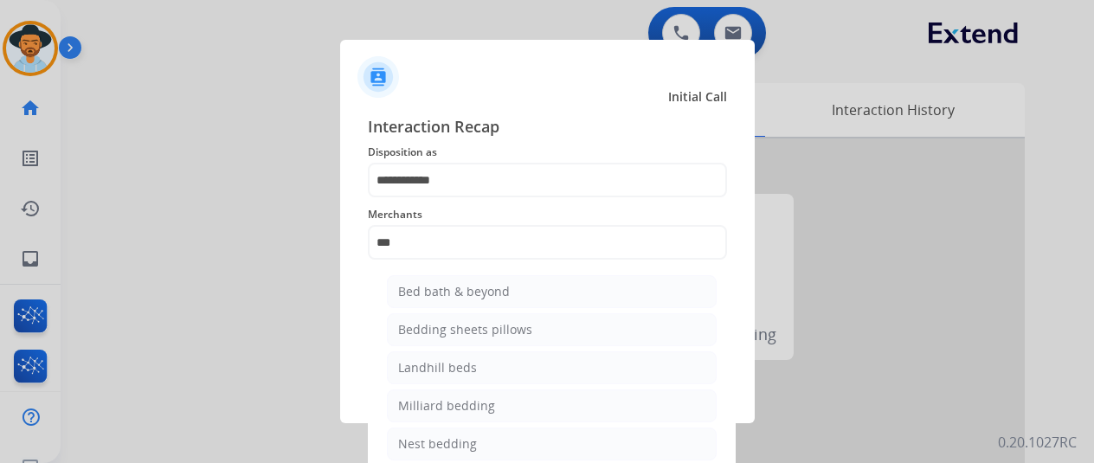
click at [438, 289] on div "Bed bath & beyond" at bounding box center [454, 291] width 112 height 17
type input "**********"
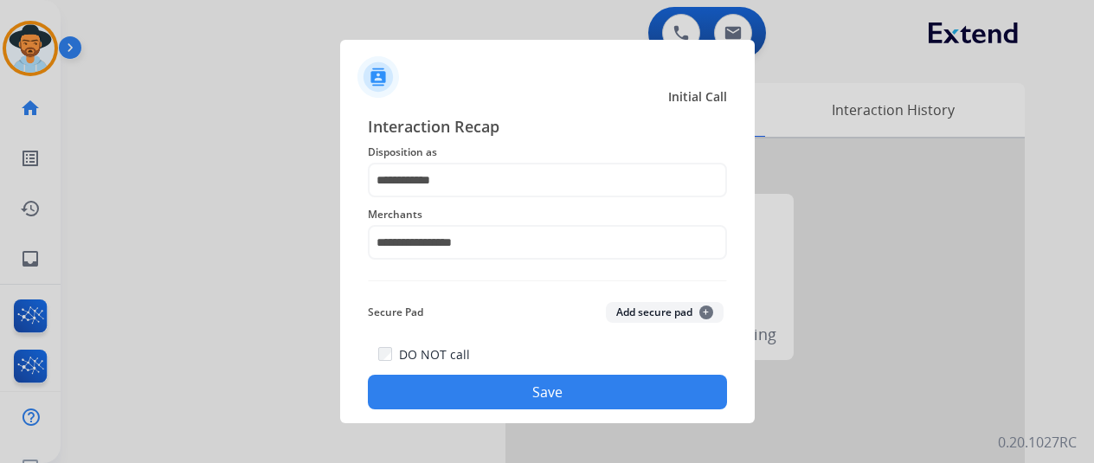
click at [478, 390] on button "Save" at bounding box center [547, 392] width 359 height 35
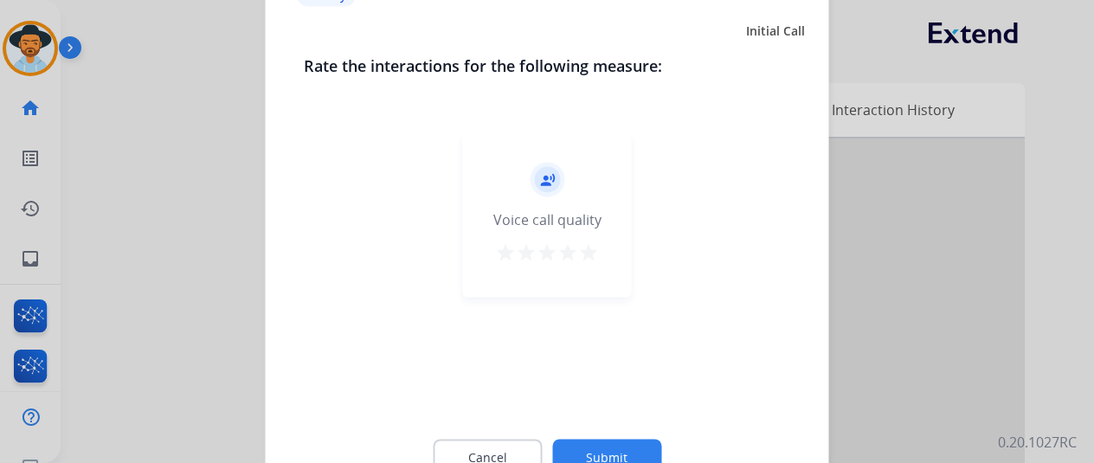
click at [608, 448] on button "Submit" at bounding box center [606, 457] width 109 height 36
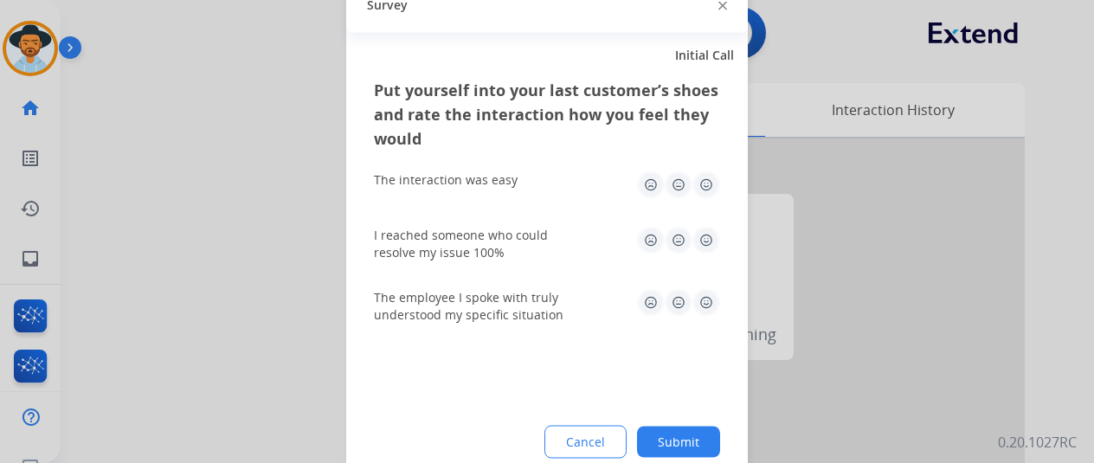
click at [686, 441] on button "Submit" at bounding box center [678, 441] width 83 height 31
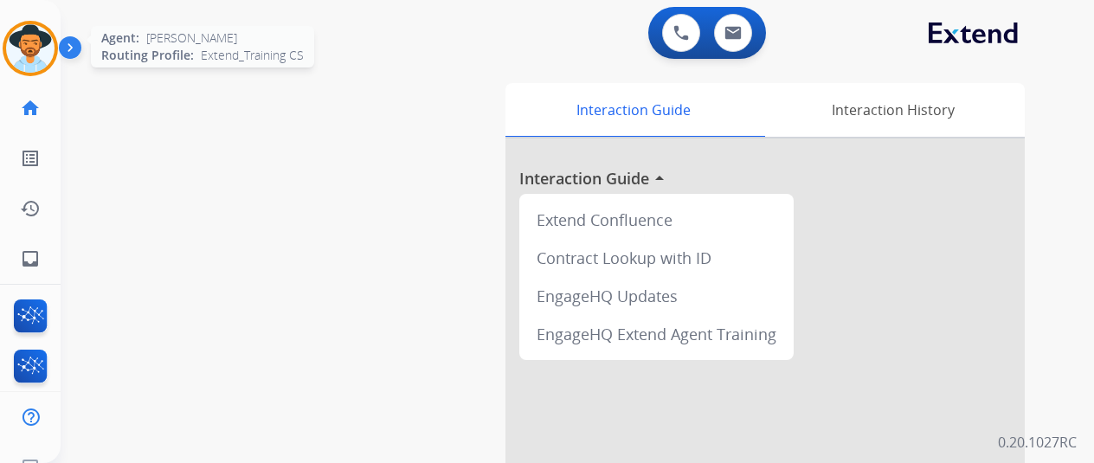
click at [30, 45] on img at bounding box center [30, 48] width 48 height 48
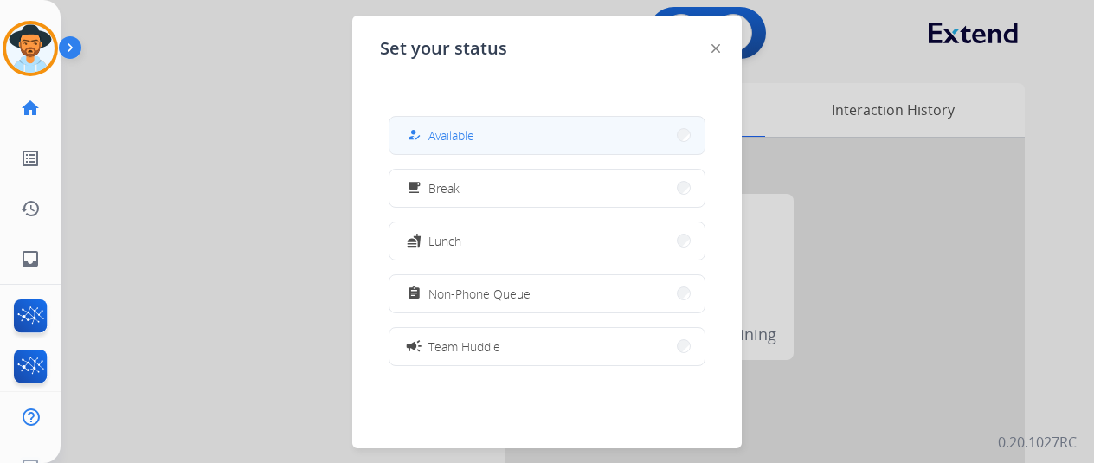
click at [488, 127] on button "how_to_reg Available" at bounding box center [547, 135] width 315 height 37
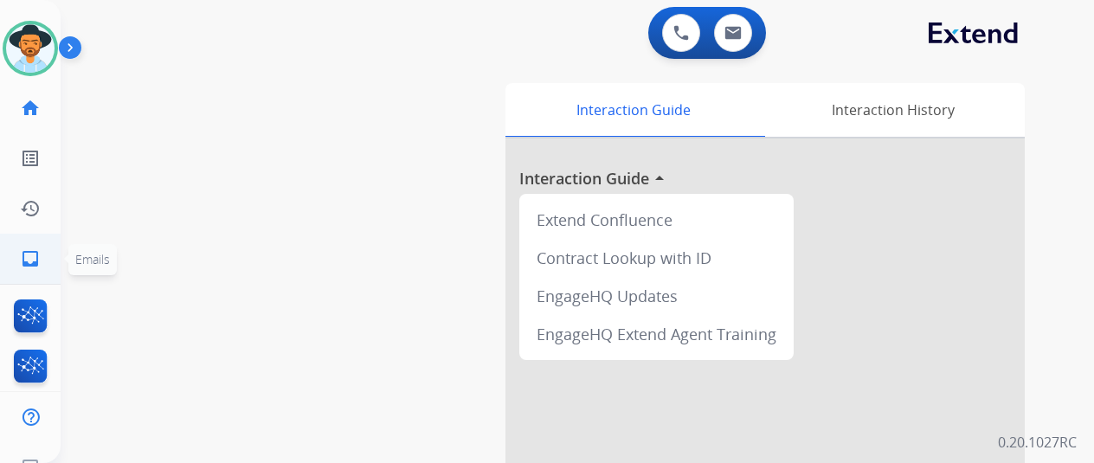
click at [21, 252] on mat-icon "inbox" at bounding box center [30, 258] width 21 height 21
select select "**********"
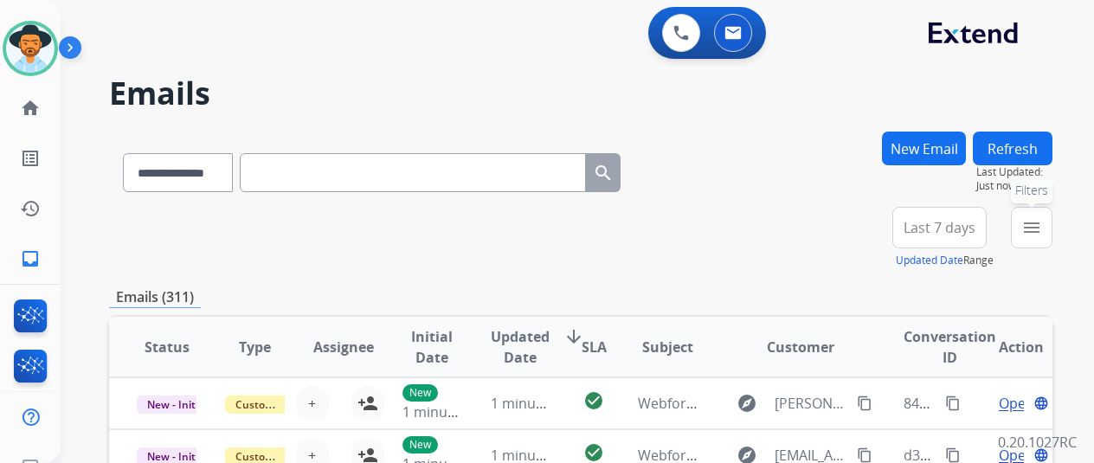
click at [1042, 224] on mat-icon "menu" at bounding box center [1031, 227] width 21 height 21
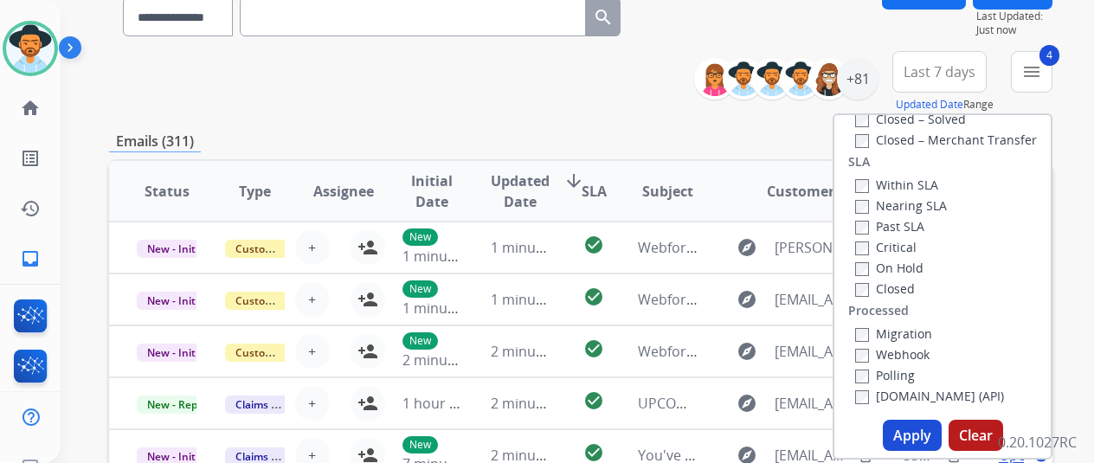
scroll to position [346, 0]
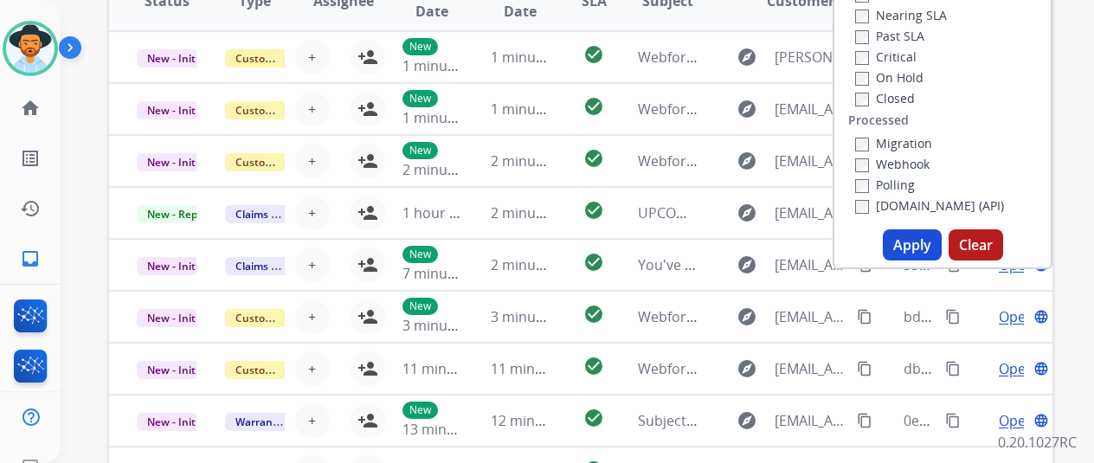
click at [924, 255] on button "Apply" at bounding box center [912, 244] width 59 height 31
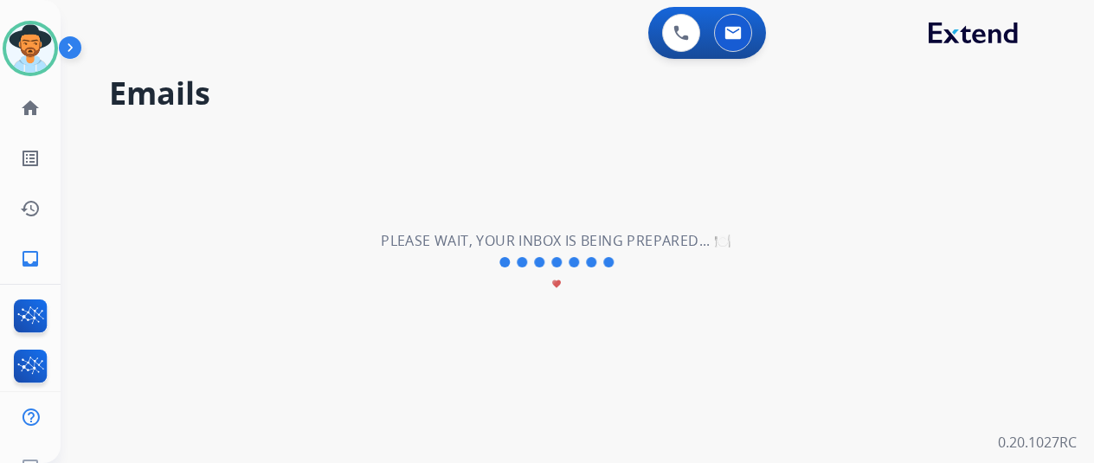
scroll to position [0, 0]
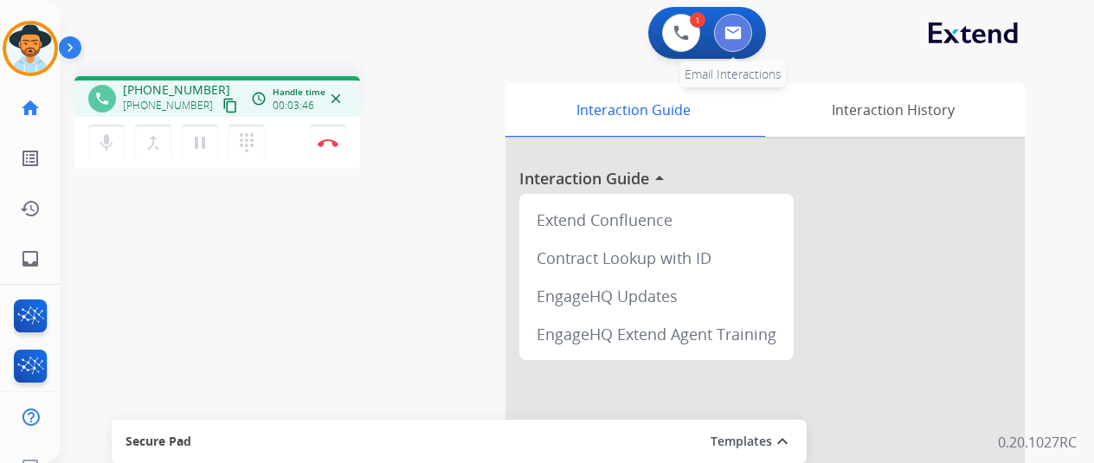
click at [744, 42] on button at bounding box center [733, 33] width 38 height 38
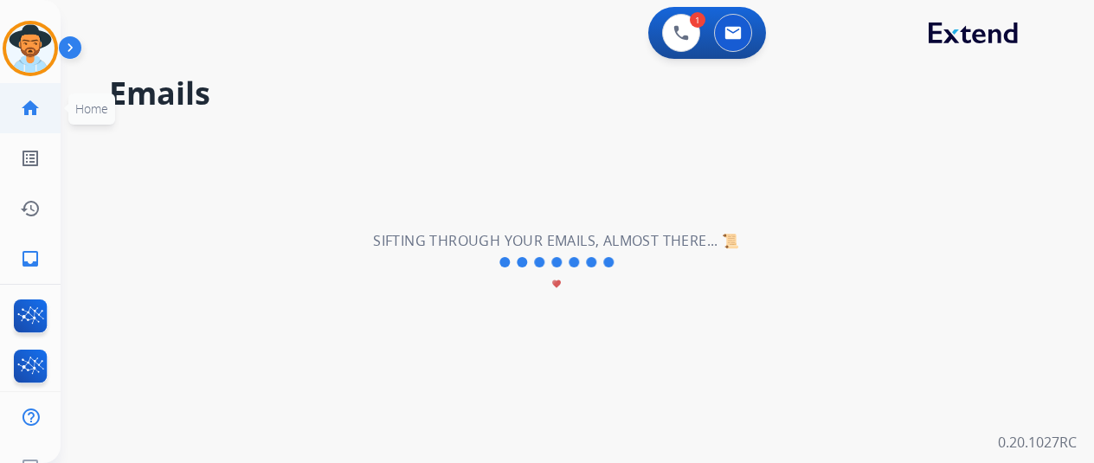
click at [33, 103] on mat-icon "home" at bounding box center [30, 108] width 21 height 21
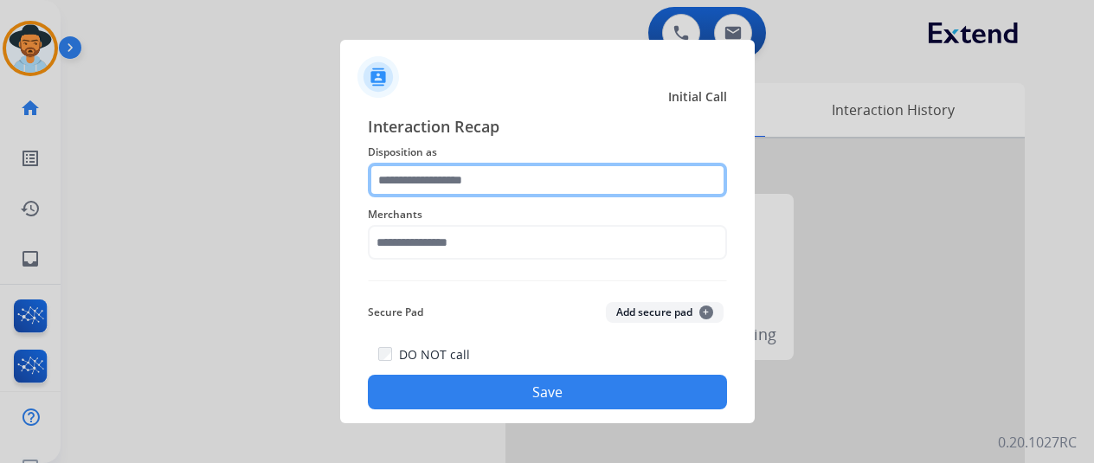
click at [414, 185] on input "text" at bounding box center [547, 180] width 359 height 35
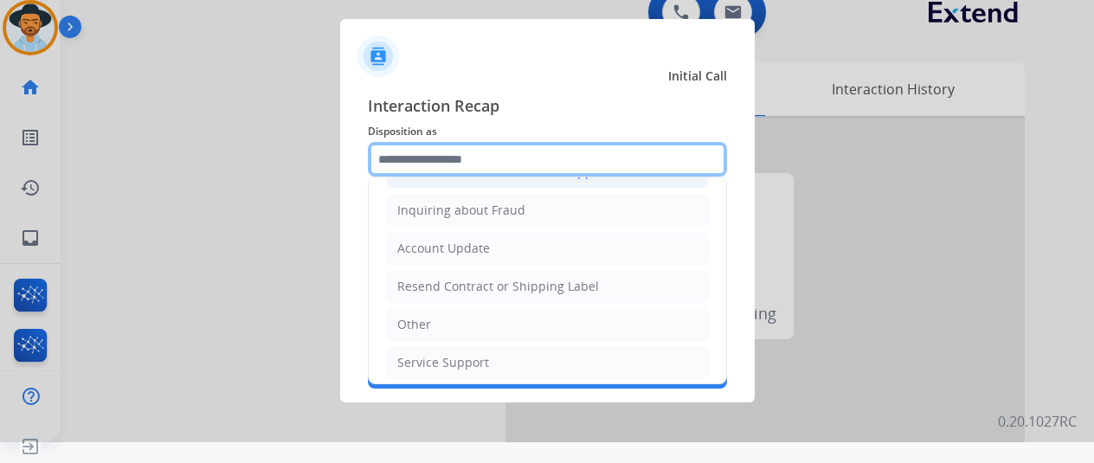
scroll to position [176, 0]
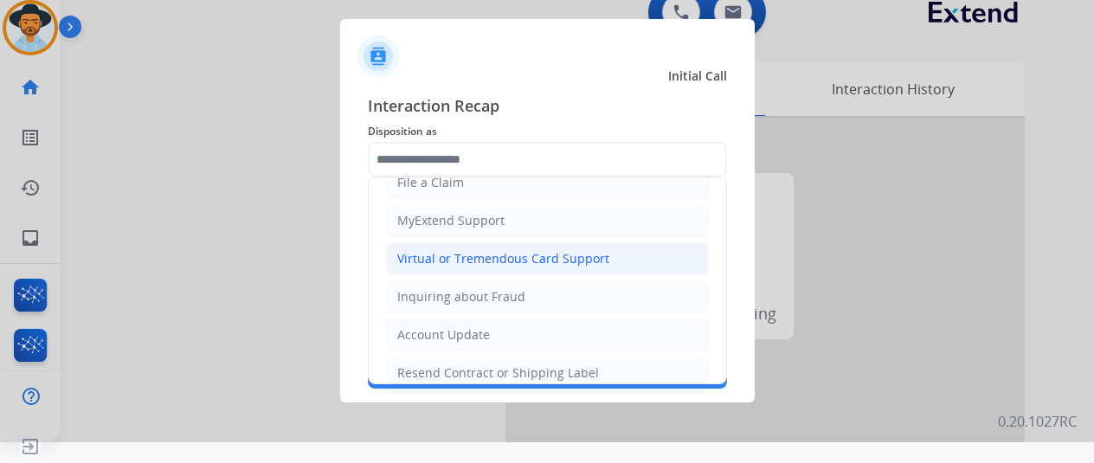
click at [453, 254] on div "Virtual or Tremendous Card Support" at bounding box center [503, 258] width 212 height 17
type input "**********"
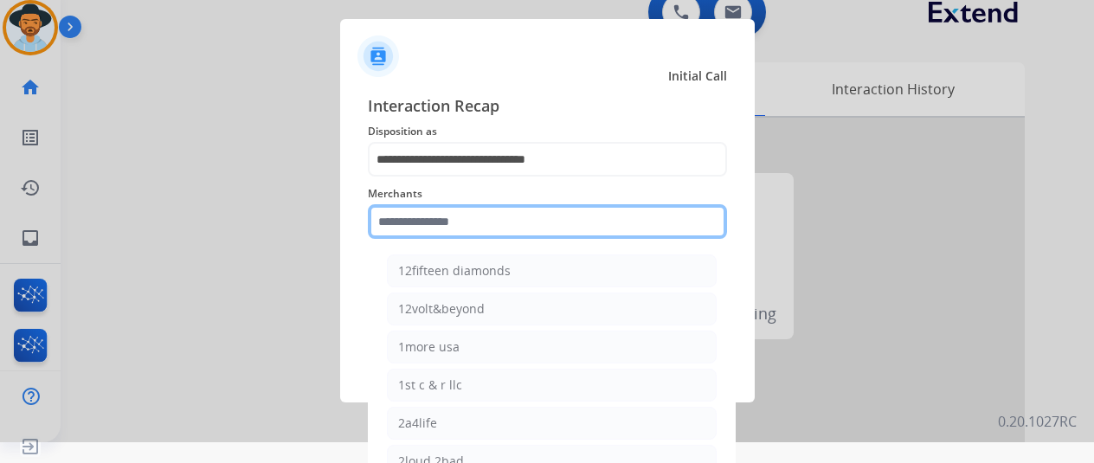
click at [448, 226] on input "text" at bounding box center [547, 221] width 359 height 35
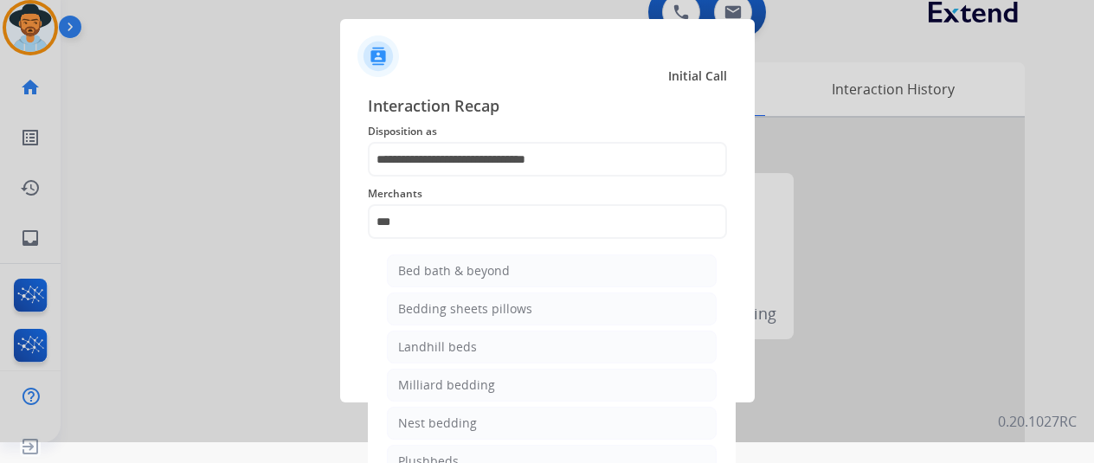
click at [443, 264] on div "Bed bath & beyond" at bounding box center [454, 270] width 112 height 17
type input "**********"
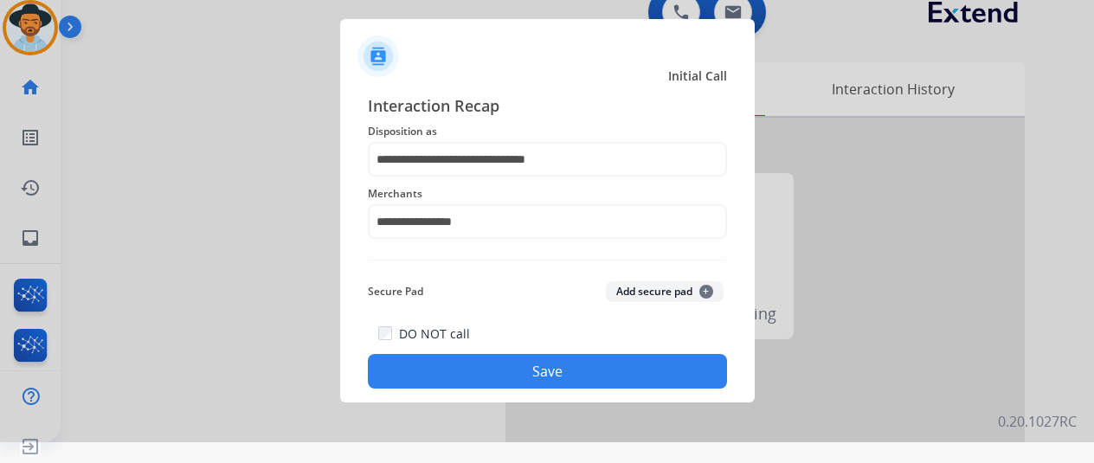
click at [528, 371] on button "Save" at bounding box center [547, 371] width 359 height 35
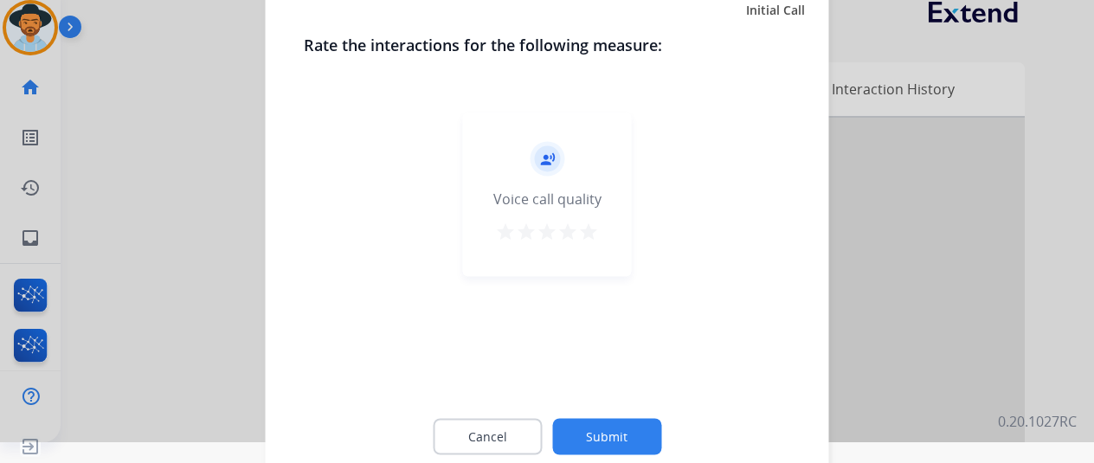
click at [631, 429] on button "Submit" at bounding box center [606, 436] width 109 height 36
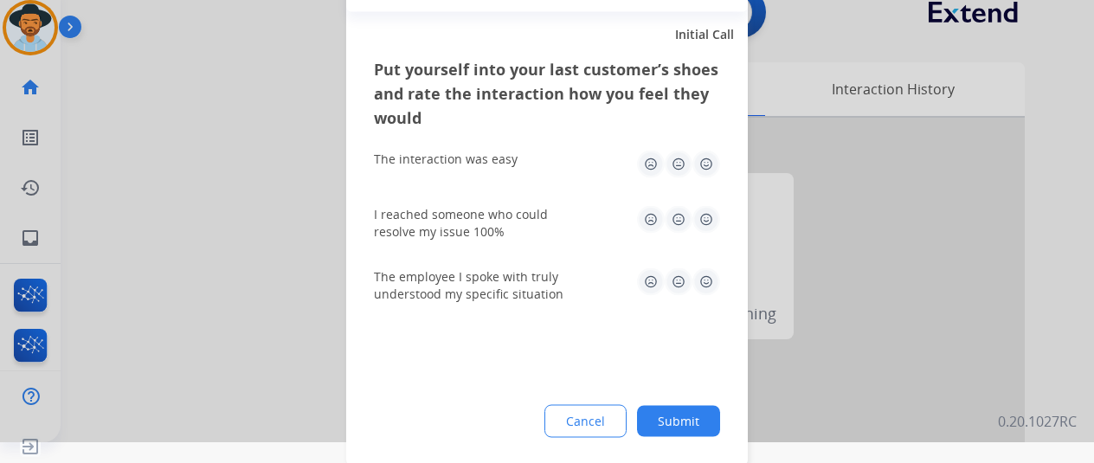
click at [686, 412] on button "Submit" at bounding box center [678, 420] width 83 height 31
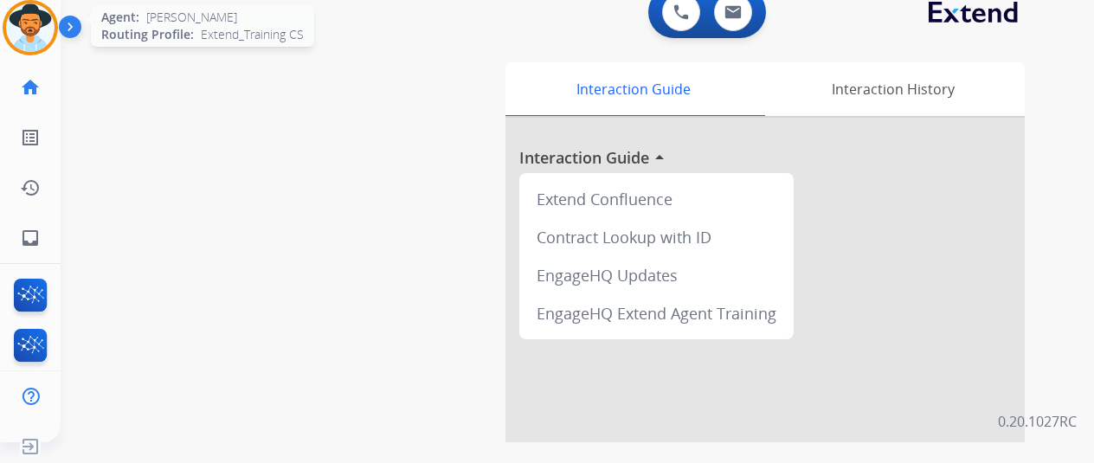
click at [25, 29] on img at bounding box center [30, 27] width 48 height 48
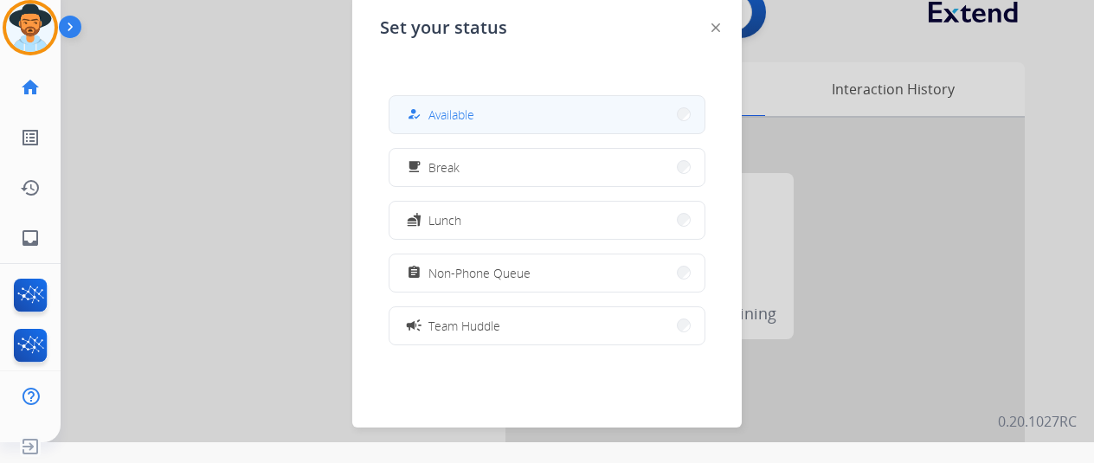
click at [506, 113] on button "how_to_reg Available" at bounding box center [547, 114] width 315 height 37
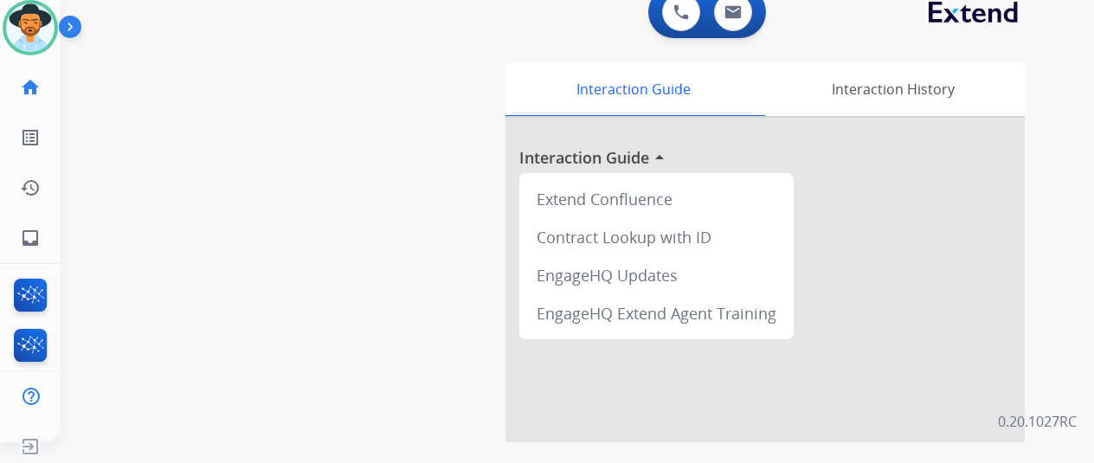
scroll to position [0, 0]
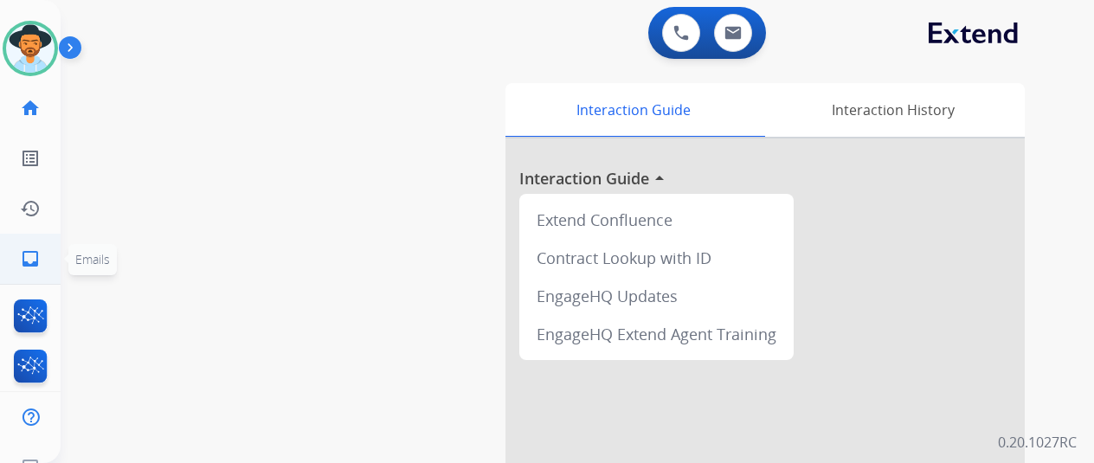
click at [23, 257] on mat-icon "inbox" at bounding box center [30, 258] width 21 height 21
select select "**********"
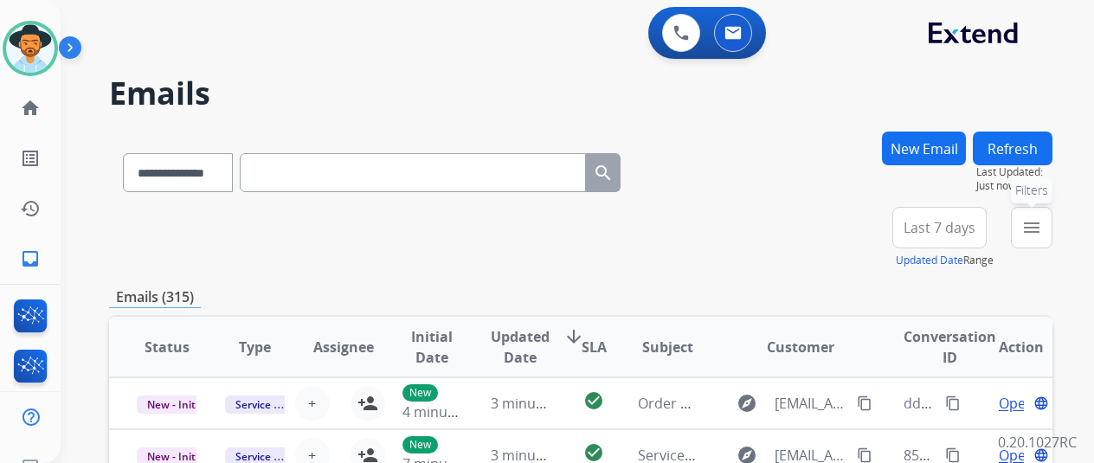
click at [1042, 223] on mat-icon "menu" at bounding box center [1031, 227] width 21 height 21
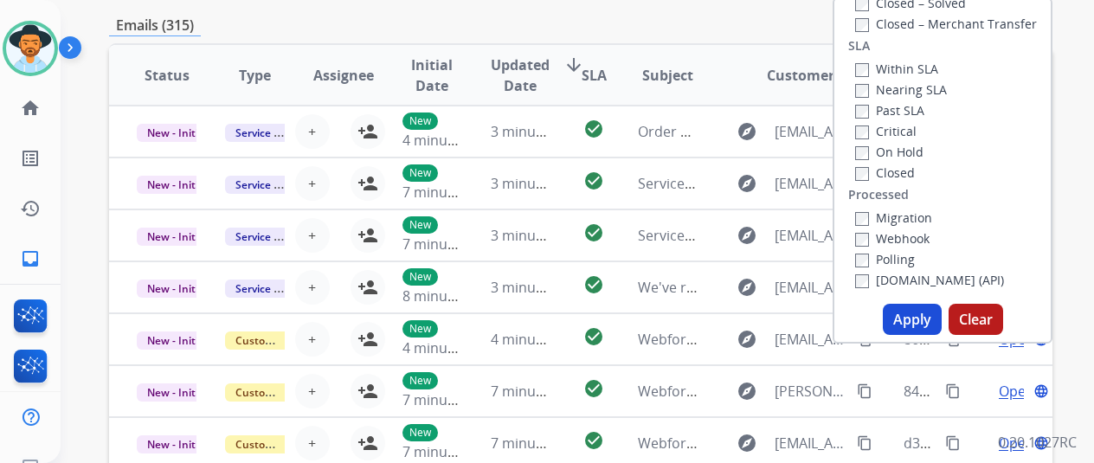
scroll to position [433, 0]
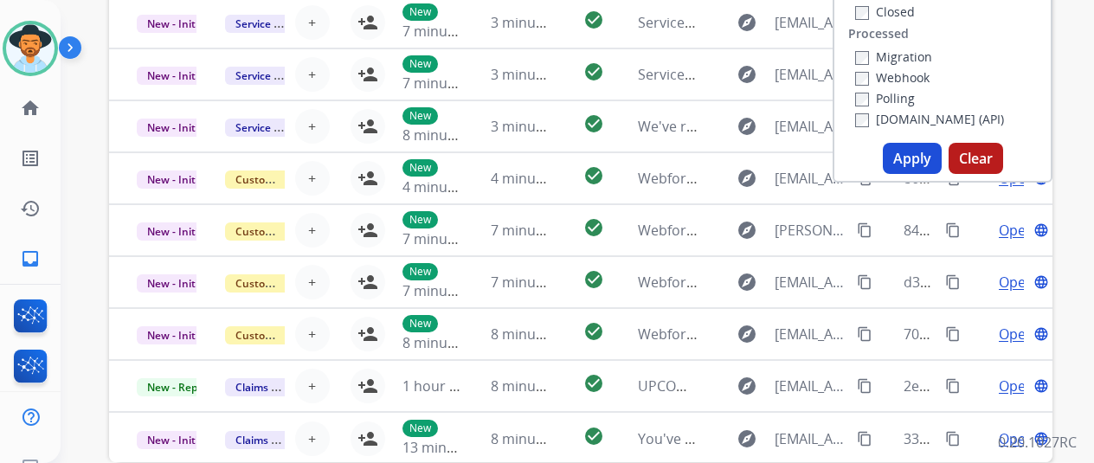
click at [926, 151] on button "Apply" at bounding box center [912, 158] width 59 height 31
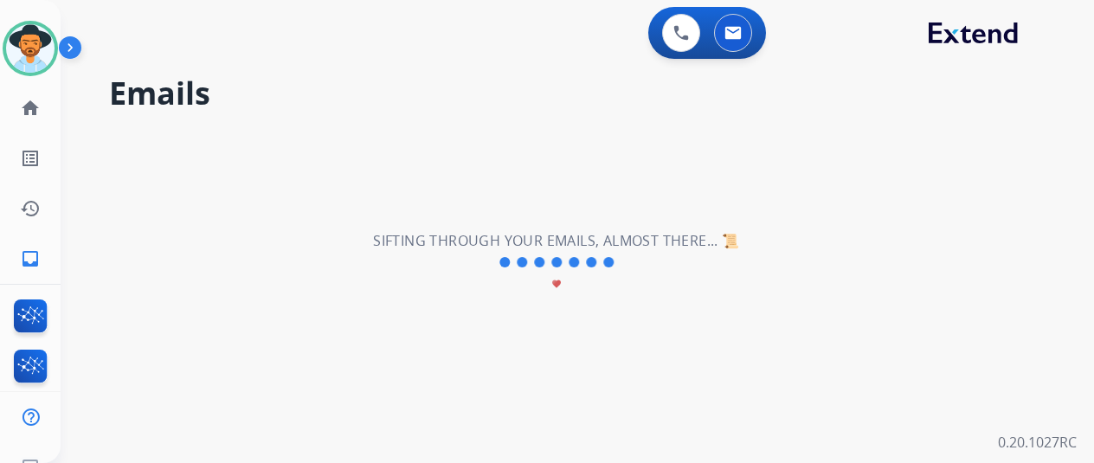
scroll to position [0, 0]
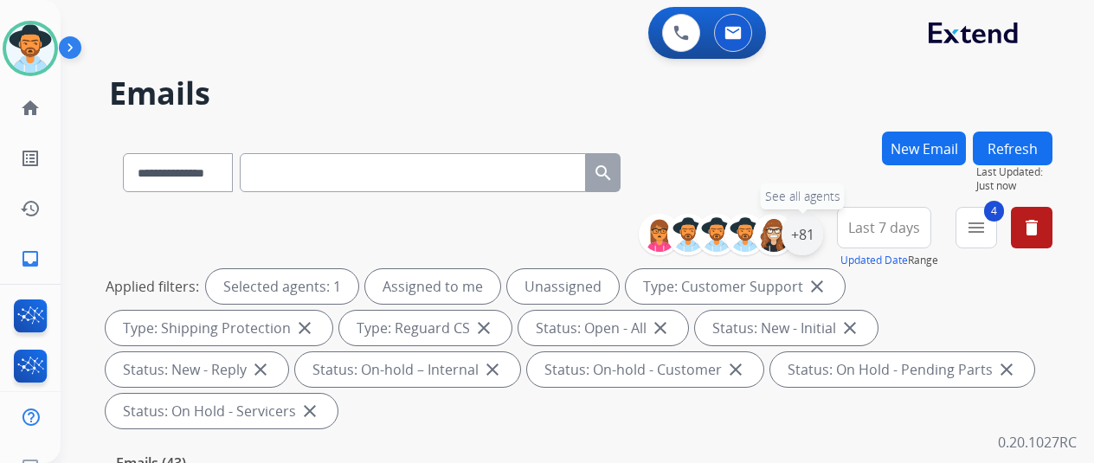
click at [815, 232] on div "+81" at bounding box center [803, 235] width 42 height 42
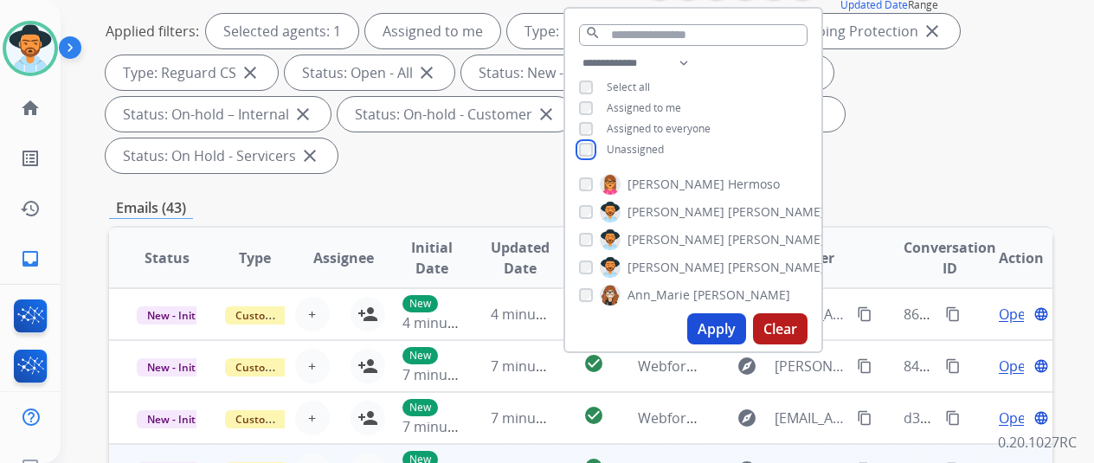
scroll to position [346, 0]
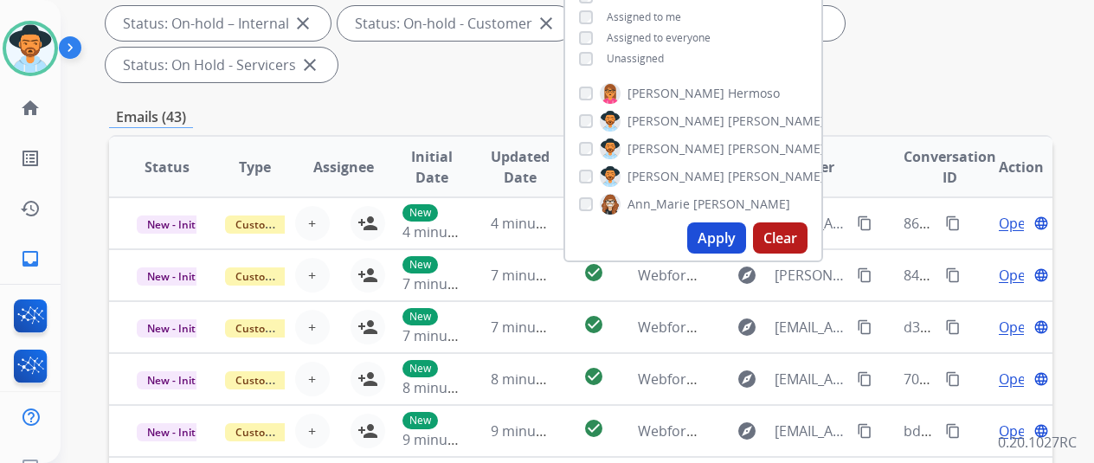
click at [727, 235] on button "Apply" at bounding box center [716, 237] width 59 height 31
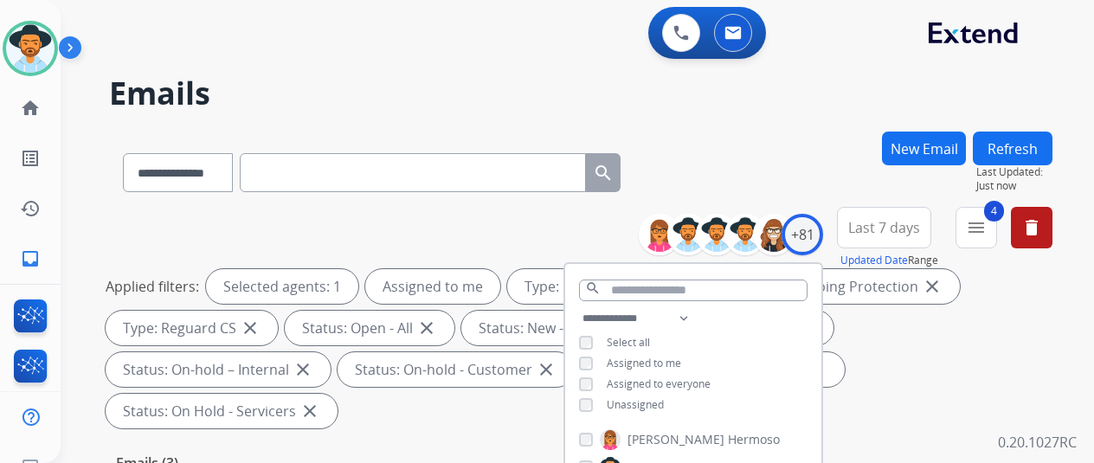
click at [777, 148] on div "**********" at bounding box center [581, 169] width 944 height 75
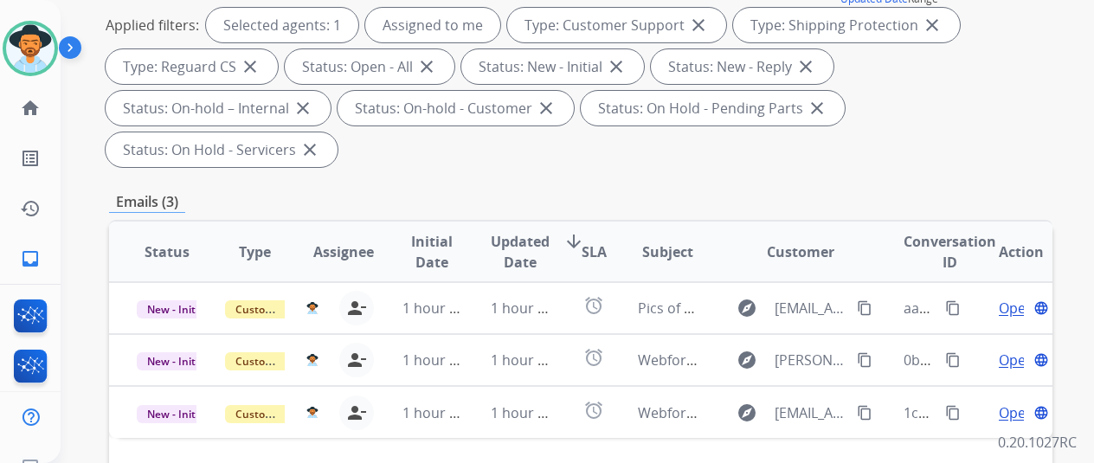
scroll to position [433, 0]
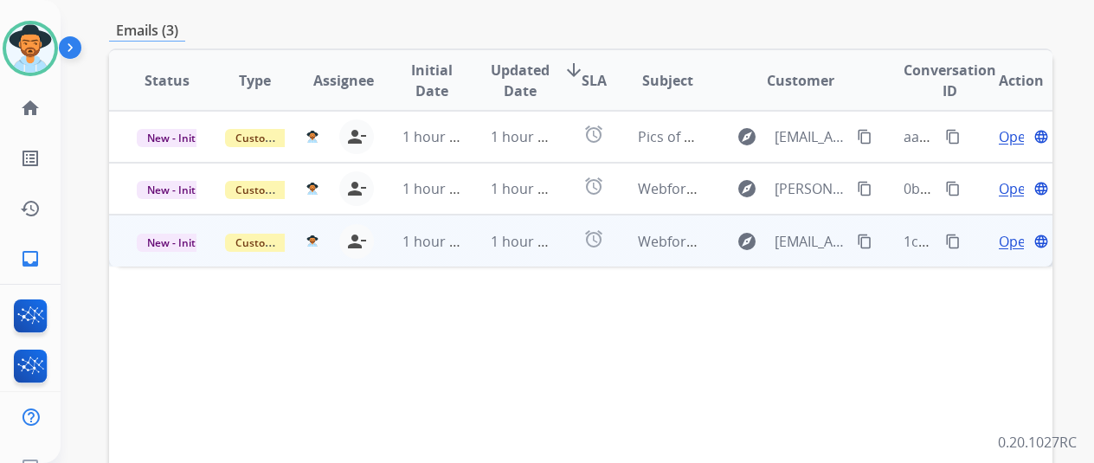
click at [1006, 231] on span "Open" at bounding box center [1016, 241] width 35 height 21
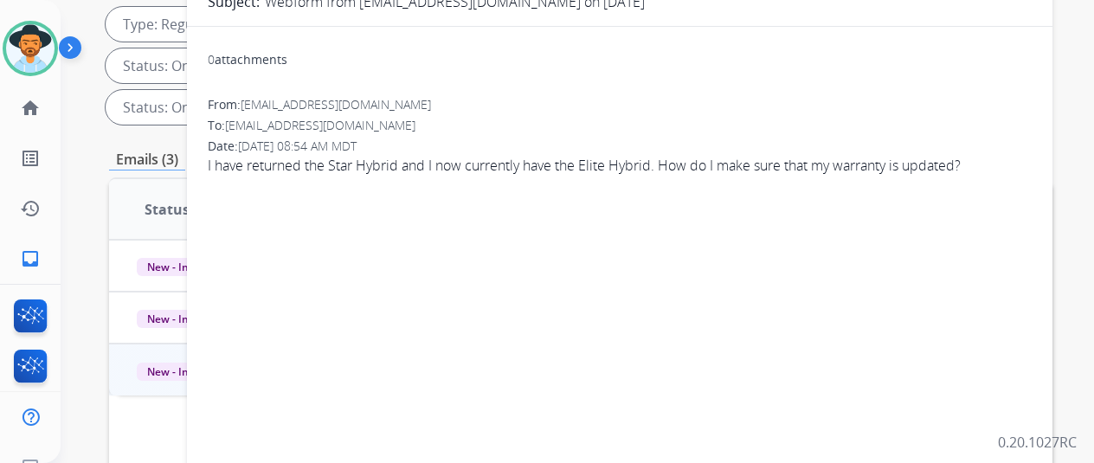
scroll to position [173, 0]
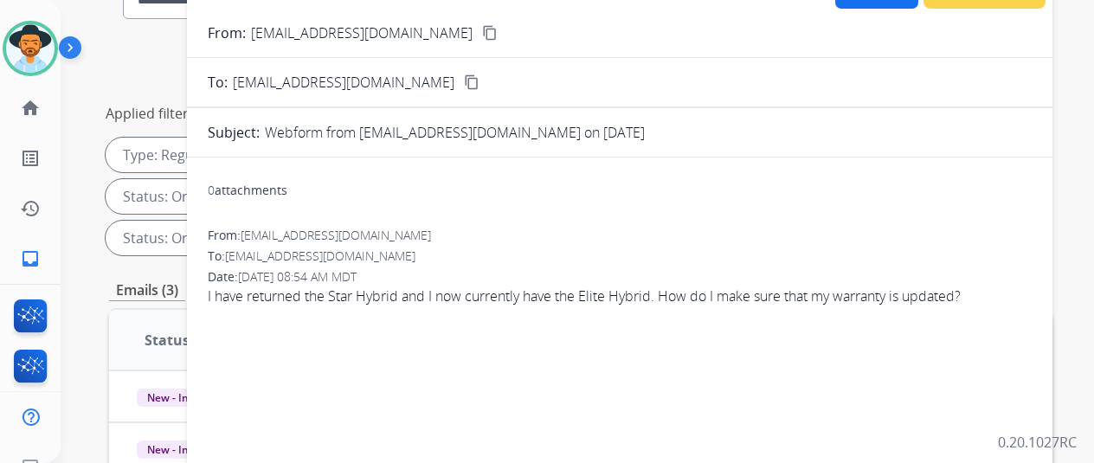
click at [482, 29] on mat-icon "content_copy" at bounding box center [490, 33] width 16 height 16
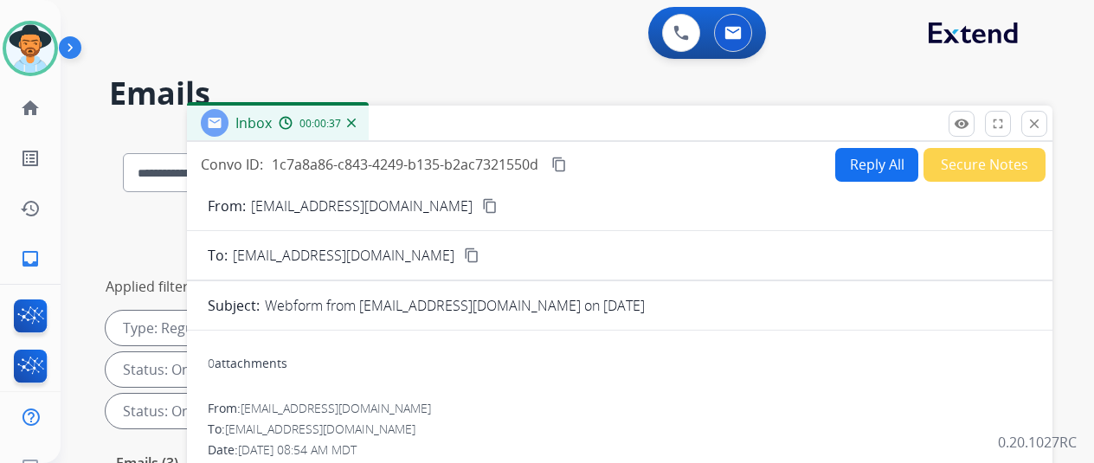
click at [356, 123] on img at bounding box center [351, 123] width 9 height 9
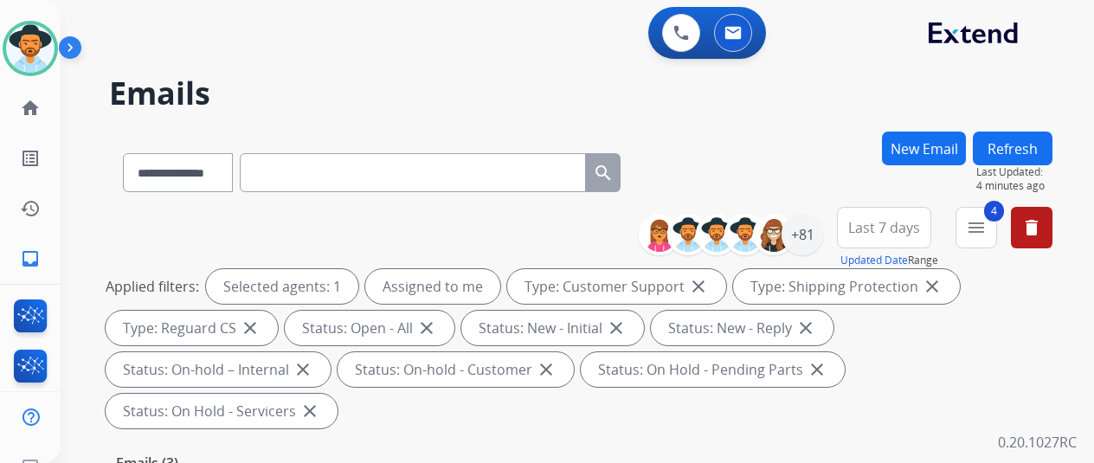
scroll to position [346, 0]
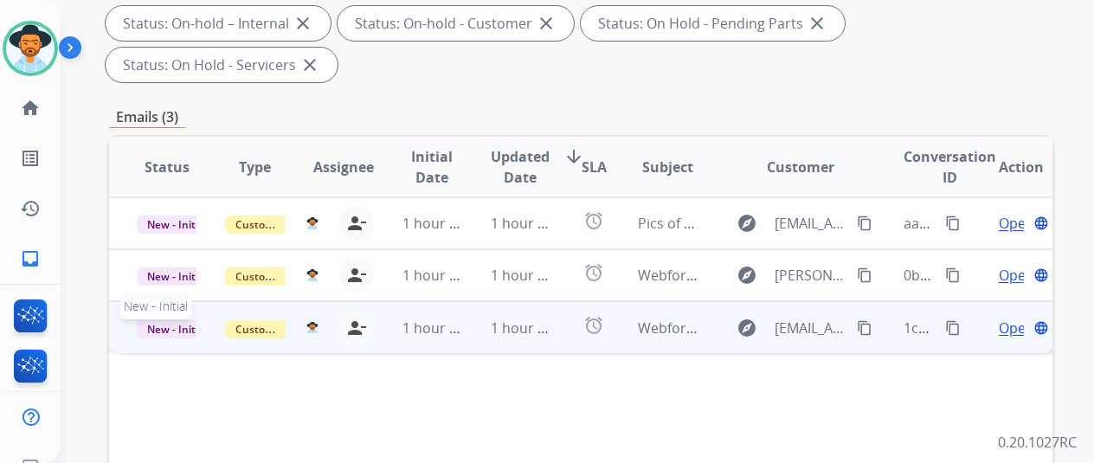
click at [164, 320] on span "New - Initial" at bounding box center [177, 329] width 81 height 18
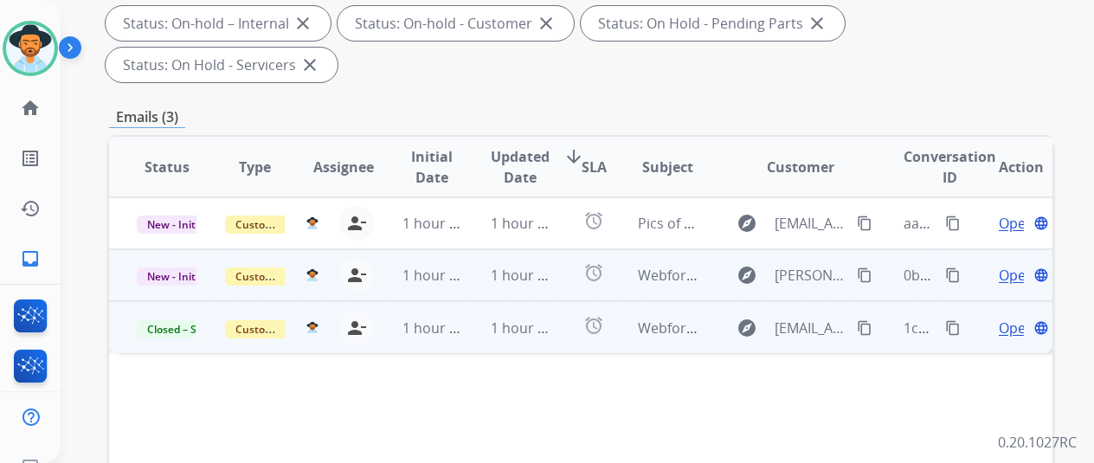
click at [1015, 265] on span "Open" at bounding box center [1016, 275] width 35 height 21
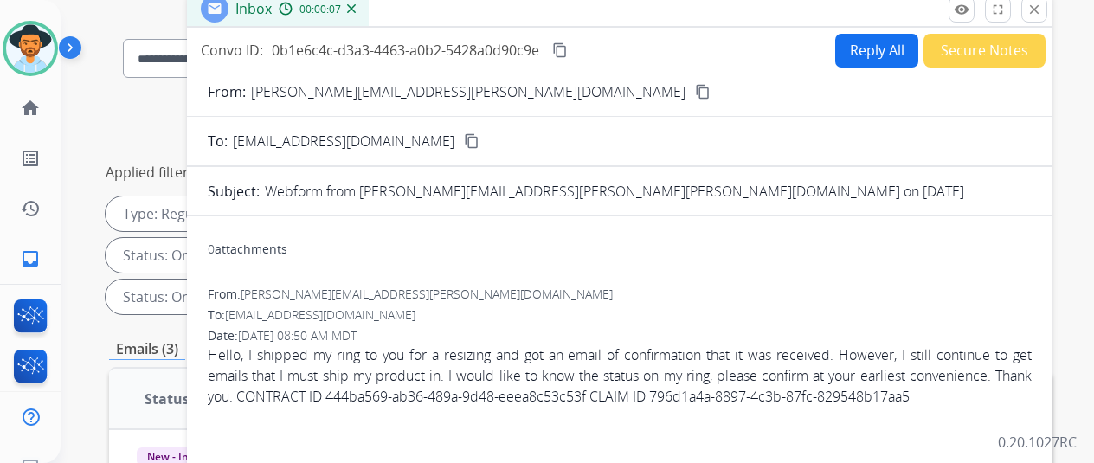
scroll to position [0, 0]
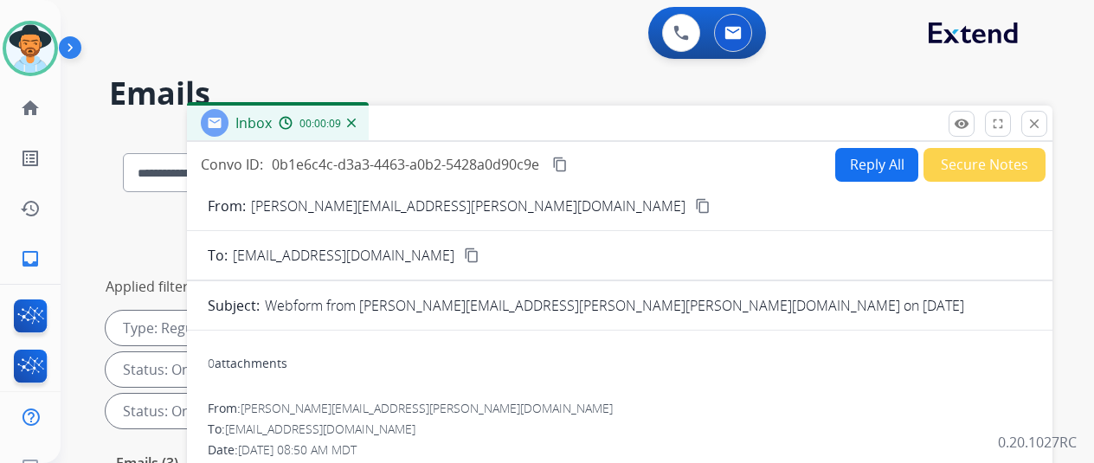
click at [695, 203] on mat-icon "content_copy" at bounding box center [703, 206] width 16 height 16
click at [695, 206] on mat-icon "content_copy" at bounding box center [703, 206] width 16 height 16
click at [871, 162] on button "Reply All" at bounding box center [876, 165] width 83 height 34
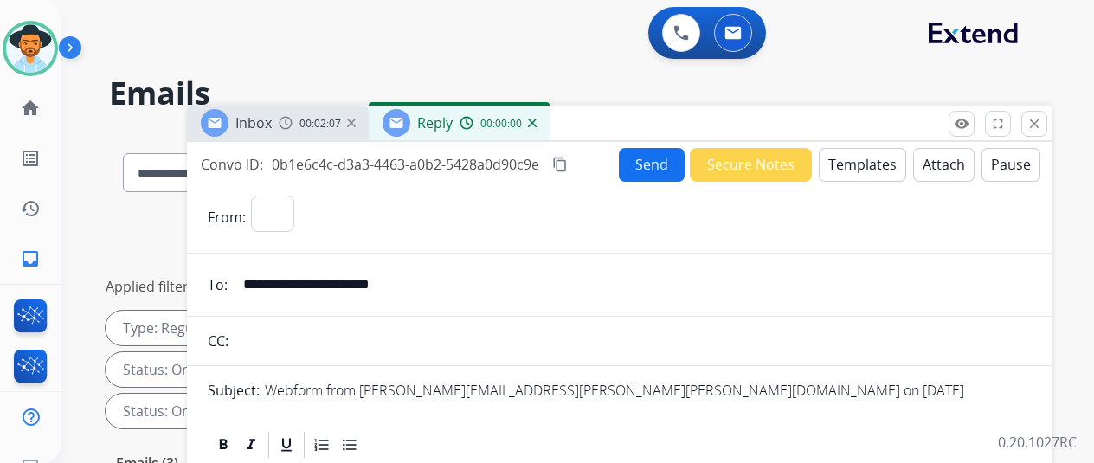
select select "**********"
click at [859, 160] on button "Templates" at bounding box center [862, 165] width 87 height 34
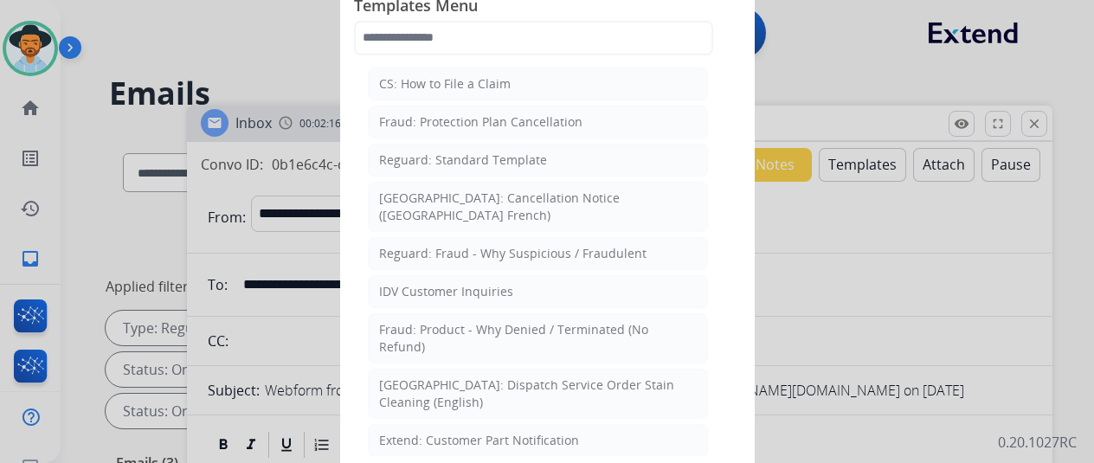
scroll to position [346, 0]
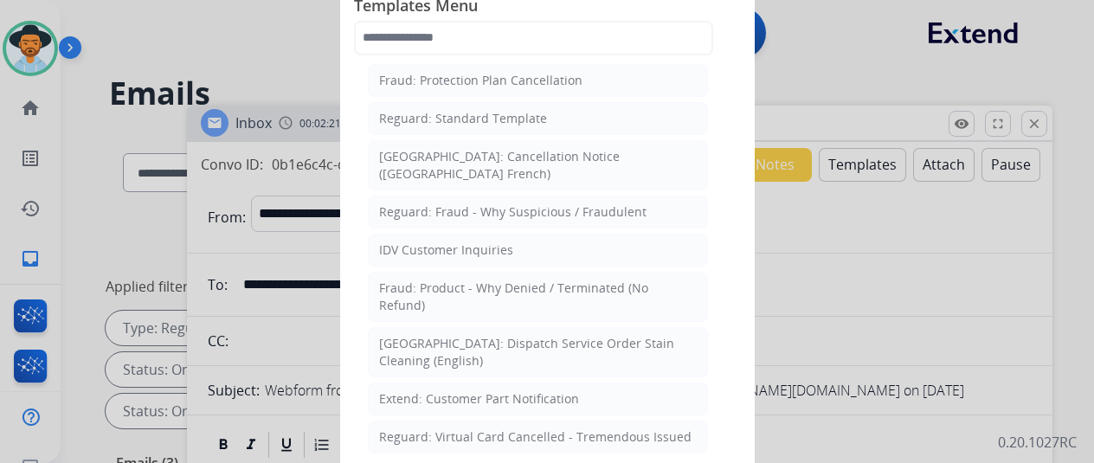
drag, startPoint x: 843, startPoint y: 437, endPoint x: 828, endPoint y: 420, distance: 22.7
click at [840, 437] on div at bounding box center [547, 231] width 1094 height 463
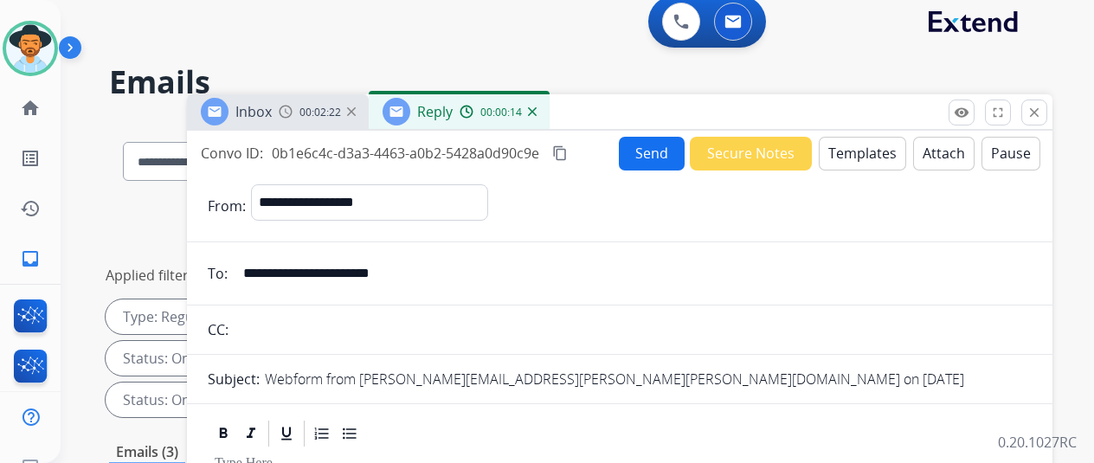
scroll to position [0, 0]
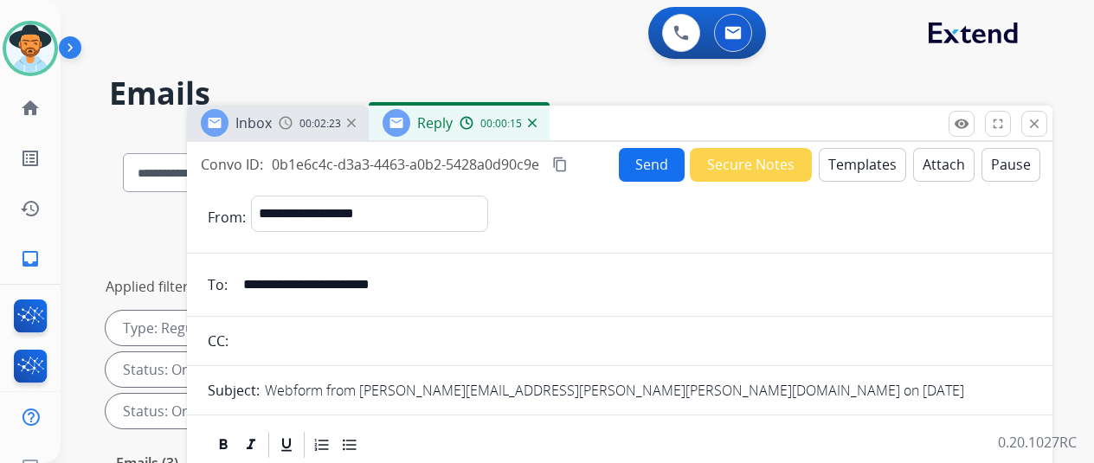
click at [879, 162] on button "Templates" at bounding box center [862, 165] width 87 height 34
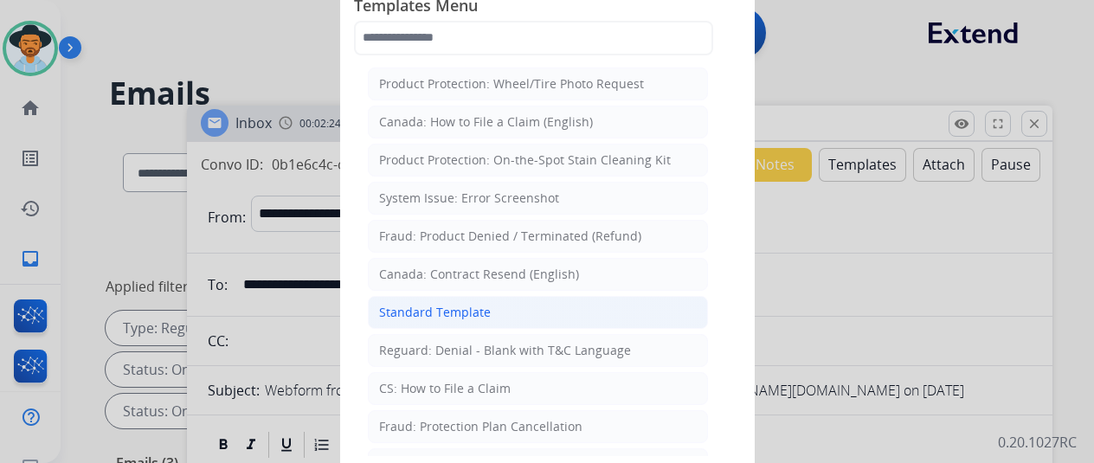
click at [424, 311] on div "Standard Template" at bounding box center [435, 312] width 112 height 17
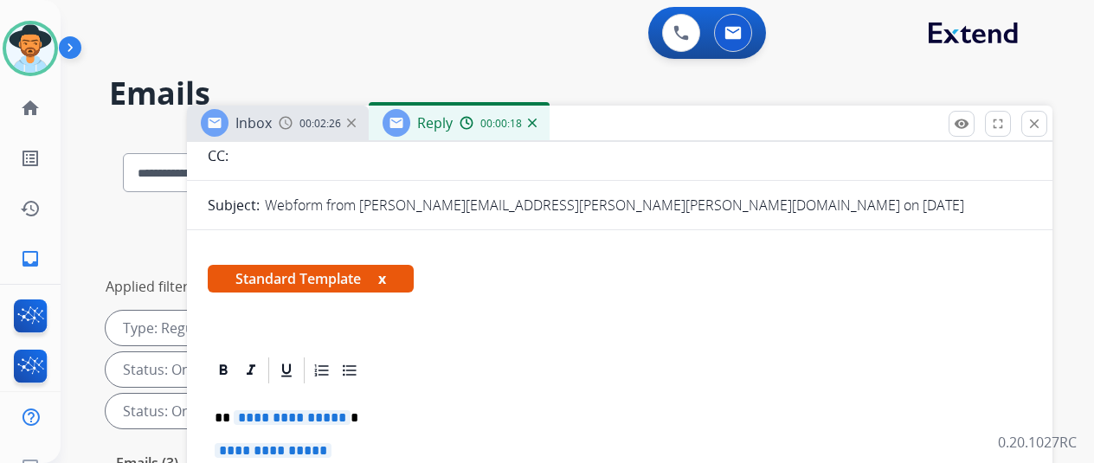
scroll to position [260, 0]
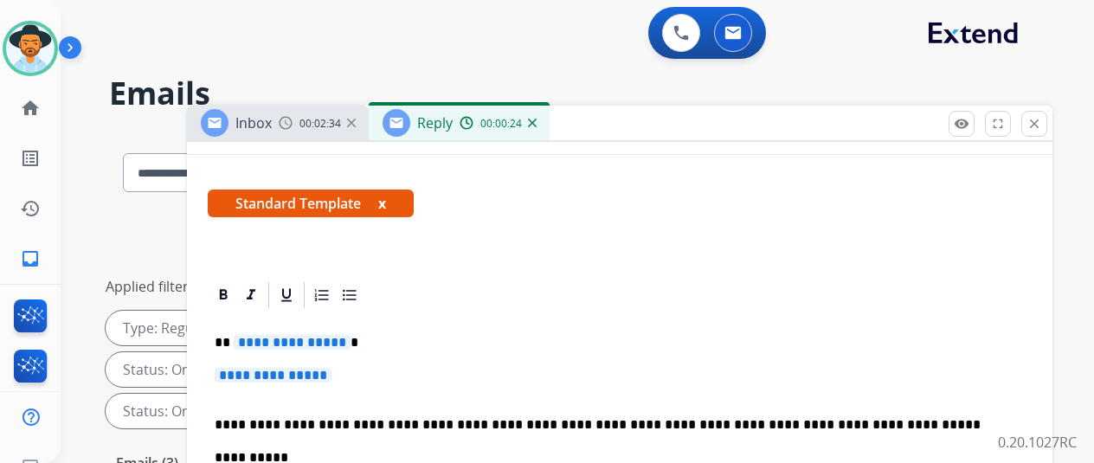
click at [350, 342] on span "**********" at bounding box center [292, 342] width 117 height 15
click at [346, 339] on span "**********" at bounding box center [292, 342] width 117 height 15
click at [353, 377] on p "**********" at bounding box center [620, 384] width 810 height 32
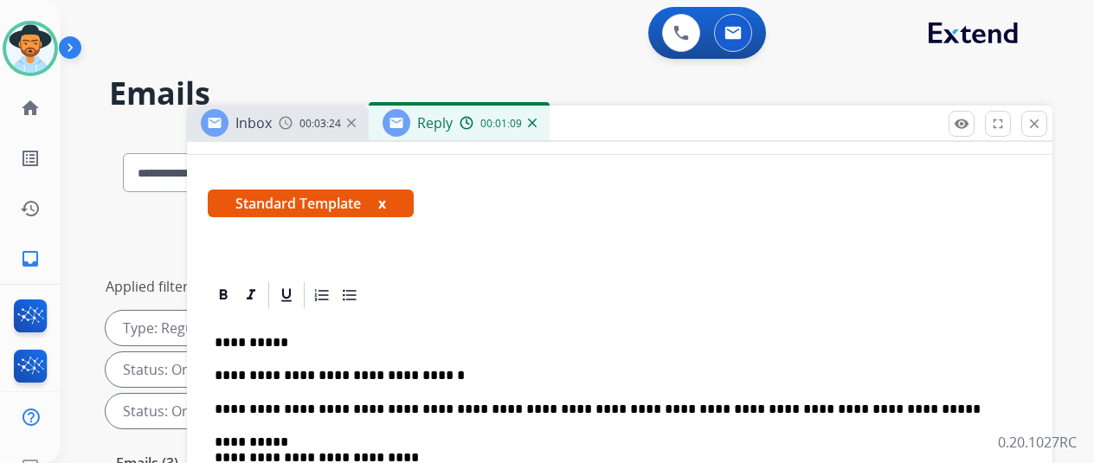
click at [356, 121] on img at bounding box center [351, 123] width 9 height 9
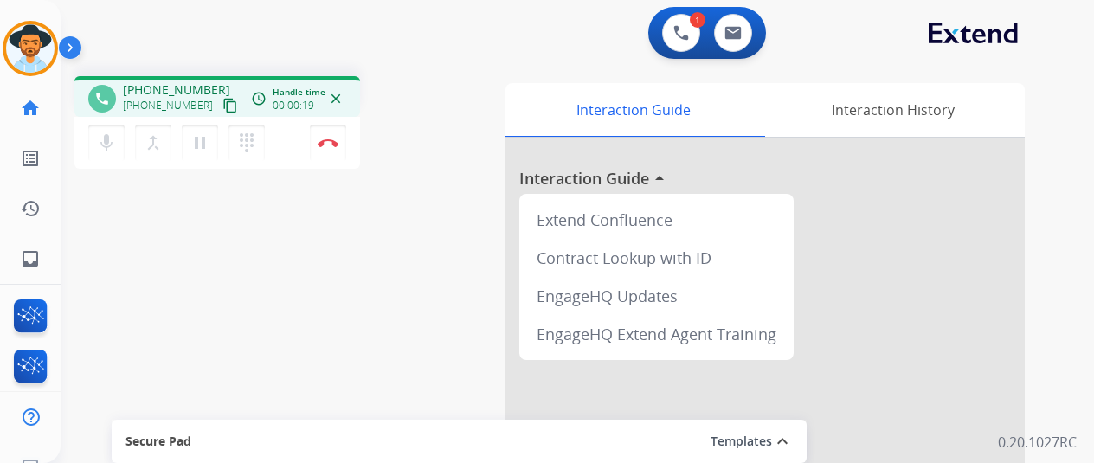
click at [145, 254] on div "phone +18173139054 +18173139054 content_copy access_time Call metrics Queue 00:…" at bounding box center [557, 423] width 992 height 722
click at [327, 134] on button "Disconnect" at bounding box center [328, 143] width 36 height 36
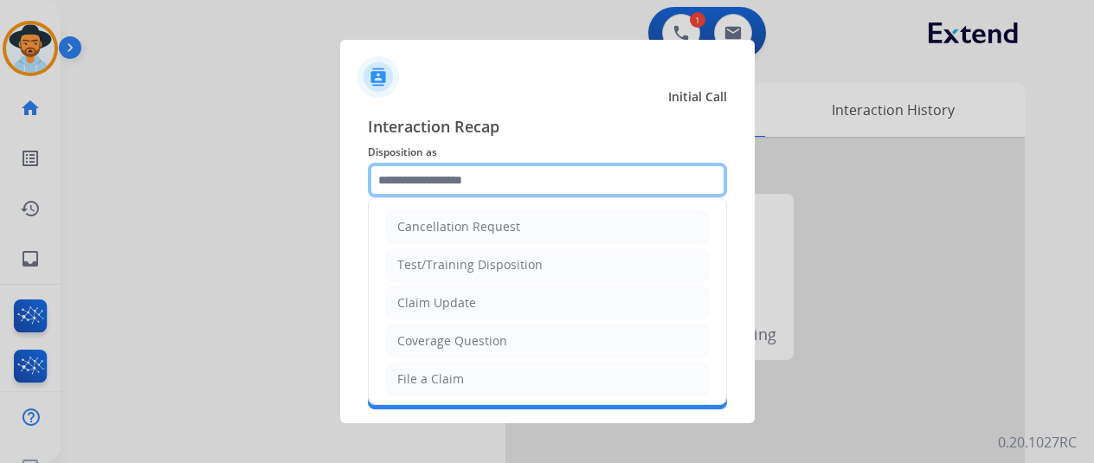
drag, startPoint x: 431, startPoint y: 171, endPoint x: 442, endPoint y: 145, distance: 28.3
click at [431, 170] on input "text" at bounding box center [547, 180] width 359 height 35
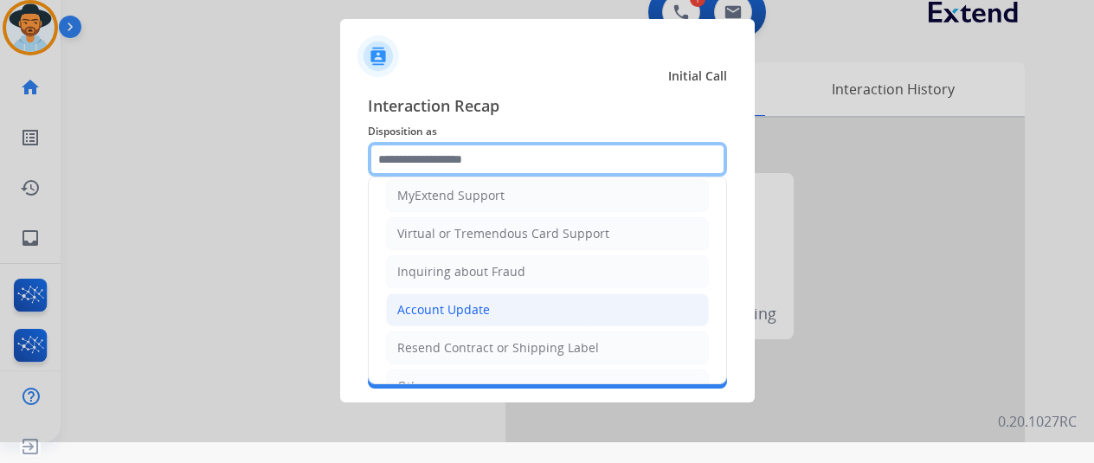
scroll to position [262, 0]
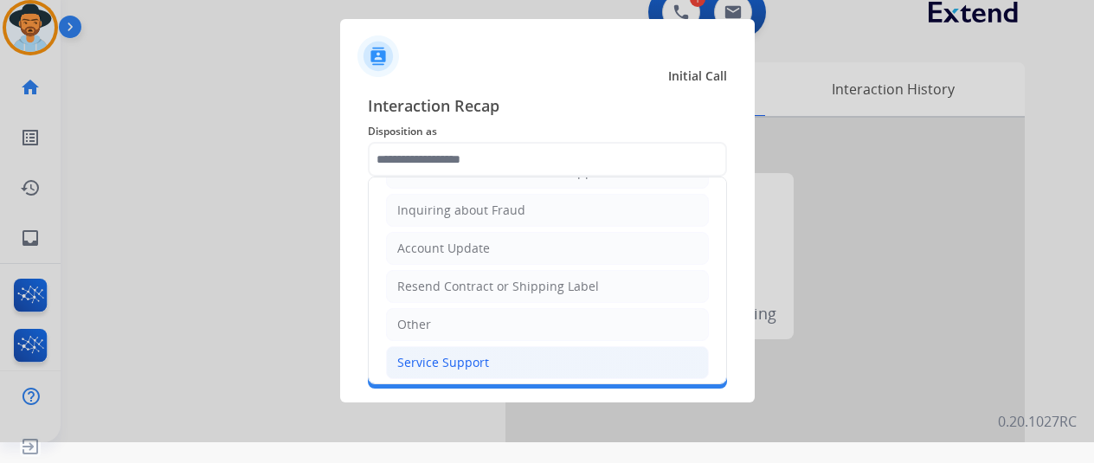
click at [410, 346] on li "Service Support" at bounding box center [547, 362] width 323 height 33
type input "**********"
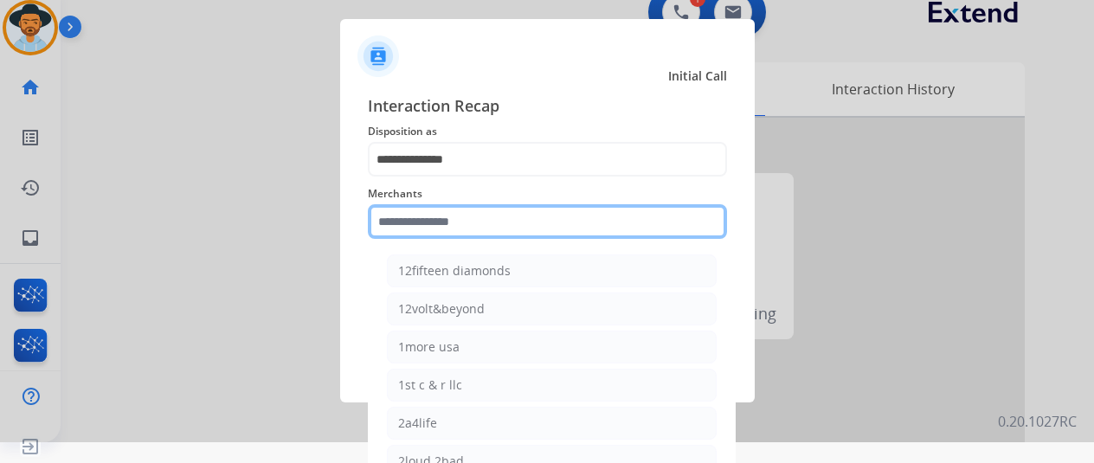
click at [398, 223] on input "text" at bounding box center [547, 221] width 359 height 35
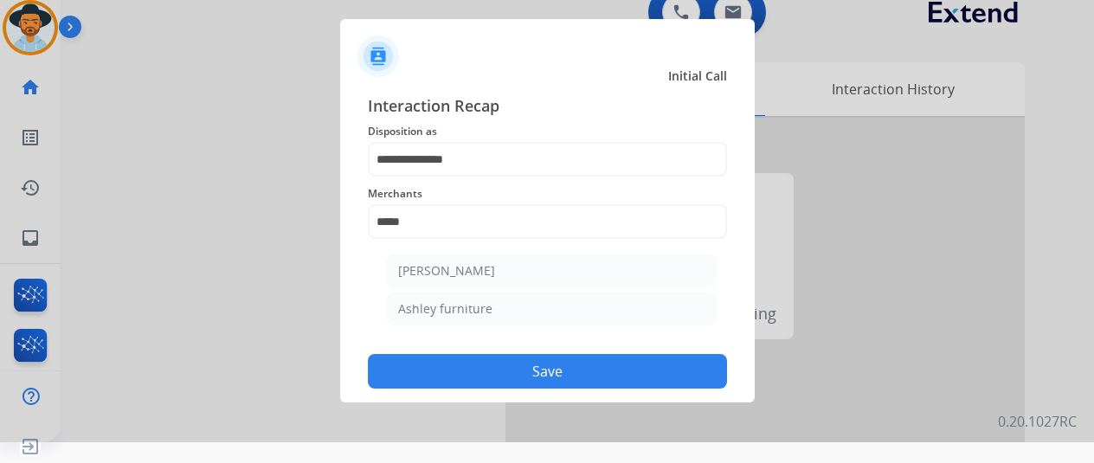
drag, startPoint x: 467, startPoint y: 304, endPoint x: 483, endPoint y: 295, distance: 17.8
click at [469, 304] on div "Ashley furniture" at bounding box center [445, 308] width 94 height 17
type input "**********"
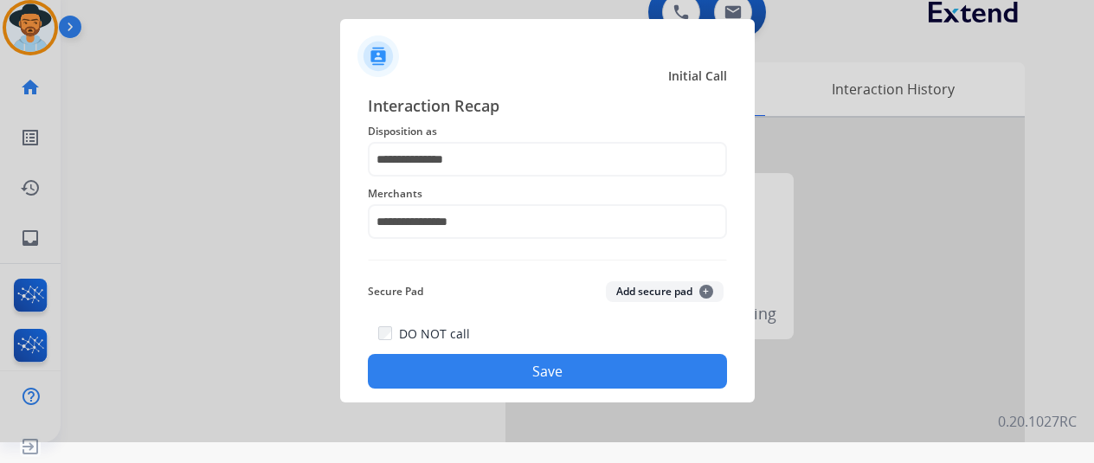
click at [533, 375] on button "Save" at bounding box center [547, 371] width 359 height 35
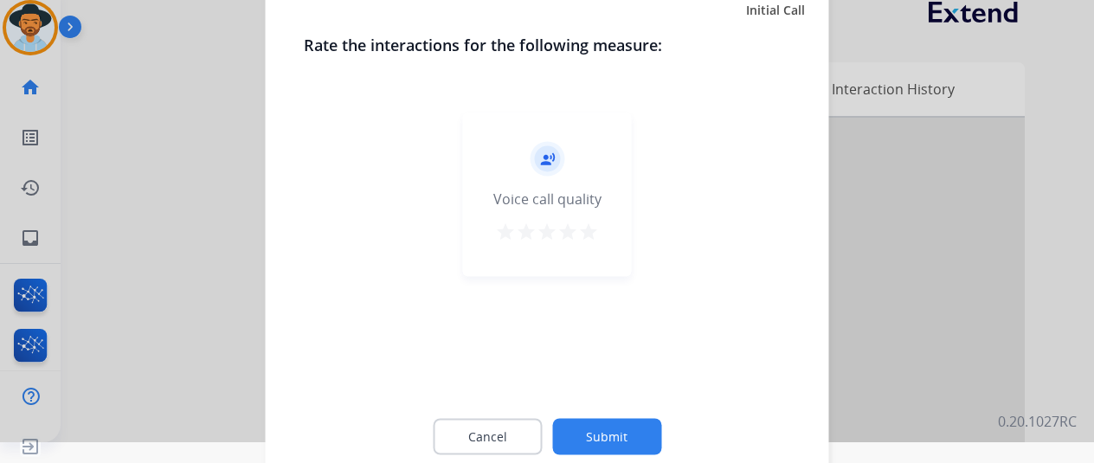
click at [609, 433] on button "Submit" at bounding box center [606, 436] width 109 height 36
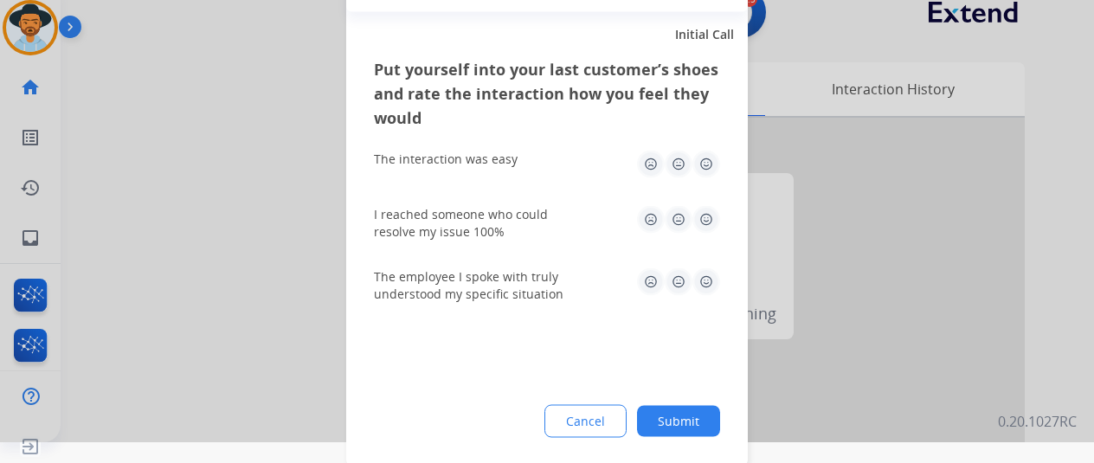
click at [687, 415] on button "Submit" at bounding box center [678, 420] width 83 height 31
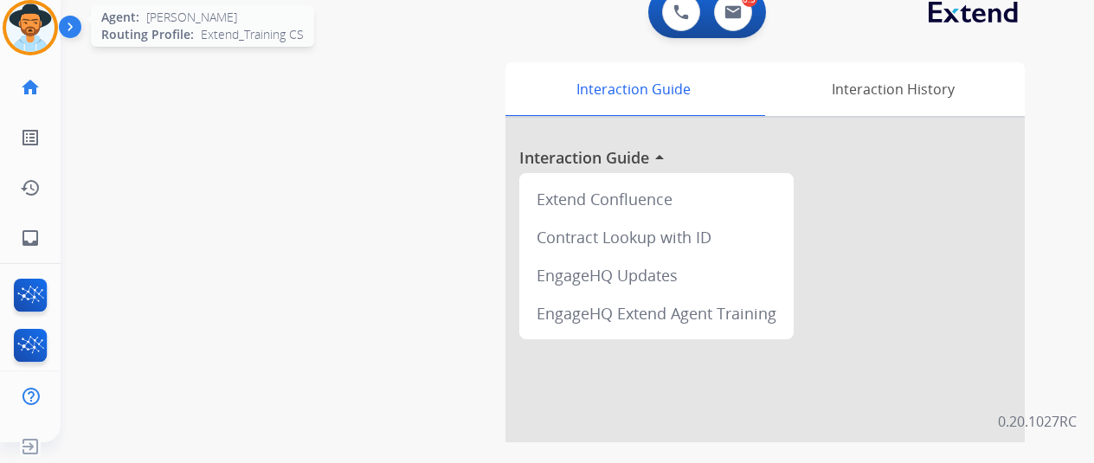
click at [35, 17] on img at bounding box center [30, 27] width 48 height 48
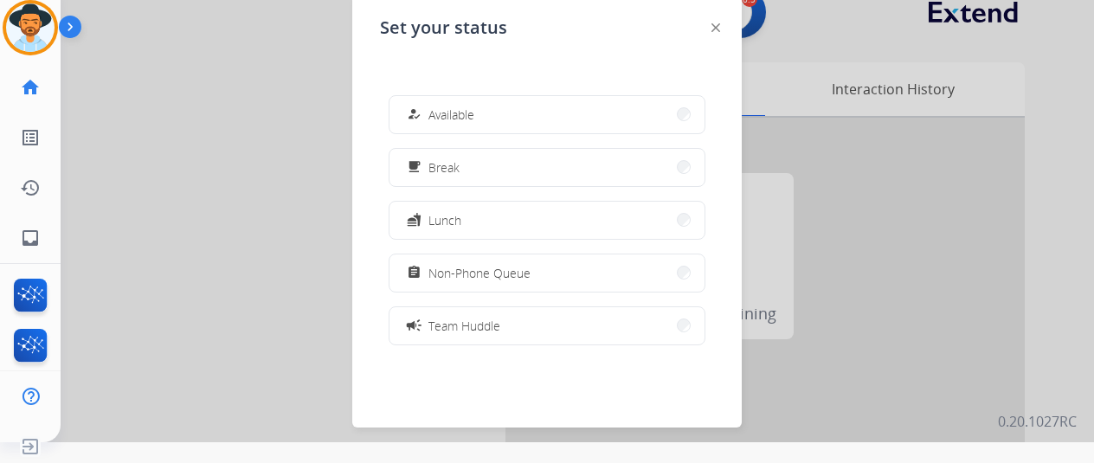
drag, startPoint x: 537, startPoint y: 115, endPoint x: 493, endPoint y: 58, distance: 71.7
click at [533, 109] on button "how_to_reg Available" at bounding box center [547, 114] width 315 height 37
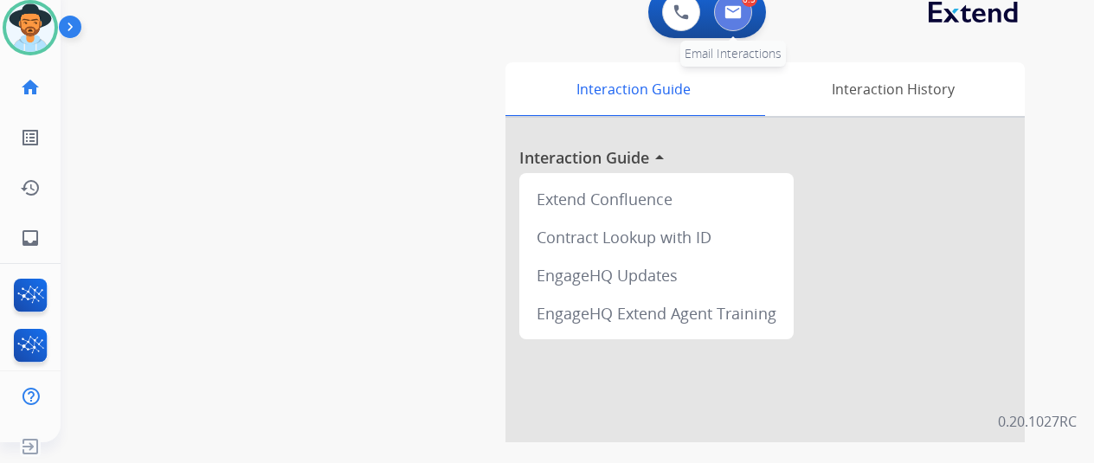
click at [731, 16] on button at bounding box center [733, 12] width 38 height 38
select select "**********"
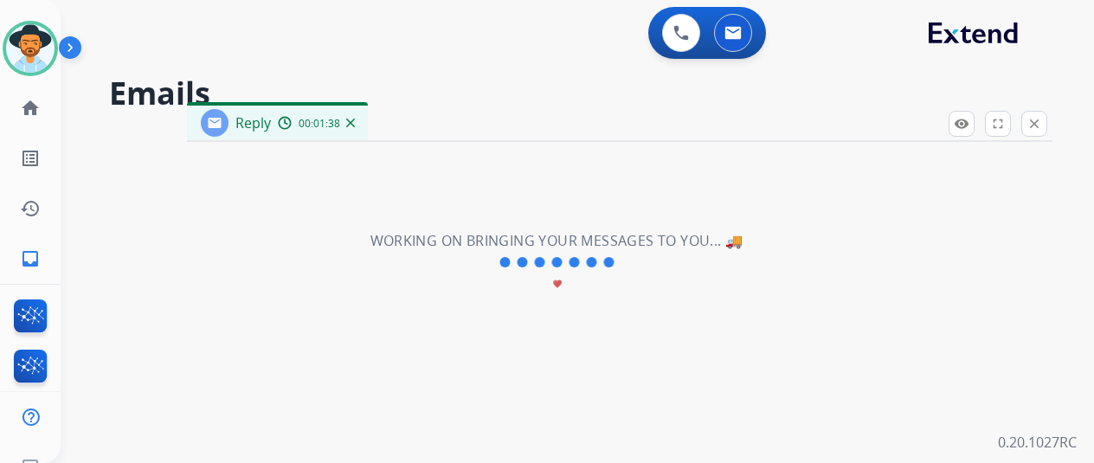
select select "**********"
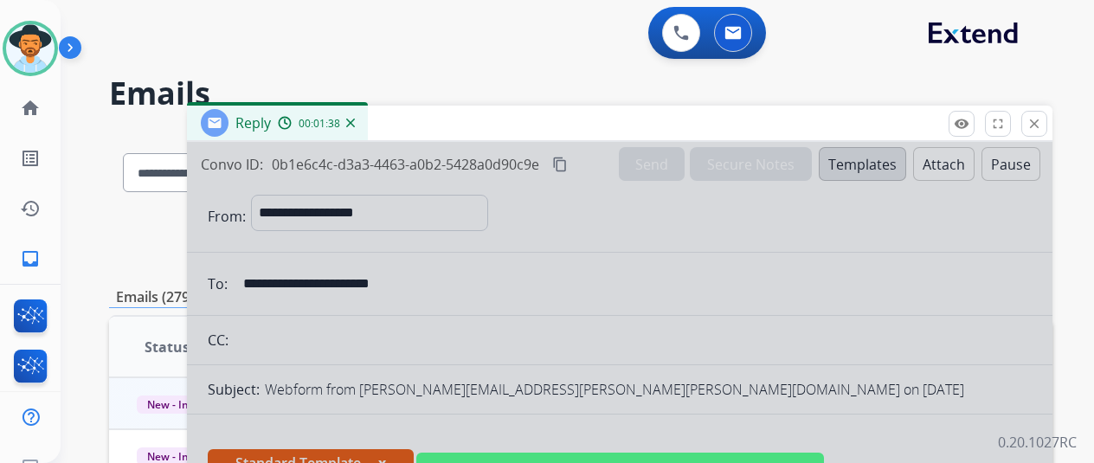
click at [422, 222] on div at bounding box center [620, 465] width 866 height 647
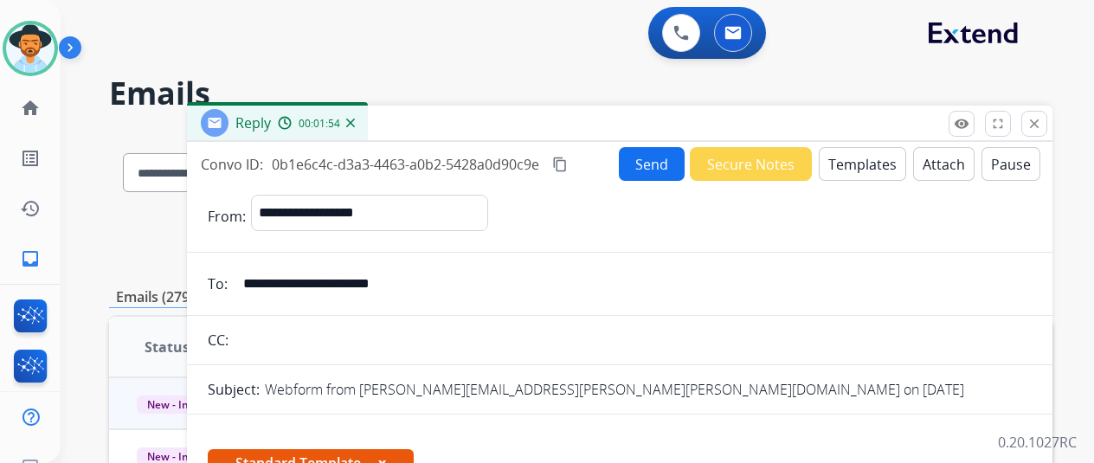
click at [568, 165] on mat-icon "content_copy" at bounding box center [560, 165] width 16 height 16
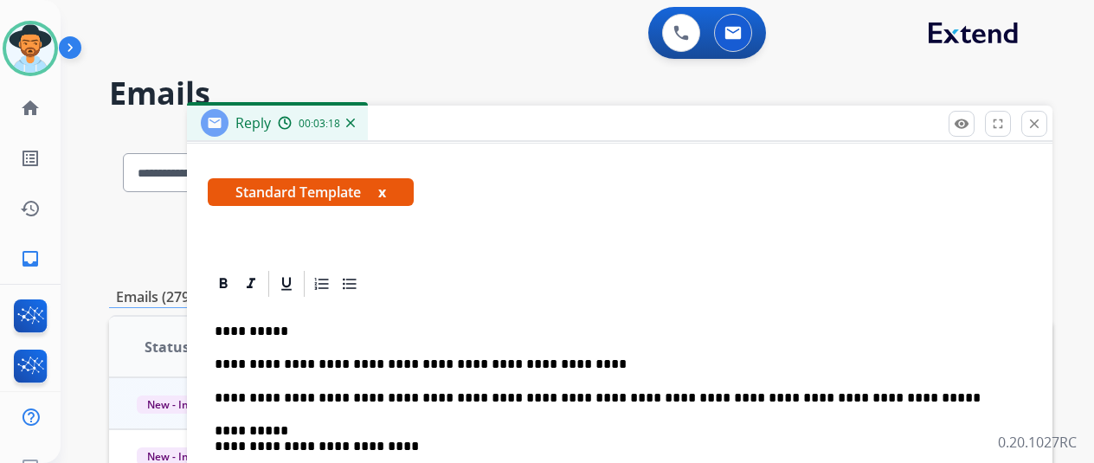
scroll to position [346, 0]
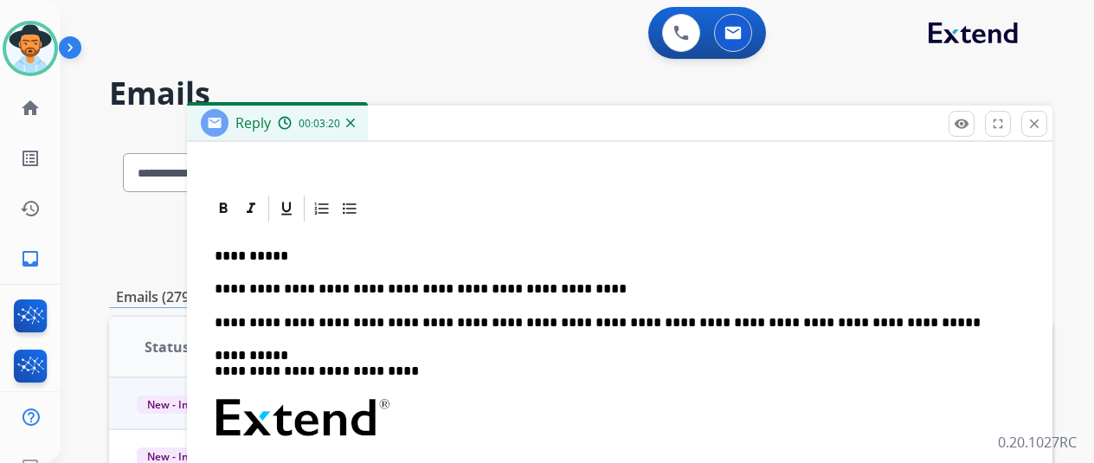
click at [595, 290] on p "**********" at bounding box center [613, 289] width 796 height 16
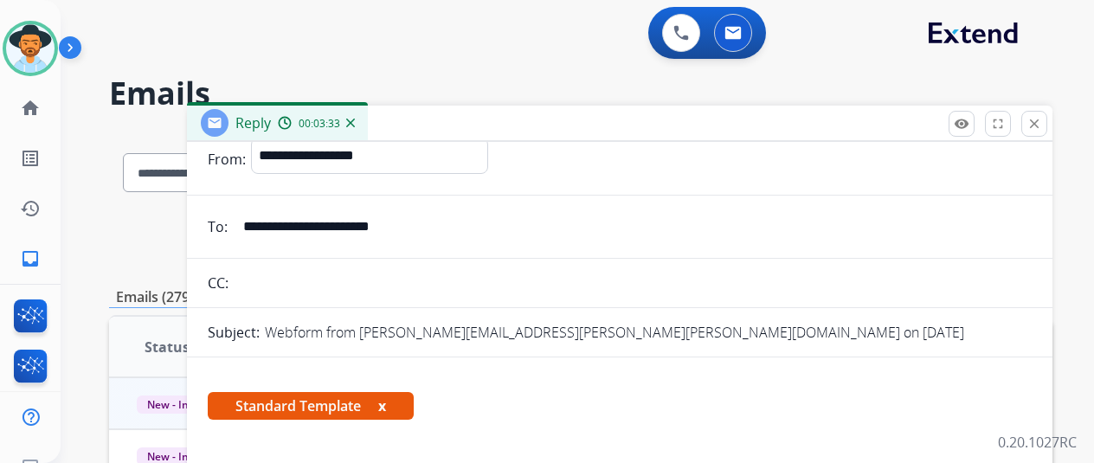
scroll to position [0, 0]
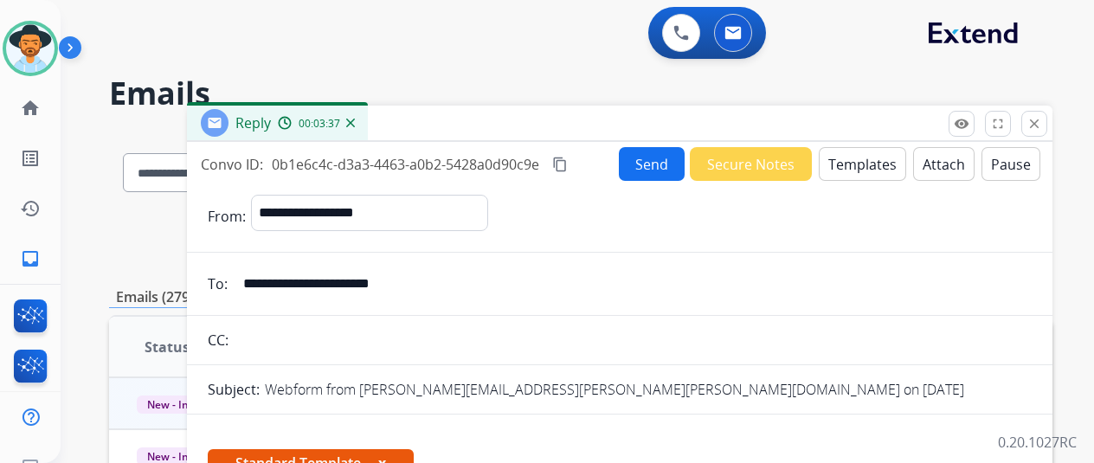
click at [660, 164] on button "Send" at bounding box center [652, 164] width 66 height 34
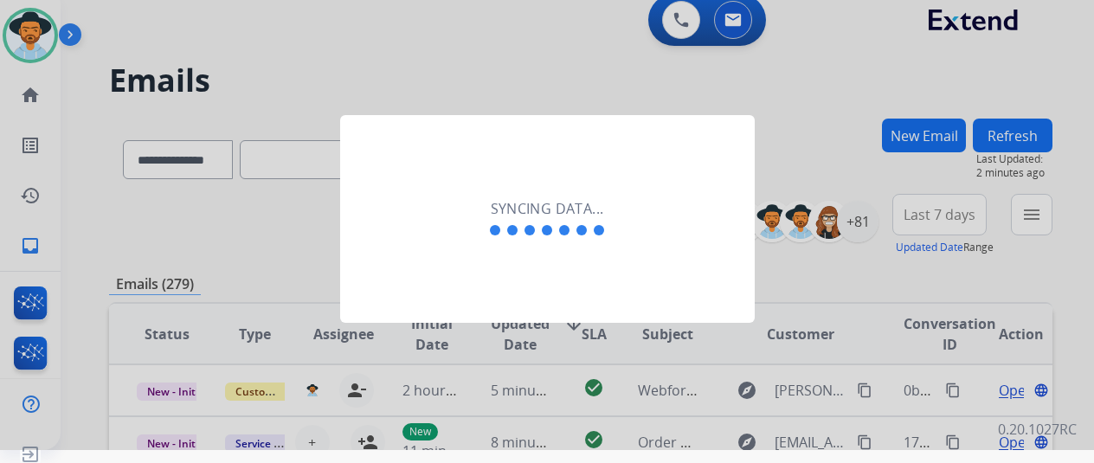
scroll to position [21, 0]
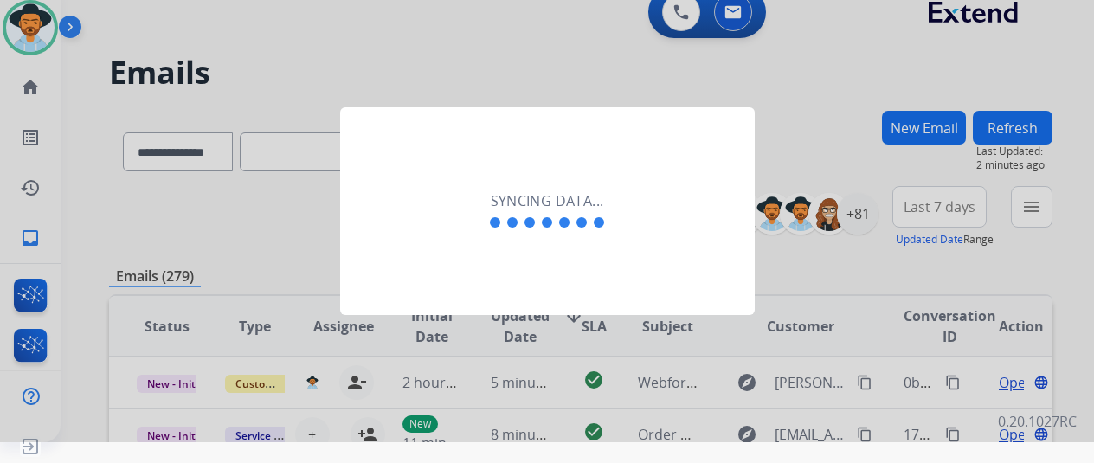
click at [156, 221] on div at bounding box center [547, 210] width 1094 height 463
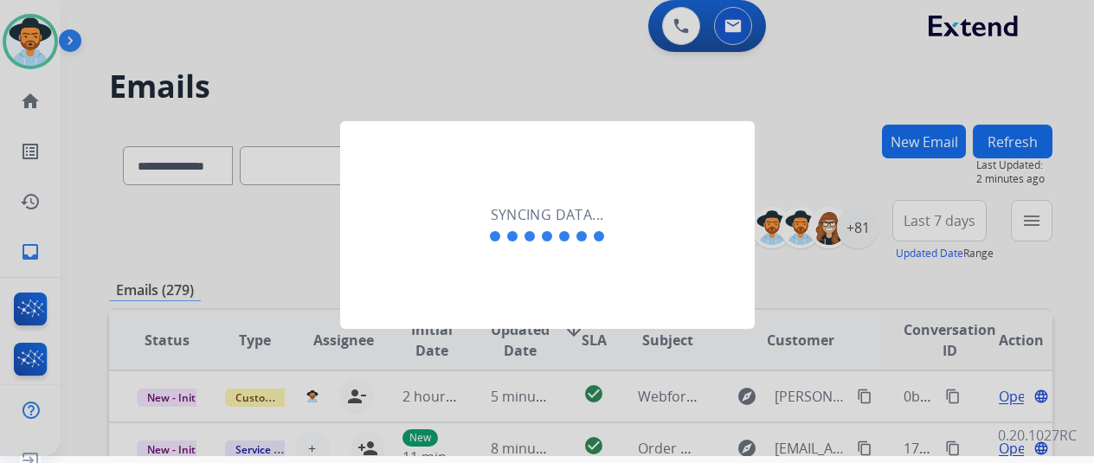
scroll to position [0, 0]
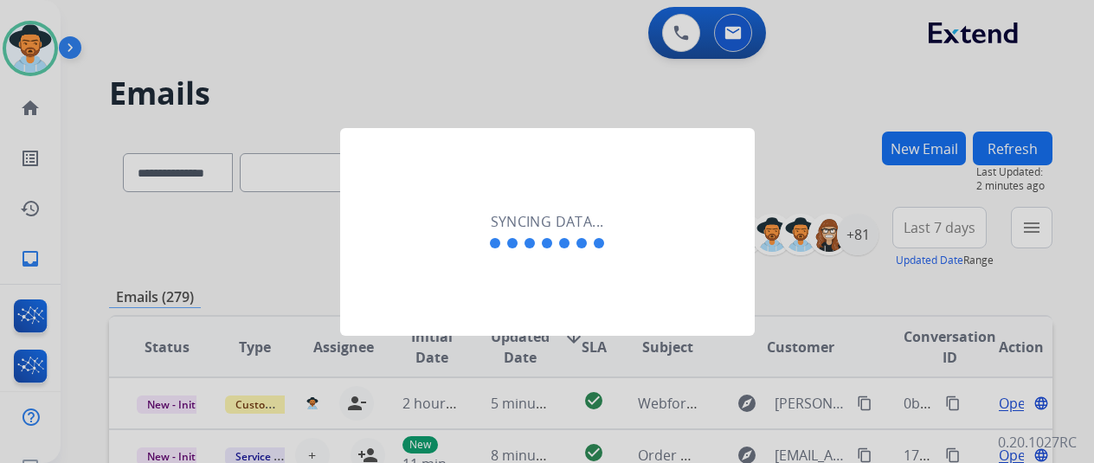
click at [29, 38] on div at bounding box center [547, 231] width 1094 height 463
click at [32, 117] on div at bounding box center [547, 231] width 1094 height 463
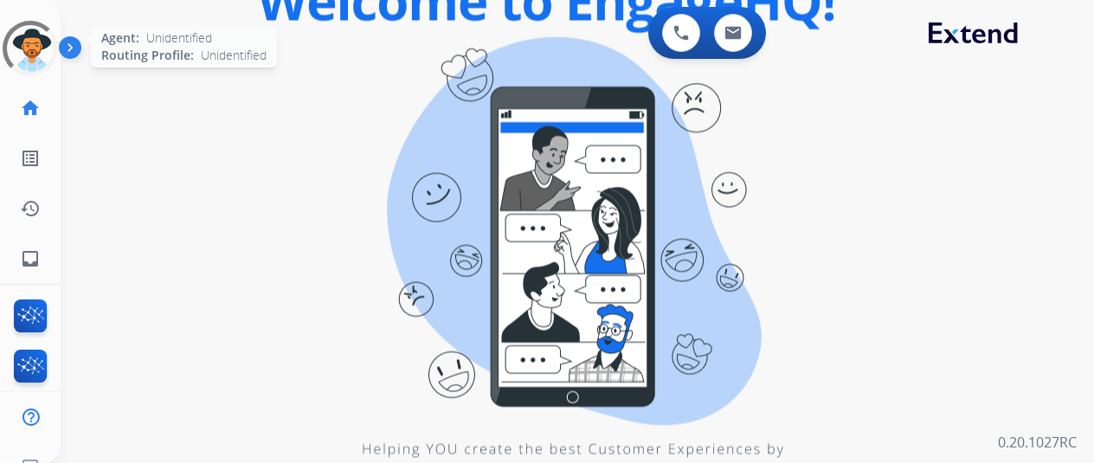
click at [26, 34] on div at bounding box center [30, 48] width 61 height 61
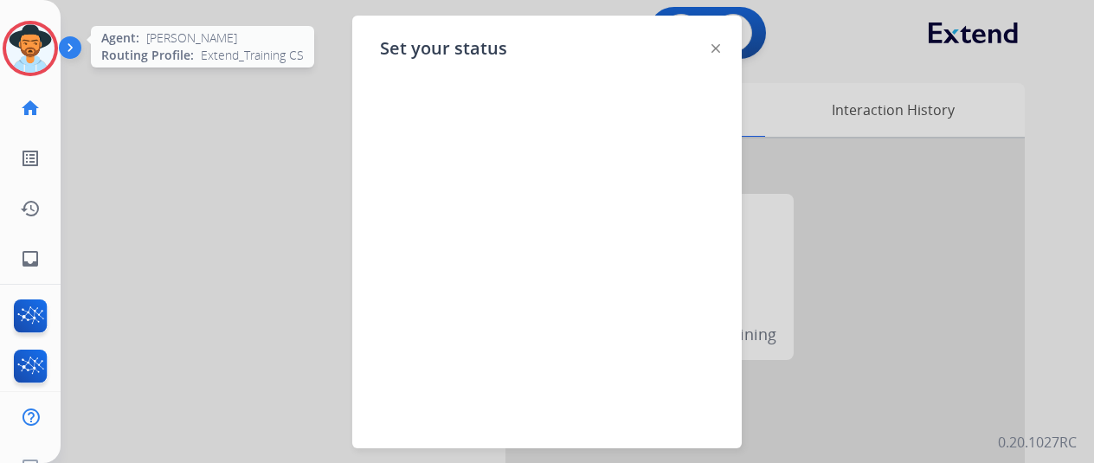
click at [29, 40] on img at bounding box center [30, 48] width 48 height 48
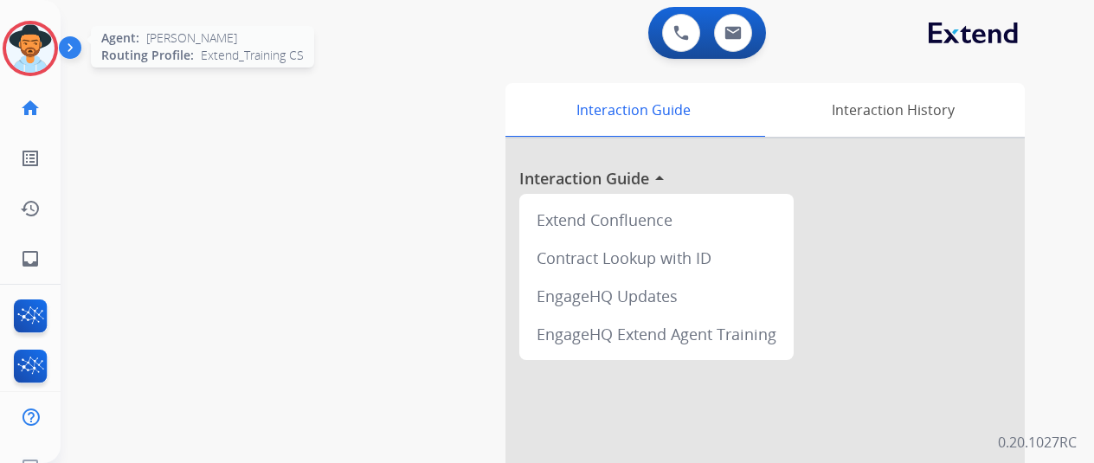
click at [43, 39] on img at bounding box center [30, 48] width 48 height 48
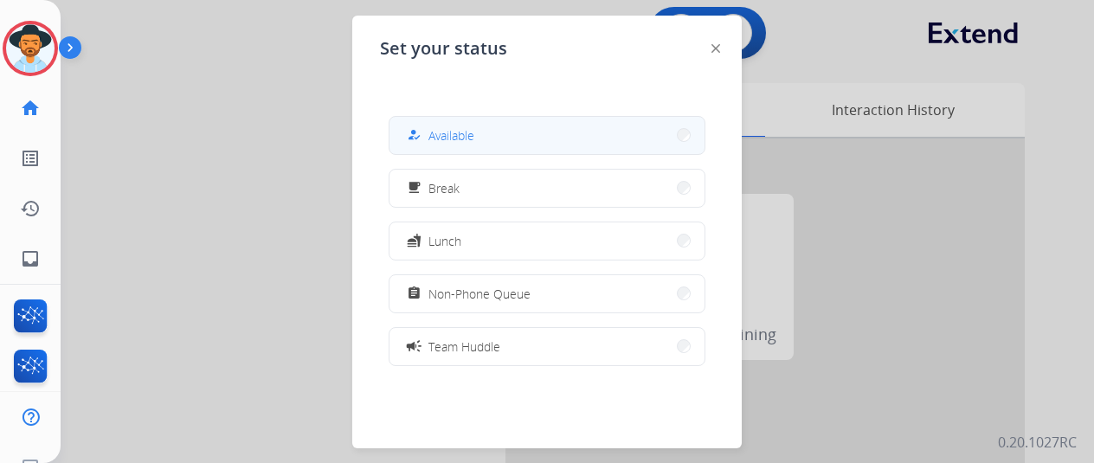
click at [554, 127] on button "how_to_reg Available" at bounding box center [547, 135] width 315 height 37
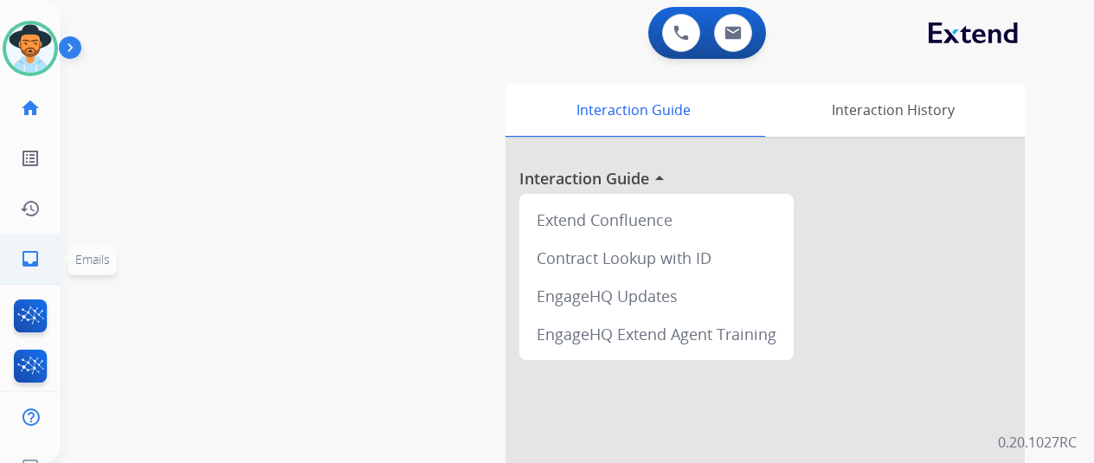
click at [23, 257] on mat-icon "inbox" at bounding box center [30, 258] width 21 height 21
select select "**********"
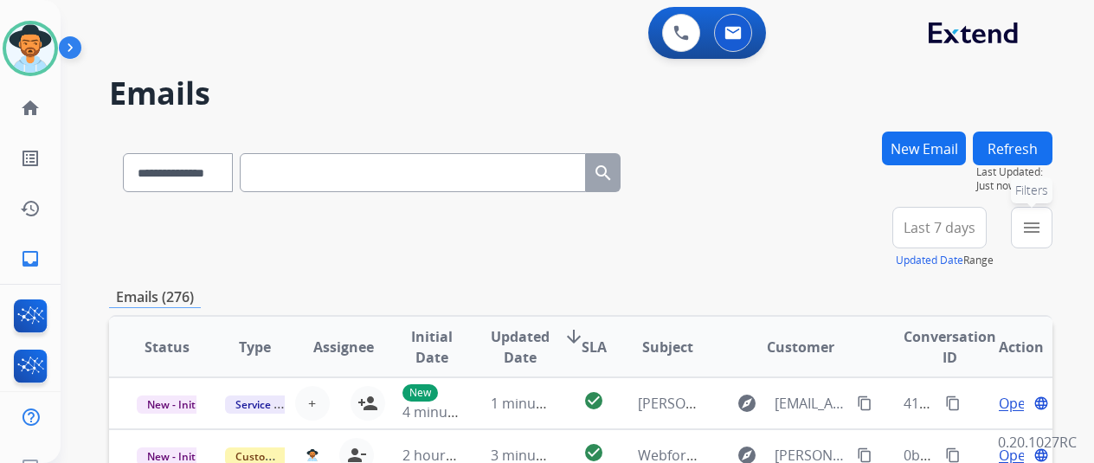
click at [1042, 222] on mat-icon "menu" at bounding box center [1031, 227] width 21 height 21
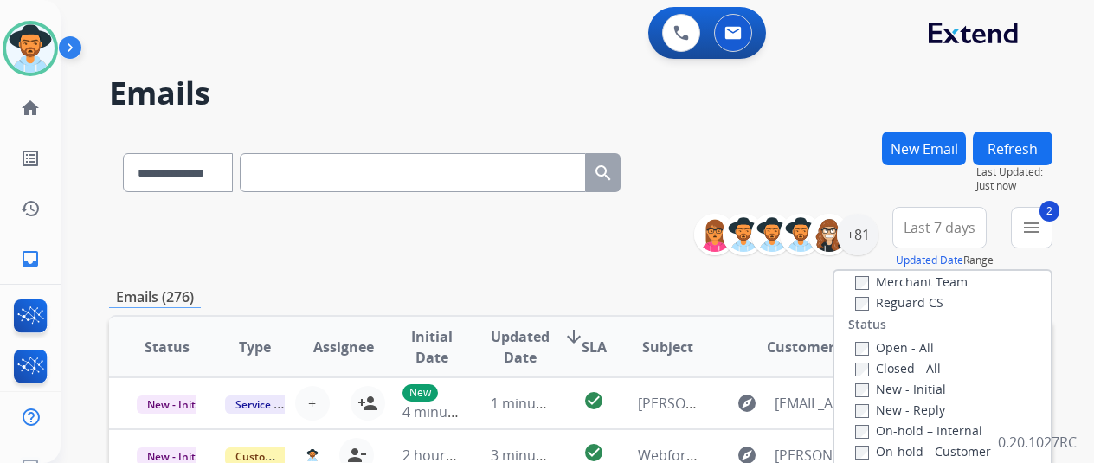
scroll to position [173, 0]
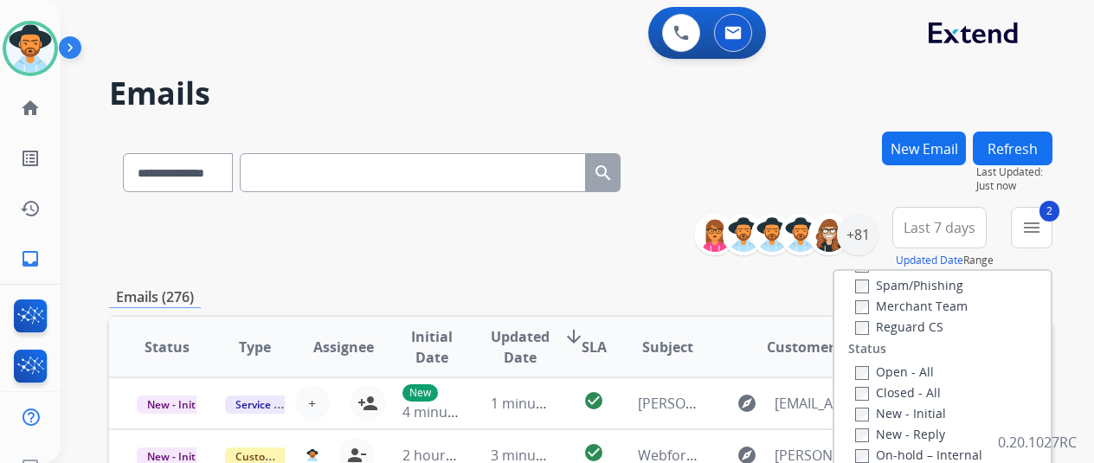
click at [864, 320] on label "Reguard CS" at bounding box center [899, 327] width 88 height 16
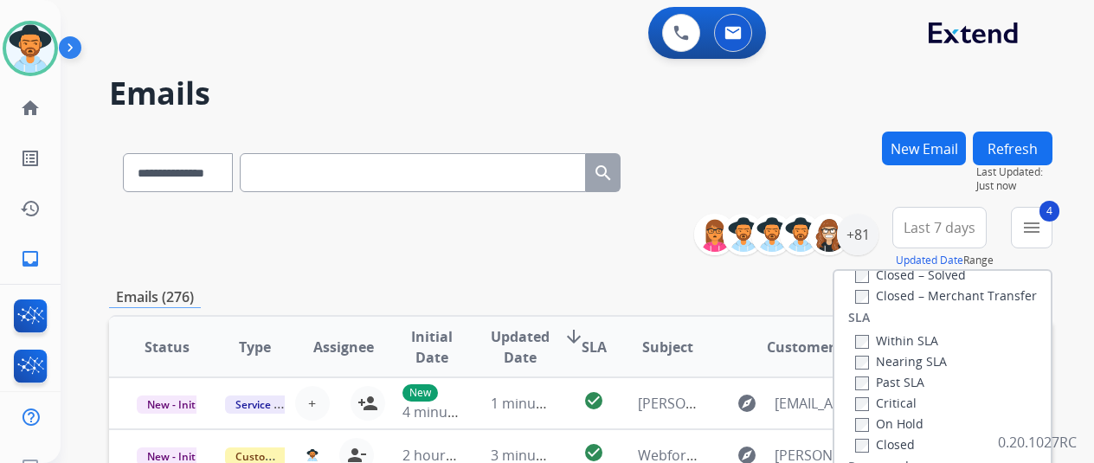
scroll to position [346, 0]
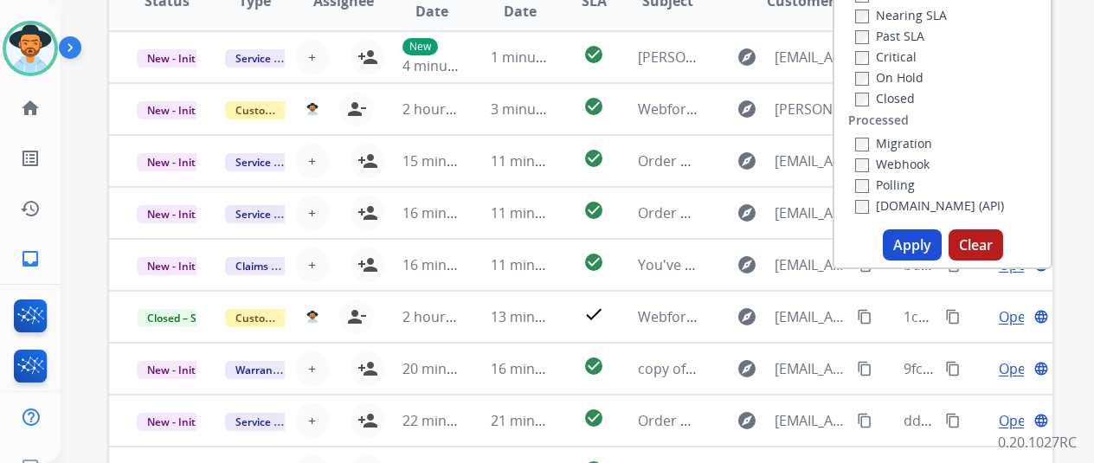
click at [912, 244] on button "Apply" at bounding box center [912, 244] width 59 height 31
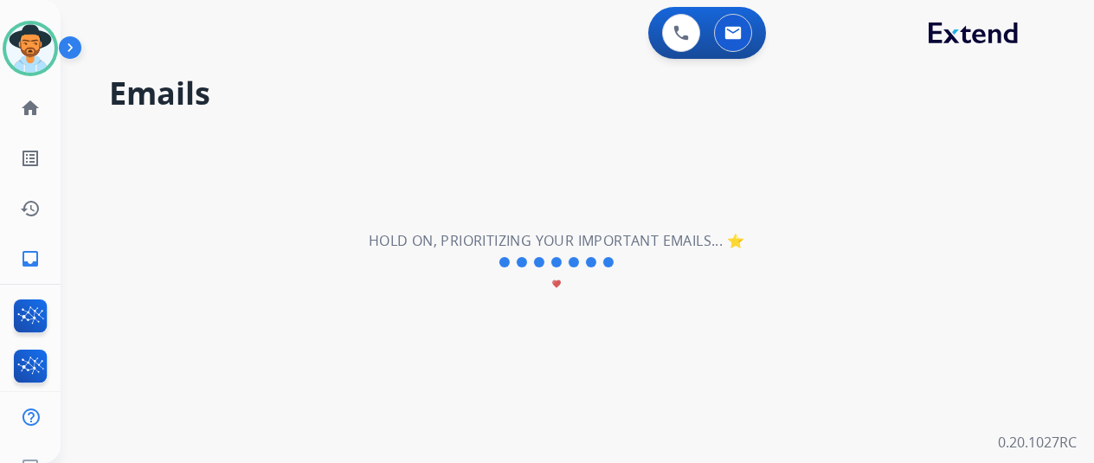
scroll to position [0, 0]
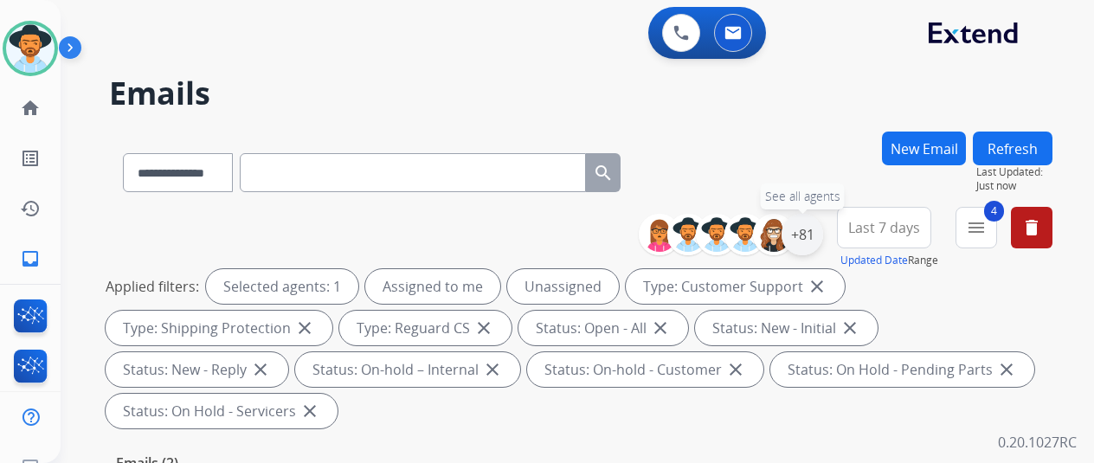
click at [811, 233] on div "+81" at bounding box center [803, 235] width 42 height 42
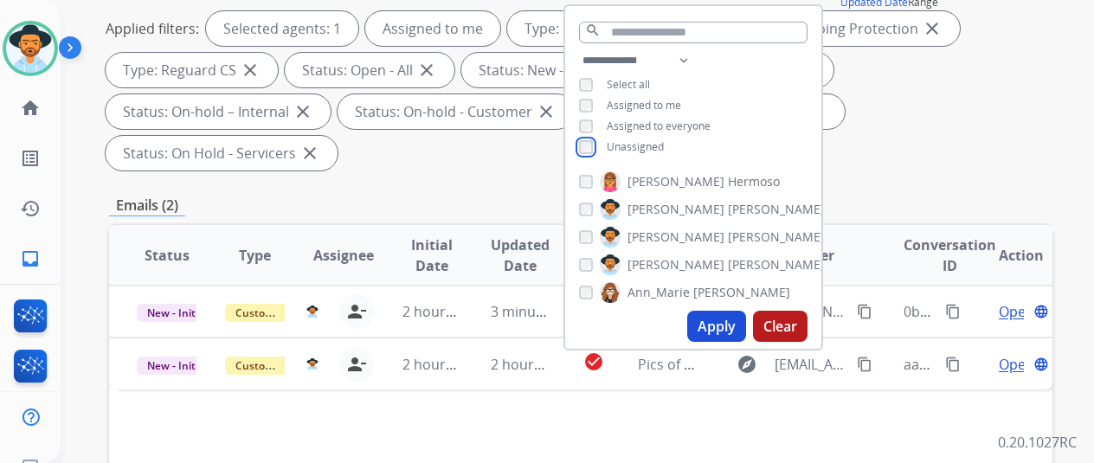
scroll to position [260, 0]
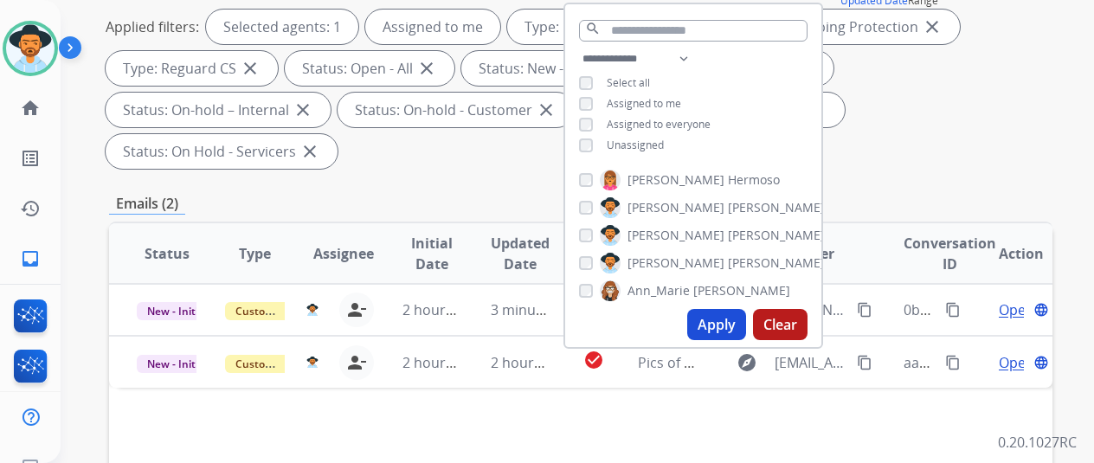
click at [725, 327] on button "Apply" at bounding box center [716, 324] width 59 height 31
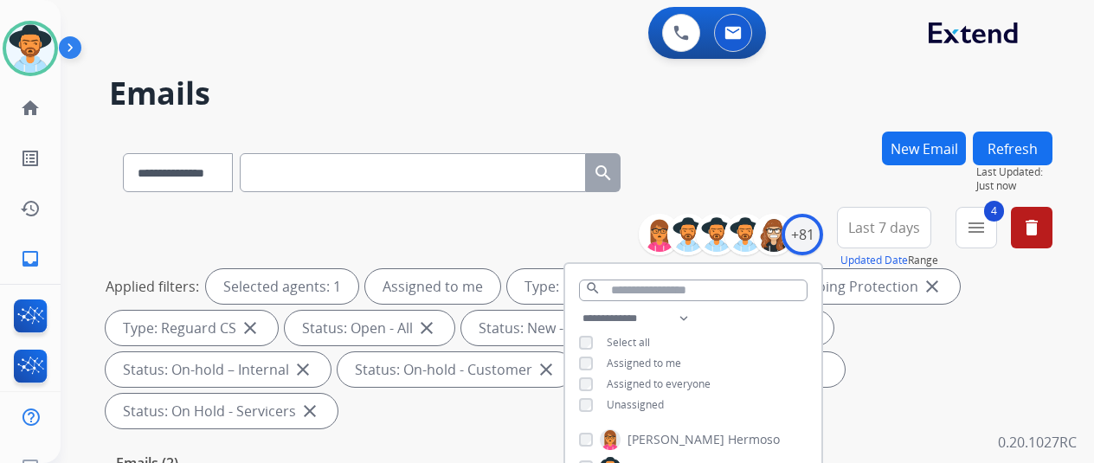
click at [807, 156] on div "**********" at bounding box center [581, 169] width 944 height 75
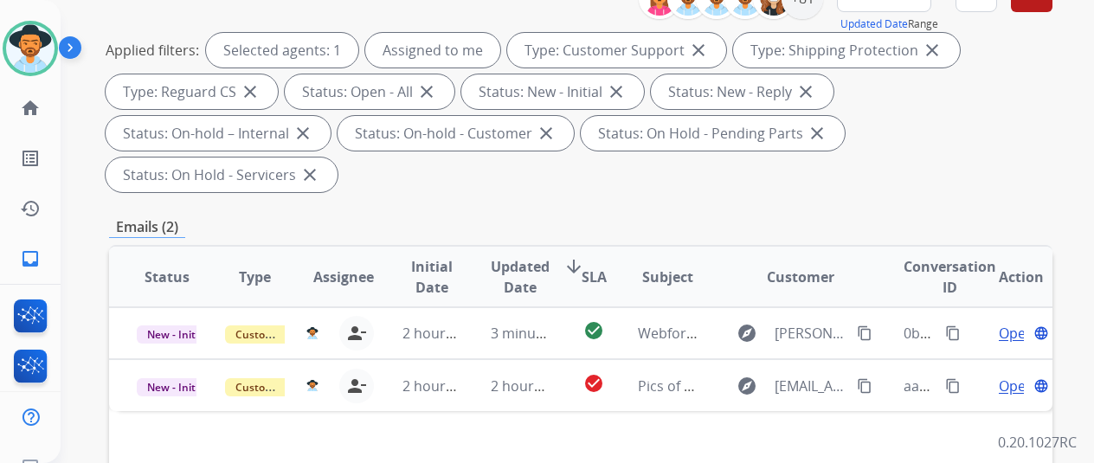
scroll to position [433, 0]
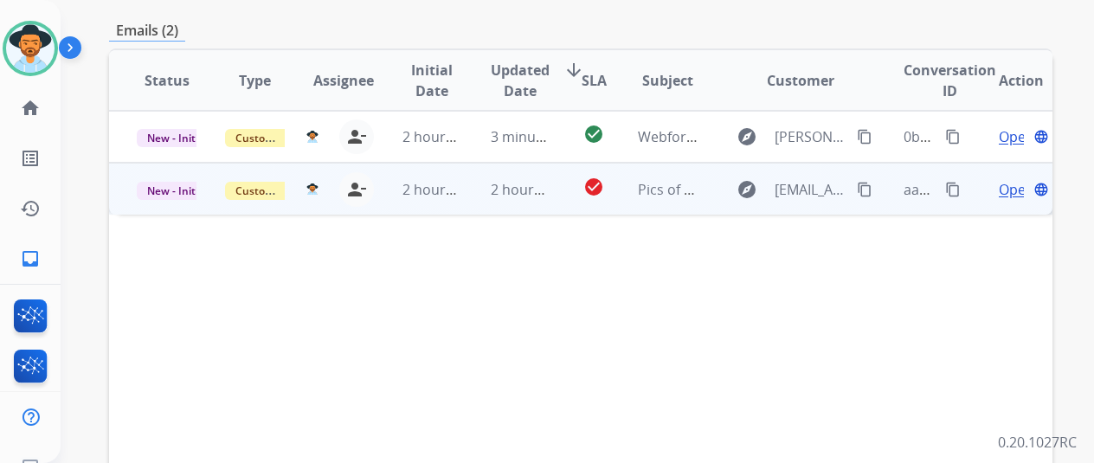
click at [1011, 179] on span "Open" at bounding box center [1016, 189] width 35 height 21
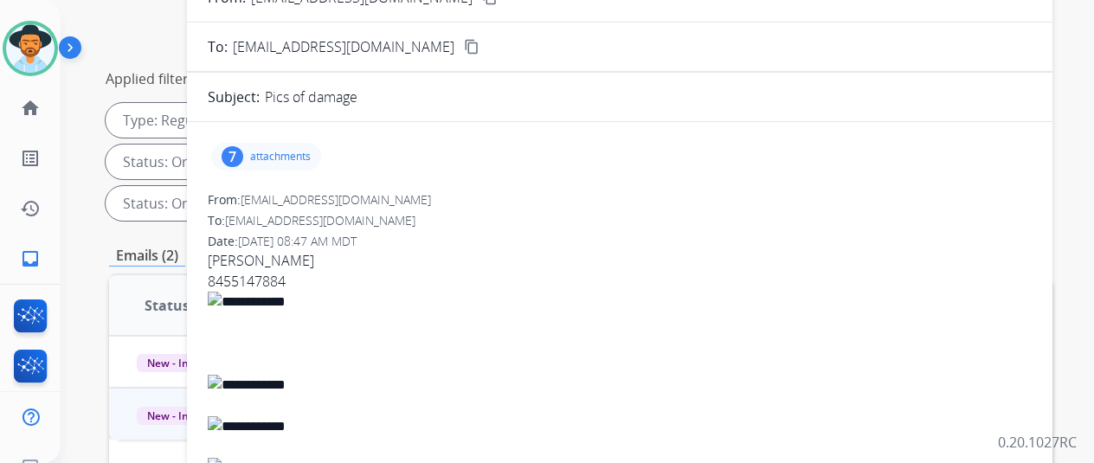
scroll to position [87, 0]
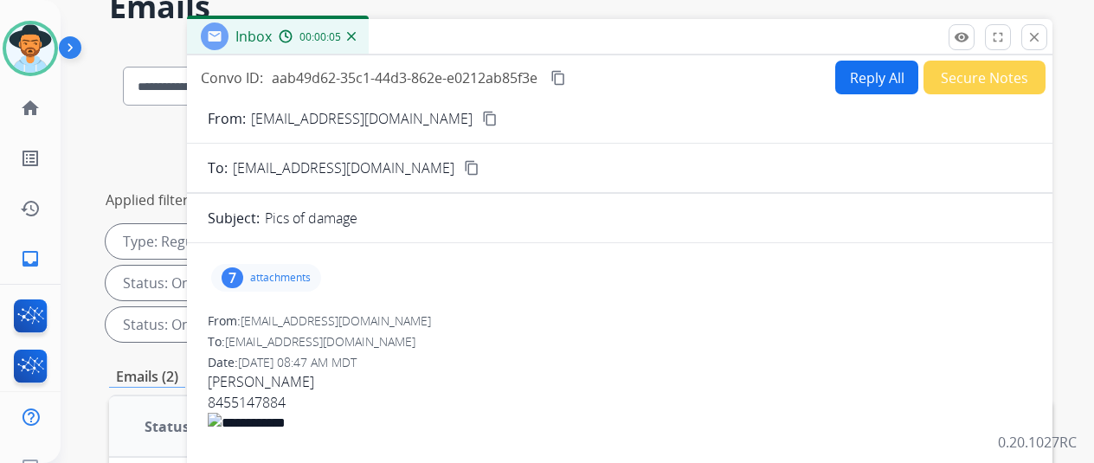
click at [482, 120] on mat-icon "content_copy" at bounding box center [490, 119] width 16 height 16
click at [356, 33] on img at bounding box center [351, 36] width 9 height 9
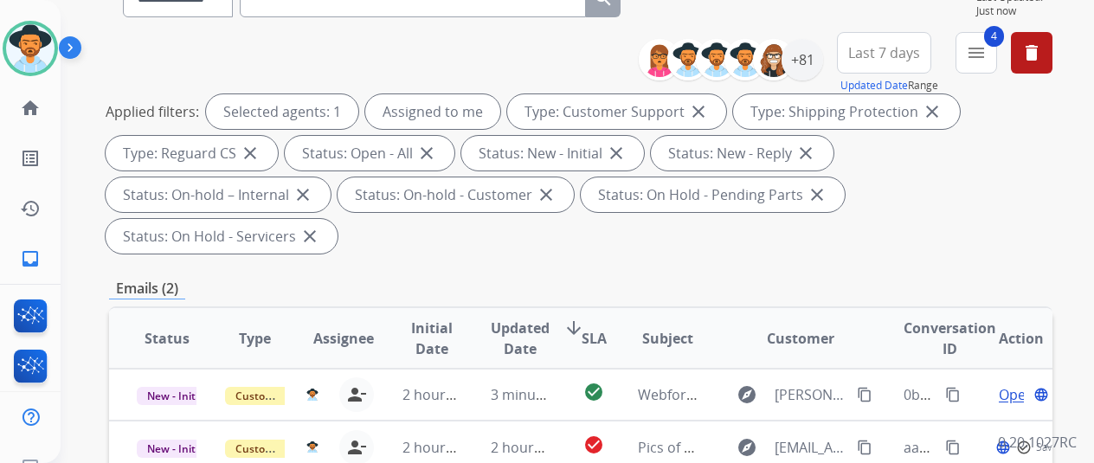
scroll to position [346, 0]
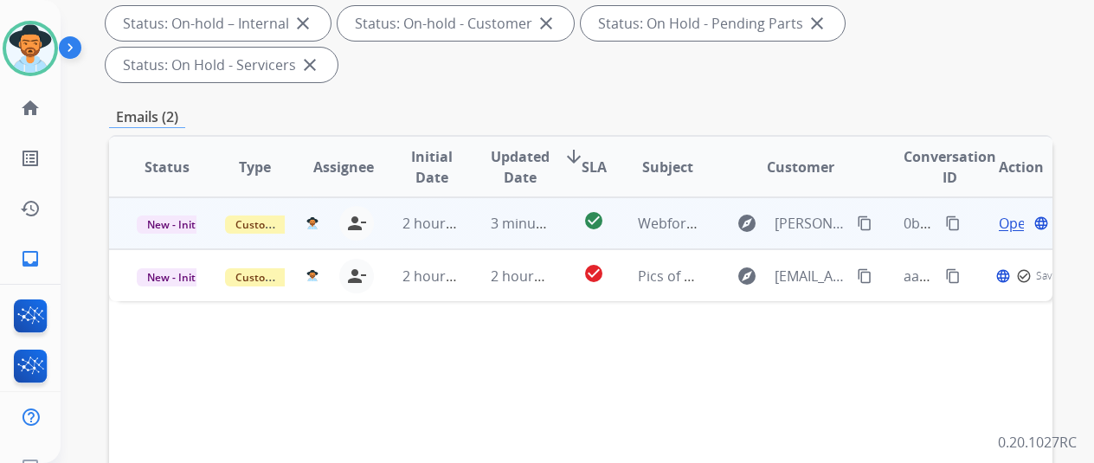
click at [1008, 213] on span "Open" at bounding box center [1016, 223] width 35 height 21
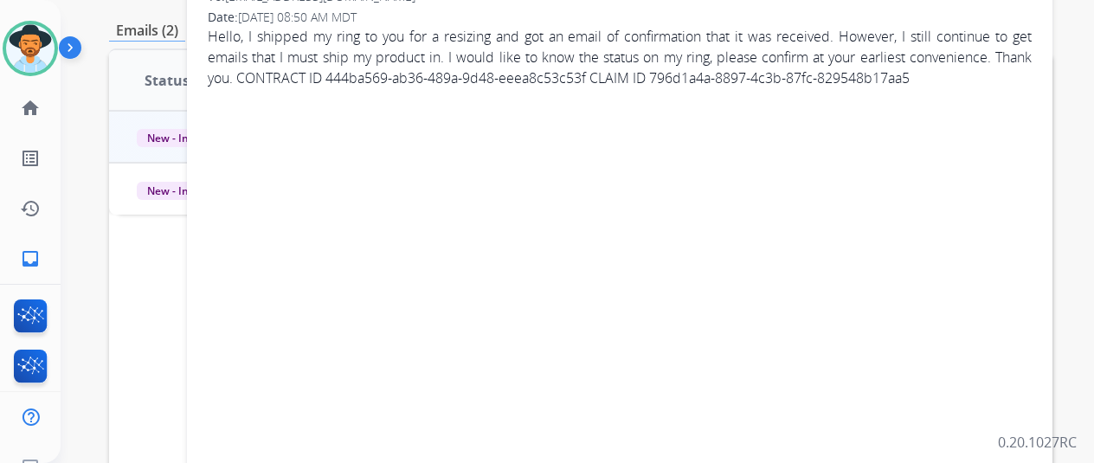
scroll to position [87, 0]
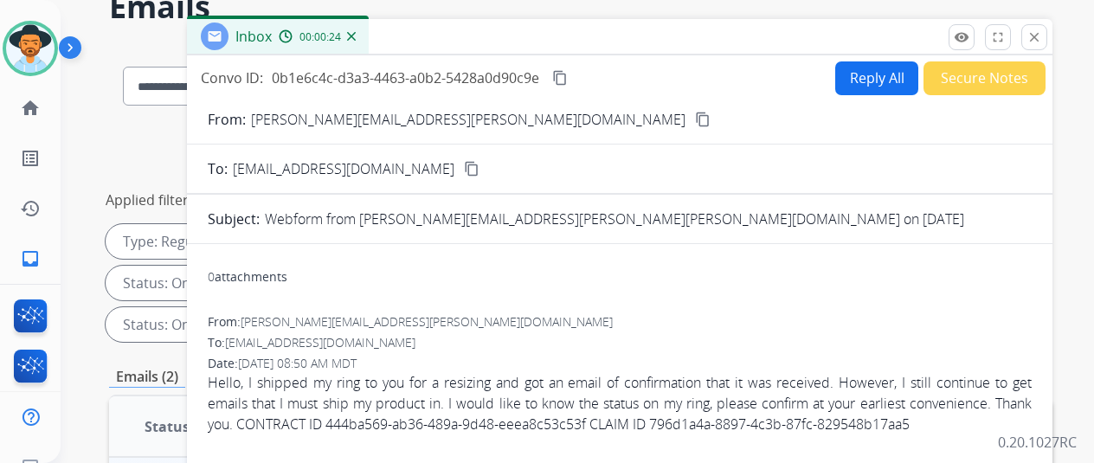
click at [864, 73] on button "Reply All" at bounding box center [876, 78] width 83 height 34
select select "**********"
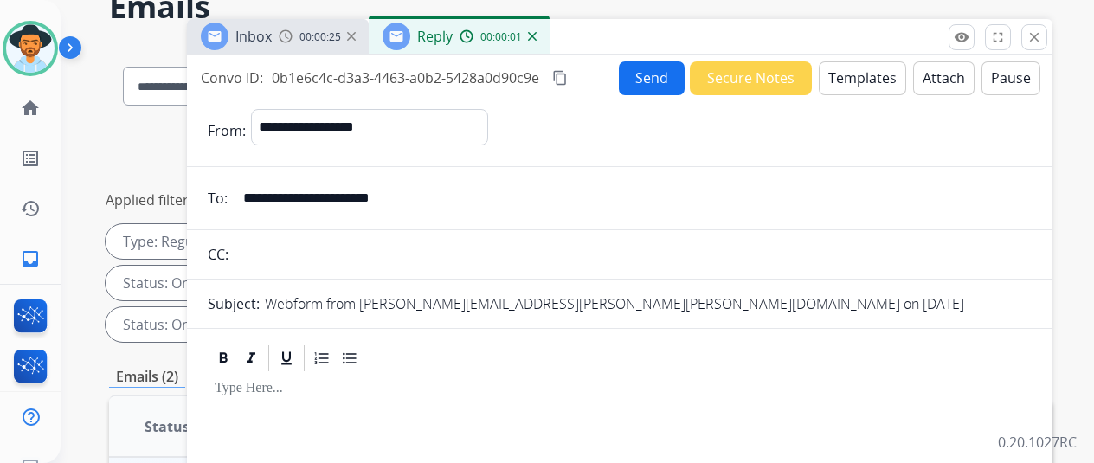
click at [873, 74] on button "Templates" at bounding box center [862, 78] width 87 height 34
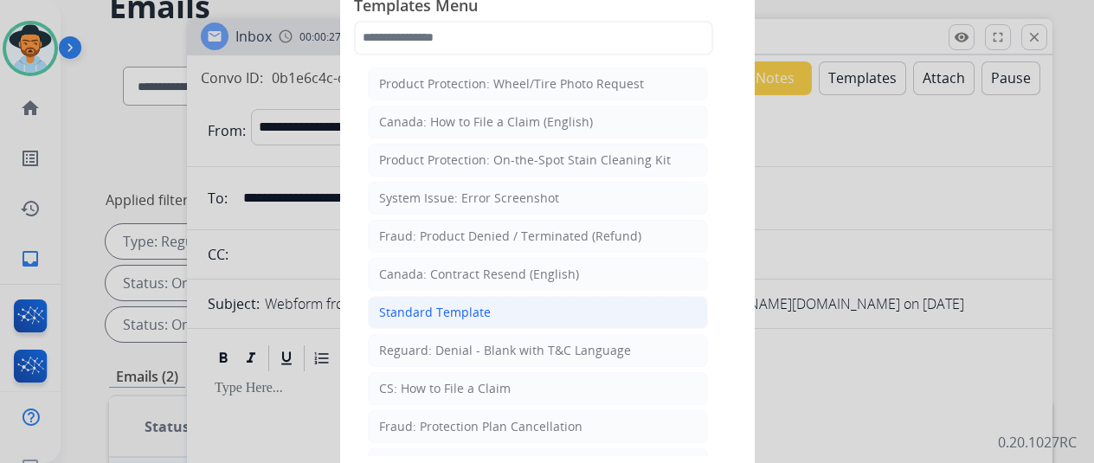
click at [404, 304] on div "Standard Template" at bounding box center [435, 312] width 112 height 17
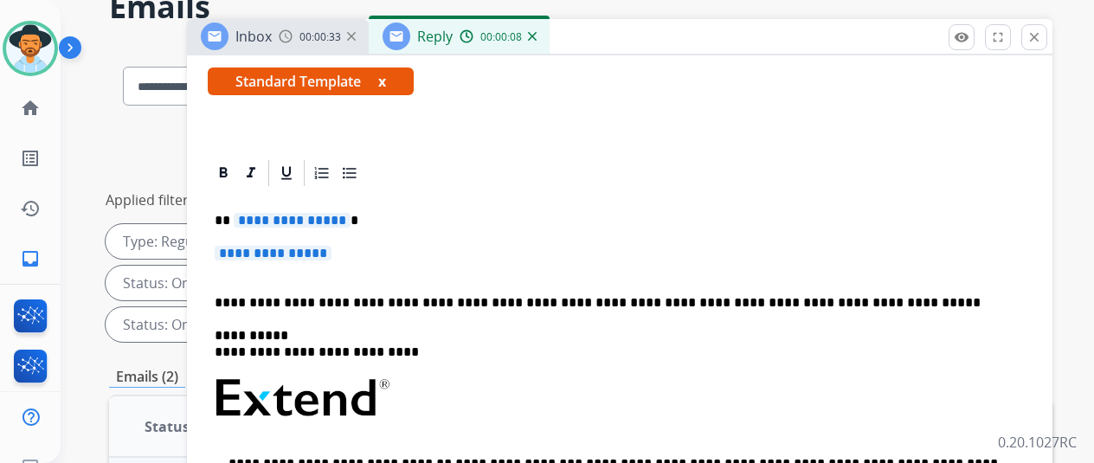
click at [355, 213] on p "**********" at bounding box center [613, 221] width 796 height 16
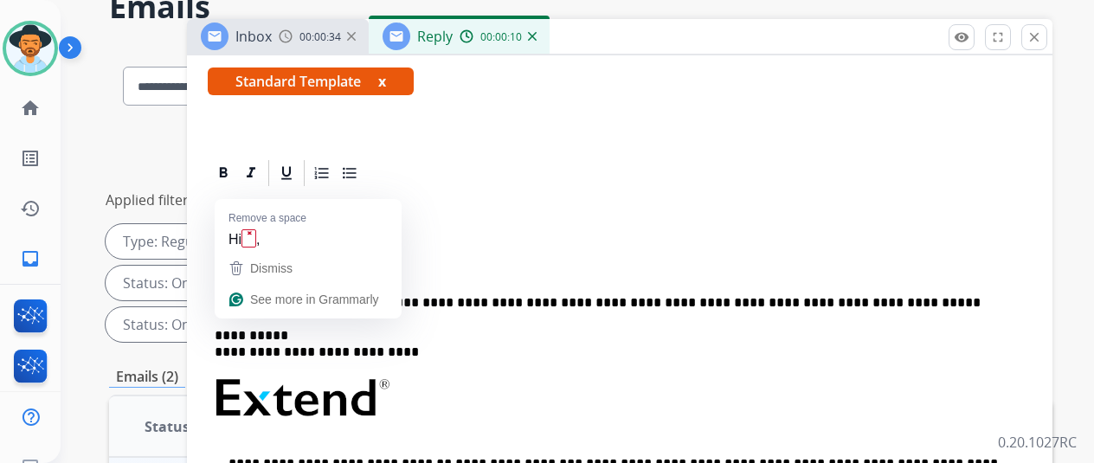
click at [351, 213] on span "**********" at bounding box center [292, 220] width 117 height 15
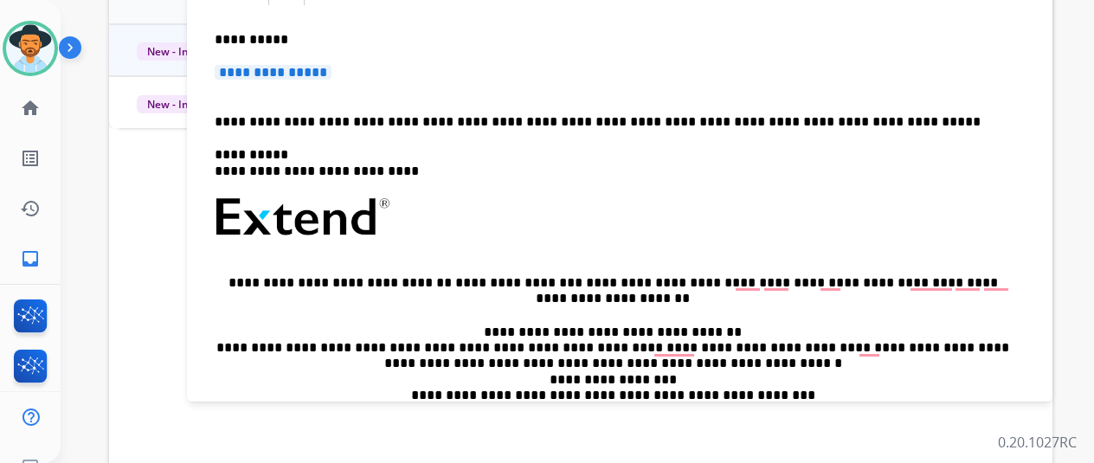
scroll to position [0, 0]
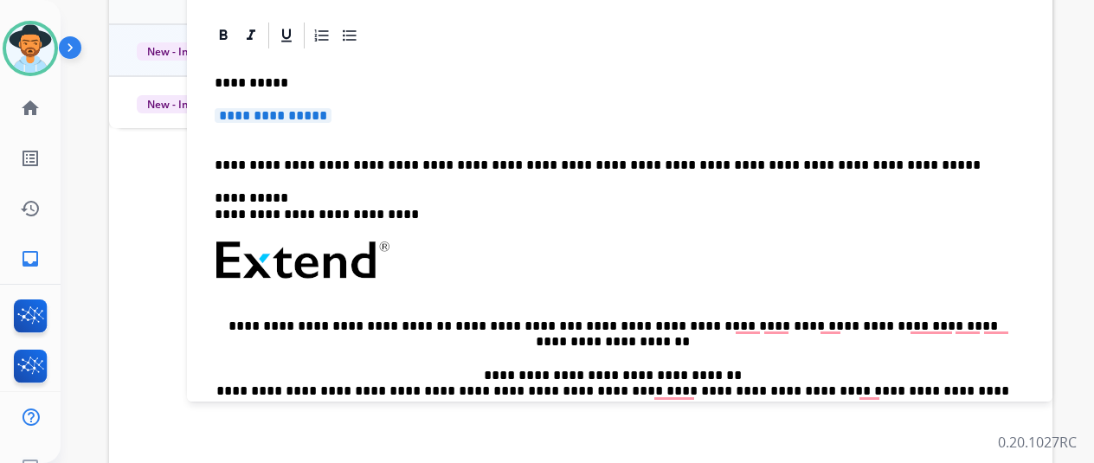
click at [332, 117] on span "**********" at bounding box center [273, 115] width 117 height 15
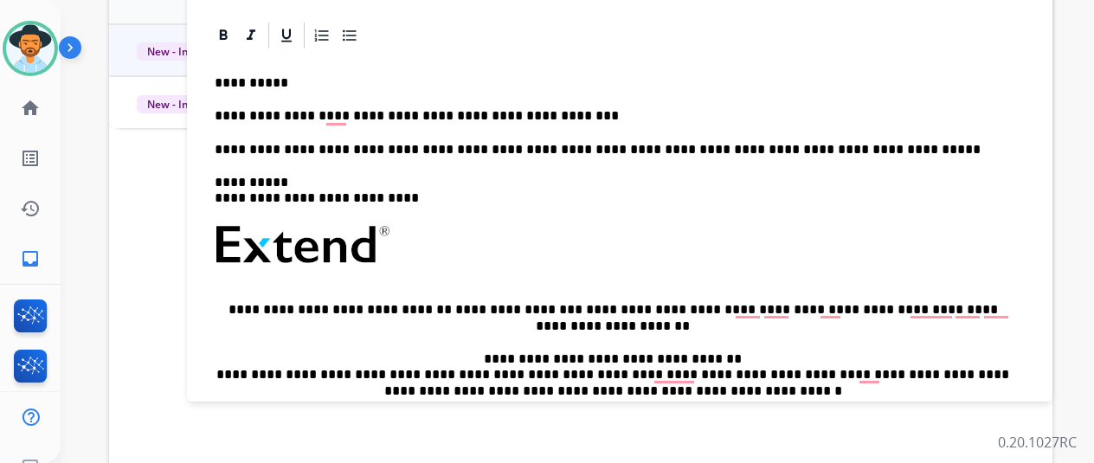
click at [652, 138] on div "**********" at bounding box center [620, 293] width 824 height 485
click at [566, 113] on p "**********" at bounding box center [613, 116] width 796 height 16
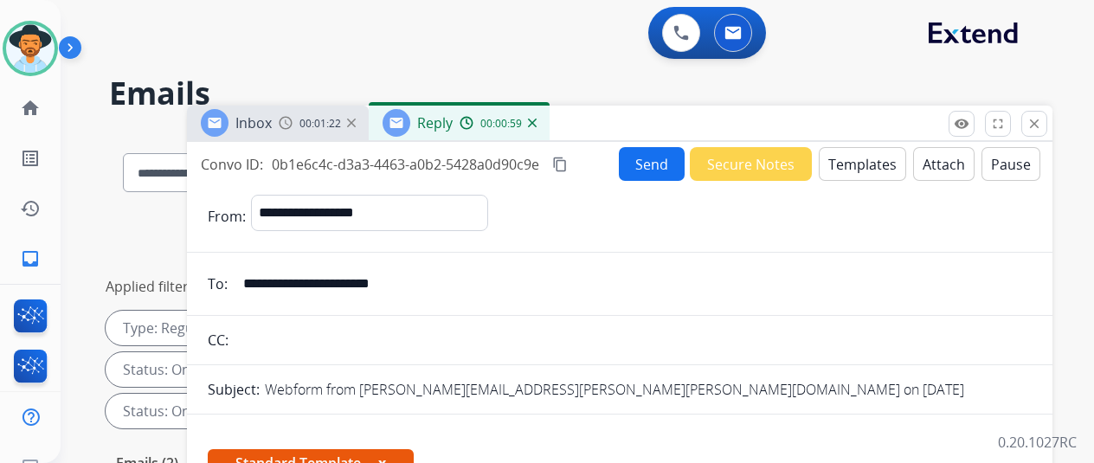
click at [651, 156] on button "Send" at bounding box center [652, 164] width 66 height 34
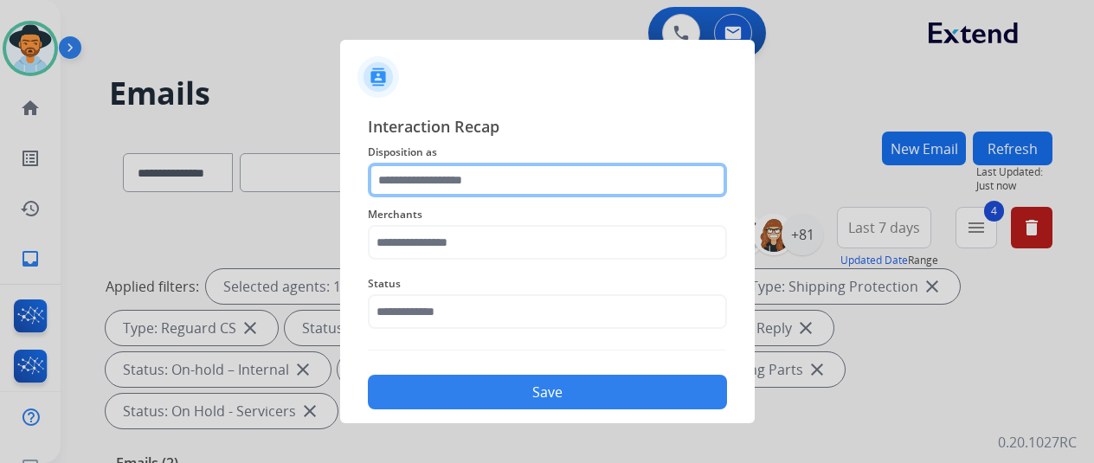
click at [439, 185] on input "text" at bounding box center [547, 180] width 359 height 35
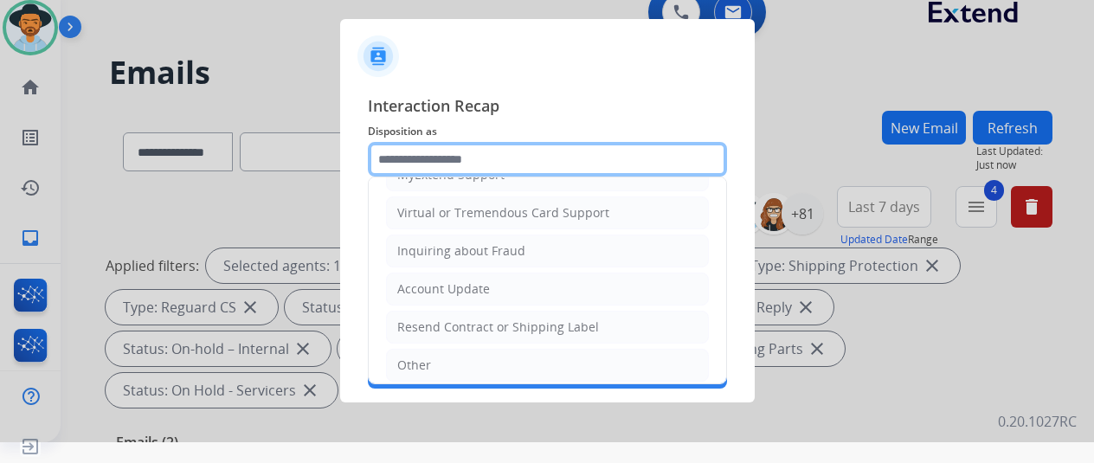
scroll to position [262, 0]
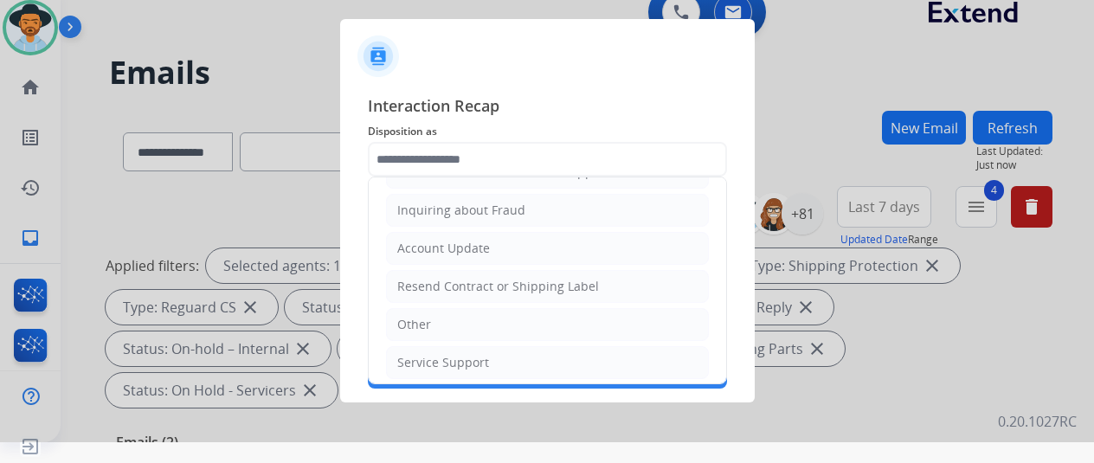
drag, startPoint x: 412, startPoint y: 354, endPoint x: 421, endPoint y: 295, distance: 59.5
click at [413, 354] on div "Service Support" at bounding box center [443, 362] width 92 height 17
type input "**********"
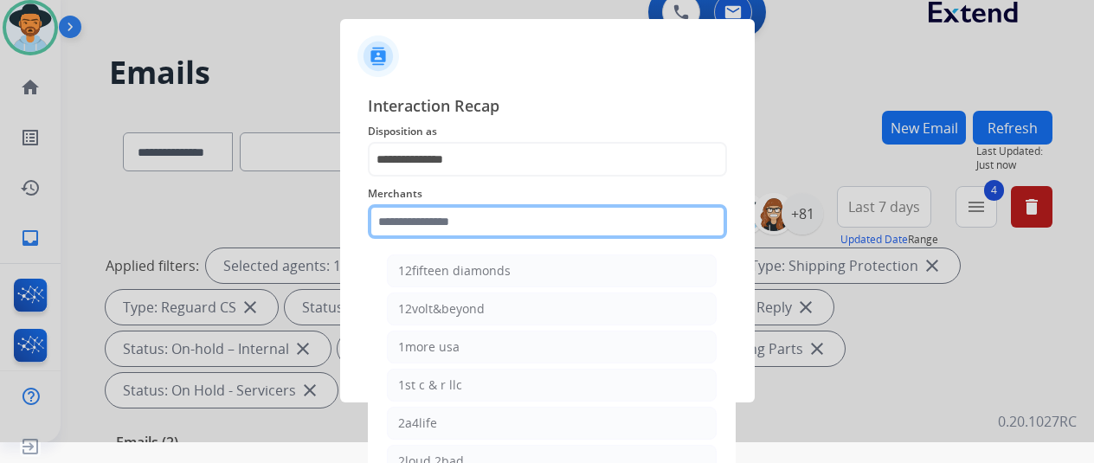
click at [403, 218] on input "text" at bounding box center [547, 221] width 359 height 35
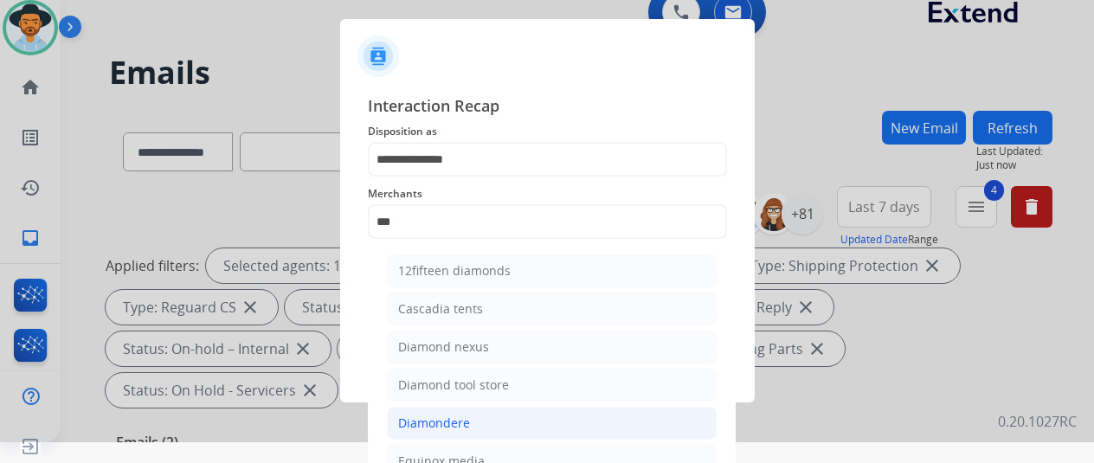
click at [426, 419] on div "Diamondere" at bounding box center [434, 423] width 72 height 17
type input "**********"
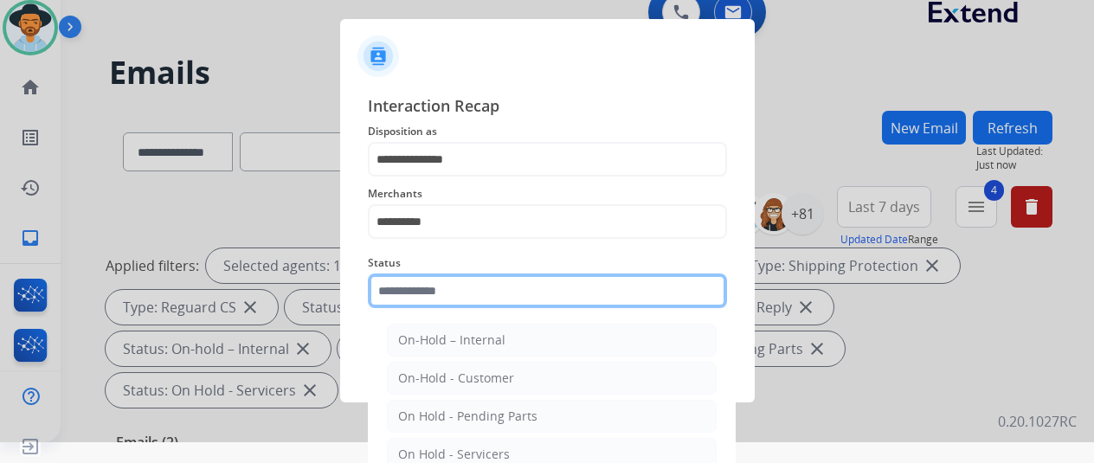
click at [435, 296] on input "text" at bounding box center [547, 291] width 359 height 35
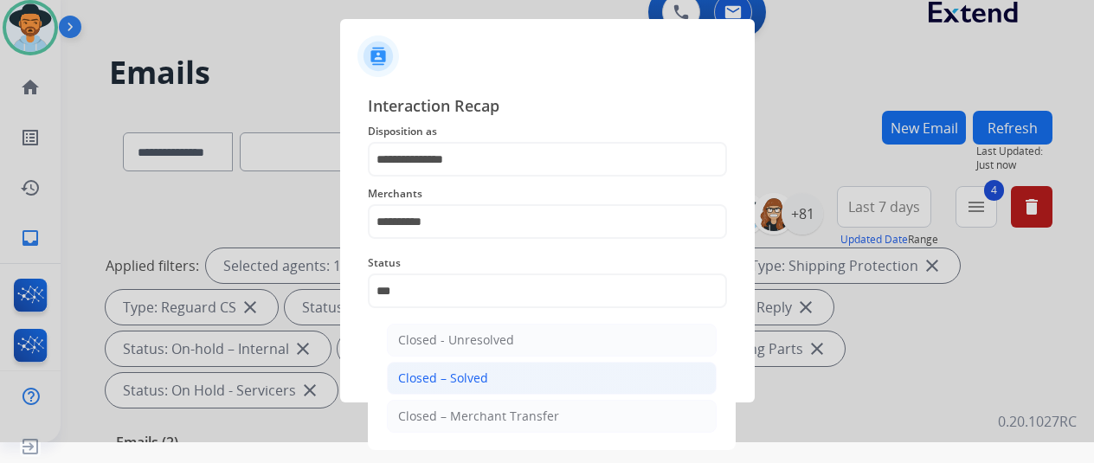
drag, startPoint x: 474, startPoint y: 373, endPoint x: 481, endPoint y: 359, distance: 15.9
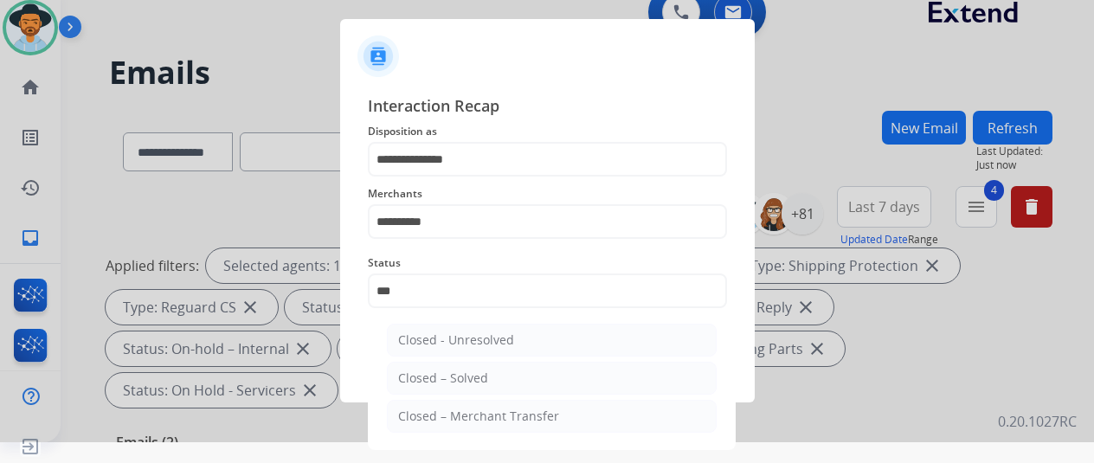
click at [474, 373] on div "Closed – Solved" at bounding box center [443, 378] width 90 height 17
type input "**********"
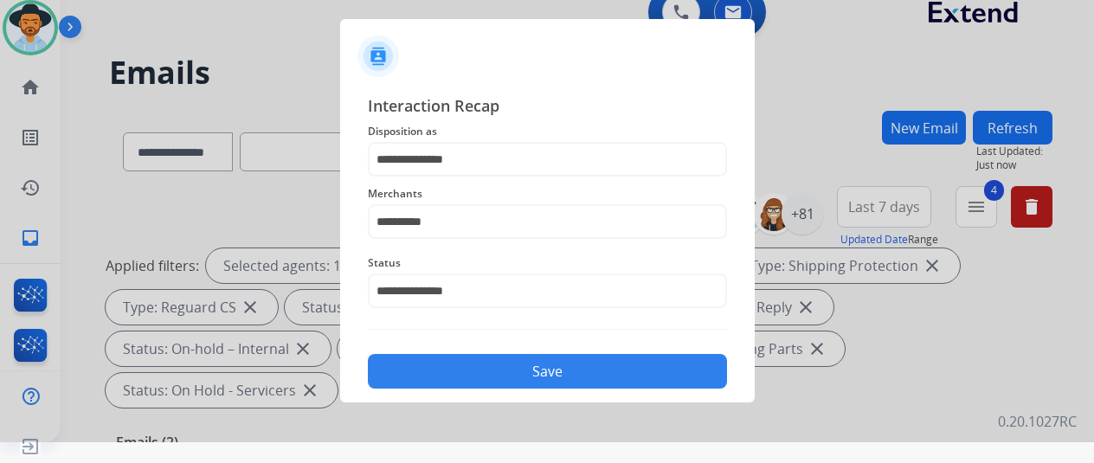
click at [535, 370] on button "Save" at bounding box center [547, 371] width 359 height 35
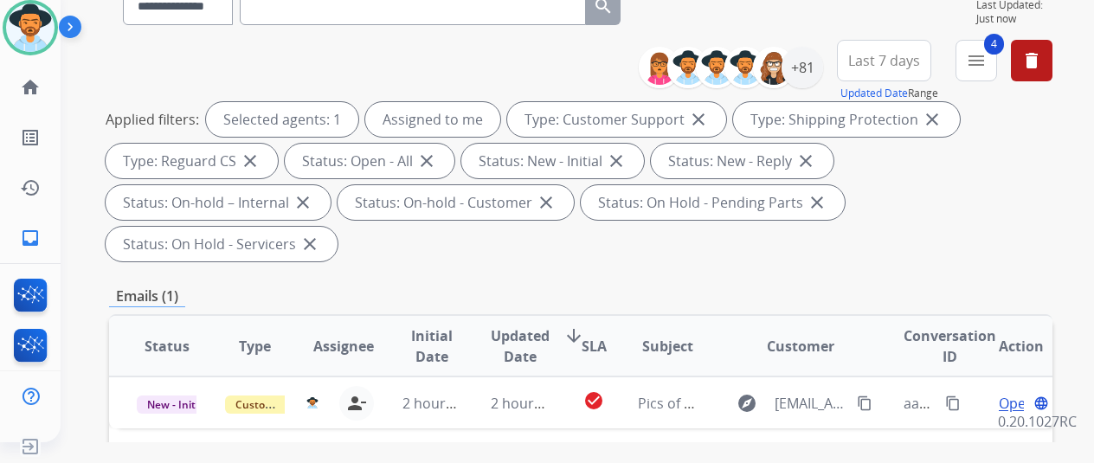
scroll to position [346, 0]
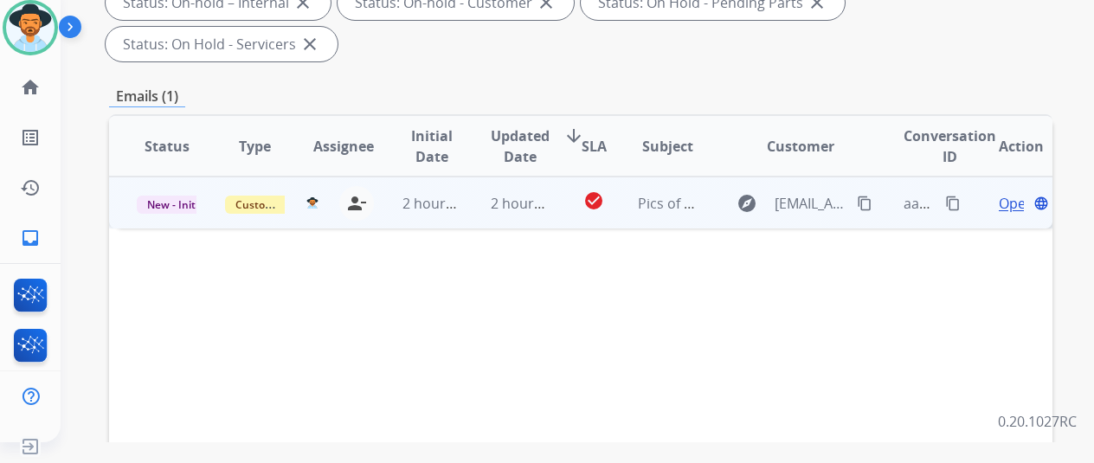
click at [867, 196] on mat-icon "content_copy" at bounding box center [865, 204] width 16 height 16
click at [1009, 193] on span "Open" at bounding box center [1016, 203] width 35 height 21
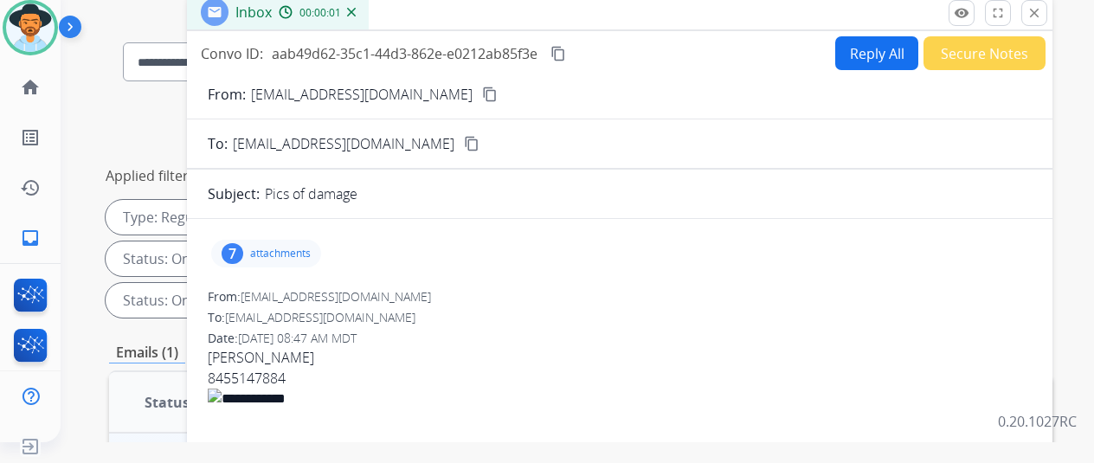
scroll to position [0, 0]
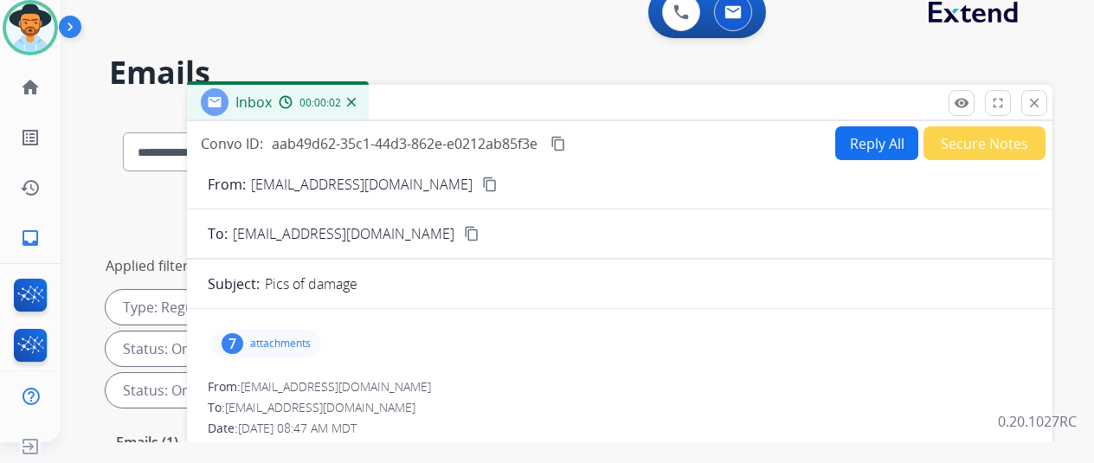
click at [243, 343] on div "7" at bounding box center [233, 343] width 22 height 21
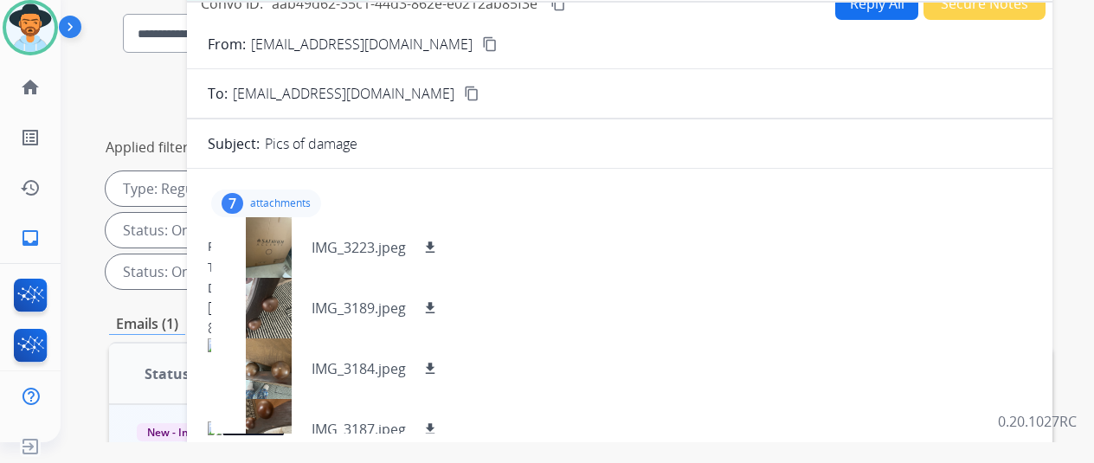
scroll to position [260, 0]
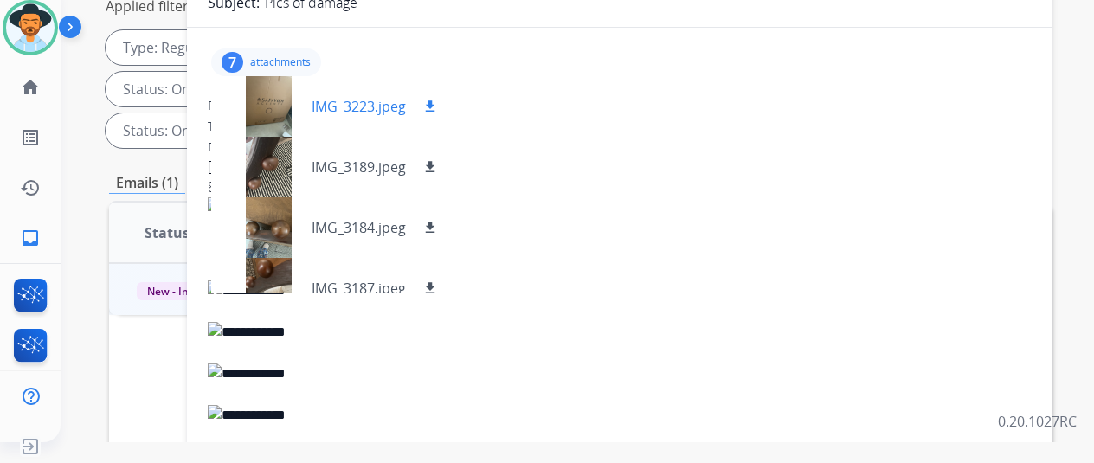
click at [438, 99] on mat-icon "download" at bounding box center [430, 107] width 16 height 16
click at [438, 159] on mat-icon "download" at bounding box center [430, 167] width 16 height 16
click at [438, 99] on mat-icon "download" at bounding box center [430, 107] width 16 height 16
click at [438, 159] on mat-icon "download" at bounding box center [430, 167] width 16 height 16
click at [438, 220] on mat-icon "download" at bounding box center [430, 228] width 16 height 16
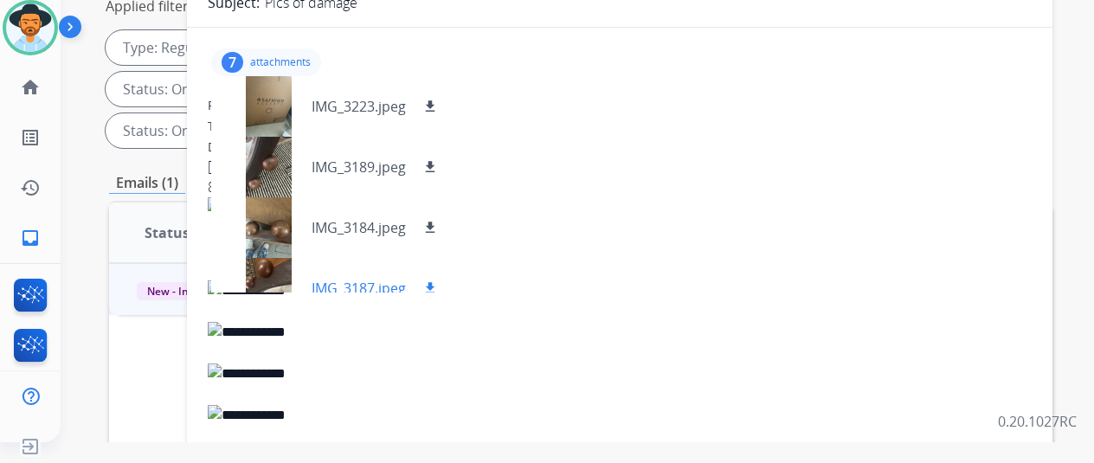
click at [438, 280] on mat-icon "download" at bounding box center [430, 288] width 16 height 16
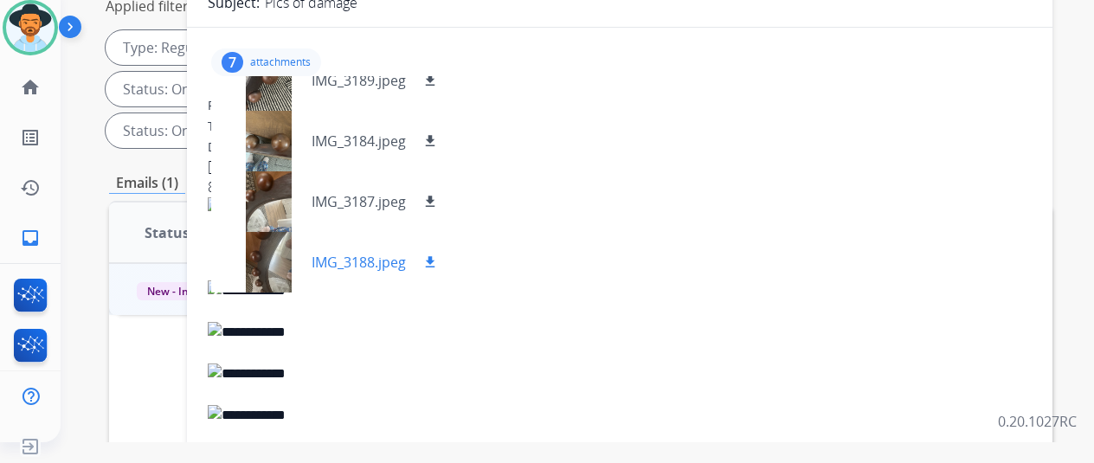
click at [438, 255] on mat-icon "download" at bounding box center [430, 263] width 16 height 16
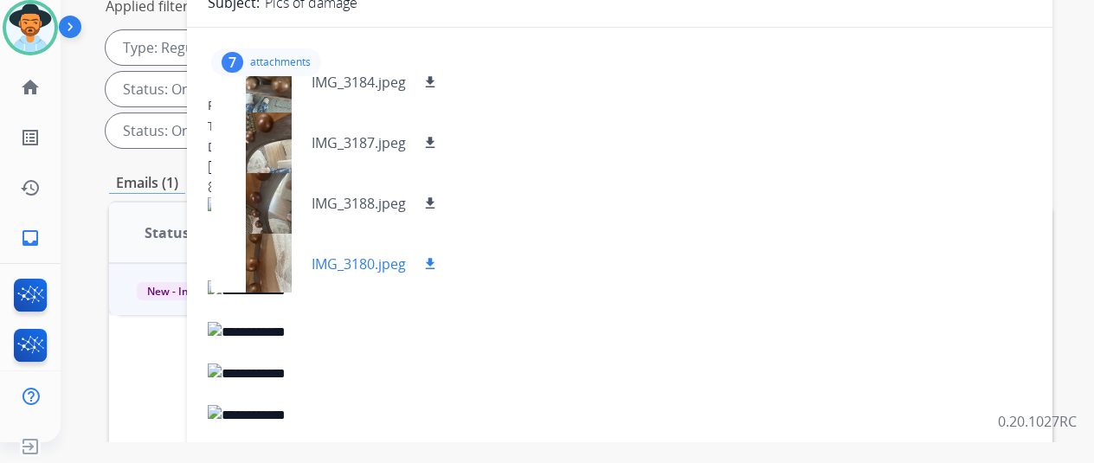
scroll to position [173, 0]
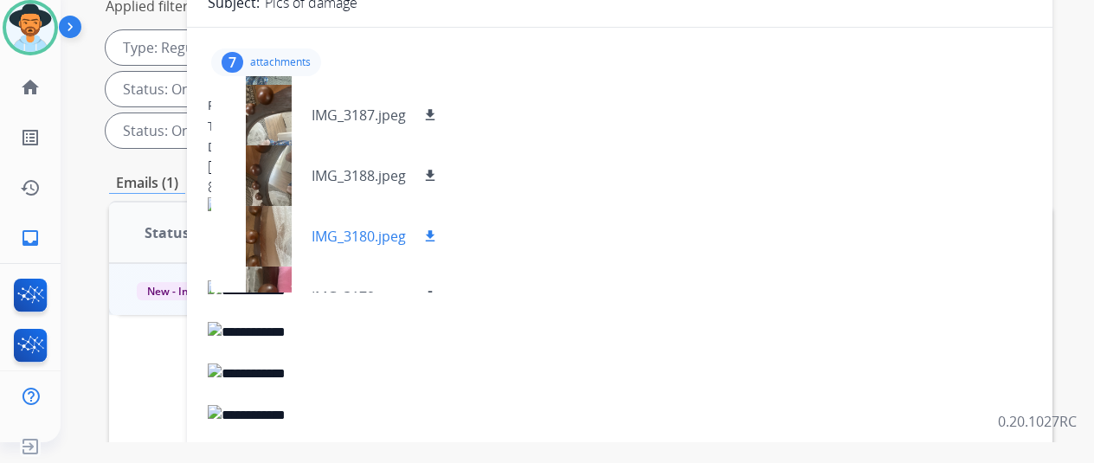
click at [438, 229] on mat-icon "download" at bounding box center [430, 237] width 16 height 16
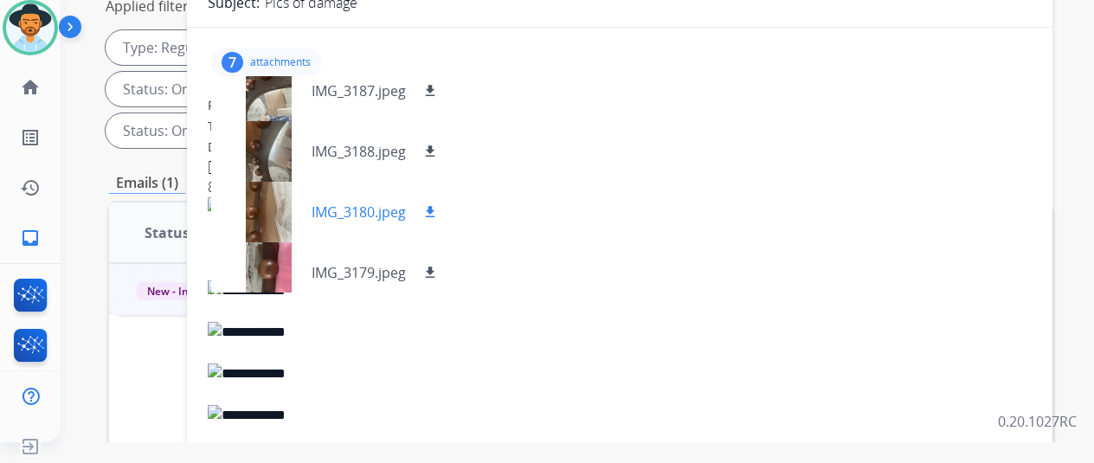
scroll to position [208, 0]
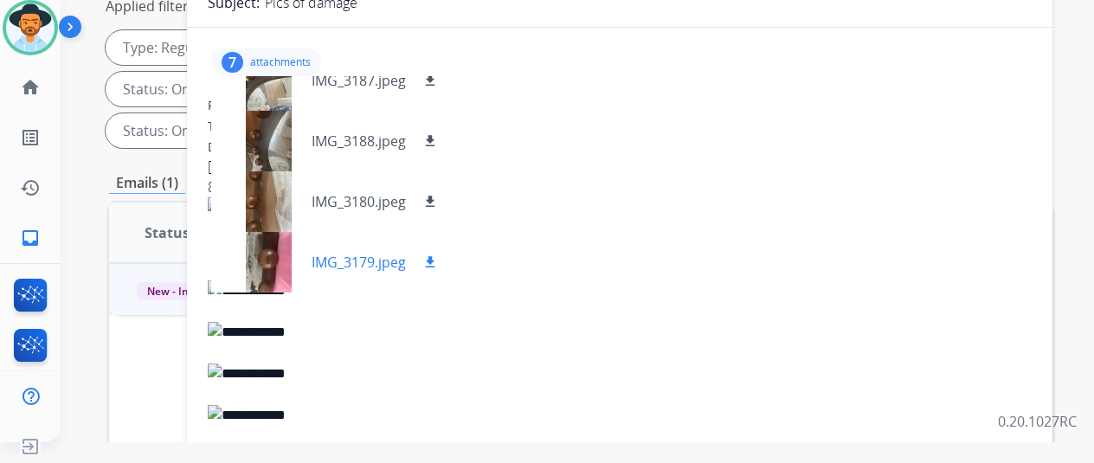
click at [438, 255] on mat-icon "download" at bounding box center [430, 263] width 16 height 16
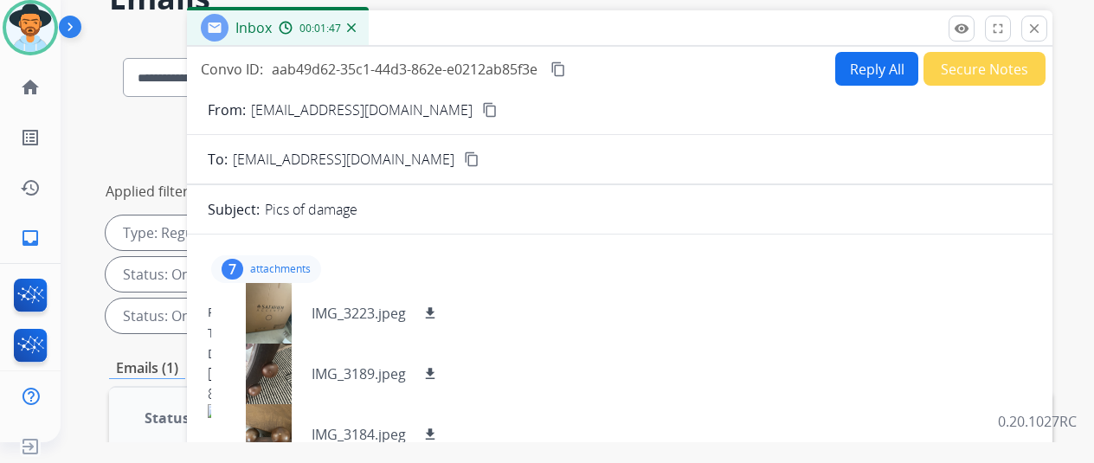
scroll to position [0, 0]
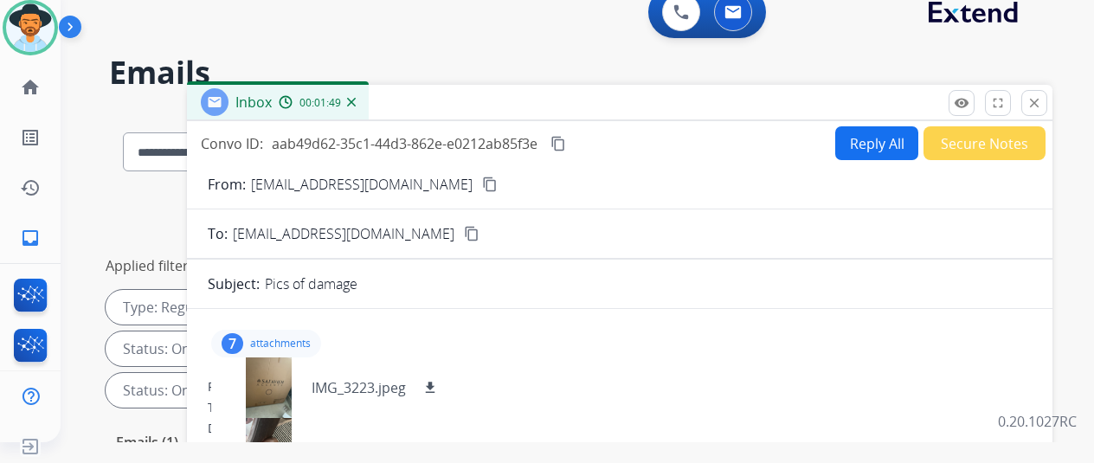
click at [566, 138] on mat-icon "content_copy" at bounding box center [559, 144] width 16 height 16
click at [893, 136] on button "Reply All" at bounding box center [876, 143] width 83 height 34
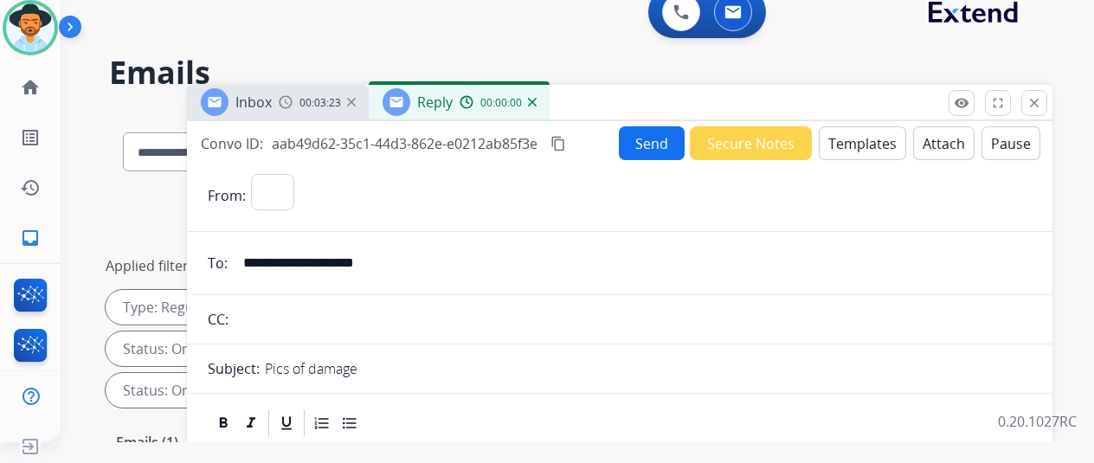
select select "**********"
drag, startPoint x: 878, startPoint y: 139, endPoint x: 867, endPoint y: 129, distance: 14.1
click at [867, 129] on button "Templates" at bounding box center [862, 143] width 87 height 34
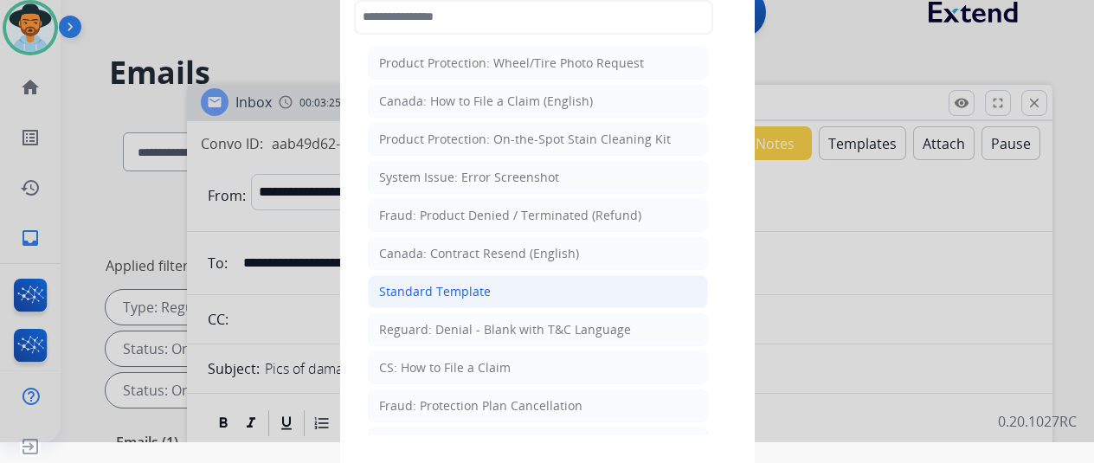
click at [451, 289] on div "Standard Template" at bounding box center [435, 291] width 112 height 17
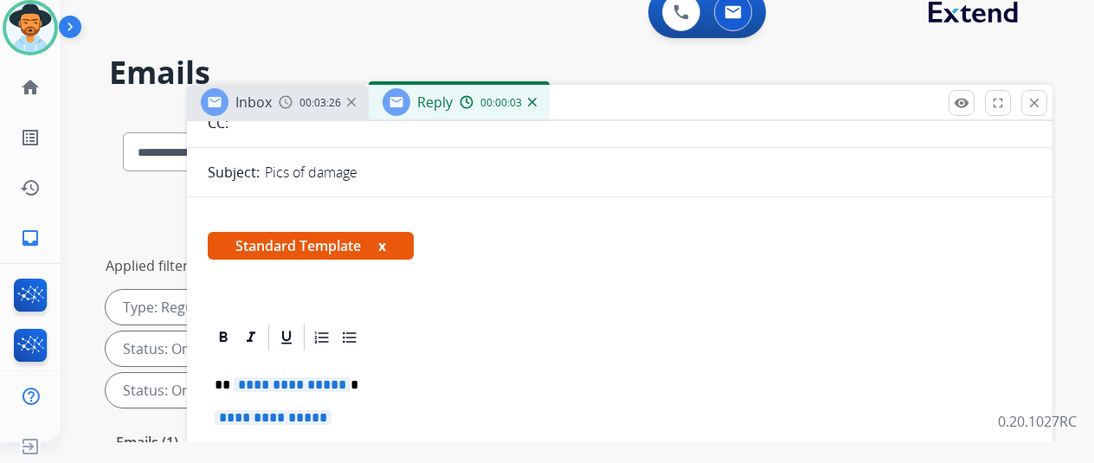
scroll to position [346, 0]
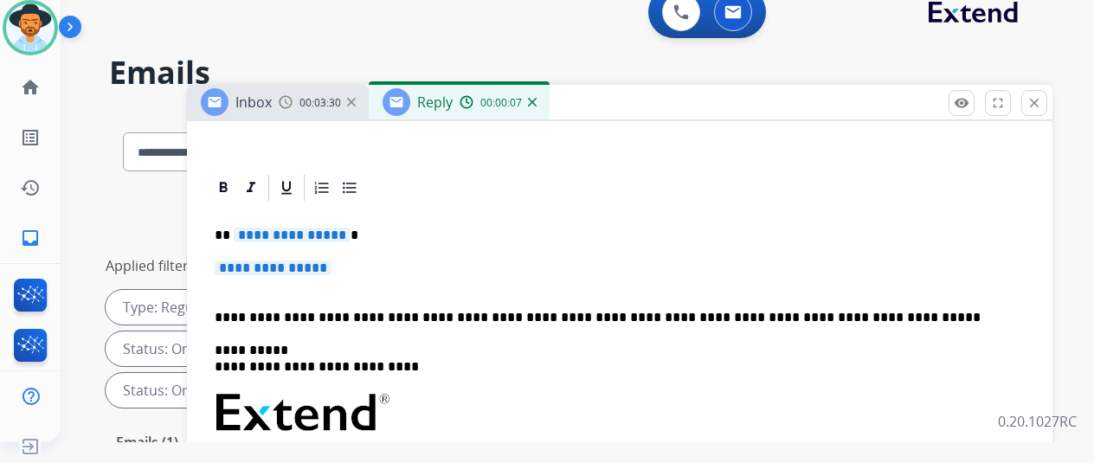
click at [351, 235] on span "**********" at bounding box center [292, 235] width 117 height 15
click at [332, 267] on span "**********" at bounding box center [273, 268] width 117 height 15
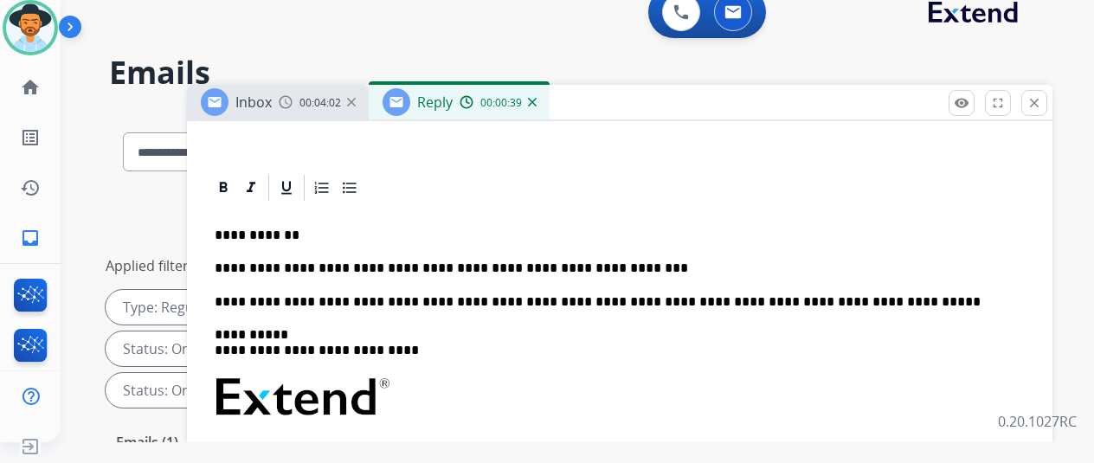
scroll to position [0, 0]
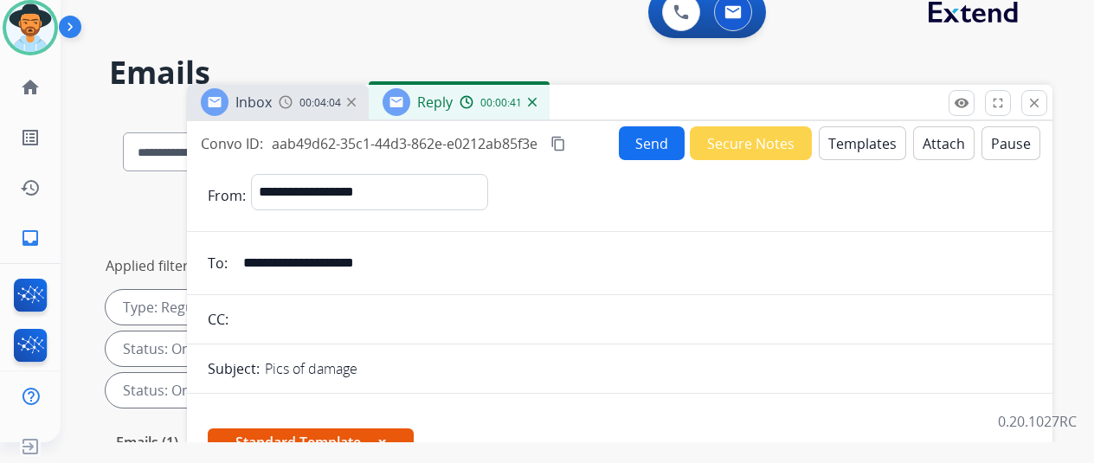
click at [656, 139] on button "Send" at bounding box center [652, 143] width 66 height 34
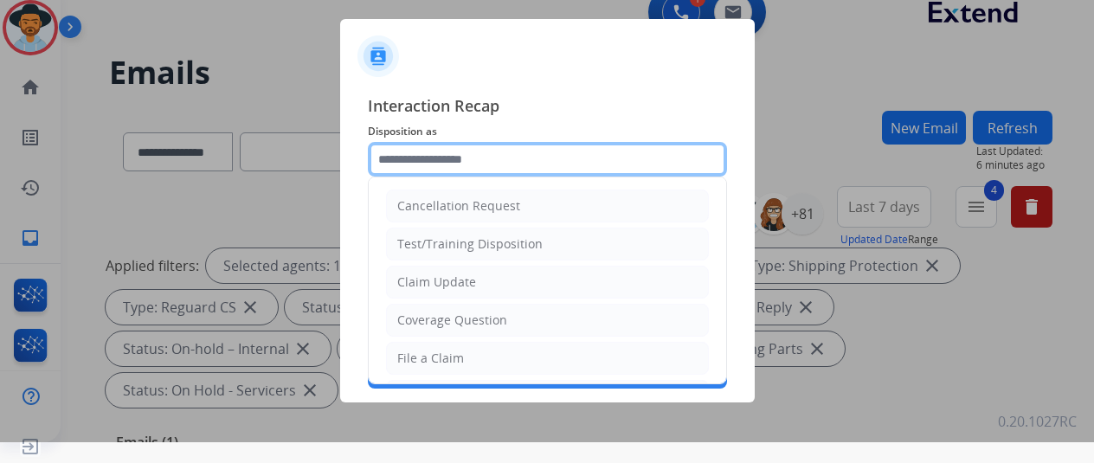
click at [406, 150] on input "text" at bounding box center [547, 159] width 359 height 35
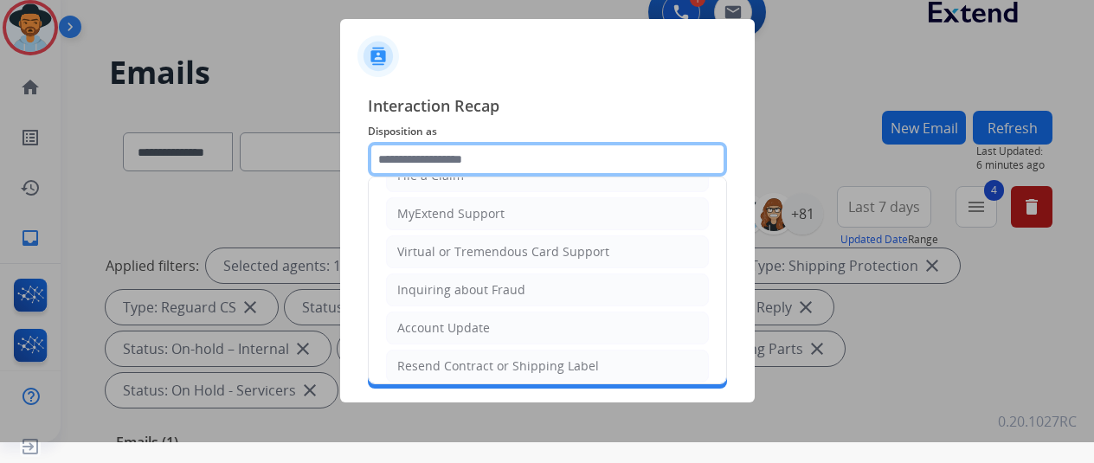
scroll to position [262, 0]
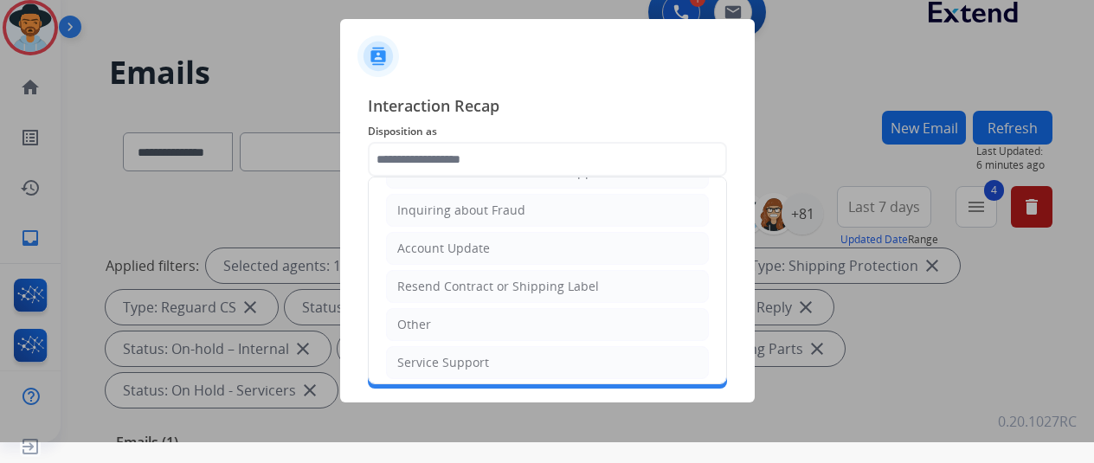
drag, startPoint x: 433, startPoint y: 319, endPoint x: 437, endPoint y: 261, distance: 59.0
click at [429, 311] on li "Other" at bounding box center [547, 324] width 323 height 33
type input "*****"
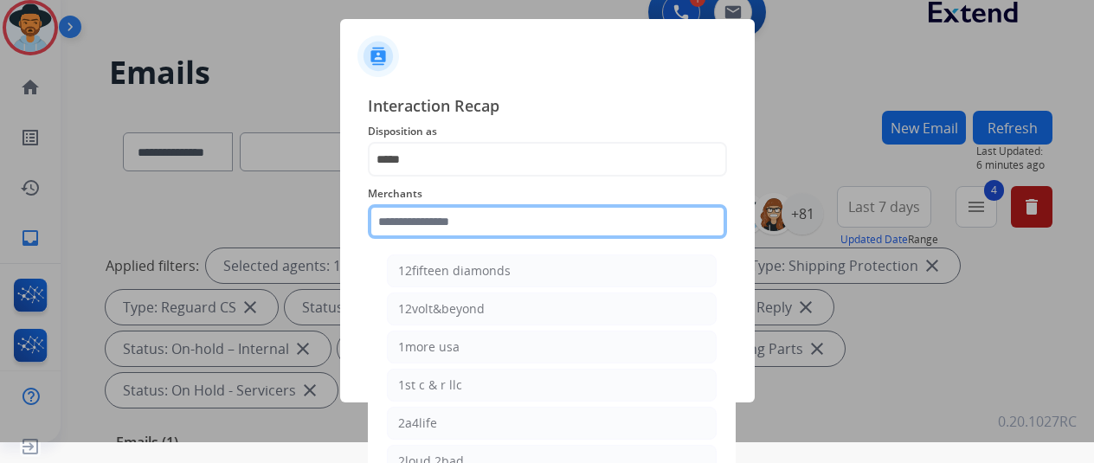
click at [436, 214] on input "text" at bounding box center [547, 221] width 359 height 35
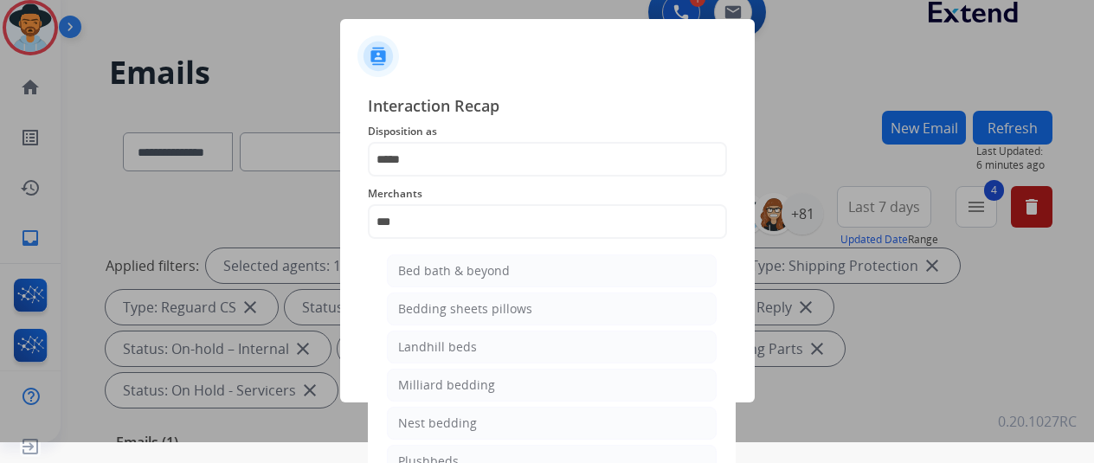
drag, startPoint x: 424, startPoint y: 275, endPoint x: 431, endPoint y: 302, distance: 27.7
click at [425, 275] on div "Bed bath & beyond" at bounding box center [454, 270] width 112 height 17
type input "**********"
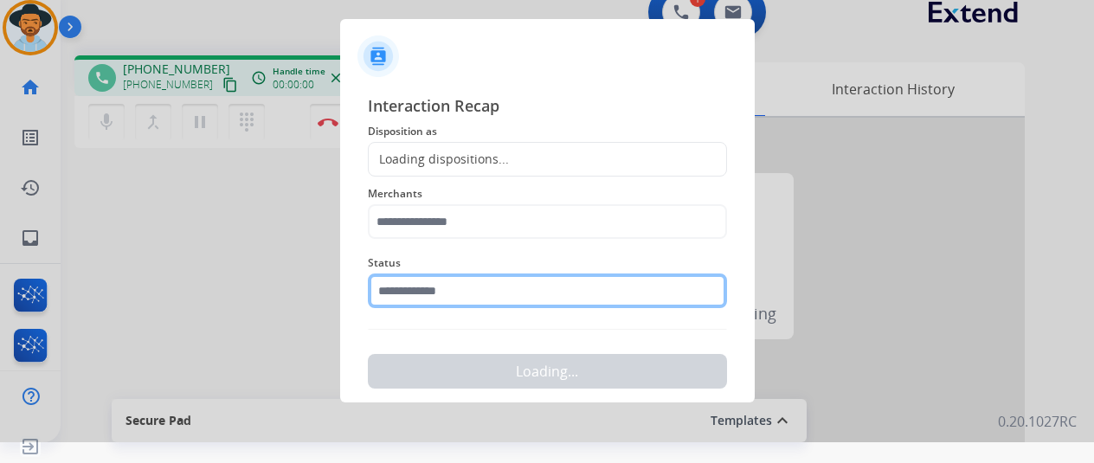
click at [437, 292] on input "text" at bounding box center [547, 291] width 359 height 35
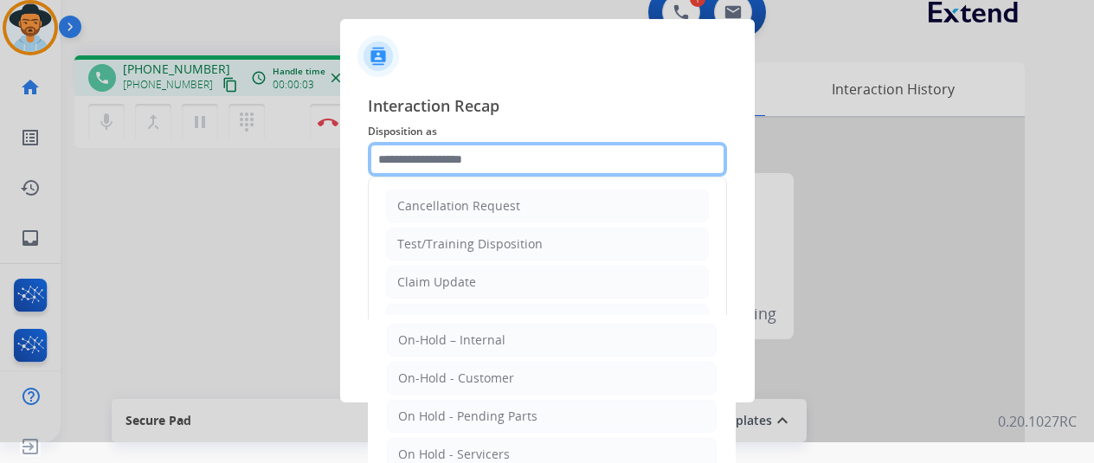
click at [434, 161] on input "text" at bounding box center [547, 159] width 359 height 35
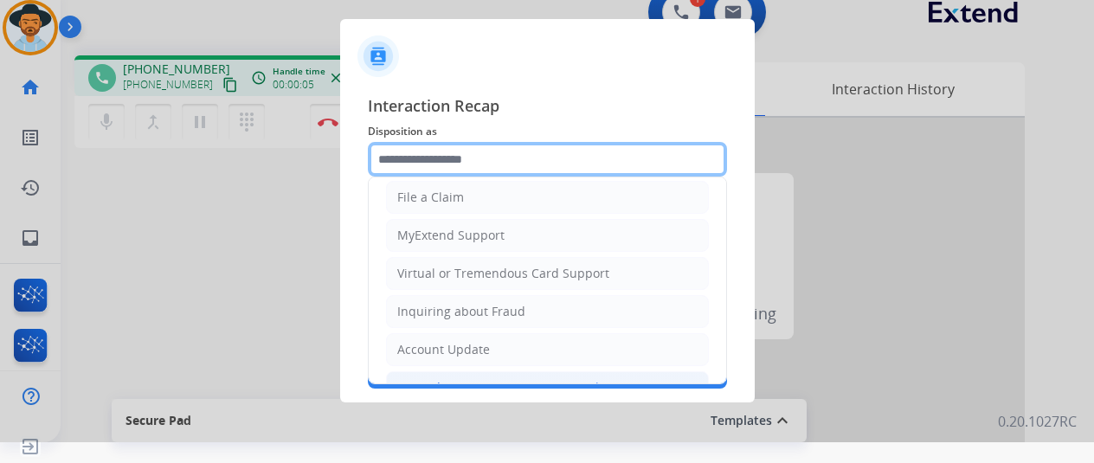
scroll to position [262, 0]
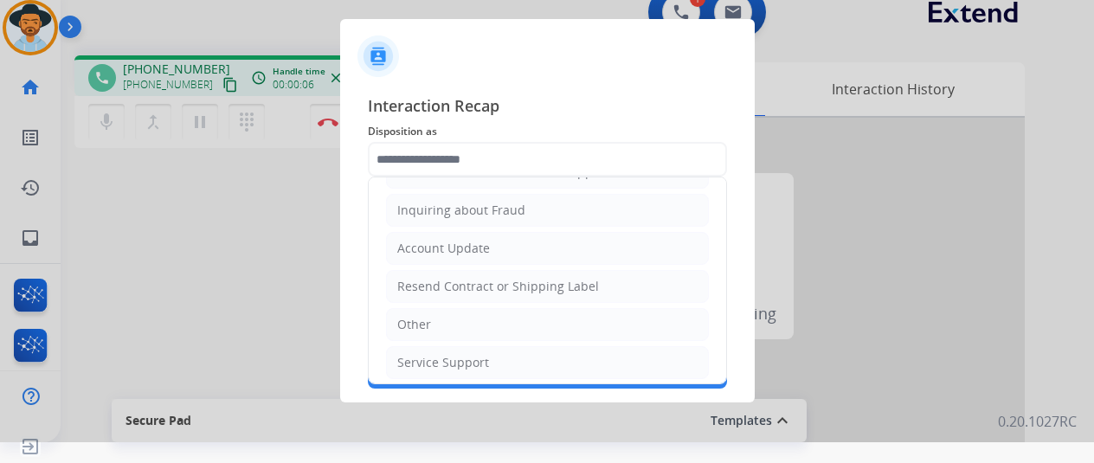
drag, startPoint x: 426, startPoint y: 319, endPoint x: 405, endPoint y: 235, distance: 87.3
click at [422, 316] on div "Other" at bounding box center [414, 324] width 34 height 17
type input "*****"
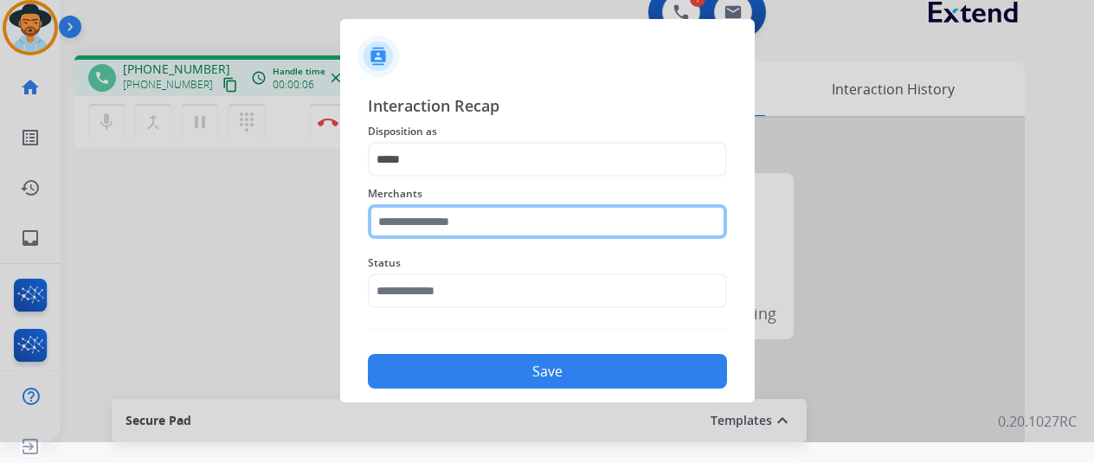
click at [403, 222] on input "text" at bounding box center [547, 221] width 359 height 35
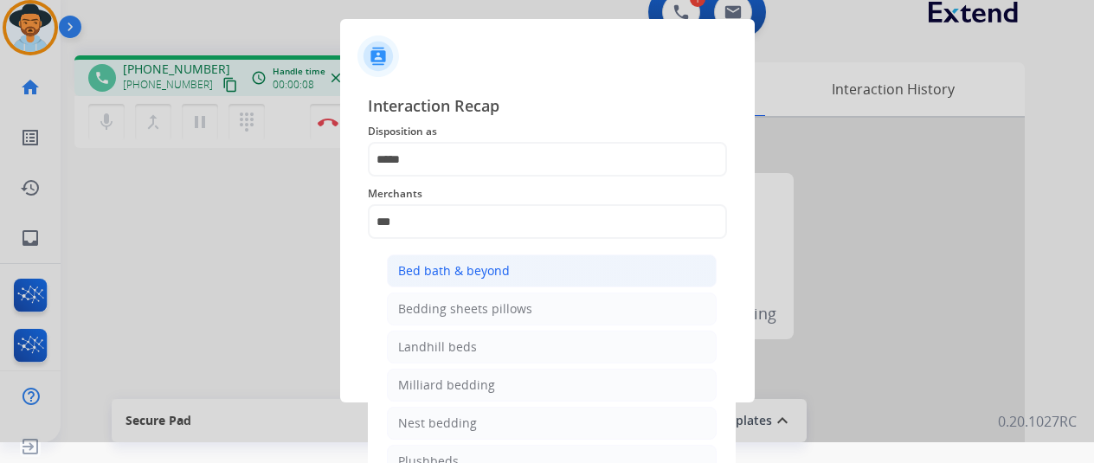
click at [422, 276] on div "Bed bath & beyond" at bounding box center [454, 270] width 112 height 17
type input "**********"
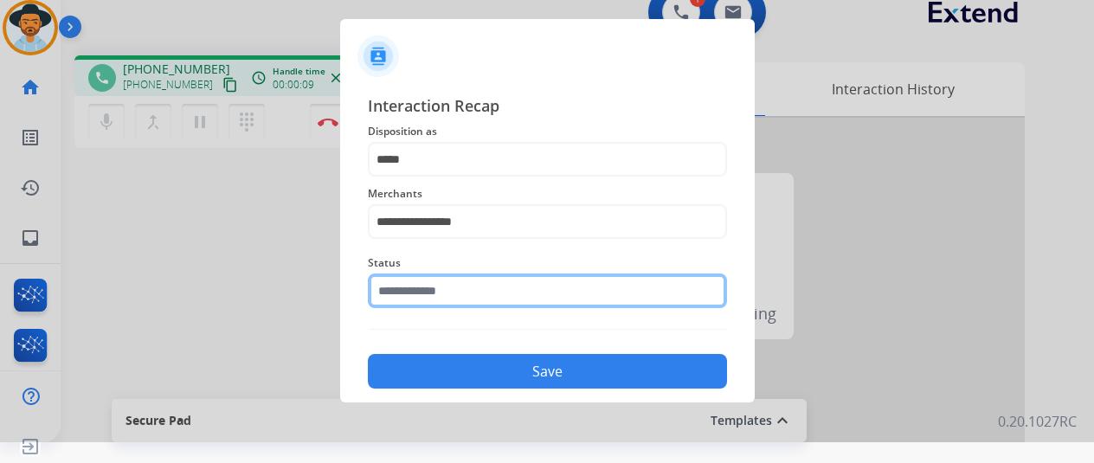
click at [409, 304] on input "text" at bounding box center [547, 291] width 359 height 35
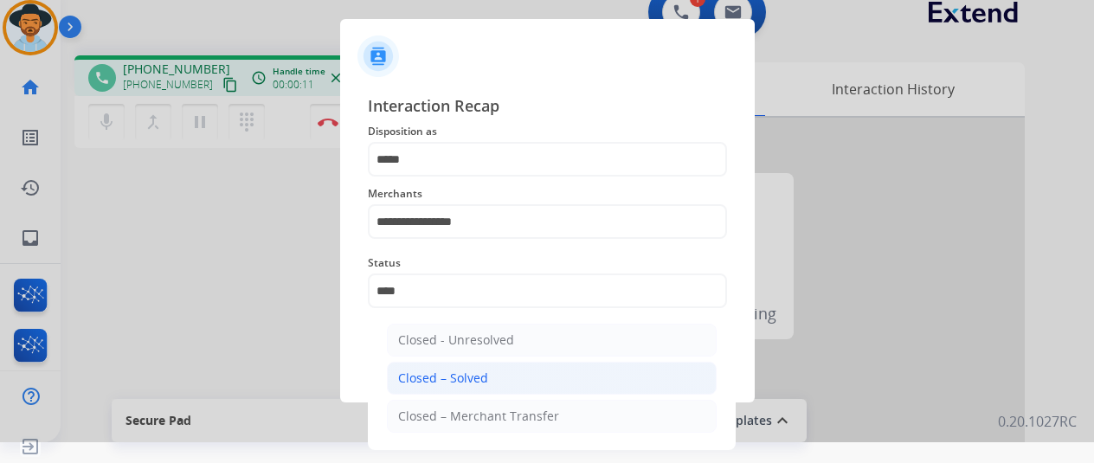
click at [438, 373] on div "Closed – Solved" at bounding box center [443, 378] width 90 height 17
type input "**********"
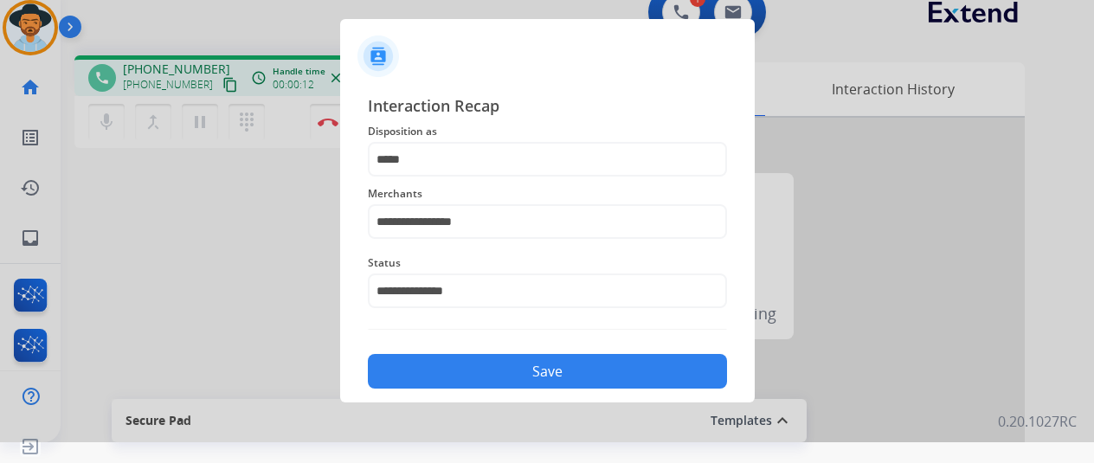
click at [504, 368] on button "Save" at bounding box center [547, 371] width 359 height 35
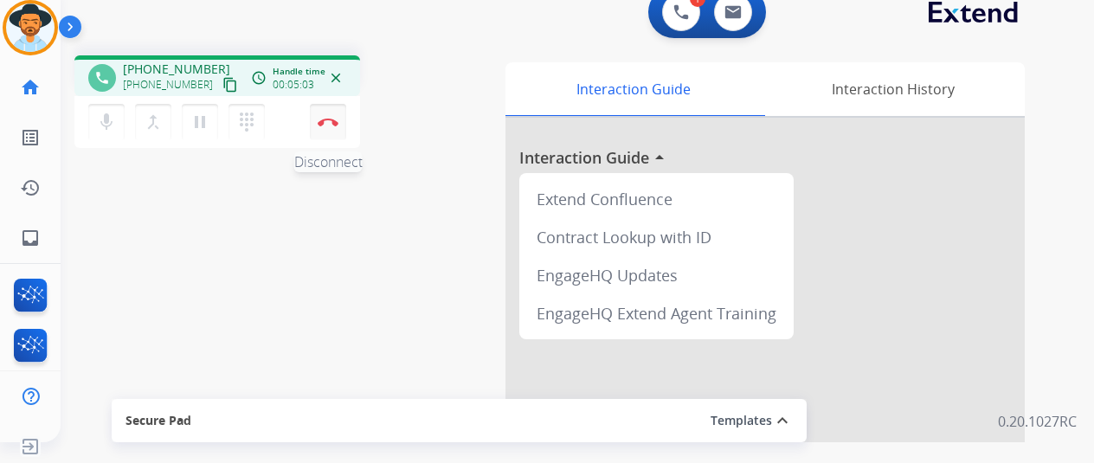
click at [336, 121] on img at bounding box center [328, 122] width 21 height 9
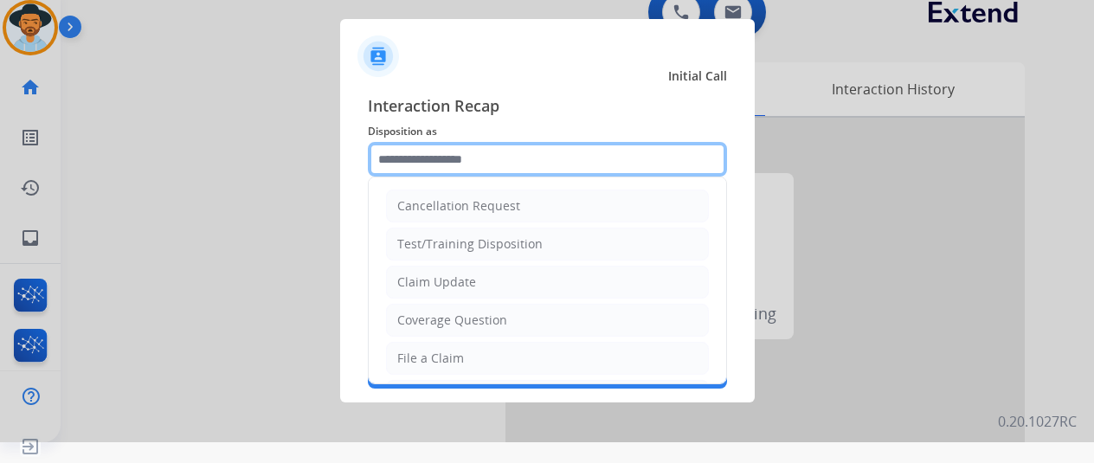
click at [418, 162] on input "text" at bounding box center [547, 159] width 359 height 35
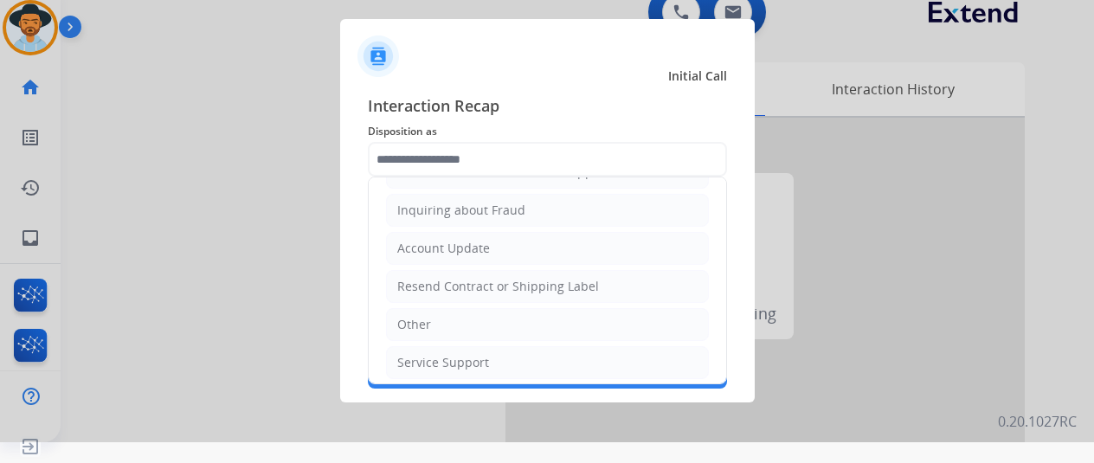
click at [445, 283] on div "Resend Contract or Shipping Label" at bounding box center [498, 286] width 202 height 17
type input "**********"
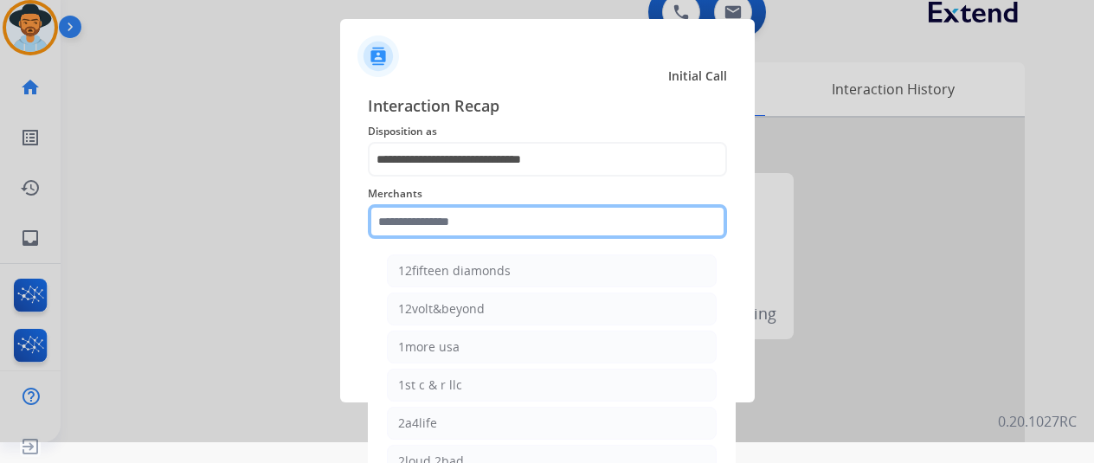
click at [426, 209] on input "text" at bounding box center [547, 221] width 359 height 35
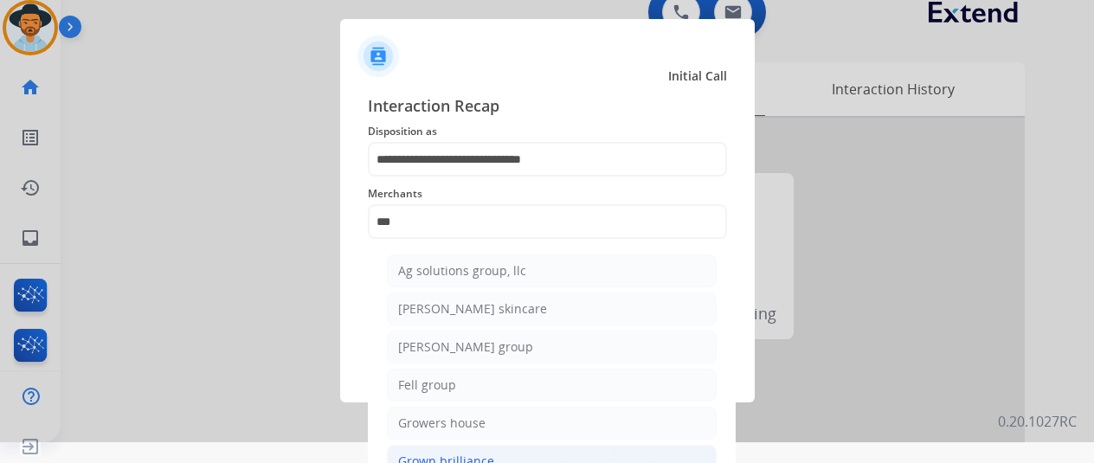
click at [459, 461] on div "Grown brilliance" at bounding box center [446, 461] width 96 height 17
type input "**********"
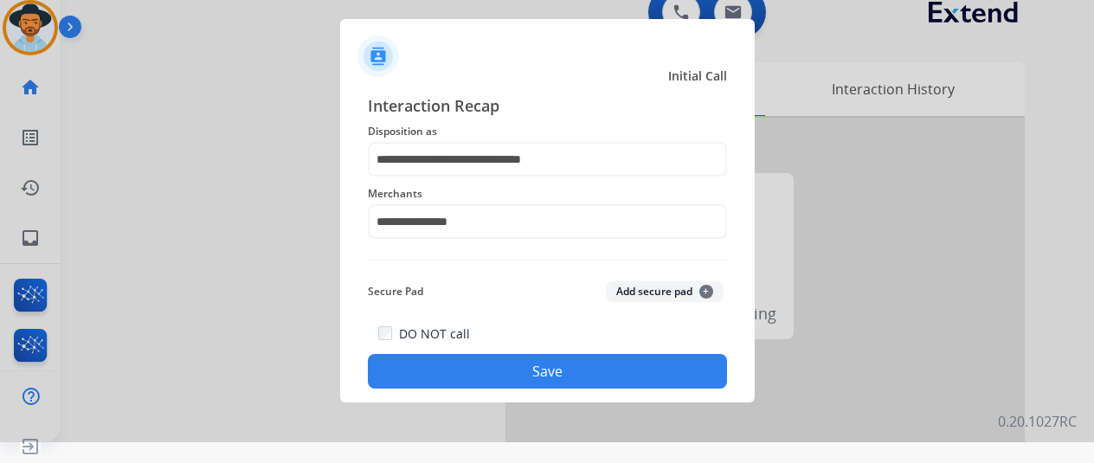
click at [552, 375] on button "Save" at bounding box center [547, 371] width 359 height 35
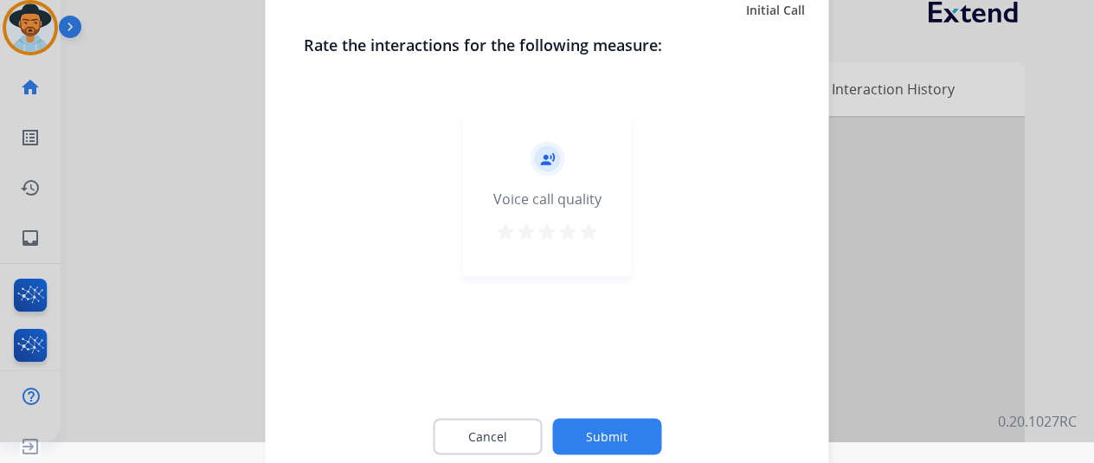
click at [608, 434] on button "Submit" at bounding box center [606, 436] width 109 height 36
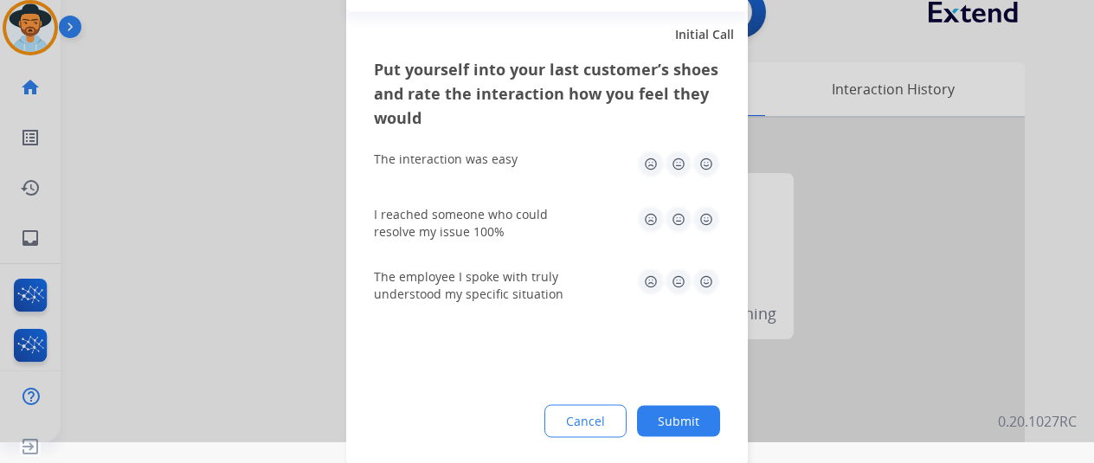
click at [692, 418] on button "Submit" at bounding box center [678, 420] width 83 height 31
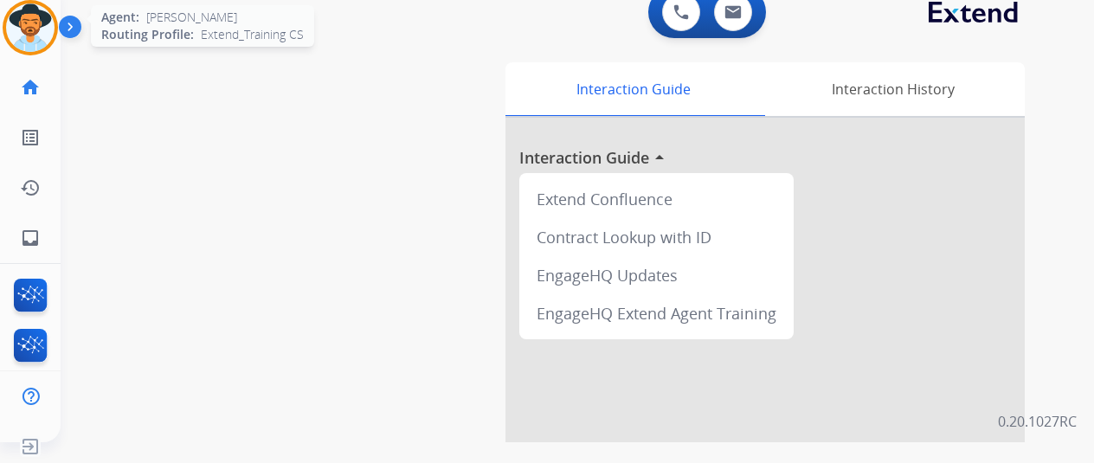
click at [29, 15] on img at bounding box center [30, 27] width 48 height 48
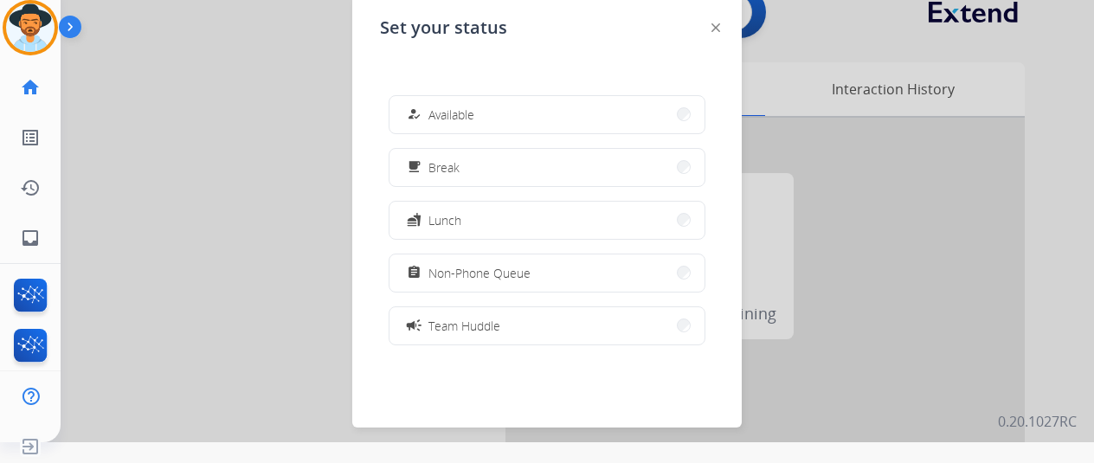
drag, startPoint x: 444, startPoint y: 119, endPoint x: 422, endPoint y: 54, distance: 68.4
click at [441, 115] on span "Available" at bounding box center [452, 115] width 46 height 18
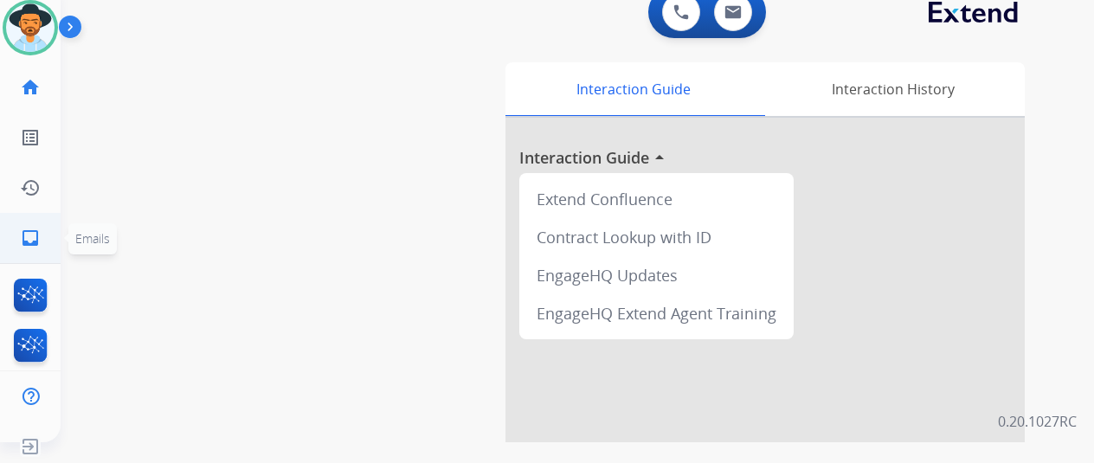
click at [29, 241] on mat-icon "inbox" at bounding box center [30, 238] width 21 height 21
select select "**********"
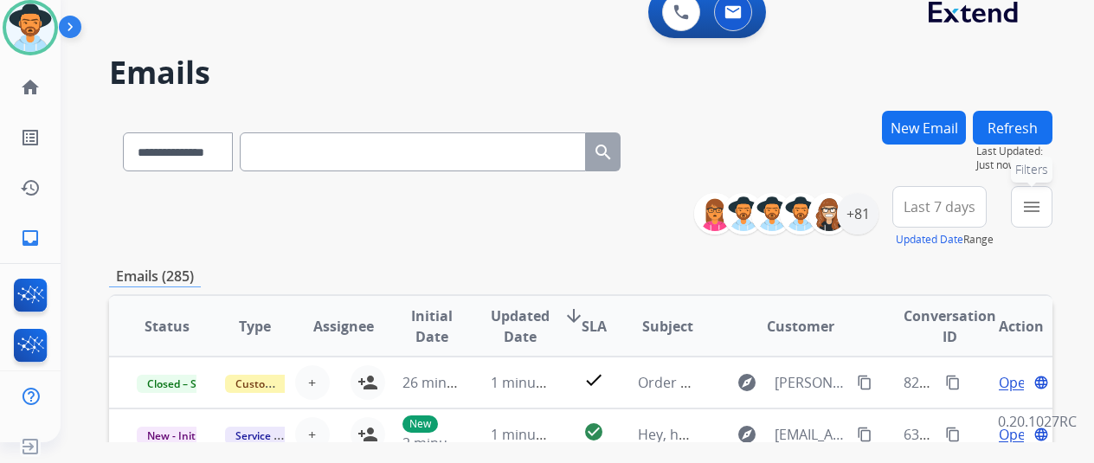
click at [1042, 202] on mat-icon "menu" at bounding box center [1031, 207] width 21 height 21
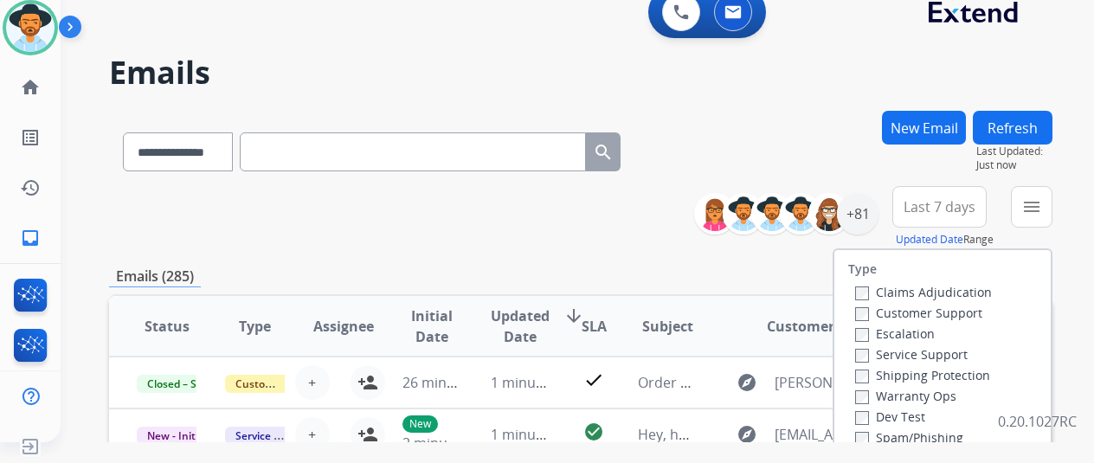
click at [872, 316] on label "Customer Support" at bounding box center [918, 313] width 127 height 16
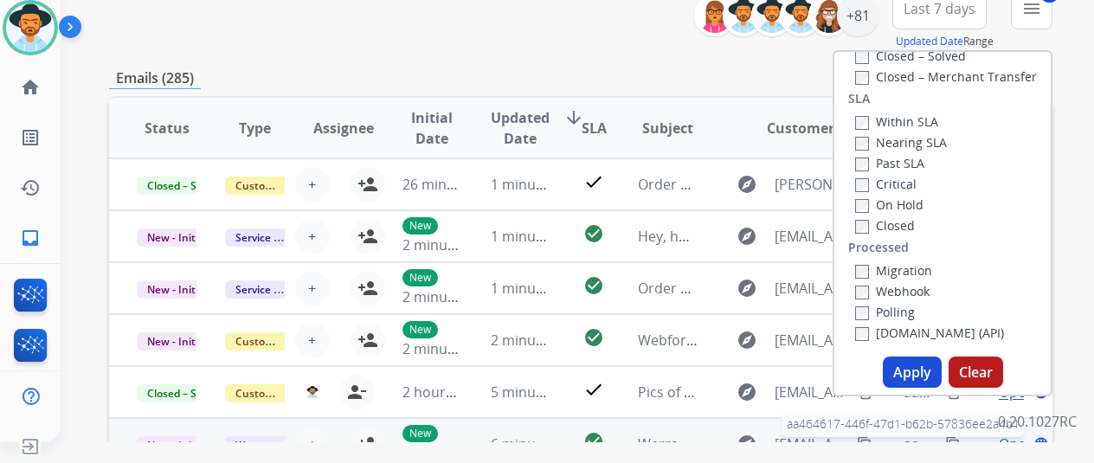
scroll to position [346, 0]
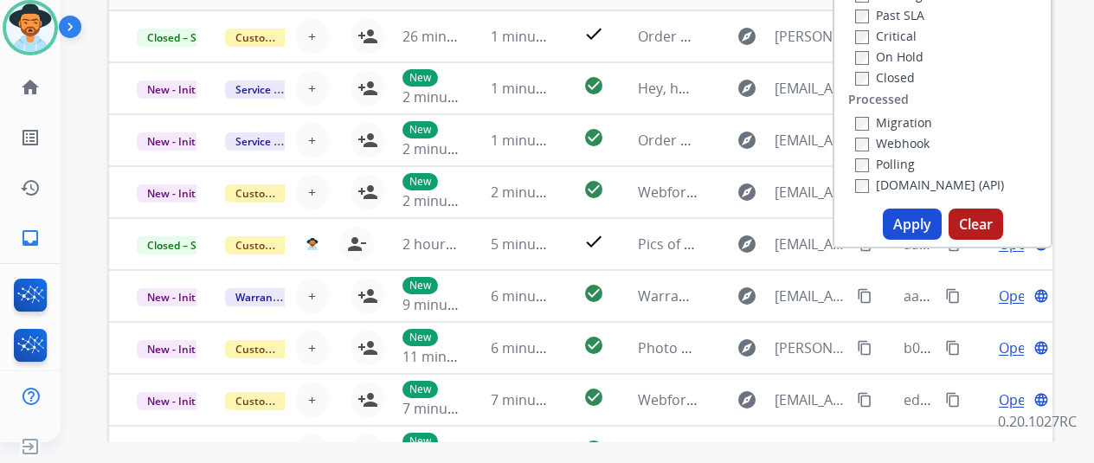
click at [926, 226] on button "Apply" at bounding box center [912, 224] width 59 height 31
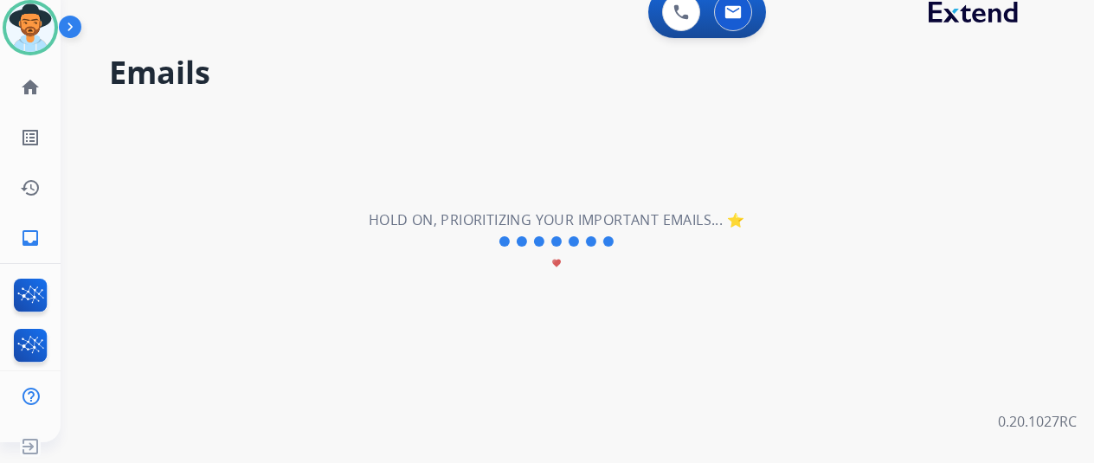
scroll to position [0, 0]
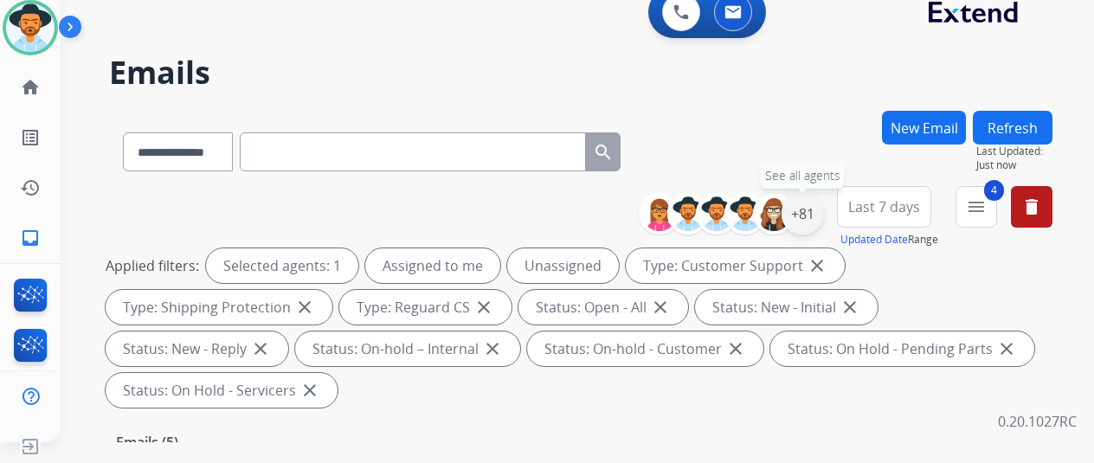
click at [817, 205] on div "+81" at bounding box center [803, 214] width 42 height 42
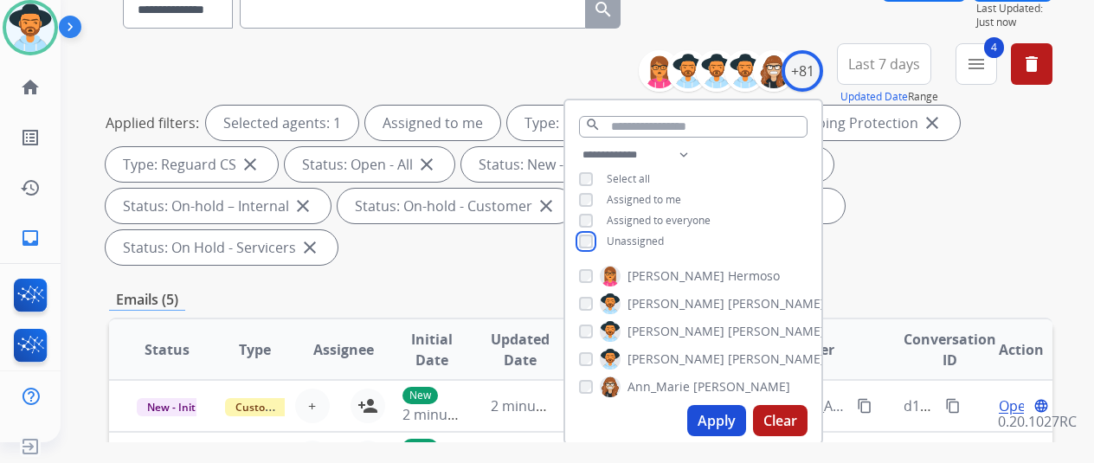
scroll to position [260, 0]
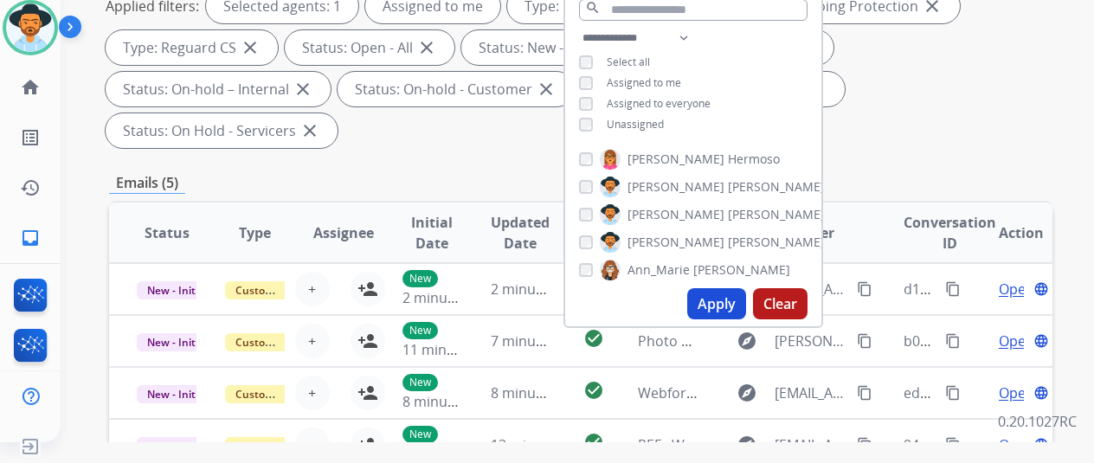
click at [728, 300] on button "Apply" at bounding box center [716, 303] width 59 height 31
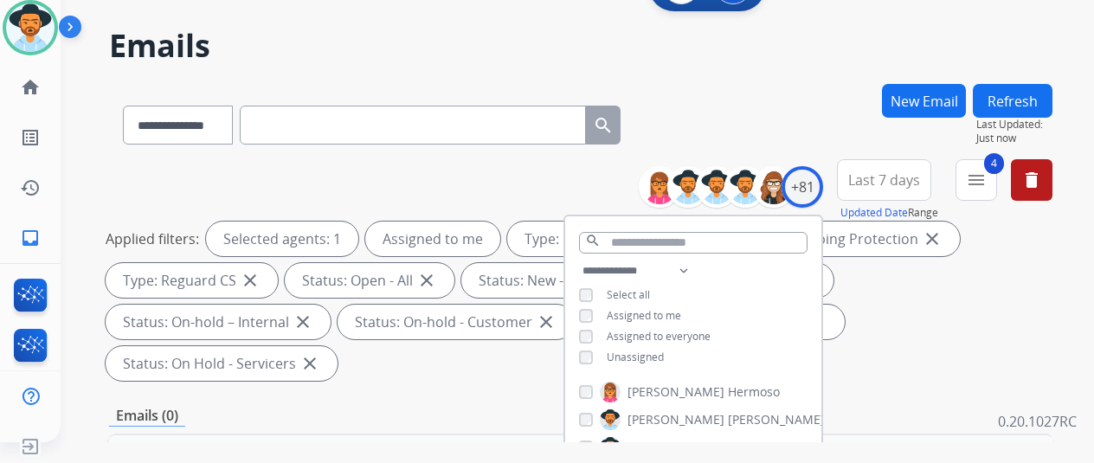
scroll to position [0, 0]
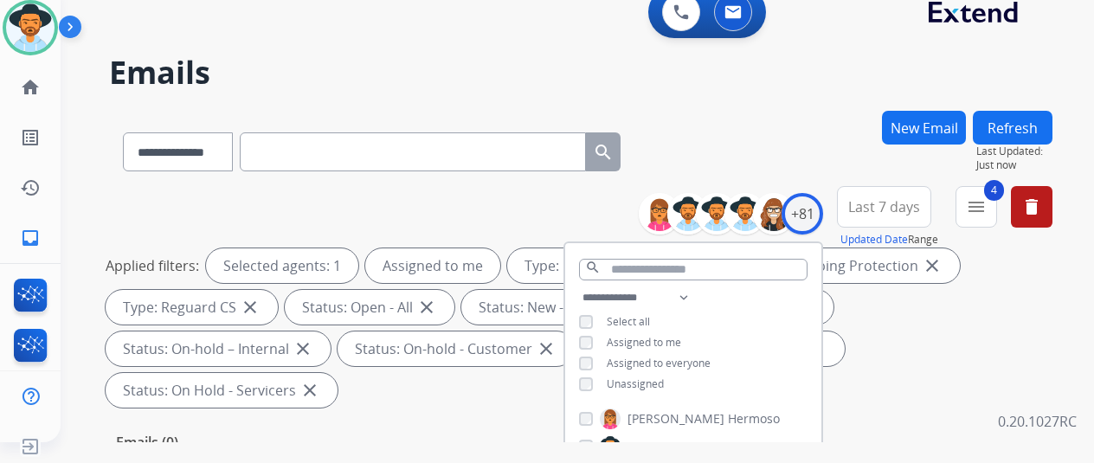
click at [817, 93] on div "**********" at bounding box center [557, 273] width 992 height 463
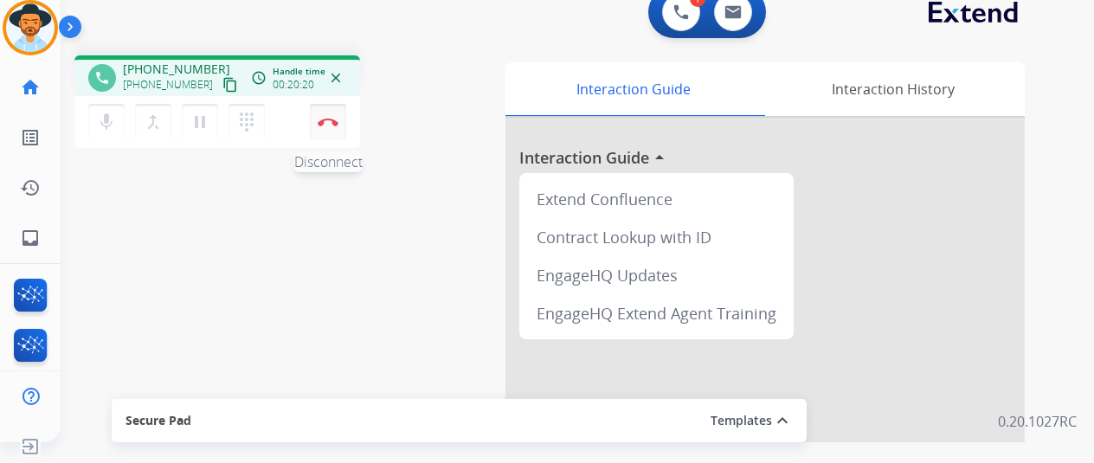
click at [328, 113] on button "Disconnect" at bounding box center [328, 122] width 36 height 36
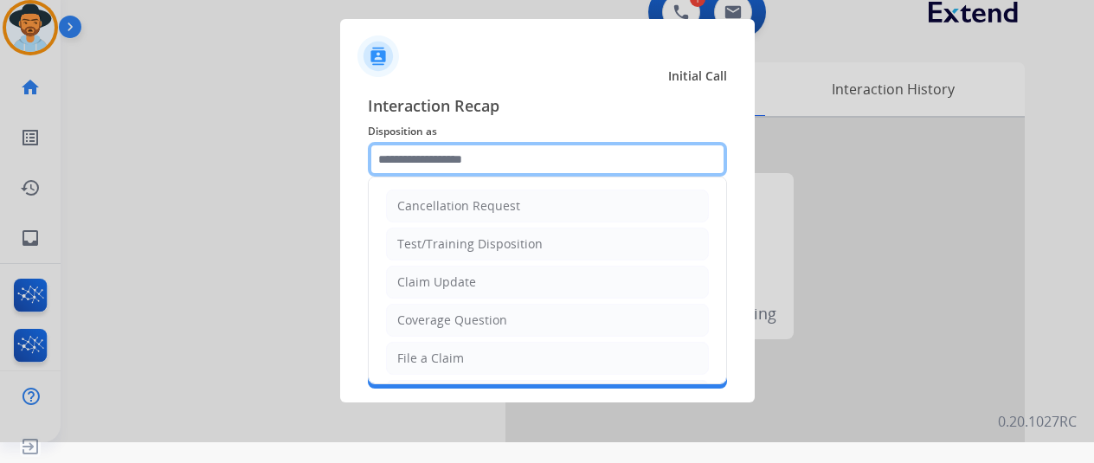
click at [413, 154] on input "text" at bounding box center [547, 159] width 359 height 35
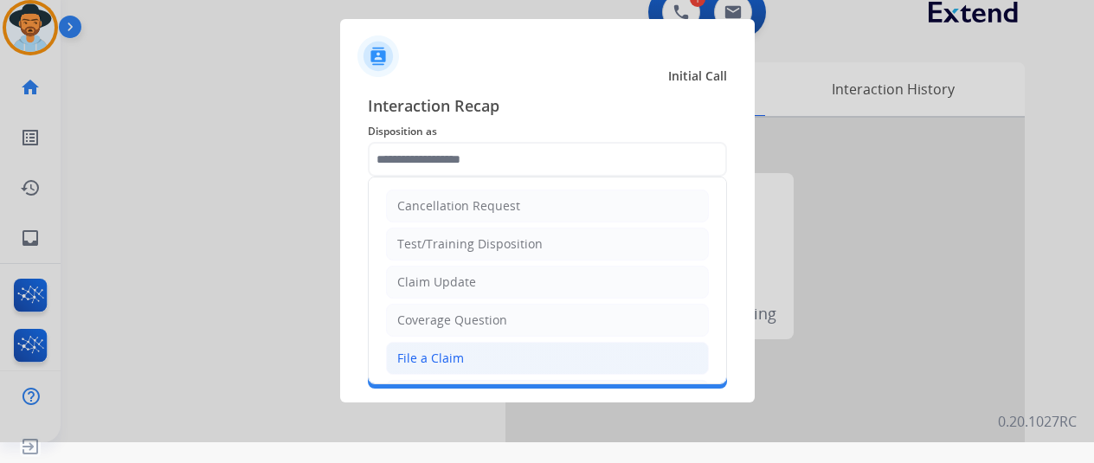
click at [419, 362] on div "File a Claim" at bounding box center [430, 358] width 67 height 17
type input "**********"
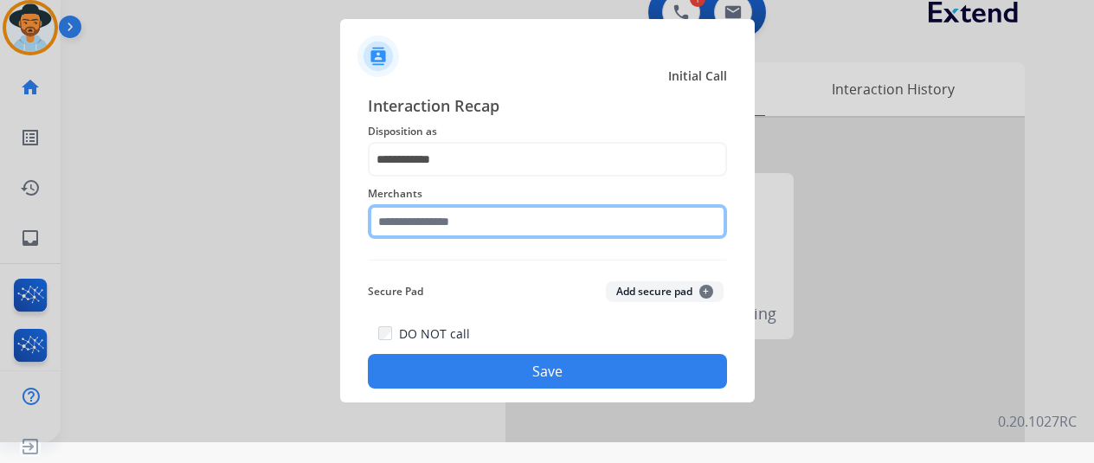
click at [417, 226] on input "text" at bounding box center [547, 221] width 359 height 35
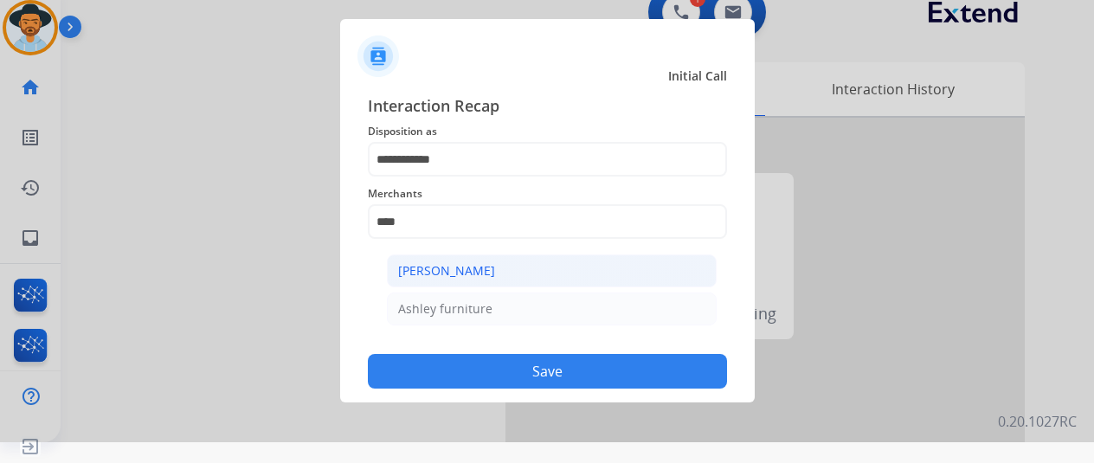
click at [549, 271] on li "[PERSON_NAME]" at bounding box center [552, 271] width 330 height 33
type input "**********"
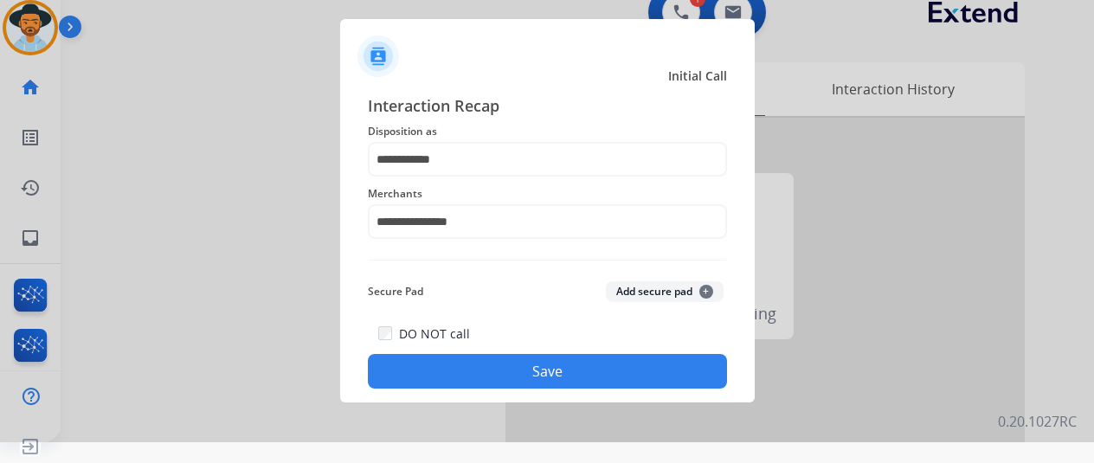
click at [545, 369] on button "Save" at bounding box center [547, 371] width 359 height 35
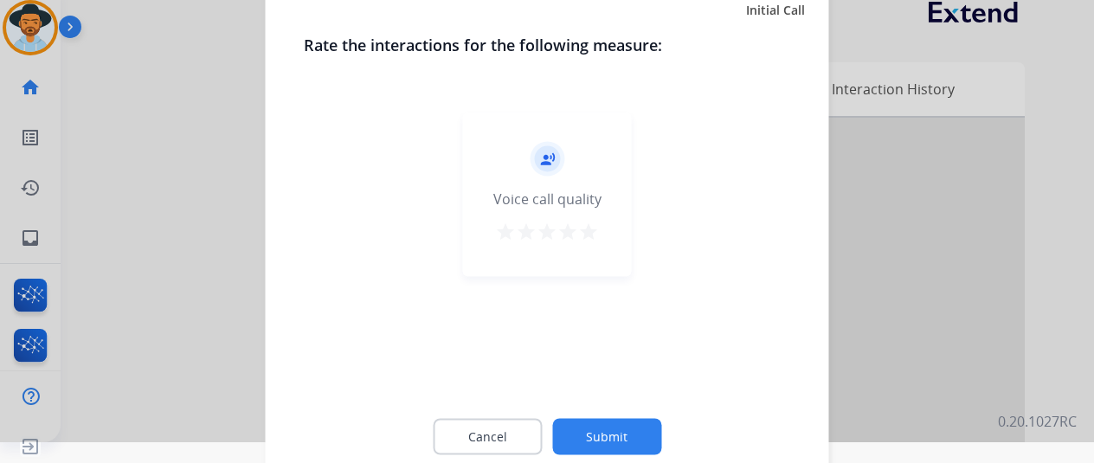
click at [597, 438] on button "Submit" at bounding box center [606, 436] width 109 height 36
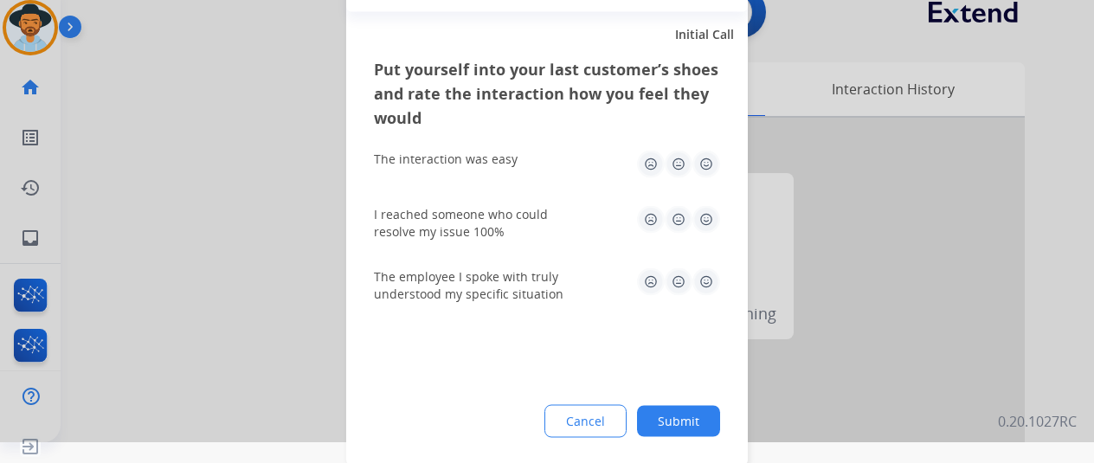
click at [707, 425] on button "Submit" at bounding box center [678, 420] width 83 height 31
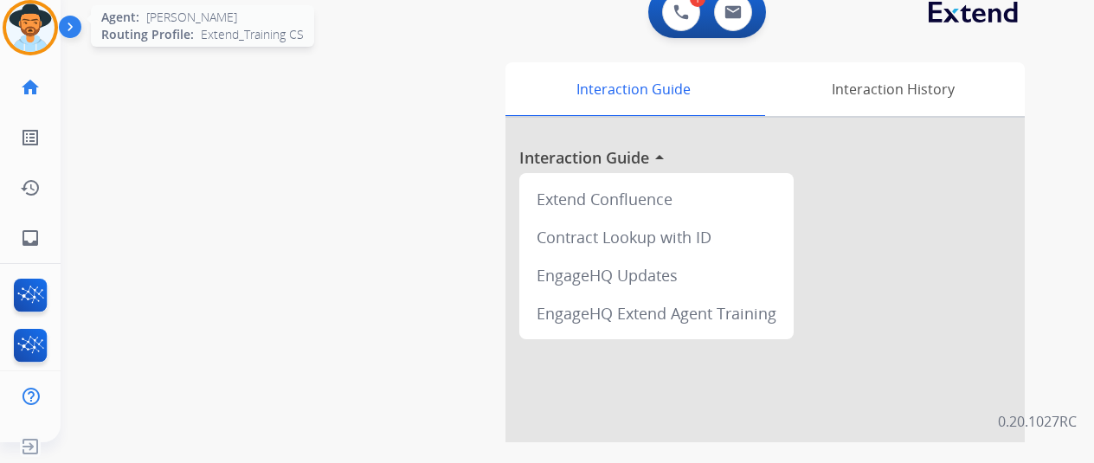
click at [44, 10] on img at bounding box center [30, 27] width 48 height 48
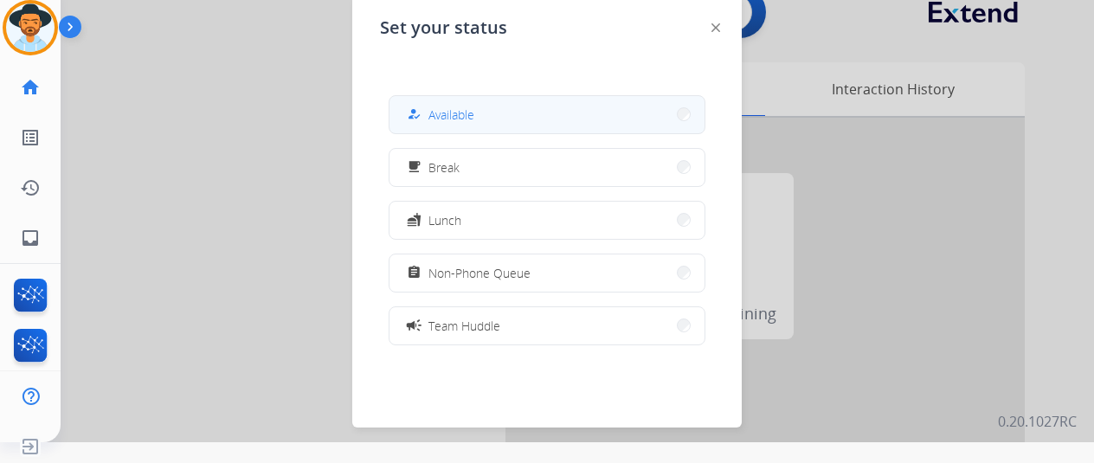
click at [464, 123] on span "Available" at bounding box center [452, 115] width 46 height 18
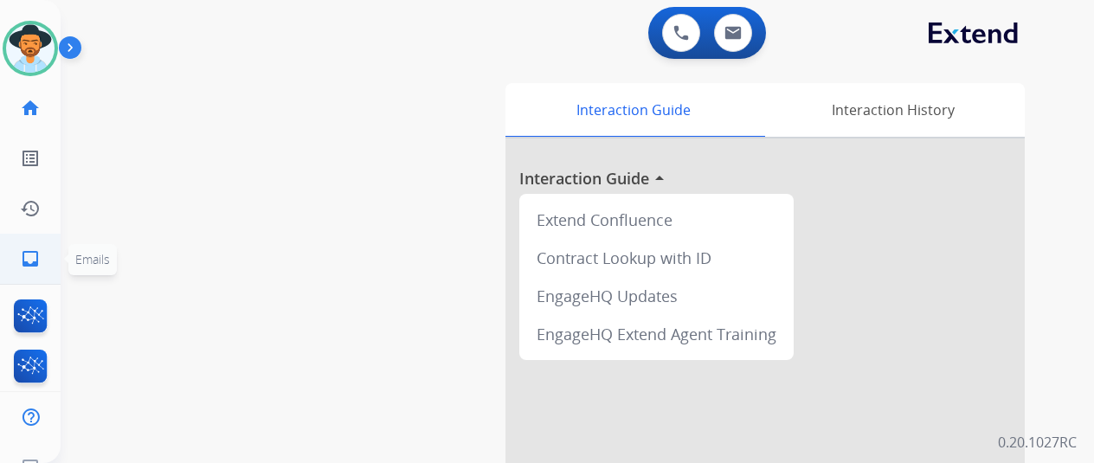
click at [28, 261] on mat-icon "inbox" at bounding box center [30, 258] width 21 height 21
select select "**********"
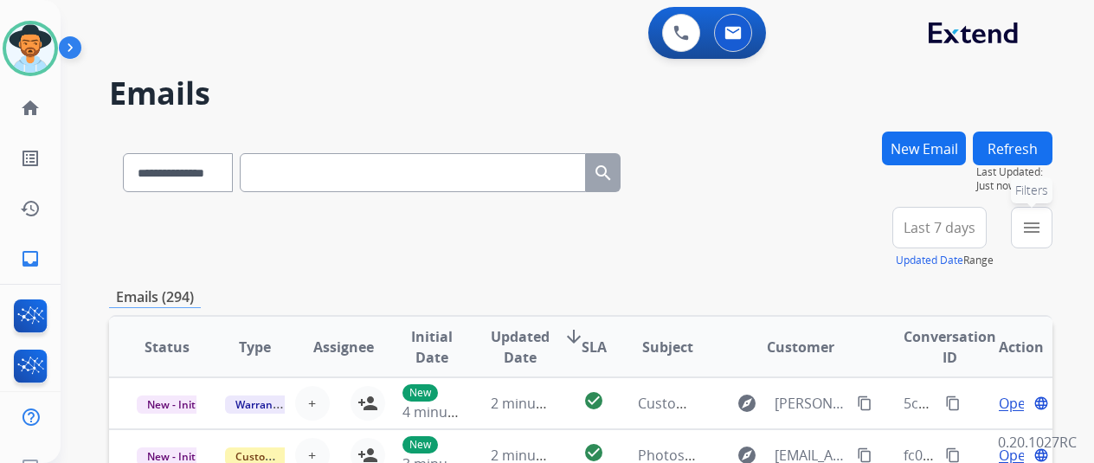
click at [1042, 226] on mat-icon "menu" at bounding box center [1031, 227] width 21 height 21
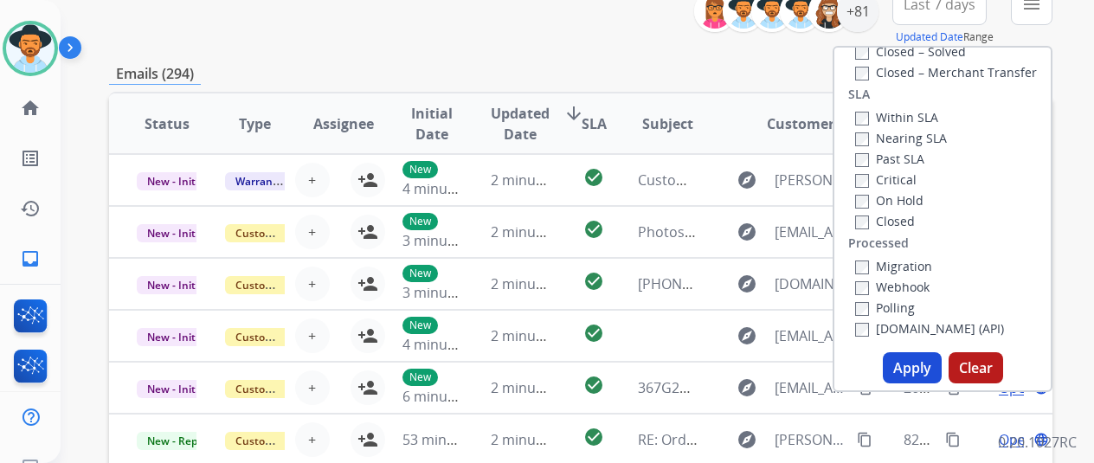
scroll to position [346, 0]
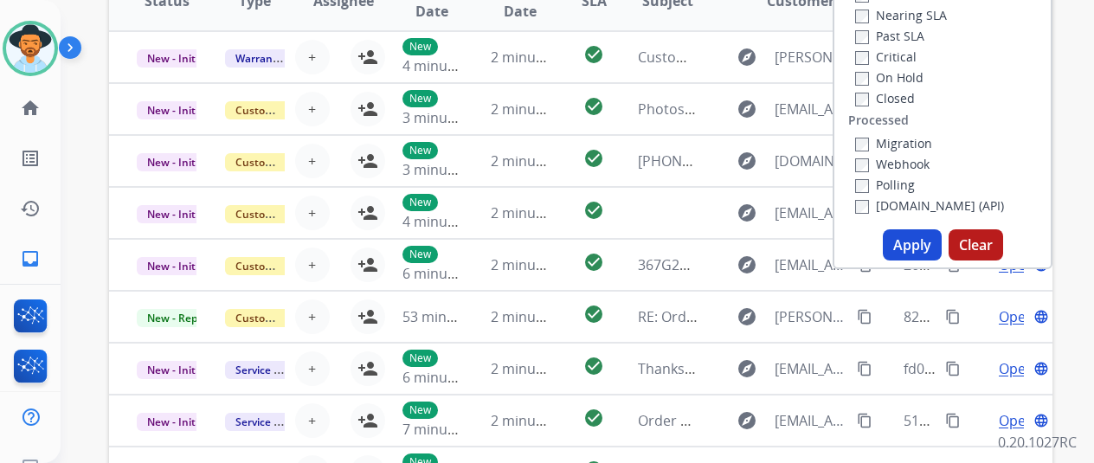
click at [923, 246] on button "Apply" at bounding box center [912, 244] width 59 height 31
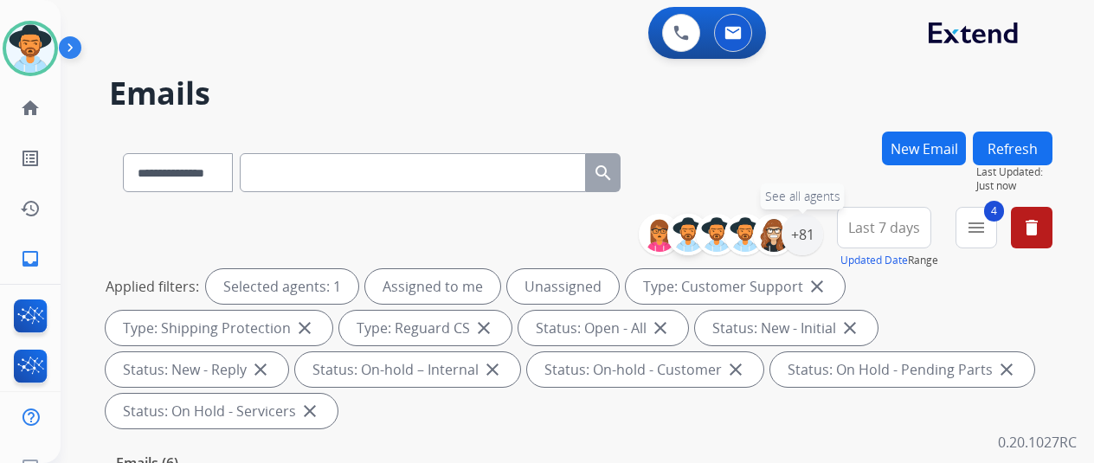
drag, startPoint x: 821, startPoint y: 227, endPoint x: 679, endPoint y: 235, distance: 142.2
click at [814, 228] on div "+81" at bounding box center [803, 235] width 42 height 42
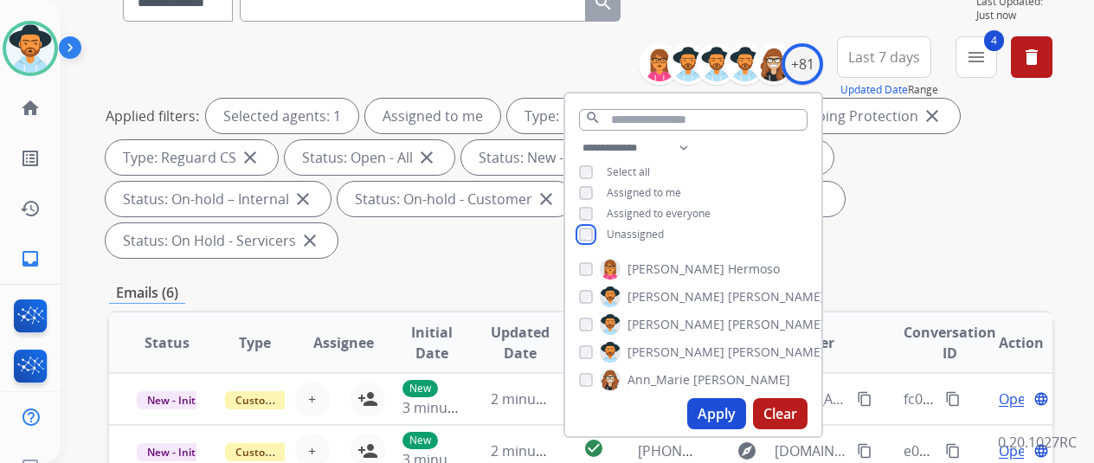
scroll to position [433, 0]
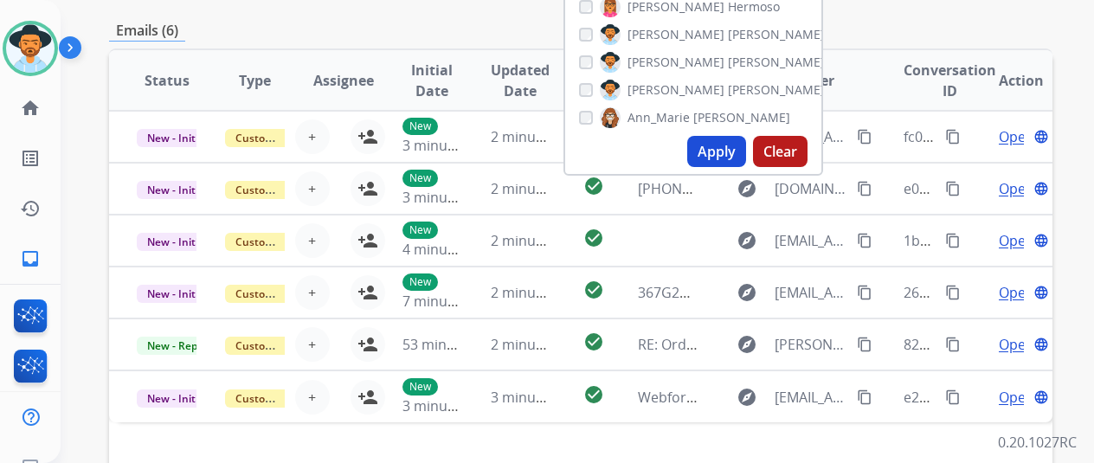
click at [734, 141] on button "Apply" at bounding box center [716, 151] width 59 height 31
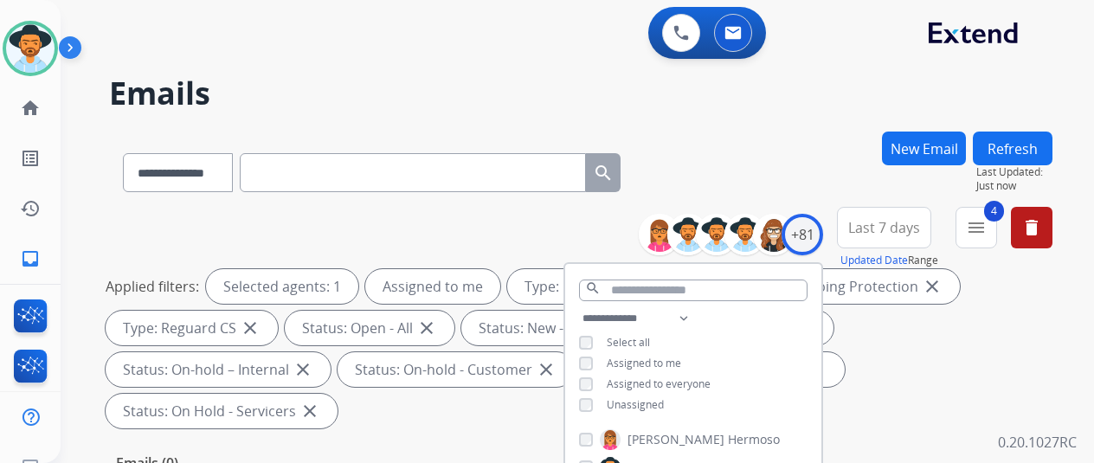
click at [737, 129] on div "**********" at bounding box center [557, 293] width 992 height 463
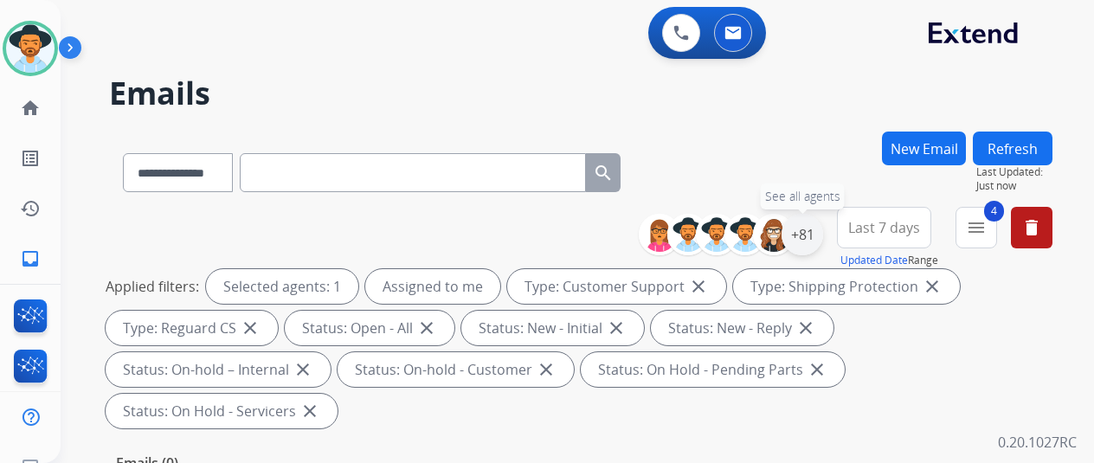
click at [814, 235] on div "+81" at bounding box center [803, 235] width 42 height 42
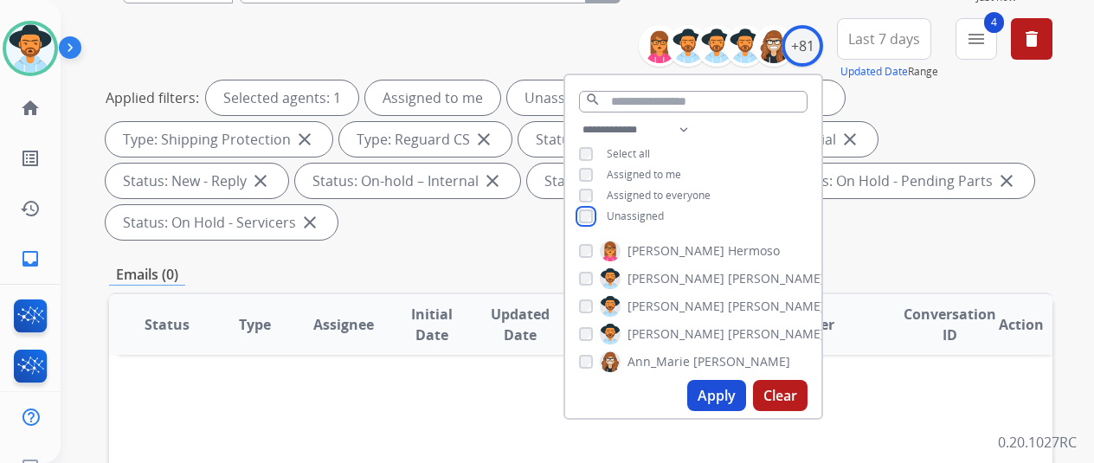
scroll to position [346, 0]
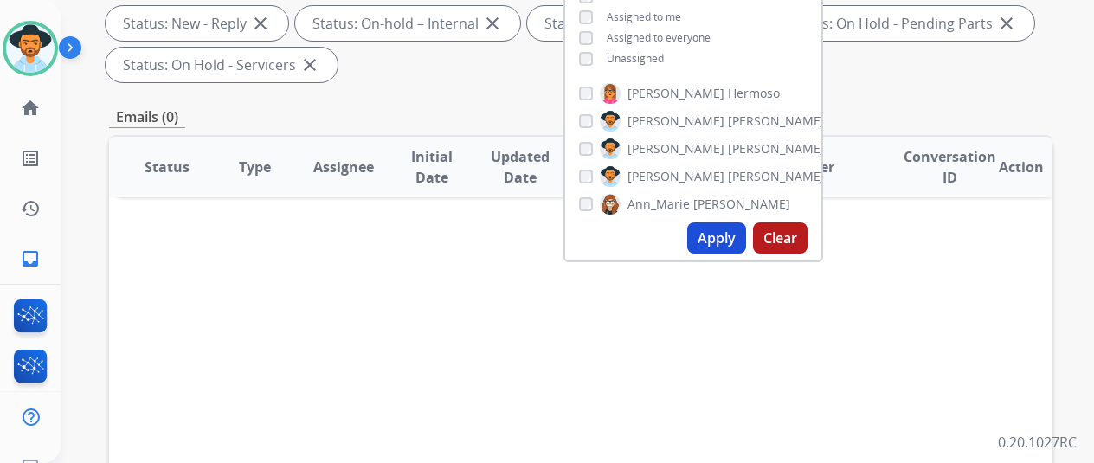
click at [723, 234] on button "Apply" at bounding box center [716, 237] width 59 height 31
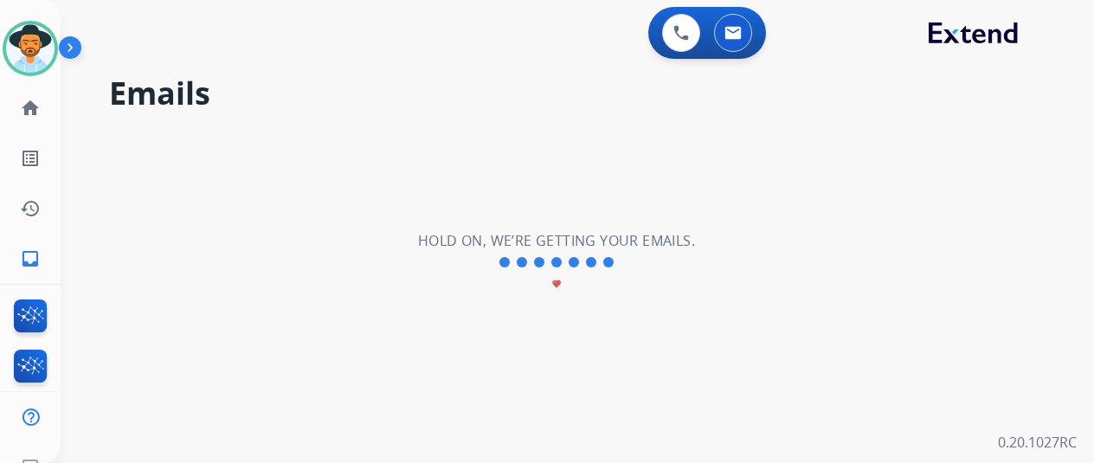
scroll to position [0, 0]
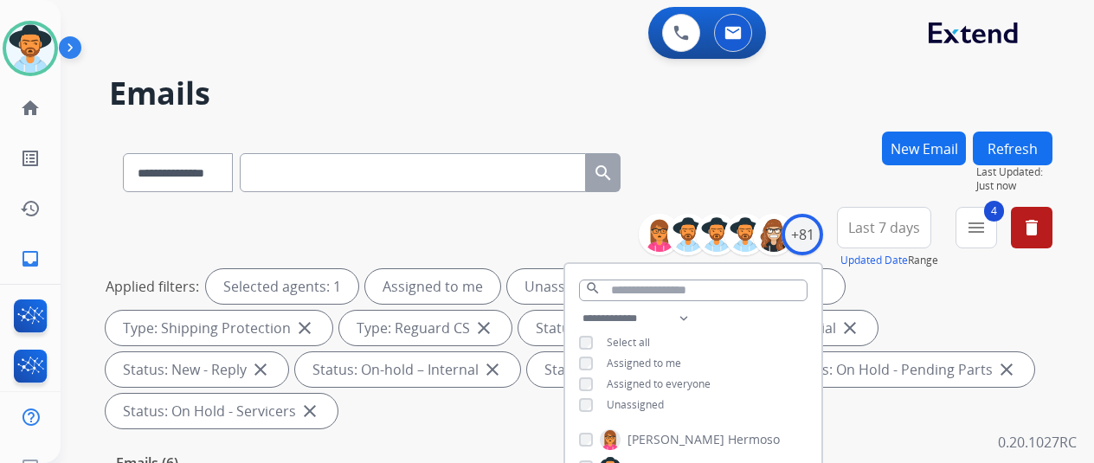
click at [762, 164] on div "**********" at bounding box center [581, 169] width 944 height 75
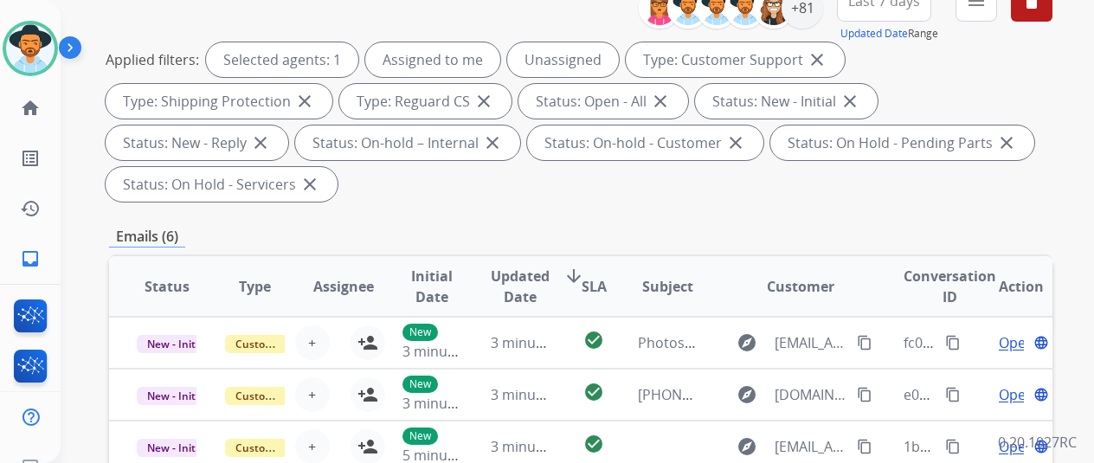
scroll to position [68, 0]
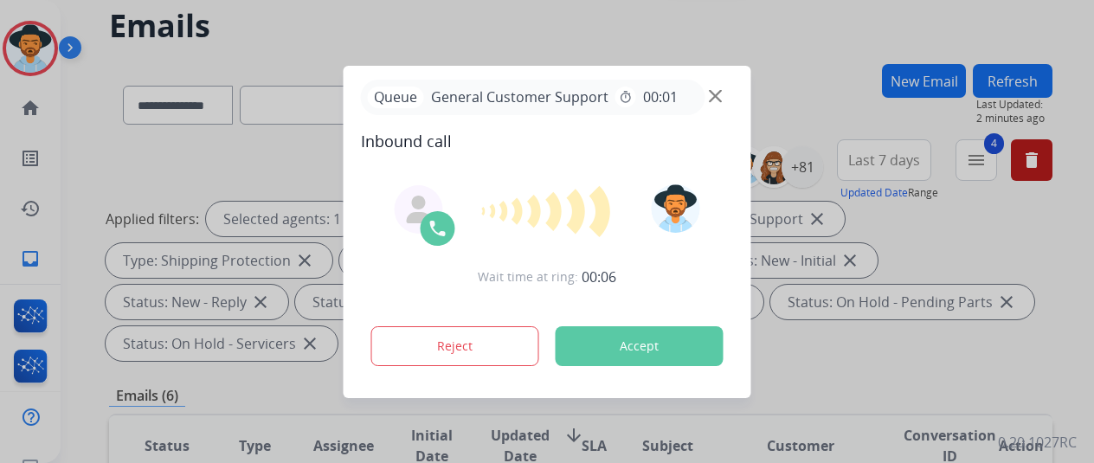
click at [145, 160] on div at bounding box center [547, 231] width 1094 height 463
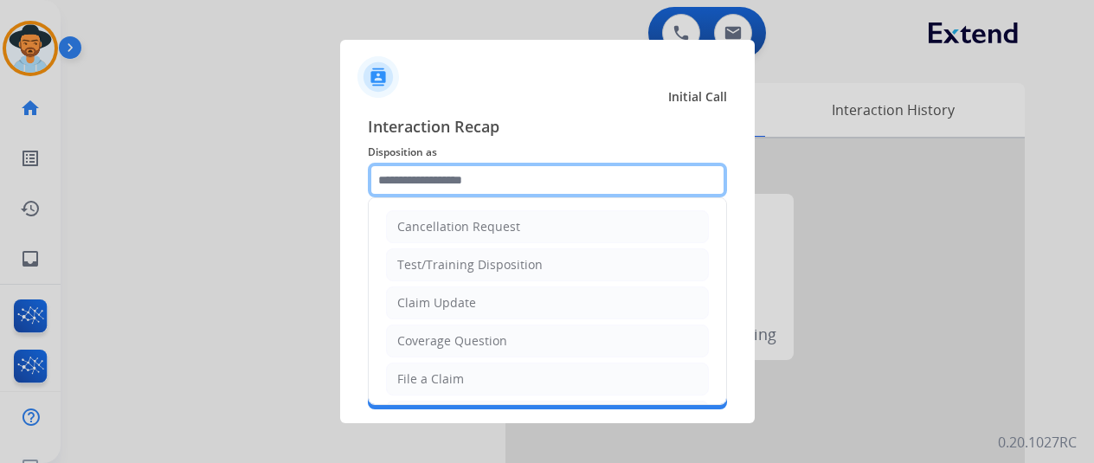
click at [452, 184] on input "text" at bounding box center [547, 180] width 359 height 35
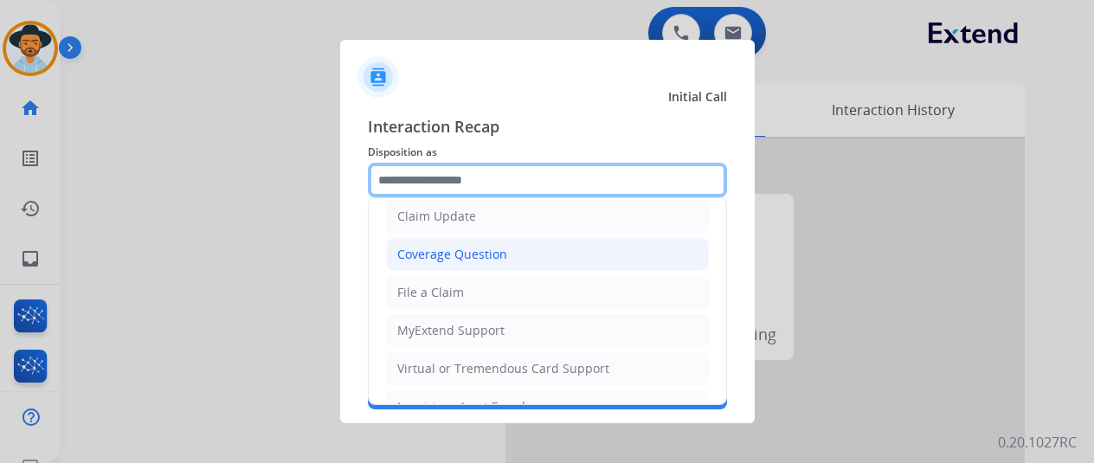
scroll to position [262, 0]
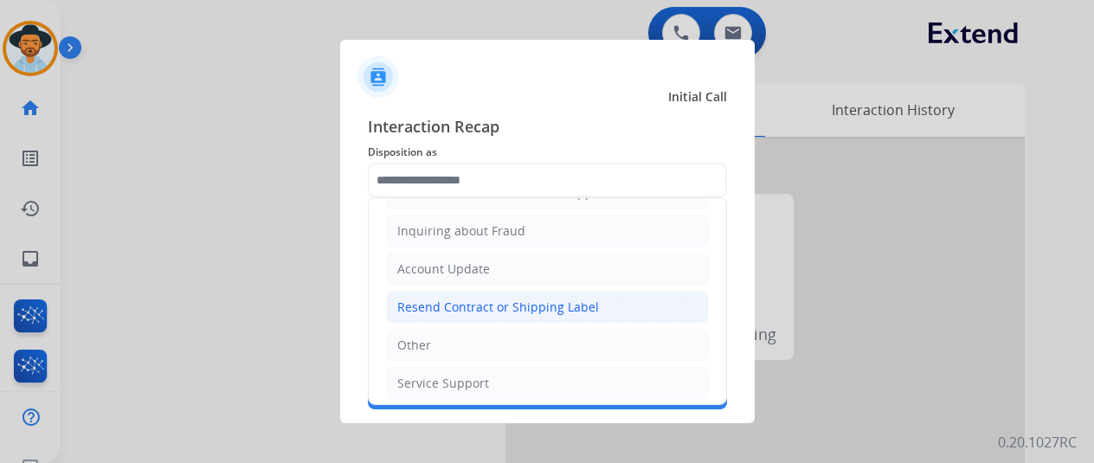
click at [441, 299] on div "Resend Contract or Shipping Label" at bounding box center [498, 307] width 202 height 17
type input "**********"
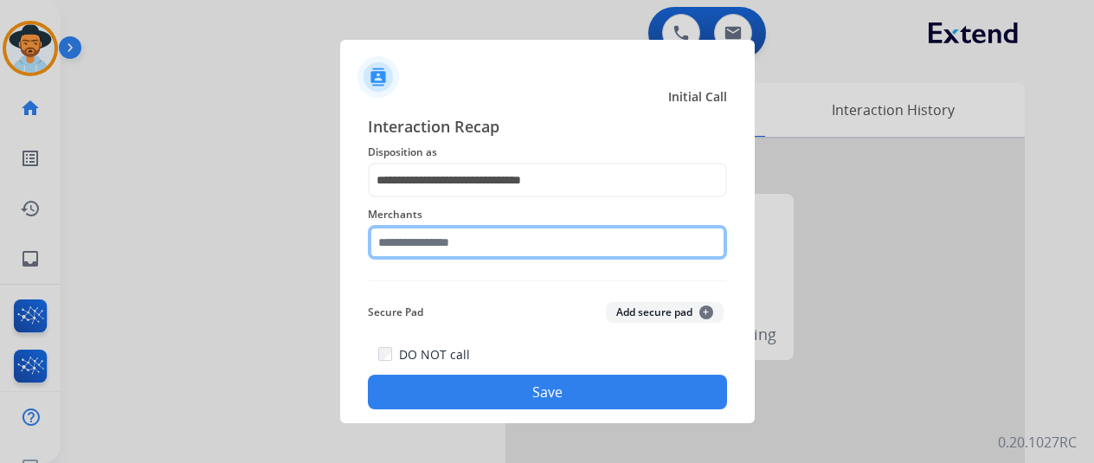
click at [431, 245] on input "text" at bounding box center [547, 242] width 359 height 35
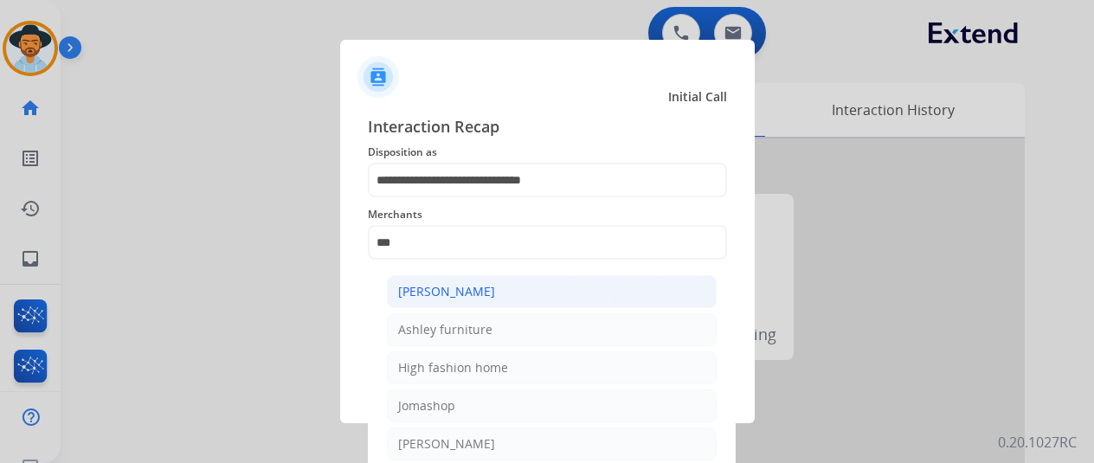
click at [507, 296] on li "[PERSON_NAME]" at bounding box center [552, 291] width 330 height 33
type input "**********"
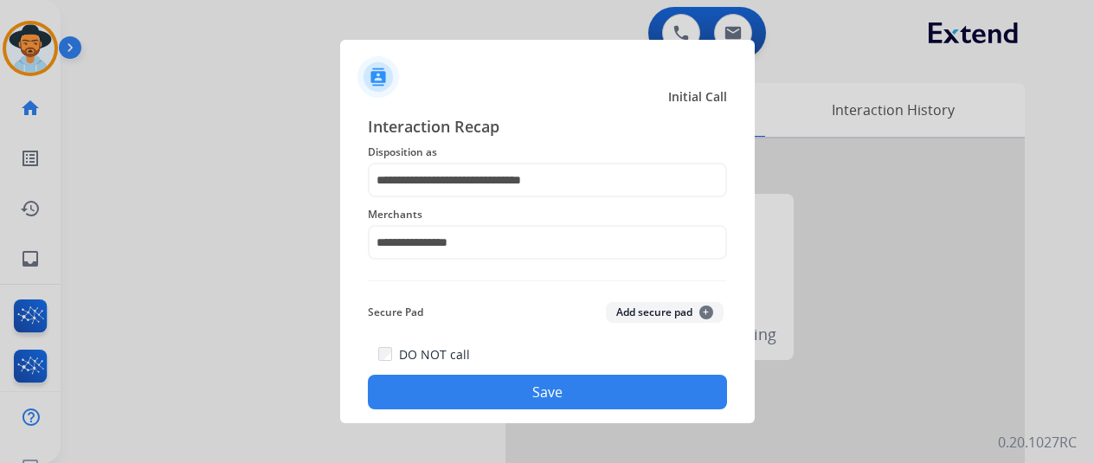
click at [552, 392] on button "Save" at bounding box center [547, 392] width 359 height 35
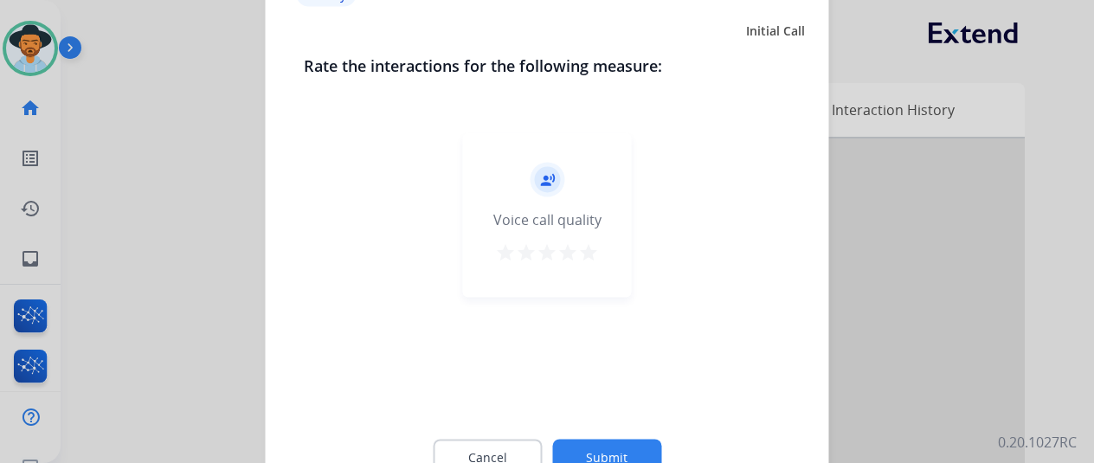
click at [597, 451] on button "Submit" at bounding box center [606, 457] width 109 height 36
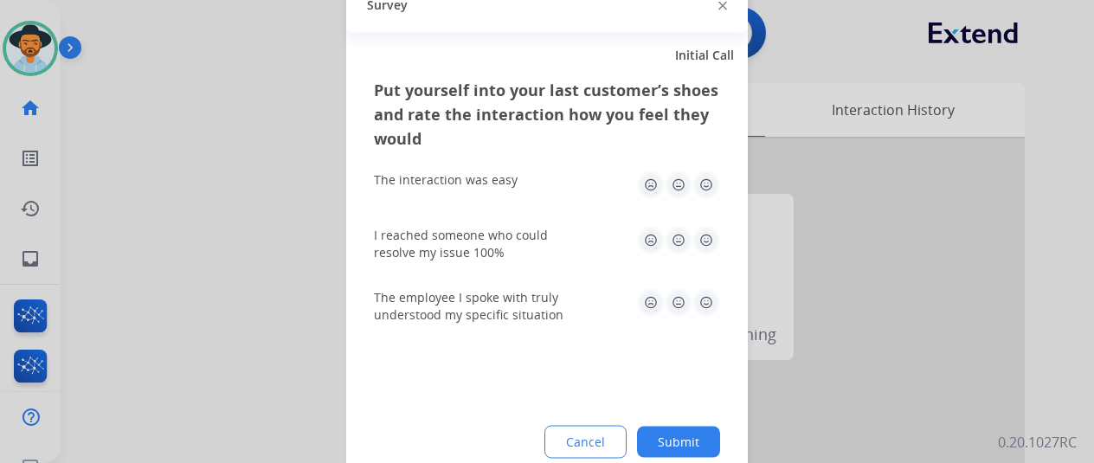
click at [671, 437] on button "Submit" at bounding box center [678, 441] width 83 height 31
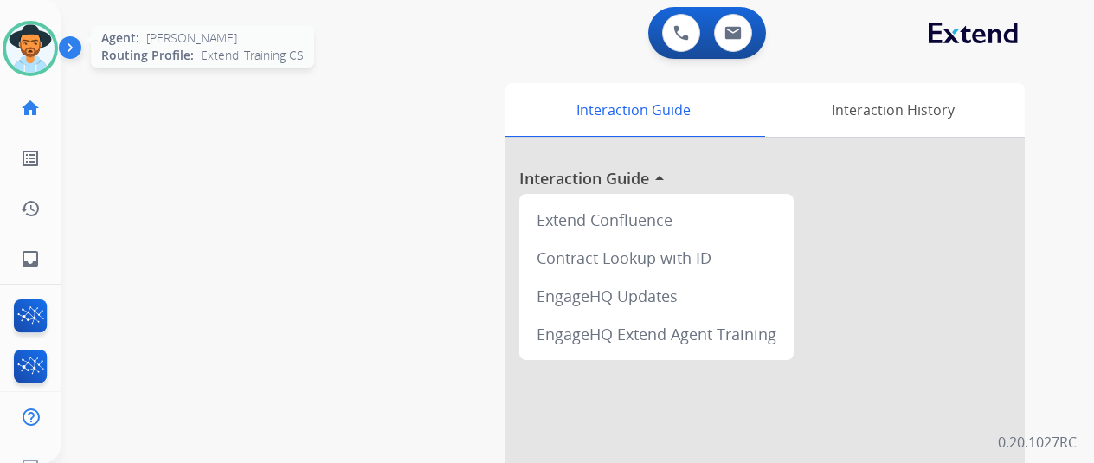
click at [32, 42] on img at bounding box center [30, 48] width 48 height 48
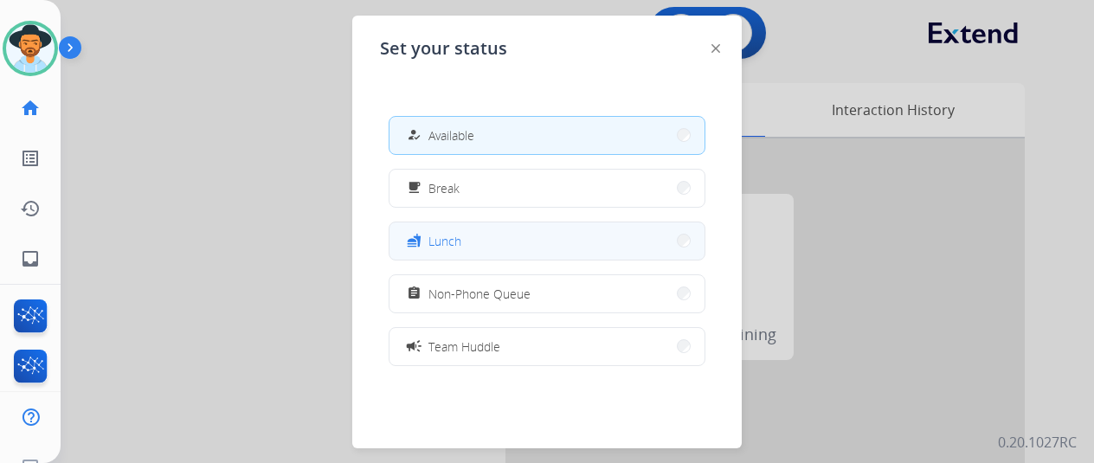
click at [515, 231] on button "fastfood Lunch" at bounding box center [547, 240] width 315 height 37
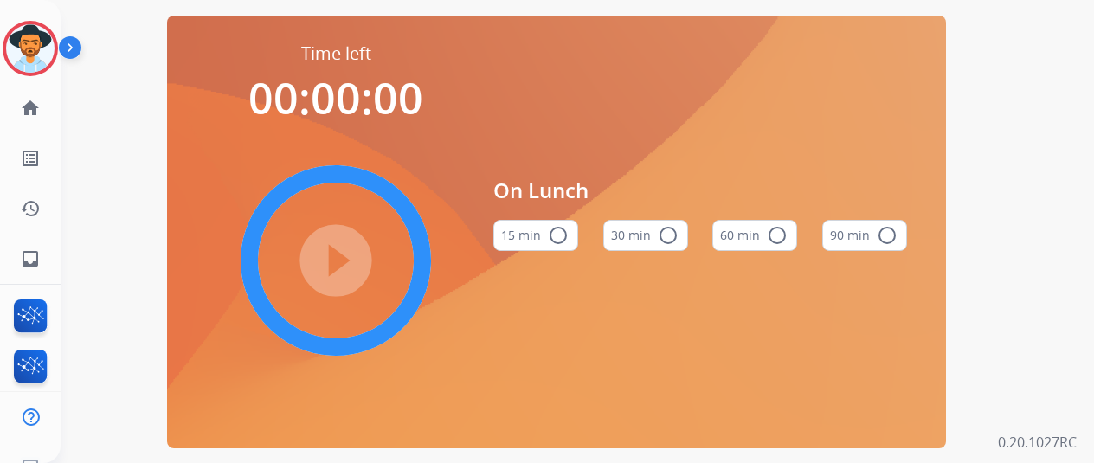
click at [676, 236] on mat-icon "radio_button_unchecked" at bounding box center [668, 235] width 21 height 21
